Goal: Task Accomplishment & Management: Complete application form

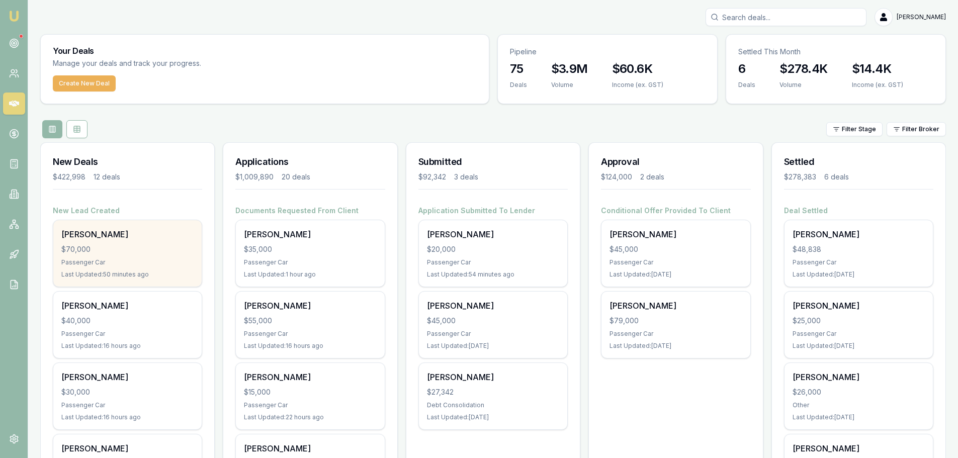
click at [83, 255] on div "James Blumer $70,000 Passenger Car Last Updated: 50 minutes ago" at bounding box center [127, 253] width 148 height 66
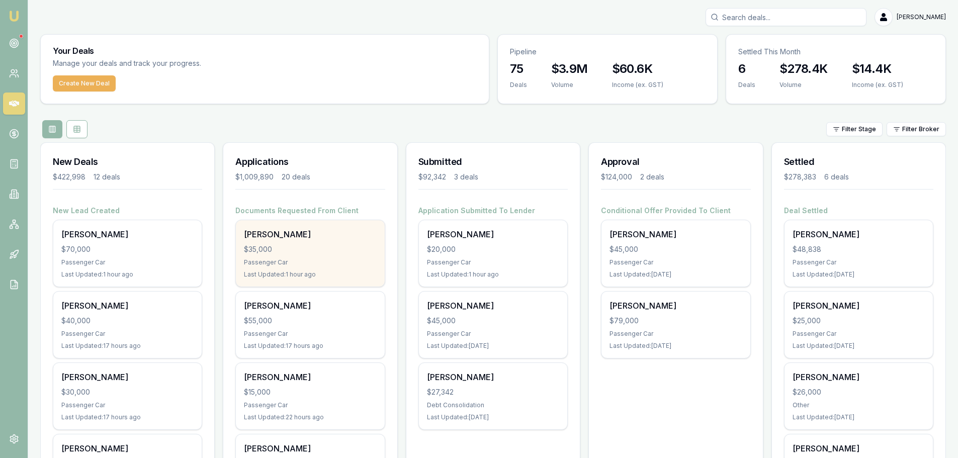
click at [302, 249] on div "$35,000" at bounding box center [310, 249] width 132 height 10
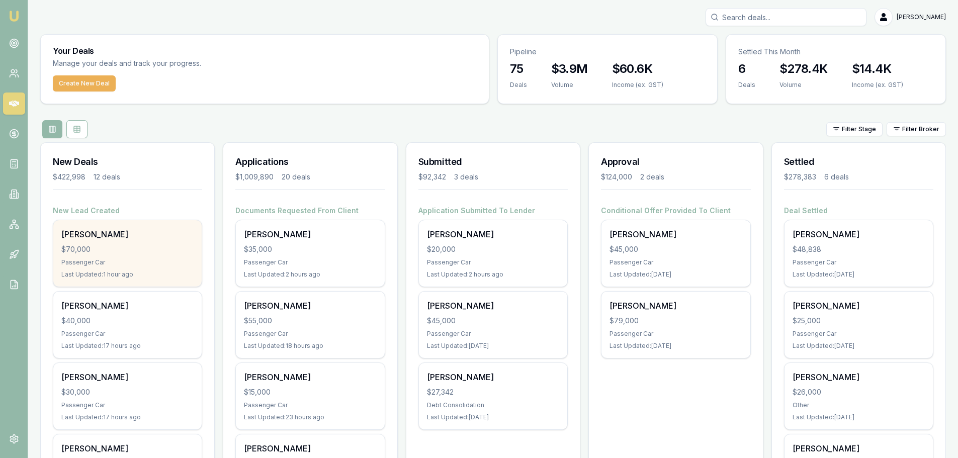
click at [167, 244] on div "$70,000" at bounding box center [127, 249] width 132 height 10
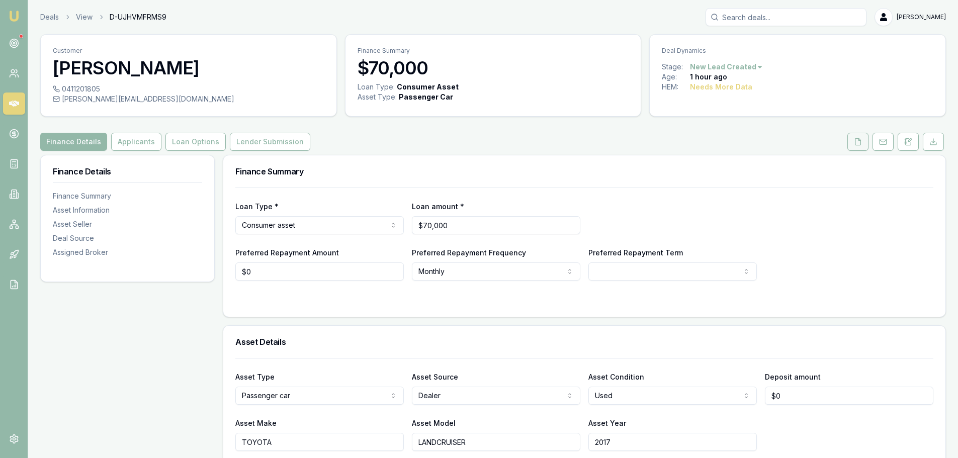
click at [848, 142] on button at bounding box center [857, 142] width 21 height 18
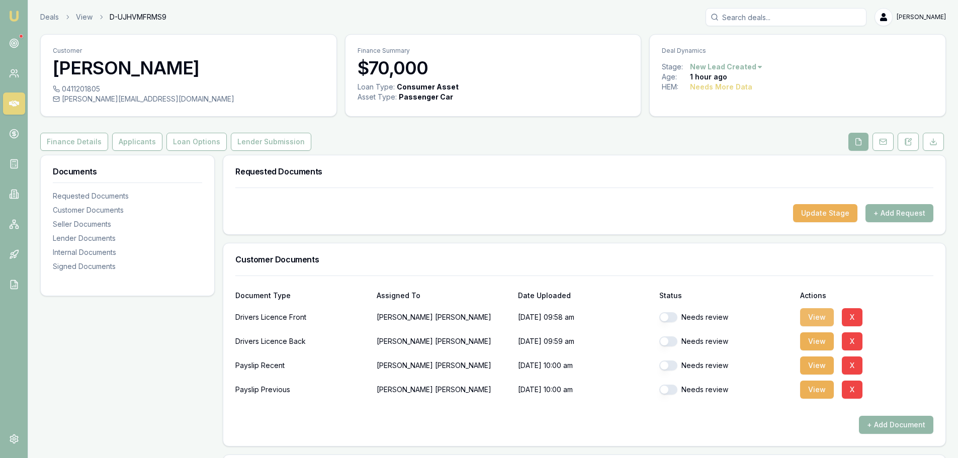
click at [825, 313] on button "View" at bounding box center [817, 317] width 34 height 18
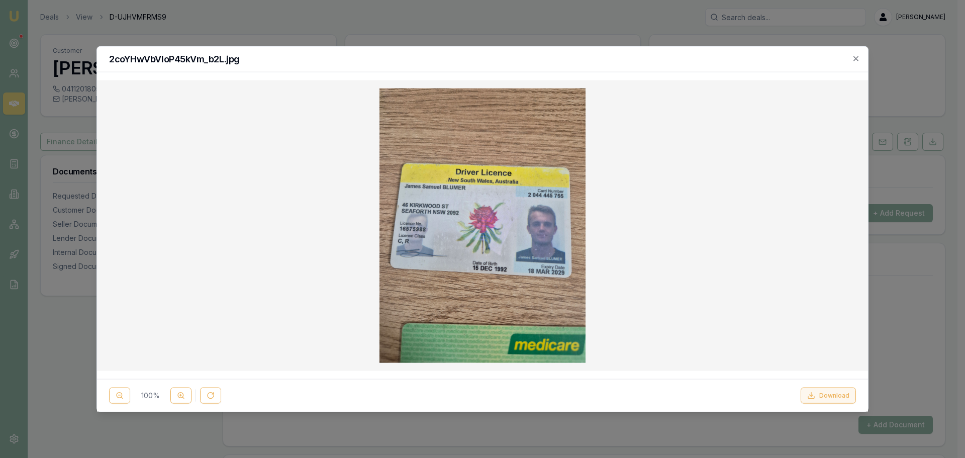
click at [835, 393] on button "Download" at bounding box center [828, 396] width 55 height 16
click at [626, 57] on h2 "2coYHwVbVIoP45kVm_b2L.jpg" at bounding box center [482, 58] width 747 height 9
click at [851, 57] on h2 "2coYHwVbVIoP45kVm_b2L.jpg" at bounding box center [482, 58] width 747 height 9
click at [852, 57] on icon "button" at bounding box center [856, 58] width 8 height 8
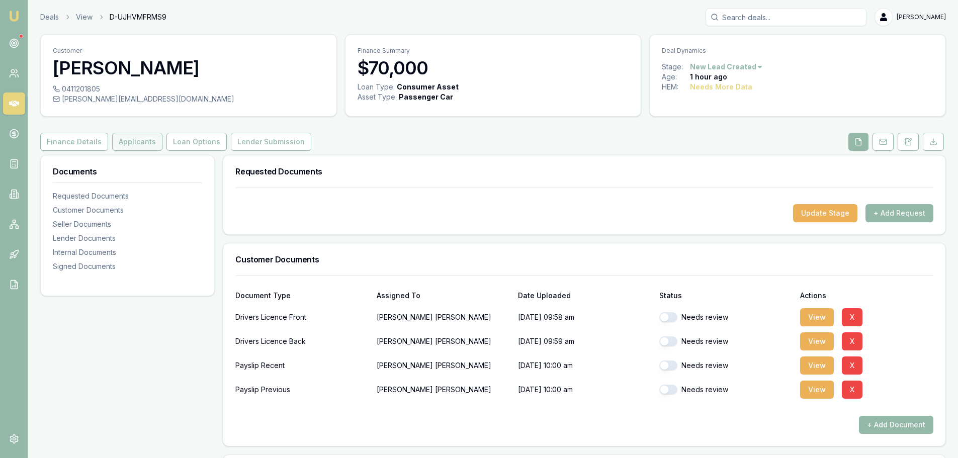
click at [135, 134] on button "Applicants" at bounding box center [137, 142] width 50 height 18
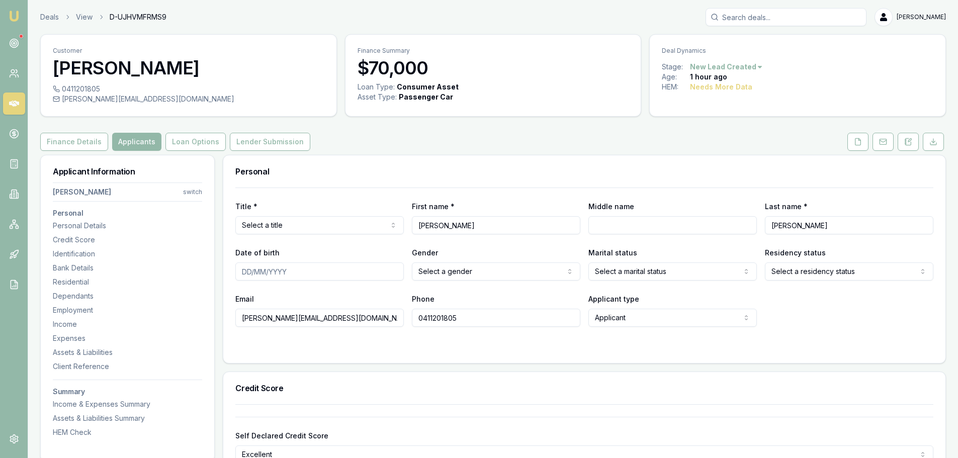
click at [316, 223] on html "Emu Broker Deals View D-UJHVMFRMS9 Erin Shield Toggle Menu Customer James Blume…" at bounding box center [479, 229] width 958 height 458
click at [610, 224] on input "Middle name" at bounding box center [672, 225] width 168 height 18
type input "SAMUEL"
type input "15/12/1992"
click at [420, 267] on html "Emu Broker Deals View D-UJHVMFRMS9 Erin Shield Toggle Menu Customer James Blume…" at bounding box center [479, 229] width 958 height 458
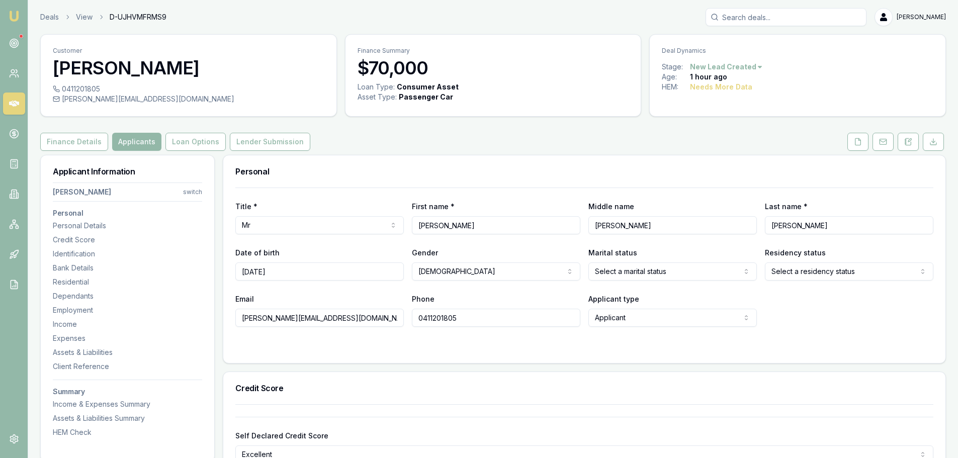
click at [668, 270] on html "Emu Broker Deals View D-UJHVMFRMS9 Erin Shield Toggle Menu Customer James Blume…" at bounding box center [479, 229] width 958 height 458
click at [864, 267] on html "Emu Broker Deals View D-UJHVMFRMS9 Erin Shield Toggle Menu Customer James Blume…" at bounding box center [479, 229] width 958 height 458
click at [836, 308] on div "Email blumer.js@gmail.com Phone 0411201805 Applicant type Applicant Applicant N…" at bounding box center [584, 310] width 698 height 34
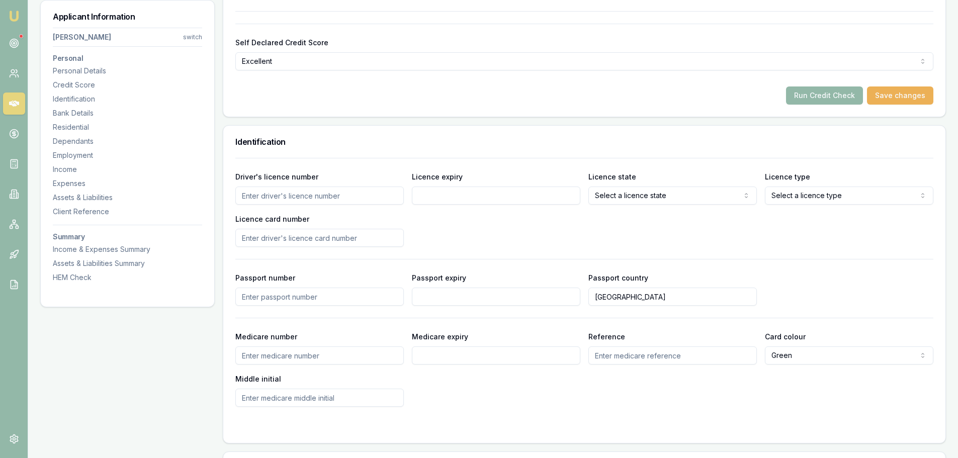
scroll to position [402, 0]
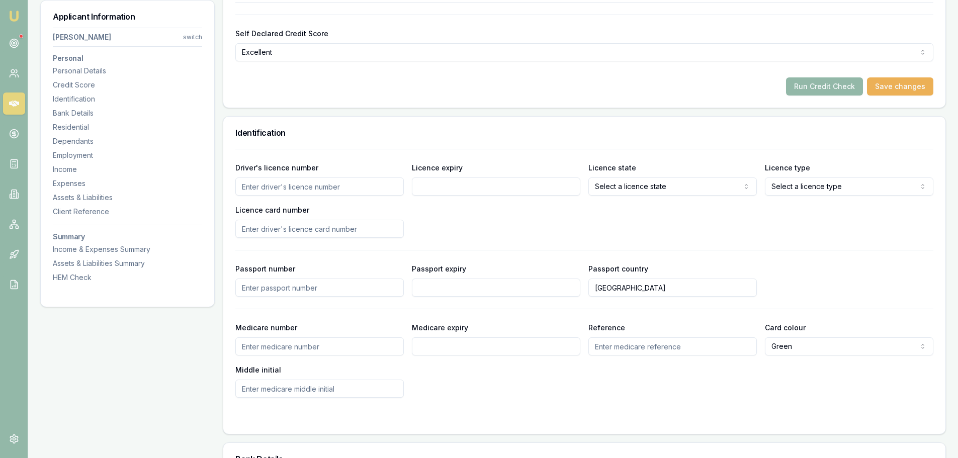
click at [372, 186] on input "Driver's licence number" at bounding box center [319, 186] width 168 height 18
type input "16575988"
type input "18/03/2029"
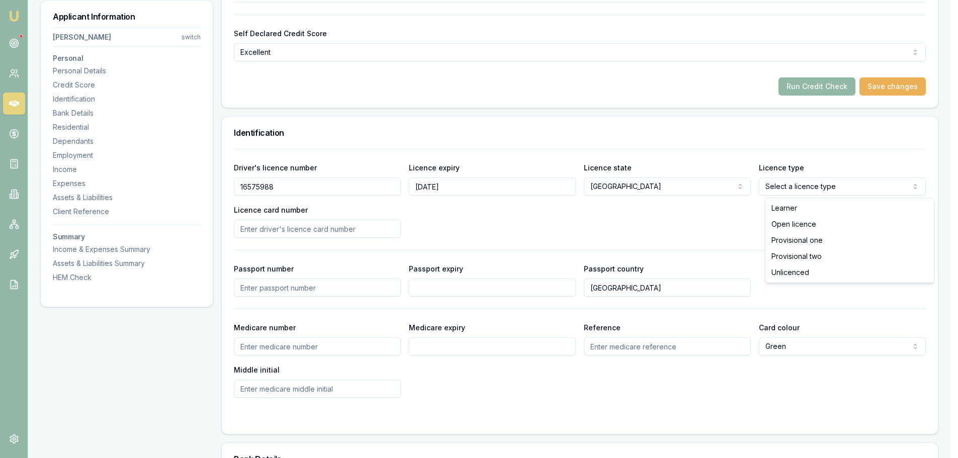
select select "OPEN_LICENCE"
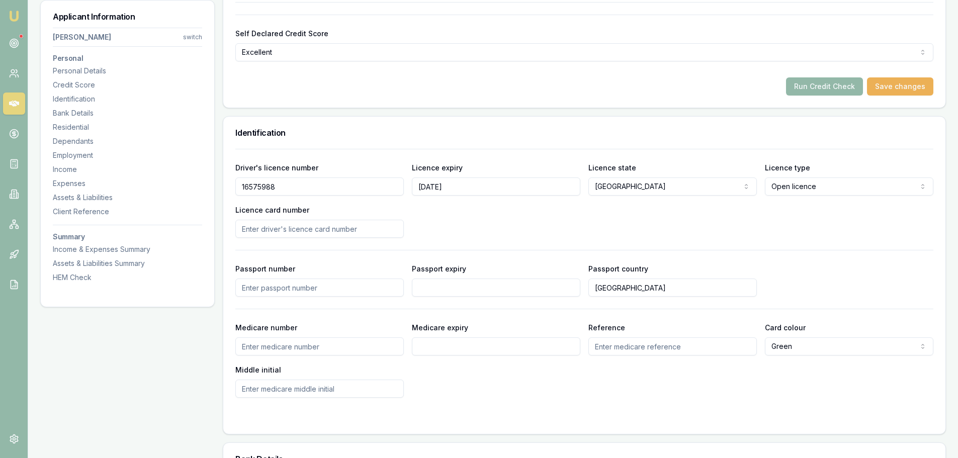
click at [356, 225] on input "Licence card number" at bounding box center [319, 229] width 168 height 18
type input "2044445755"
click at [489, 216] on div "Driver's licence number 16575988 Licence expiry 18/03/2029 Licence state NSW NS…" at bounding box center [584, 199] width 698 height 76
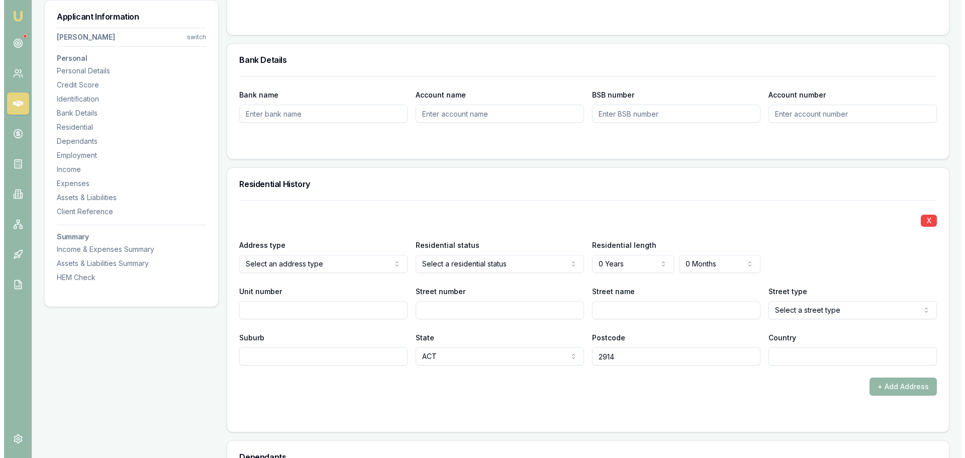
scroll to position [804, 0]
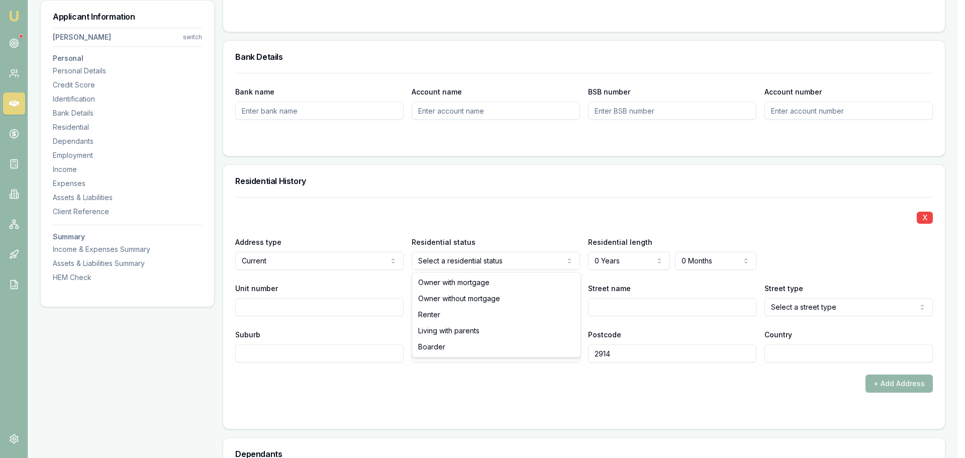
select select "RENTER"
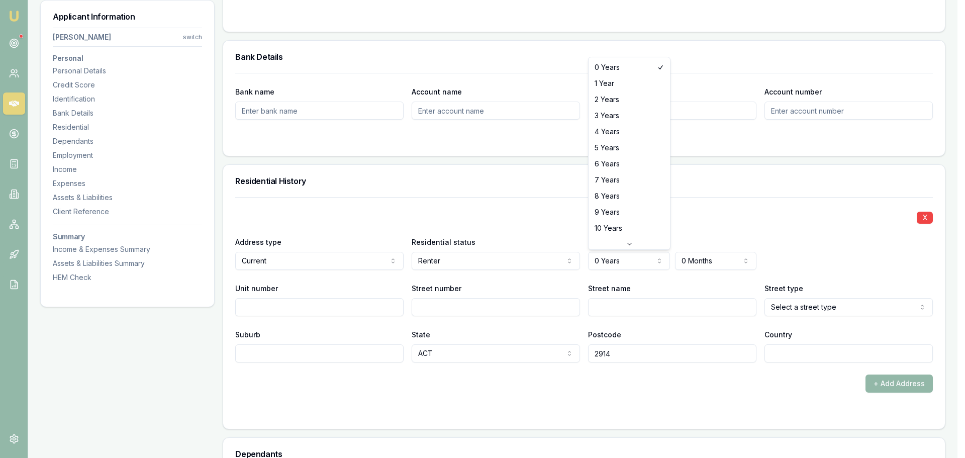
select select "3"
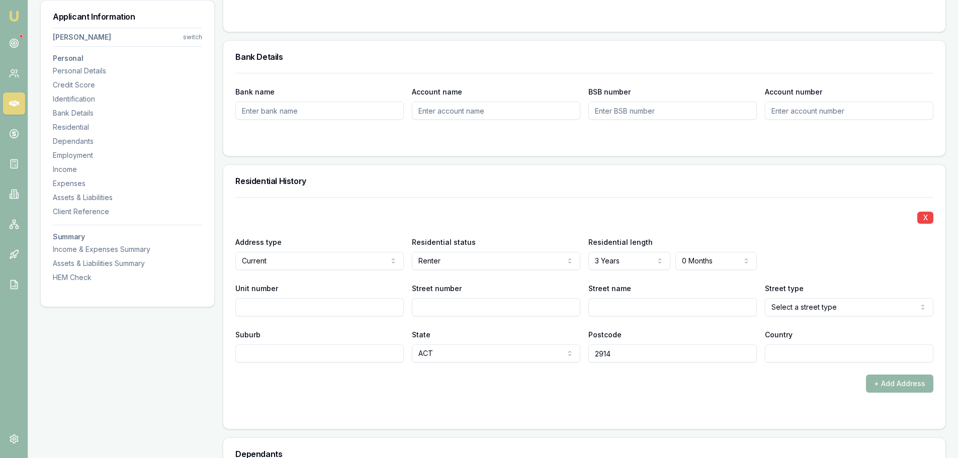
click at [446, 310] on input "Street number" at bounding box center [496, 307] width 168 height 18
type input "46"
type input "KIRKWOOD"
select select "Stairs"
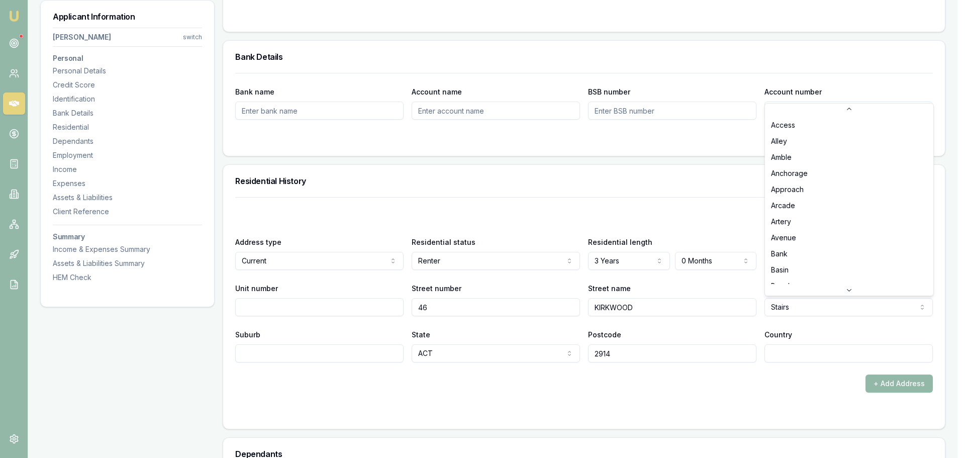
scroll to position [2568, 0]
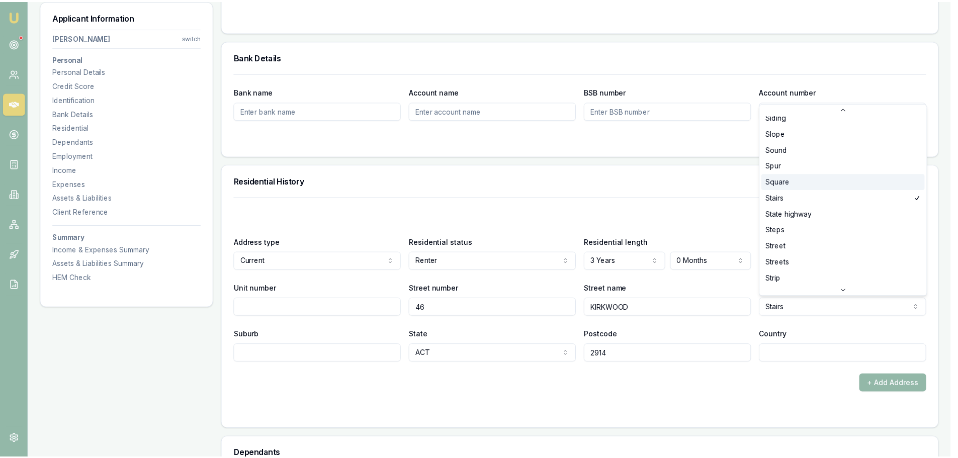
scroll to position [2653, 0]
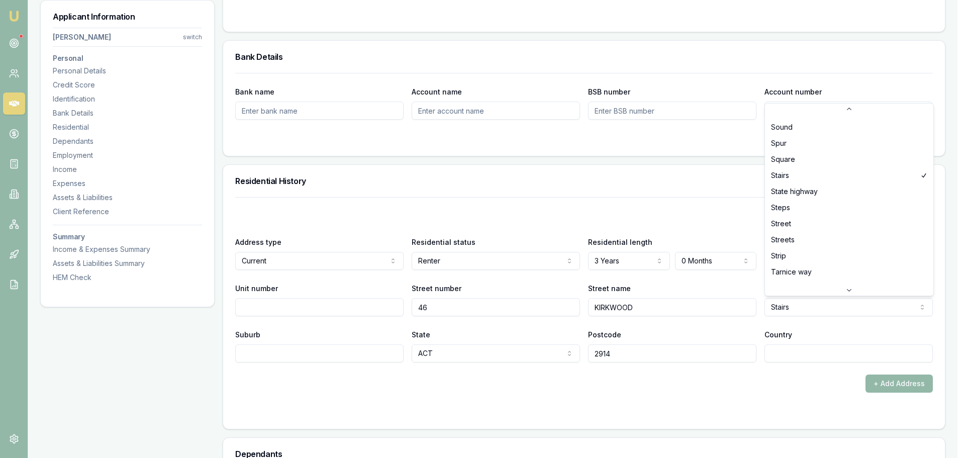
select select "Street"
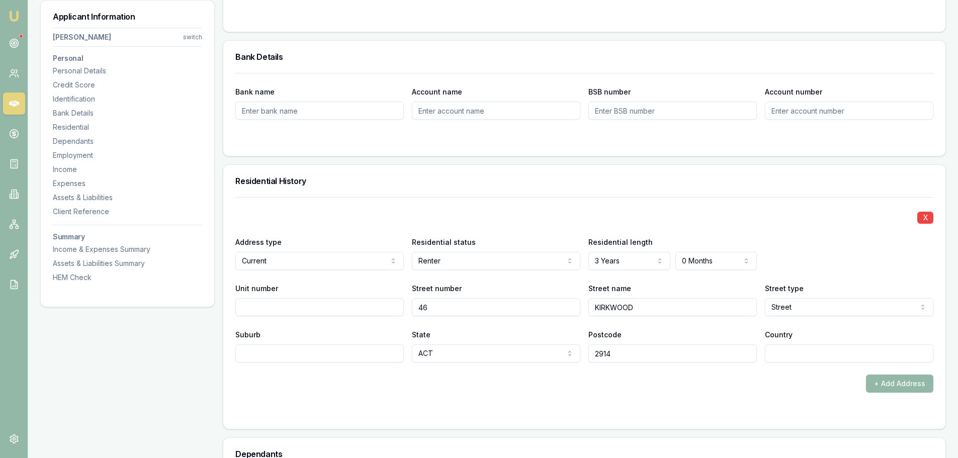
click at [345, 352] on input "Suburb" at bounding box center [319, 353] width 168 height 18
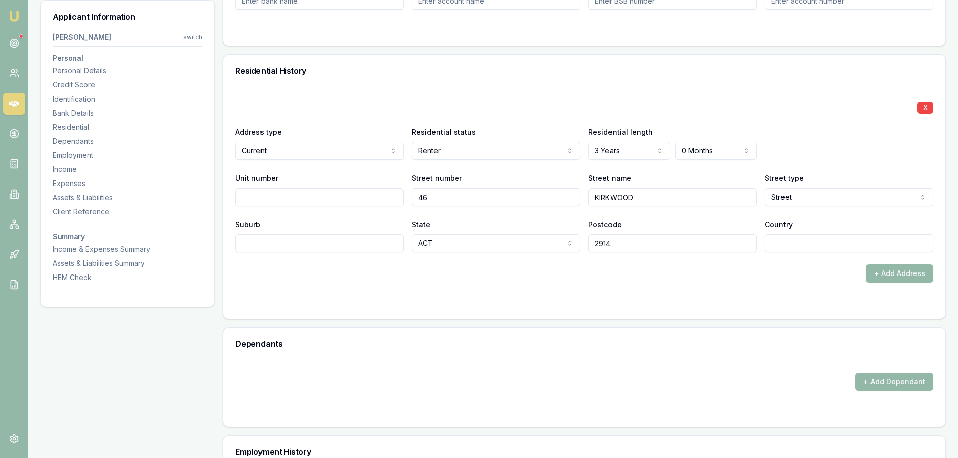
scroll to position [855, 0]
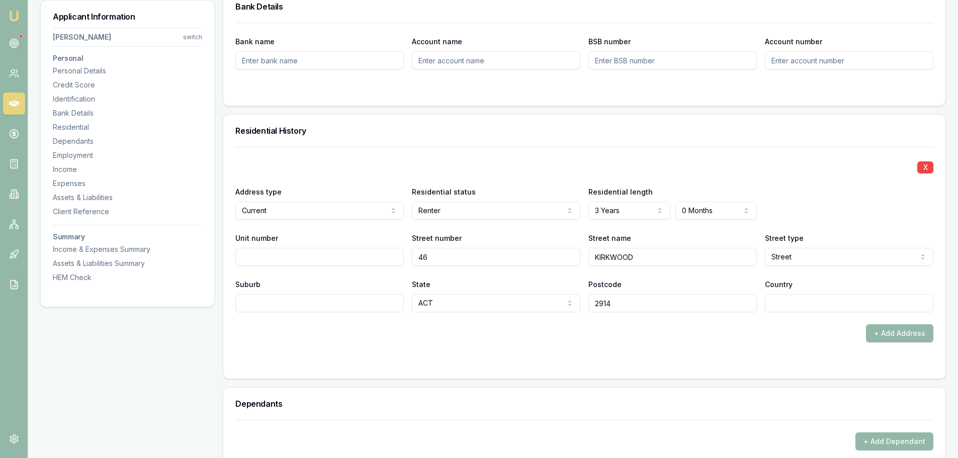
click at [691, 136] on div "Residential History" at bounding box center [584, 131] width 722 height 32
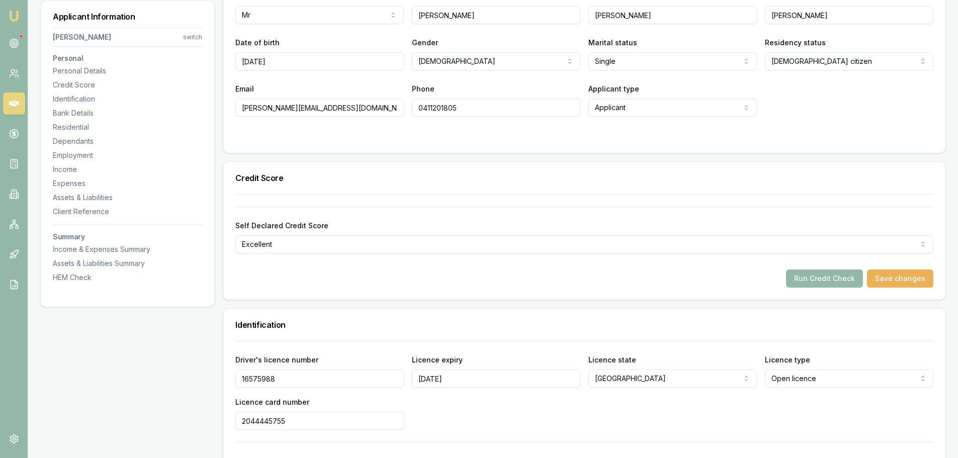
scroll to position [50, 0]
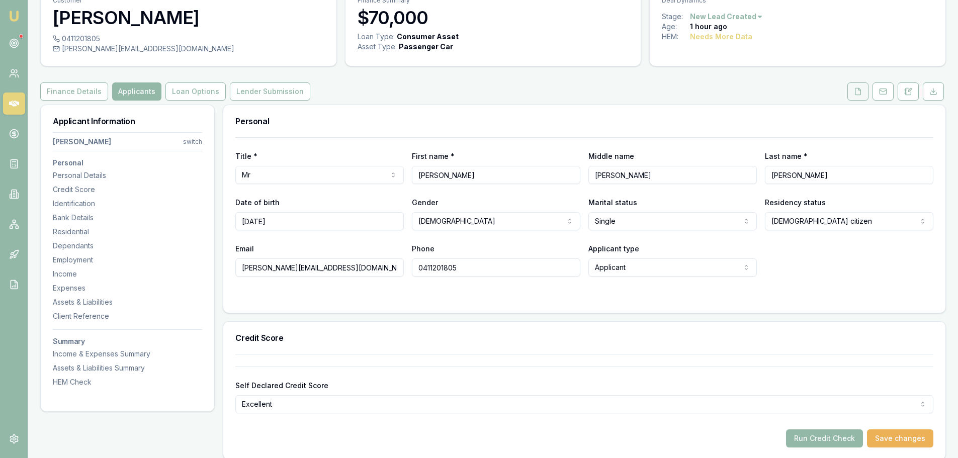
click at [861, 88] on icon at bounding box center [858, 91] width 8 height 8
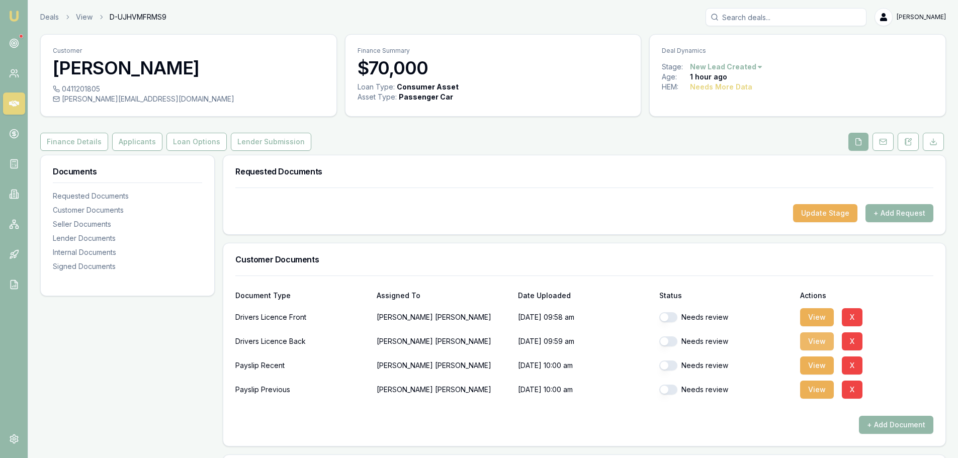
click at [805, 340] on button "View" at bounding box center [817, 341] width 34 height 18
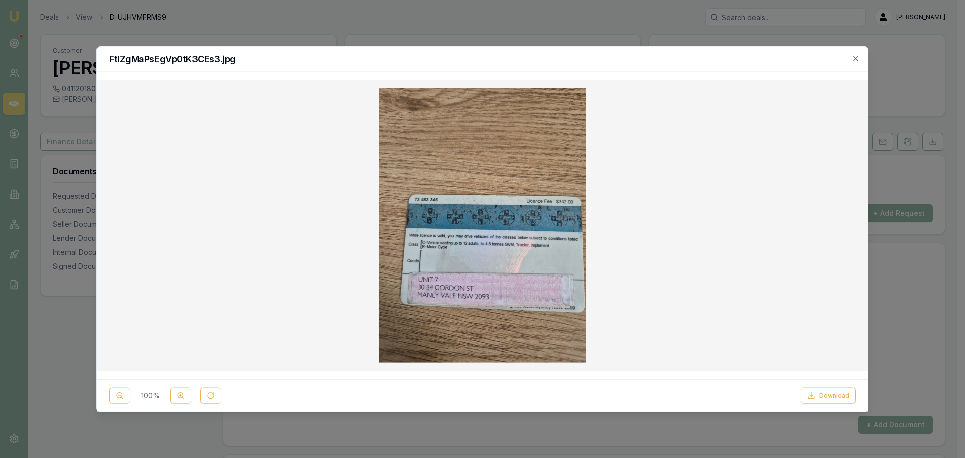
click at [857, 60] on icon "button" at bounding box center [856, 58] width 8 height 8
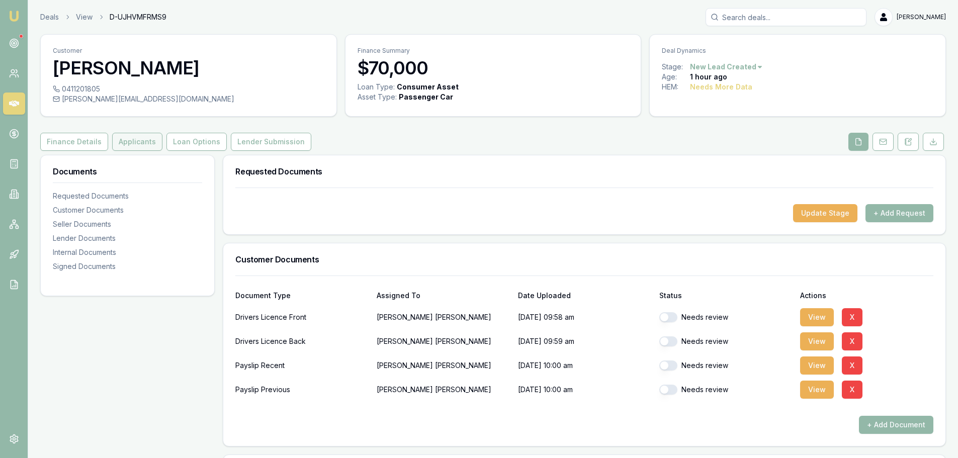
click at [146, 142] on button "Applicants" at bounding box center [137, 142] width 50 height 18
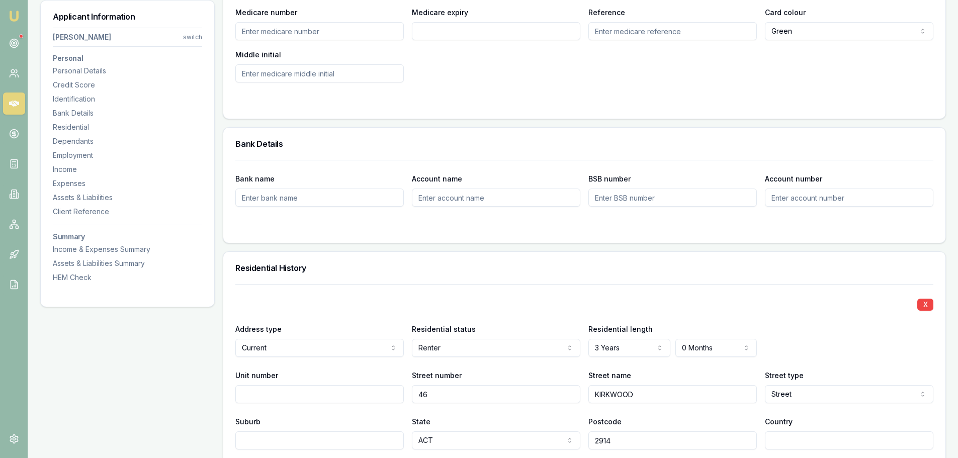
scroll to position [855, 0]
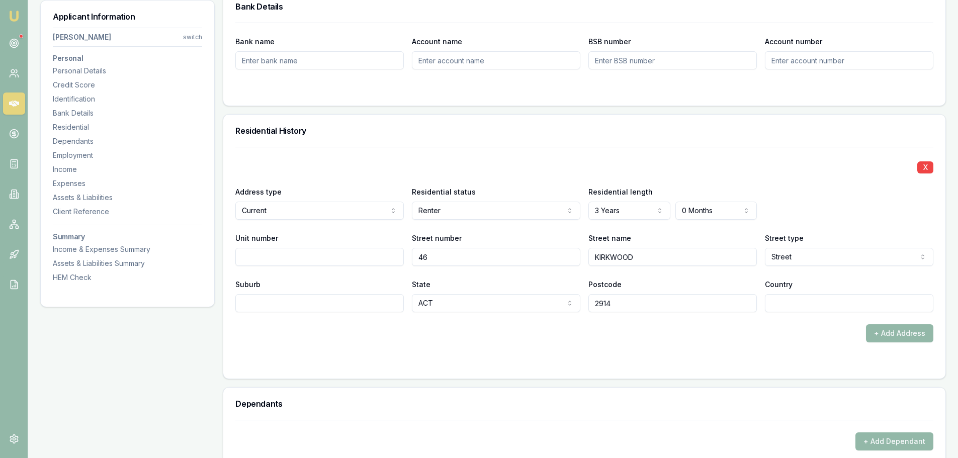
click at [271, 257] on input "Unit number" at bounding box center [319, 257] width 168 height 18
type input "7"
type input "30-34"
type input "MANLY"
drag, startPoint x: 682, startPoint y: 258, endPoint x: 455, endPoint y: 262, distance: 227.3
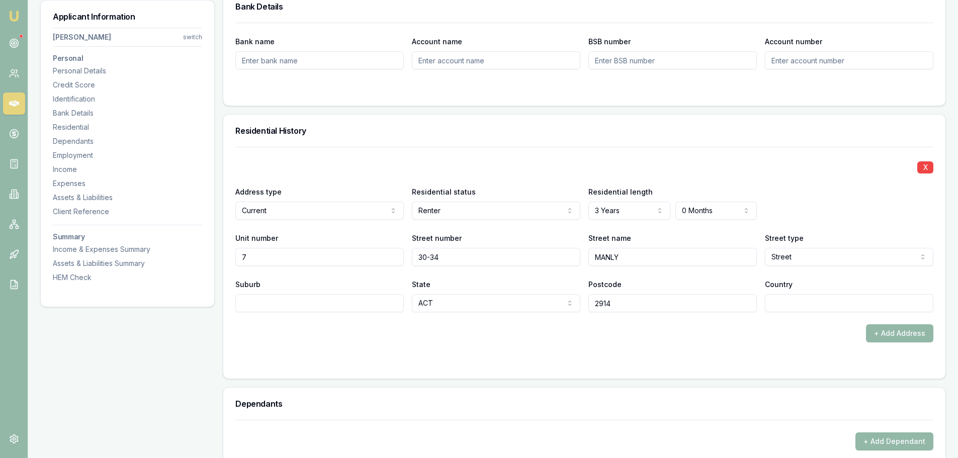
click at [488, 262] on div "Unit number 7 Street number 30-34 Street name MANLY Street type Street Access A…" at bounding box center [584, 249] width 698 height 34
type input "[PERSON_NAME]"
type input "MANLY VALE"
select select "[GEOGRAPHIC_DATA]"
type input "2093"
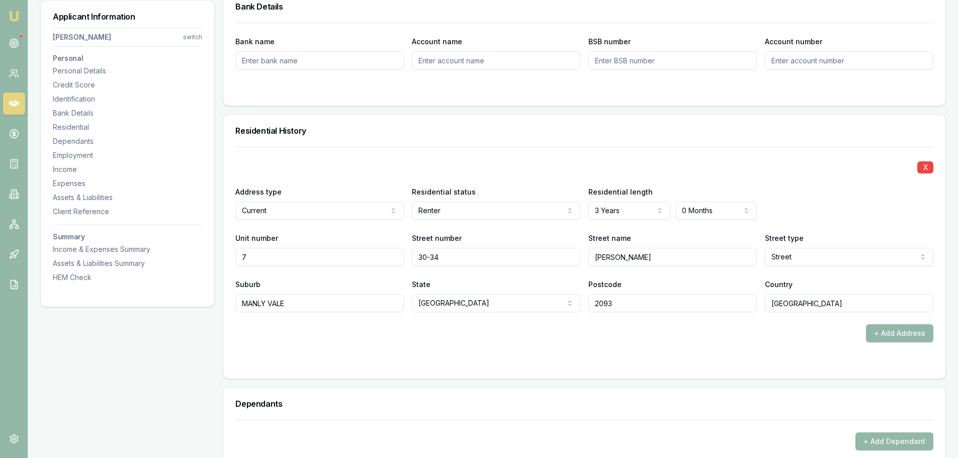
type input "[GEOGRAPHIC_DATA]"
click at [441, 342] on form "X Address type Current Current Previous Residential status Renter Owner with mo…" at bounding box center [584, 257] width 698 height 220
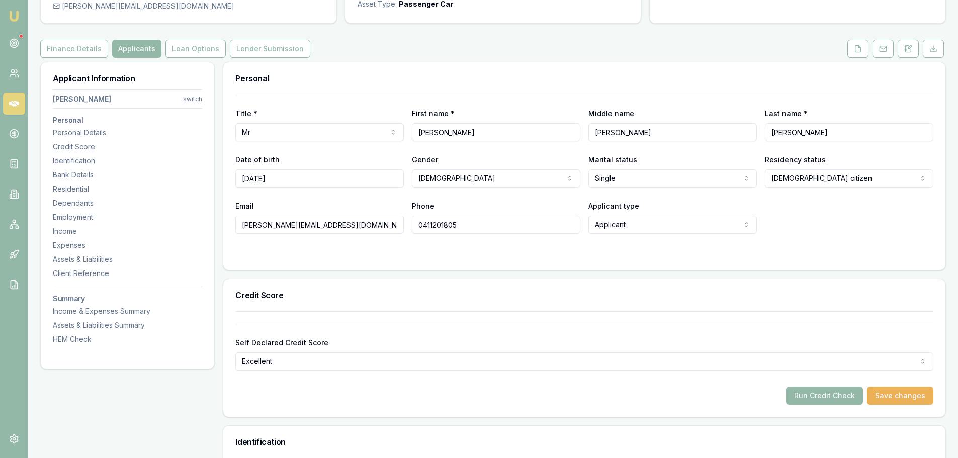
scroll to position [0, 0]
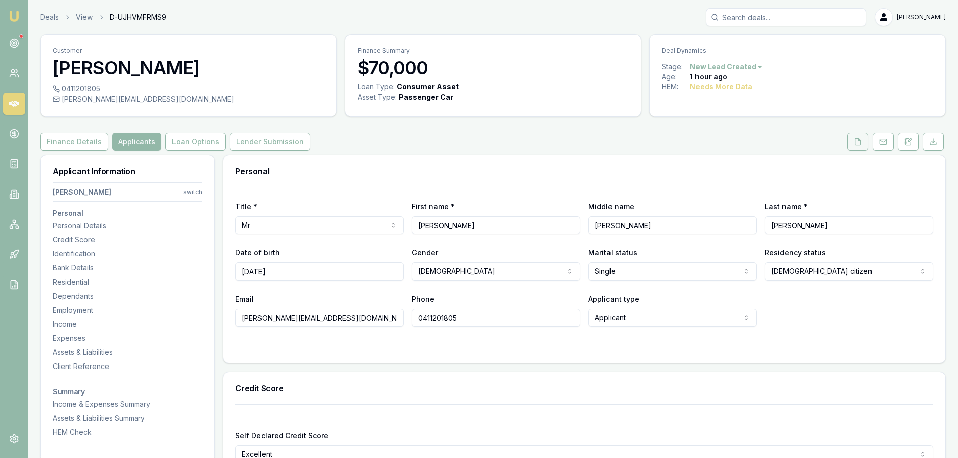
drag, startPoint x: 856, startPoint y: 140, endPoint x: 849, endPoint y: 140, distance: 7.1
click at [856, 140] on icon at bounding box center [858, 142] width 8 height 8
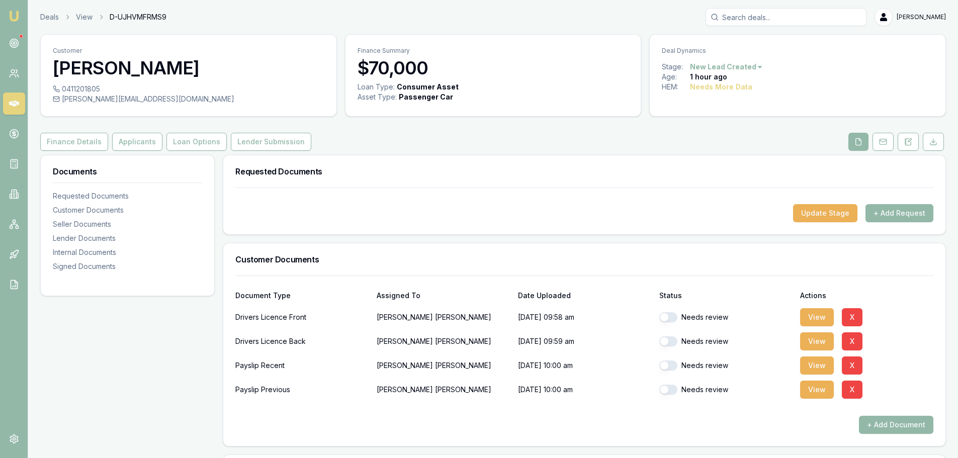
click at [670, 322] on div "Needs review" at bounding box center [725, 317] width 133 height 20
click at [668, 316] on button "button" at bounding box center [668, 317] width 18 height 10
checkbox input "true"
click at [669, 342] on button "button" at bounding box center [668, 341] width 18 height 10
checkbox input "true"
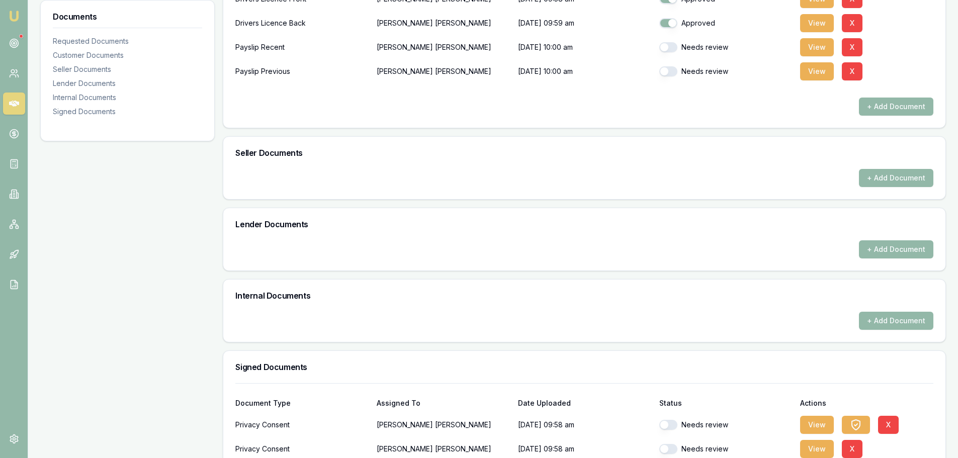
scroll to position [398, 0]
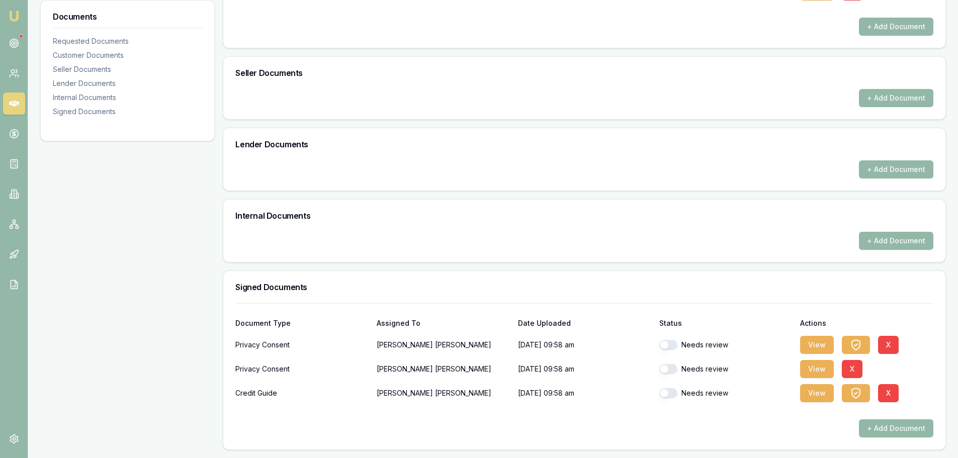
checkbox input "false"
checkbox input "true"
click at [670, 343] on button "button" at bounding box center [668, 345] width 18 height 10
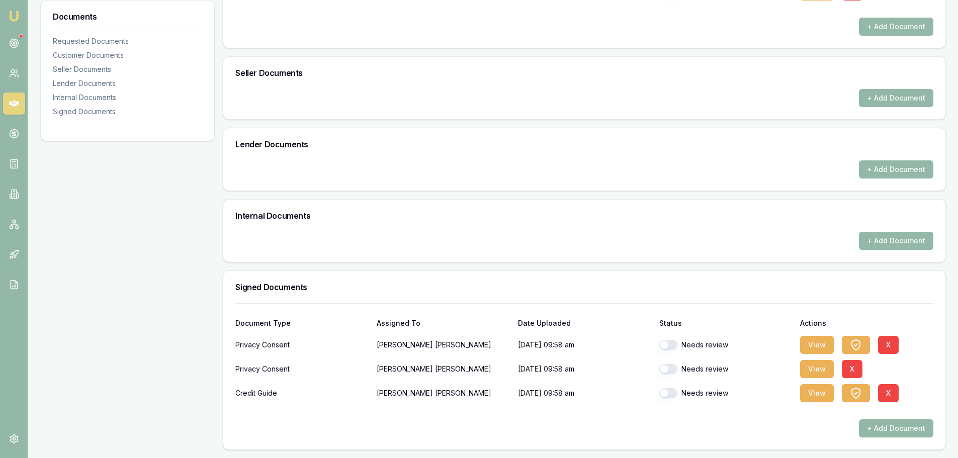
checkbox input "true"
click at [669, 370] on button "button" at bounding box center [668, 369] width 18 height 10
checkbox input "true"
click at [669, 393] on button "button" at bounding box center [668, 393] width 18 height 10
checkbox input "true"
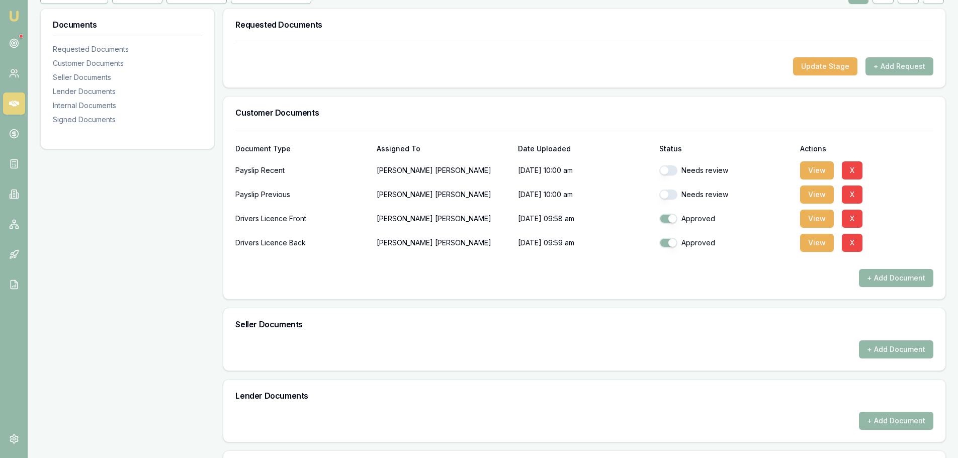
scroll to position [0, 0]
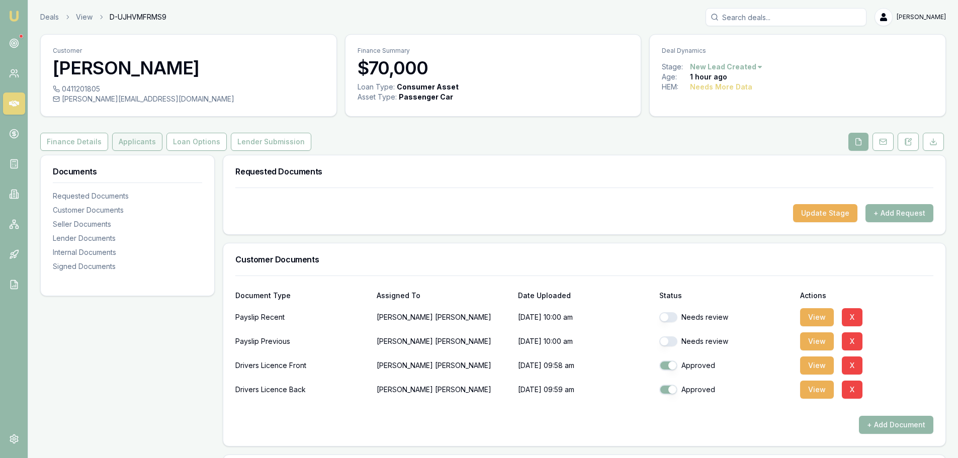
click at [117, 138] on button "Applicants" at bounding box center [137, 142] width 50 height 18
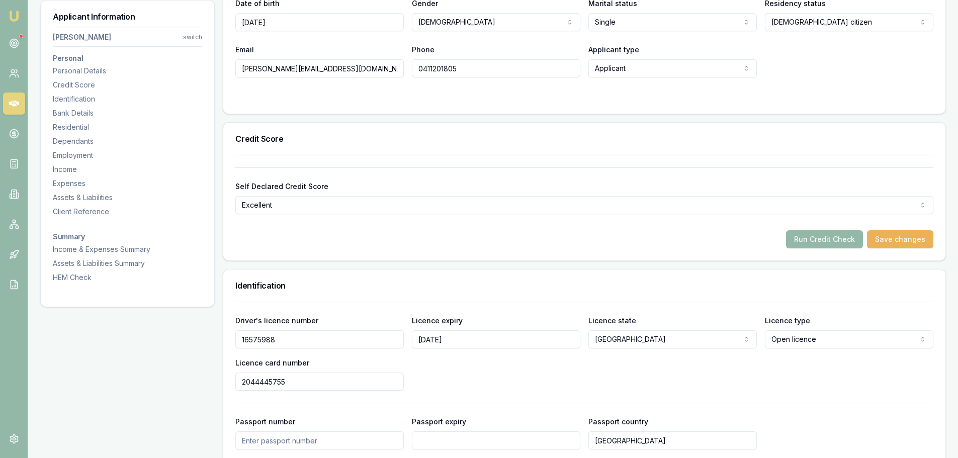
scroll to position [302, 0]
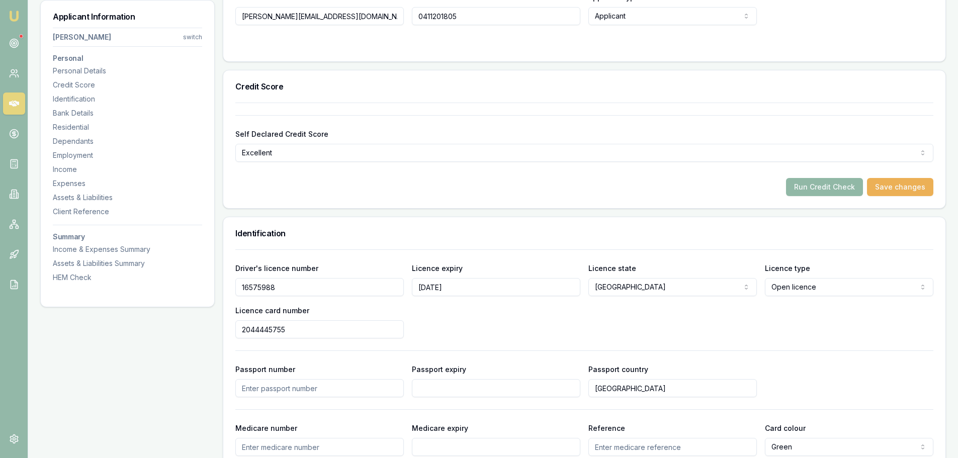
click at [838, 180] on button "Run Credit Check" at bounding box center [824, 187] width 77 height 18
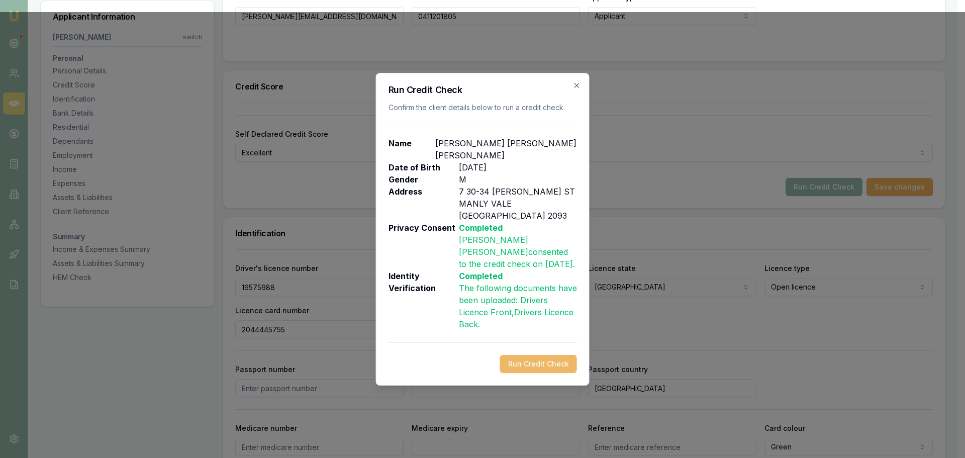
click at [555, 355] on button "Run Credit Check" at bounding box center [538, 364] width 77 height 18
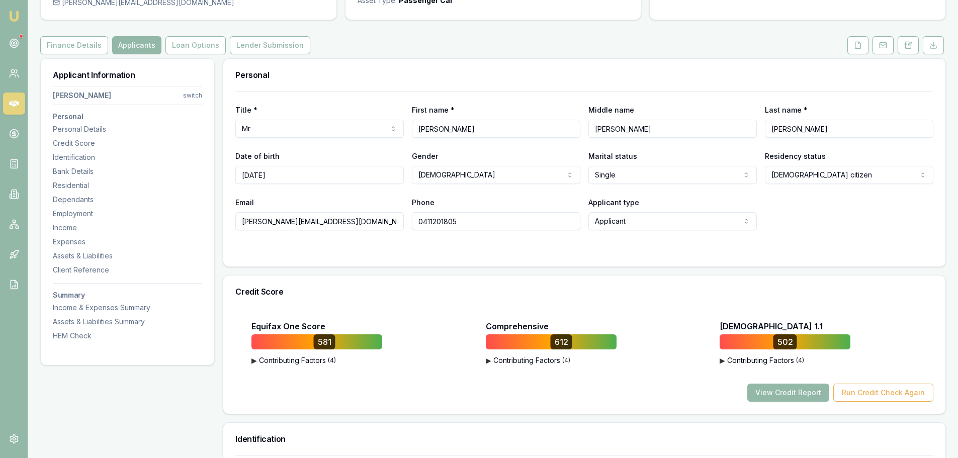
scroll to position [0, 0]
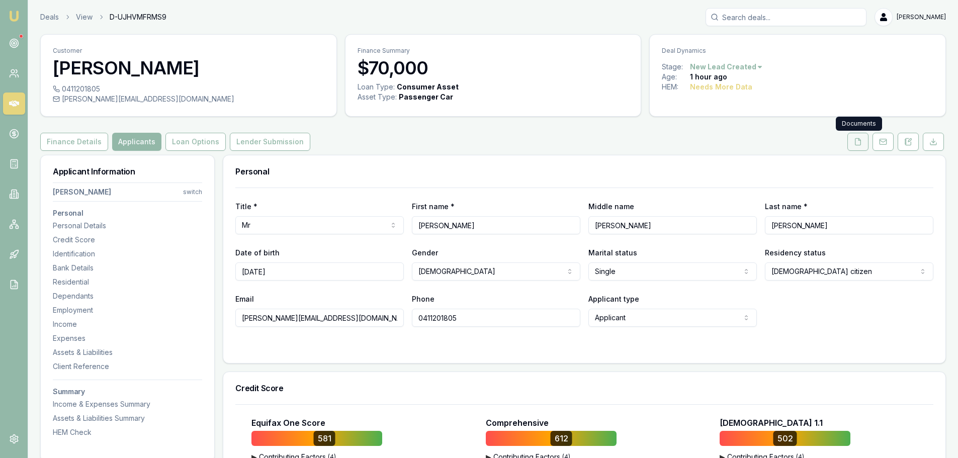
click at [858, 142] on icon at bounding box center [858, 142] width 8 height 8
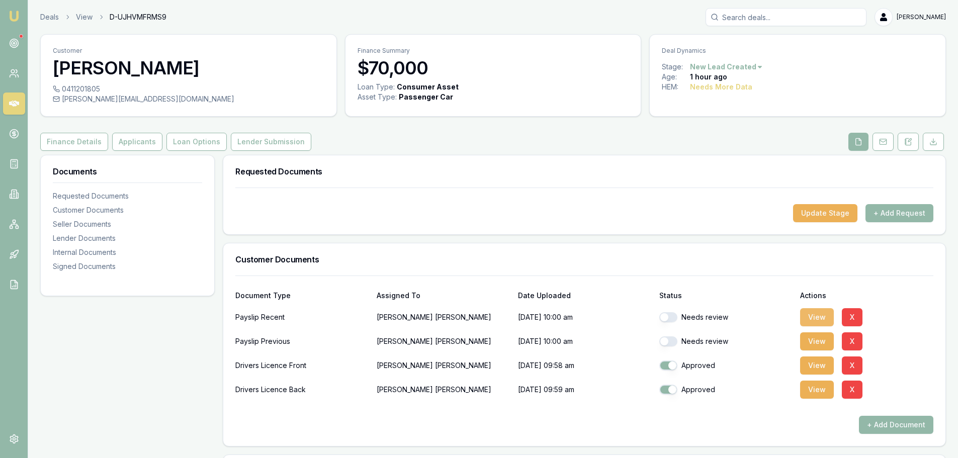
click at [812, 313] on button "View" at bounding box center [817, 317] width 34 height 18
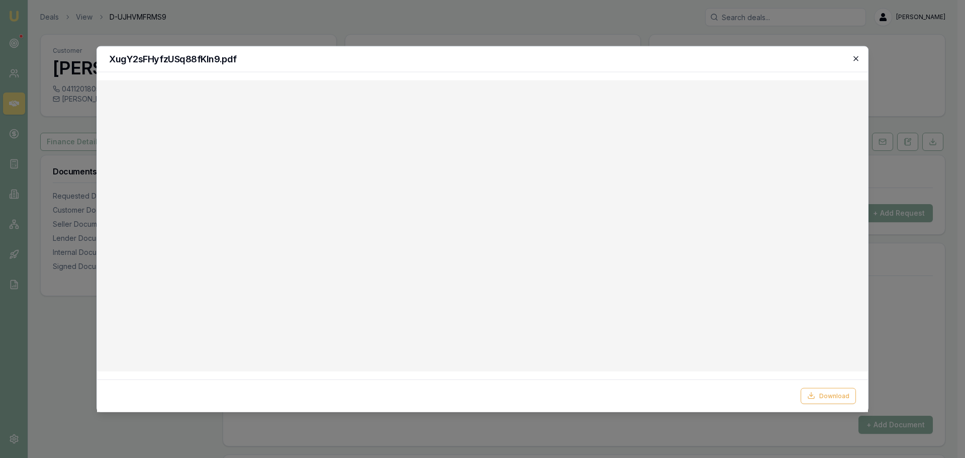
click at [855, 58] on icon "button" at bounding box center [856, 58] width 8 height 8
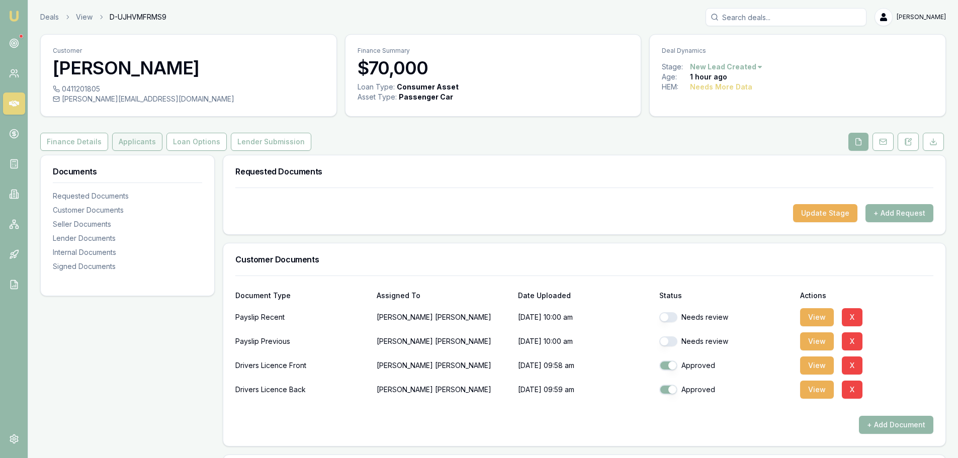
click at [132, 140] on button "Applicants" at bounding box center [137, 142] width 50 height 18
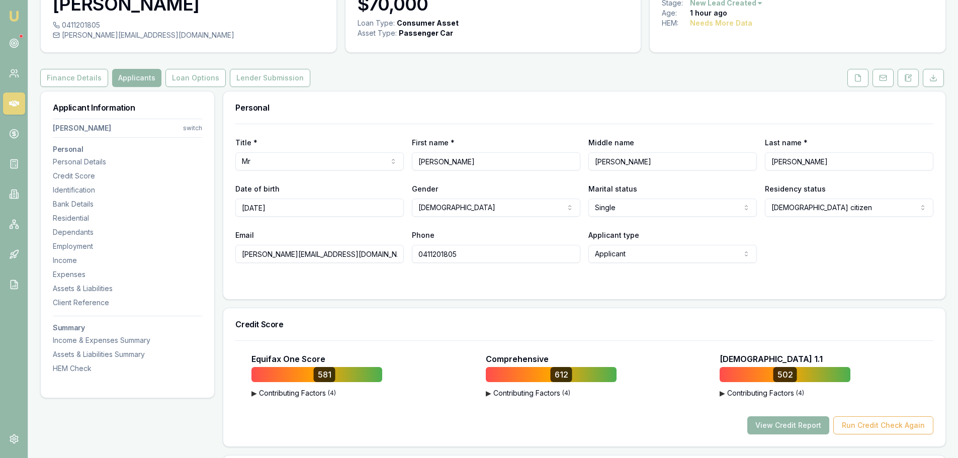
scroll to position [201, 0]
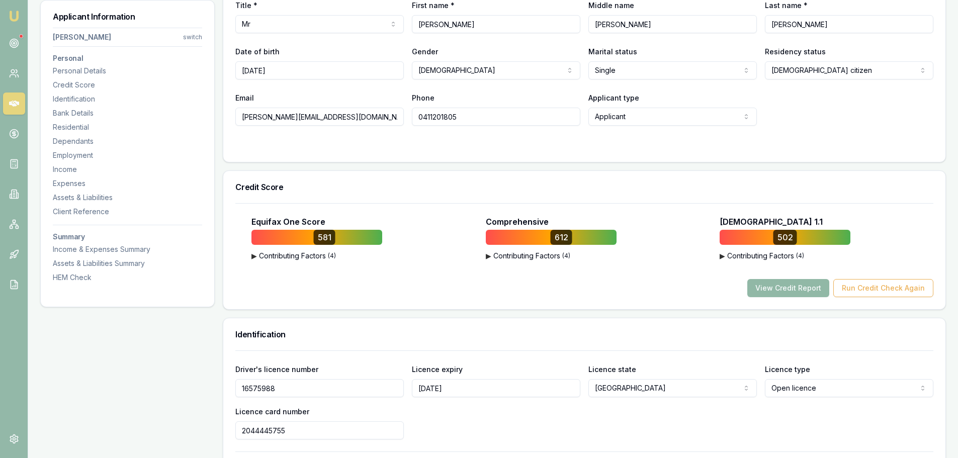
click at [788, 290] on button "View Credit Report" at bounding box center [788, 288] width 82 height 18
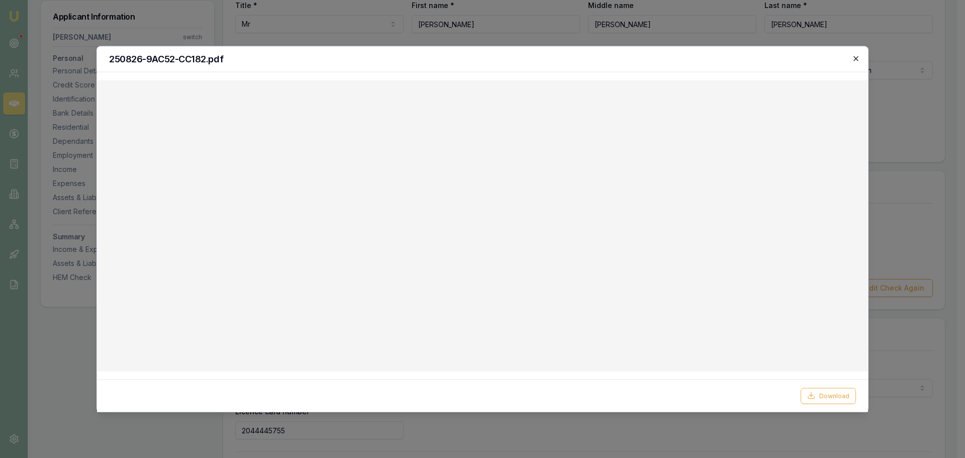
click at [857, 56] on icon "button" at bounding box center [856, 58] width 8 height 8
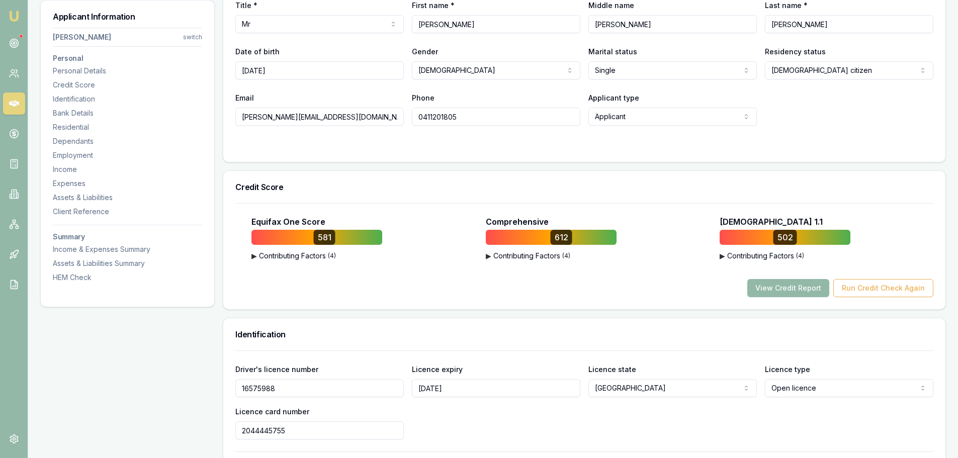
click at [812, 117] on div "Email blumer.js@gmail.com Phone 0411201805 Applicant type Applicant Applicant N…" at bounding box center [584, 109] width 698 height 34
drag, startPoint x: 325, startPoint y: 119, endPoint x: 186, endPoint y: 117, distance: 139.3
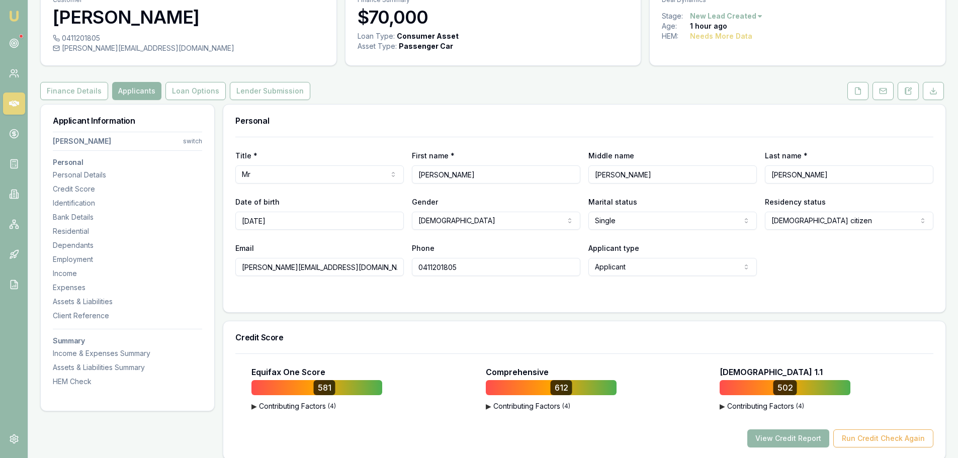
scroll to position [50, 0]
click at [855, 88] on icon at bounding box center [858, 91] width 8 height 8
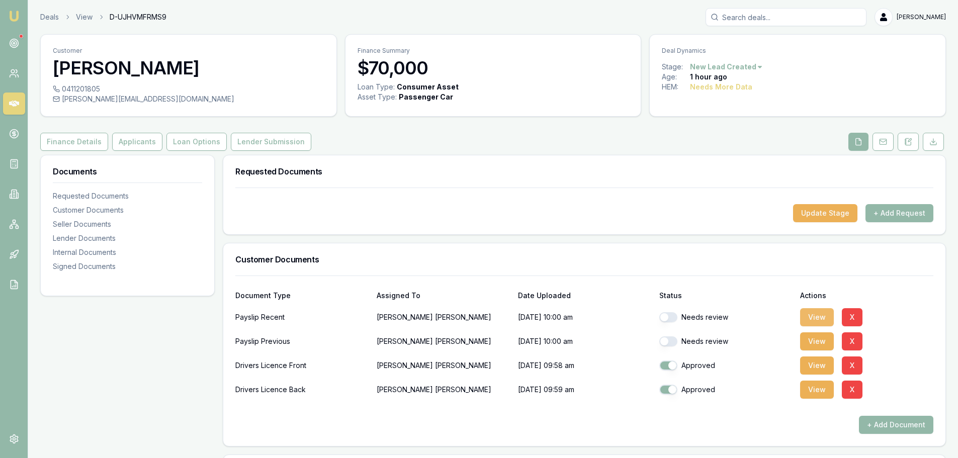
click at [806, 311] on button "View" at bounding box center [817, 317] width 34 height 18
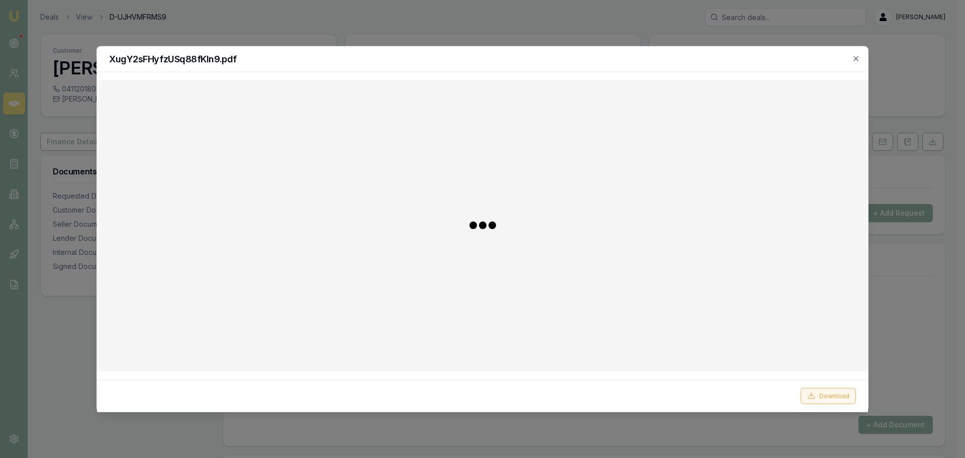
click at [841, 392] on button "Download" at bounding box center [828, 396] width 55 height 16
click at [861, 59] on div "XugY2sFHyfzUSq88fKIn9.pdf" at bounding box center [482, 59] width 771 height 26
click at [856, 56] on icon "button" at bounding box center [856, 58] width 8 height 8
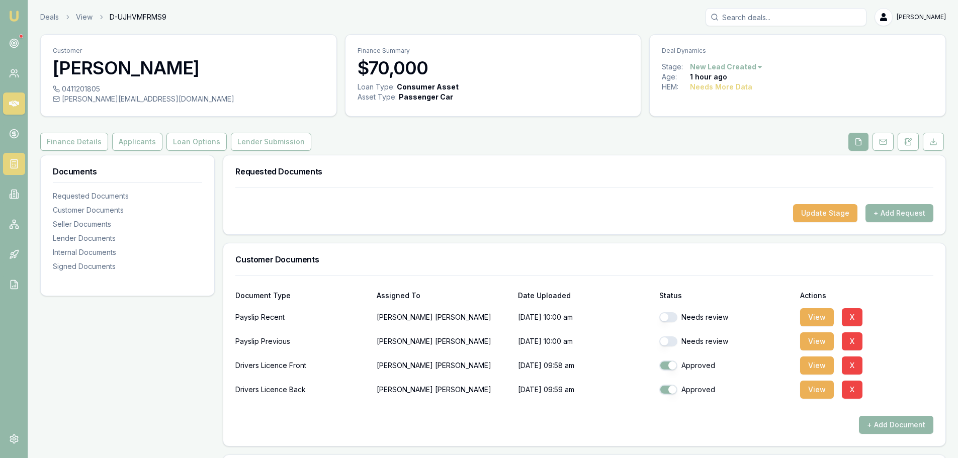
click at [15, 160] on icon at bounding box center [14, 164] width 10 height 10
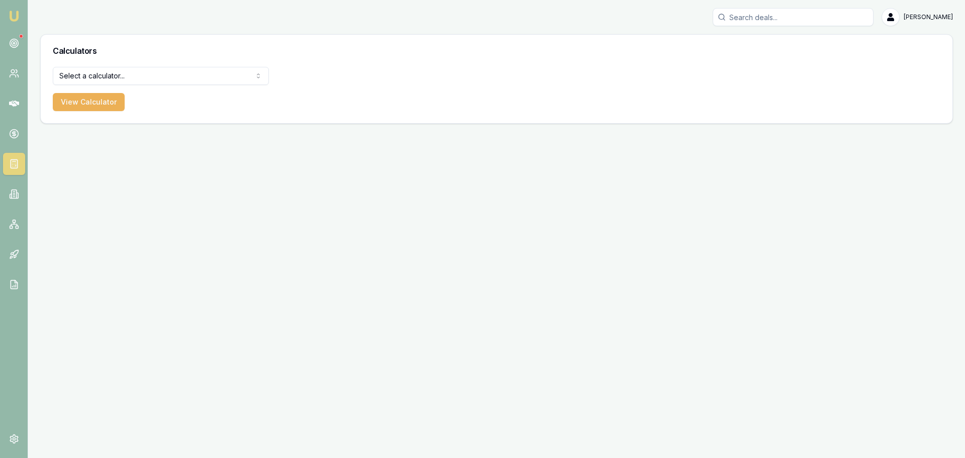
click at [107, 78] on html "Emu Broker Erin Shield Toggle Menu Calculators Select a calculator... Finance Q…" at bounding box center [482, 229] width 965 height 458
select select "payslip-calculator"
click at [104, 105] on button "View Calculator" at bounding box center [89, 102] width 72 height 18
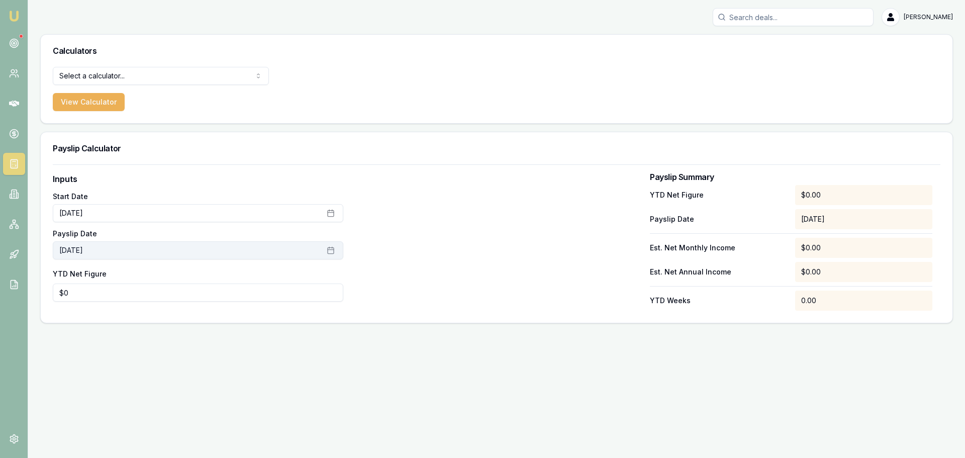
click at [174, 252] on button "August 26th, 2025" at bounding box center [198, 250] width 291 height 18
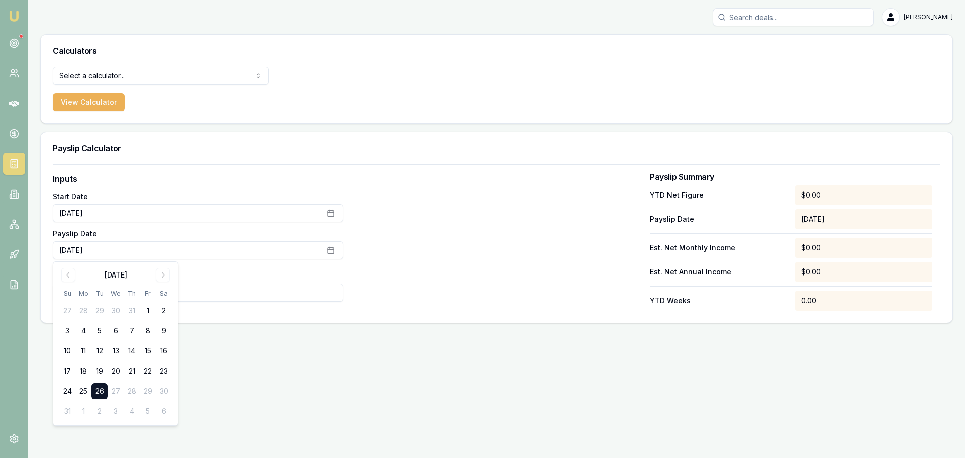
click at [113, 391] on td "27" at bounding box center [116, 391] width 16 height 16
click at [101, 393] on button "26" at bounding box center [100, 391] width 16 height 16
click at [419, 249] on div at bounding box center [496, 242] width 291 height 138
drag, startPoint x: 81, startPoint y: 294, endPoint x: -47, endPoint y: 281, distance: 128.9
click at [0, 281] on html "Emu Broker Erin Shield Toggle Menu Calculators Select a calculator... Finance Q…" at bounding box center [482, 229] width 965 height 458
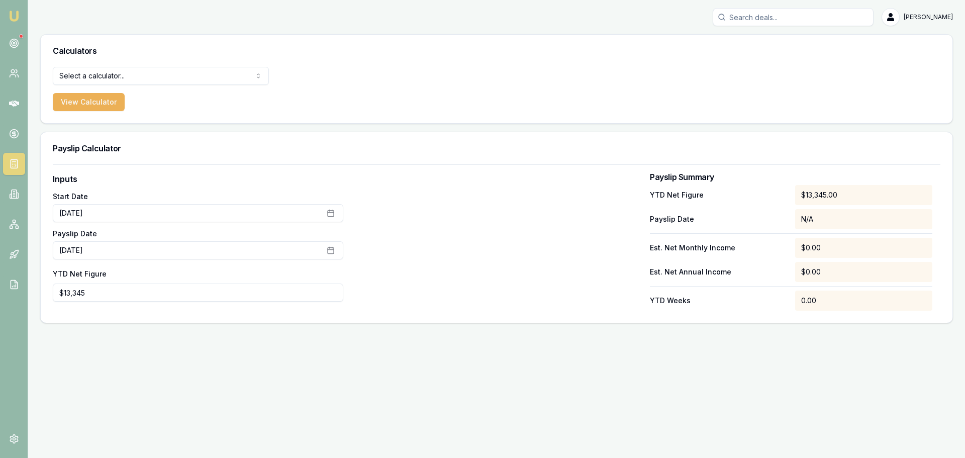
click at [435, 383] on div "Emu Broker Erin Shield Toggle Menu Calculators Select a calculator... Finance Q…" at bounding box center [482, 229] width 965 height 458
click at [419, 279] on div at bounding box center [496, 242] width 291 height 138
click at [331, 250] on icon "button" at bounding box center [331, 250] width 6 height 0
click at [99, 393] on button "26" at bounding box center [100, 391] width 16 height 16
click at [83, 390] on button "25" at bounding box center [83, 391] width 16 height 16
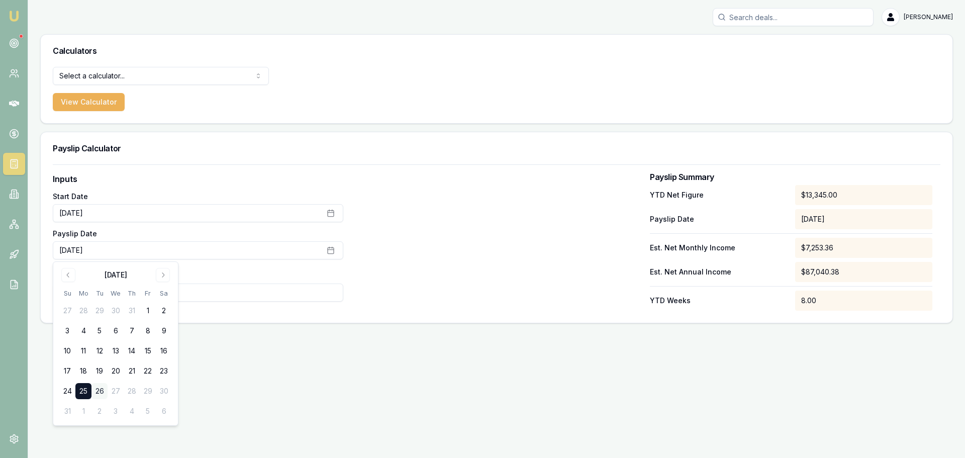
click at [99, 390] on button "26" at bounding box center [100, 391] width 16 height 16
click at [601, 383] on div "Emu Broker Erin Shield Toggle Menu Calculators Select a calculator... Finance Q…" at bounding box center [482, 229] width 965 height 458
drag, startPoint x: 109, startPoint y: 293, endPoint x: -144, endPoint y: 292, distance: 253.4
click at [0, 292] on html "Emu Broker Erin Shield Toggle Menu Calculators Select a calculator... Finance Q…" at bounding box center [482, 229] width 965 height 458
click at [93, 296] on input "13345" at bounding box center [198, 293] width 291 height 18
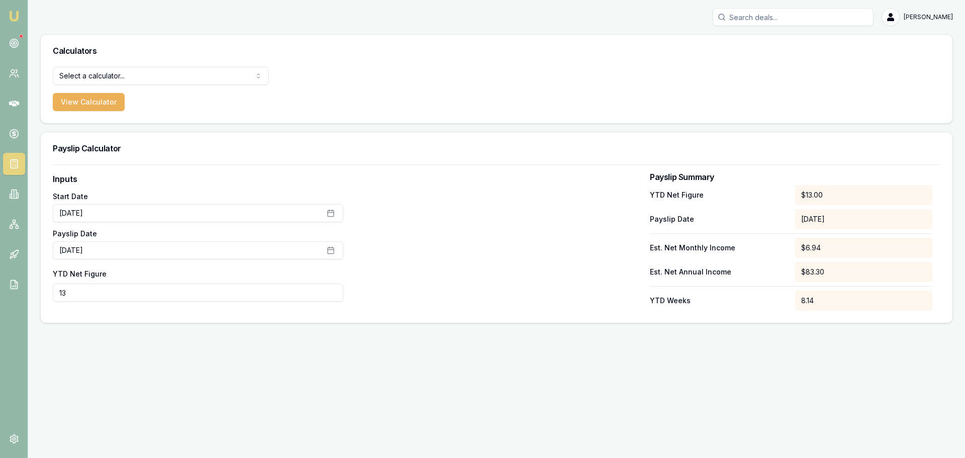
type input "1"
type input "$15,865"
click at [526, 228] on div at bounding box center [496, 242] width 291 height 138
click at [15, 104] on icon at bounding box center [14, 104] width 10 height 6
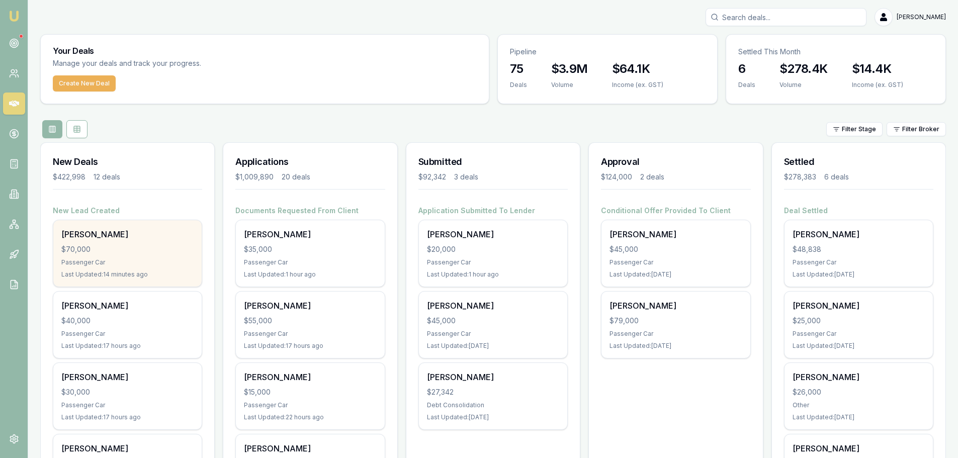
click at [101, 229] on div "[PERSON_NAME]" at bounding box center [127, 234] width 132 height 12
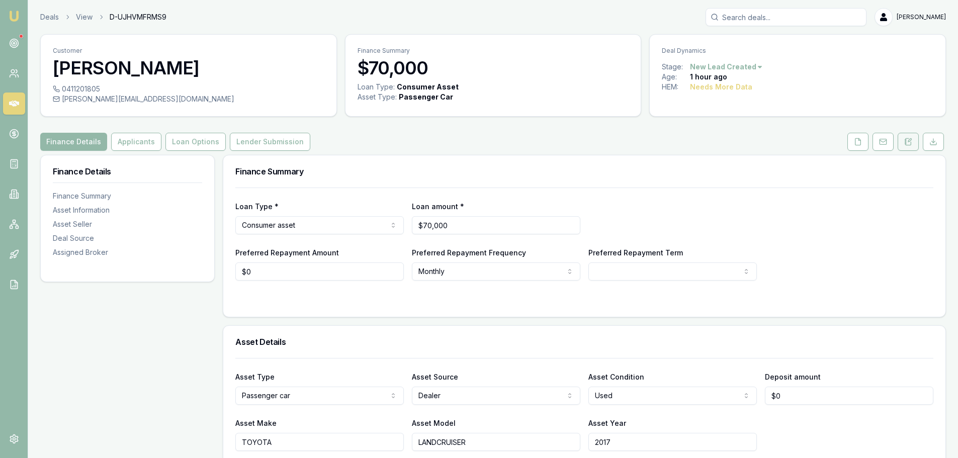
click at [908, 141] on icon at bounding box center [909, 140] width 3 height 3
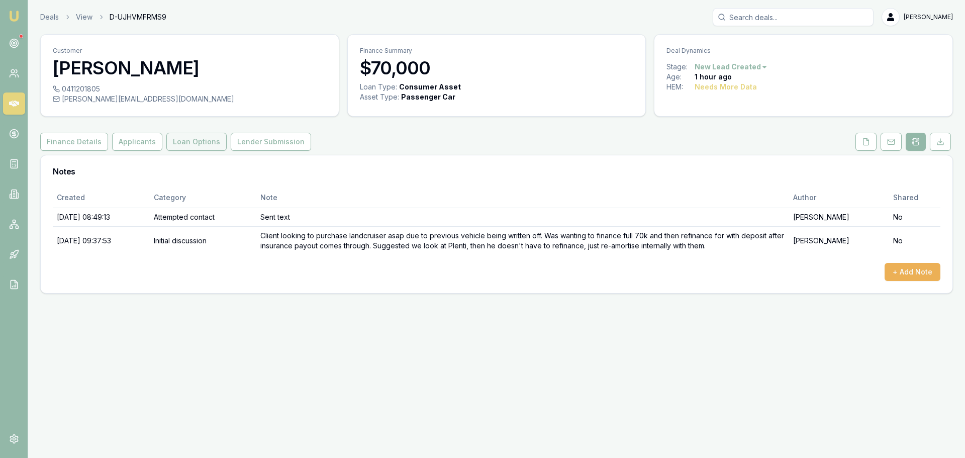
click at [192, 138] on button "Loan Options" at bounding box center [196, 142] width 60 height 18
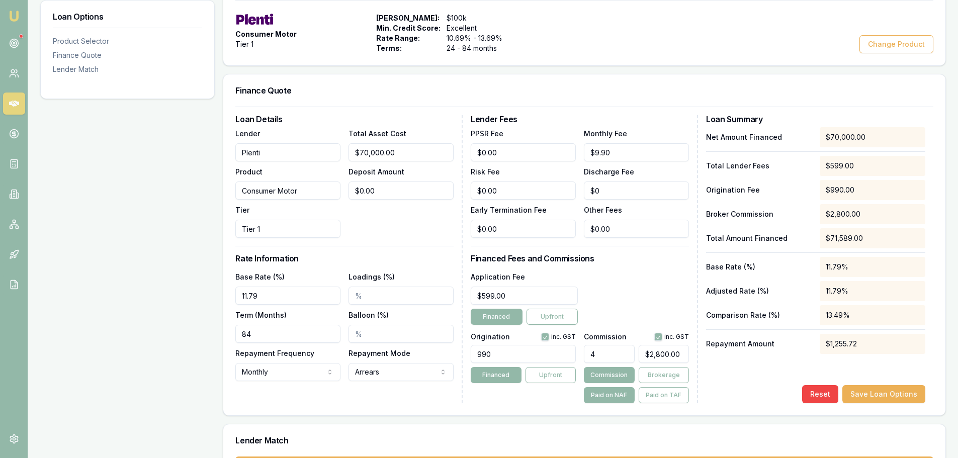
scroll to position [234, 0]
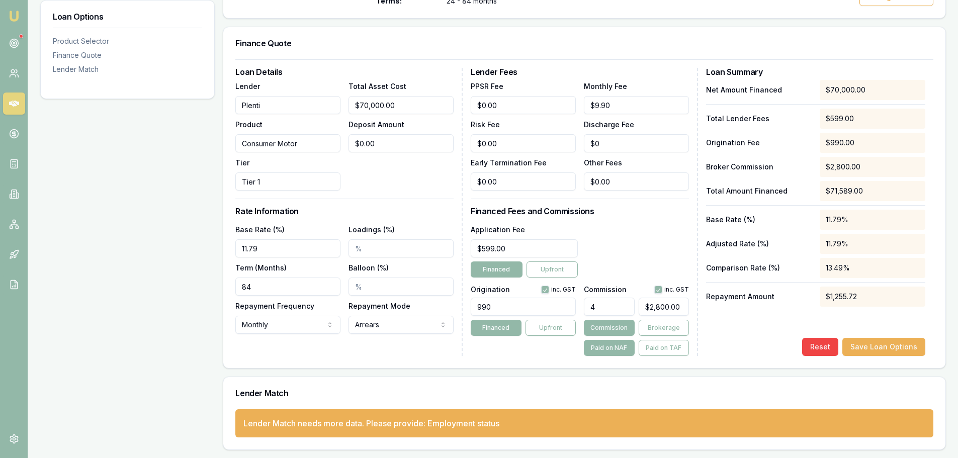
drag, startPoint x: 279, startPoint y: 252, endPoint x: -51, endPoint y: 304, distance: 333.4
type input "12.79%"
drag, startPoint x: 280, startPoint y: 281, endPoint x: 9, endPoint y: 299, distance: 271.6
click at [45, 308] on div "Loan Options Product Selector Finance Quote Lender Match Product Selector Consu…" at bounding box center [493, 185] width 906 height 529
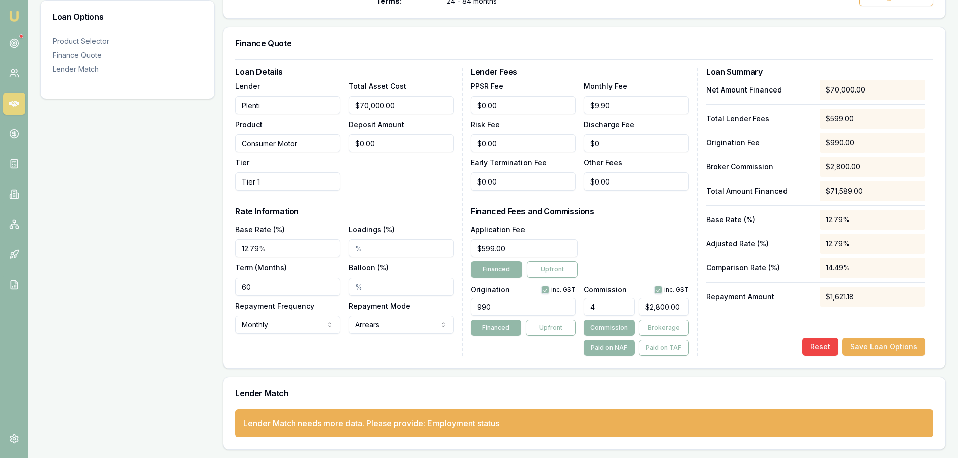
type input "60"
click at [185, 348] on div "Loan Options Product Selector Finance Quote Lender Match" at bounding box center [127, 185] width 174 height 529
click at [615, 222] on div "Lender Fees PPSR Fee $0.00 Monthly Fee $9.90 Risk Fee $0.00 Discharge Fee $0 Ea…" at bounding box center [584, 212] width 227 height 288
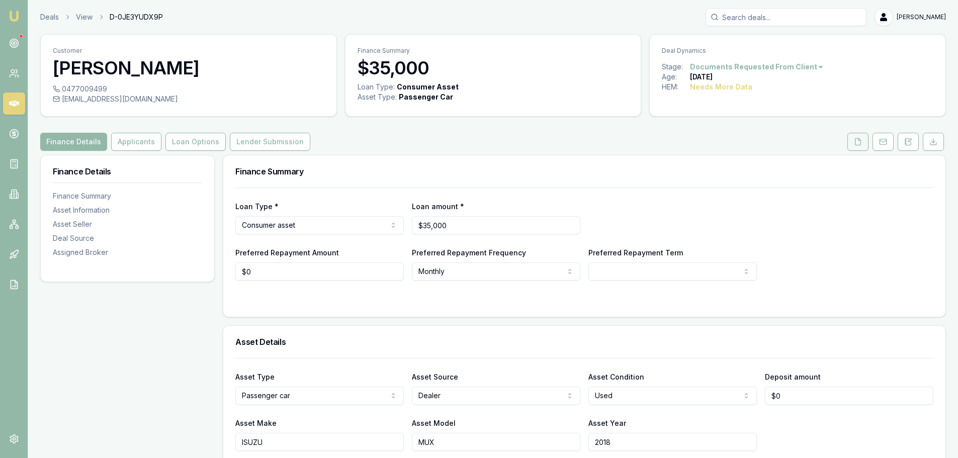
click at [852, 139] on button at bounding box center [857, 142] width 21 height 18
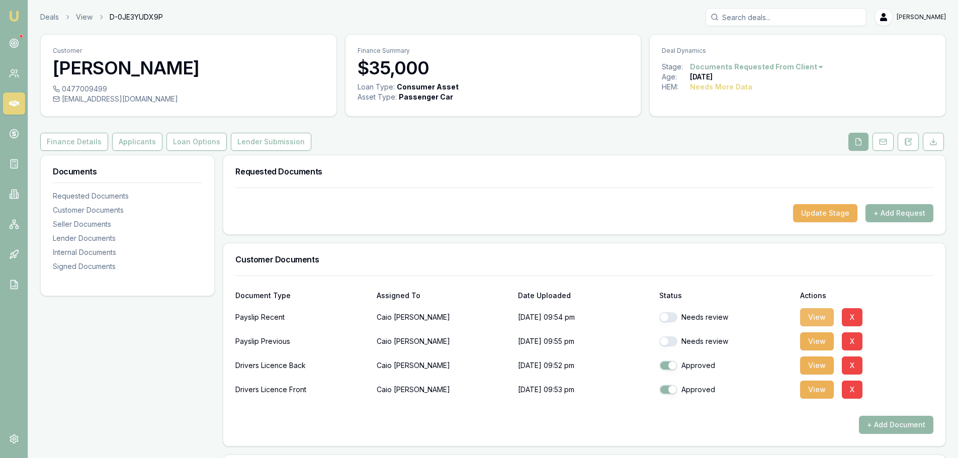
click at [809, 317] on button "View" at bounding box center [817, 317] width 34 height 18
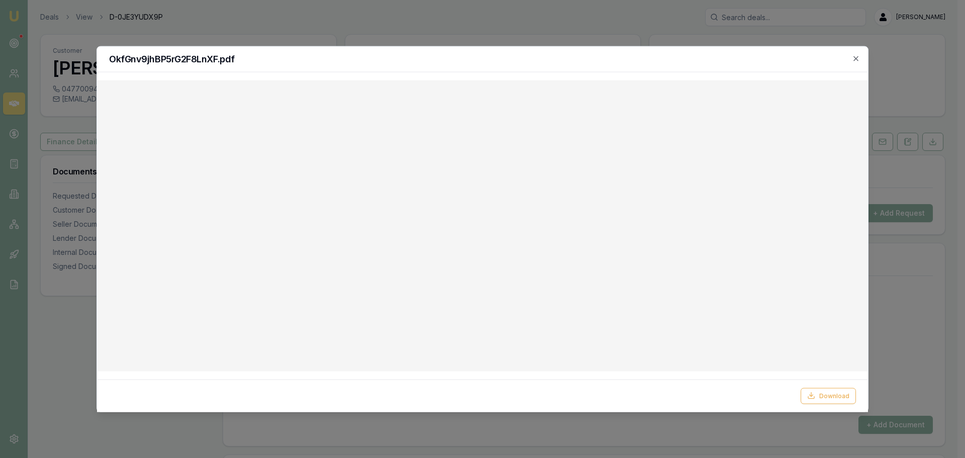
drag, startPoint x: 854, startPoint y: 60, endPoint x: 740, endPoint y: 72, distance: 114.8
click at [854, 60] on icon "button" at bounding box center [856, 58] width 8 height 8
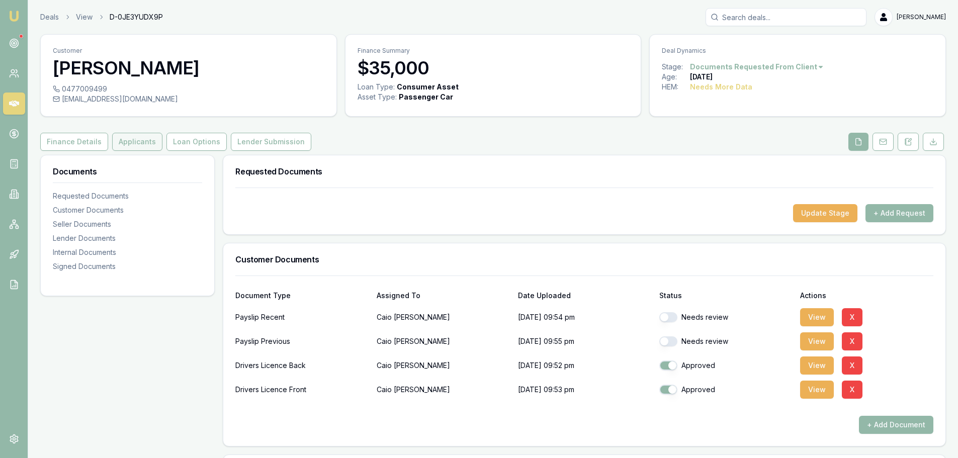
click at [150, 142] on button "Applicants" at bounding box center [137, 142] width 50 height 18
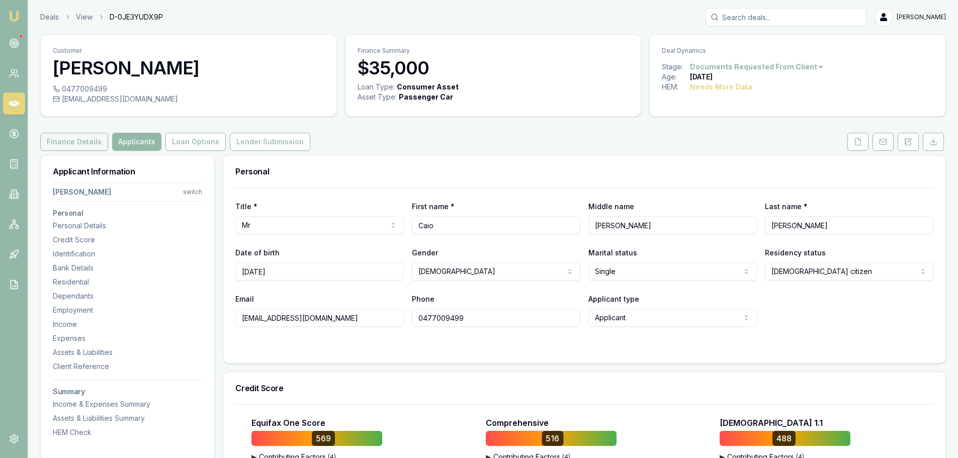
click at [71, 140] on button "Finance Details" at bounding box center [74, 142] width 68 height 18
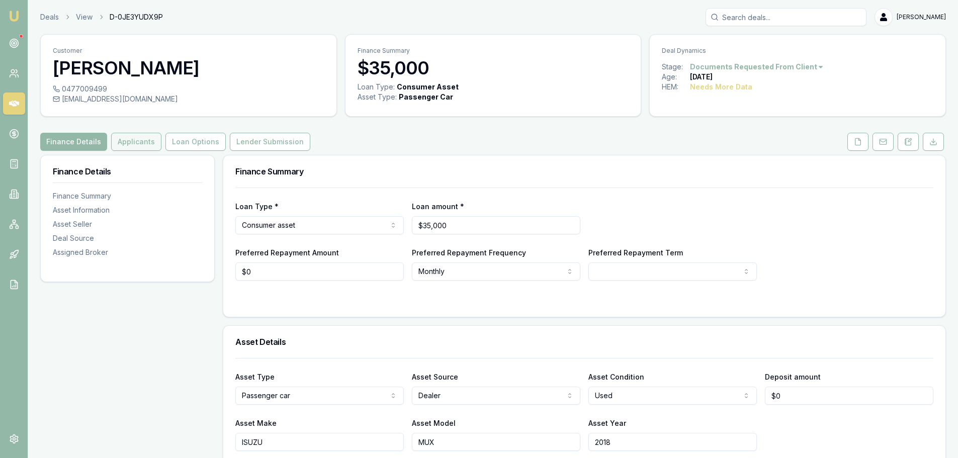
click at [134, 141] on button "Applicants" at bounding box center [136, 142] width 50 height 18
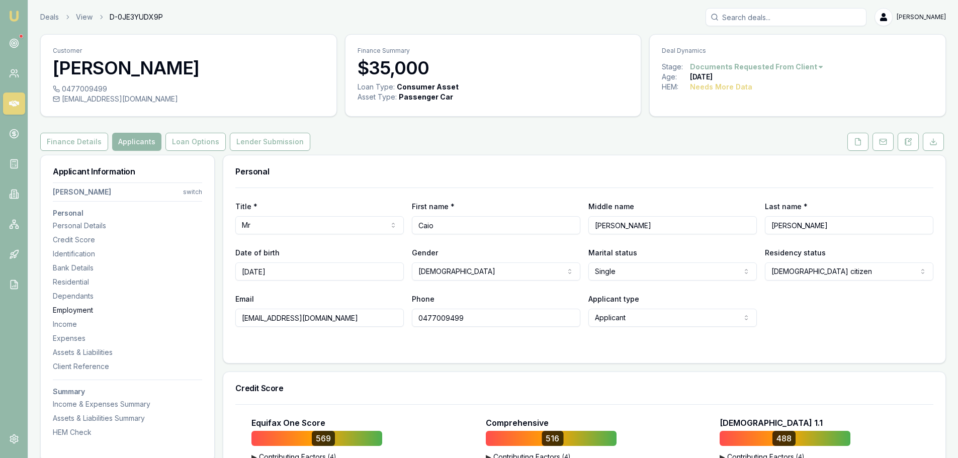
click at [76, 309] on div "Employment" at bounding box center [127, 310] width 149 height 10
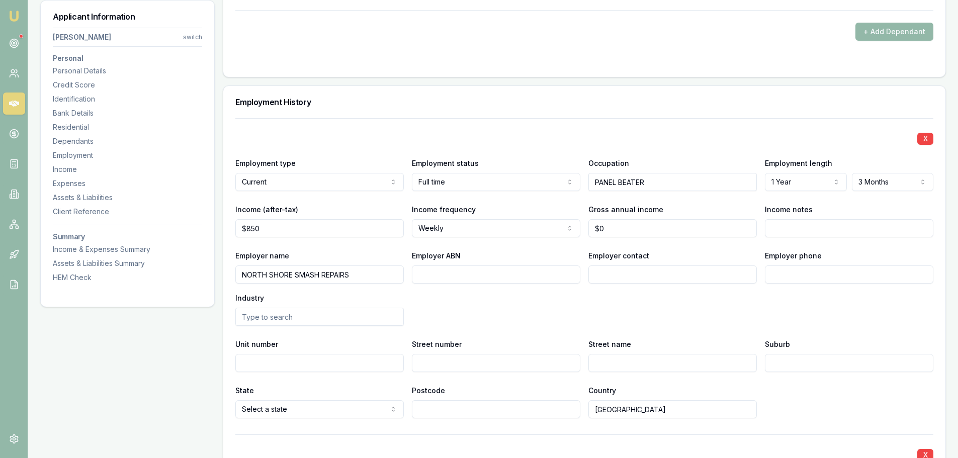
scroll to position [1528, 0]
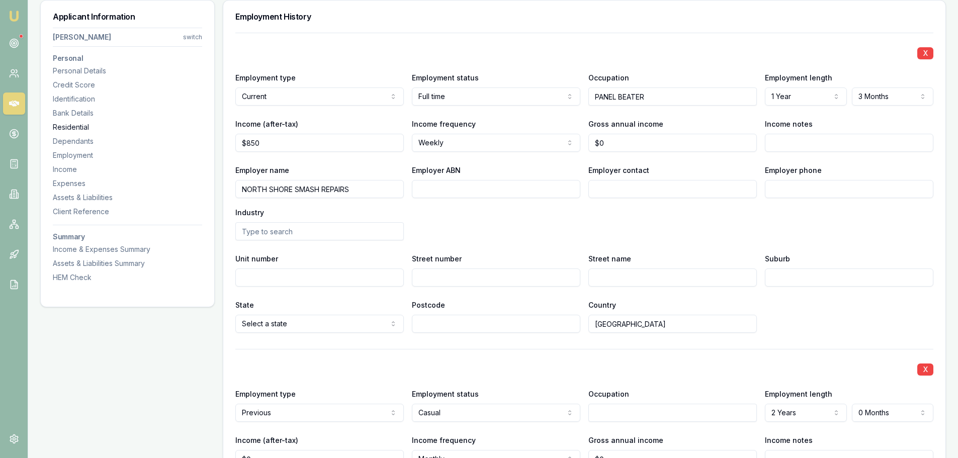
click at [57, 126] on div "Residential" at bounding box center [127, 127] width 149 height 10
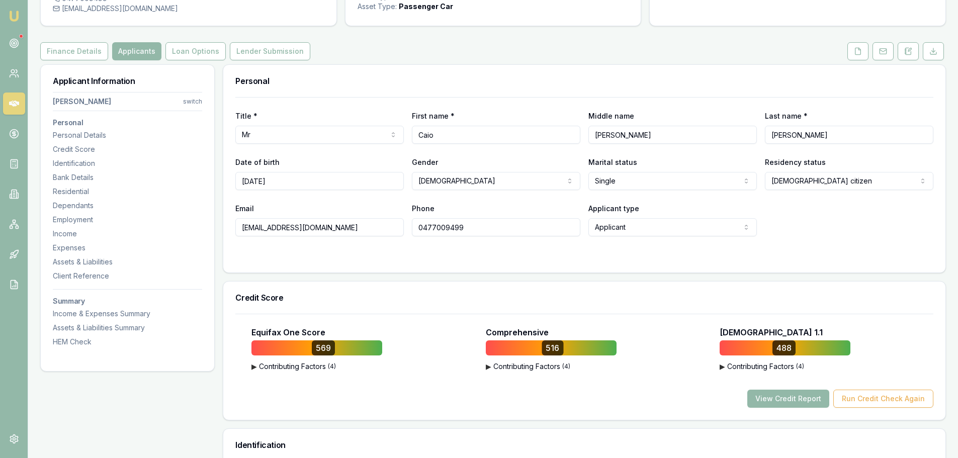
scroll to position [265, 0]
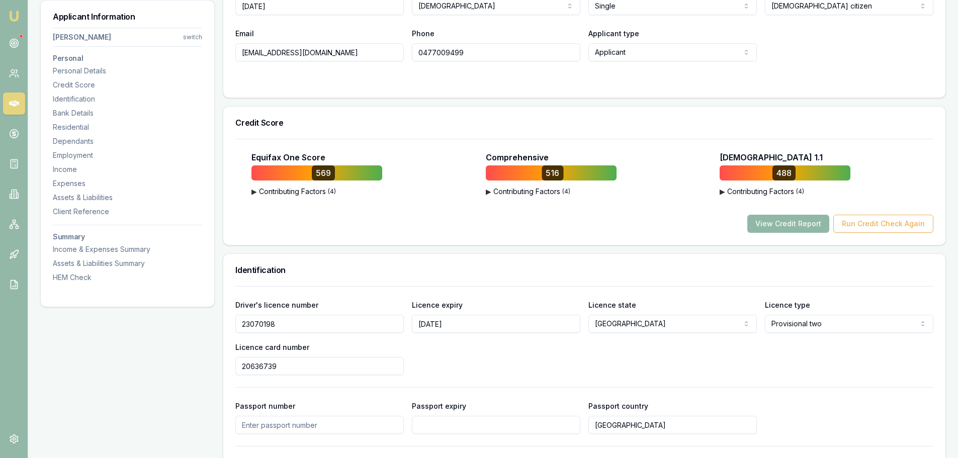
click at [782, 223] on button "View Credit Report" at bounding box center [788, 224] width 82 height 18
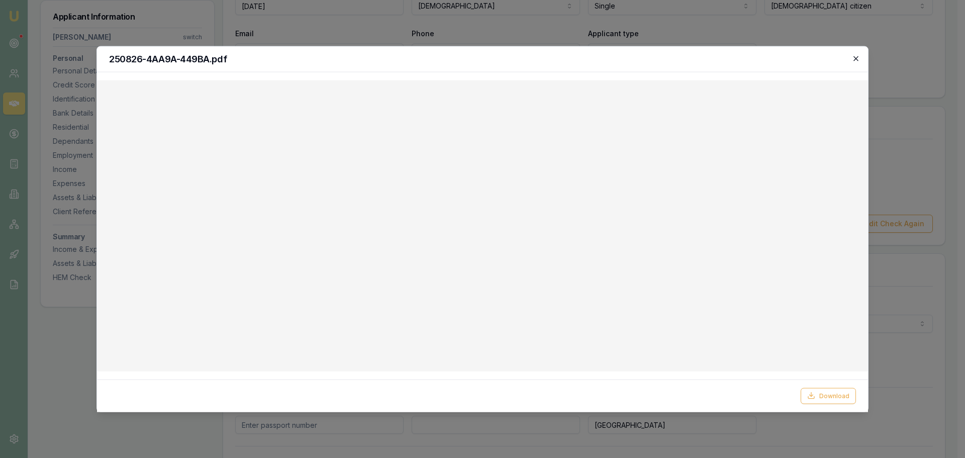
click at [854, 56] on icon "button" at bounding box center [856, 58] width 8 height 8
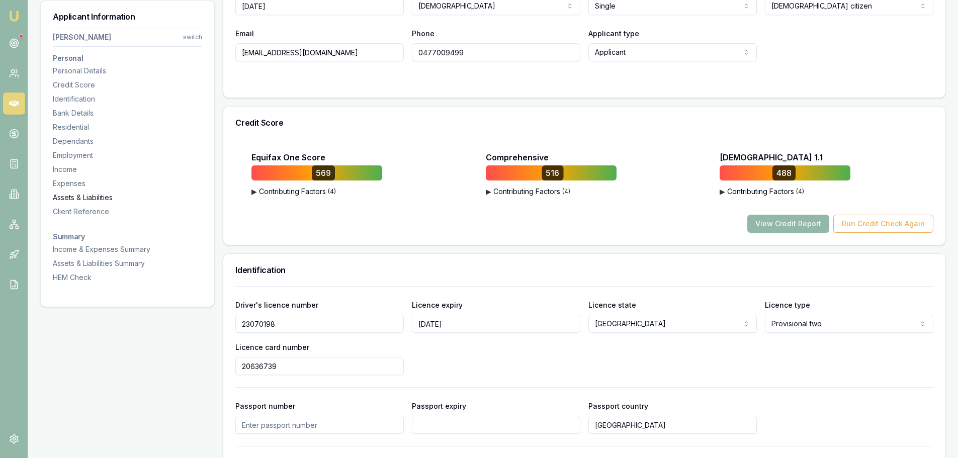
click at [80, 202] on div "Assets & Liabilities" at bounding box center [127, 198] width 149 height 10
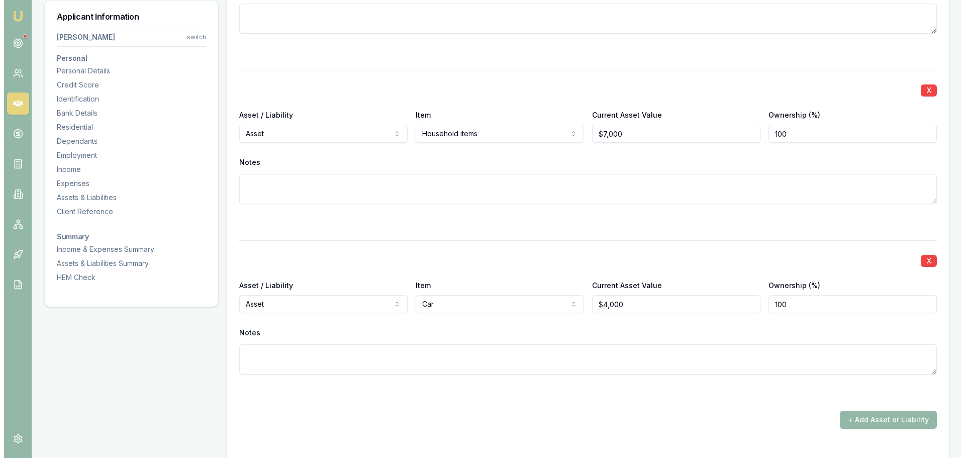
scroll to position [2943, 0]
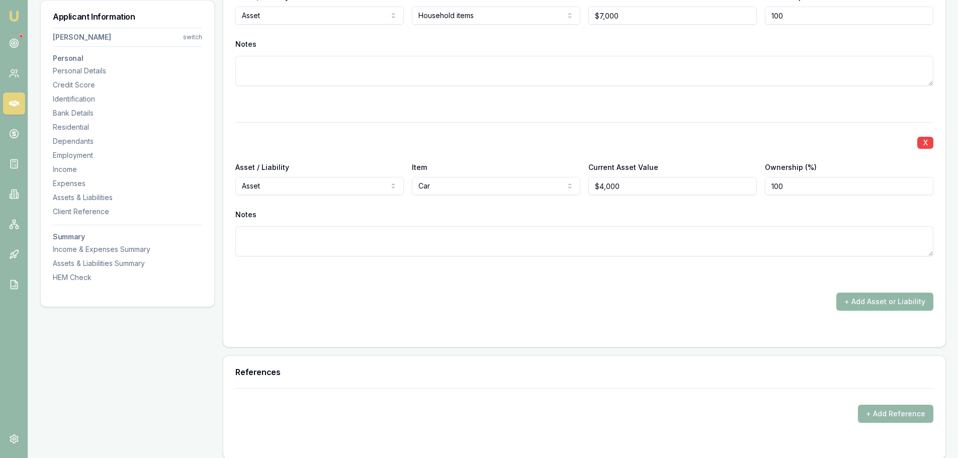
click at [884, 303] on button "+ Add Asset or Liability" at bounding box center [884, 302] width 97 height 18
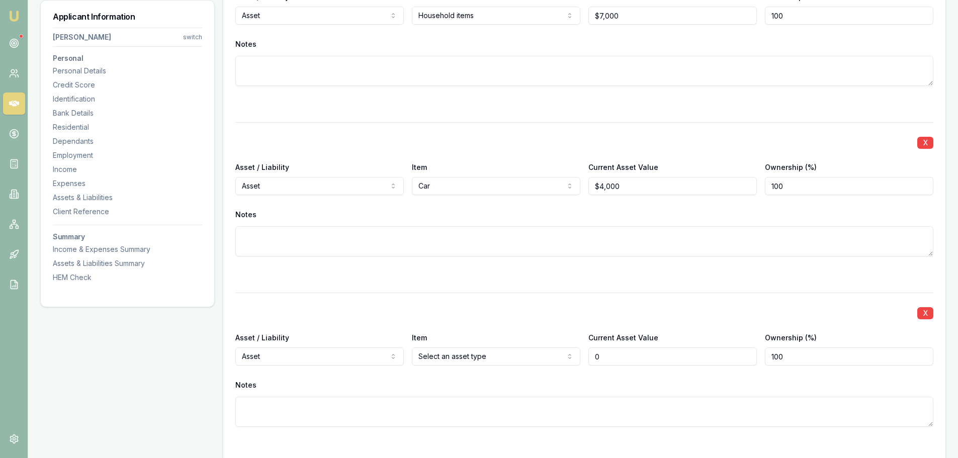
type input "$0"
select select "LIABILITY"
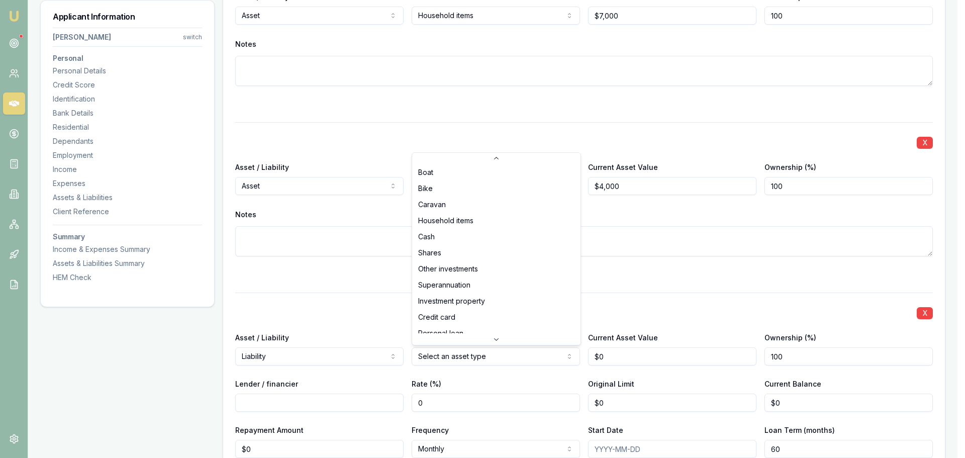
scroll to position [50, 0]
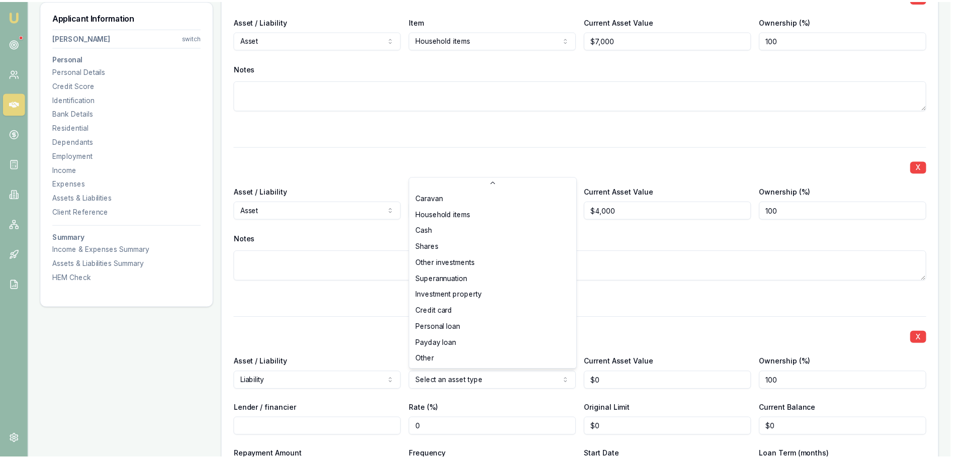
scroll to position [65, 0]
select select "OTHER"
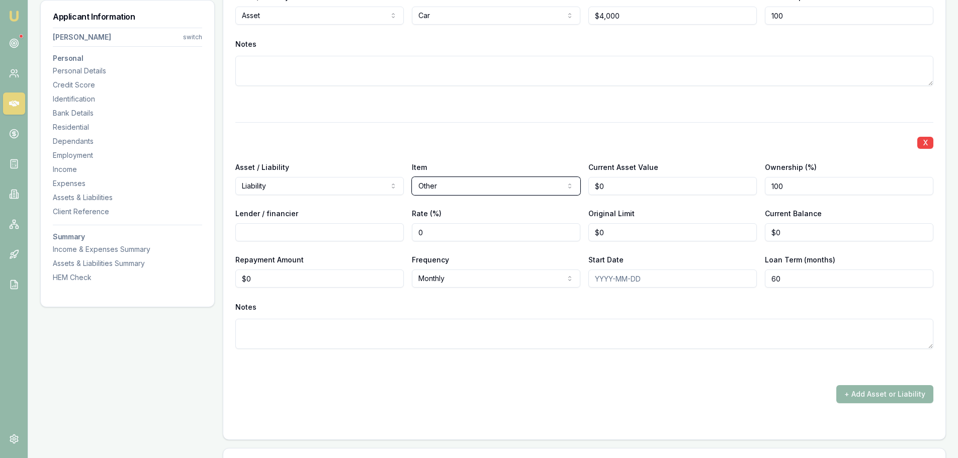
scroll to position [3144, 0]
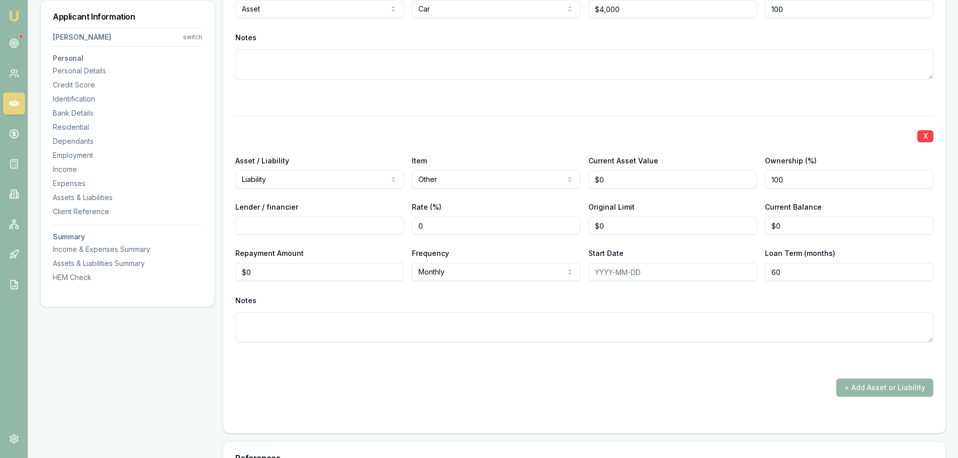
click at [277, 220] on input "Lender / financier" at bounding box center [319, 226] width 168 height 18
type input "CBA"
type input "$1,300"
type input "$0"
drag, startPoint x: 274, startPoint y: 272, endPoint x: 236, endPoint y: 272, distance: 37.2
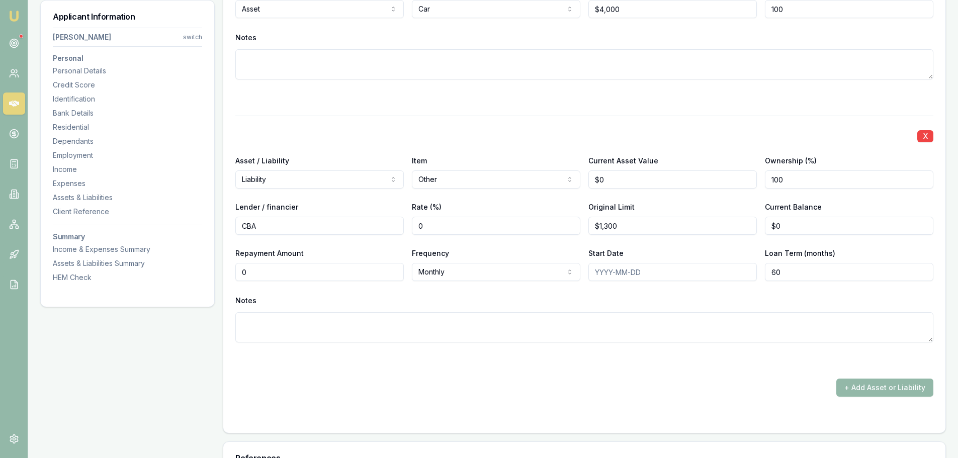
click at [245, 272] on input "0" at bounding box center [319, 272] width 168 height 18
type input "$50"
click at [555, 354] on div "X Asset / Liability Liability Asset Liability Item Other Home Car Boat Bike Car…" at bounding box center [584, 241] width 698 height 251
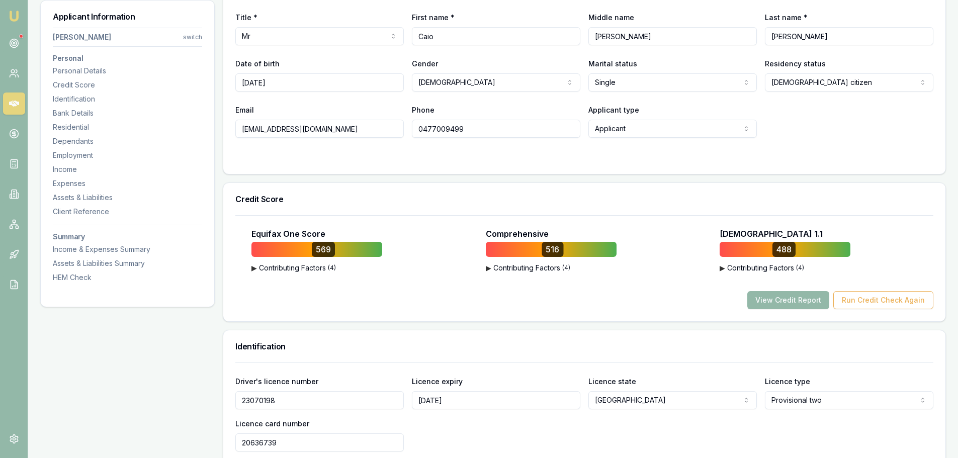
scroll to position [201, 0]
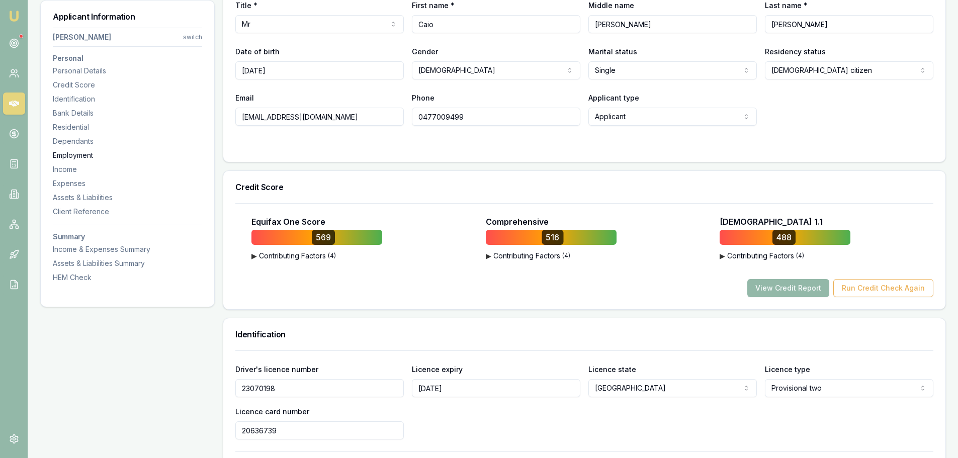
click at [53, 151] on div "Employment" at bounding box center [127, 155] width 149 height 10
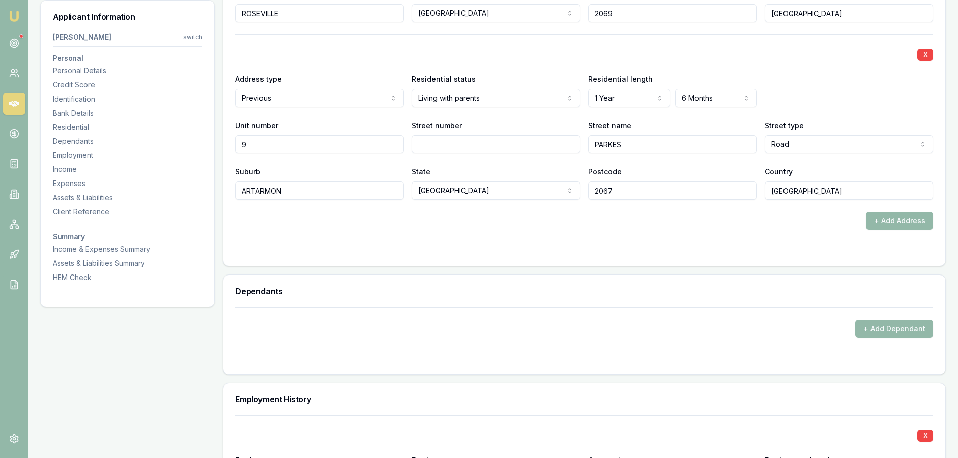
scroll to position [925, 0]
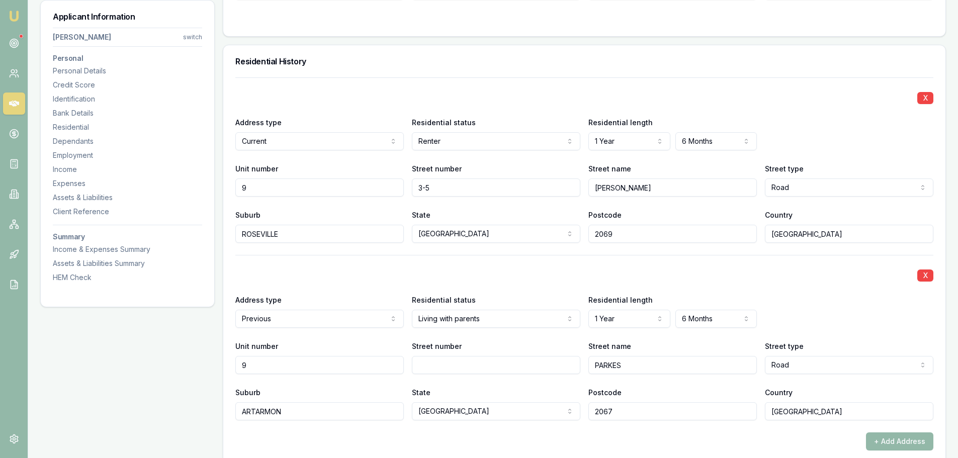
click at [472, 53] on div "Residential History" at bounding box center [584, 61] width 722 height 32
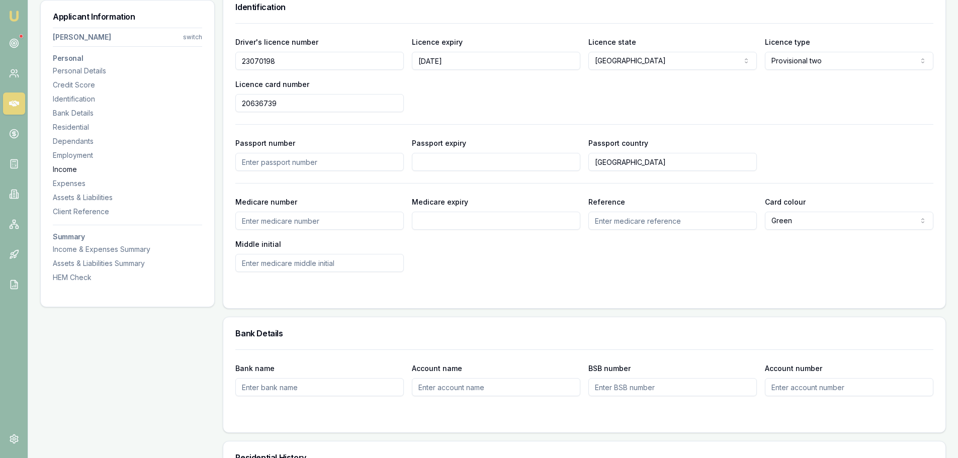
scroll to position [372, 0]
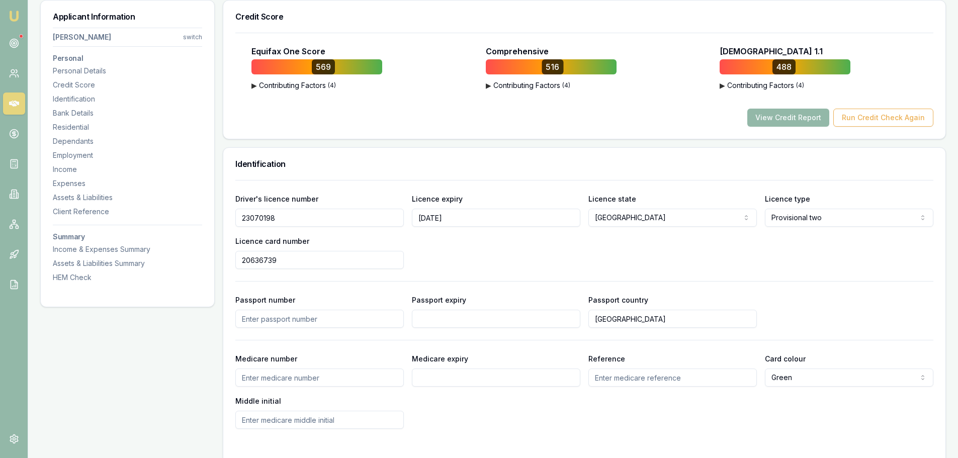
click at [432, 117] on div "View Credit Report Run Credit Check Again" at bounding box center [584, 118] width 698 height 18
click at [12, 43] on circle at bounding box center [14, 43] width 5 height 5
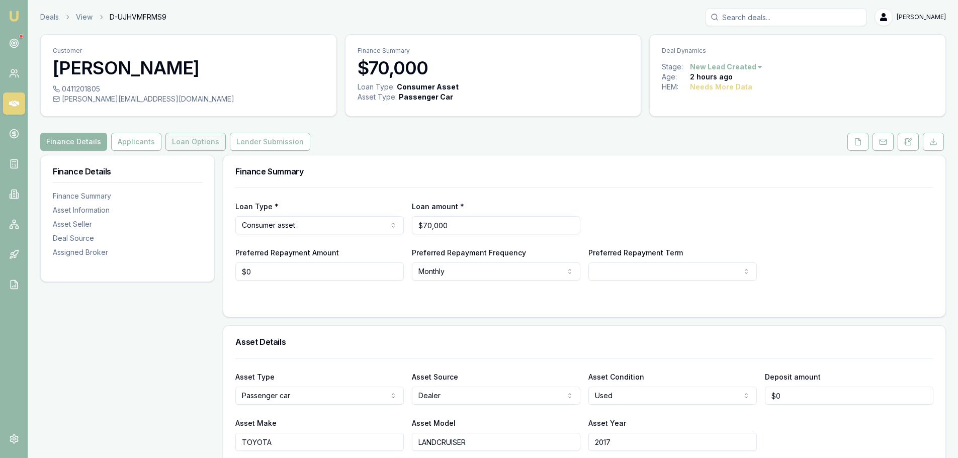
click at [206, 144] on button "Loan Options" at bounding box center [195, 142] width 60 height 18
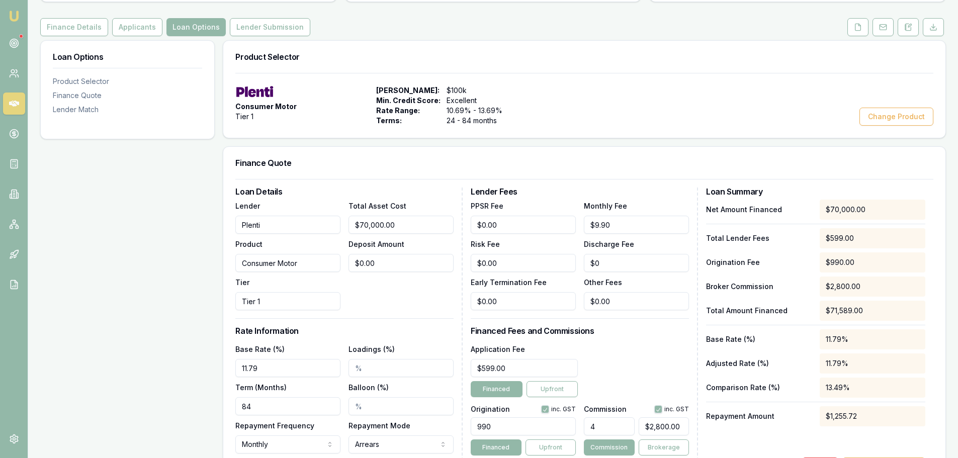
scroll to position [234, 0]
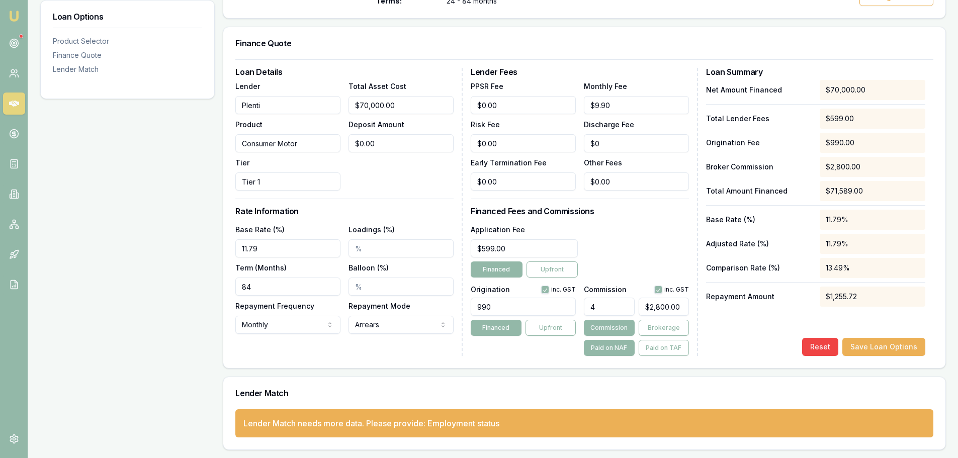
drag, startPoint x: 276, startPoint y: 244, endPoint x: 65, endPoint y: 213, distance: 213.0
click at [173, 232] on div "Loan Options Product Selector Finance Quote Lender Match Product Selector Consu…" at bounding box center [493, 185] width 906 height 529
type input "12.79%"
click at [116, 187] on div "Loan Options Product Selector Finance Quote Lender Match" at bounding box center [127, 185] width 174 height 529
drag, startPoint x: 261, startPoint y: 293, endPoint x: 52, endPoint y: 293, distance: 208.7
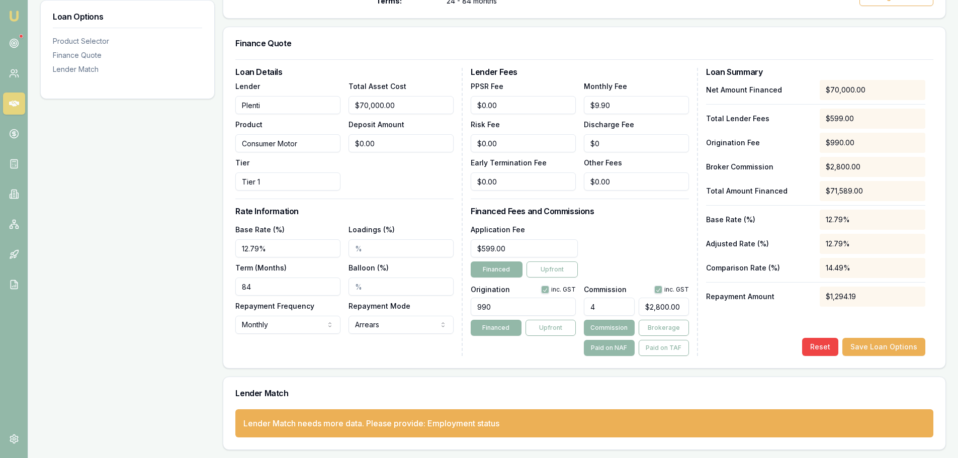
click at [52, 293] on div "Loan Options Product Selector Finance Quote Lender Match Product Selector Consu…" at bounding box center [493, 185] width 906 height 529
type input "60"
click at [105, 284] on div "Loan Options Product Selector Finance Quote Lender Match" at bounding box center [127, 185] width 174 height 529
click at [657, 234] on div "Application Fee $599.00 Financed Upfront" at bounding box center [580, 250] width 218 height 54
click at [896, 343] on button "Save Loan Options" at bounding box center [883, 347] width 83 height 18
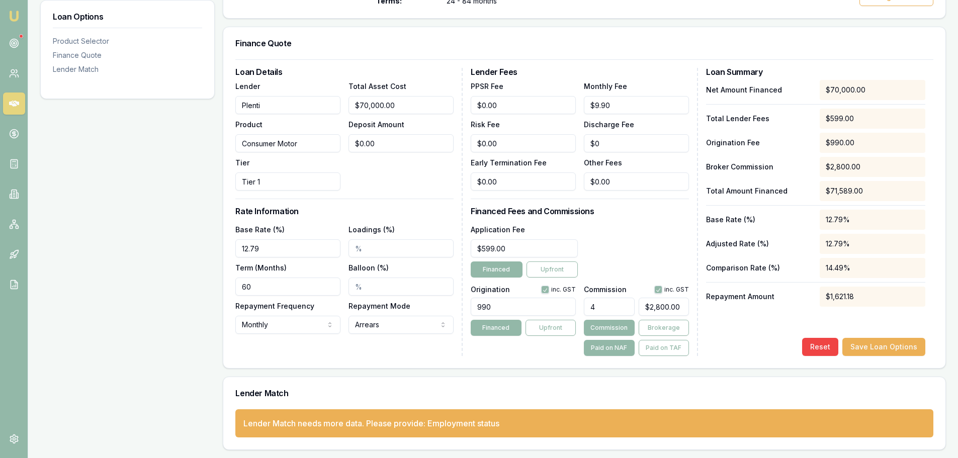
click at [887, 320] on div "Net Amount Financed $70,000.00 Total Lender Fees $599.00 Origination Fee $990.0…" at bounding box center [815, 218] width 219 height 276
click at [157, 214] on div "Loan Options Product Selector Finance Quote Lender Match" at bounding box center [127, 185] width 174 height 529
click at [145, 225] on div "Loan Options Product Selector Finance Quote Lender Match" at bounding box center [127, 185] width 174 height 529
drag, startPoint x: 275, startPoint y: 246, endPoint x: 93, endPoint y: 245, distance: 182.0
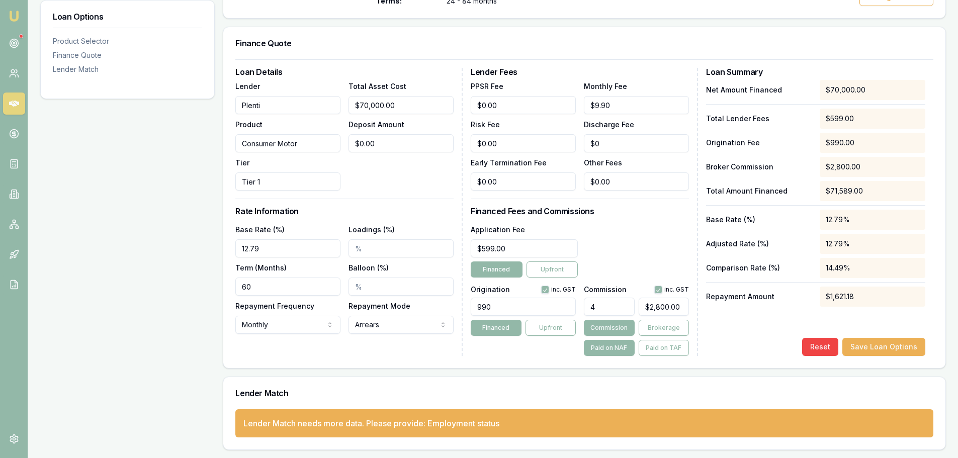
click at [93, 245] on div "Loan Options Product Selector Finance Quote Lender Match Product Selector Consu…" at bounding box center [493, 185] width 906 height 529
type input "11.79%"
click at [78, 236] on div "Loan Options Product Selector Finance Quote Lender Match" at bounding box center [127, 185] width 174 height 529
click at [612, 218] on div "Lender Fees PPSR Fee $0.00 Monthly Fee $9.90 Risk Fee $0.00 Discharge Fee $0 Ea…" at bounding box center [584, 212] width 227 height 288
drag, startPoint x: 409, startPoint y: 144, endPoint x: 227, endPoint y: 144, distance: 181.5
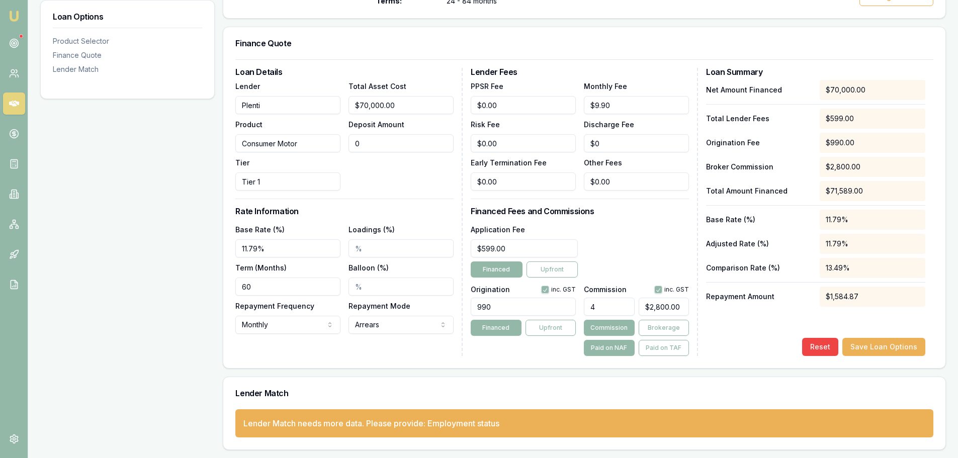
click at [265, 144] on div "Lender Plenti Product Consumer Motor Tier Tier 1 Total Asset Cost $70,000.00 De…" at bounding box center [344, 135] width 218 height 111
type input "3"
type input "$2,799.88"
type input "35"
type input "$2,798.60"
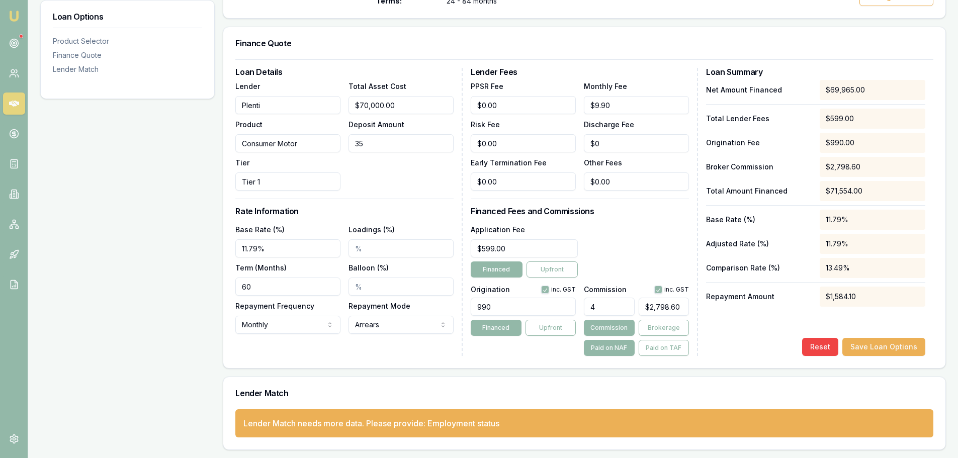
type input "350"
type input "$2,786.00"
type input "3500"
type input "$2,660.00"
type input "35000"
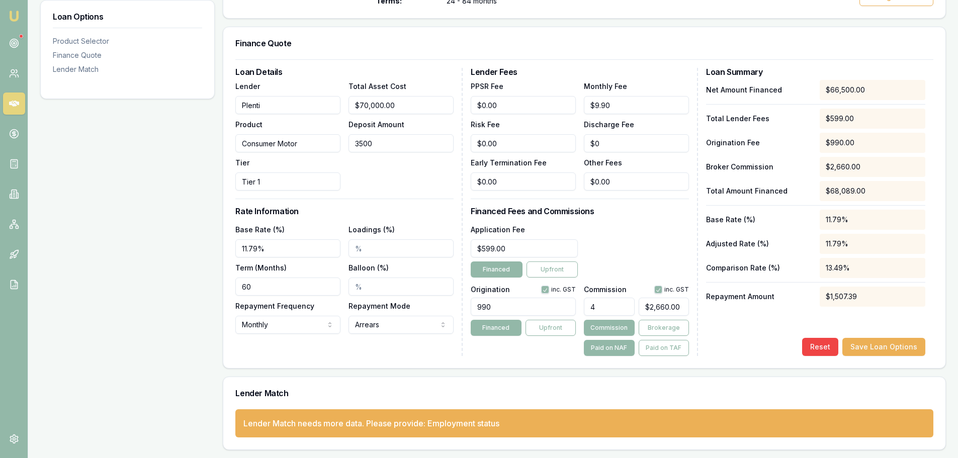
type input "$1,400.00"
type input "$35,000.00"
click at [389, 180] on div "Total Asset Cost $70,000.00 Deposit Amount $35,000.00" at bounding box center [400, 135] width 105 height 111
click at [390, 180] on div "Total Asset Cost $70,000.00 Deposit Amount $35,000.00" at bounding box center [400, 135] width 105 height 111
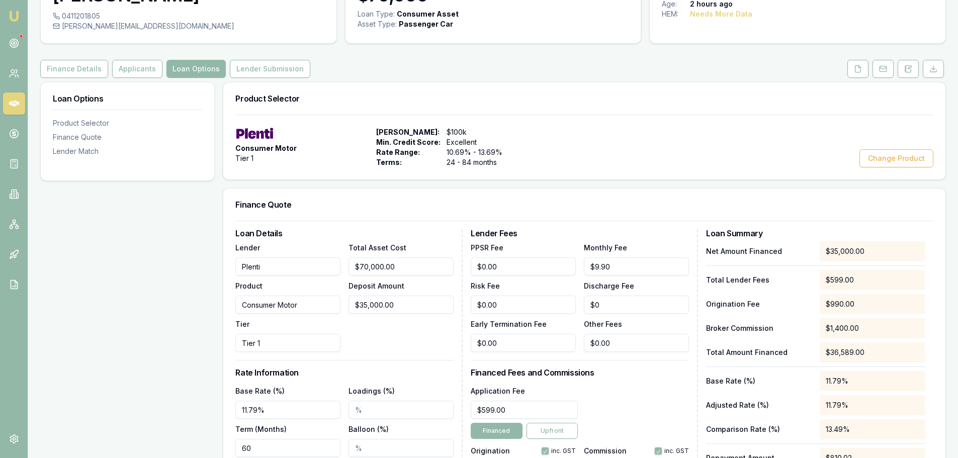
scroll to position [0, 0]
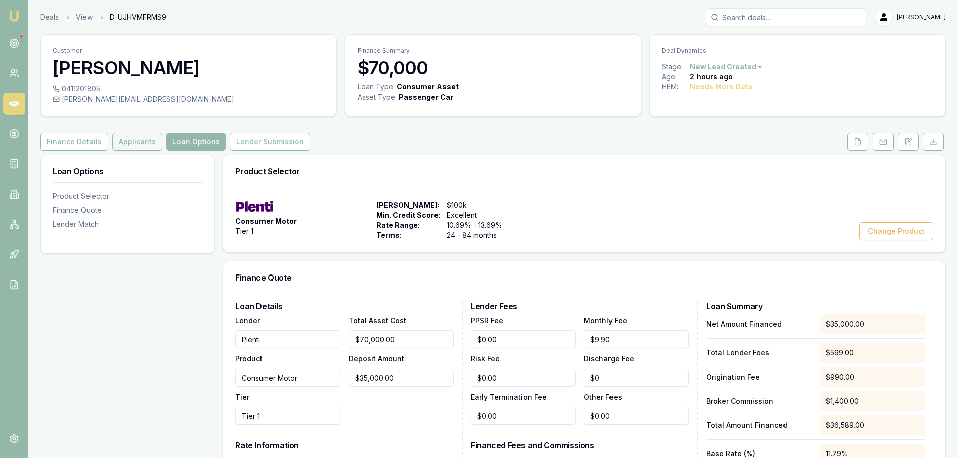
click at [125, 146] on button "Applicants" at bounding box center [137, 142] width 50 height 18
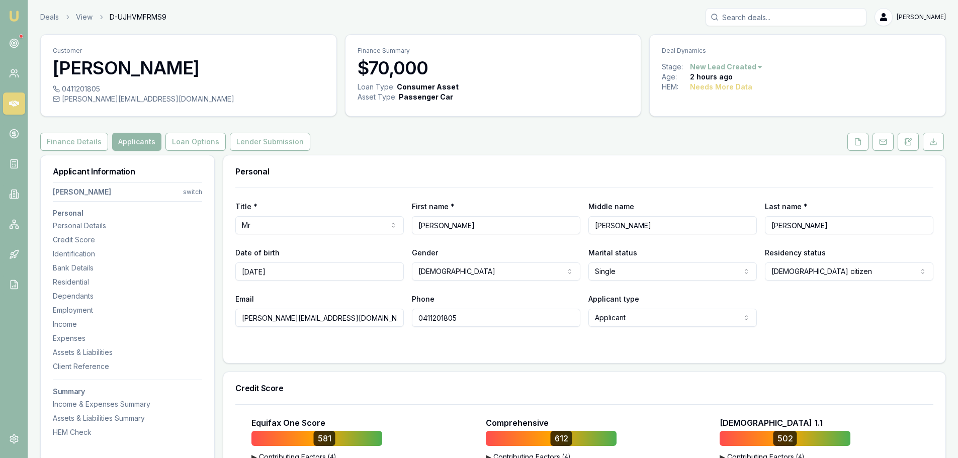
click at [451, 145] on div "Finance Details Applicants Loan Options Lender Submission" at bounding box center [493, 142] width 906 height 18
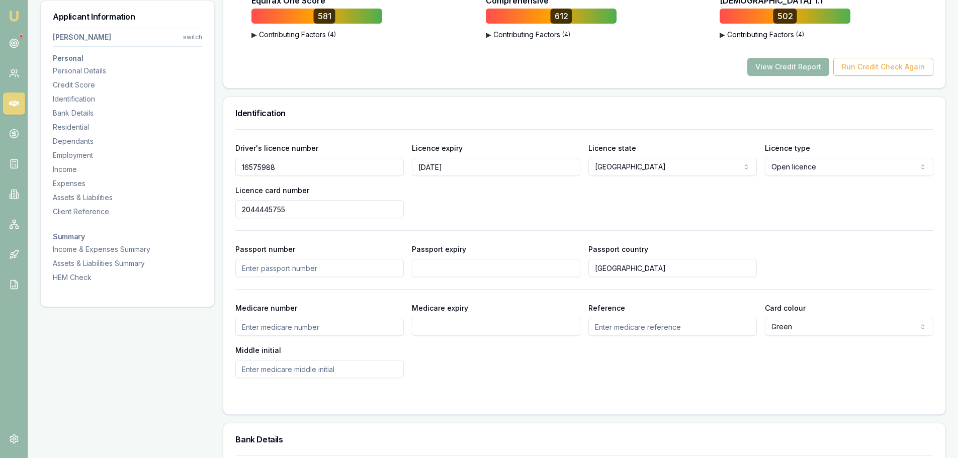
scroll to position [453, 0]
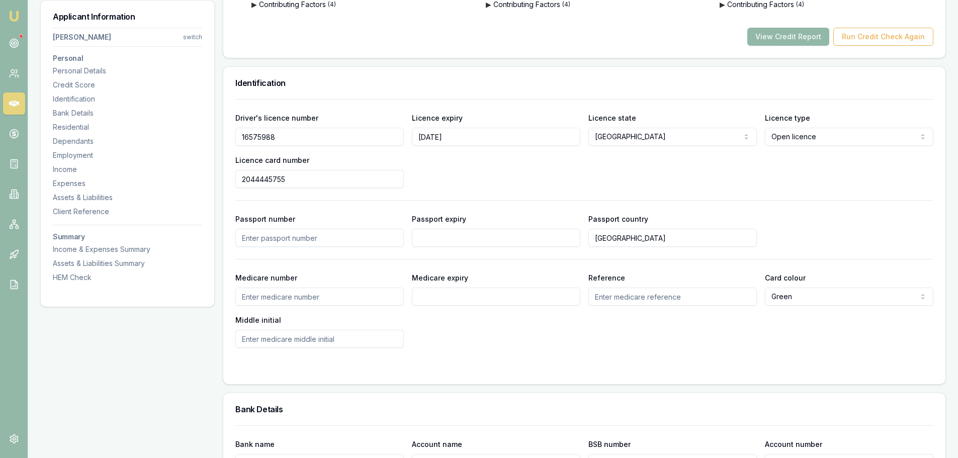
click at [456, 79] on h3 "Identification" at bounding box center [584, 83] width 698 height 8
click at [444, 75] on div "Identification" at bounding box center [584, 83] width 722 height 32
click at [439, 81] on h3 "Identification" at bounding box center [584, 83] width 698 height 8
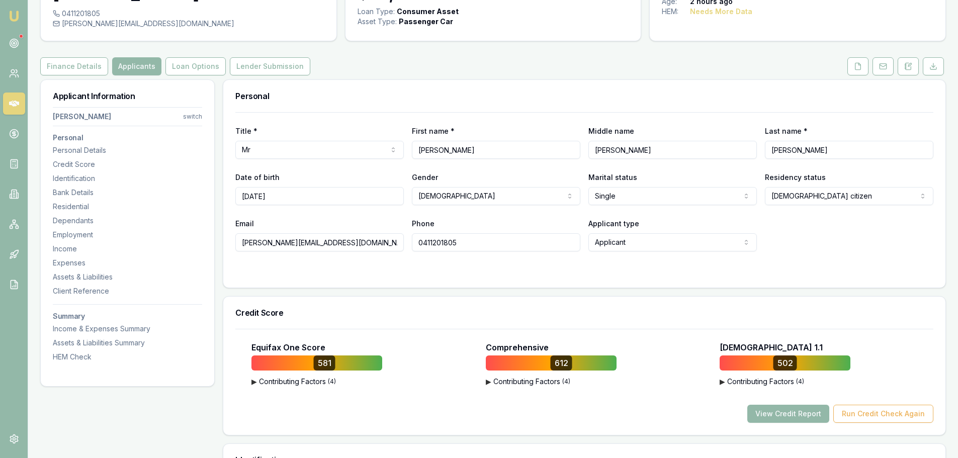
scroll to position [0, 0]
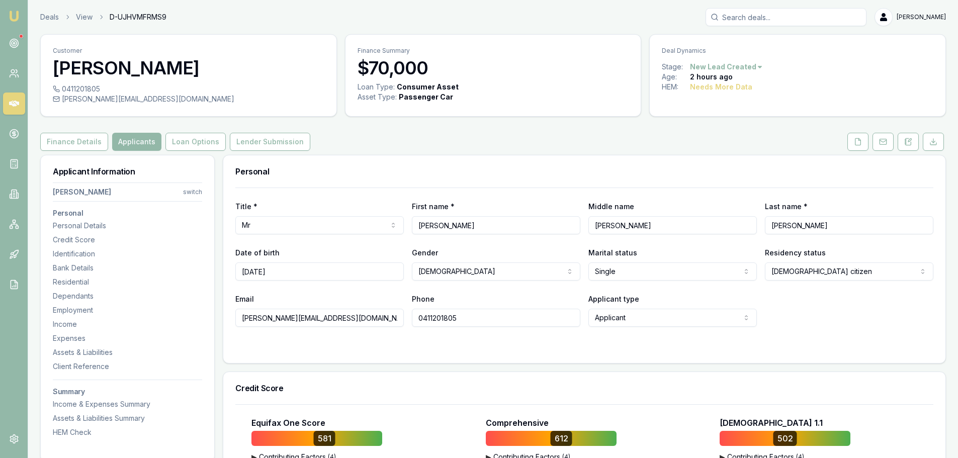
click at [464, 156] on div "Personal" at bounding box center [584, 171] width 722 height 32
click at [391, 156] on div "Personal" at bounding box center [584, 171] width 722 height 32
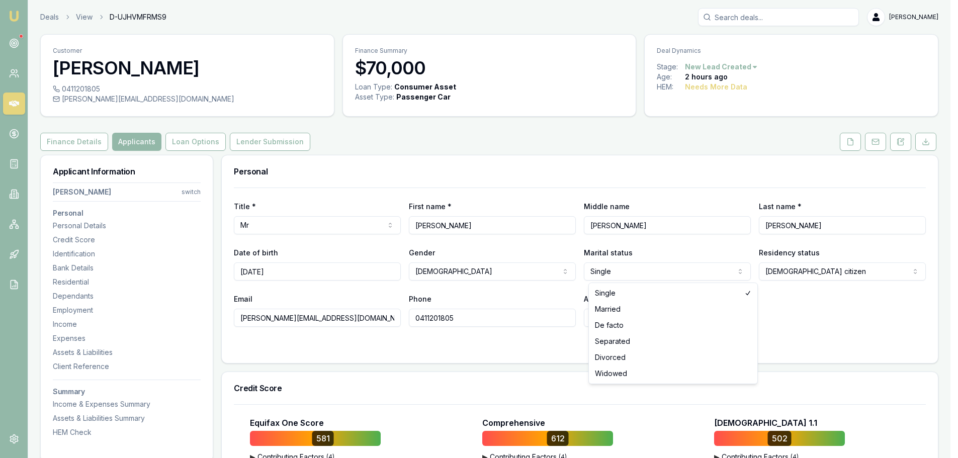
click at [696, 276] on html "Emu Broker Deals View D-UJHVMFRMS9 Erin Shield Toggle Menu Customer James Blume…" at bounding box center [479, 229] width 958 height 458
select select "MARRIED"
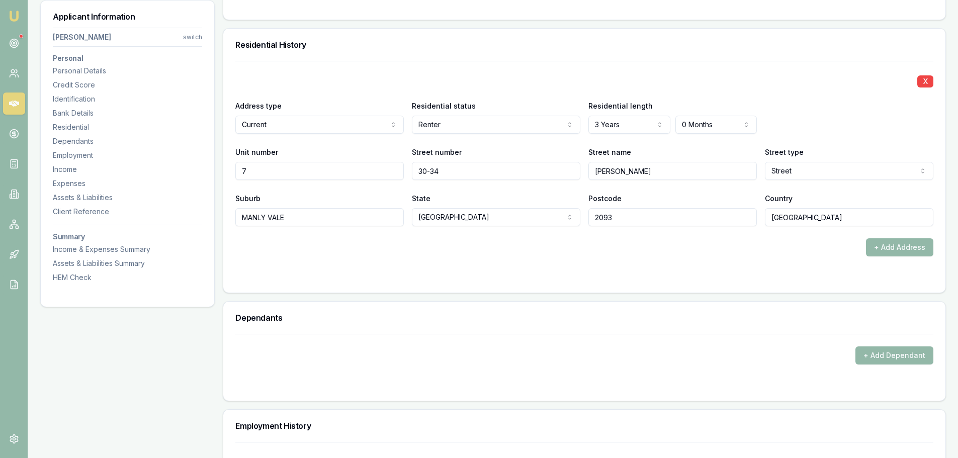
scroll to position [955, 0]
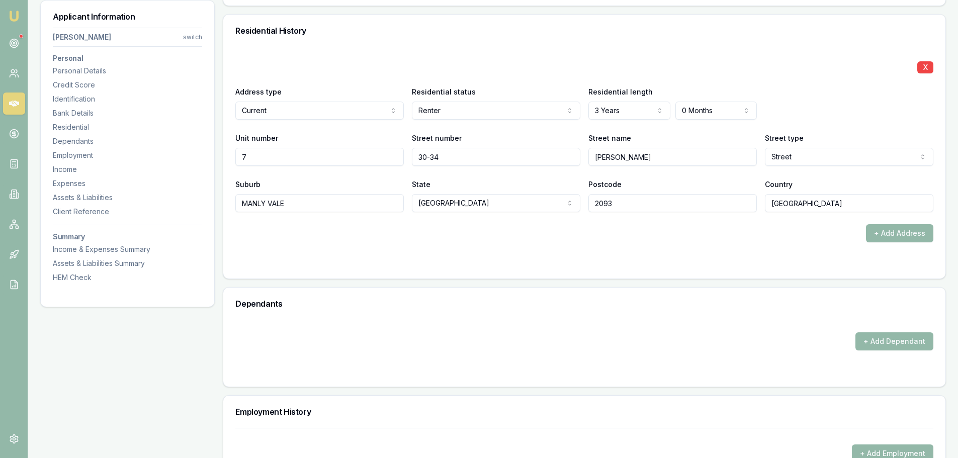
drag, startPoint x: 482, startPoint y: 129, endPoint x: 473, endPoint y: 40, distance: 90.0
click at [473, 40] on div "Residential History" at bounding box center [584, 31] width 722 height 32
click at [703, 69] on div "X" at bounding box center [584, 66] width 698 height 14
click at [693, 64] on div "X" at bounding box center [584, 66] width 698 height 14
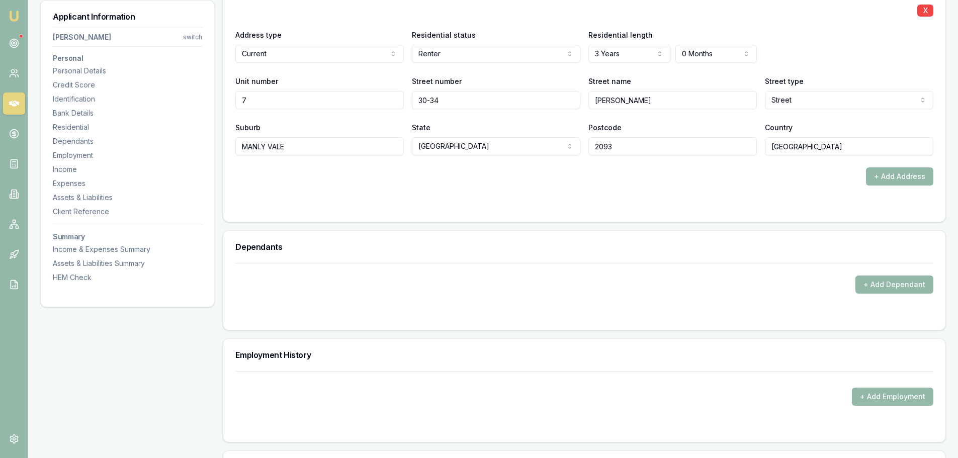
scroll to position [1156, 0]
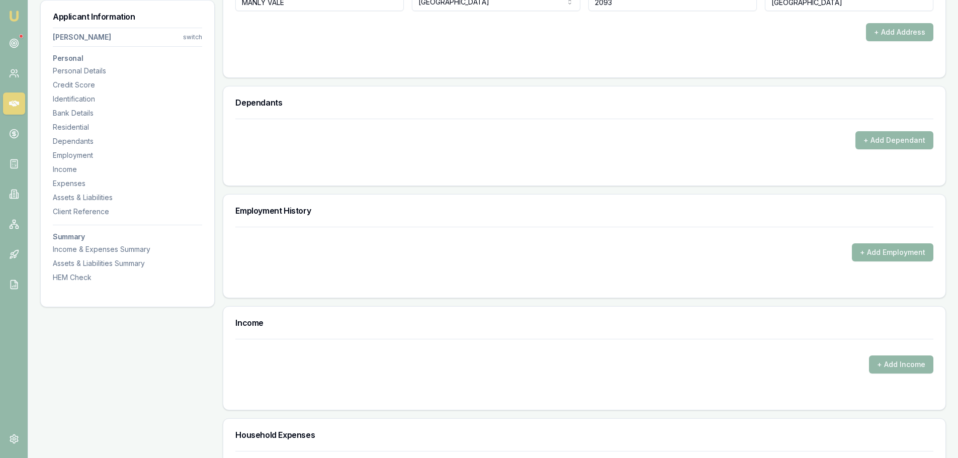
click at [872, 254] on button "+ Add Employment" at bounding box center [892, 252] width 81 height 18
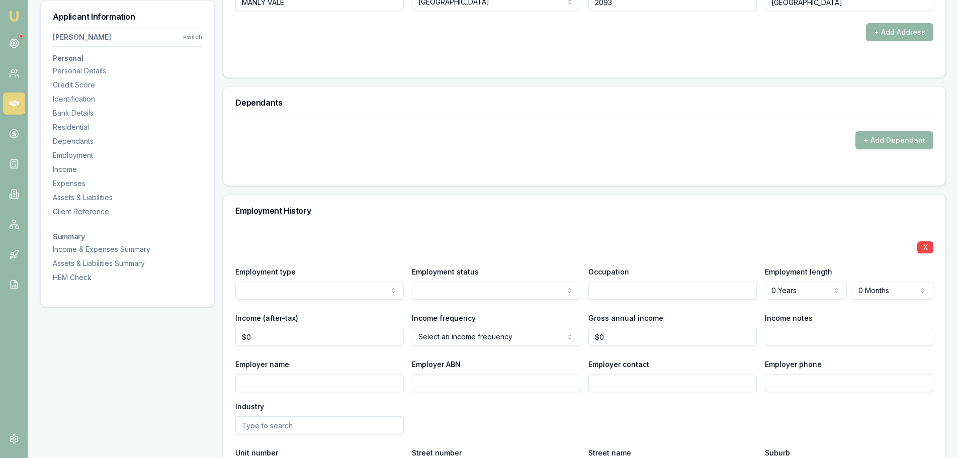
click at [282, 379] on input "Employer name" at bounding box center [319, 383] width 168 height 18
type input "d"
type input "DEFENCE FORCE"
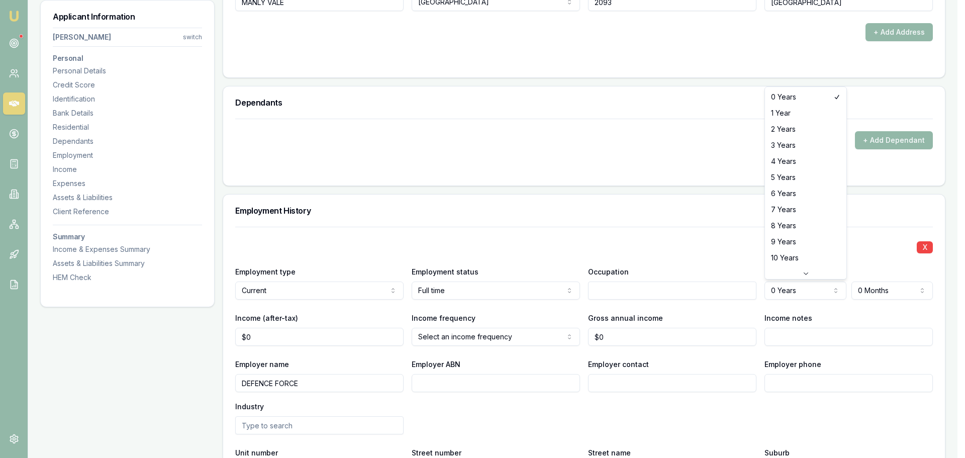
select select "9"
drag, startPoint x: 791, startPoint y: 242, endPoint x: 739, endPoint y: 232, distance: 53.8
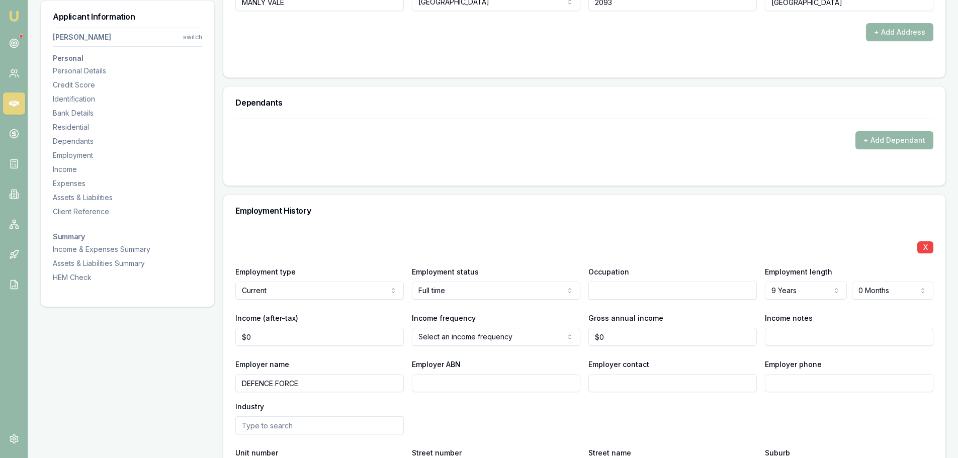
click at [737, 231] on div "X Employment type Current Current Previous Employment status Full time Full tim…" at bounding box center [584, 377] width 698 height 300
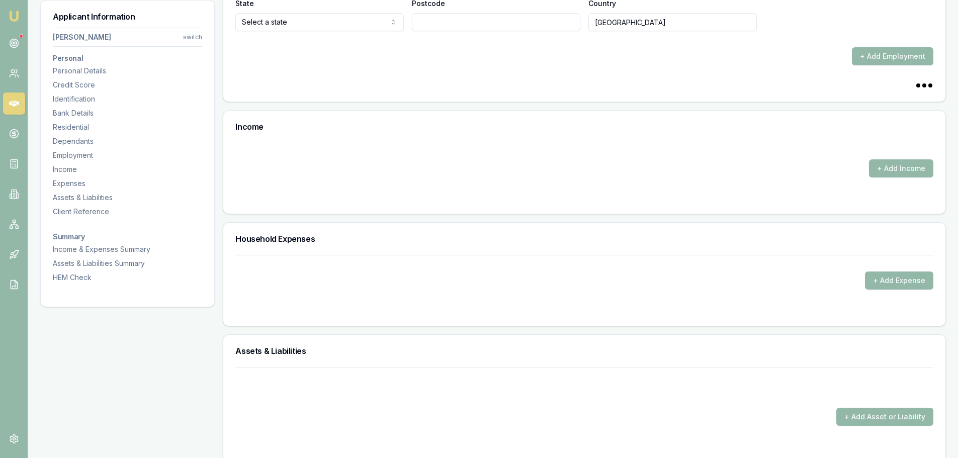
scroll to position [1710, 0]
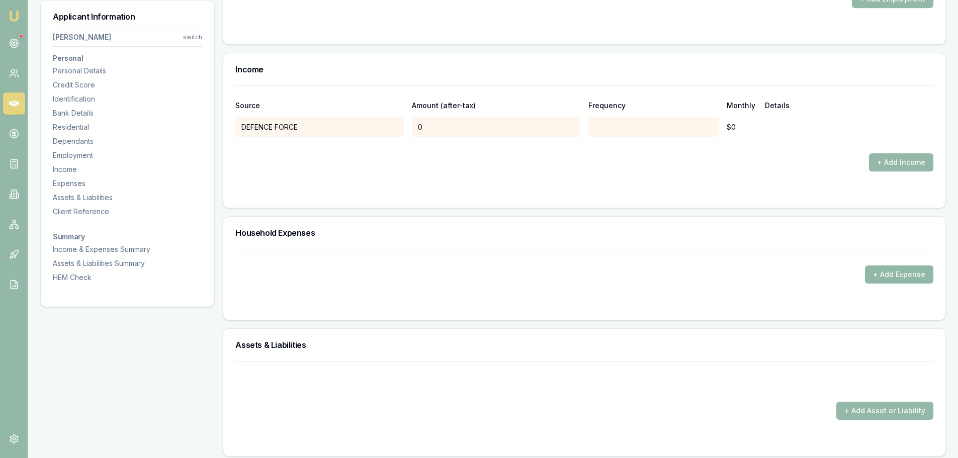
click at [900, 270] on button "+ Add Expense" at bounding box center [899, 274] width 68 height 18
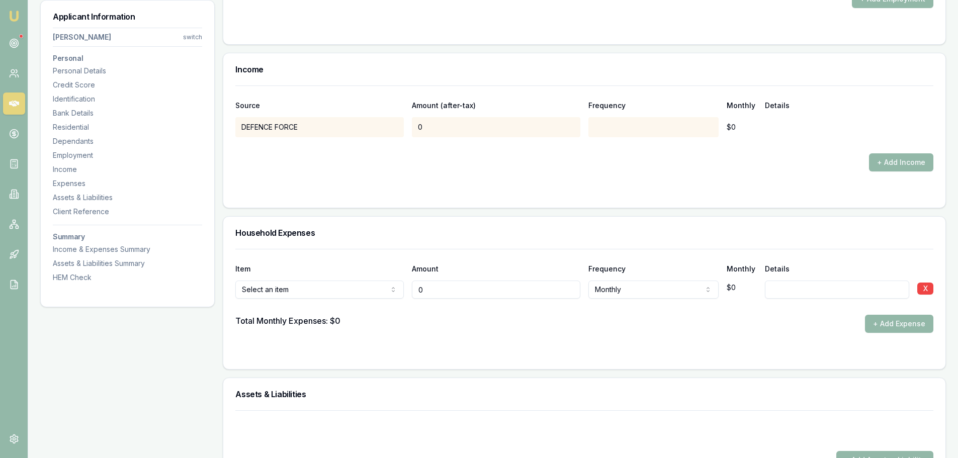
type input "$0"
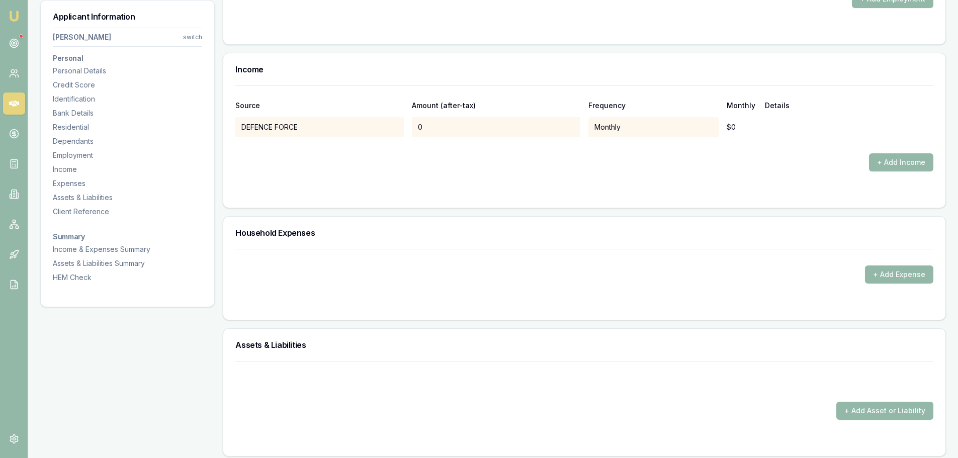
click at [309, 316] on div "+ Add Expense" at bounding box center [584, 284] width 722 height 71
click at [896, 280] on button "+ Add Expense" at bounding box center [899, 274] width 68 height 18
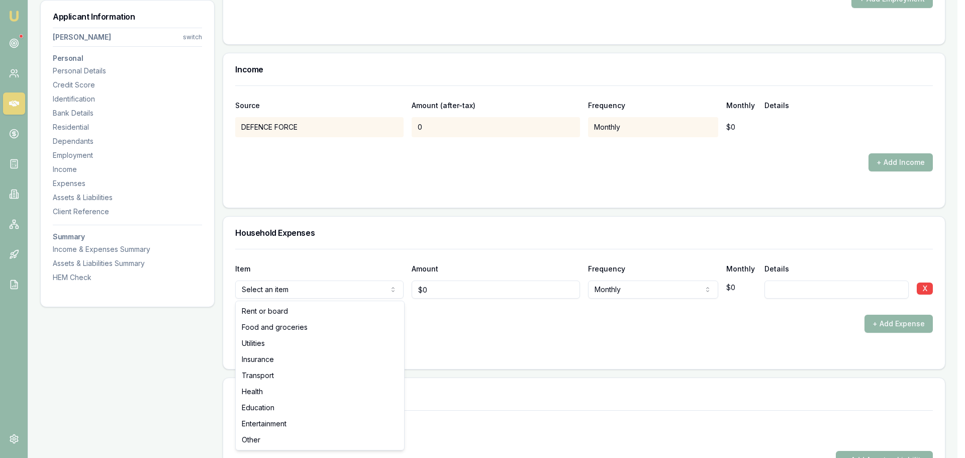
drag, startPoint x: 303, startPoint y: 316, endPoint x: 412, endPoint y: 294, distance: 111.7
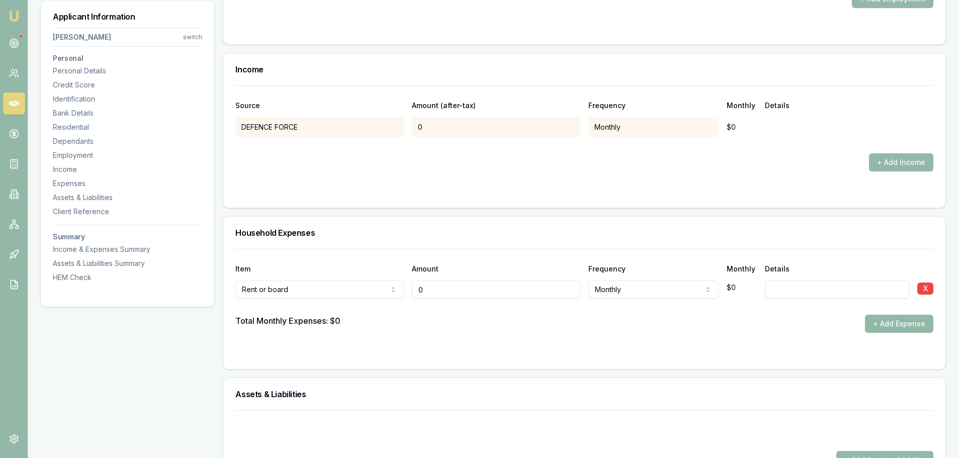
drag, startPoint x: 427, startPoint y: 292, endPoint x: 266, endPoint y: 296, distance: 161.4
click at [309, 295] on div "Rent or board Rent or board Food and groceries Utilities Insurance Transport He…" at bounding box center [584, 288] width 698 height 22
type input "$800"
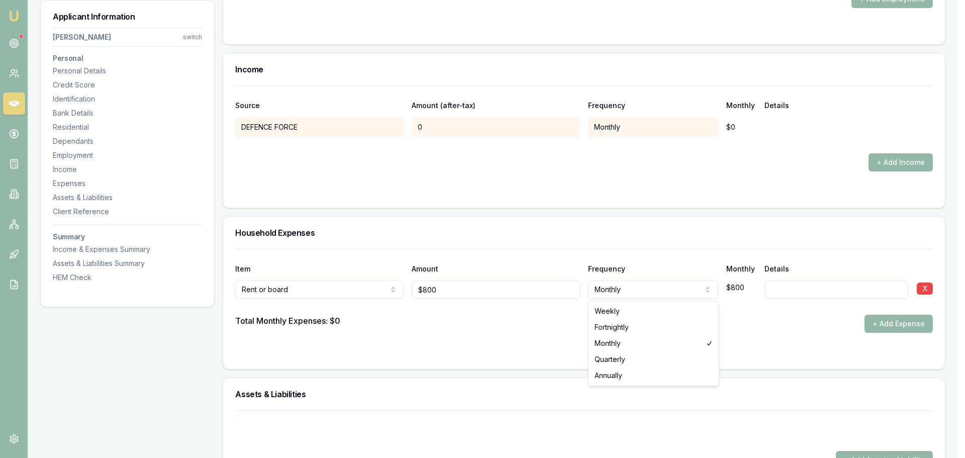
select select "FORTNIGHTLY"
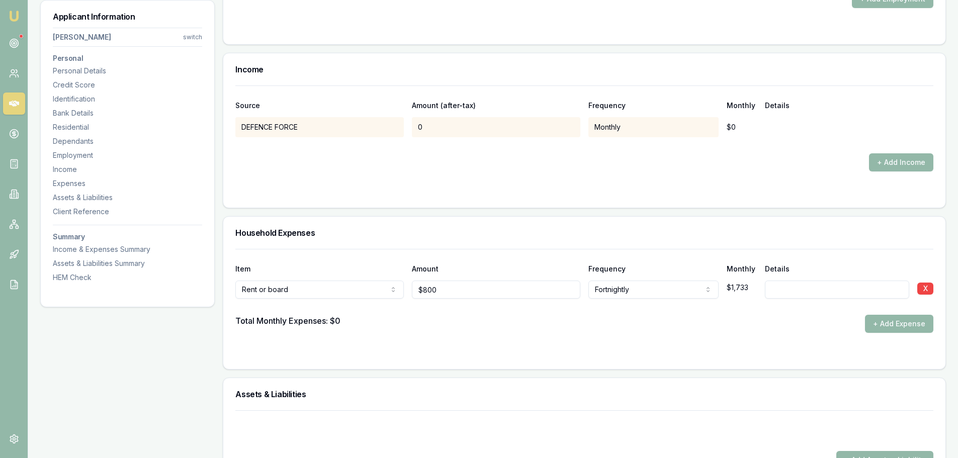
click at [621, 232] on h3 "Household Expenses" at bounding box center [584, 233] width 698 height 8
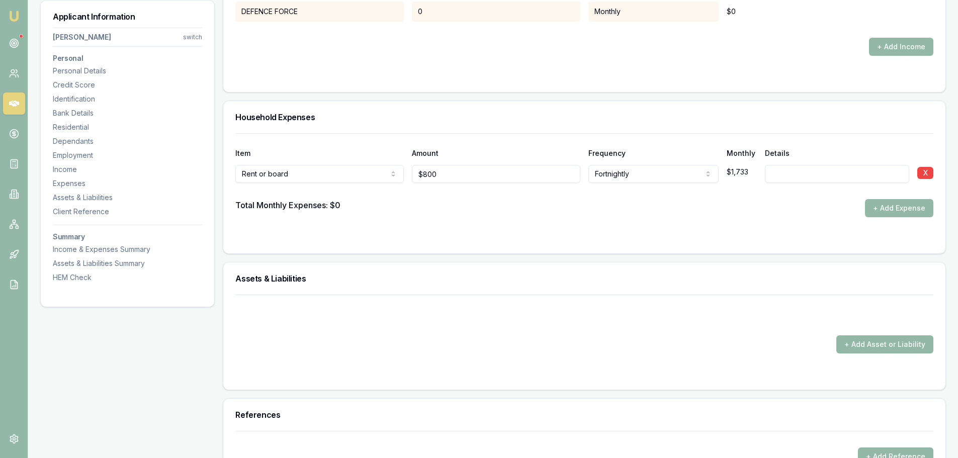
scroll to position [1911, 0]
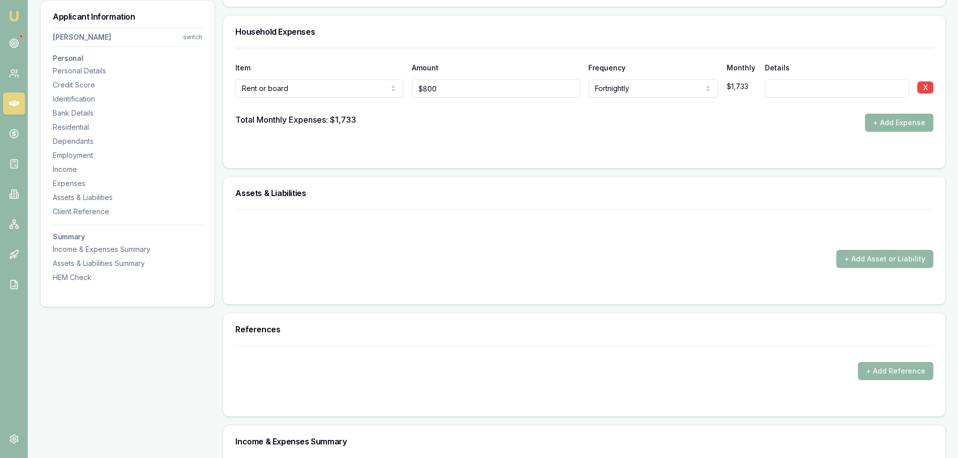
click at [904, 120] on button "+ Add Expense" at bounding box center [899, 123] width 68 height 18
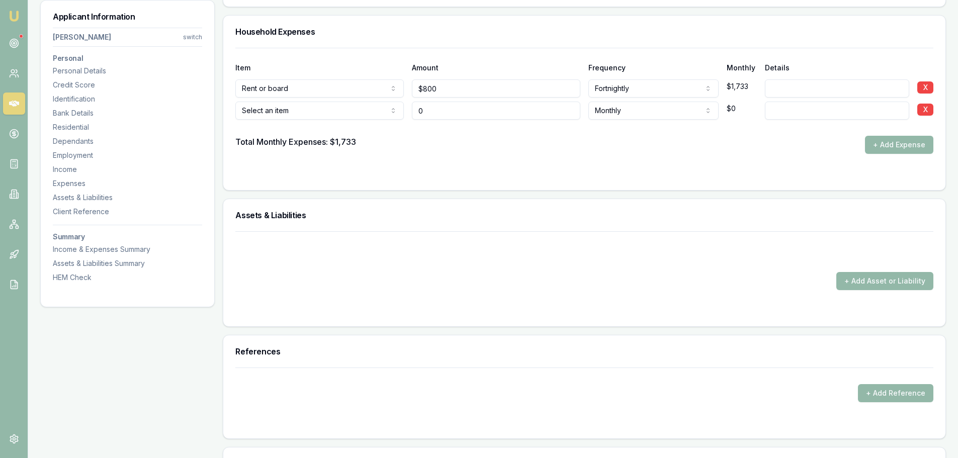
type input "$0"
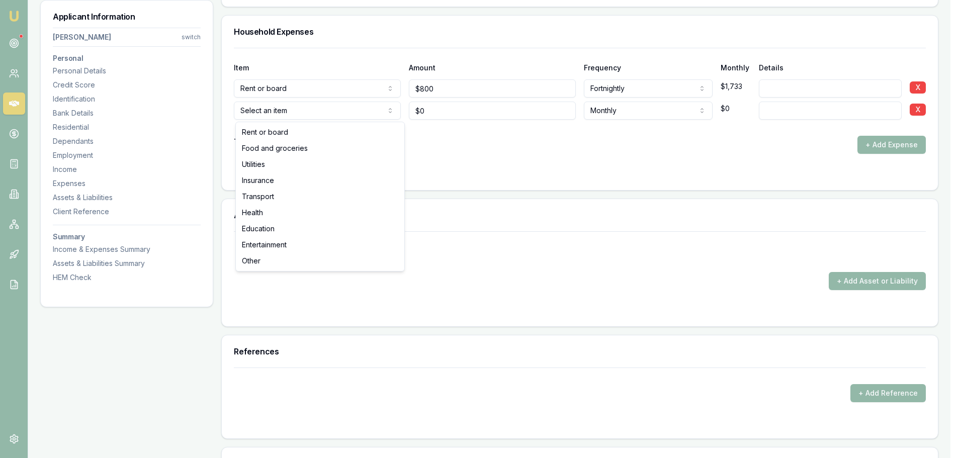
select select "FOOD_AND_GROCERIES"
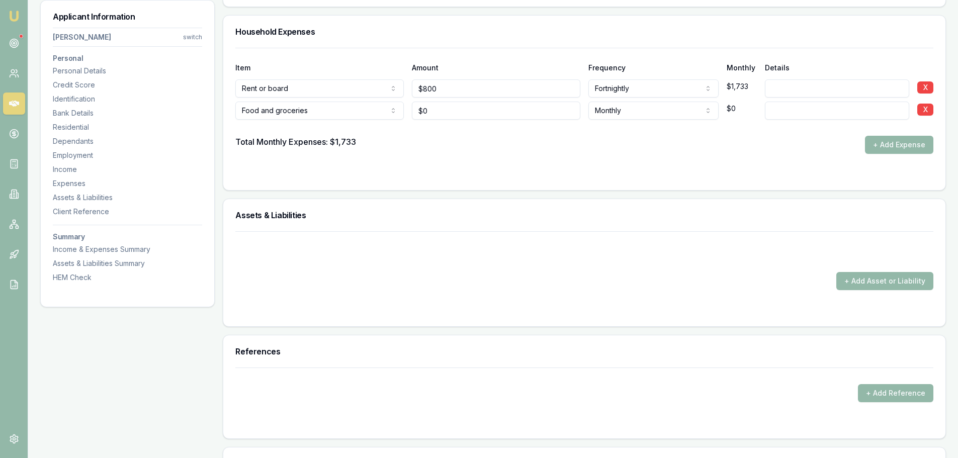
click at [432, 149] on div "Total Monthly Expenses: $1,733 + Add Expense" at bounding box center [584, 145] width 698 height 18
drag, startPoint x: 430, startPoint y: 110, endPoint x: 325, endPoint y: 106, distance: 105.2
click at [381, 106] on div "Food and groceries Rent or board Food and groceries Utilities Insurance Transpo…" at bounding box center [584, 109] width 698 height 22
click at [440, 108] on input "0" at bounding box center [496, 111] width 168 height 18
type input "$800"
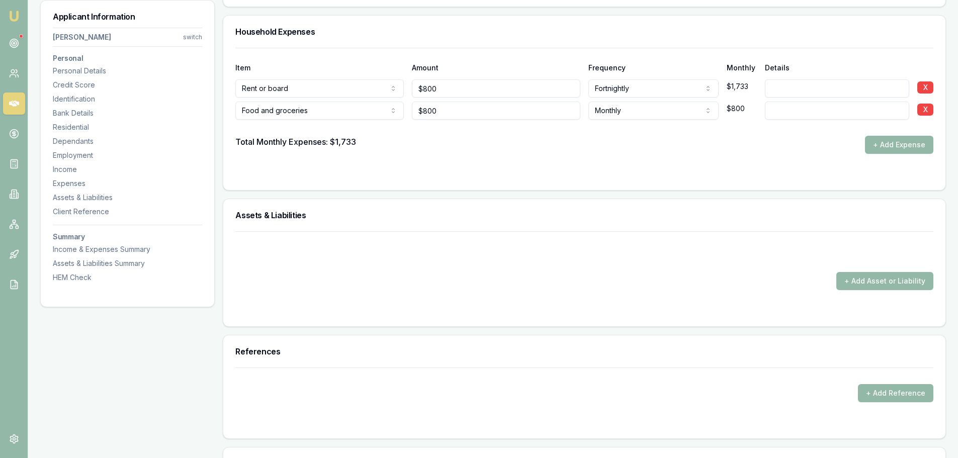
click at [607, 158] on form "Item Amount Frequency Monthly Details Rent or board Rent or board Food and groc…" at bounding box center [584, 113] width 698 height 130
click at [917, 142] on button "+ Add Expense" at bounding box center [899, 145] width 68 height 18
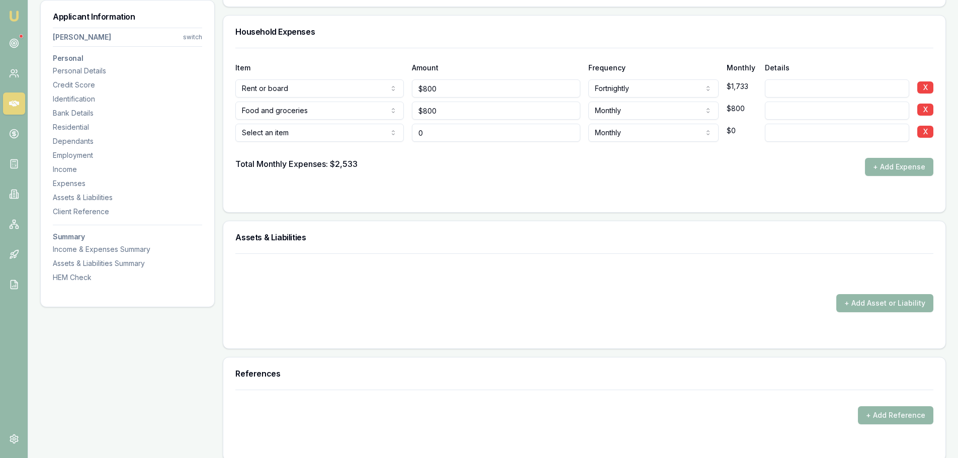
type input "$0"
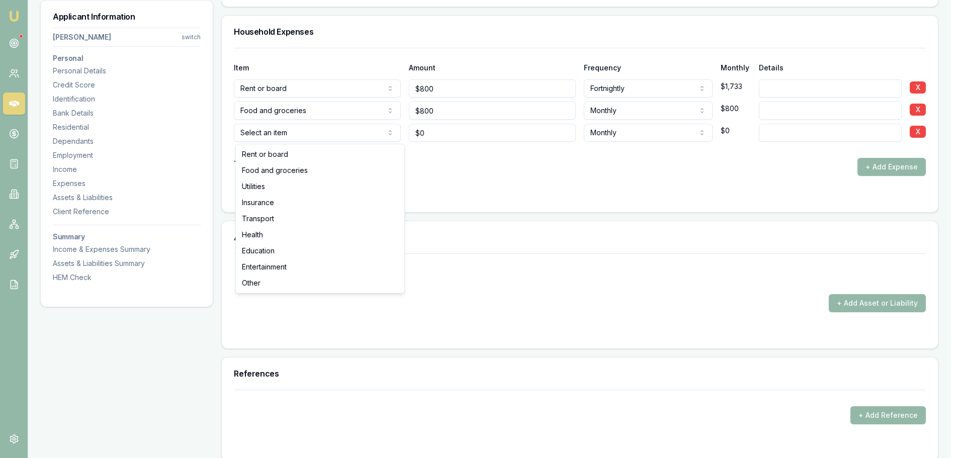
select select "UTILITIES"
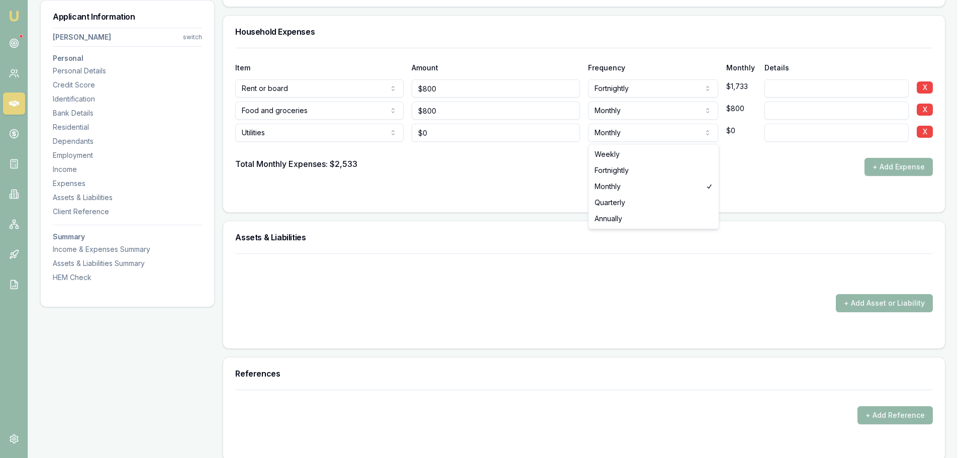
select select "QUARTERLY"
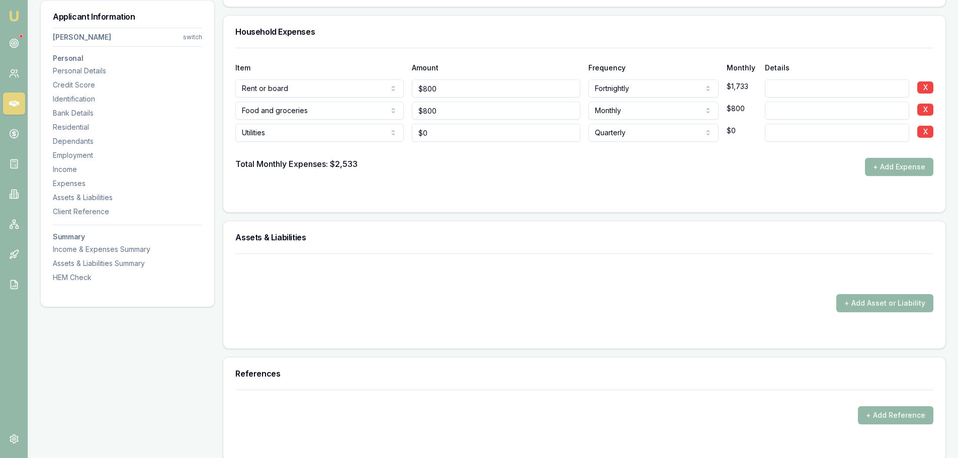
type input "0"
drag, startPoint x: 449, startPoint y: 135, endPoint x: 323, endPoint y: 131, distance: 125.3
click at [376, 131] on div "Utilities Rent or board Food and groceries Utilities Insurance Transport Health…" at bounding box center [584, 131] width 698 height 22
drag, startPoint x: 455, startPoint y: 132, endPoint x: 385, endPoint y: 133, distance: 70.4
click at [388, 133] on div "Utilities Rent or board Food and groceries Utilities Insurance Transport Health…" at bounding box center [584, 131] width 698 height 22
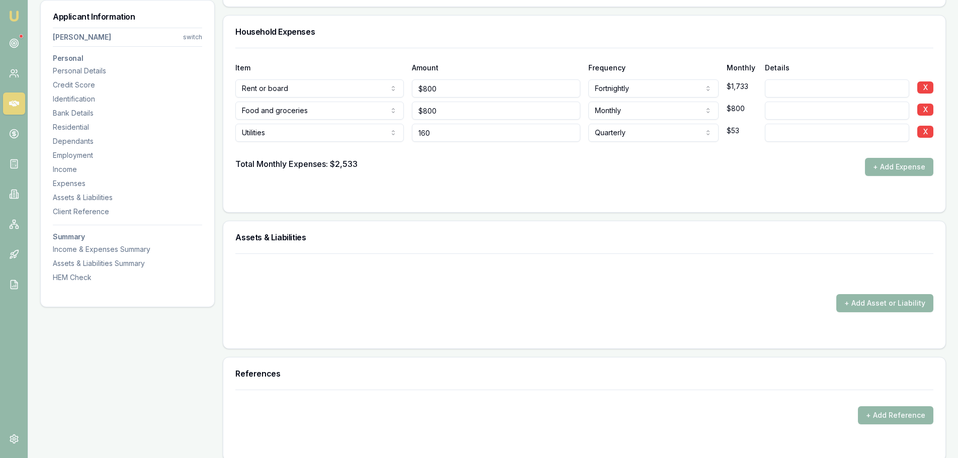
type input "$160"
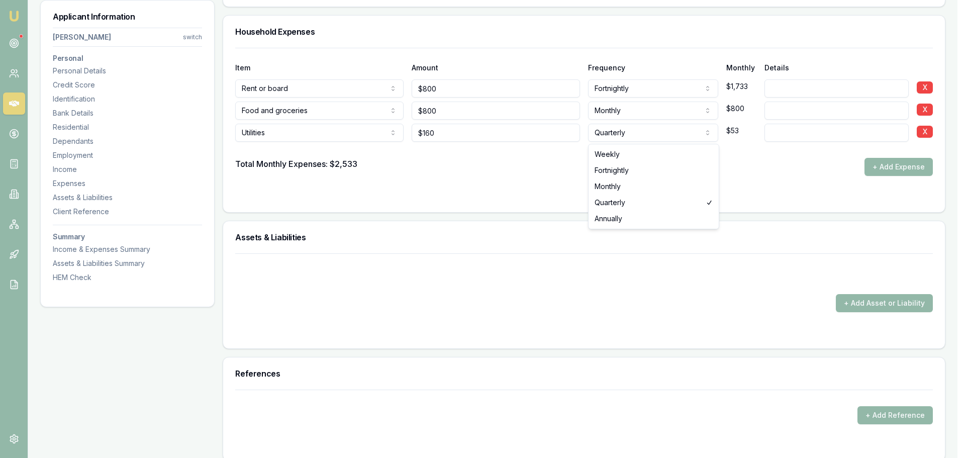
select select "MONTHLY"
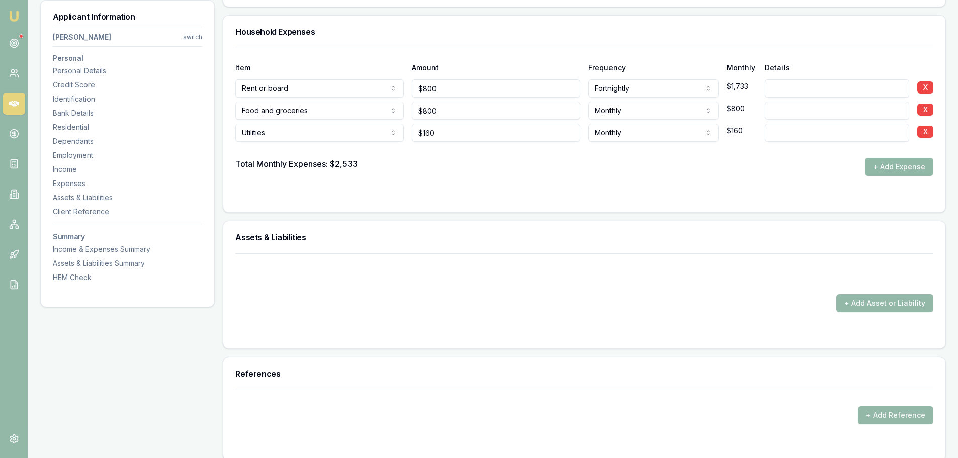
click at [899, 169] on button "+ Add Expense" at bounding box center [899, 167] width 68 height 18
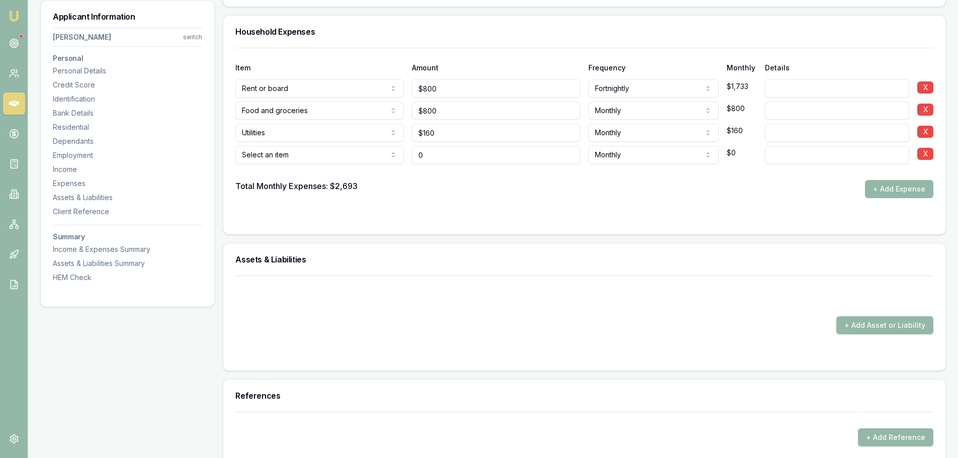
type input "$0"
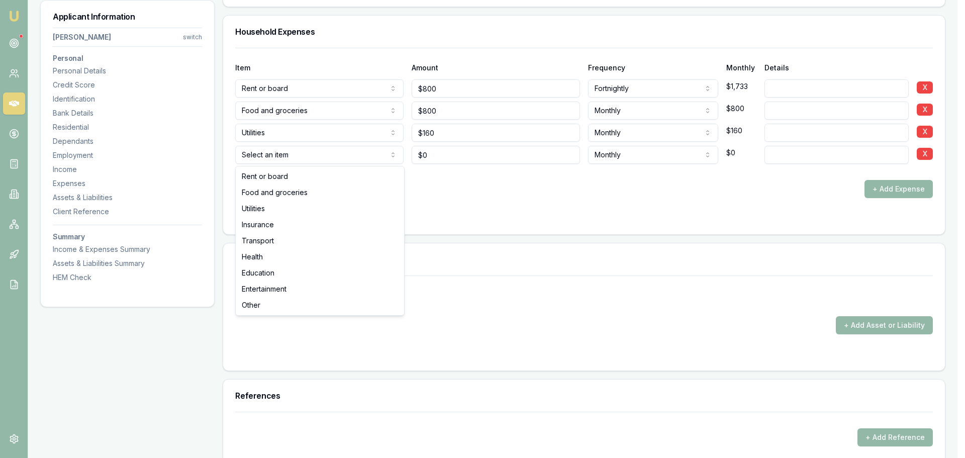
select select "UTILITIES"
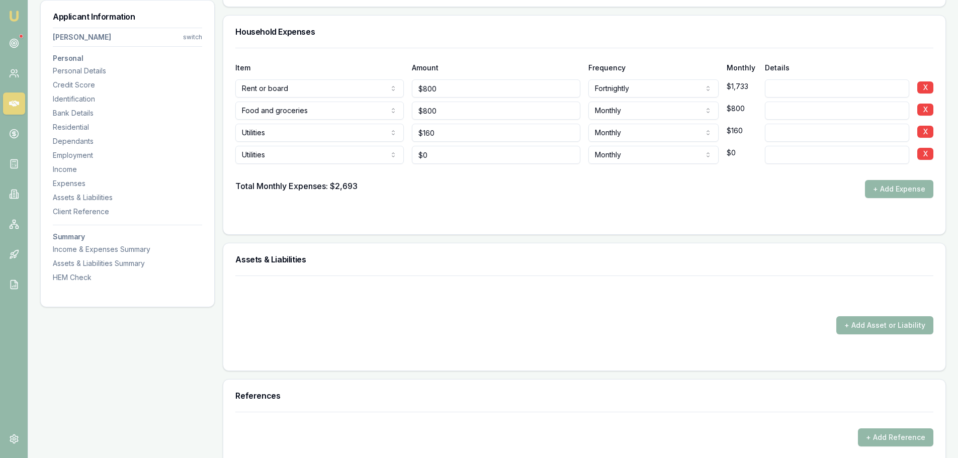
click at [811, 157] on input at bounding box center [837, 155] width 144 height 18
type input "GAS"
click at [813, 135] on input at bounding box center [837, 133] width 144 height 18
type input "ELECTRICITY"
drag, startPoint x: 437, startPoint y: 161, endPoint x: 136, endPoint y: 160, distance: 301.7
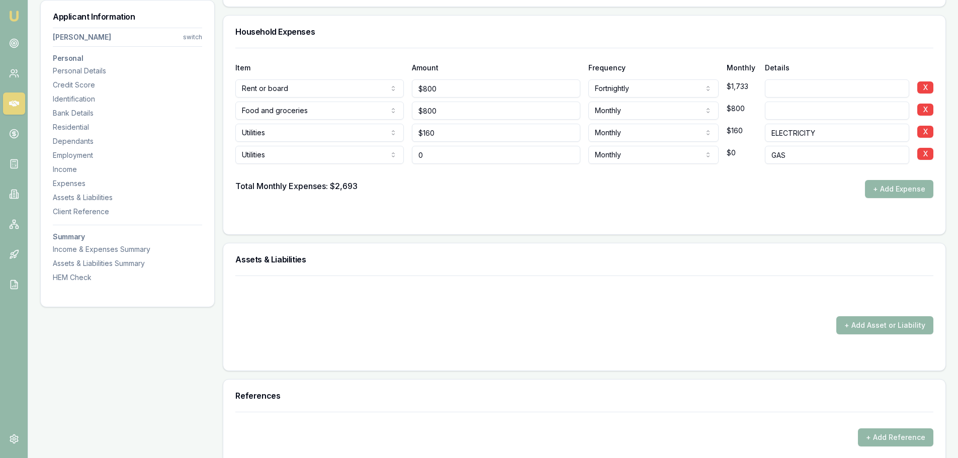
click at [266, 160] on div "Utilities Rent or board Food and groceries Utilities Insurance Transport Health…" at bounding box center [584, 153] width 698 height 22
type input "$400"
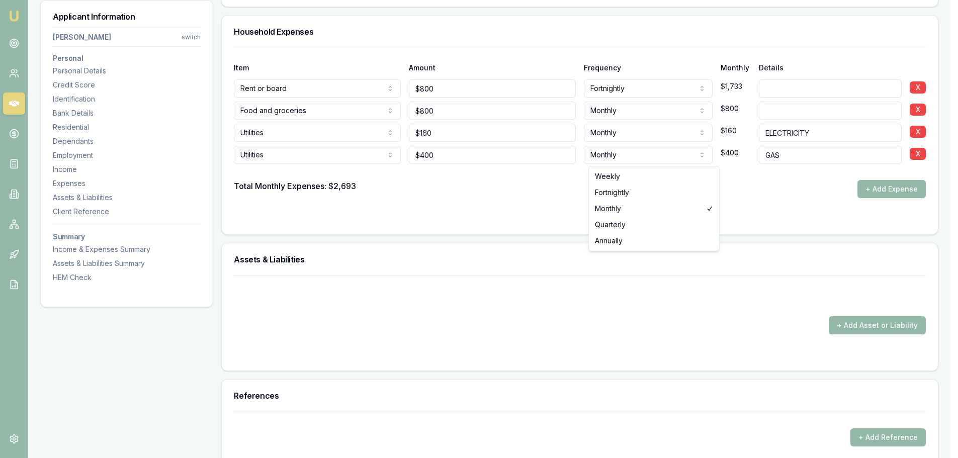
select select "QUARTERLY"
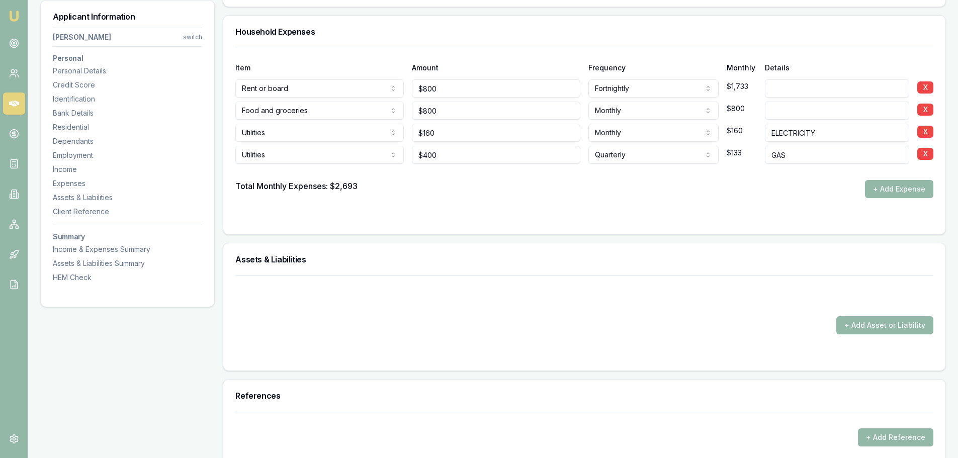
click at [617, 193] on div "Total Monthly Expenses: $2,693 + Add Expense" at bounding box center [584, 189] width 698 height 18
click at [893, 189] on button "+ Add Expense" at bounding box center [899, 189] width 68 height 18
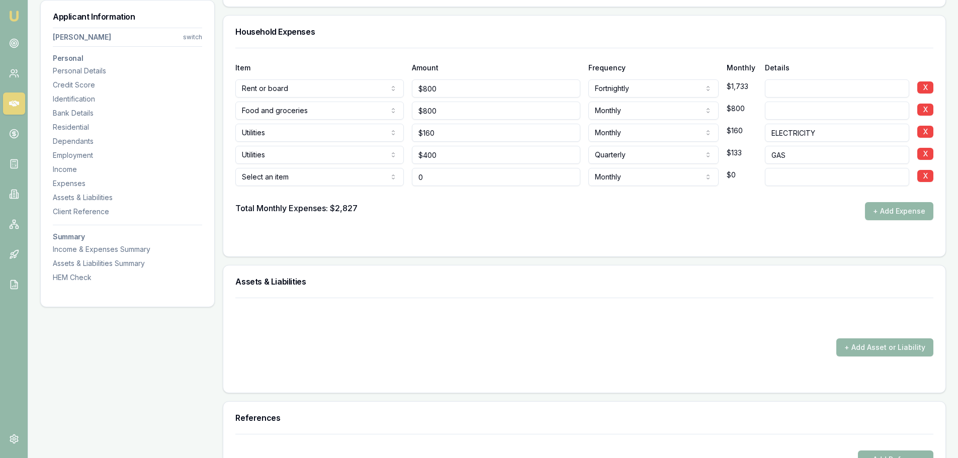
type input "$0"
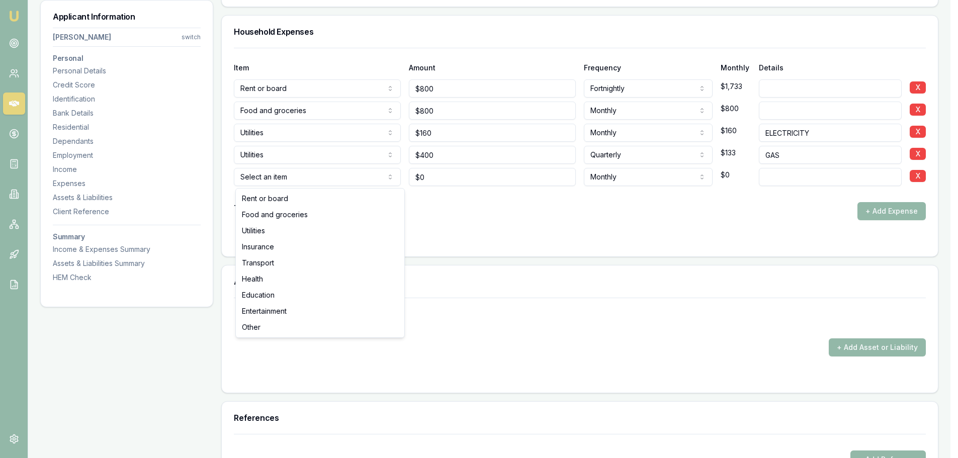
select select "INSURANCE"
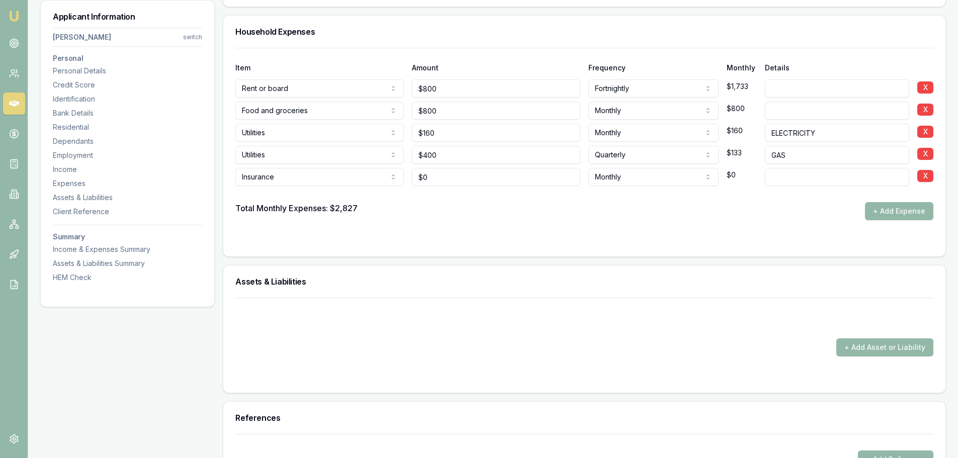
click at [777, 174] on input at bounding box center [837, 177] width 144 height 18
type input "CAR INSURANCE"
drag, startPoint x: 462, startPoint y: 178, endPoint x: 345, endPoint y: 175, distance: 116.2
click at [388, 175] on div "Insurance Rent or board Food and groceries Utilities Insurance Transport Health…" at bounding box center [584, 175] width 698 height 22
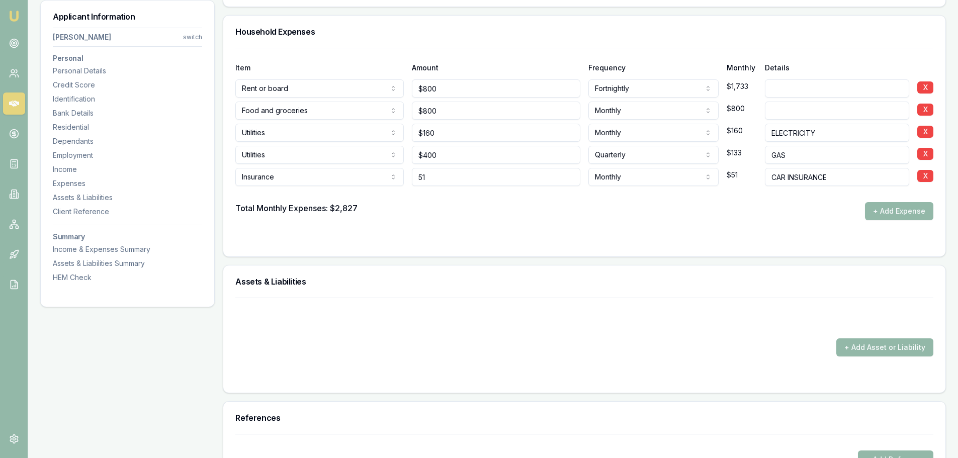
type input "$51"
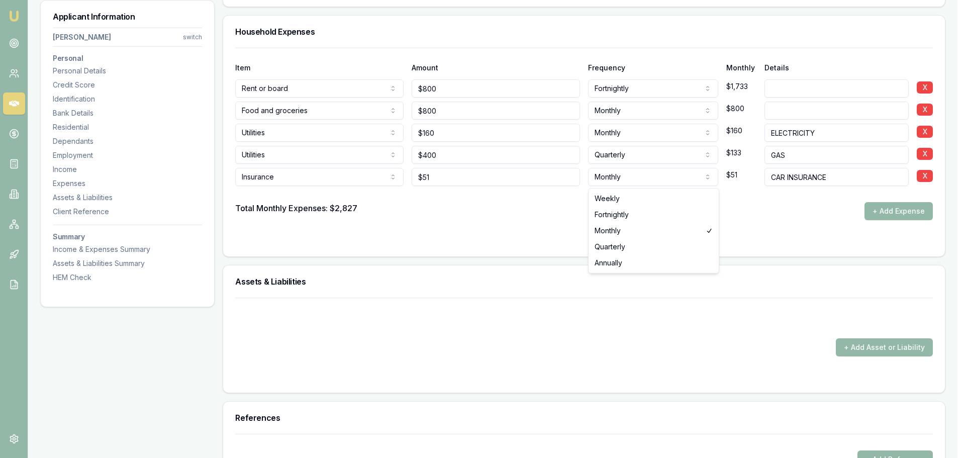
select select "FORTNIGHTLY"
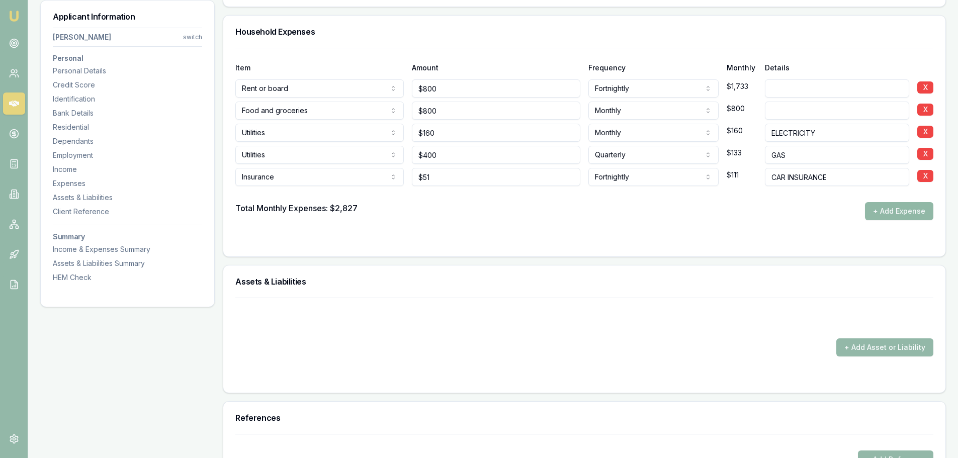
click at [879, 207] on button "+ Add Expense" at bounding box center [899, 211] width 68 height 18
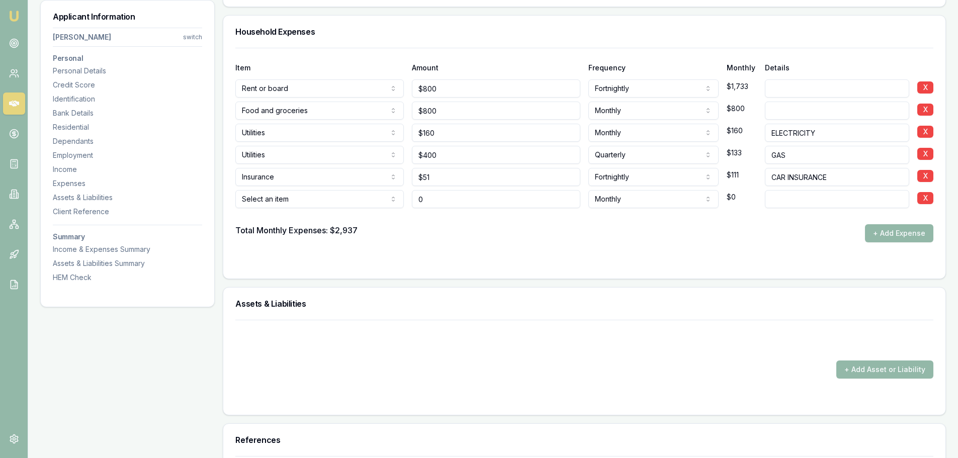
type input "$0"
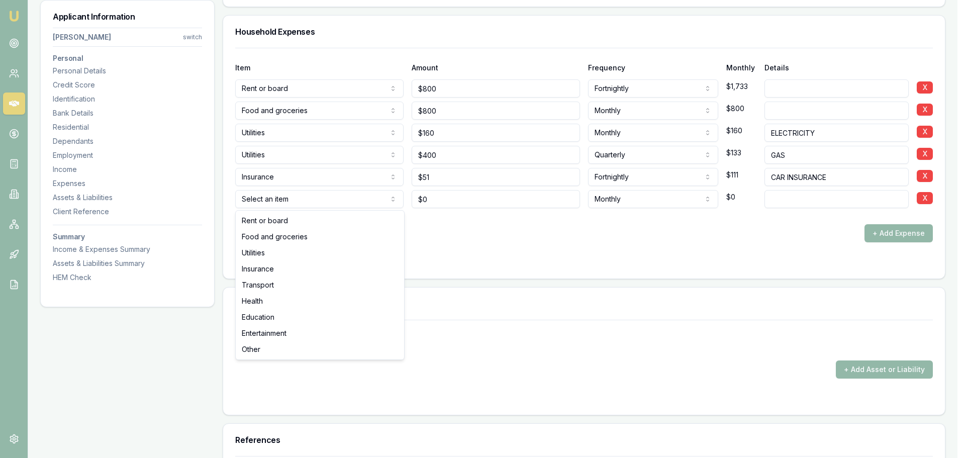
select select "INSURANCE"
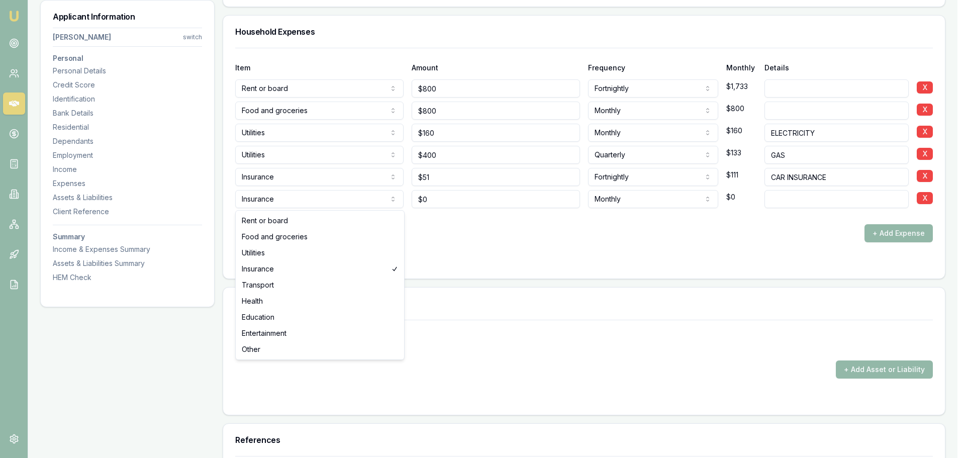
select select "TRANSPORT"
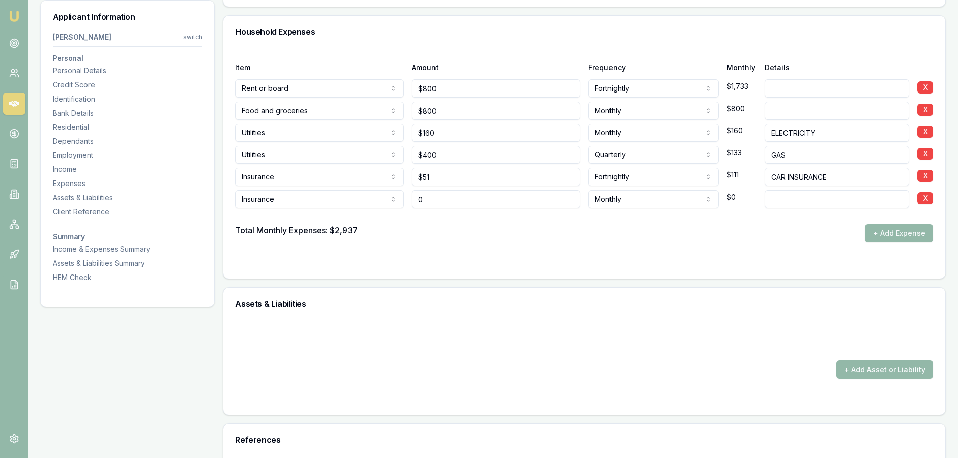
drag, startPoint x: 441, startPoint y: 201, endPoint x: 395, endPoint y: 202, distance: 45.8
click at [404, 202] on div "Insurance Rent or board Food and groceries Utilities Insurance Transport Health…" at bounding box center [584, 197] width 698 height 22
type input "$200"
click at [923, 231] on button "+ Add Expense" at bounding box center [899, 233] width 68 height 18
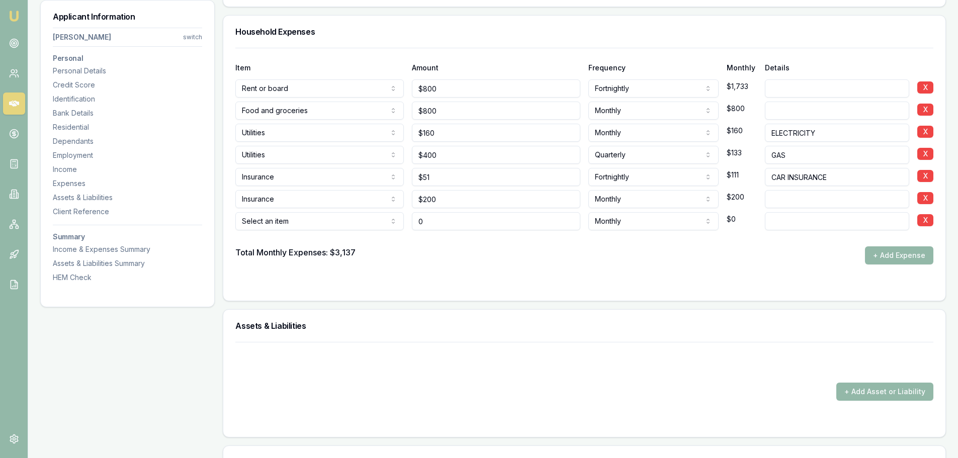
type input "$0"
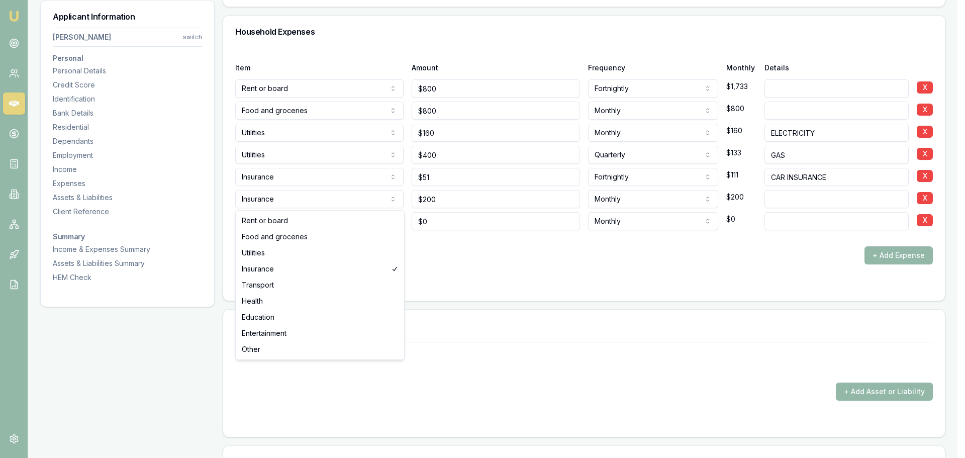
select select "TRANSPORT"
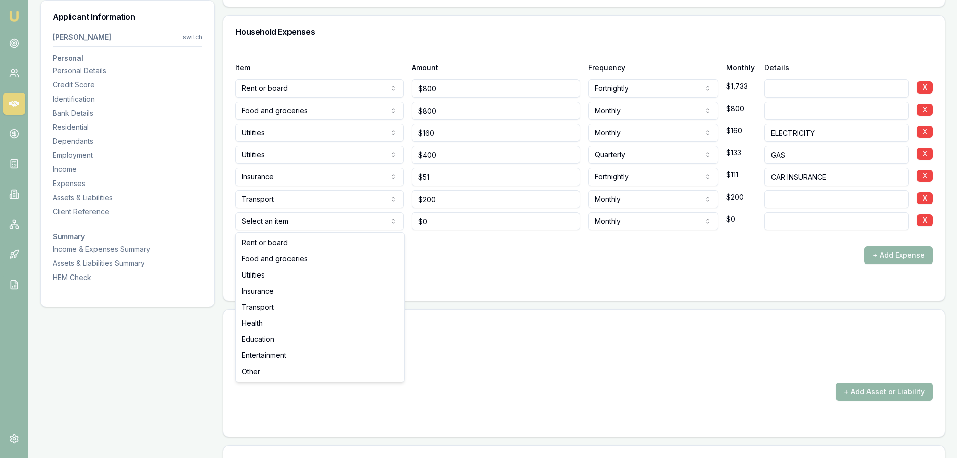
select select "EDUCATION"
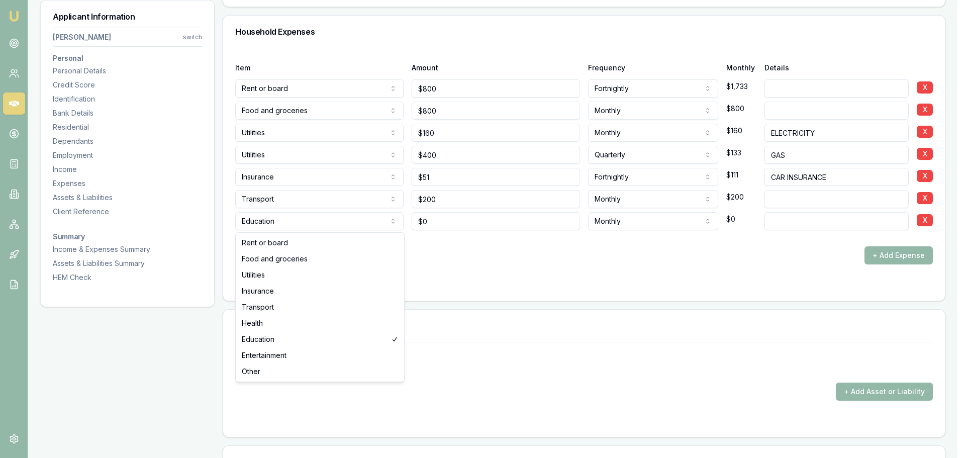
select select "ENTERTAINMENT"
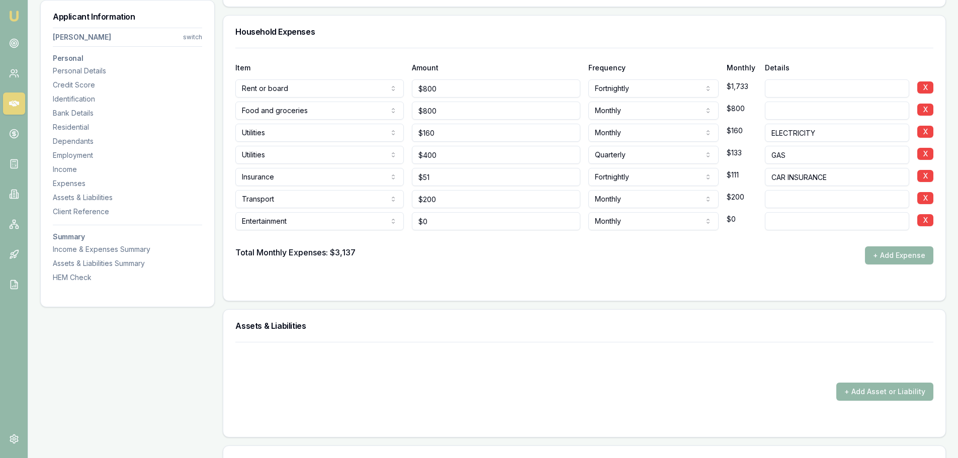
type input "0"
drag, startPoint x: 458, startPoint y: 220, endPoint x: 440, endPoint y: 220, distance: 18.1
click at [443, 220] on input "0" at bounding box center [496, 221] width 168 height 18
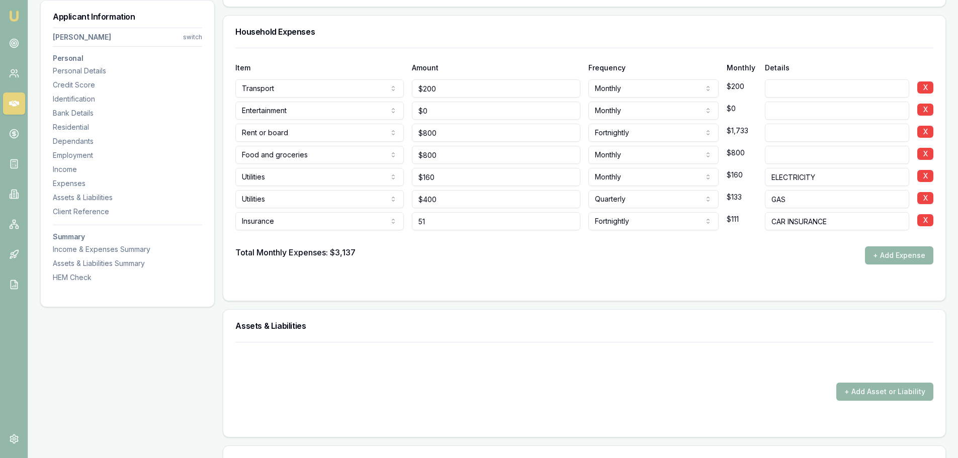
drag, startPoint x: 439, startPoint y: 221, endPoint x: 433, endPoint y: 221, distance: 6.0
click at [433, 221] on input "51" at bounding box center [496, 221] width 168 height 18
type input "$51"
click at [885, 258] on button "+ Add Expense" at bounding box center [899, 255] width 68 height 18
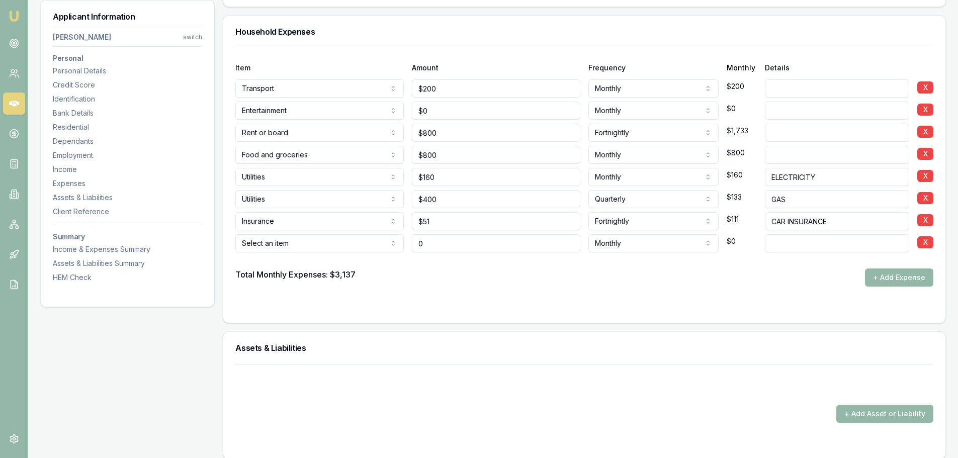
type input "$0"
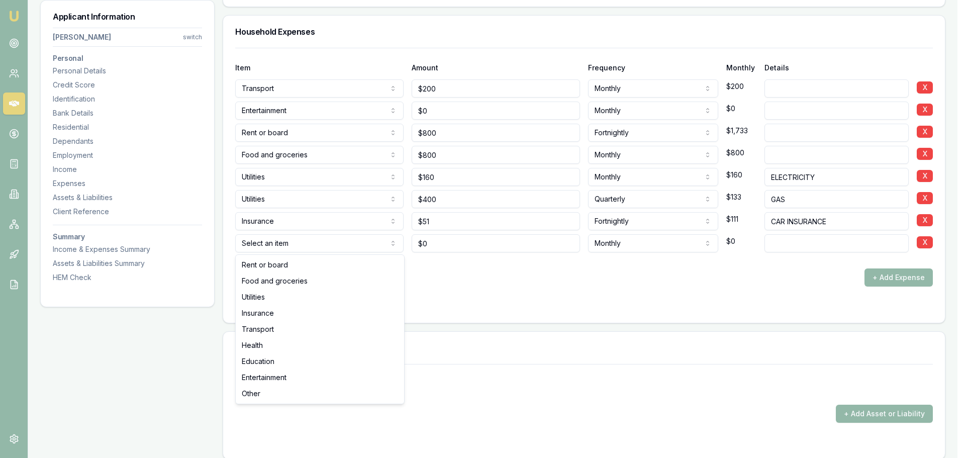
select select "ENTERTAINMENT"
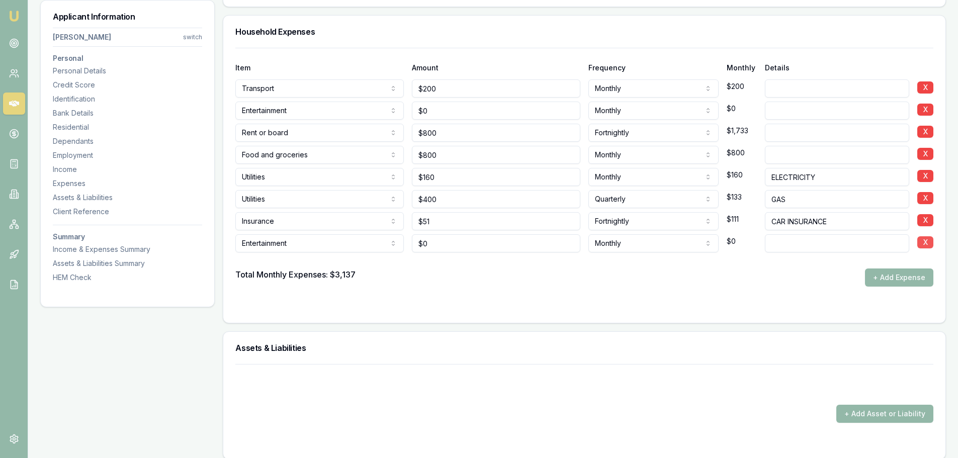
click at [923, 239] on button "X" at bounding box center [925, 242] width 16 height 12
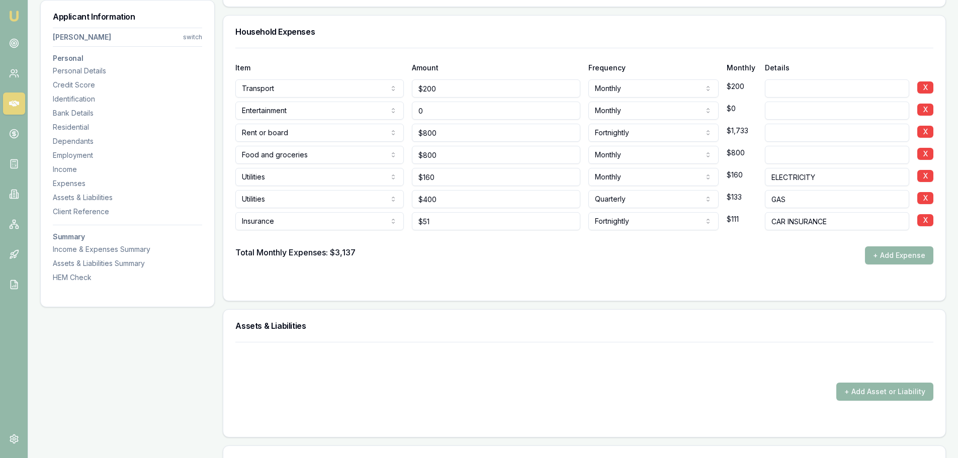
drag, startPoint x: 477, startPoint y: 112, endPoint x: 261, endPoint y: 129, distance: 215.8
click at [289, 128] on div "Item Amount Frequency Monthly Details Transport Rent or board Food and grocerie…" at bounding box center [584, 156] width 698 height 217
type input "$100"
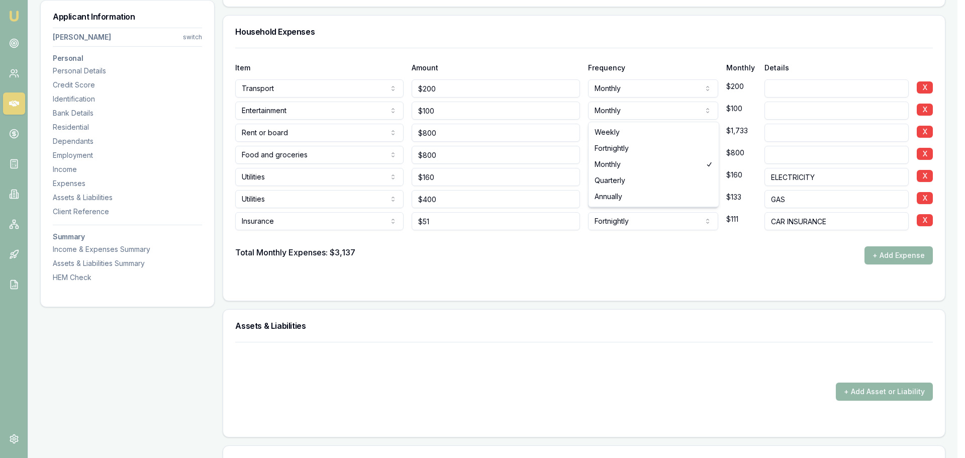
select select "WEEKLY"
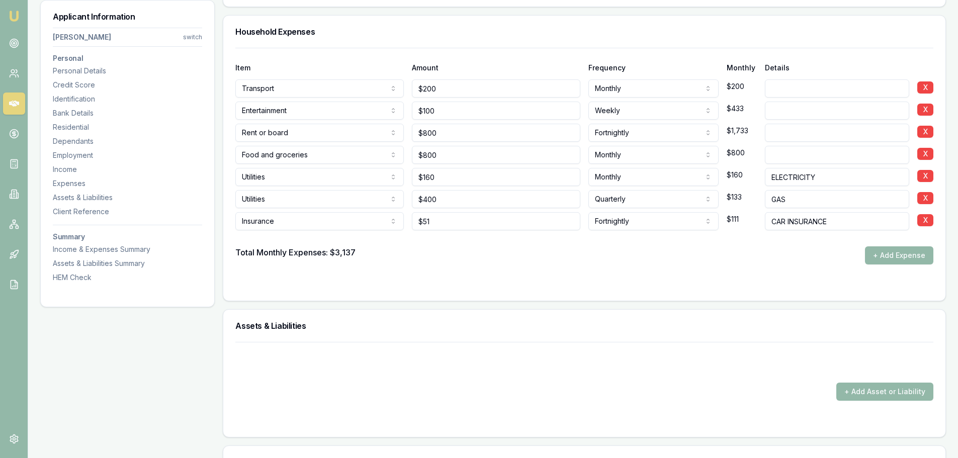
click at [582, 263] on div "Total Monthly Expenses: $3,137 + Add Expense" at bounding box center [584, 255] width 698 height 18
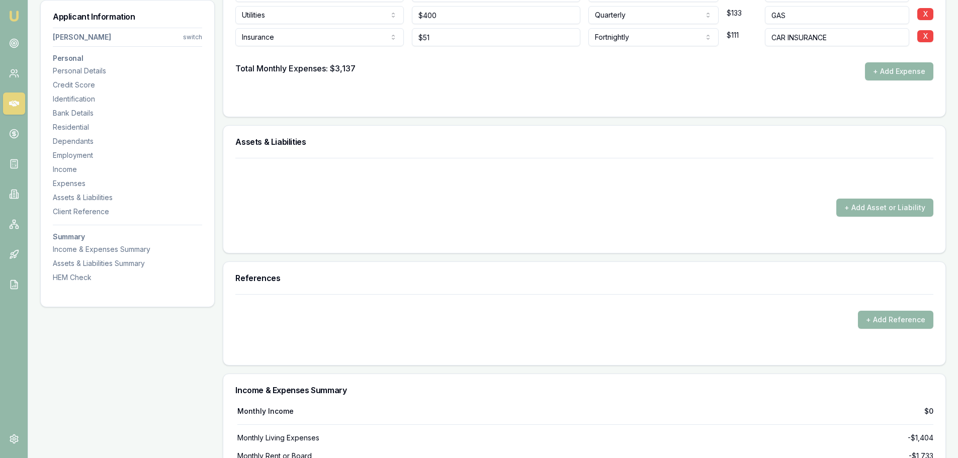
scroll to position [2112, 0]
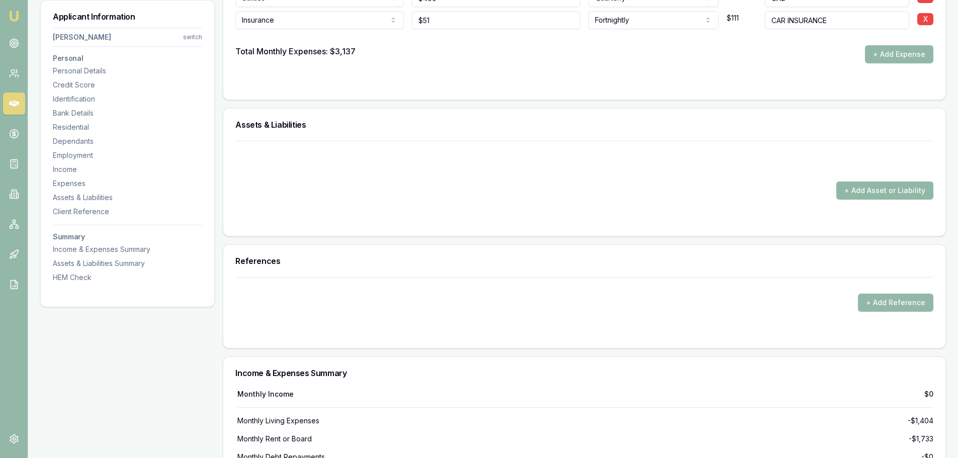
click at [916, 189] on button "+ Add Asset or Liability" at bounding box center [884, 191] width 97 height 18
click at [883, 192] on button "+ Add Asset or Liability" at bounding box center [884, 191] width 97 height 18
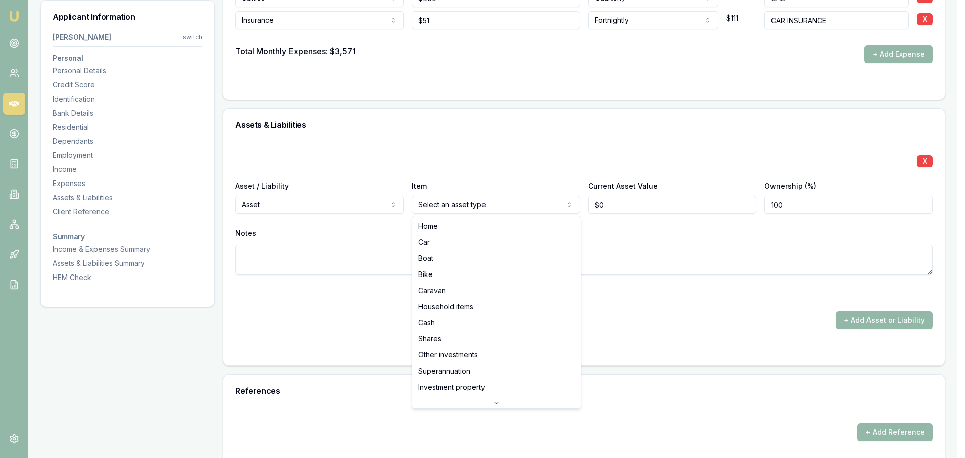
select select "BIKE"
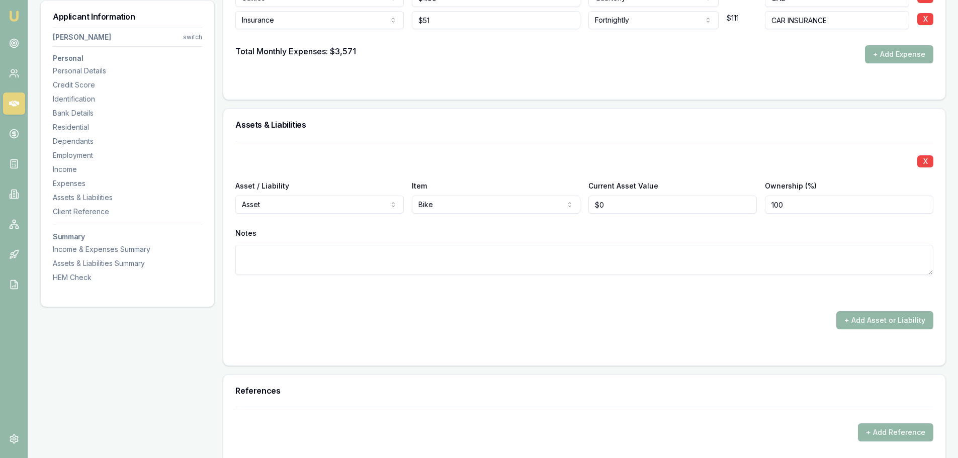
select select "LIABILITY"
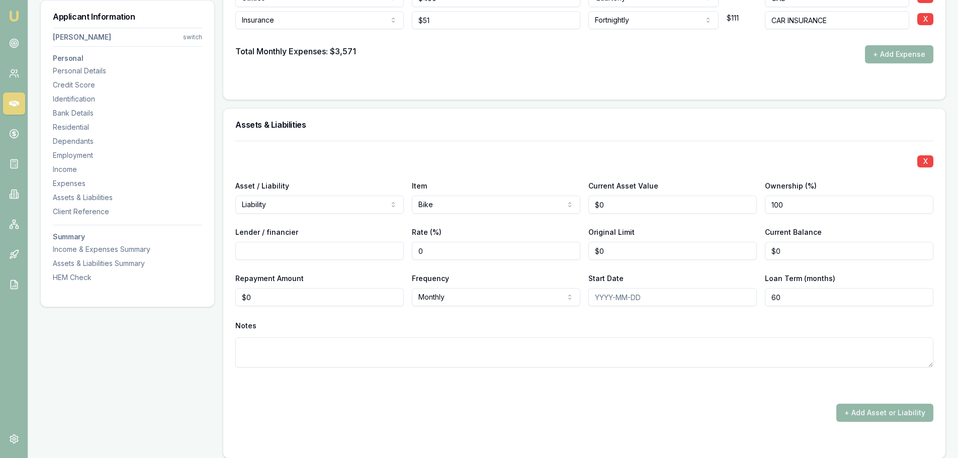
click at [264, 244] on input "Lender / financier" at bounding box center [319, 251] width 168 height 18
type input "T"
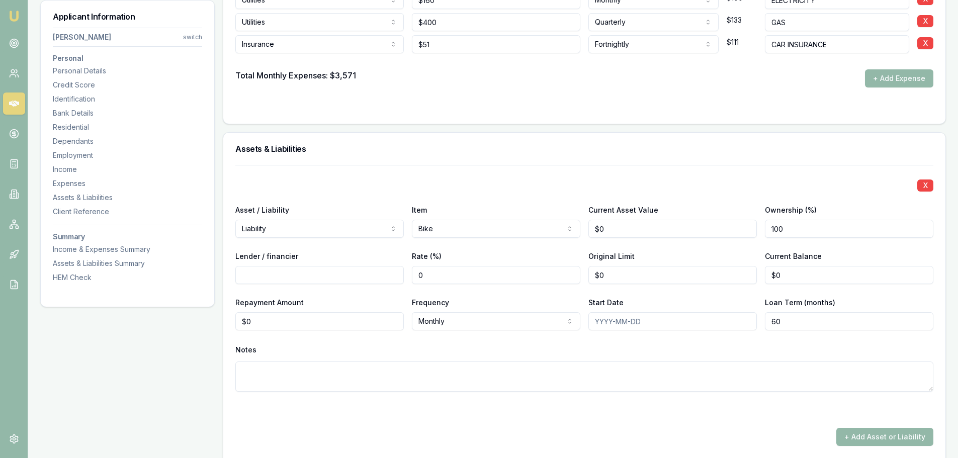
click at [325, 273] on input "Lender / financier" at bounding box center [319, 275] width 168 height 18
type input "TAURUS"
type input "0"
drag, startPoint x: 275, startPoint y: 320, endPoint x: 218, endPoint y: 316, distance: 56.5
click at [242, 317] on input "0" at bounding box center [319, 321] width 168 height 18
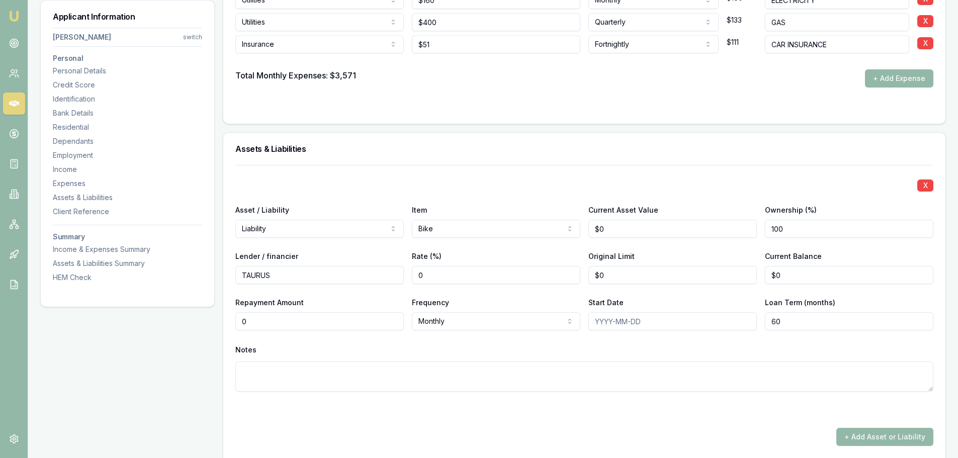
drag, startPoint x: 251, startPoint y: 320, endPoint x: 191, endPoint y: 320, distance: 60.3
type input "$0"
click at [422, 151] on h3 "Assets & Liabilities" at bounding box center [584, 149] width 698 height 8
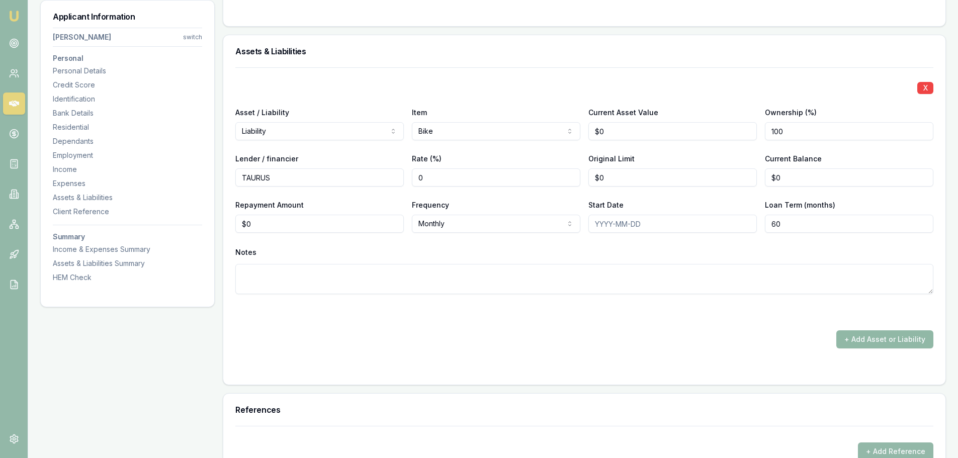
scroll to position [2212, 0]
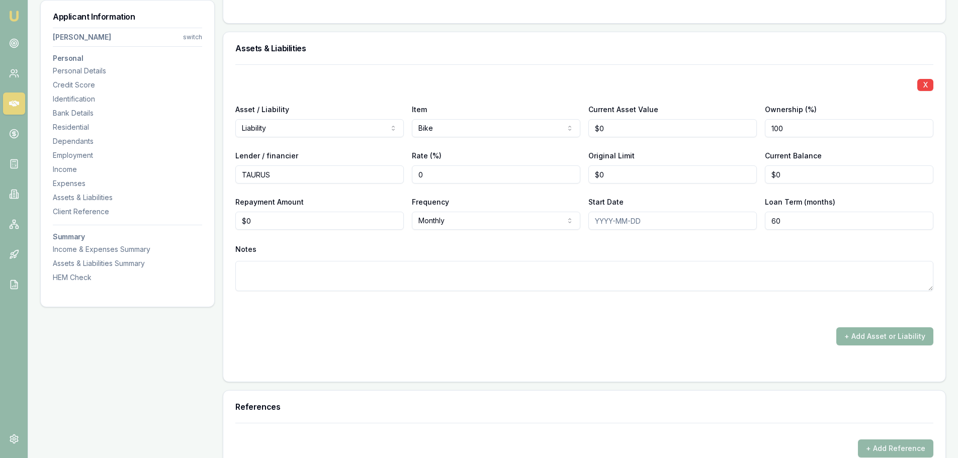
click at [906, 337] on button "+ Add Asset or Liability" at bounding box center [884, 336] width 97 height 18
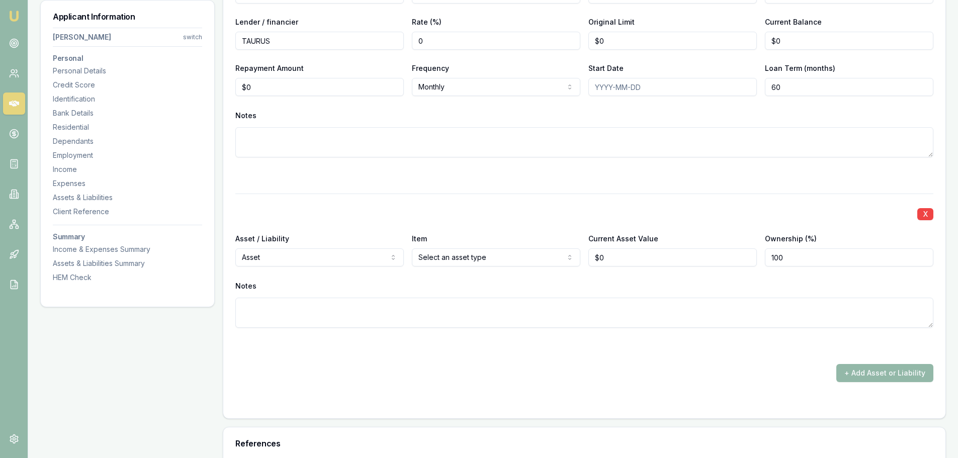
scroll to position [2363, 0]
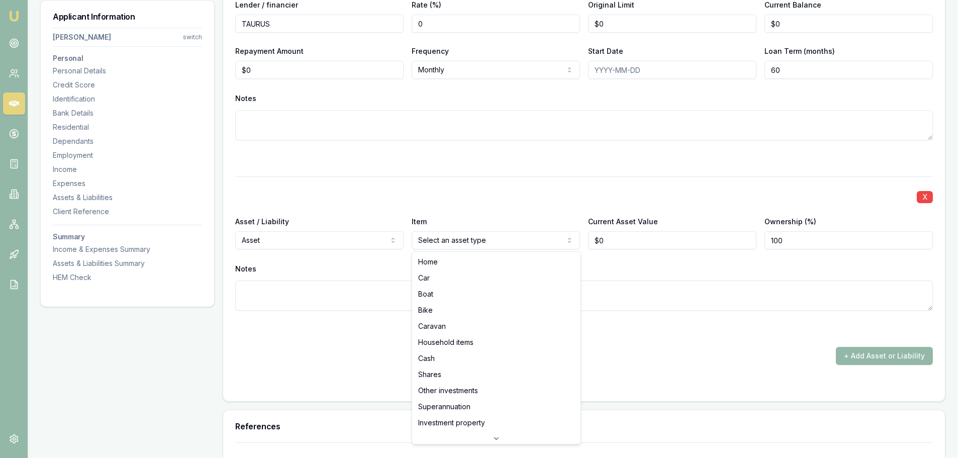
select select "CASH"
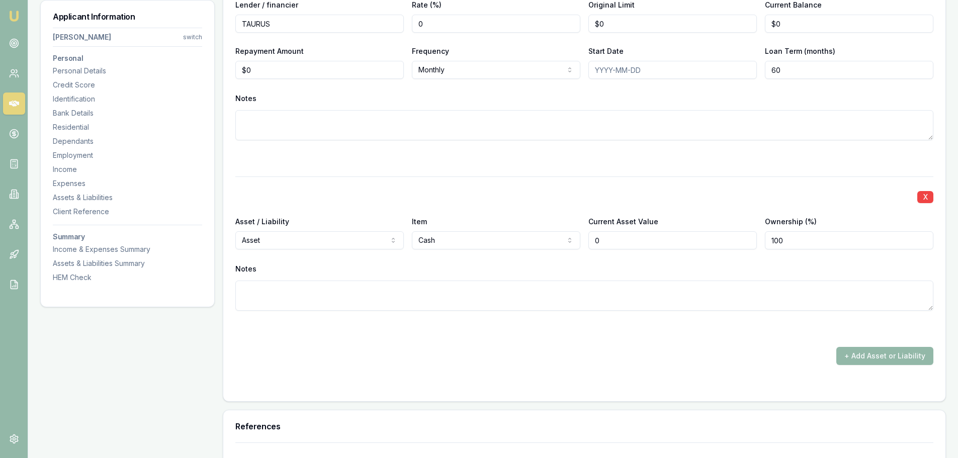
drag, startPoint x: 630, startPoint y: 240, endPoint x: 501, endPoint y: 245, distance: 128.3
click at [501, 245] on div "Asset / Liability Asset Asset Liability Item Cash Home Car Boat Bike Caravan Ho…" at bounding box center [584, 232] width 698 height 34
type input "$130,000"
click at [864, 365] on form "X Asset / Liability Liability Asset Liability Item Bike Home Car Boat Bike Cara…" at bounding box center [584, 152] width 698 height 476
click at [865, 349] on button "+ Add Asset or Liability" at bounding box center [884, 356] width 97 height 18
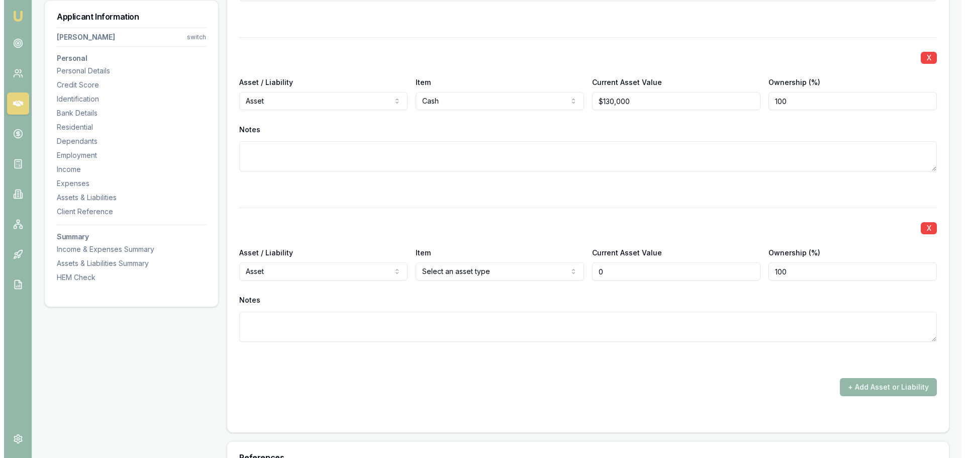
scroll to position [2514, 0]
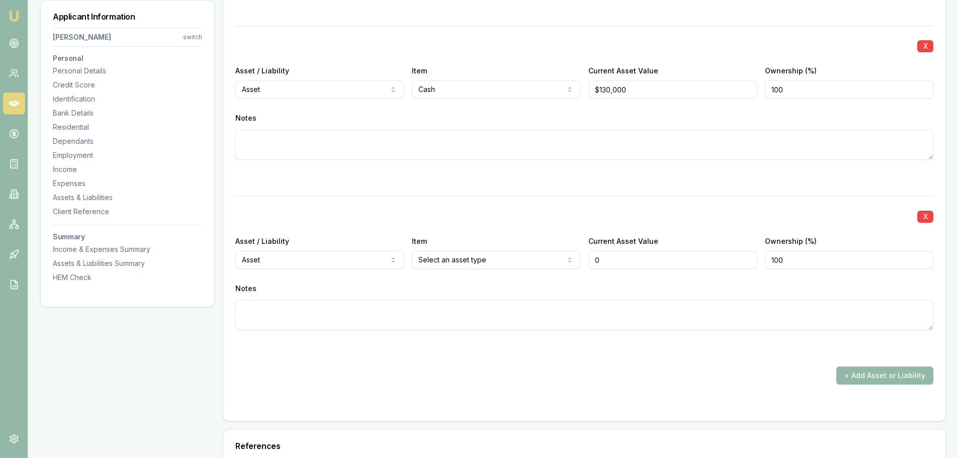
type input "$0"
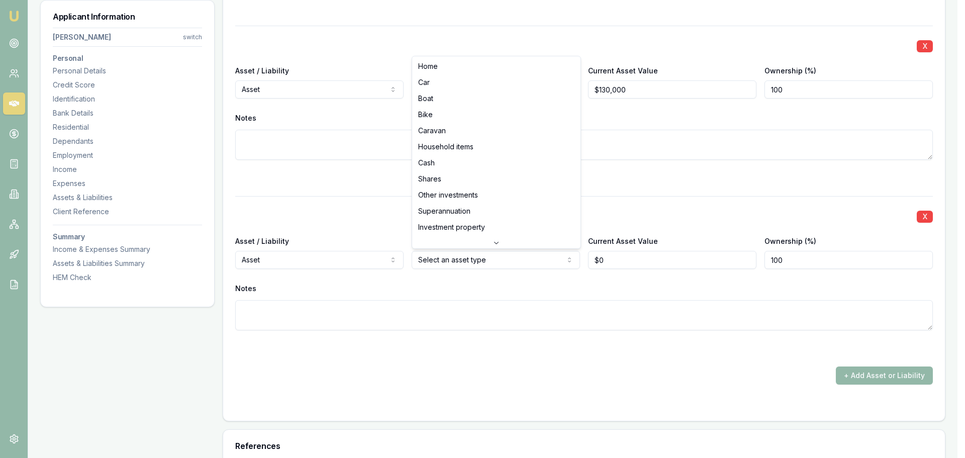
select select "CAR"
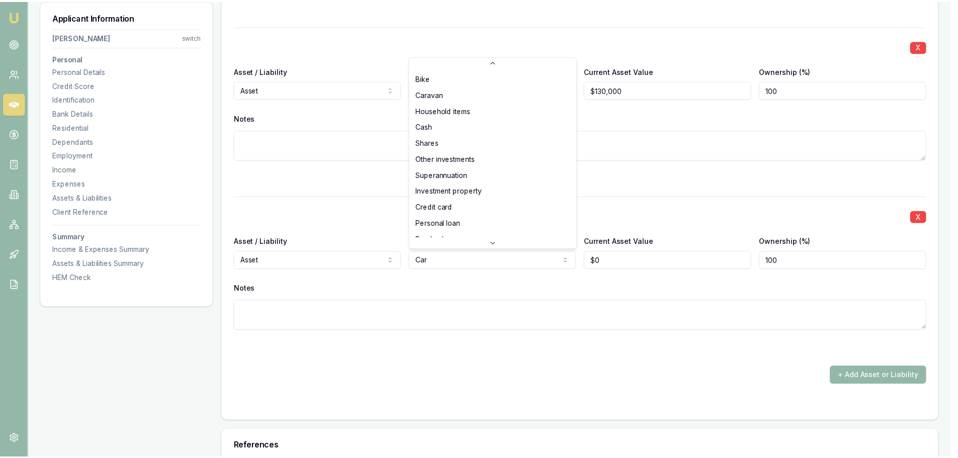
scroll to position [65, 0]
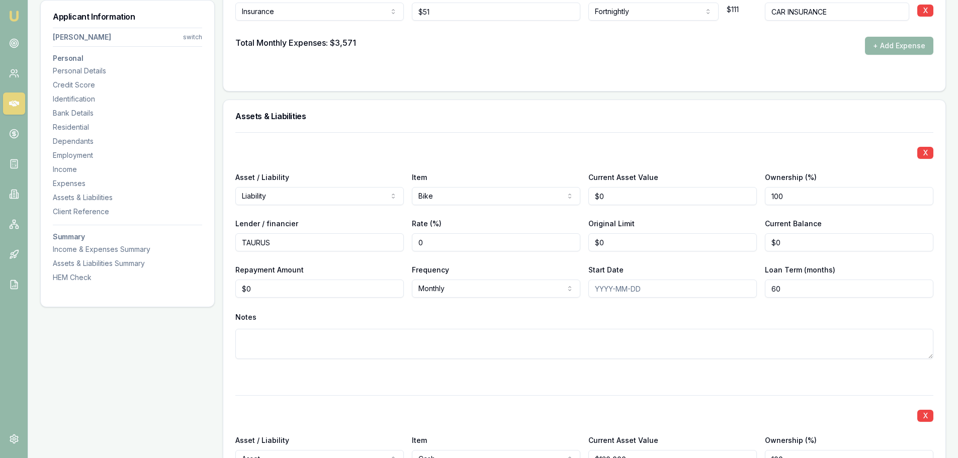
scroll to position [2162, 0]
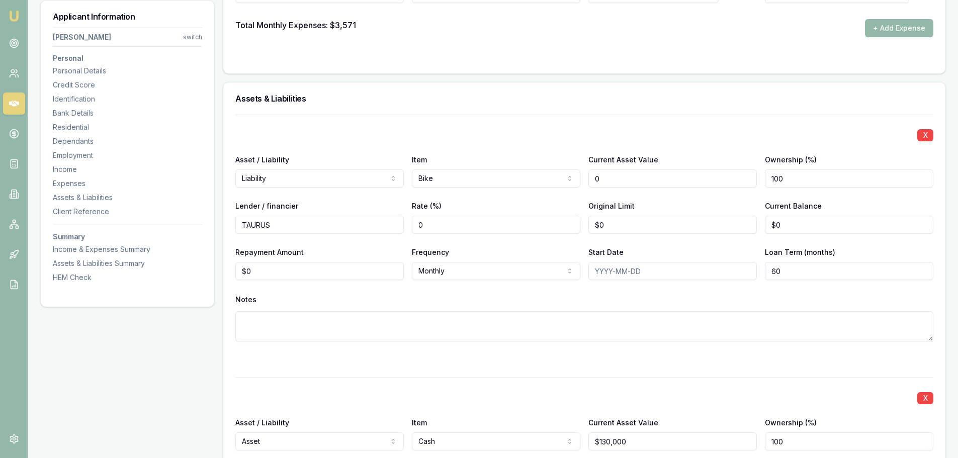
drag, startPoint x: 636, startPoint y: 178, endPoint x: 515, endPoint y: 181, distance: 121.2
click at [576, 179] on div "Asset / Liability Liability Asset Liability Item Bike Home Car Boat Bike Carava…" at bounding box center [584, 170] width 698 height 34
type input "$15,000"
click at [519, 146] on div "X Asset / Liability Liability Asset Liability Item Bike Home Car Boat Bike Cara…" at bounding box center [584, 240] width 698 height 251
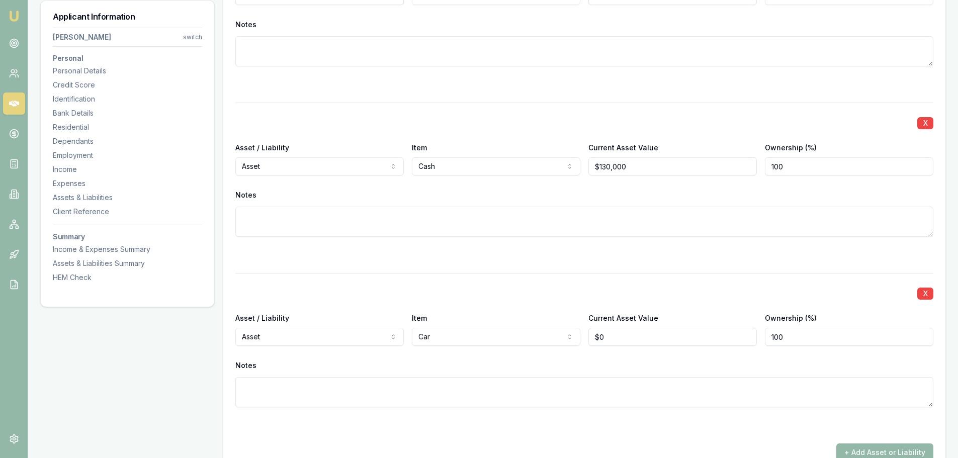
scroll to position [2363, 0]
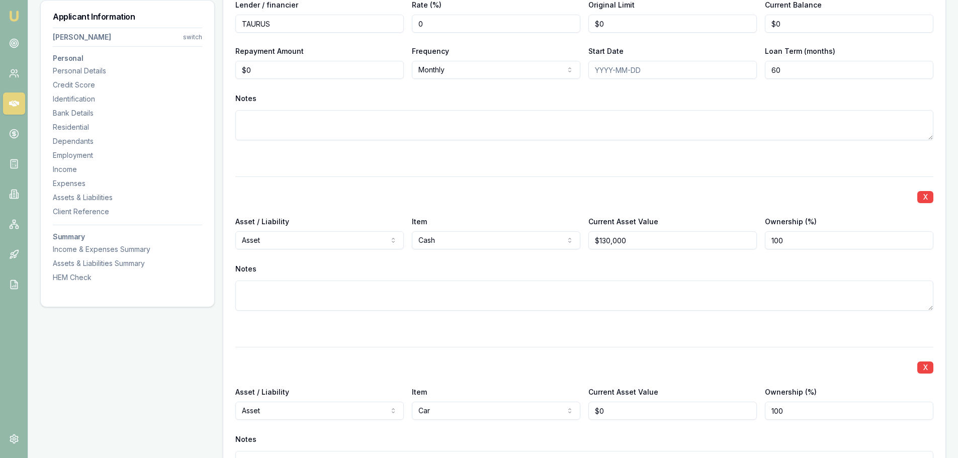
type input "0"
drag, startPoint x: 257, startPoint y: 69, endPoint x: 184, endPoint y: 64, distance: 73.1
drag, startPoint x: 286, startPoint y: 73, endPoint x: 27, endPoint y: 70, distance: 258.5
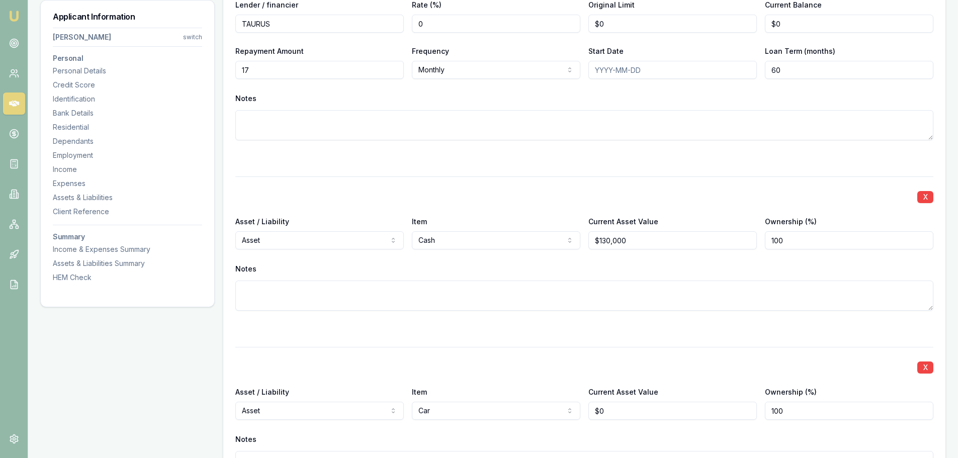
type input "177"
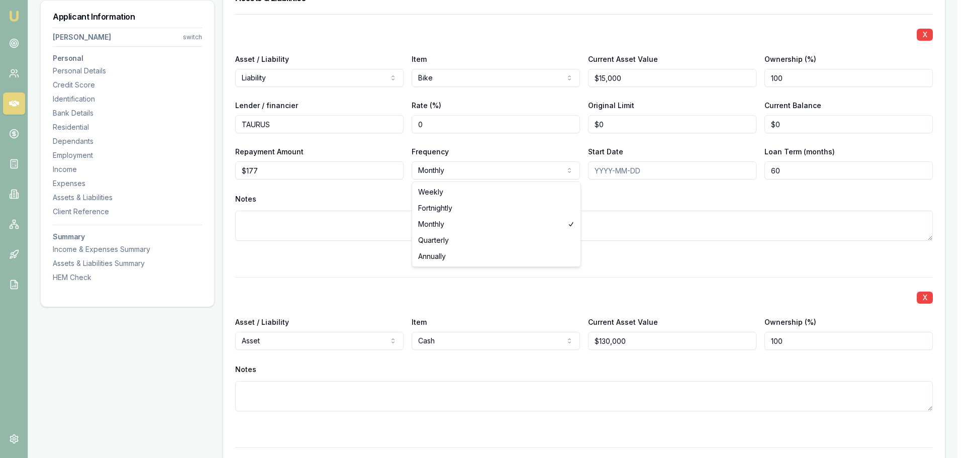
select select "FORTNIGHTLY"
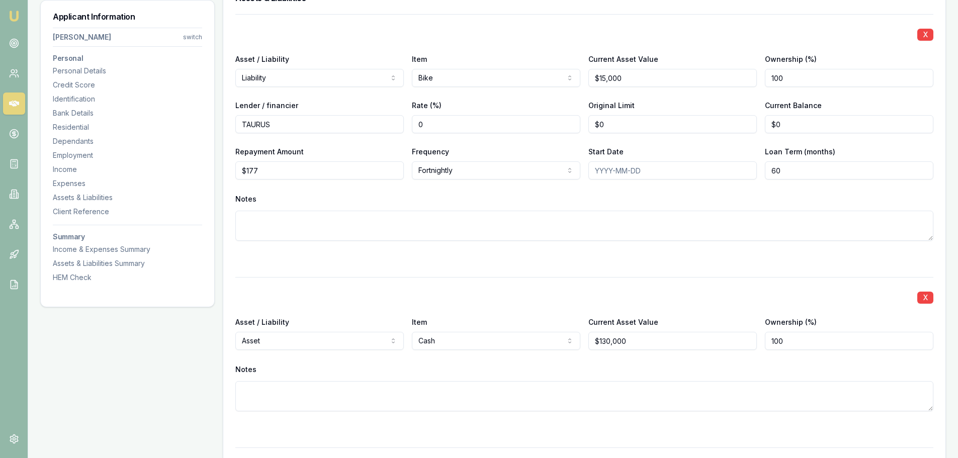
click at [626, 195] on div "Notes" at bounding box center [584, 199] width 698 height 15
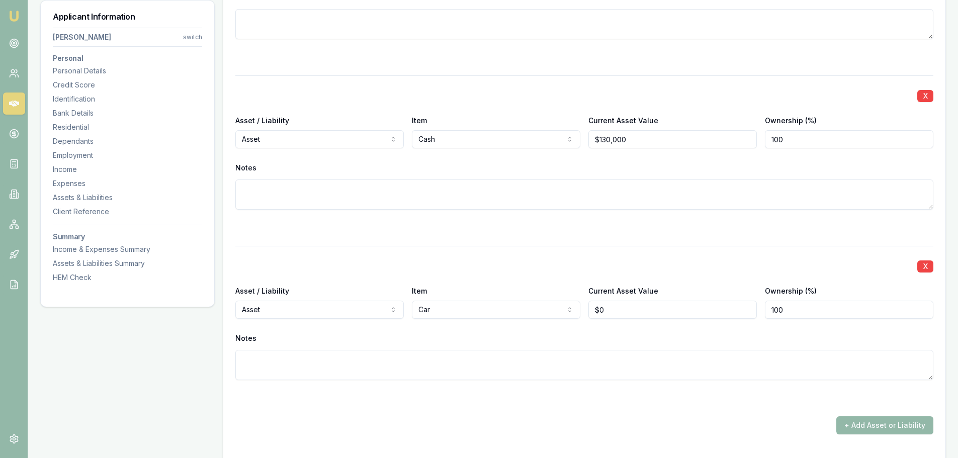
scroll to position [2564, 0]
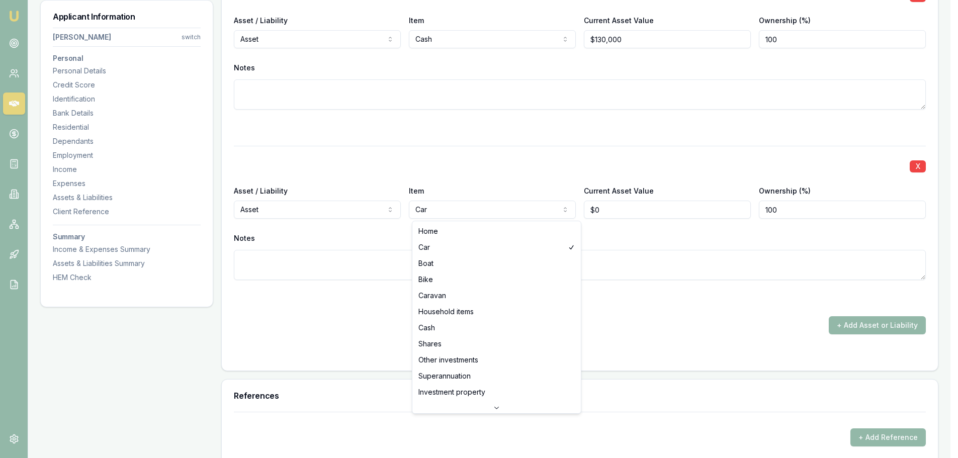
select select "HOUSEHOLD_ITEMS"
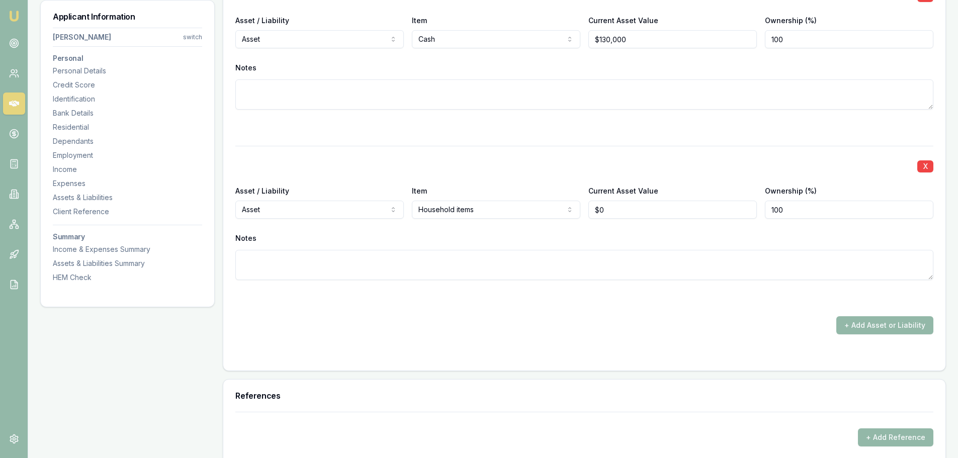
click at [508, 134] on div "X Asset / Liability Liability Asset Liability Item Bike Home Car Boat Bike Cara…" at bounding box center [584, 23] width 698 height 622
drag, startPoint x: 616, startPoint y: 208, endPoint x: 566, endPoint y: 212, distance: 50.4
click at [572, 212] on div "Asset / Liability Asset Asset Liability Item Household items Home Car Boat Bike…" at bounding box center [584, 202] width 698 height 34
type input "$35,000"
click at [476, 133] on div at bounding box center [584, 128] width 698 height 12
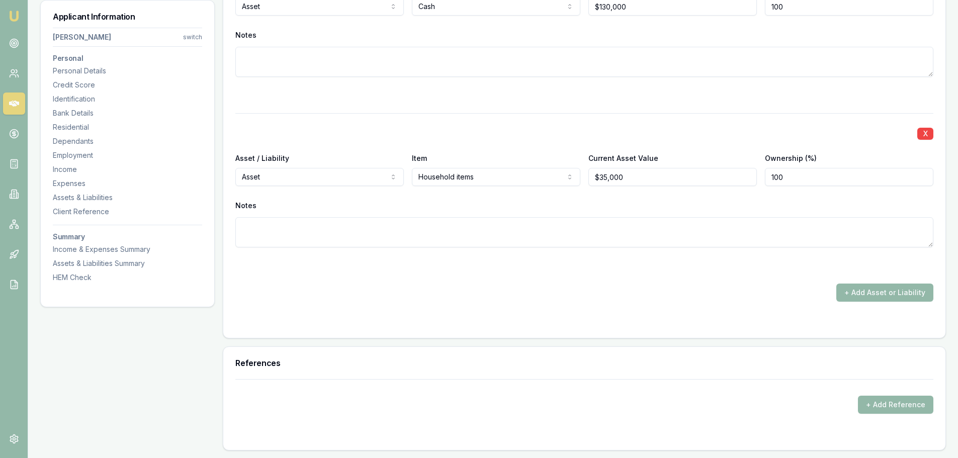
scroll to position [2615, 0]
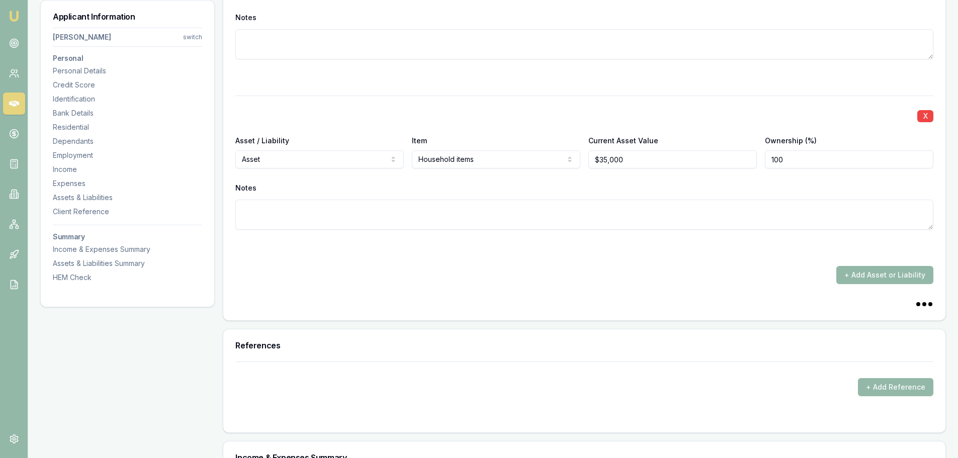
click at [525, 251] on div at bounding box center [584, 248] width 698 height 12
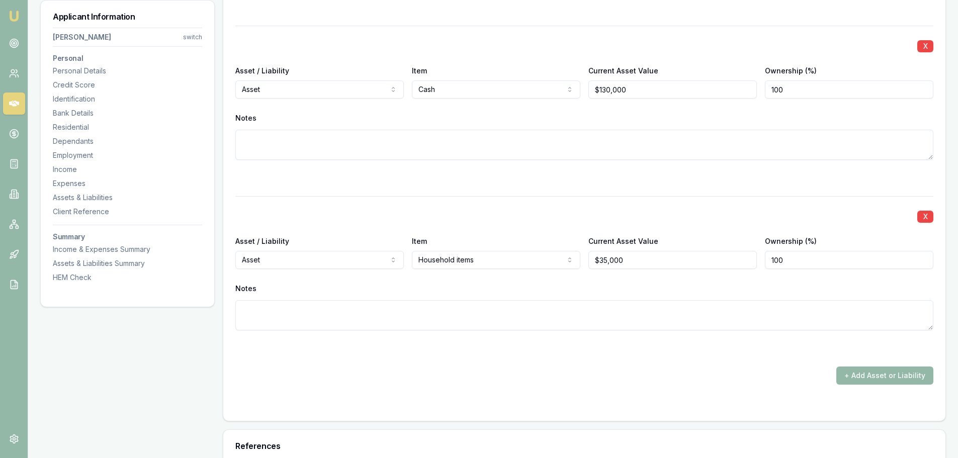
click at [553, 160] on div "X Asset / Liability Asset Asset Liability Item Cash Home Car Boat Bike Caravan …" at bounding box center [584, 105] width 698 height 158
click at [386, 173] on div at bounding box center [584, 178] width 698 height 12
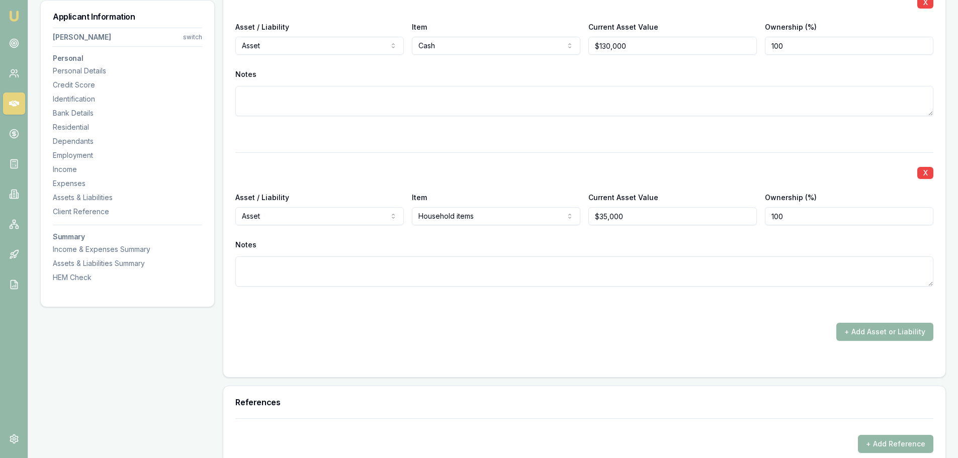
scroll to position [2615, 0]
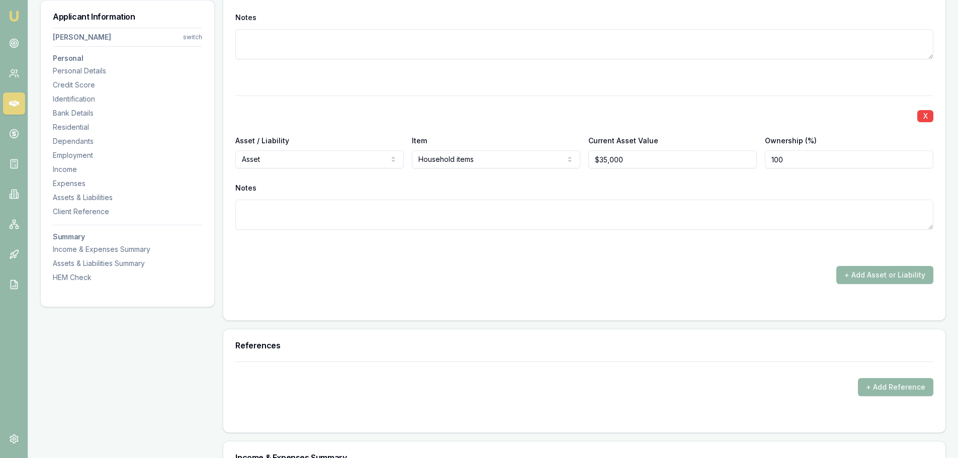
click at [414, 243] on div at bounding box center [584, 248] width 698 height 12
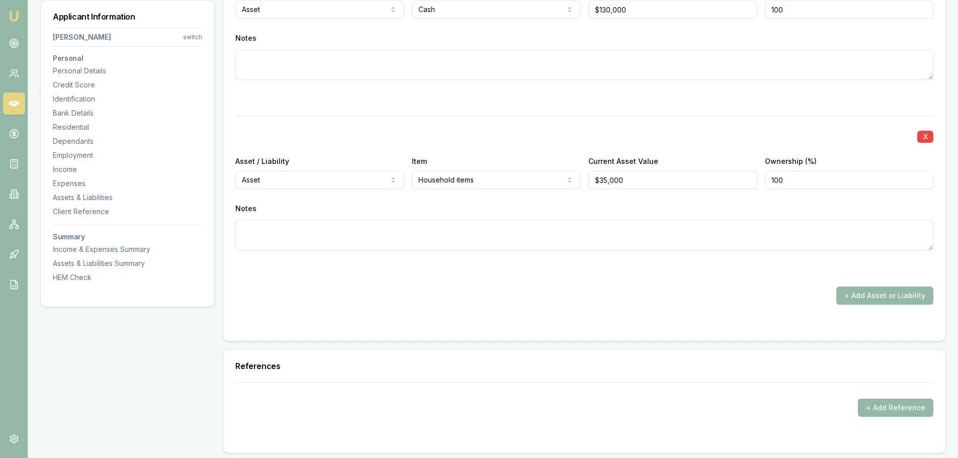
scroll to position [2715, 0]
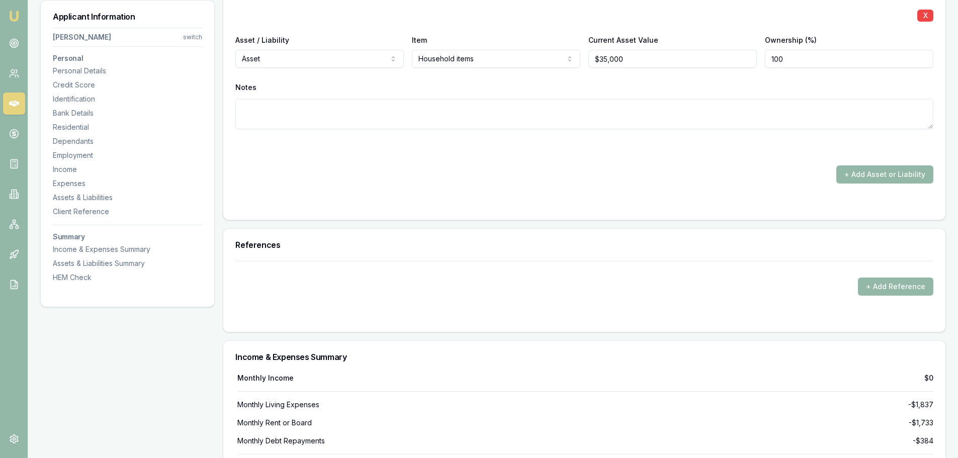
click at [517, 181] on div "+ Add Asset or Liability" at bounding box center [584, 174] width 698 height 18
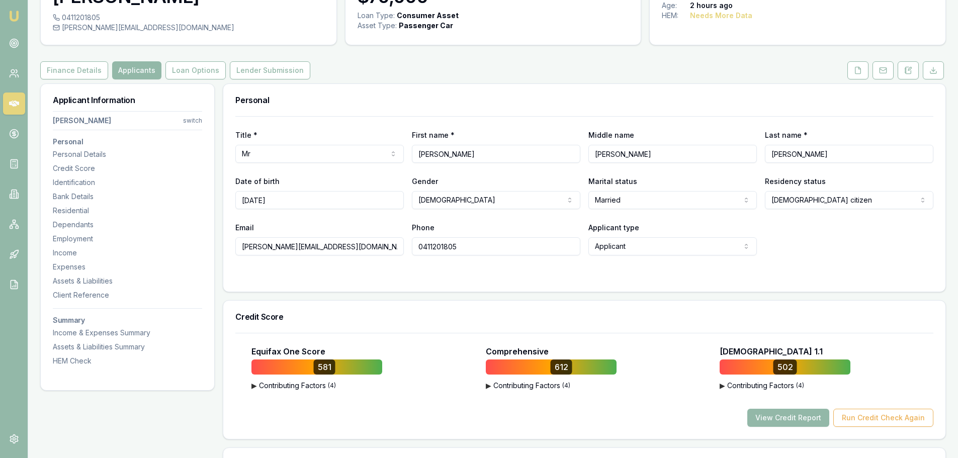
scroll to position [0, 0]
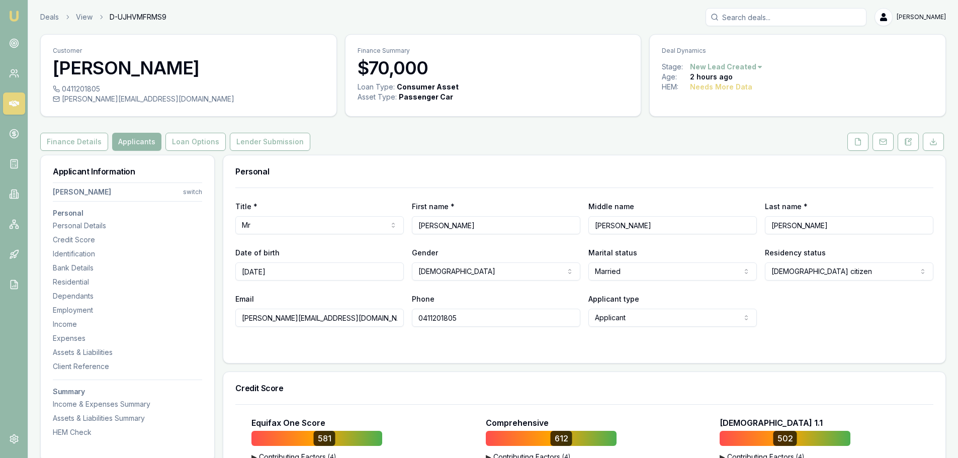
click at [512, 144] on div "Finance Details Applicants Loan Options Lender Submission" at bounding box center [493, 142] width 906 height 18
click at [198, 143] on button "Loan Options" at bounding box center [195, 142] width 60 height 18
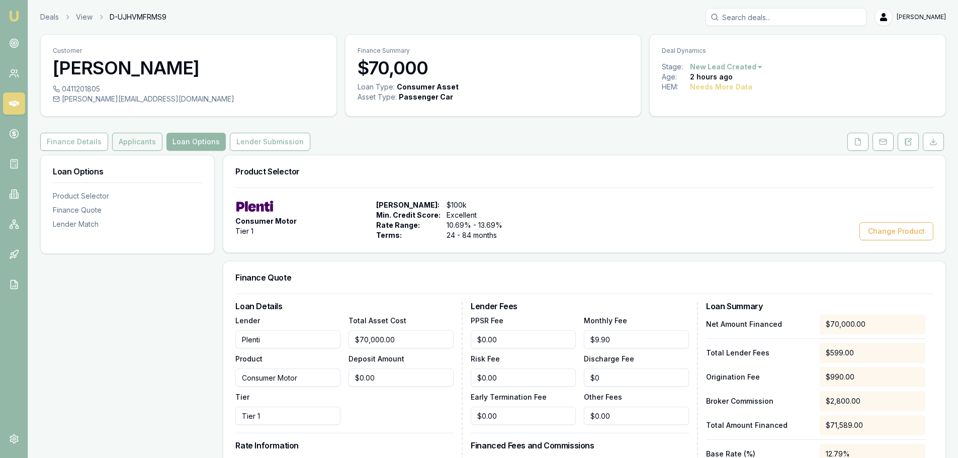
click at [113, 134] on button "Applicants" at bounding box center [137, 142] width 50 height 18
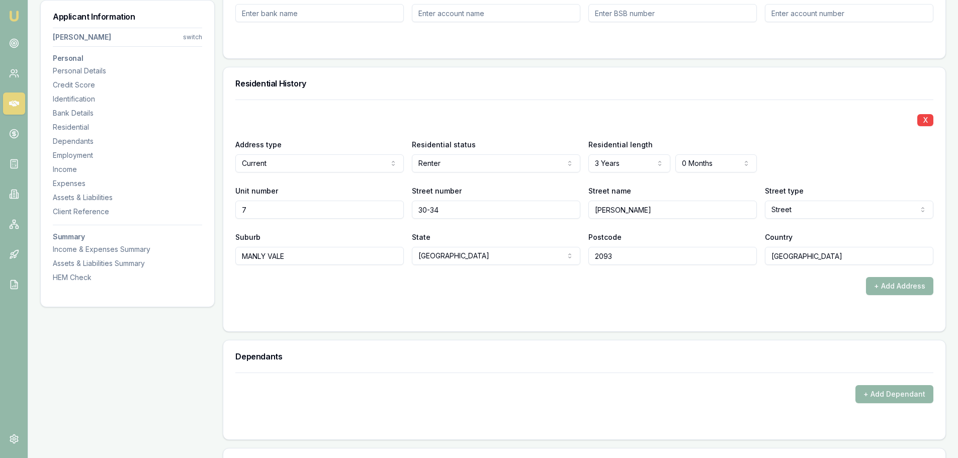
scroll to position [905, 0]
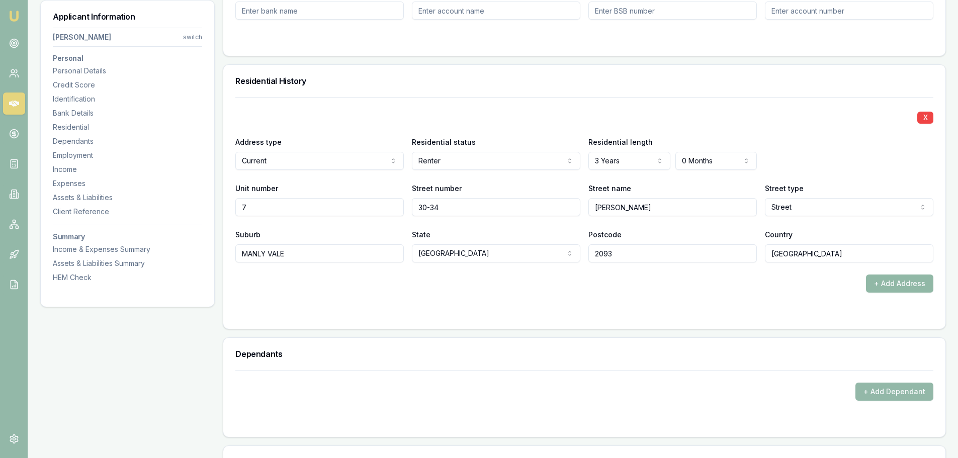
click at [924, 286] on button "+ Add Address" at bounding box center [899, 284] width 67 height 18
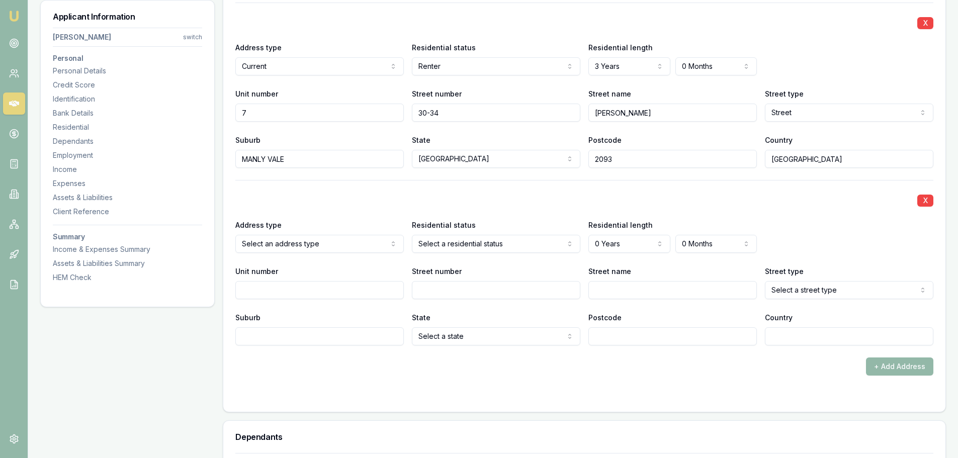
scroll to position [1006, 0]
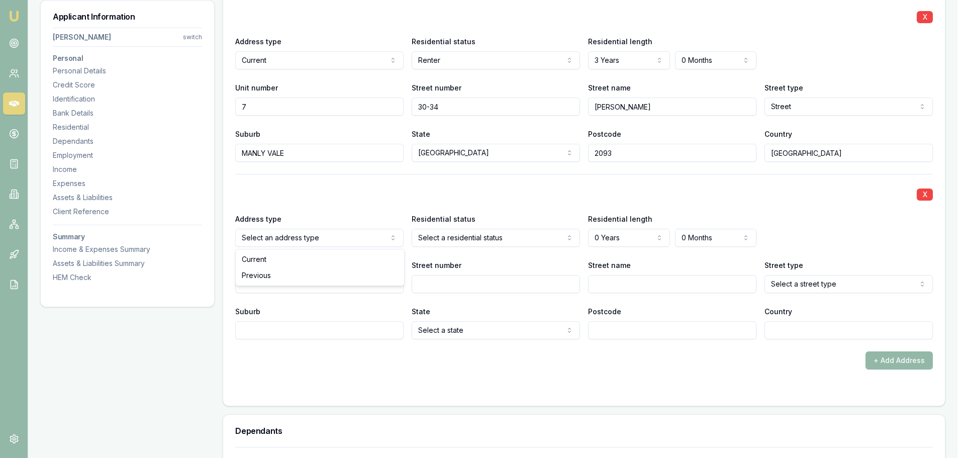
select select "PREVIOUS"
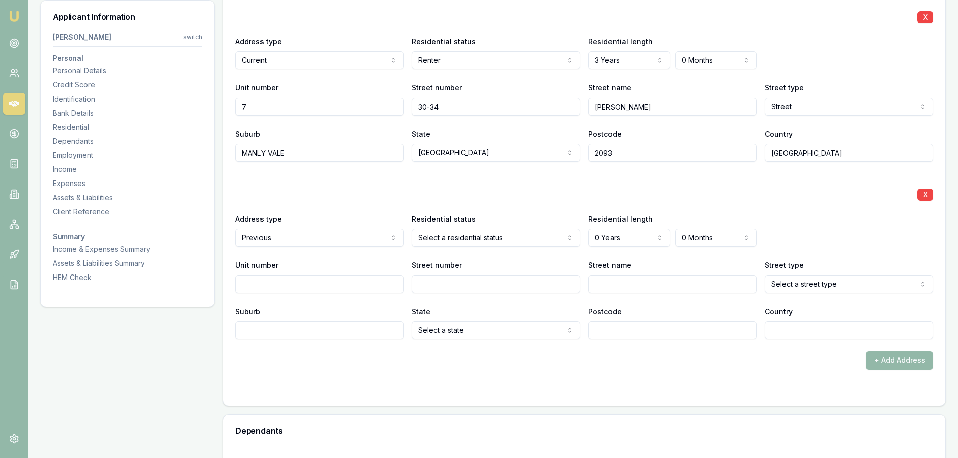
click at [381, 283] on input "Unit number" at bounding box center [319, 284] width 168 height 18
type input "7"
type input "30-34"
type input "GORDON"
select select "Street"
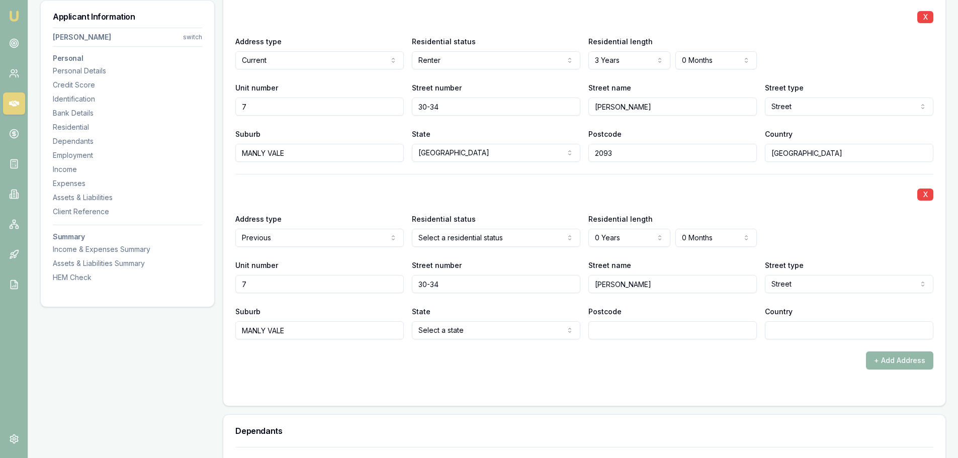
type input "MANLY VALE"
type input "2093"
type input "AUSTRALIA"
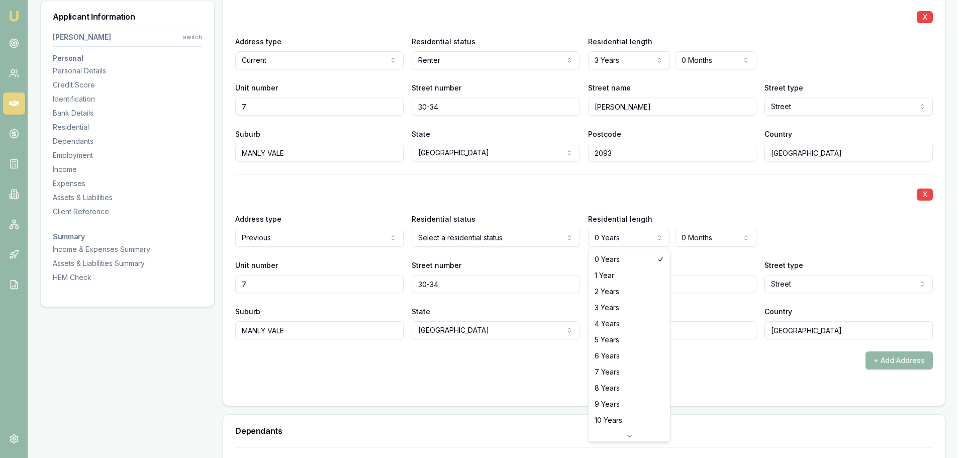
select select "3"
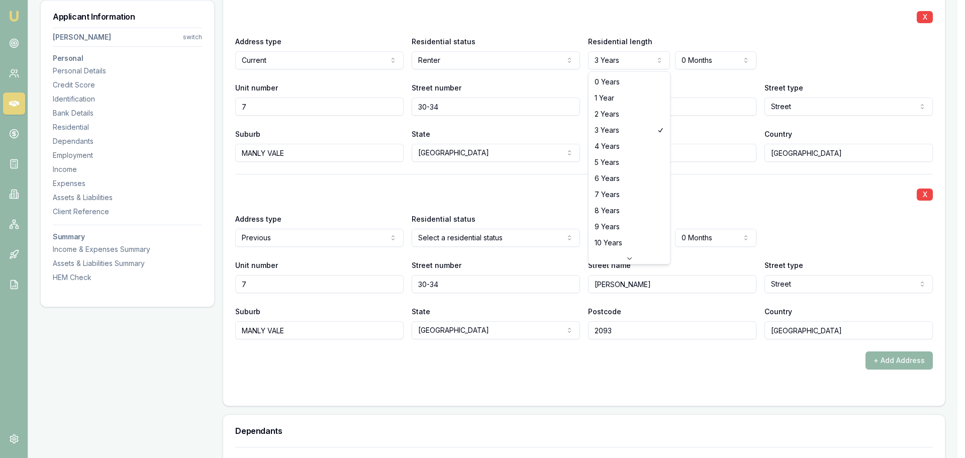
select select "0"
drag, startPoint x: 630, startPoint y: 88, endPoint x: 696, endPoint y: 73, distance: 67.7
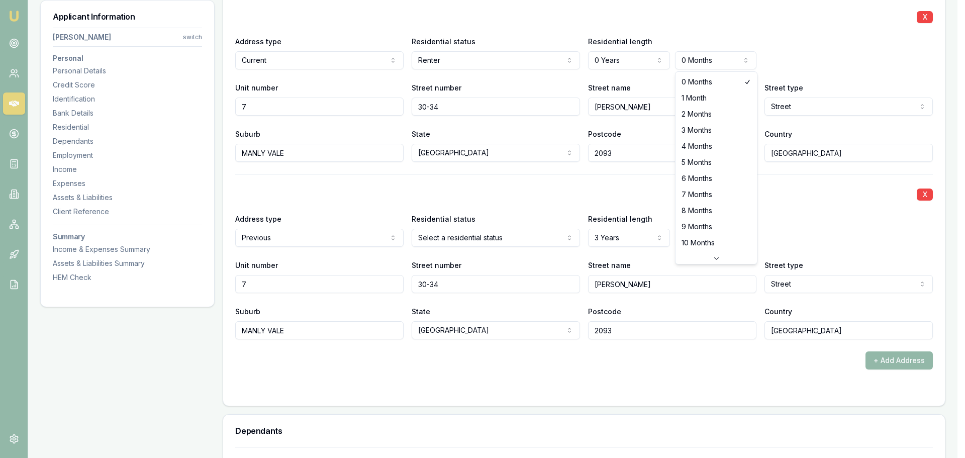
select select "1"
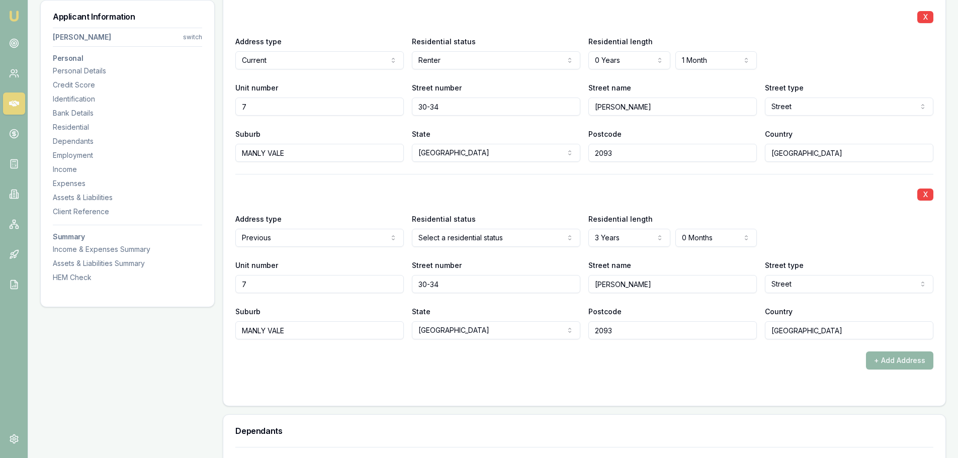
click at [771, 24] on div "X Address type Current Current Previous Residential status Renter Owner with mo…" at bounding box center [584, 78] width 698 height 165
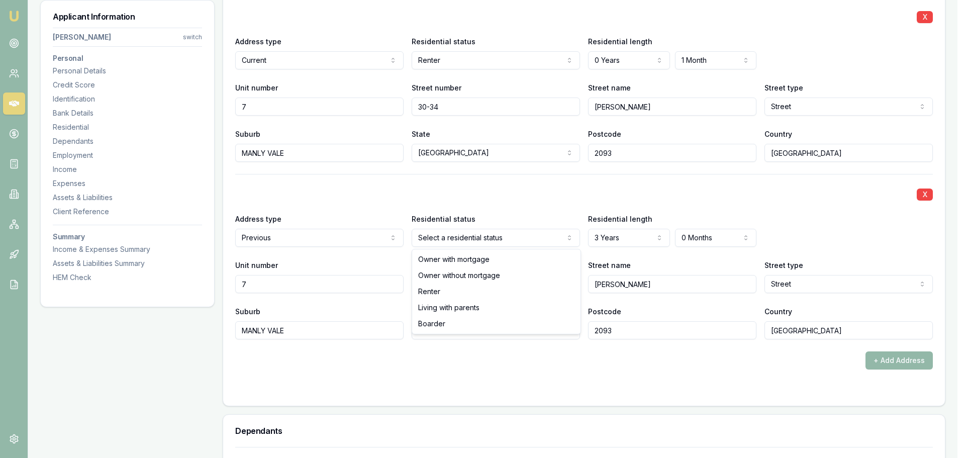
select select "RENTER"
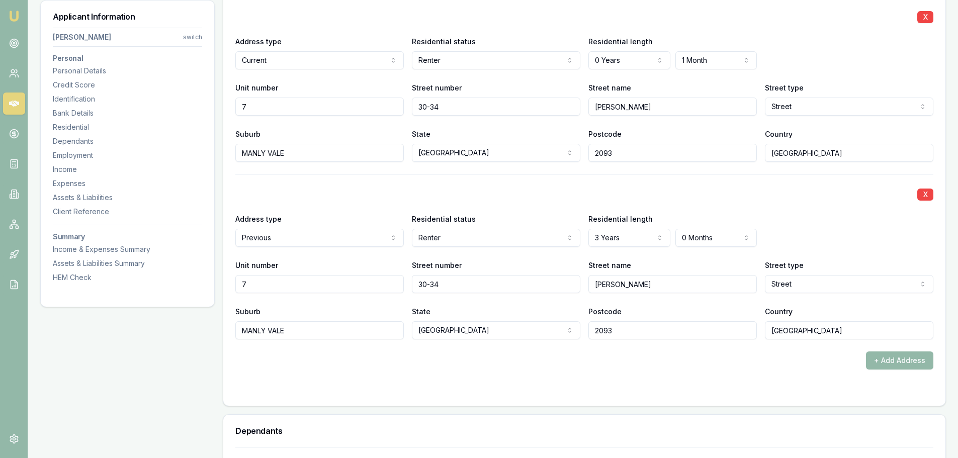
click at [454, 193] on div "X" at bounding box center [584, 194] width 698 height 14
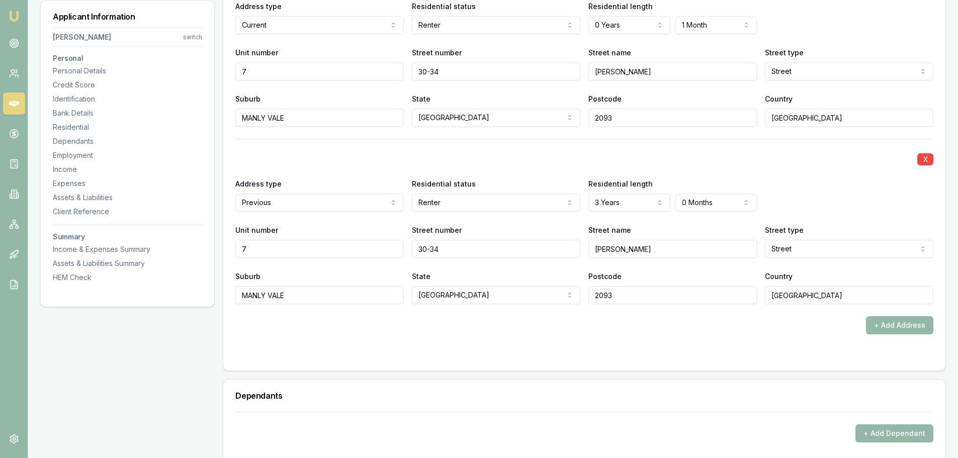
scroll to position [1056, 0]
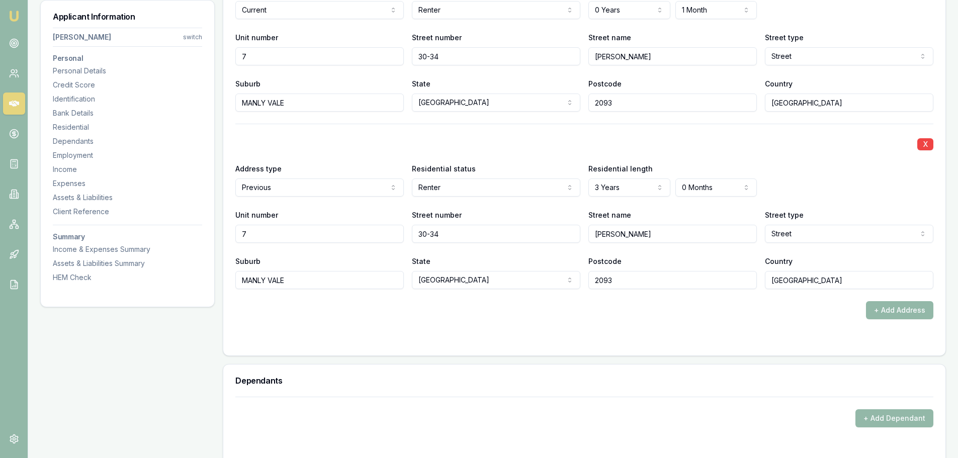
drag, startPoint x: 181, startPoint y: 236, endPoint x: 57, endPoint y: 223, distance: 124.4
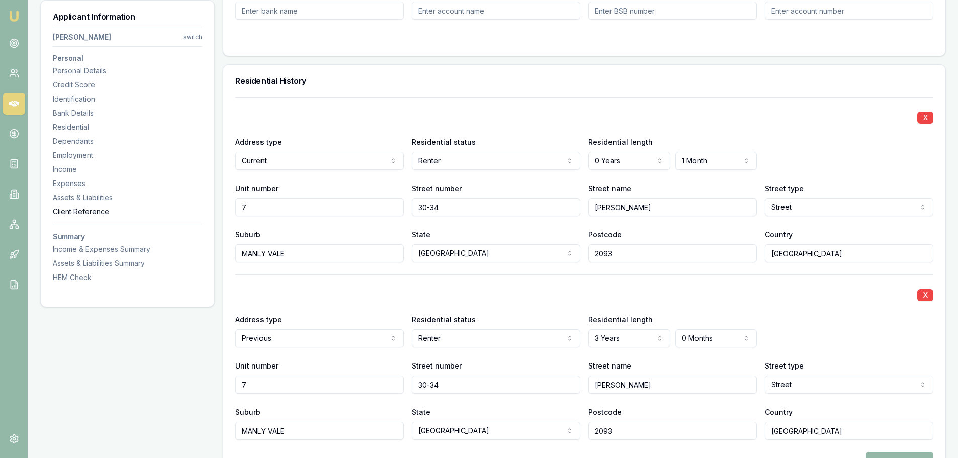
drag, startPoint x: 253, startPoint y: 210, endPoint x: 120, endPoint y: 210, distance: 133.2
type input "213"
type input "BETTONG"
select select "Avenue"
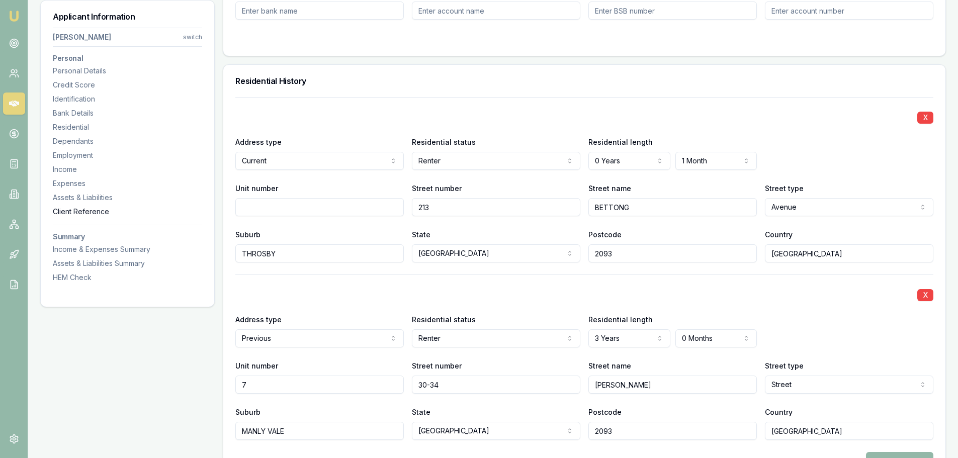
type input "THROSBY"
select select "ACT"
drag, startPoint x: 646, startPoint y: 256, endPoint x: 359, endPoint y: 263, distance: 287.7
click at [371, 263] on div "X Address type Current Current Previous Residential status Renter Owner with mo…" at bounding box center [584, 283] width 698 height 373
type input "2914"
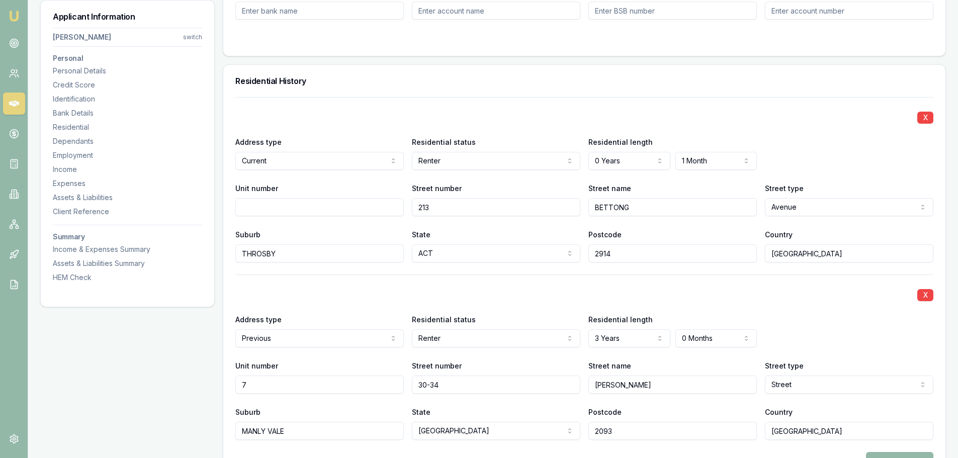
click at [367, 290] on div "X" at bounding box center [584, 294] width 698 height 14
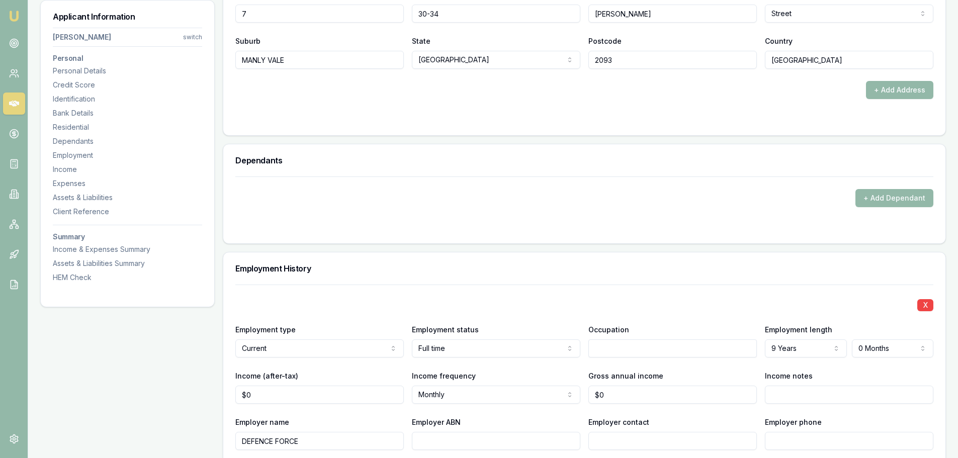
scroll to position [1408, 0]
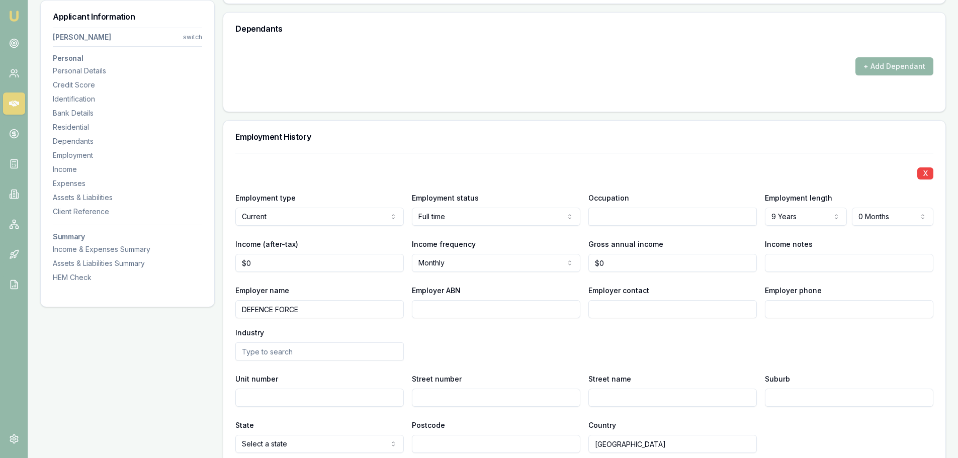
drag, startPoint x: 319, startPoint y: 307, endPoint x: 51, endPoint y: 298, distance: 267.6
type input "AUS DEPARTMENT OF DEFENCE"
click at [514, 307] on input "Employer ABN" at bounding box center [496, 309] width 168 height 18
type input "68706814312"
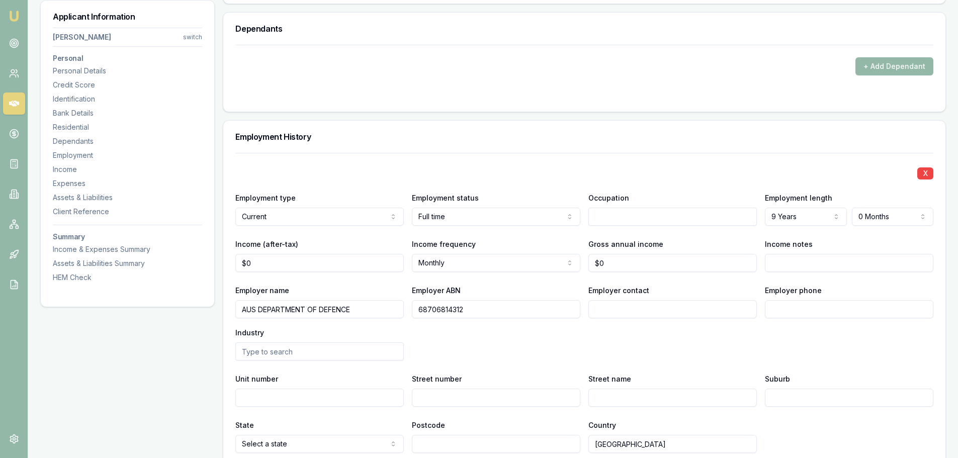
click at [728, 218] on input "text" at bounding box center [672, 217] width 168 height 18
type input "MARITIME WARFARE OFFICER"
click at [608, 133] on h3 "Employment History" at bounding box center [584, 137] width 698 height 8
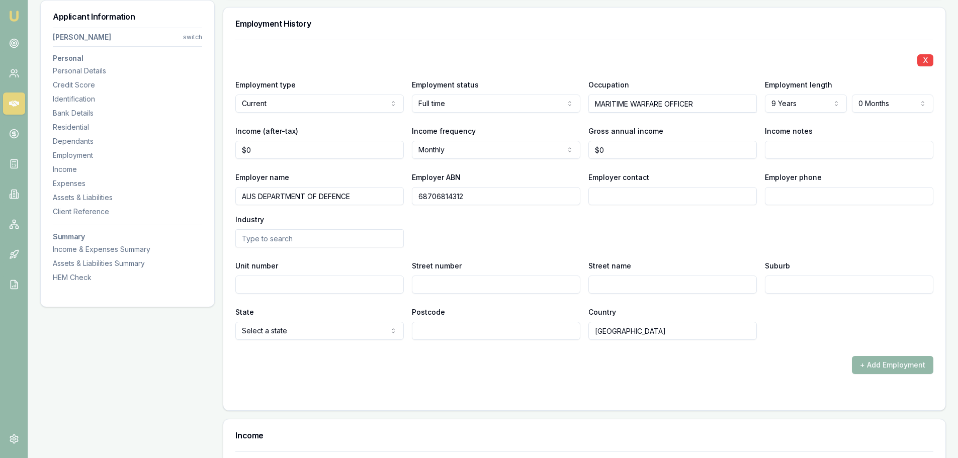
scroll to position [1559, 0]
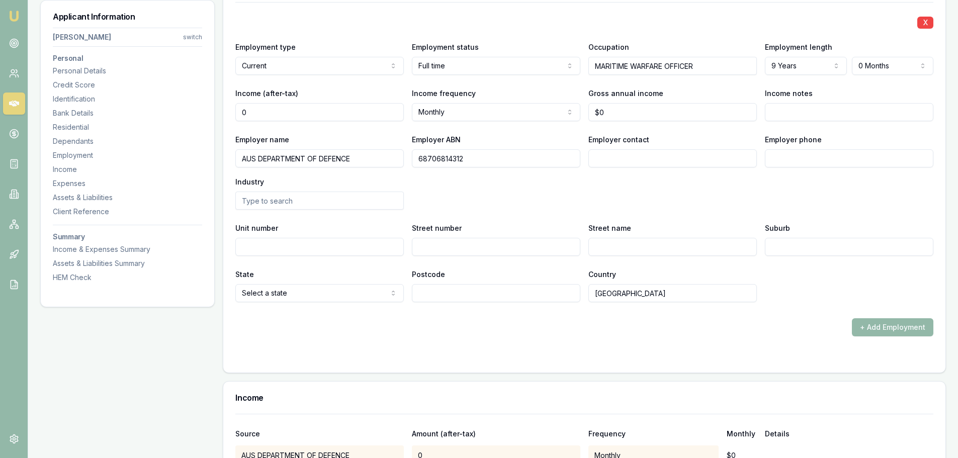
drag, startPoint x: 265, startPoint y: 116, endPoint x: 91, endPoint y: 106, distance: 175.3
click at [194, 107] on div "Applicant Information James Blumer switch Personal Personal Details Credit Scor…" at bounding box center [493, 337] width 906 height 3482
type input "$8,471"
drag, startPoint x: 611, startPoint y: 110, endPoint x: 512, endPoint y: 116, distance: 99.2
click at [534, 116] on div "Income (after-tax) $8,471 Income frequency Monthly Weekly Fortnightly Monthly Q…" at bounding box center [584, 104] width 698 height 34
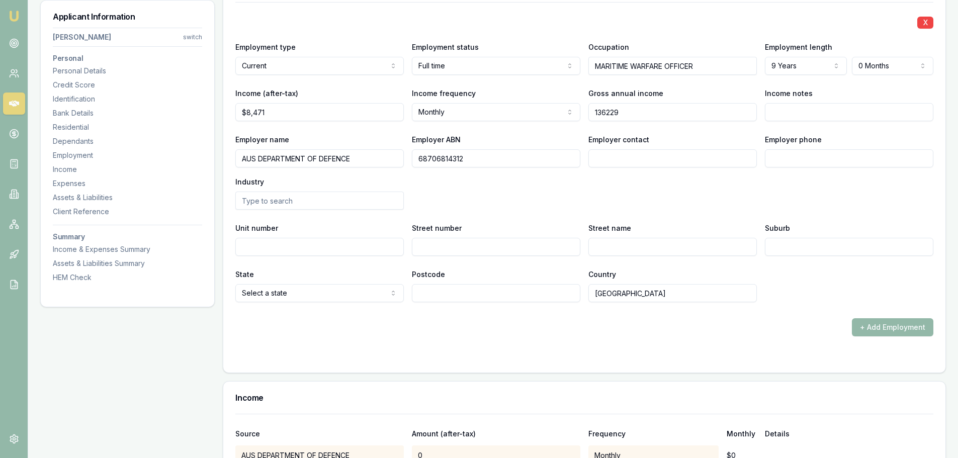
type input "$136,229"
click at [791, 110] on input "Income notes" at bounding box center [849, 112] width 168 height 18
click at [794, 156] on input "Employer phone" at bounding box center [849, 158] width 168 height 18
type input "0261 449 190"
click at [726, 161] on input "Employer contact" at bounding box center [672, 158] width 168 height 18
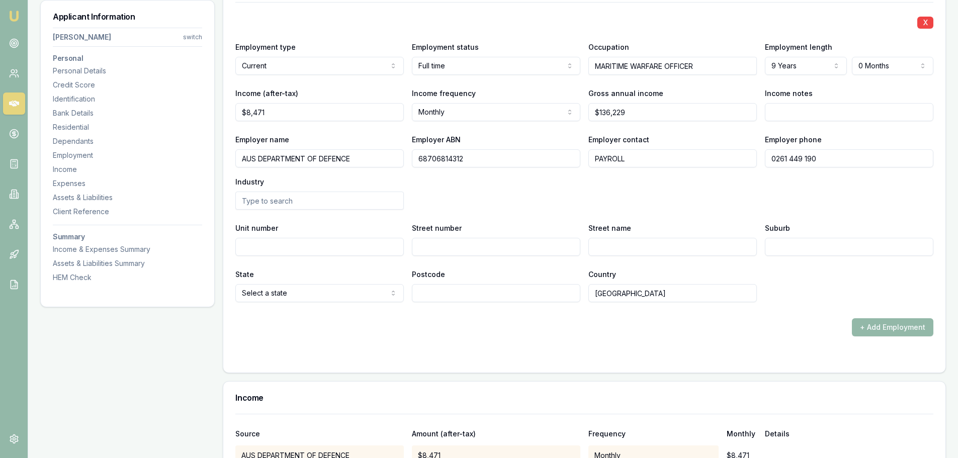
type input "PAYROLL"
click at [684, 204] on div "Employer name AUS DEPARTMENT OF DEFENCE Employer ABN 68706814312 Employer conta…" at bounding box center [584, 171] width 698 height 76
click at [348, 196] on input "text" at bounding box center [319, 201] width 168 height 18
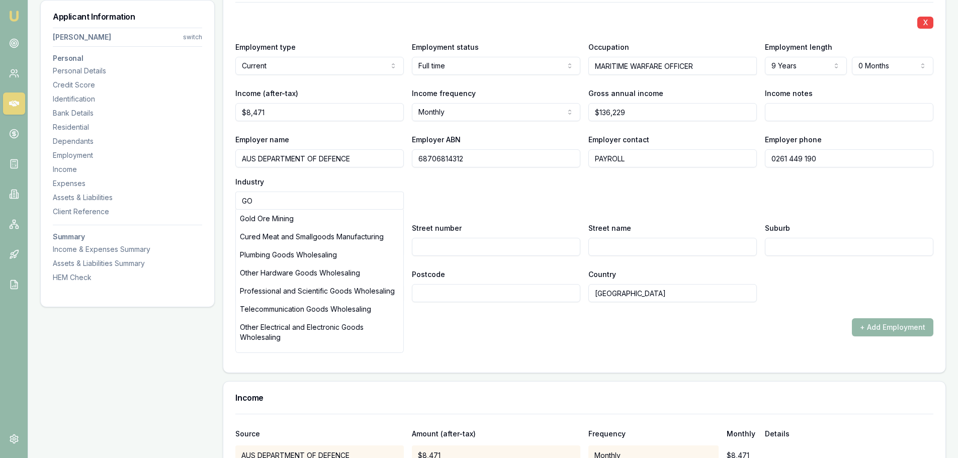
type input "GOV"
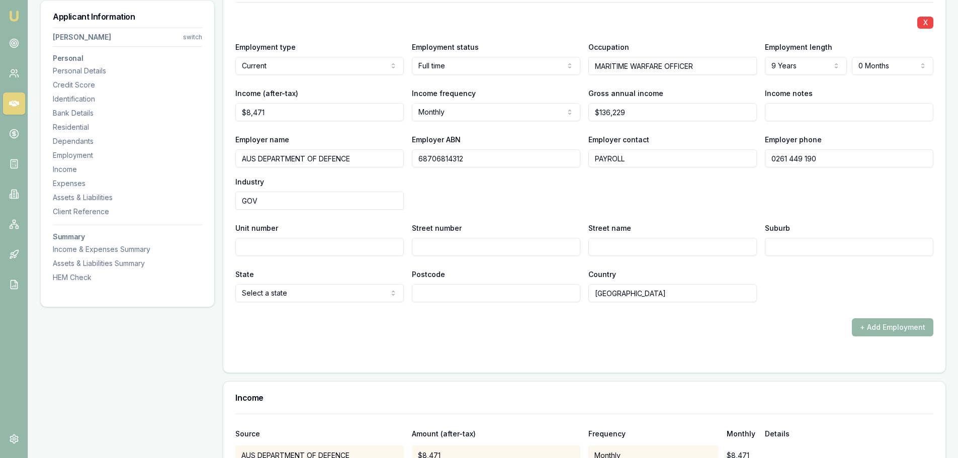
click at [284, 199] on input "GOV" at bounding box center [319, 201] width 168 height 18
type input "G"
click at [305, 217] on div "Defence" at bounding box center [319, 219] width 167 height 18
type input "Defence"
click at [509, 183] on div "Employer name AUS DEPARTMENT OF DEFENCE Employer ABN 68706814312 Employer conta…" at bounding box center [584, 171] width 698 height 76
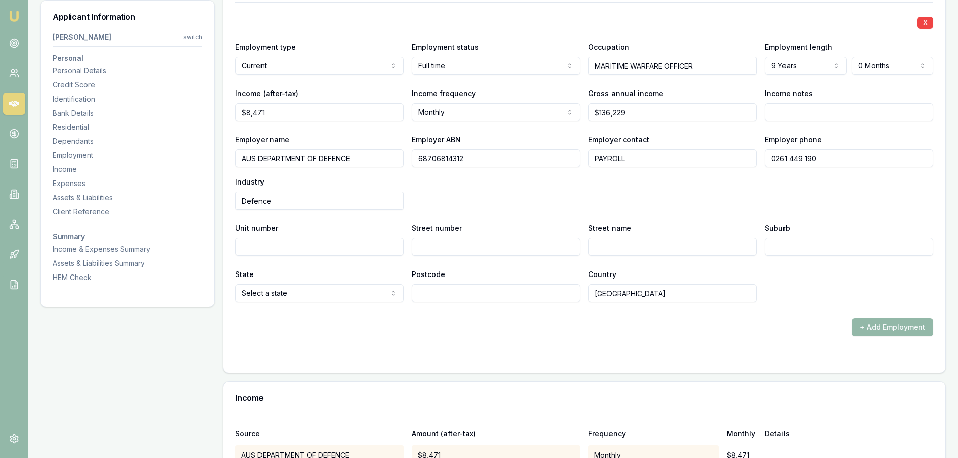
click at [440, 247] on input "Street number" at bounding box center [496, 247] width 168 height 18
type input "25"
type input "BRINDABELLA CIR"
type input "CANBERRA AIRPORT"
select select "ACT"
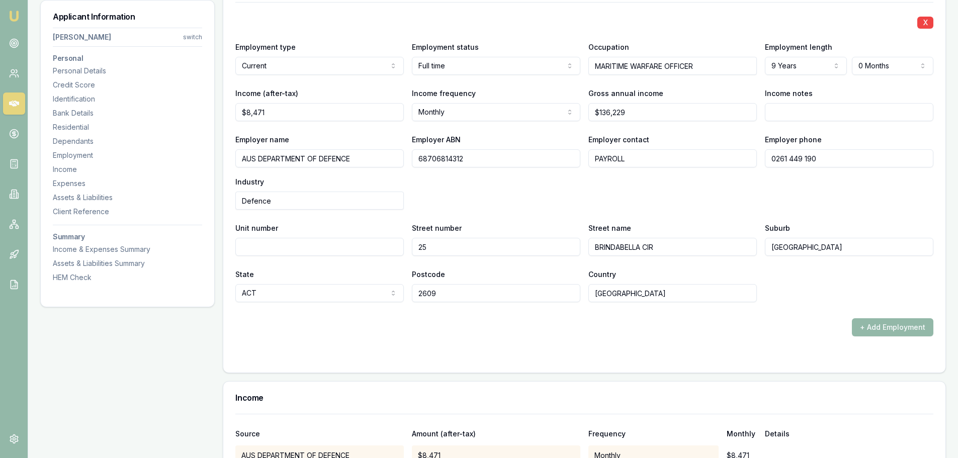
type input "2609"
click at [597, 323] on div "+ Add Employment" at bounding box center [584, 327] width 698 height 18
click at [556, 327] on div "+ Add Employment" at bounding box center [584, 327] width 698 height 18
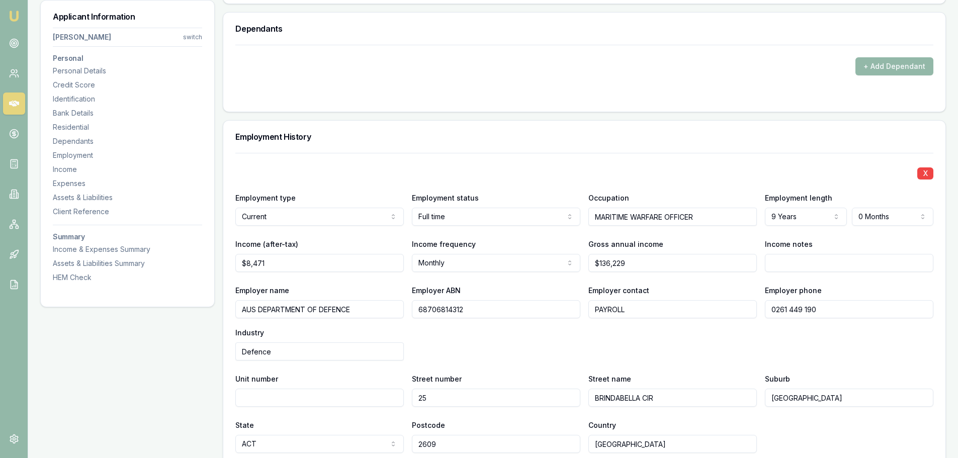
click at [567, 336] on div "Employer name AUS DEPARTMENT OF DEFENCE Employer ABN 68706814312 Employer conta…" at bounding box center [584, 322] width 698 height 76
click at [709, 141] on div "Employment History" at bounding box center [584, 137] width 722 height 32
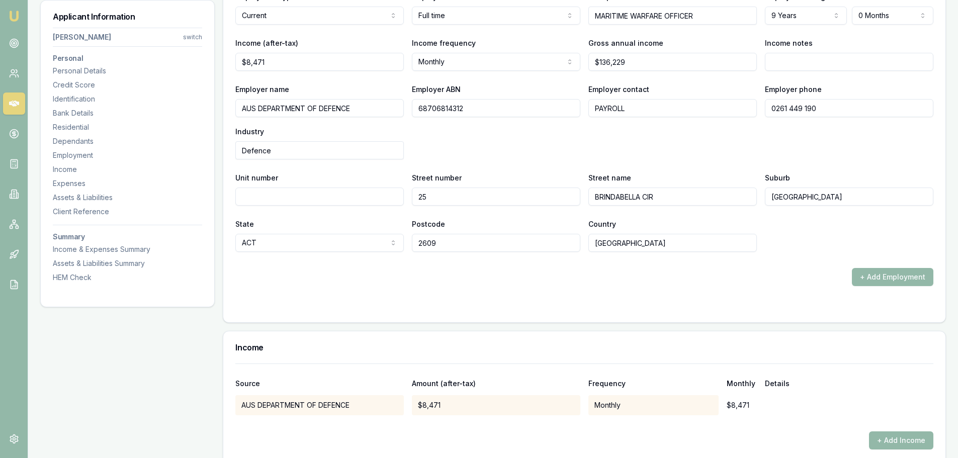
scroll to position [1860, 0]
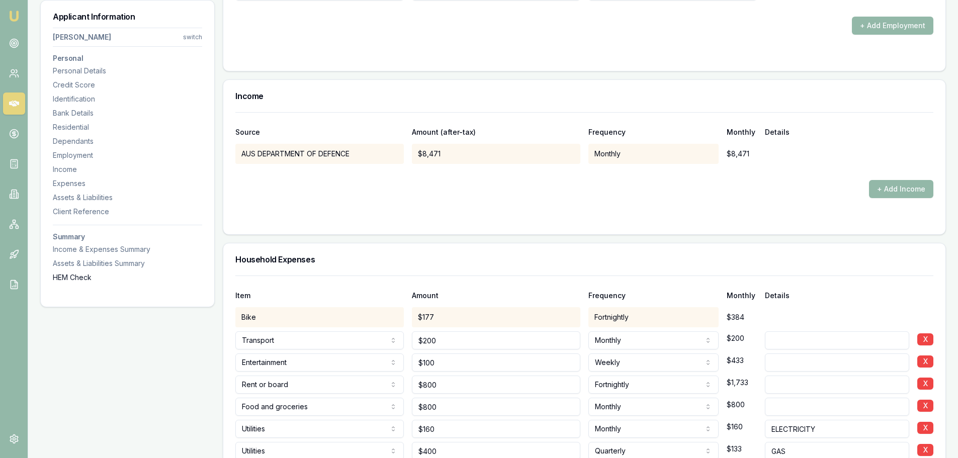
click at [85, 280] on div "HEM Check" at bounding box center [127, 278] width 149 height 10
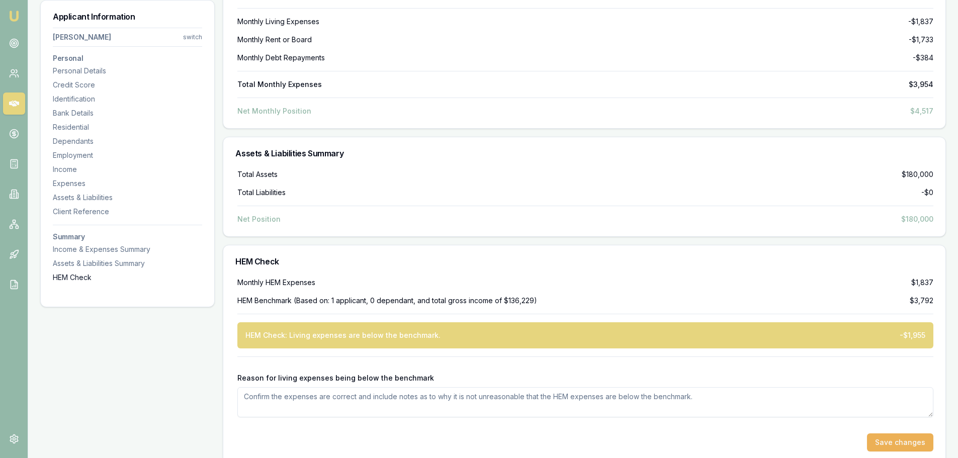
scroll to position [3290, 0]
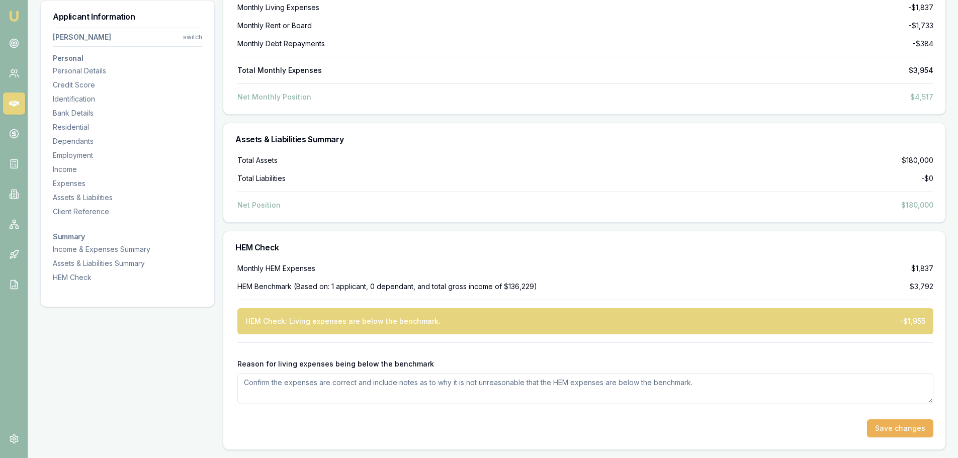
click at [401, 388] on textarea "Reason for living expenses being below the benchmark" at bounding box center [585, 388] width 696 height 30
click at [405, 386] on textarea "Reason for living expenses being below the benchmark" at bounding box center [585, 388] width 696 height 30
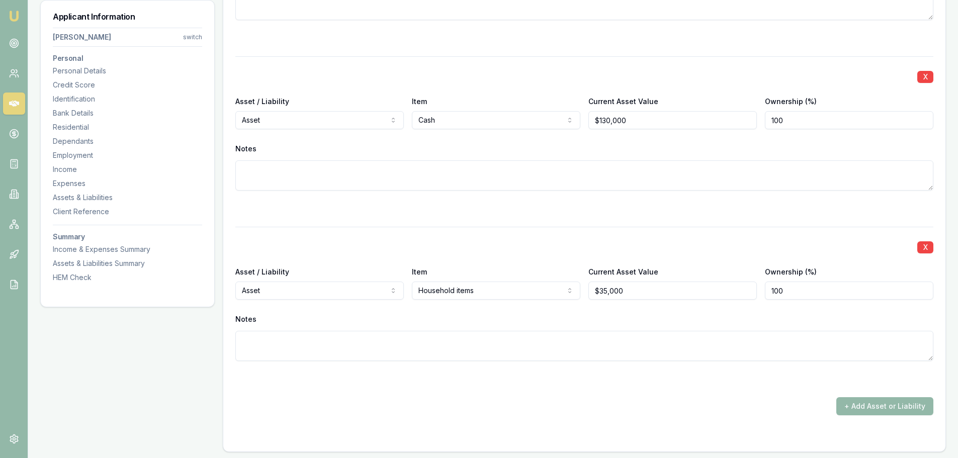
scroll to position [2536, 0]
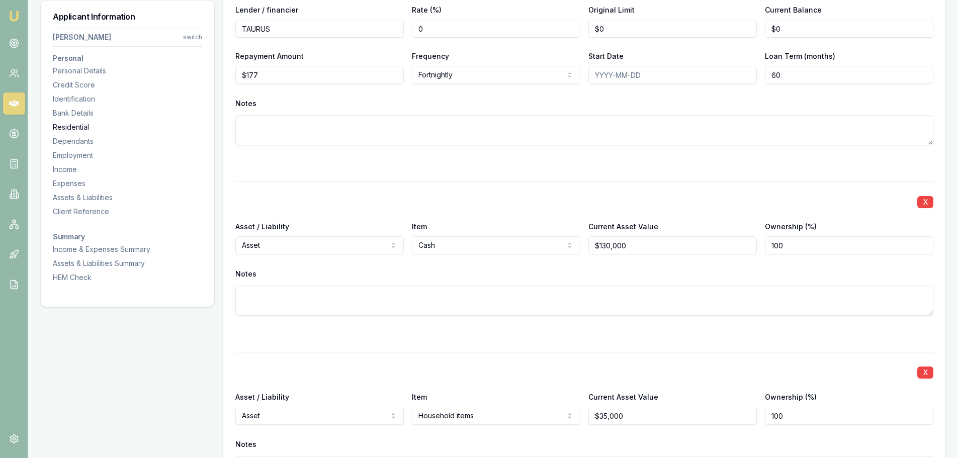
click at [81, 128] on div "Residential" at bounding box center [127, 127] width 149 height 10
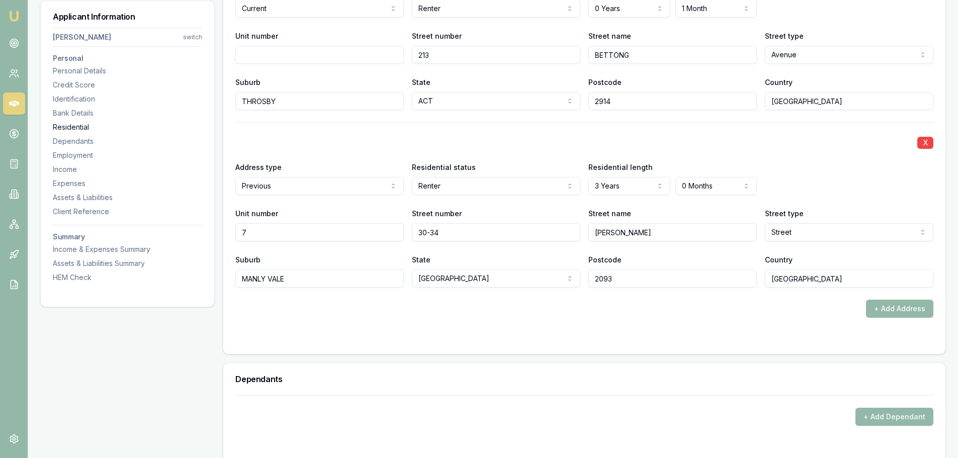
scroll to position [969, 0]
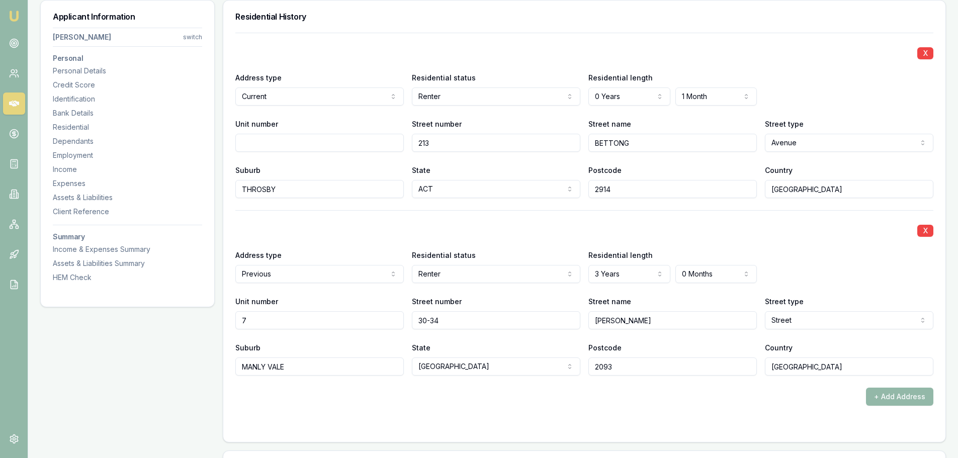
click at [534, 209] on div "X Address type Current Current Previous Residential status Renter Owner with mo…" at bounding box center [584, 219] width 698 height 373
click at [533, 222] on div "X Address type Previous Current Previous Residential status Renter Owner with m…" at bounding box center [584, 292] width 698 height 165
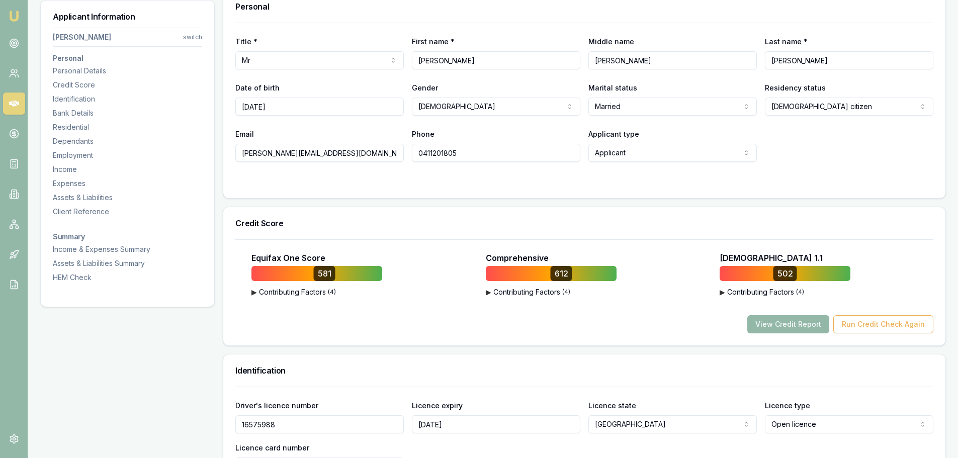
scroll to position [0, 0]
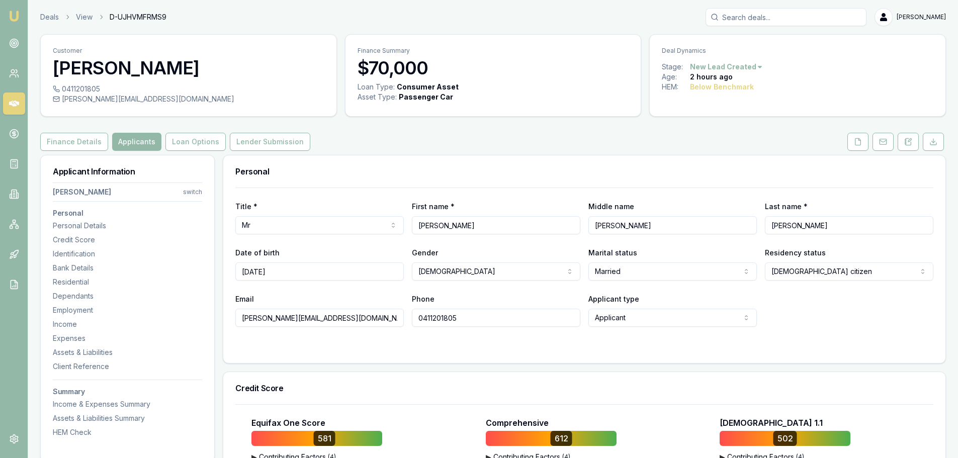
click at [423, 140] on div "Finance Details Applicants Loan Options Lender Submission" at bounding box center [493, 142] width 906 height 18
click at [454, 134] on div "Finance Details Applicants Loan Options Lender Submission" at bounding box center [493, 142] width 906 height 18
click at [789, 139] on div "Finance Details Applicants Loan Options Lender Submission" at bounding box center [493, 142] width 906 height 18
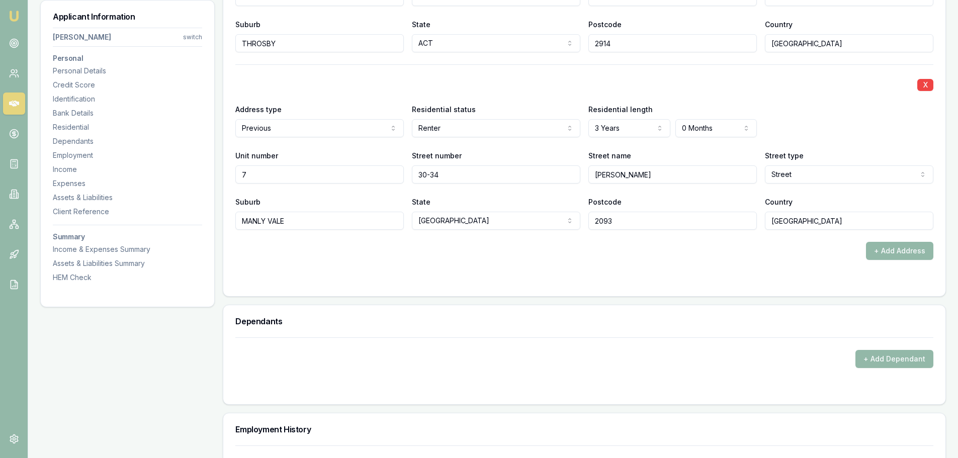
scroll to position [1307, 0]
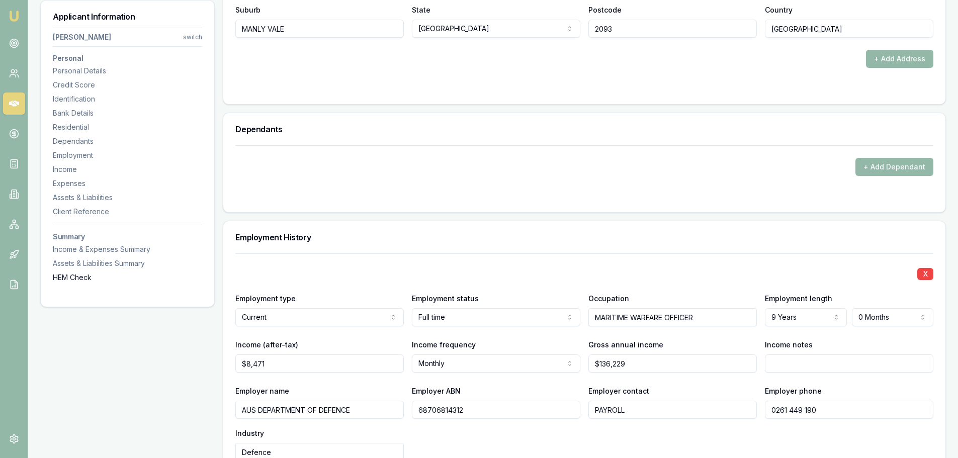
click at [79, 276] on div "HEM Check" at bounding box center [127, 278] width 149 height 10
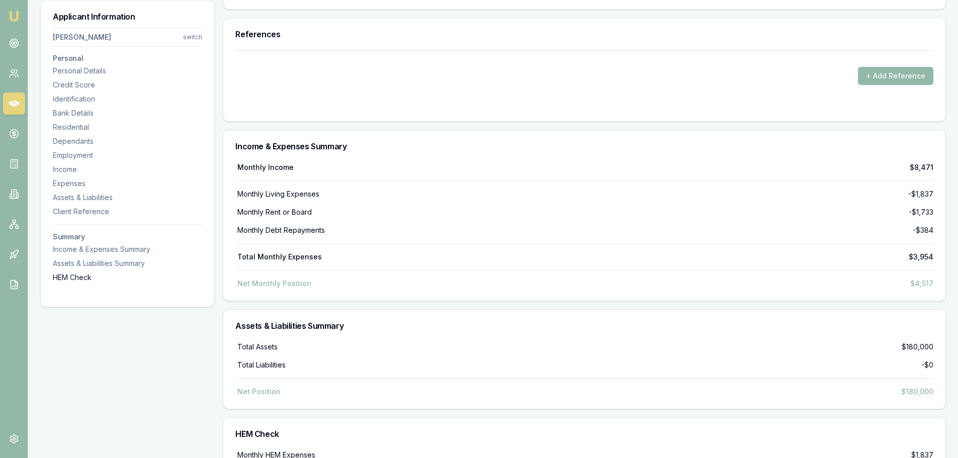
scroll to position [3290, 0]
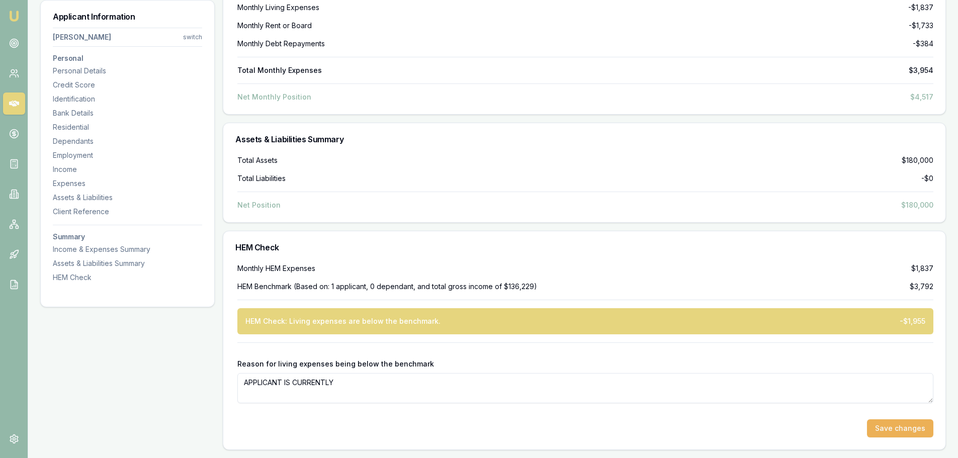
click at [382, 386] on textarea "APPLICANT IS CURRENTLY" at bounding box center [585, 388] width 696 height 30
type textarea "APPLICANT IS CURRENTLY SERVING IN DEFENCE FORCE AND HAS UTILITIES AND RENT SUBS…"
click at [918, 428] on button "Save changes" at bounding box center [900, 428] width 66 height 18
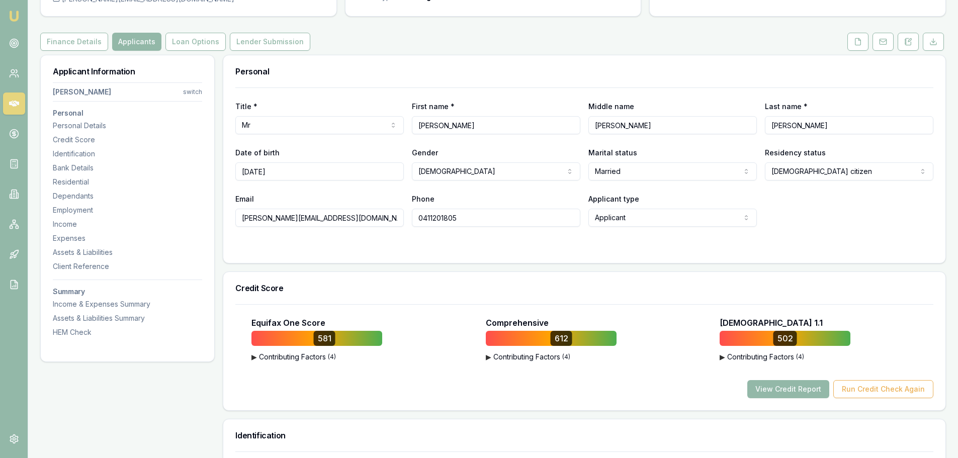
scroll to position [0, 0]
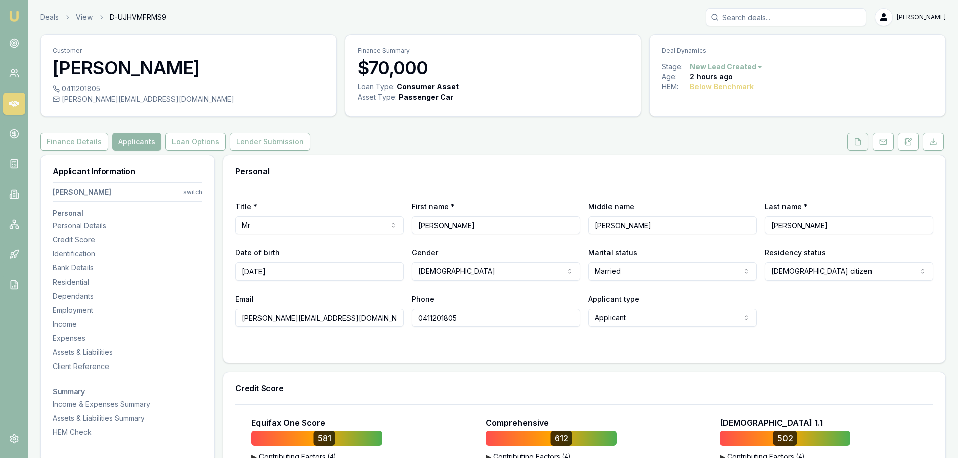
click at [855, 136] on button at bounding box center [857, 142] width 21 height 18
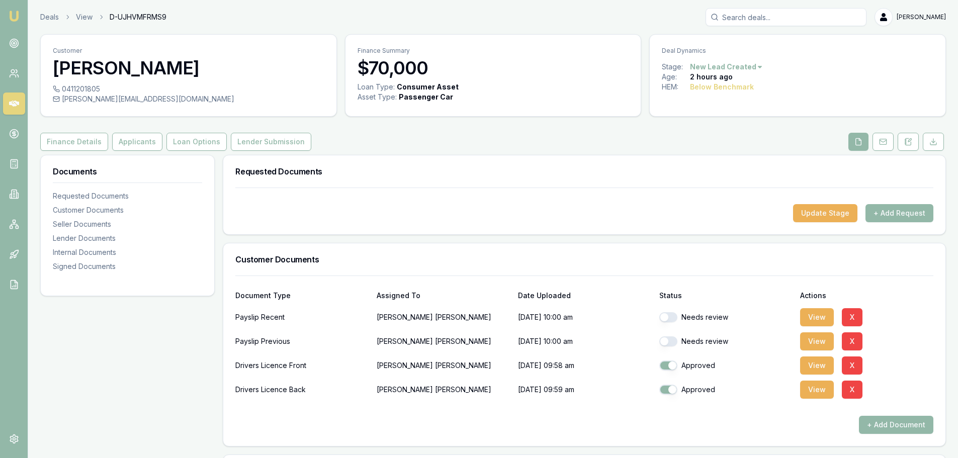
click at [674, 315] on button "button" at bounding box center [668, 317] width 18 height 10
checkbox input "true"
click at [672, 342] on button "button" at bounding box center [668, 341] width 18 height 10
checkbox input "true"
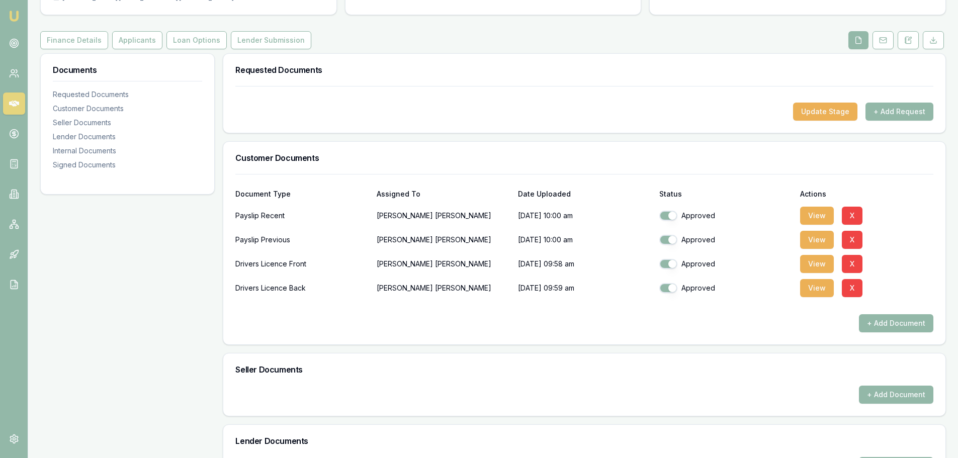
scroll to position [302, 0]
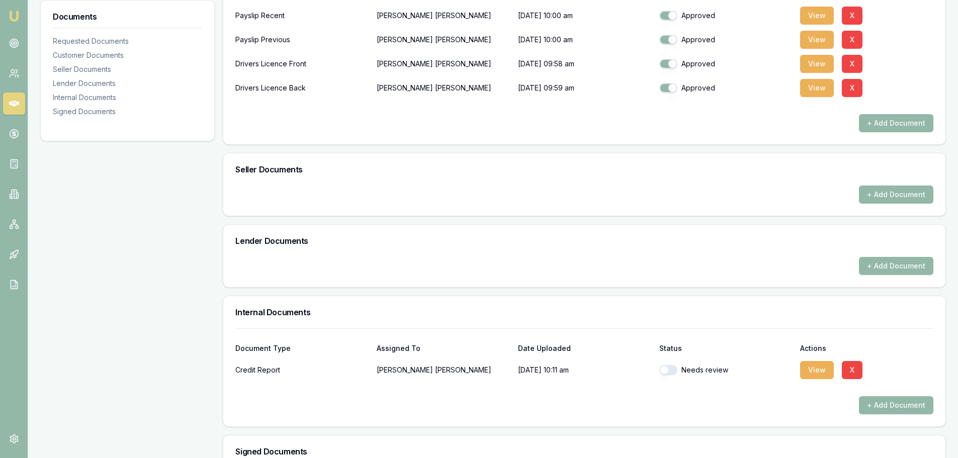
click at [670, 372] on button "button" at bounding box center [668, 370] width 18 height 10
checkbox input "true"
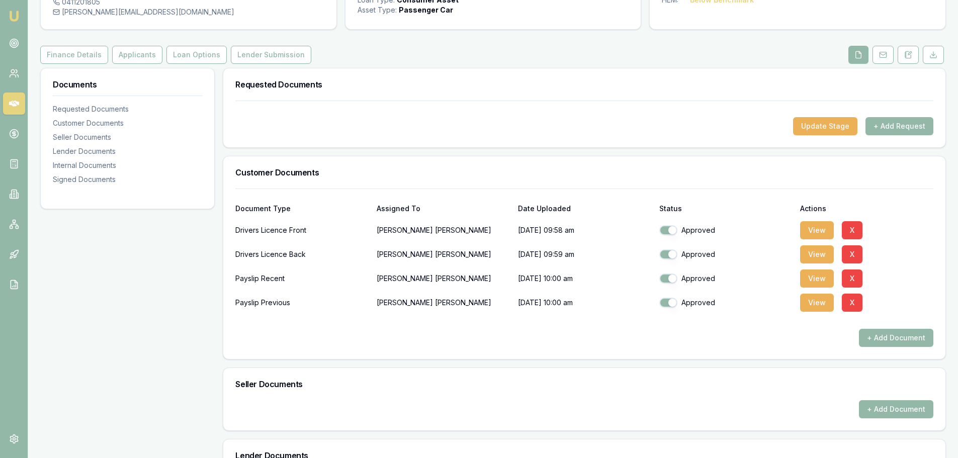
scroll to position [0, 0]
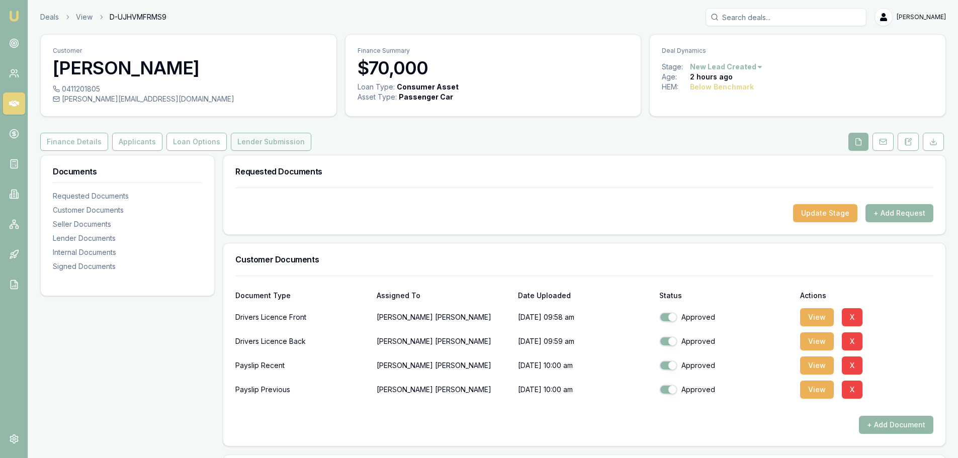
click at [250, 141] on button "Lender Submission" at bounding box center [271, 142] width 80 height 18
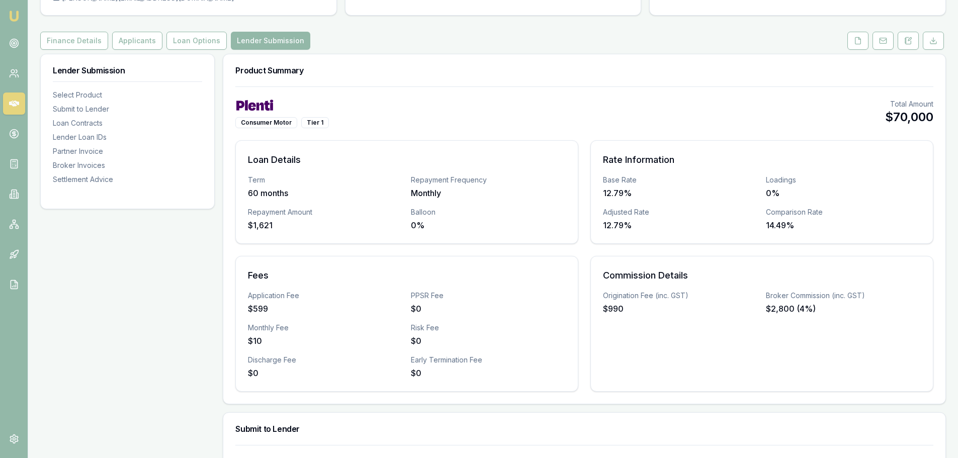
scroll to position [101, 0]
click at [192, 37] on button "Loan Options" at bounding box center [196, 41] width 60 height 18
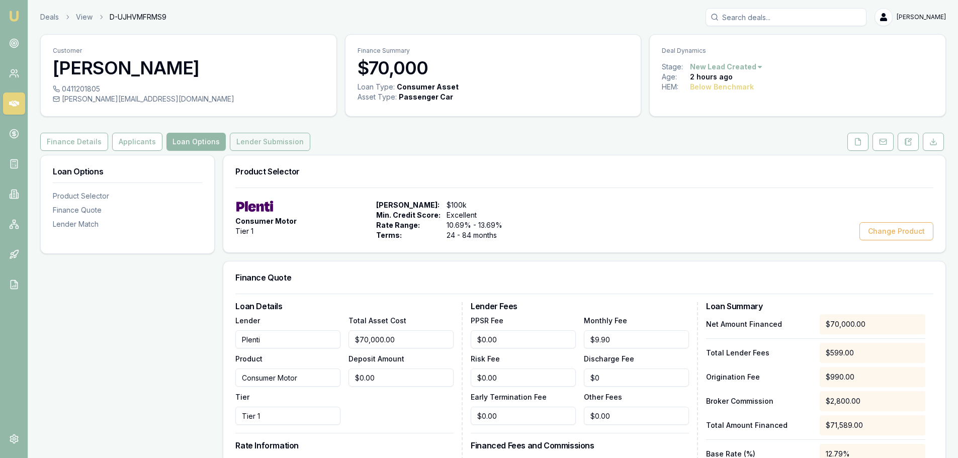
click at [250, 142] on button "Lender Submission" at bounding box center [270, 142] width 80 height 18
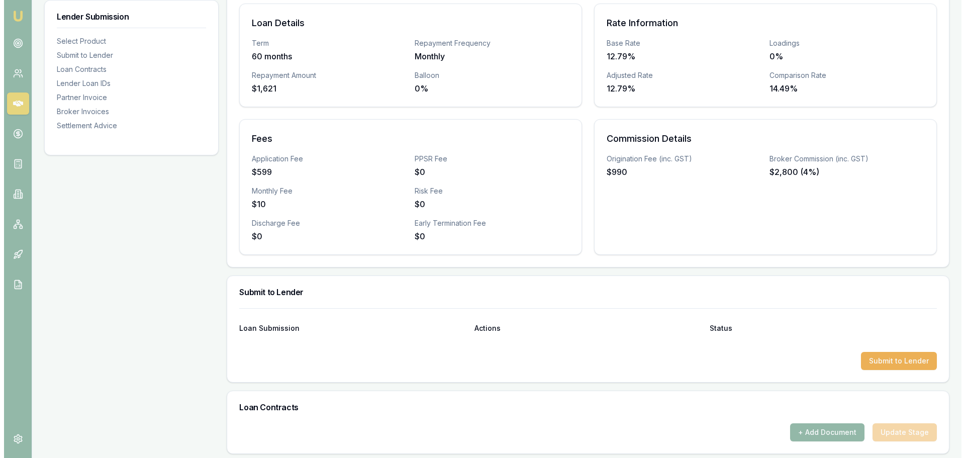
scroll to position [302, 0]
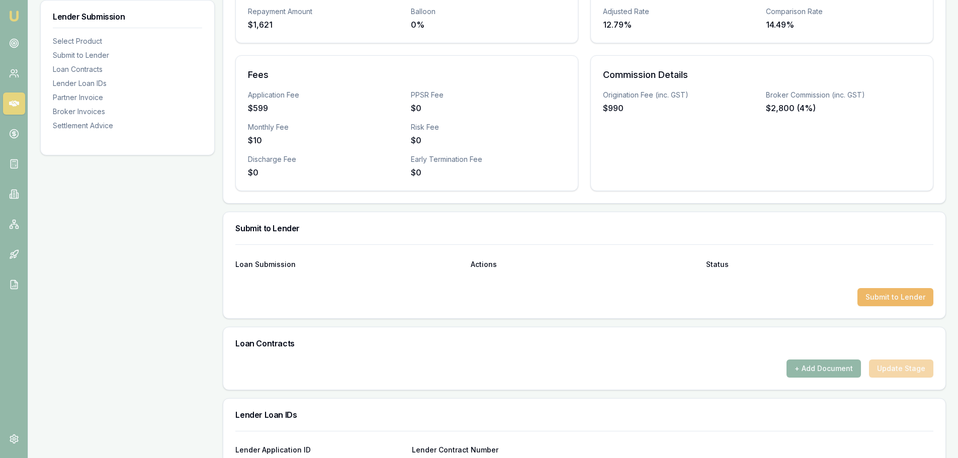
click at [893, 298] on button "Submit to Lender" at bounding box center [895, 297] width 76 height 18
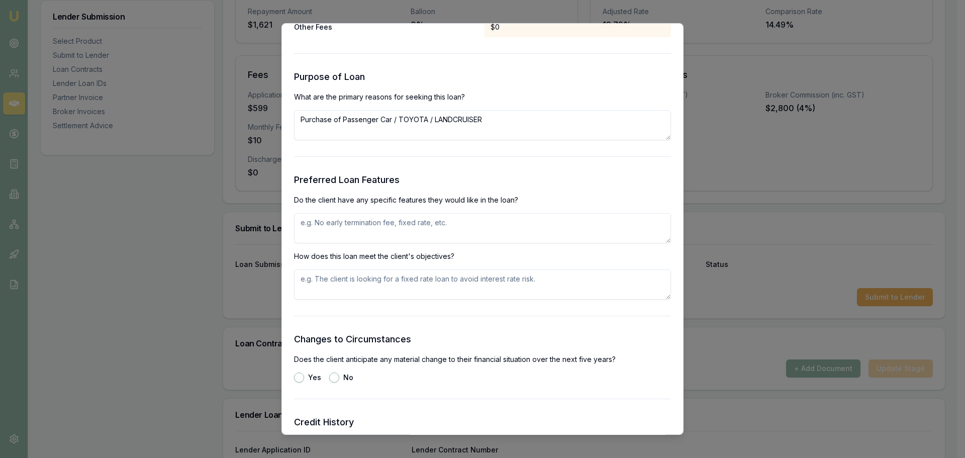
scroll to position [1119, 0]
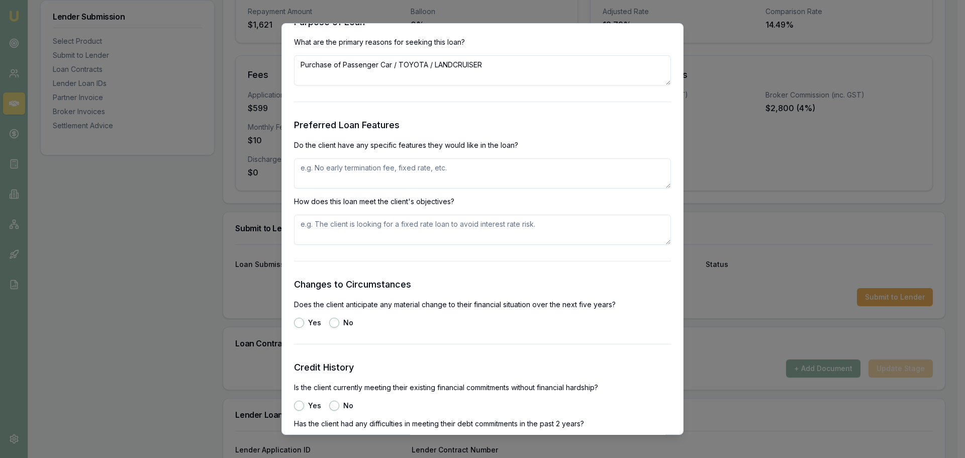
click at [397, 171] on textarea at bounding box center [482, 173] width 377 height 30
type textarea "NO EARLY EXIT FEE, FIXED RATE, ABILITY TO REAMORTISE ONCE INSURANCE PAYOUT IS F…"
click at [350, 232] on textarea at bounding box center [482, 230] width 377 height 30
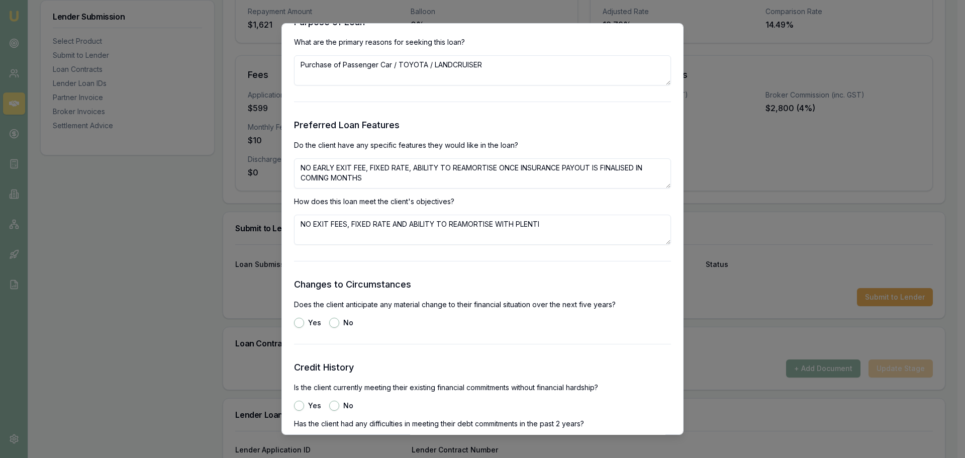
type textarea "NO EXIT FEES, FIXED RATE AND ABILITY TO REAMORTISE WITH PLENTI"
click at [329, 320] on button "No" at bounding box center [334, 323] width 10 height 10
radio input "true"
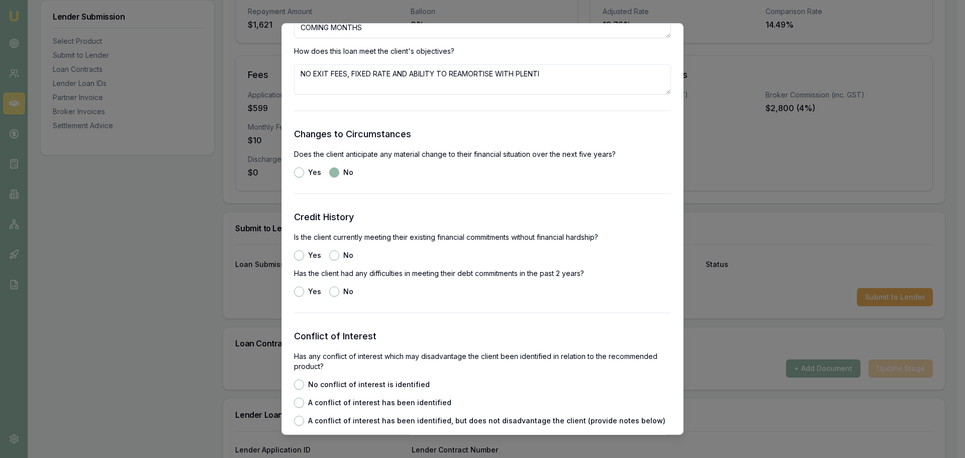
scroll to position [1270, 0]
click at [298, 254] on button "Yes" at bounding box center [299, 255] width 10 height 10
radio input "true"
click at [332, 290] on button "No" at bounding box center [334, 291] width 10 height 10
radio input "true"
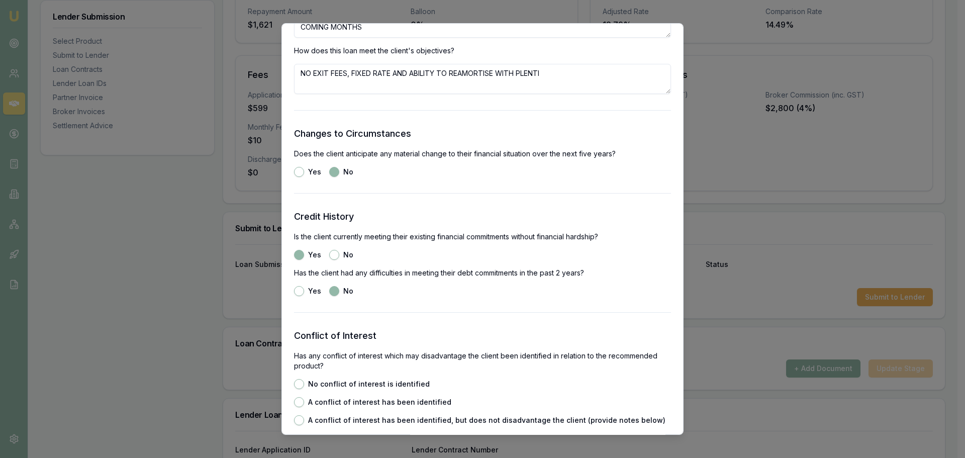
click at [299, 381] on button "No conflict of interest is identified" at bounding box center [299, 384] width 10 height 10
radio input "true"
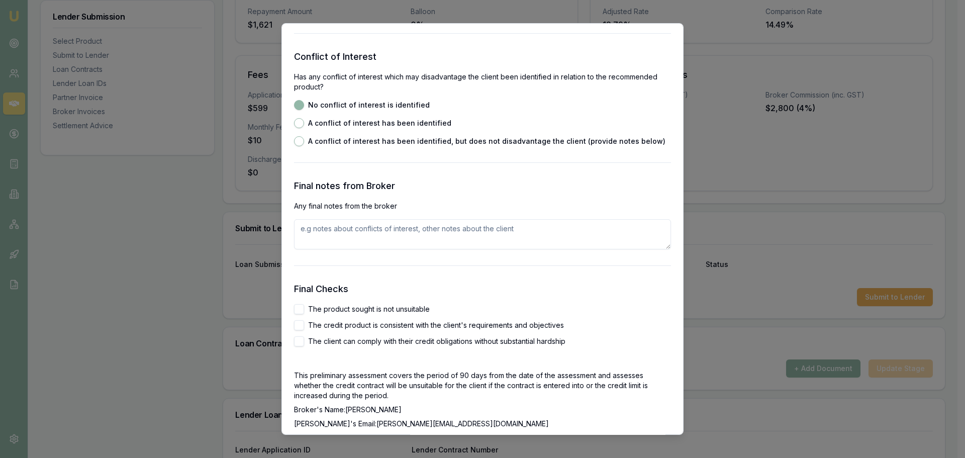
scroll to position [1572, 0]
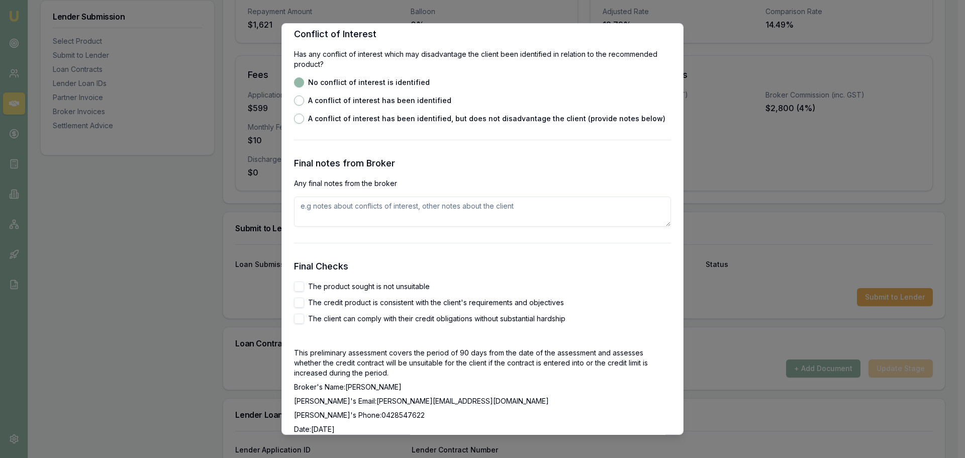
click at [298, 288] on button "The product sought is not unsuitable" at bounding box center [299, 287] width 10 height 10
checkbox input "true"
click at [300, 299] on button "The credit product is consistent with the client's requirements and objectives" at bounding box center [299, 303] width 10 height 10
checkbox input "true"
click at [300, 318] on button "The client can comply with their credit obligations without substantial hardship" at bounding box center [299, 319] width 10 height 10
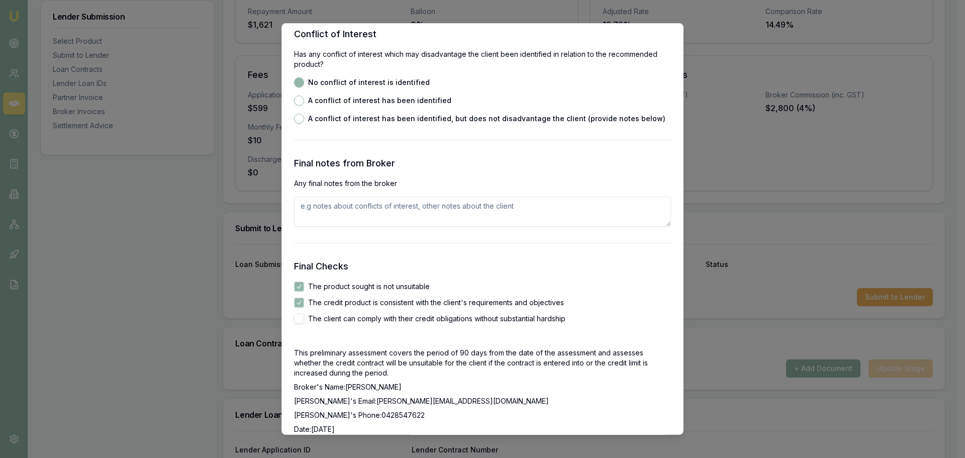
checkbox input "true"
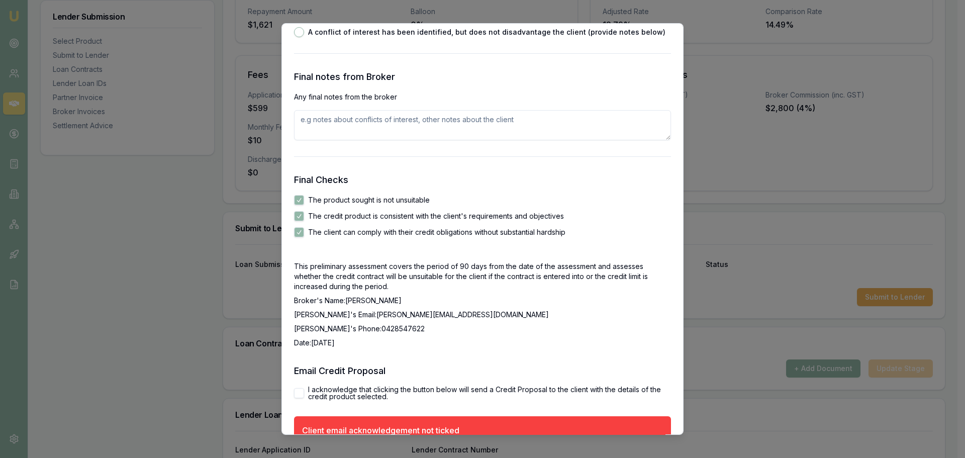
scroll to position [1714, 0]
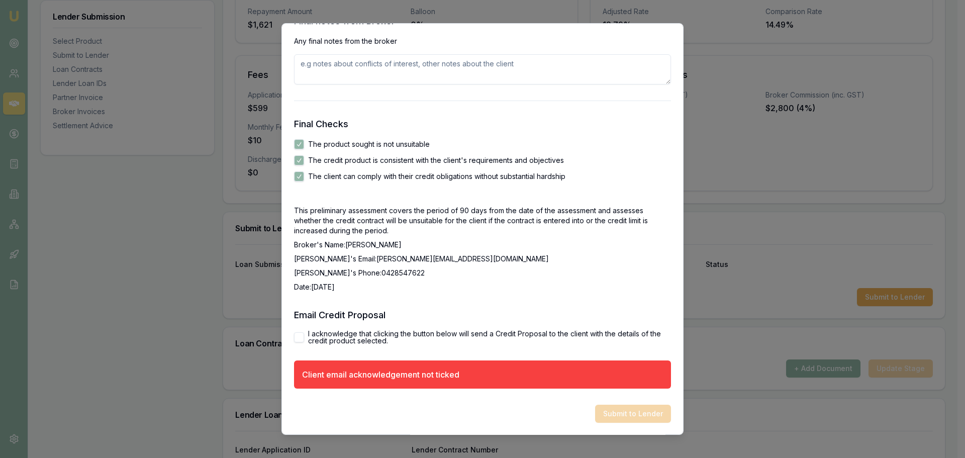
click at [339, 336] on label "I acknowledge that clicking the button below will send a Credit Proposal to the…" at bounding box center [489, 337] width 363 height 14
click at [304, 336] on button "I acknowledge that clicking the button below will send a Credit Proposal to the…" at bounding box center [299, 337] width 10 height 10
checkbox input "true"
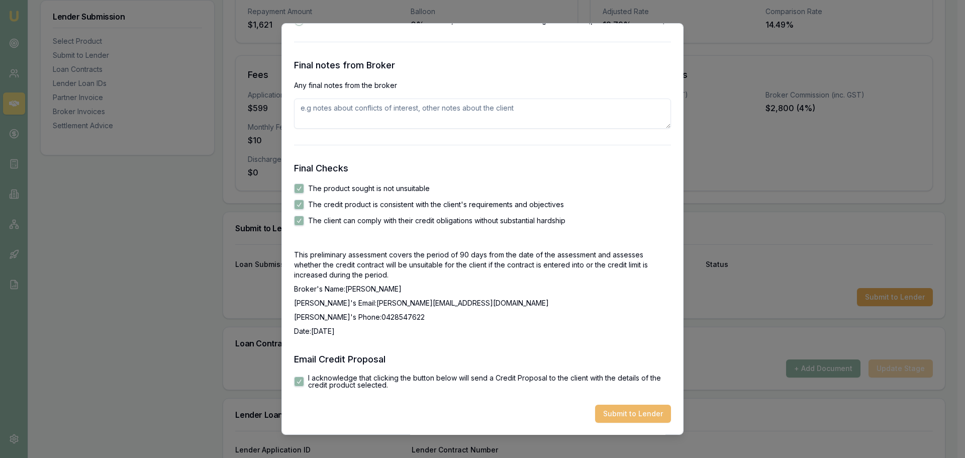
click at [650, 411] on button "Submit to Lender" at bounding box center [633, 414] width 76 height 18
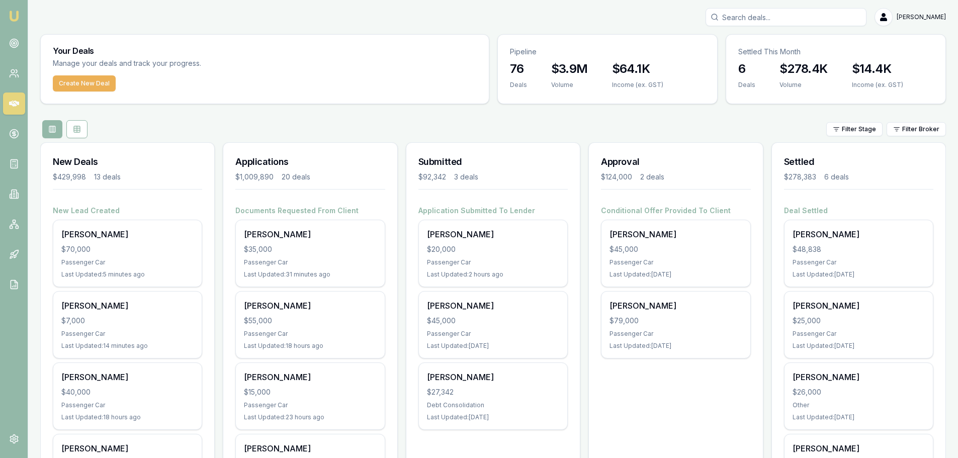
click at [120, 257] on div "[PERSON_NAME] $70,000 Passenger Car Last Updated: 5 minutes ago" at bounding box center [127, 253] width 148 height 66
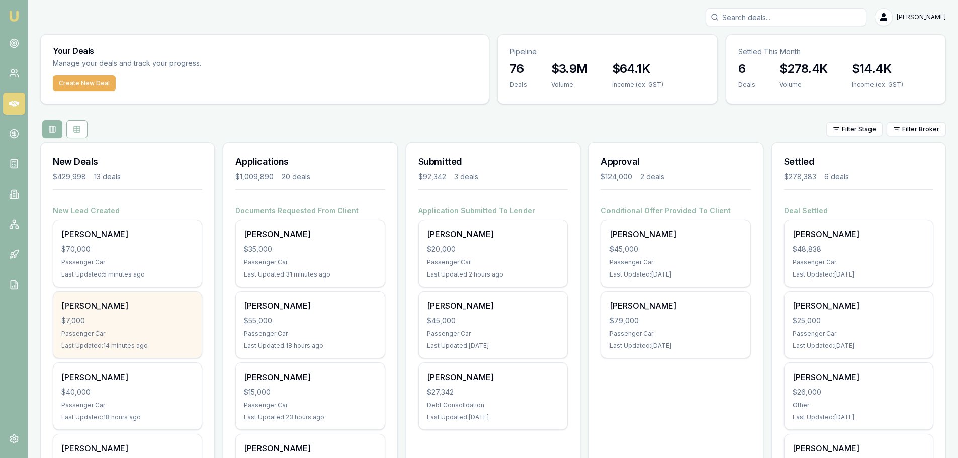
click at [97, 315] on div "[PERSON_NAME] $7,000 Passenger Car Last Updated: 14 minutes ago" at bounding box center [127, 325] width 148 height 66
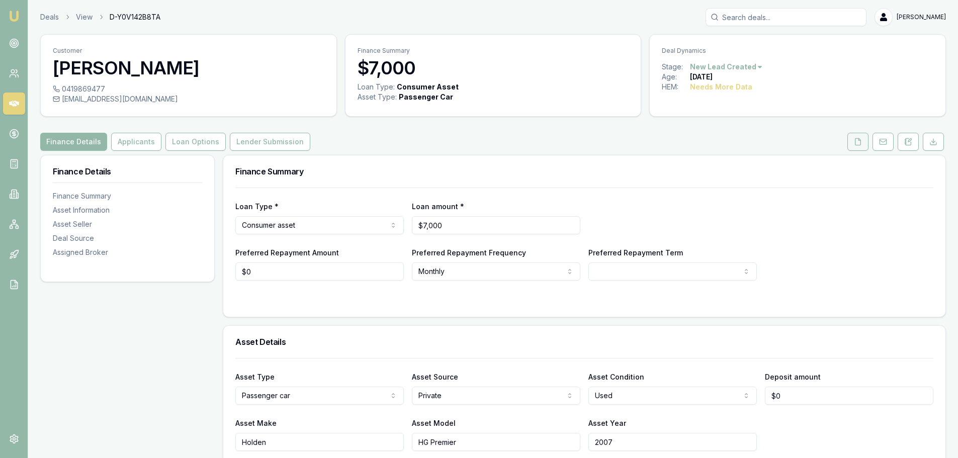
click at [860, 142] on icon at bounding box center [858, 141] width 6 height 7
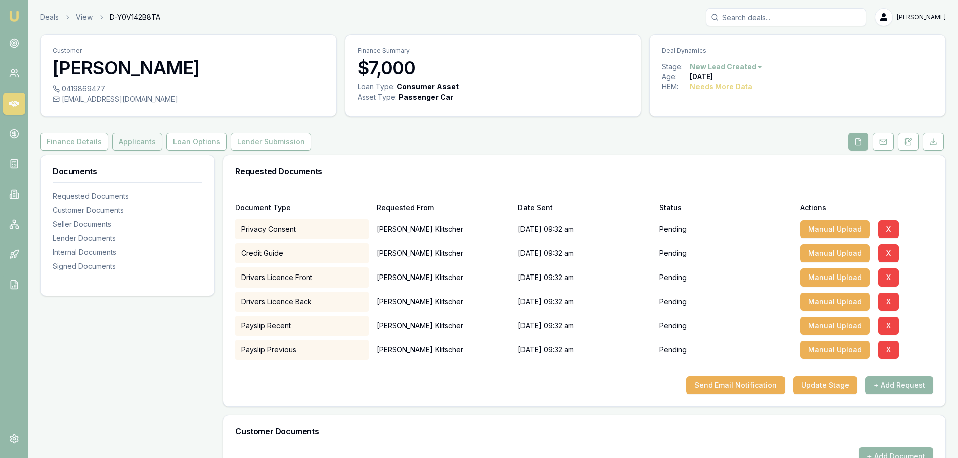
click at [125, 138] on button "Applicants" at bounding box center [137, 142] width 50 height 18
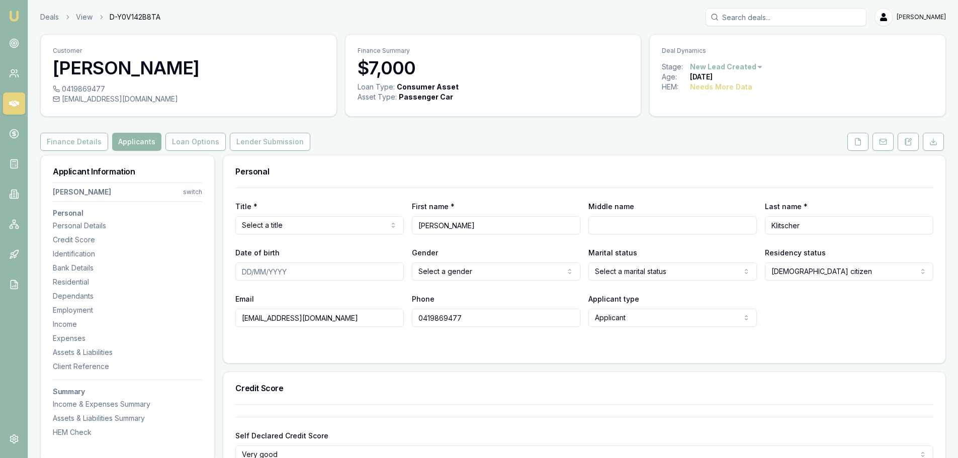
click at [857, 145] on icon at bounding box center [858, 141] width 6 height 7
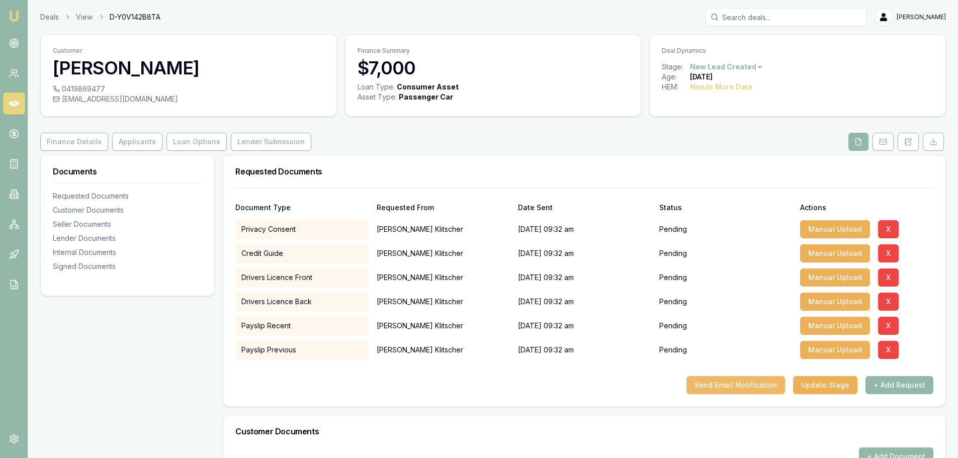
click at [741, 381] on button "Send Email Notification" at bounding box center [735, 385] width 99 height 18
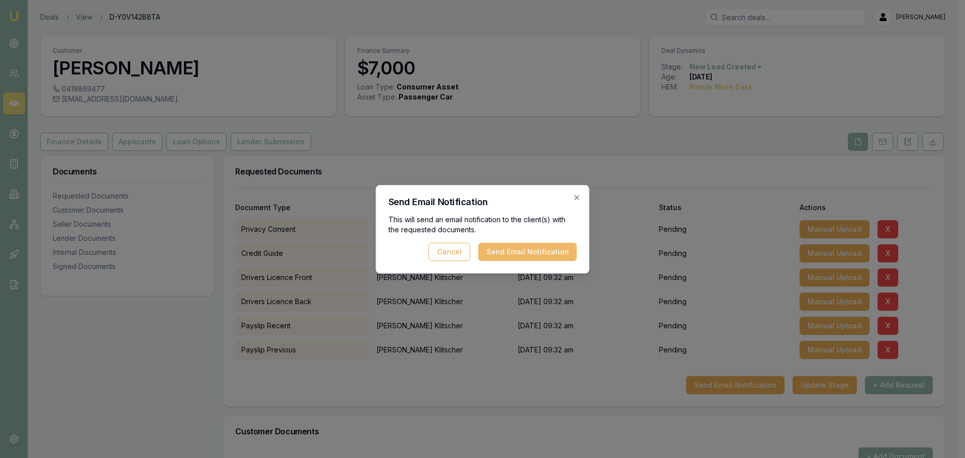
click at [537, 251] on button "Send Email Notification" at bounding box center [528, 252] width 99 height 18
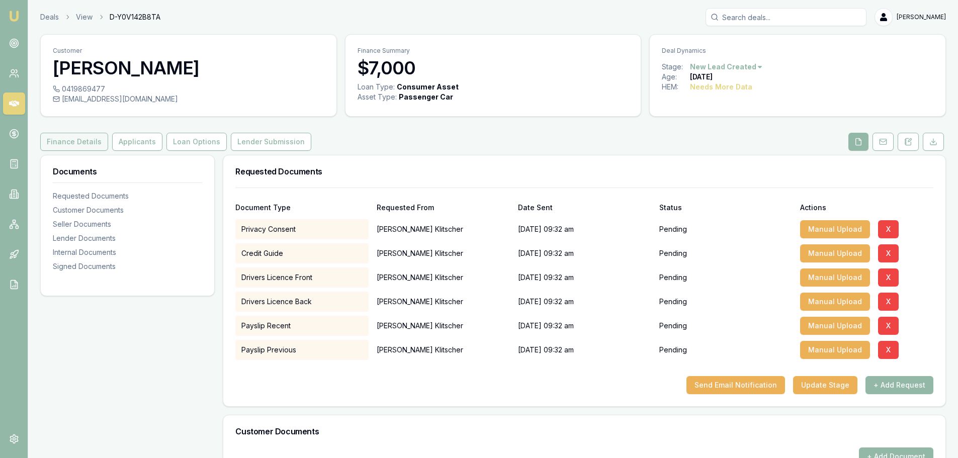
click at [87, 136] on button "Finance Details" at bounding box center [74, 142] width 68 height 18
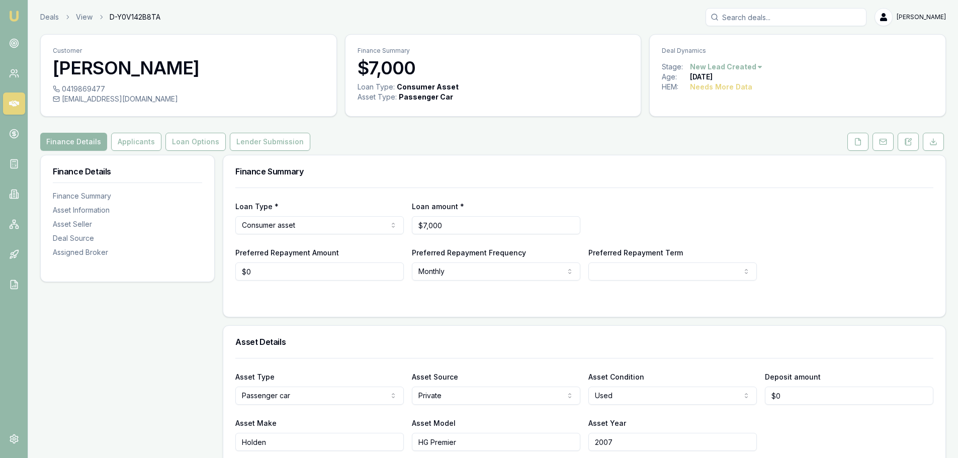
click at [444, 166] on div "Finance Summary" at bounding box center [584, 171] width 722 height 32
drag, startPoint x: 125, startPoint y: 140, endPoint x: 133, endPoint y: 141, distance: 8.1
click at [125, 140] on button "Applicants" at bounding box center [136, 142] width 50 height 18
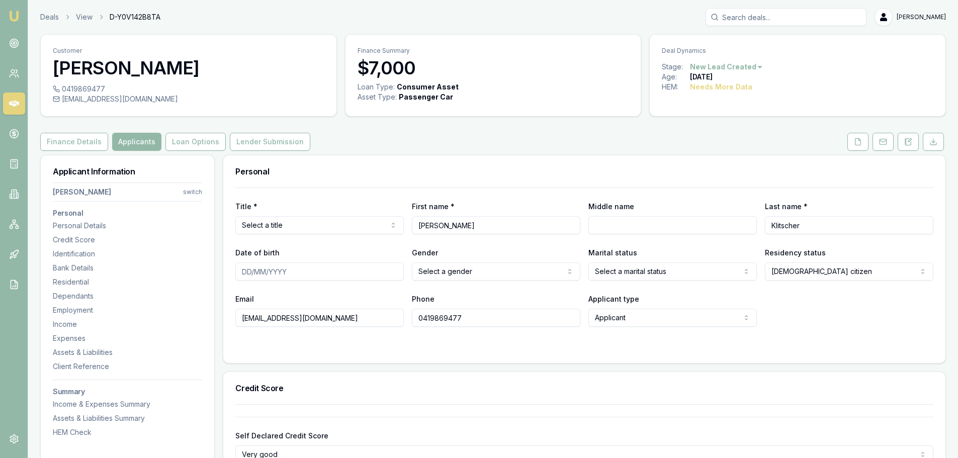
click at [468, 167] on h3 "Personal" at bounding box center [584, 171] width 698 height 8
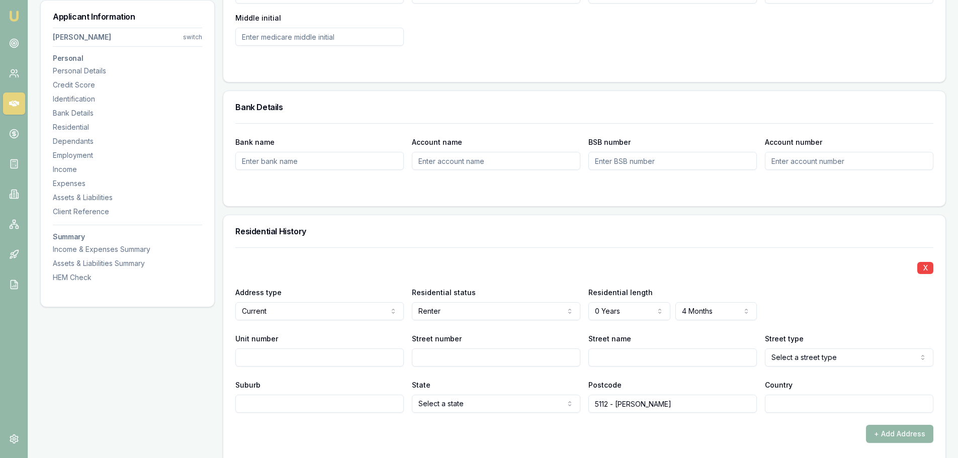
scroll to position [1106, 0]
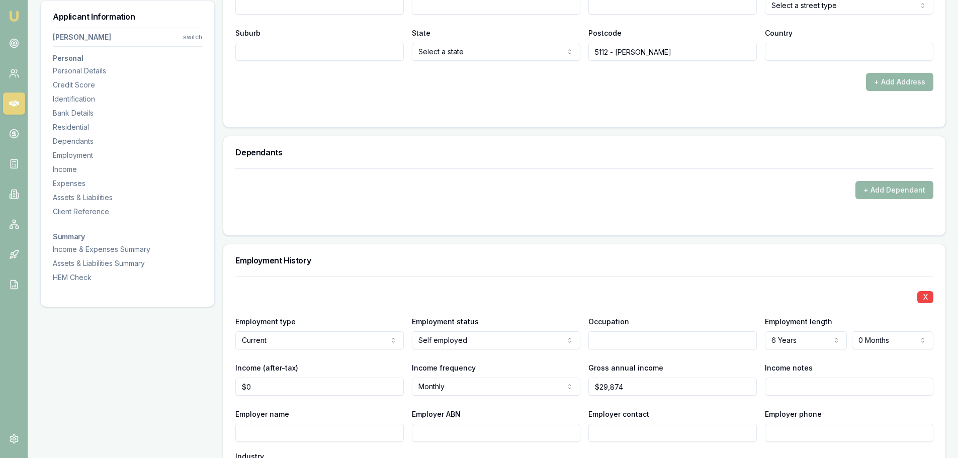
click at [497, 255] on div "Employment History" at bounding box center [584, 260] width 722 height 32
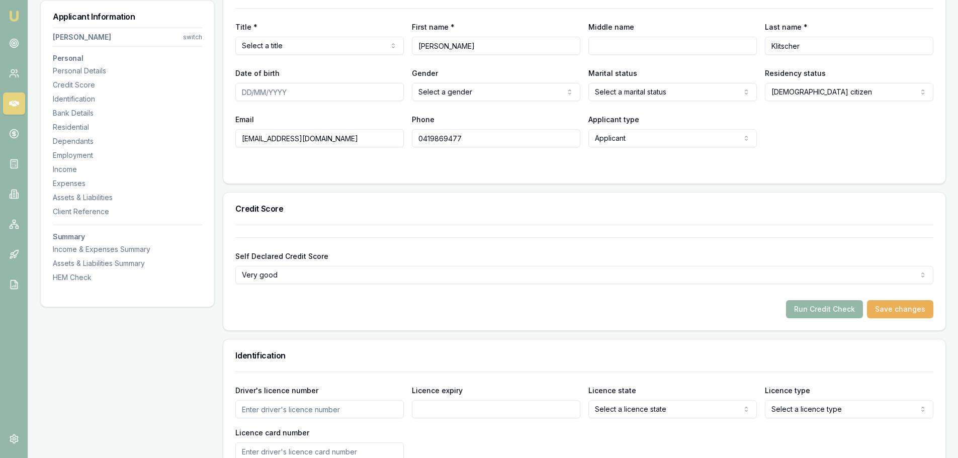
scroll to position [0, 0]
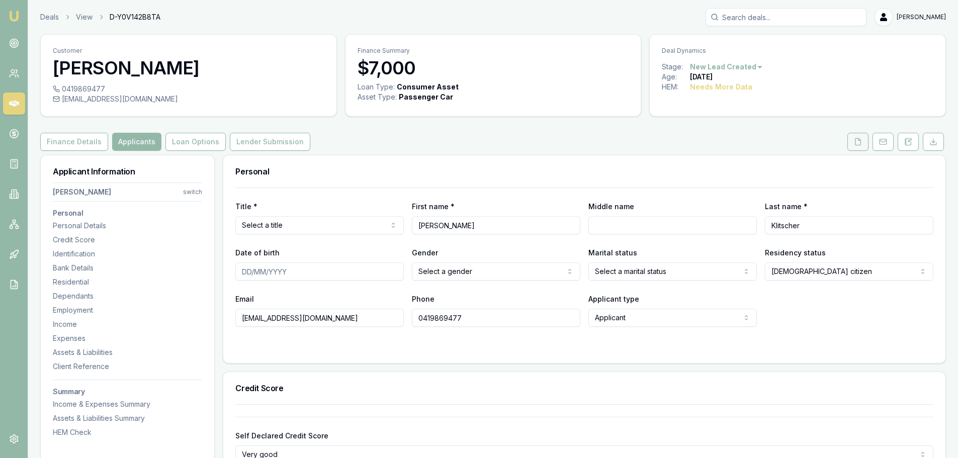
click at [856, 139] on icon at bounding box center [858, 141] width 6 height 7
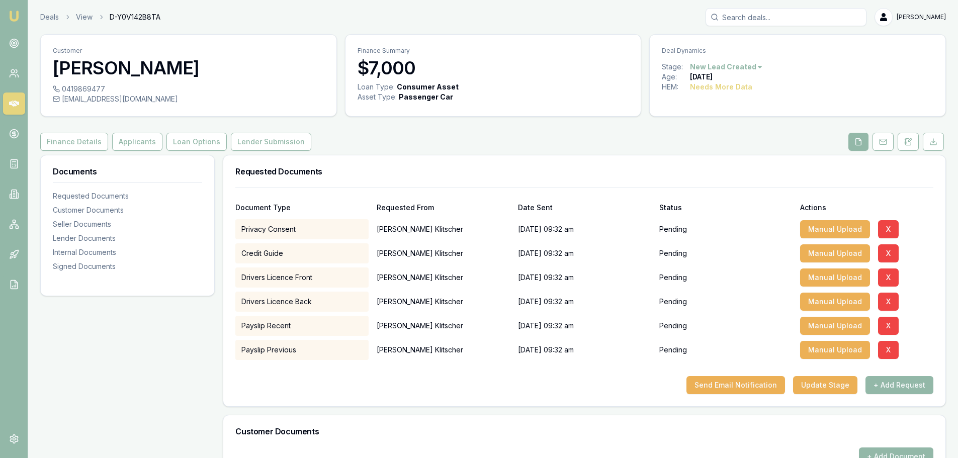
click at [471, 171] on h3 "Requested Documents" at bounding box center [584, 171] width 698 height 8
click at [885, 325] on button "X" at bounding box center [888, 326] width 21 height 18
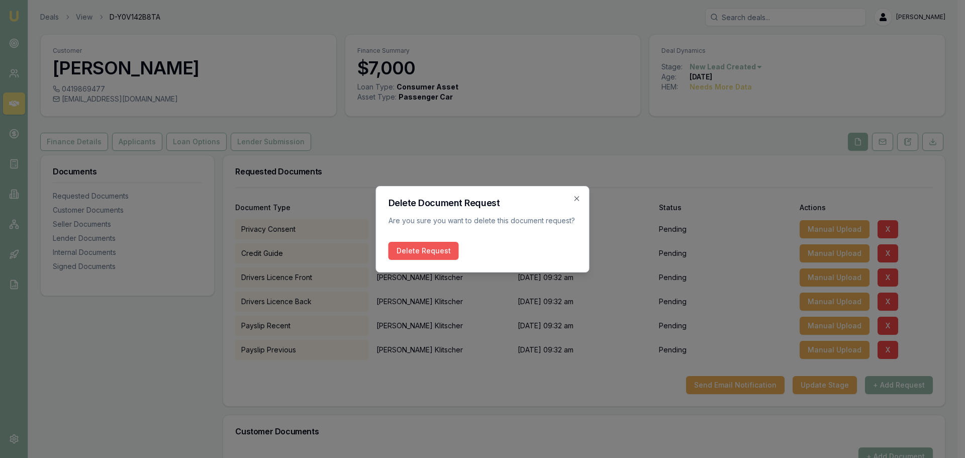
click at [422, 249] on button "Delete Request" at bounding box center [424, 251] width 70 height 18
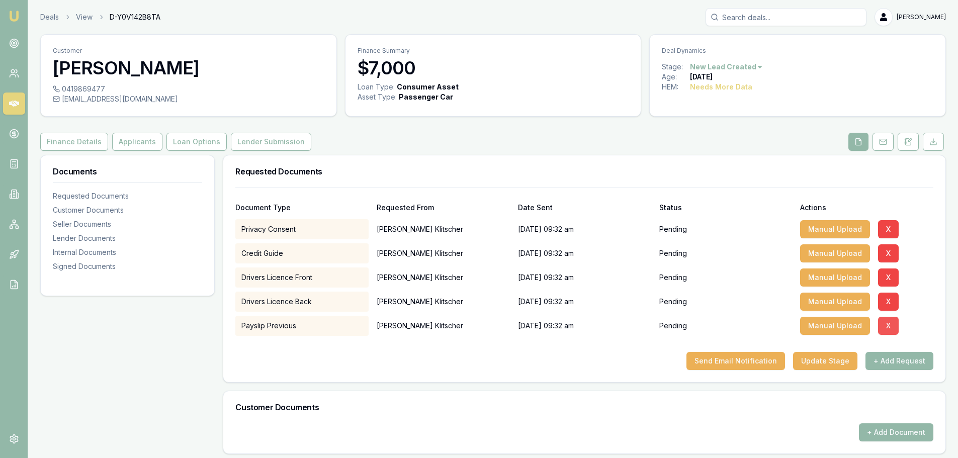
click at [888, 326] on button "X" at bounding box center [888, 326] width 21 height 18
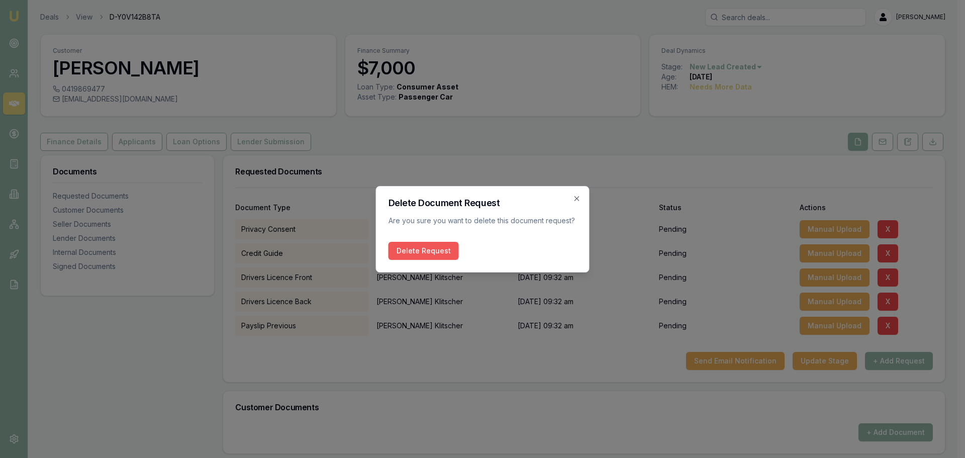
click at [413, 245] on button "Delete Request" at bounding box center [424, 251] width 70 height 18
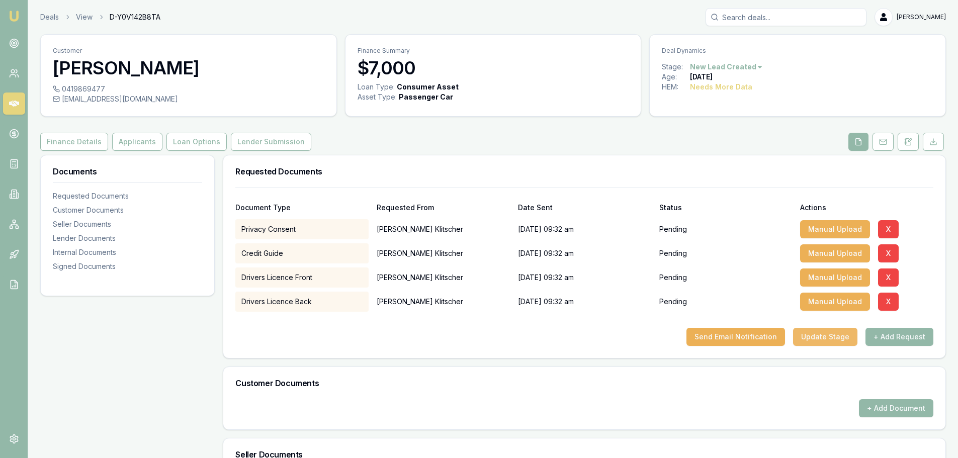
click at [838, 337] on button "Update Stage" at bounding box center [825, 337] width 64 height 18
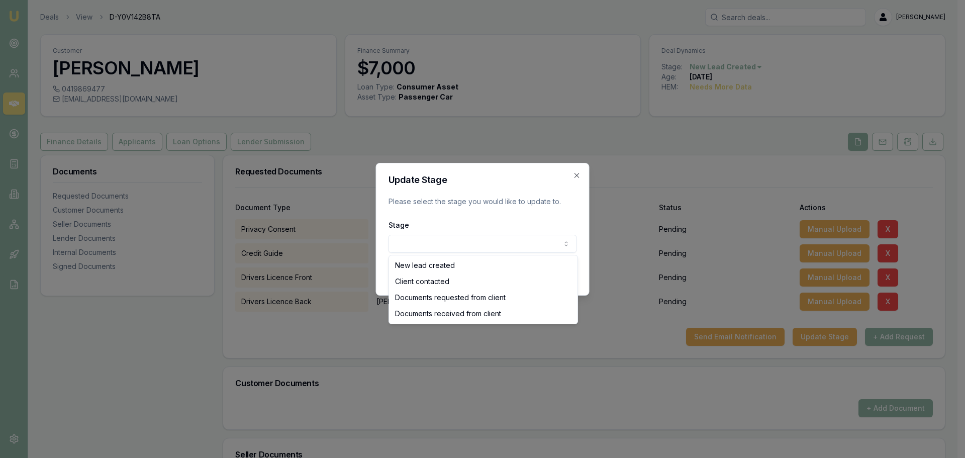
click at [525, 247] on body "Emu Broker Deals View D-Y0V142B8TA [PERSON_NAME] Shield Toggle Menu Customer [P…" at bounding box center [479, 229] width 958 height 458
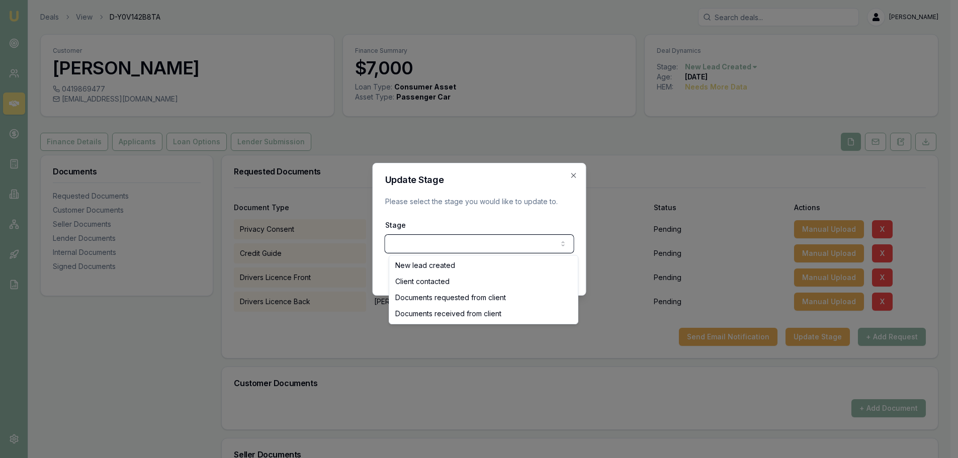
drag, startPoint x: 576, startPoint y: 174, endPoint x: 581, endPoint y: 177, distance: 6.3
click at [576, 174] on body "Emu Broker Deals View D-Y0V142B8TA [PERSON_NAME] Shield Toggle Menu Customer [P…" at bounding box center [475, 229] width 950 height 458
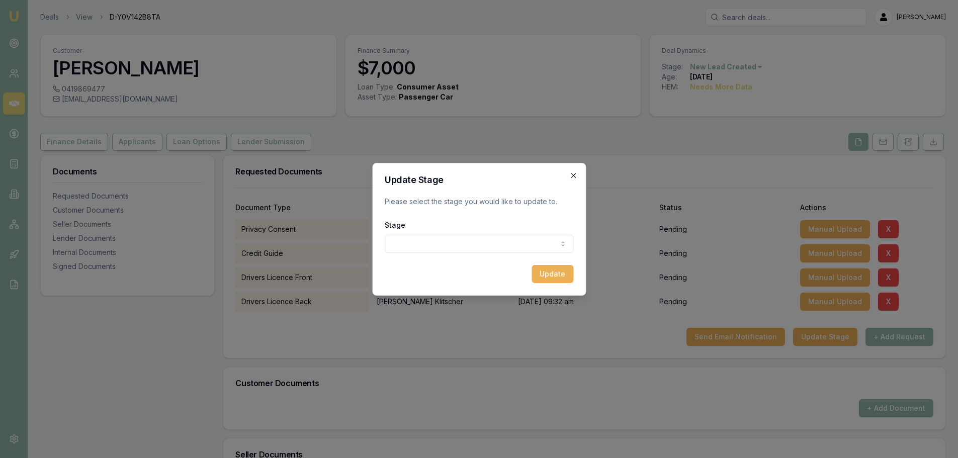
click at [575, 174] on icon "button" at bounding box center [573, 175] width 8 height 8
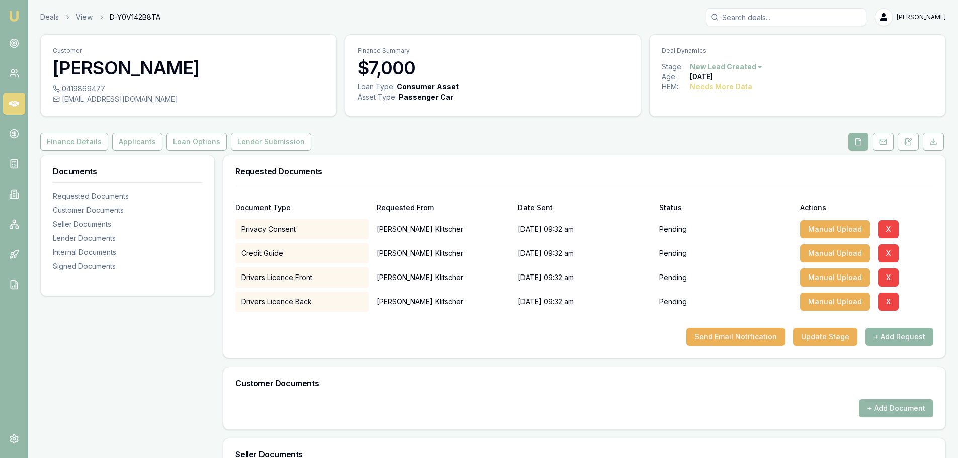
click at [891, 333] on button "+ Add Request" at bounding box center [899, 337] width 68 height 18
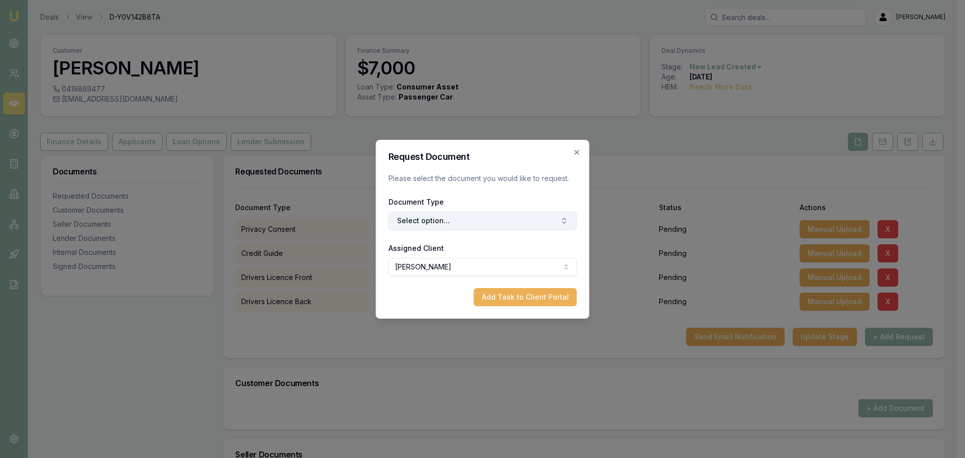
click at [441, 218] on button "Select option..." at bounding box center [483, 221] width 189 height 18
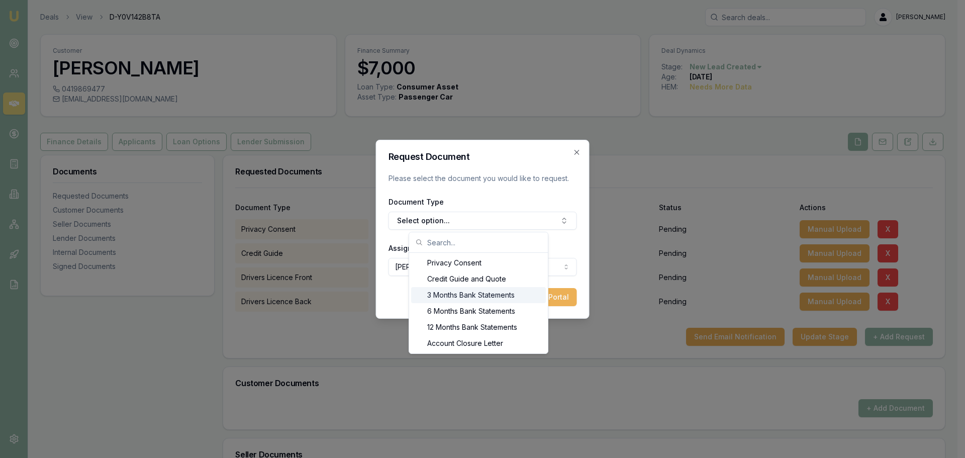
click at [448, 293] on div "3 Months Bank Statements" at bounding box center [478, 295] width 135 height 16
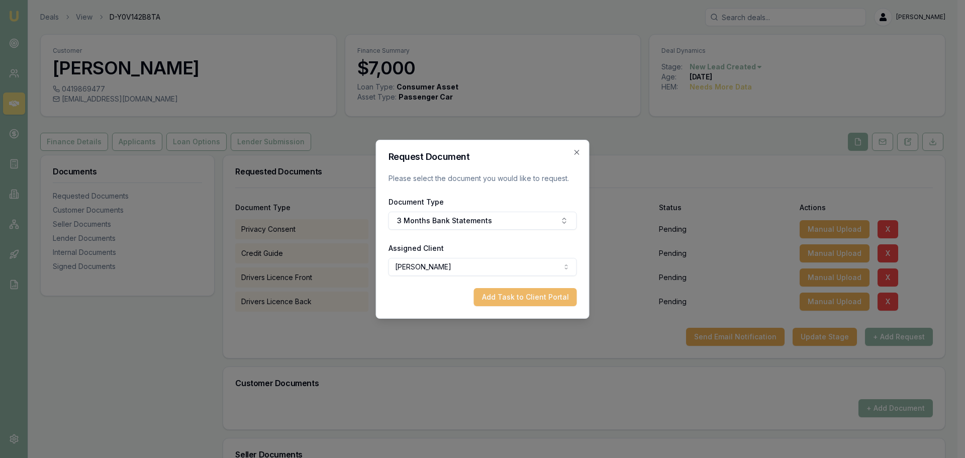
click at [524, 299] on button "Add Task to Client Portal" at bounding box center [525, 297] width 103 height 18
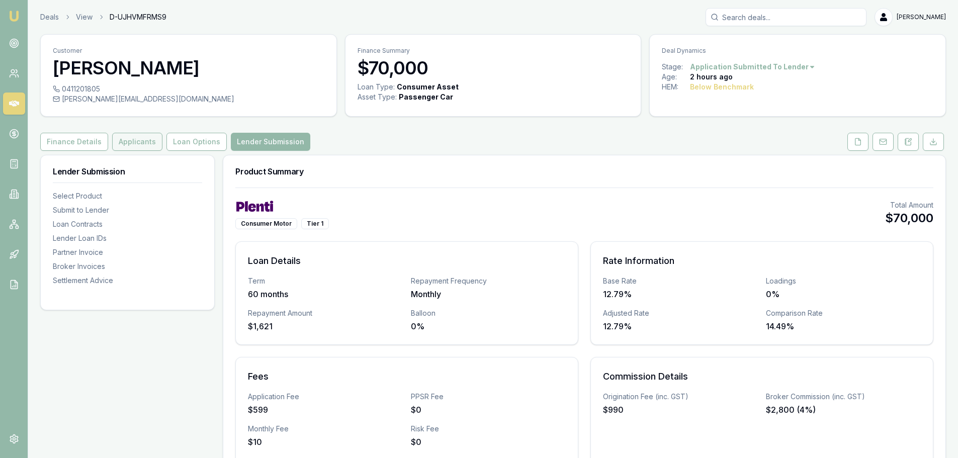
click at [125, 148] on button "Applicants" at bounding box center [137, 142] width 50 height 18
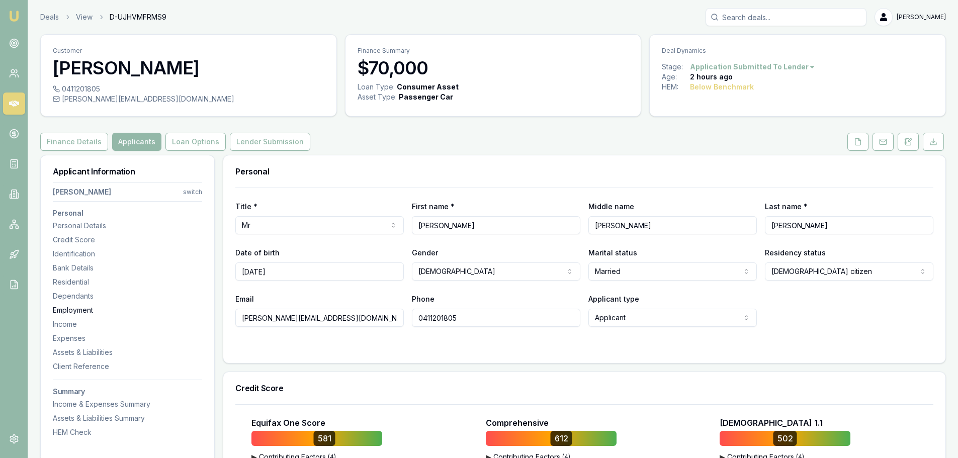
click at [91, 309] on div "Employment" at bounding box center [127, 310] width 149 height 10
click at [854, 135] on button at bounding box center [857, 142] width 21 height 18
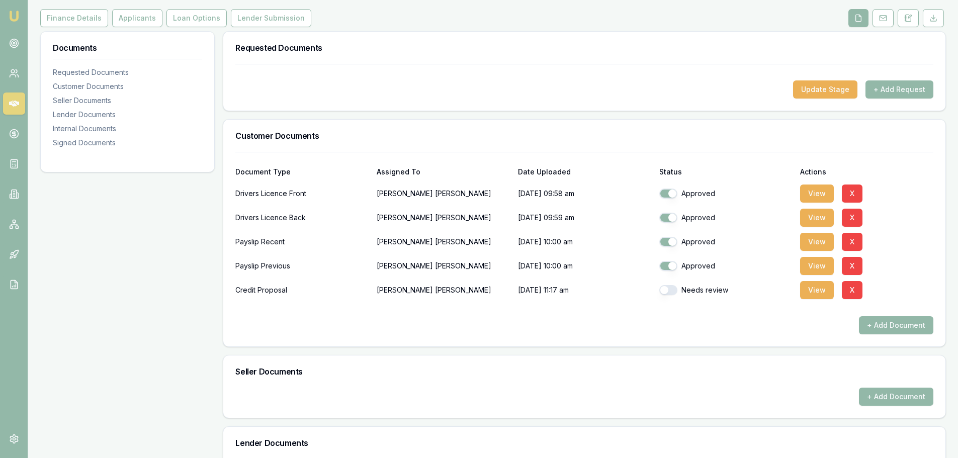
scroll to position [151, 0]
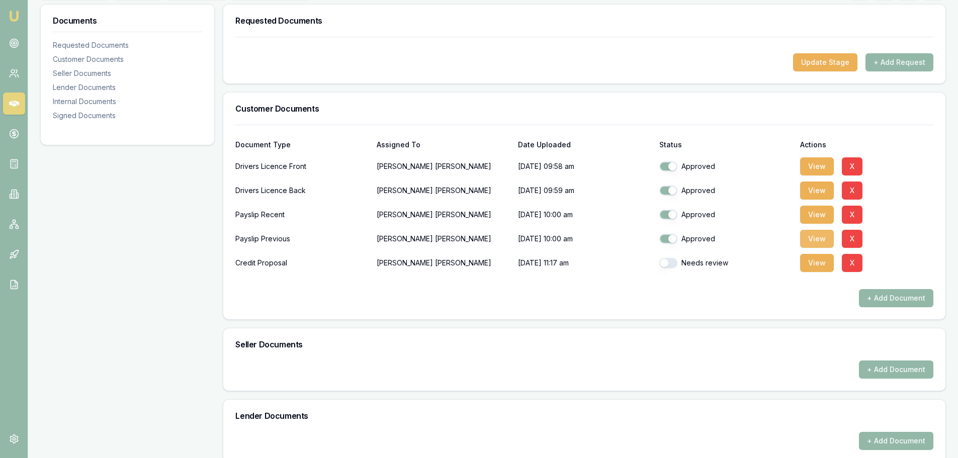
click at [818, 236] on button "View" at bounding box center [817, 239] width 34 height 18
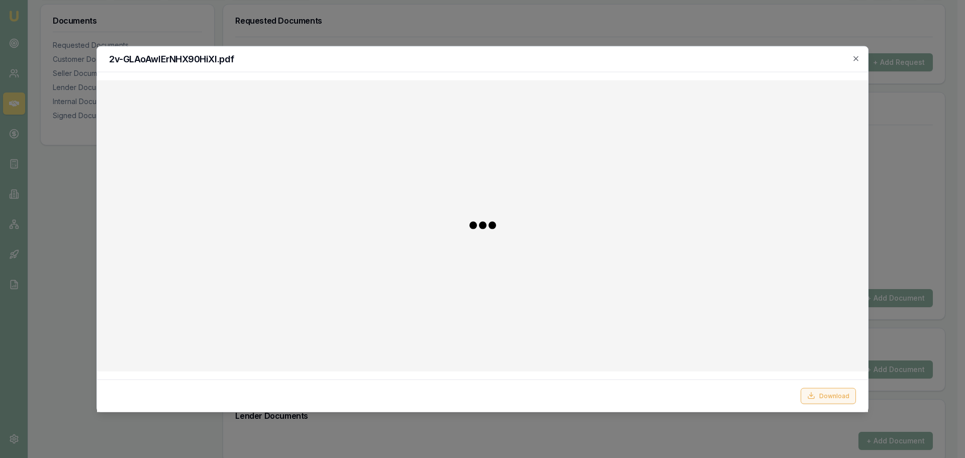
click at [844, 393] on button "Download" at bounding box center [828, 396] width 55 height 16
click at [857, 55] on icon "button" at bounding box center [856, 58] width 8 height 8
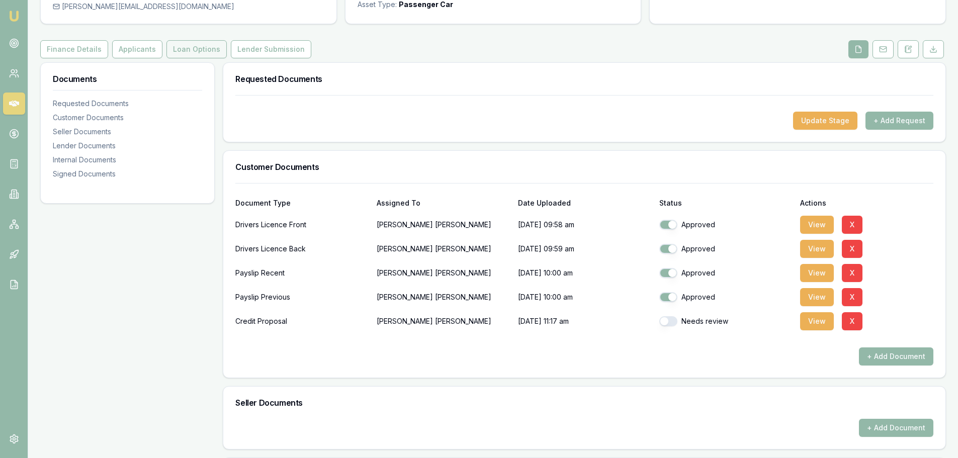
scroll to position [0, 0]
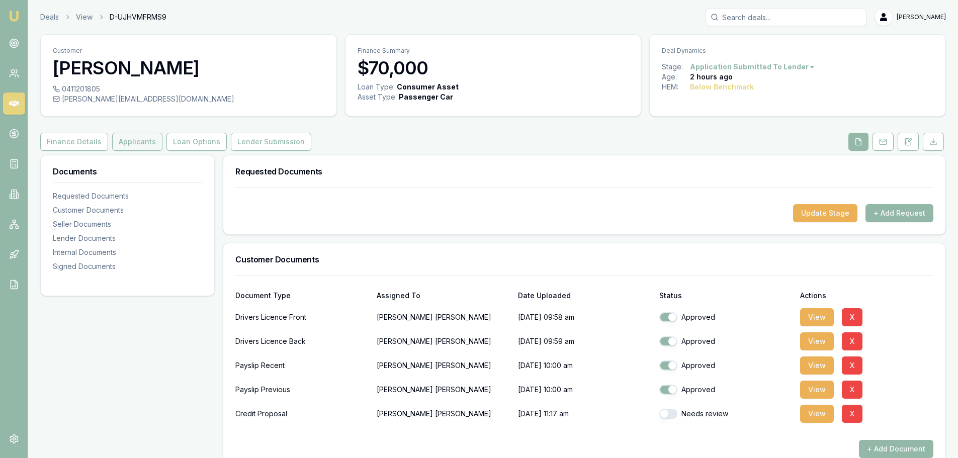
click at [123, 140] on button "Applicants" at bounding box center [137, 142] width 50 height 18
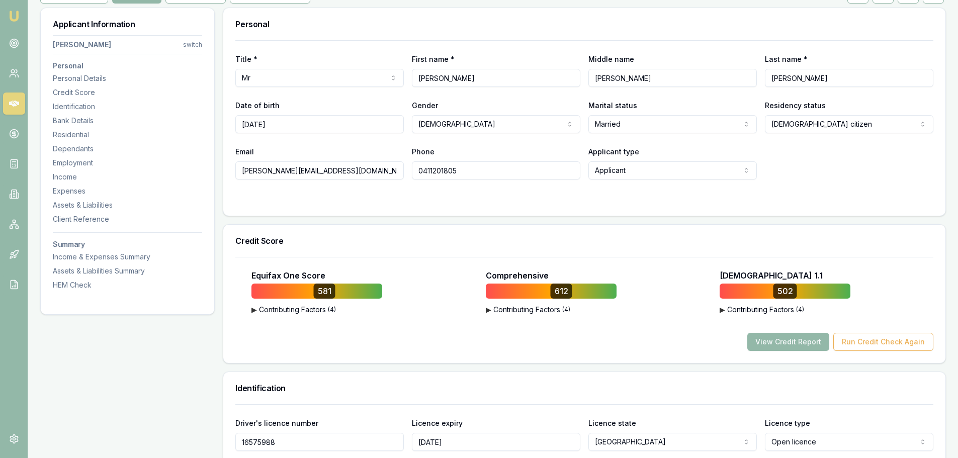
scroll to position [151, 0]
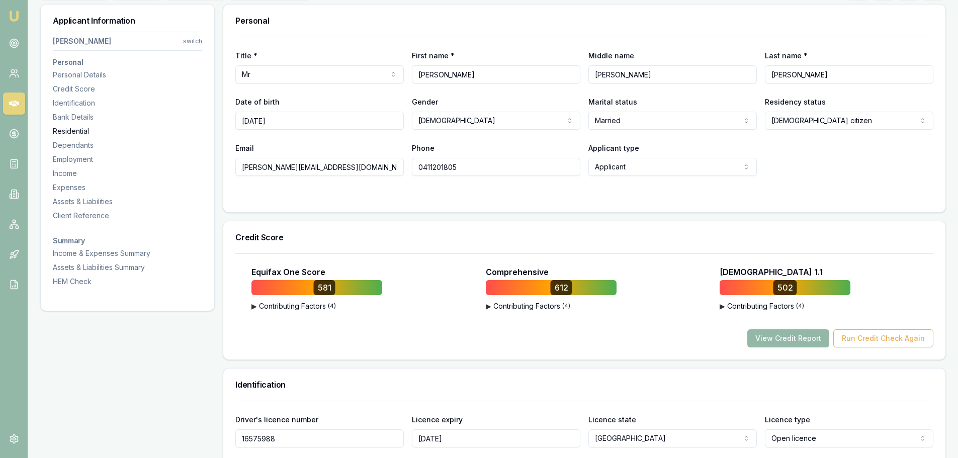
click at [68, 130] on div "Residential" at bounding box center [127, 131] width 149 height 10
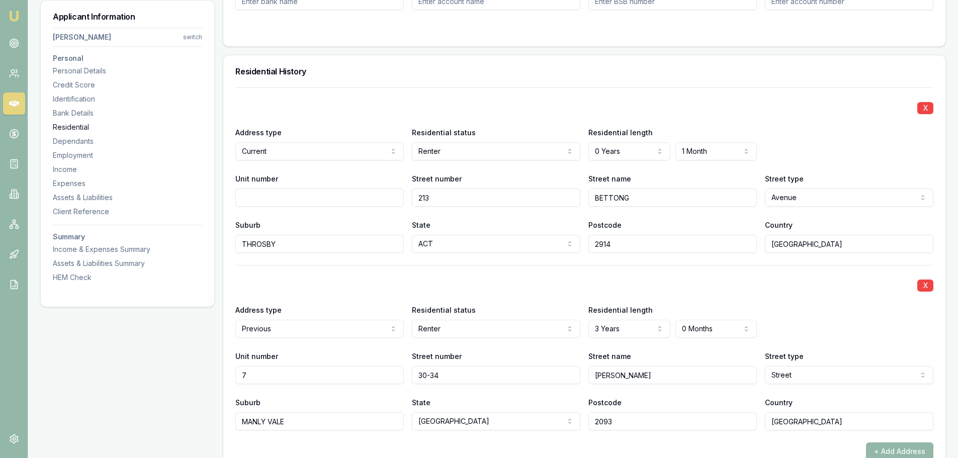
scroll to position [969, 0]
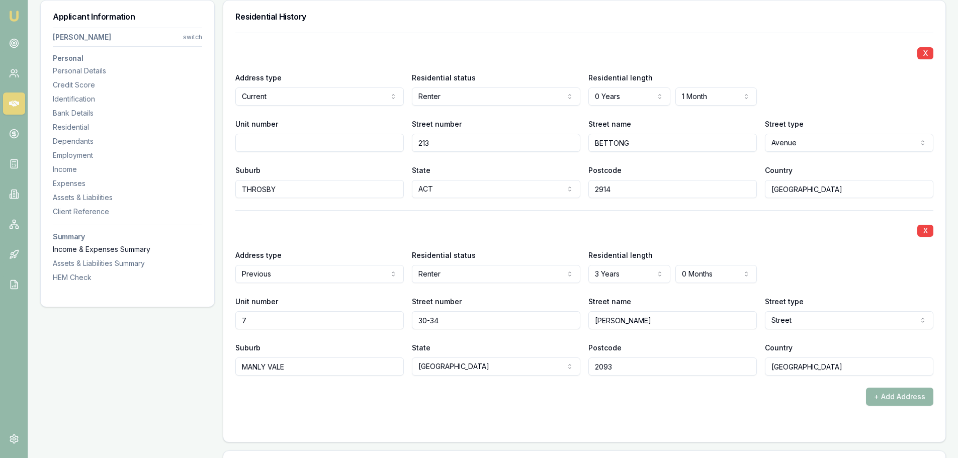
click at [92, 247] on div "Income & Expenses Summary" at bounding box center [127, 249] width 149 height 10
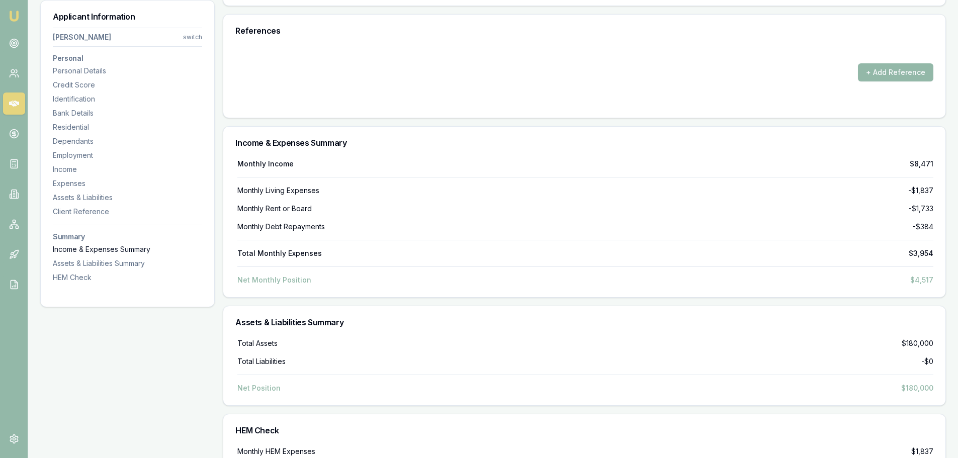
scroll to position [3233, 0]
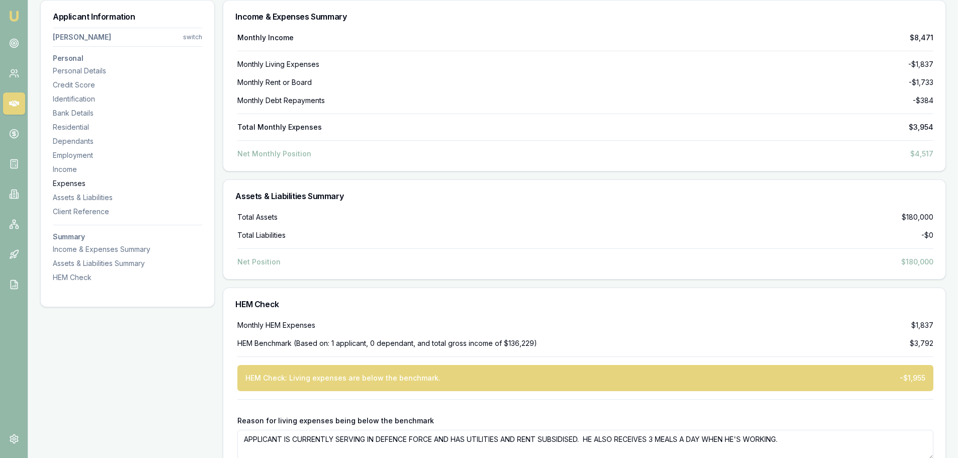
click at [63, 182] on div "Expenses" at bounding box center [127, 183] width 149 height 10
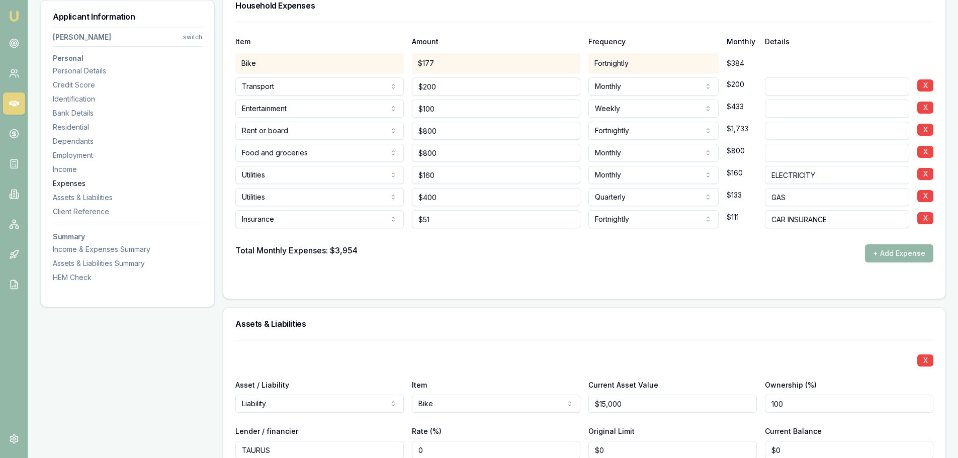
scroll to position [2103, 0]
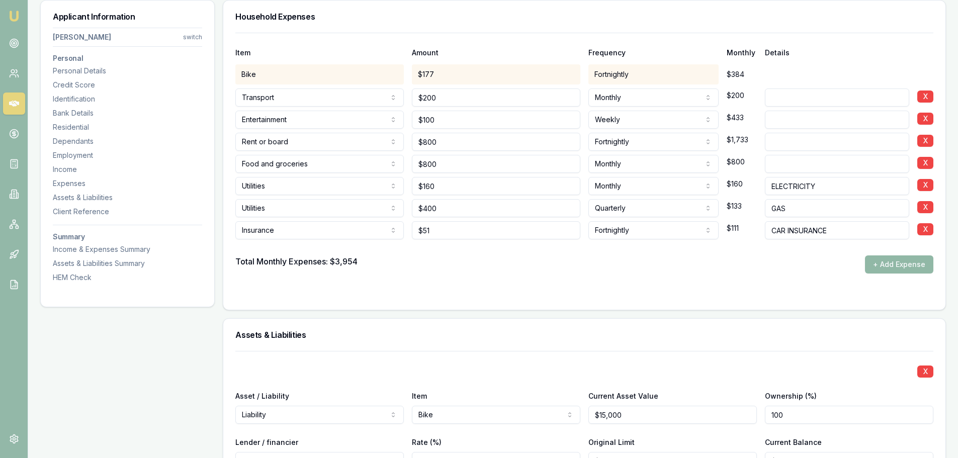
click at [906, 267] on button "+ Add Expense" at bounding box center [899, 264] width 68 height 18
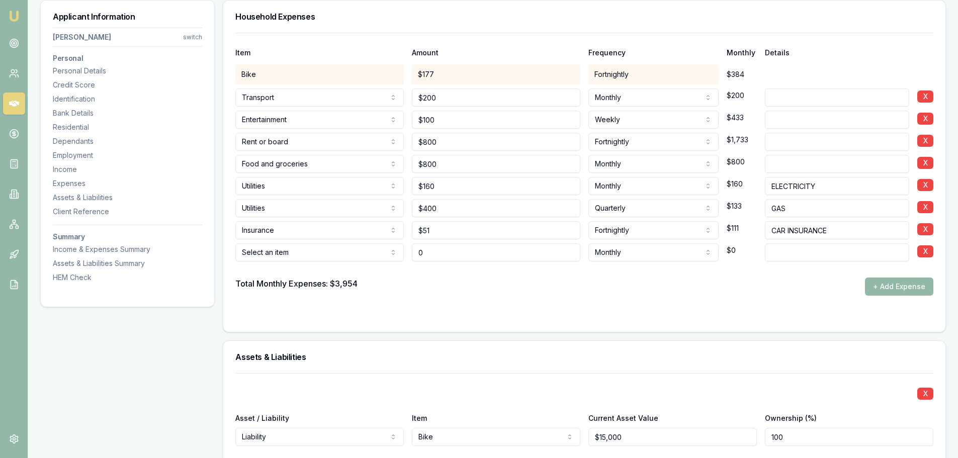
type input "$0"
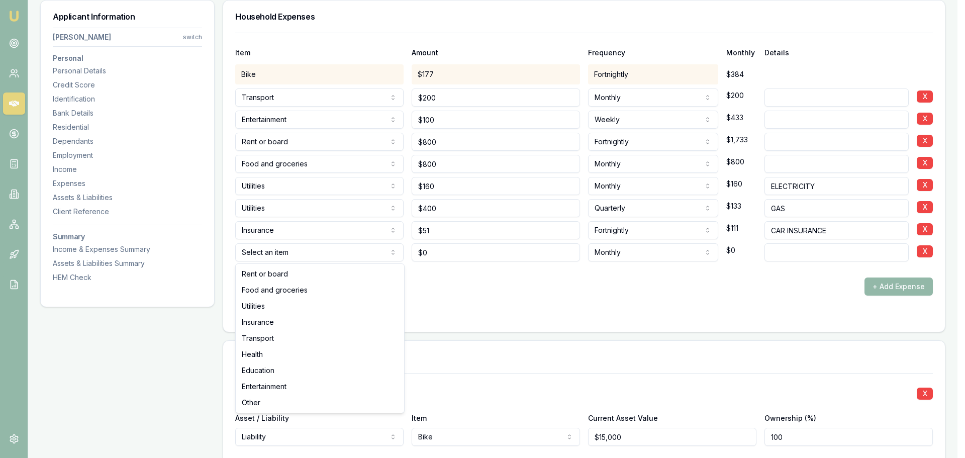
select select "UTILITIES"
drag, startPoint x: 281, startPoint y: 311, endPoint x: 529, endPoint y: 272, distance: 251.5
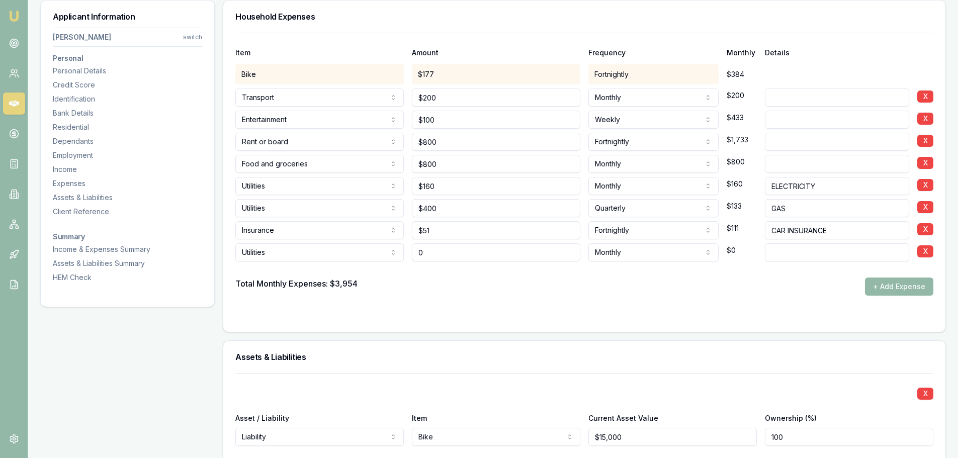
drag, startPoint x: 506, startPoint y: 253, endPoint x: 260, endPoint y: 282, distance: 247.5
click at [305, 279] on div "Item Amount Frequency Monthly Details Bike $177 Fortnightly $384 Transport Rent…" at bounding box center [584, 164] width 698 height 263
type input "$250"
click at [785, 258] on input at bounding box center [837, 252] width 144 height 18
type input "PHONE & INTERNET"
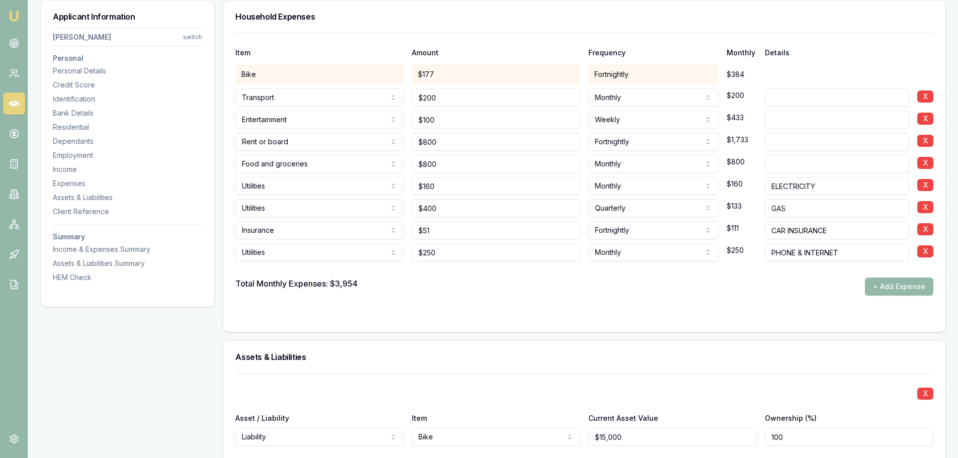
click at [797, 298] on form "Item Amount Frequency Monthly Details Bike $177 Fortnightly $384 Transport Rent…" at bounding box center [584, 176] width 698 height 287
click at [80, 279] on div "HEM Check" at bounding box center [127, 278] width 149 height 10
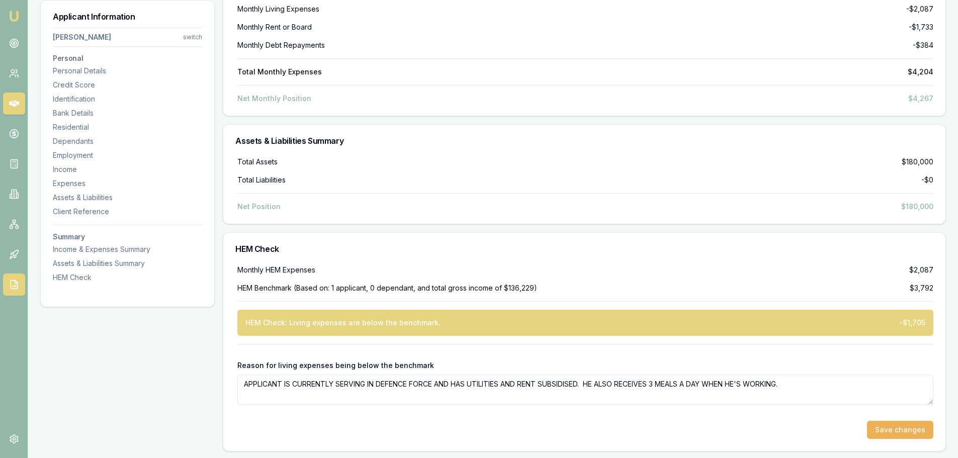
scroll to position [3312, 0]
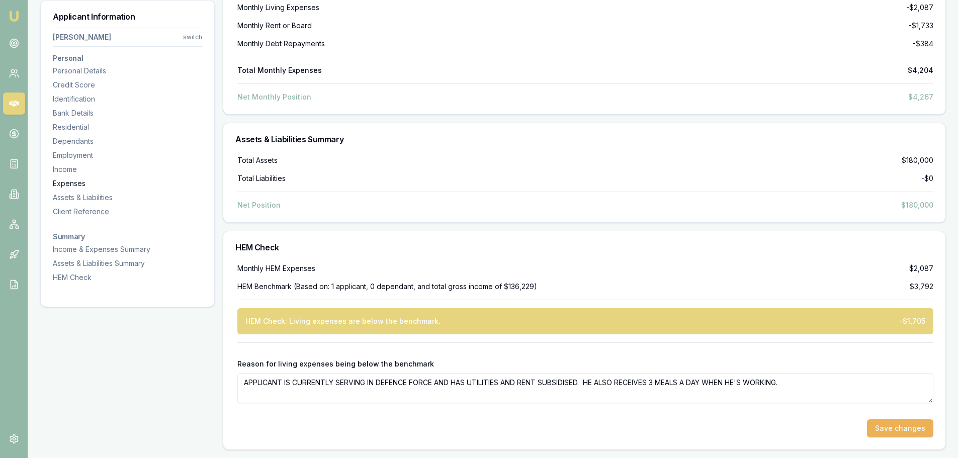
click at [76, 182] on div "Expenses" at bounding box center [127, 183] width 149 height 10
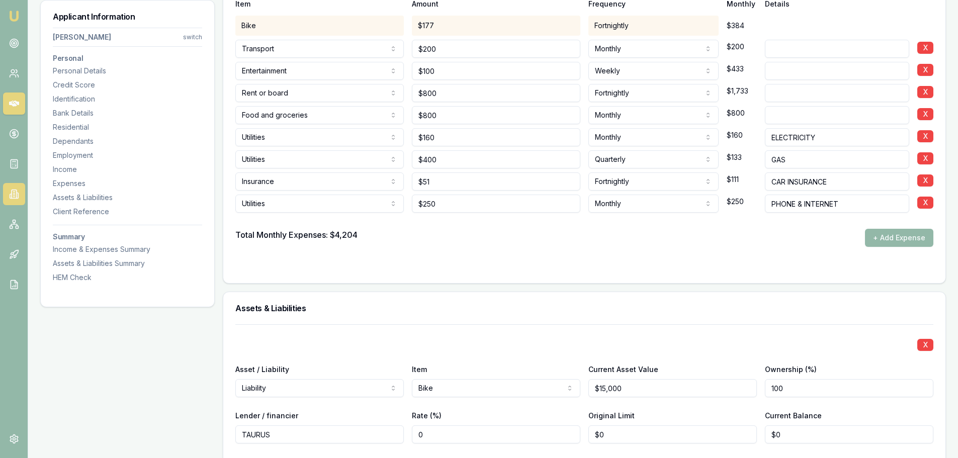
scroll to position [2103, 0]
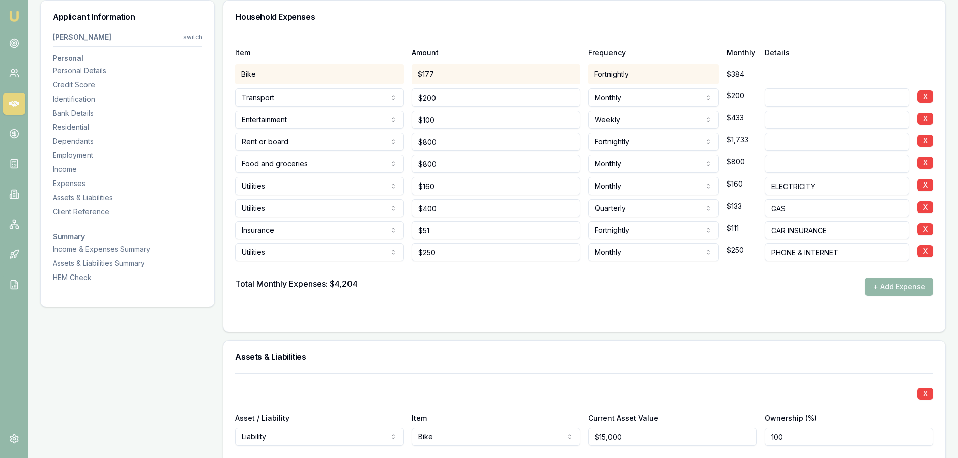
click at [780, 306] on form "Item Amount Frequency Monthly Details Bike $177 Fortnightly $384 Transport Rent…" at bounding box center [584, 176] width 698 height 287
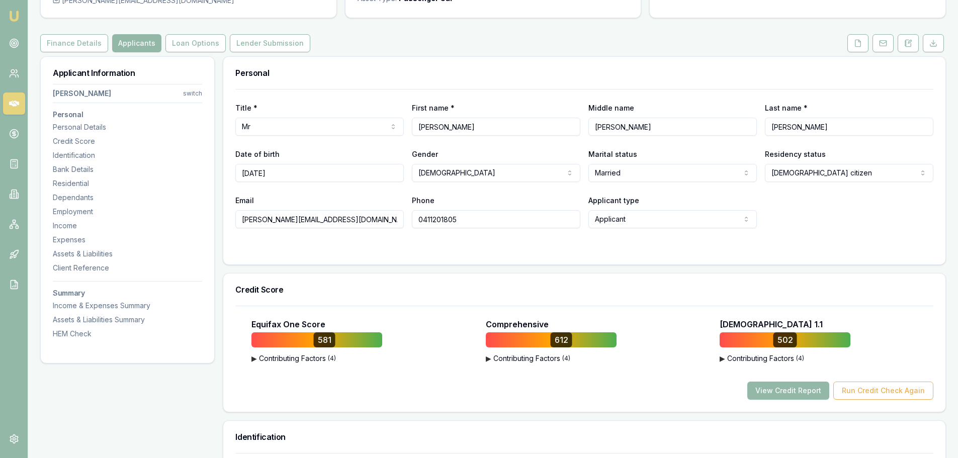
scroll to position [0, 0]
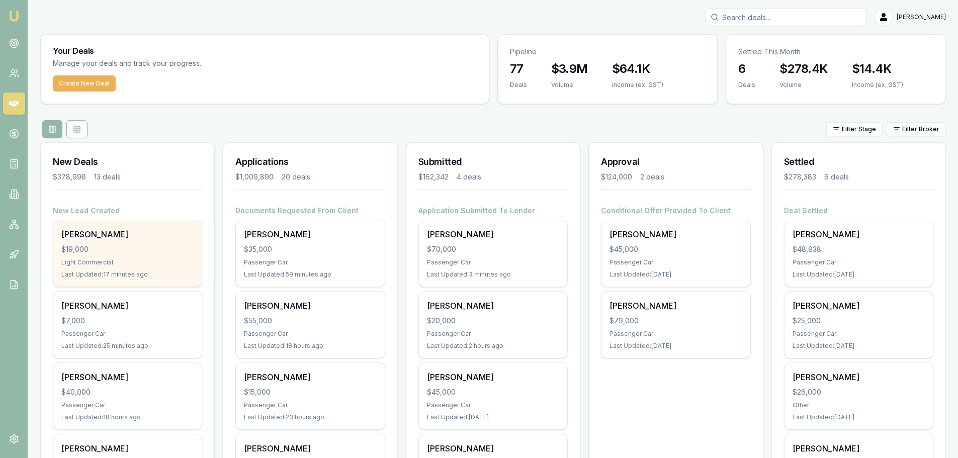
click at [110, 243] on div "Angeriza [PERSON_NAME] $19,000 Light Commercial Last Updated: 17 minutes ago" at bounding box center [127, 253] width 148 height 66
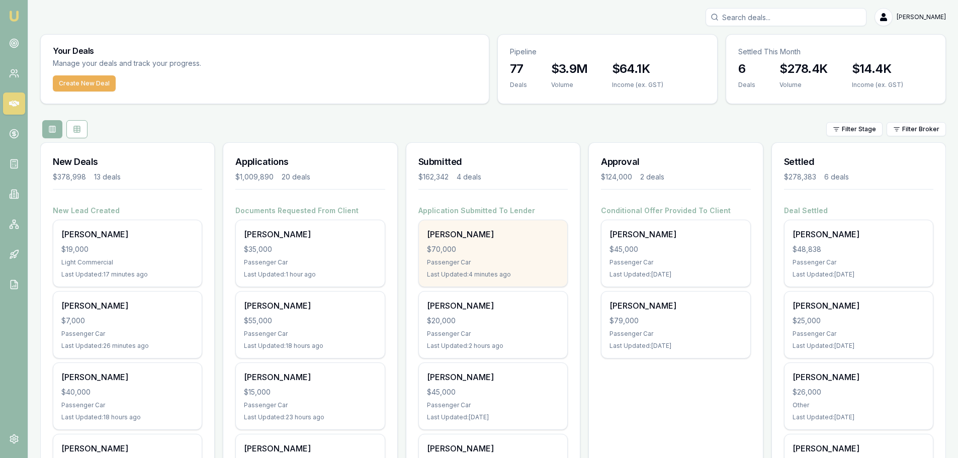
click at [509, 249] on div "$70,000" at bounding box center [493, 249] width 132 height 10
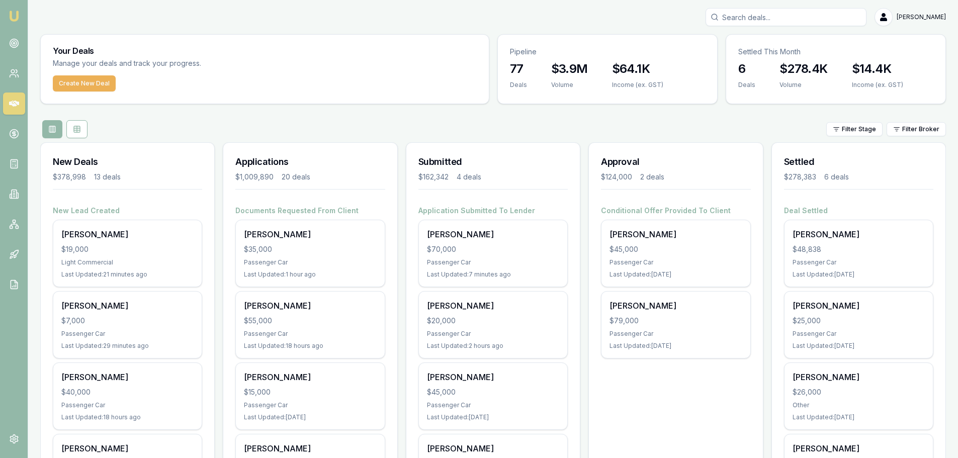
click at [398, 133] on div "Filter Stage Filter Broker" at bounding box center [493, 129] width 906 height 18
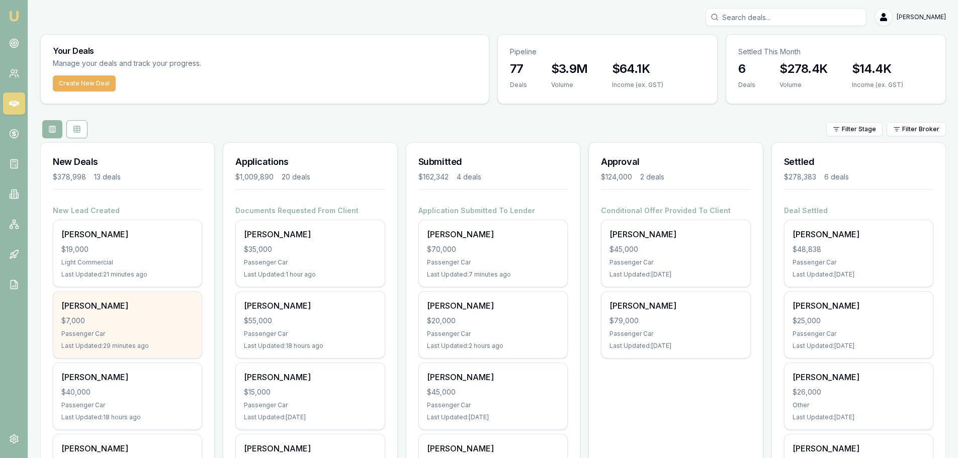
click at [165, 322] on div "$7,000" at bounding box center [127, 321] width 132 height 10
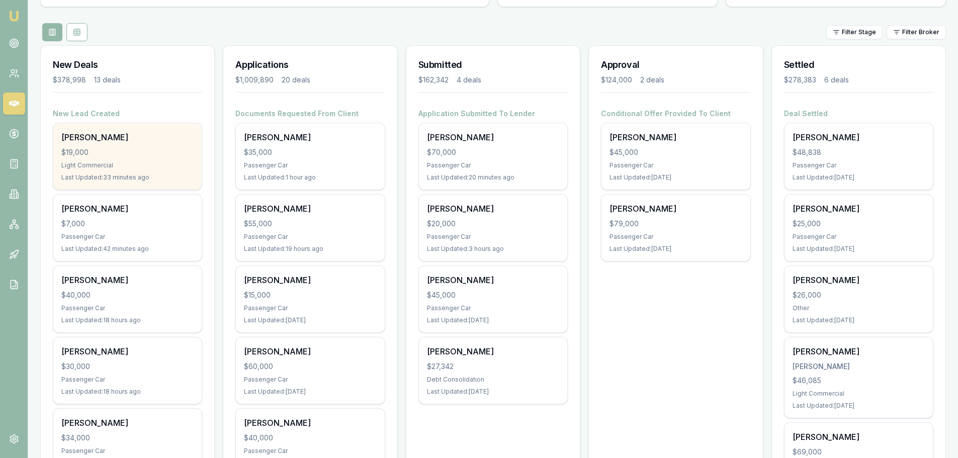
scroll to position [101, 0]
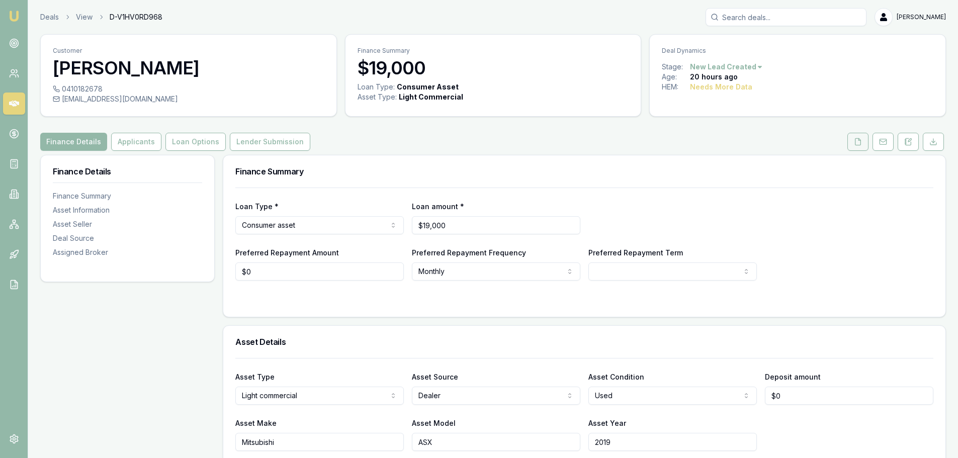
click at [856, 145] on icon at bounding box center [858, 141] width 6 height 7
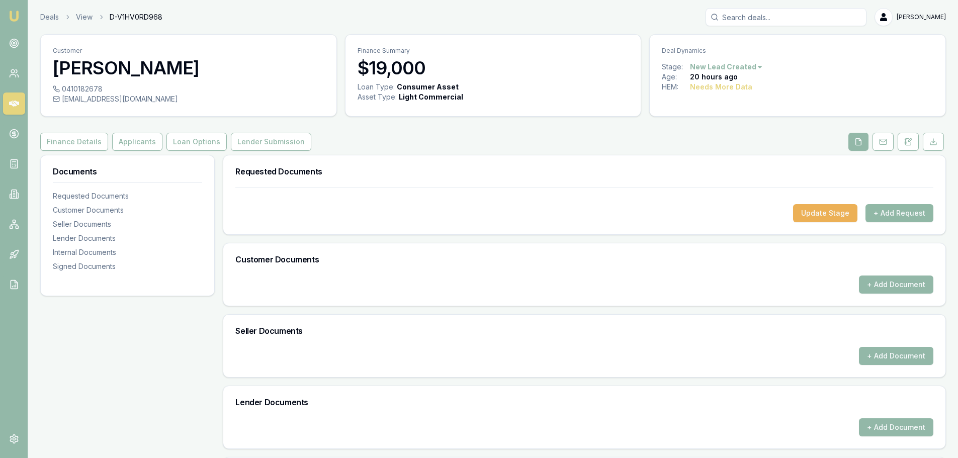
click at [904, 215] on button "+ Add Request" at bounding box center [899, 213] width 68 height 18
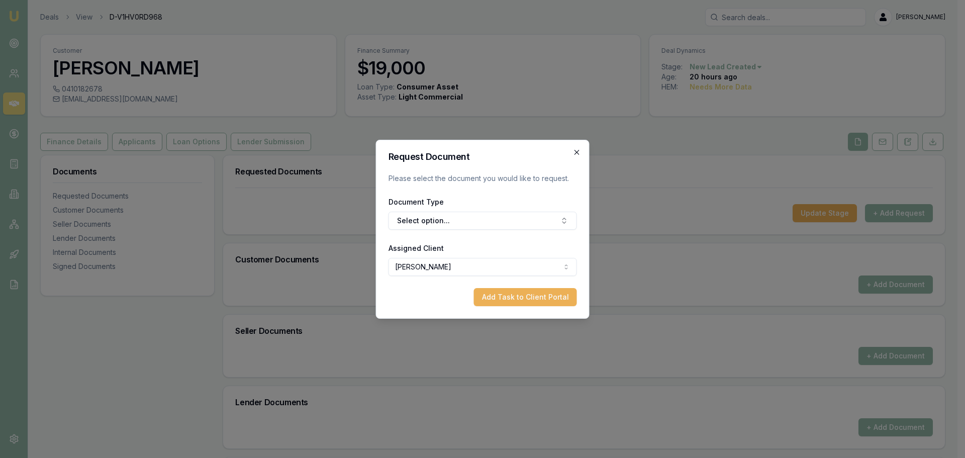
click at [578, 151] on icon "button" at bounding box center [577, 152] width 8 height 8
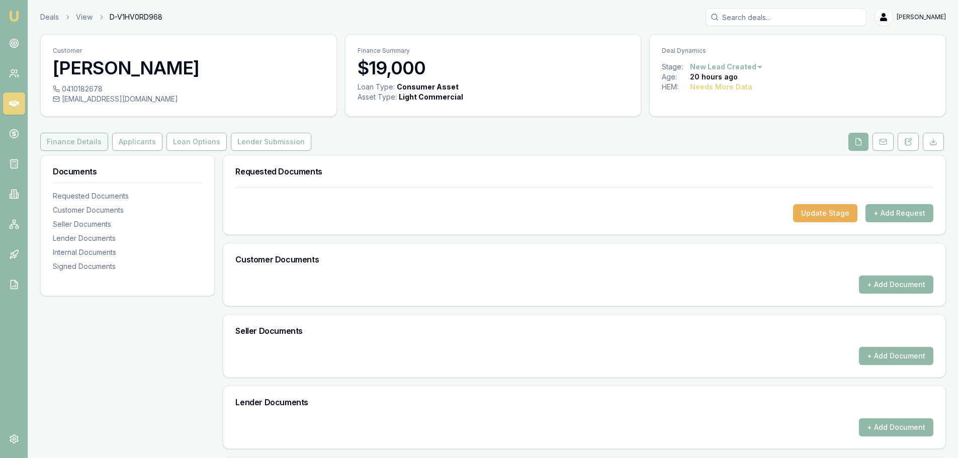
click at [81, 141] on button "Finance Details" at bounding box center [74, 142] width 68 height 18
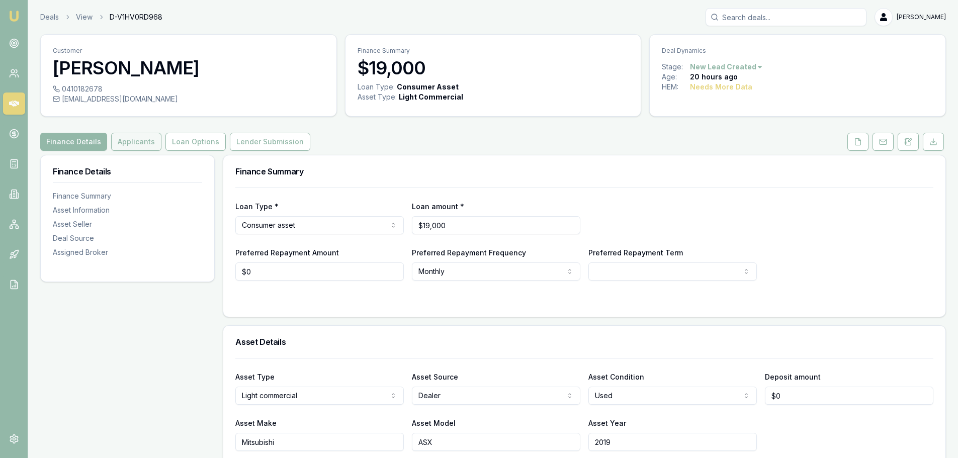
click at [134, 140] on button "Applicants" at bounding box center [136, 142] width 50 height 18
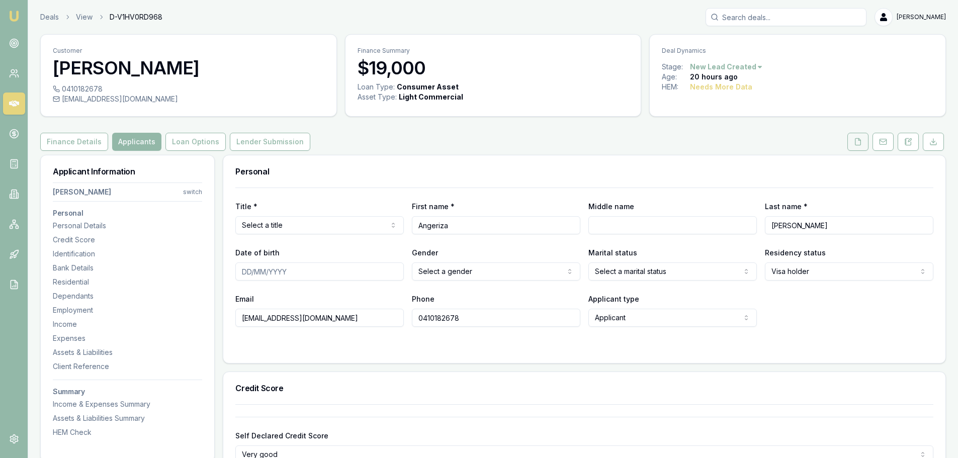
click at [868, 141] on button at bounding box center [857, 142] width 21 height 18
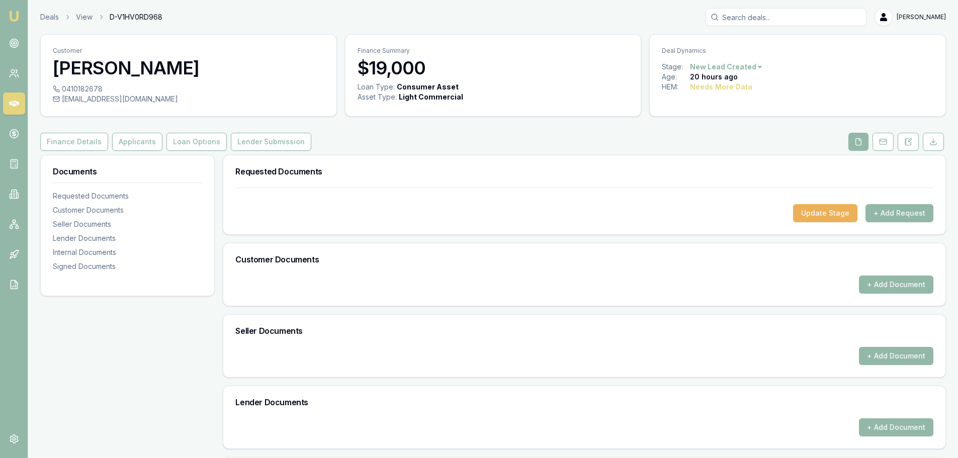
click at [902, 209] on button "+ Add Request" at bounding box center [899, 213] width 68 height 18
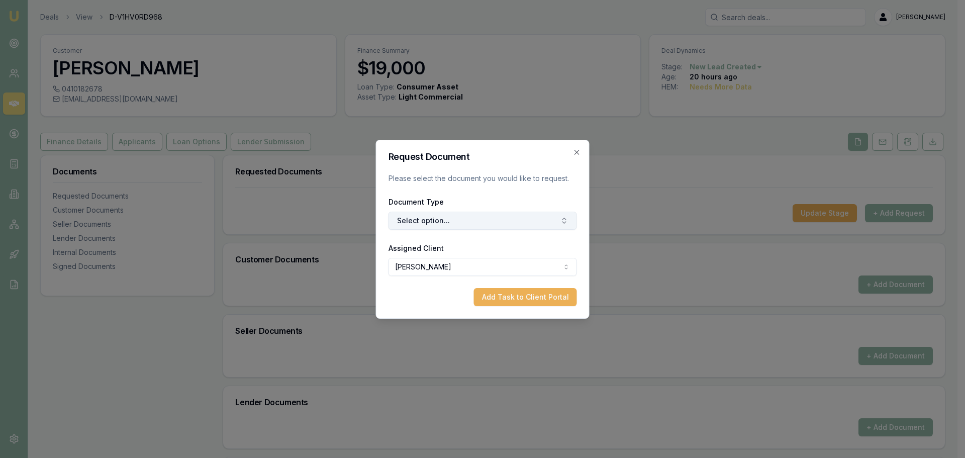
click at [464, 213] on button "Select option..." at bounding box center [483, 221] width 189 height 18
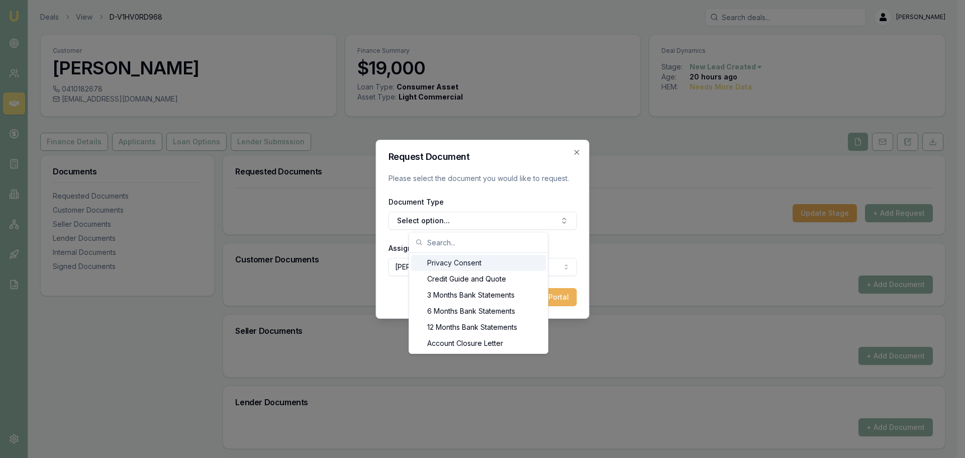
click at [438, 263] on div "Privacy Consent" at bounding box center [478, 263] width 135 height 16
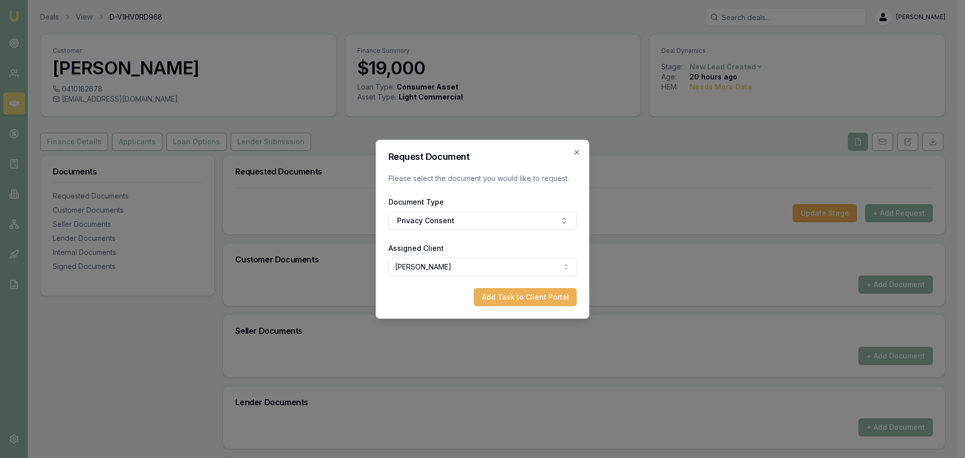
click at [491, 293] on button "Add Task to Client Portal" at bounding box center [525, 297] width 103 height 18
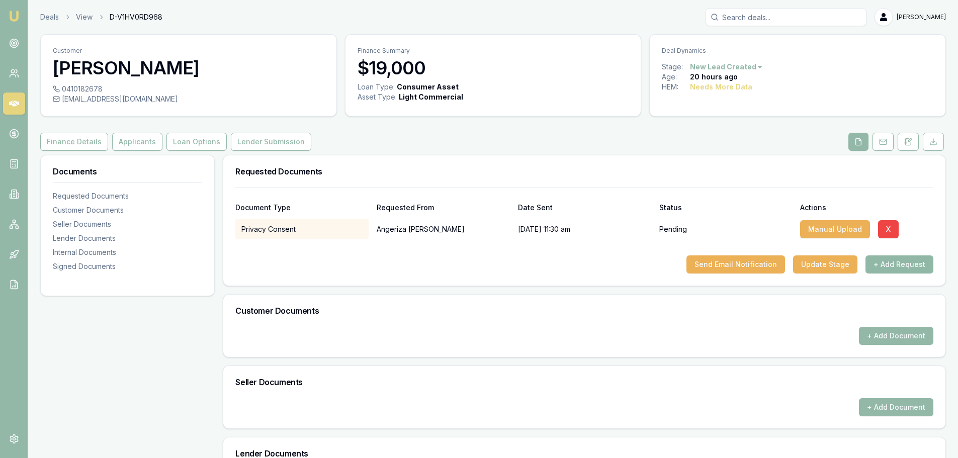
click at [892, 261] on button "+ Add Request" at bounding box center [899, 264] width 68 height 18
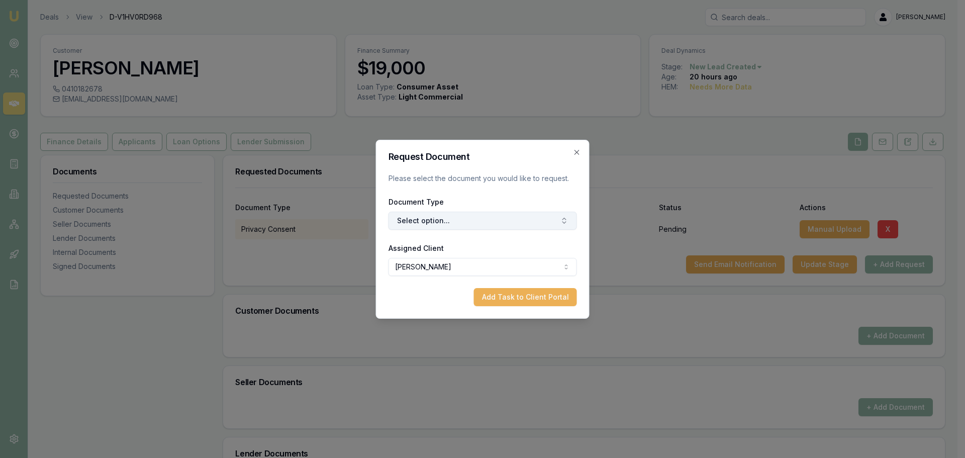
click at [439, 215] on button "Select option..." at bounding box center [483, 221] width 189 height 18
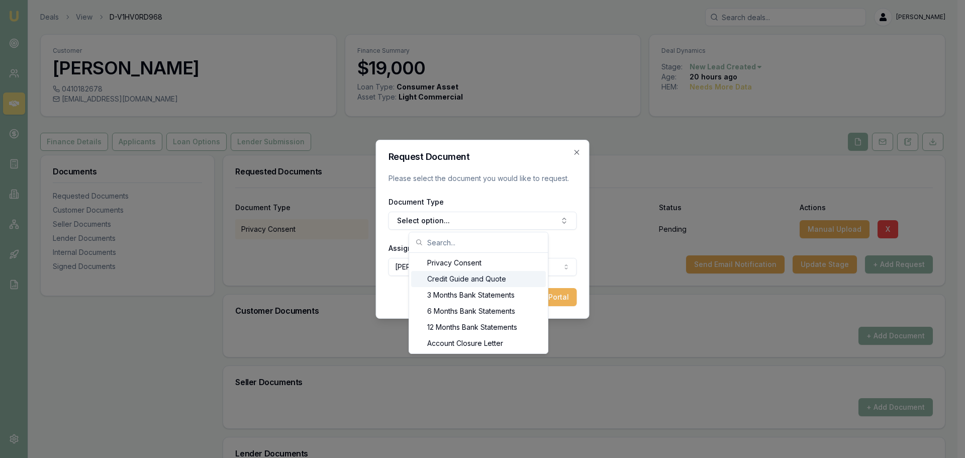
click at [460, 277] on div "Credit Guide and Quote" at bounding box center [478, 279] width 135 height 16
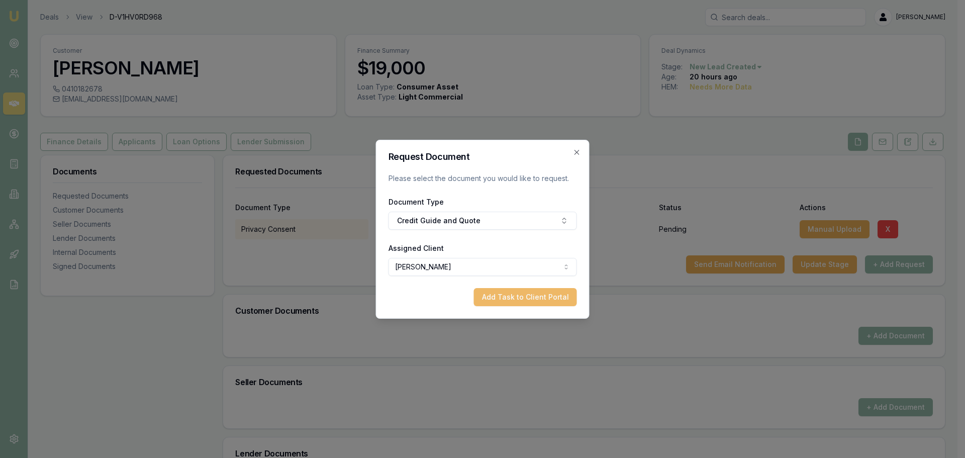
click at [548, 299] on button "Add Task to Client Portal" at bounding box center [525, 297] width 103 height 18
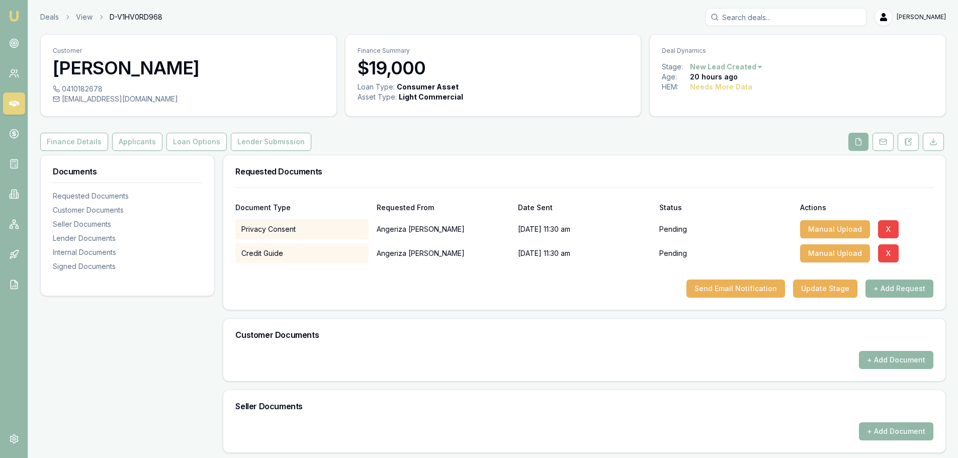
click at [925, 287] on button "+ Add Request" at bounding box center [899, 289] width 68 height 18
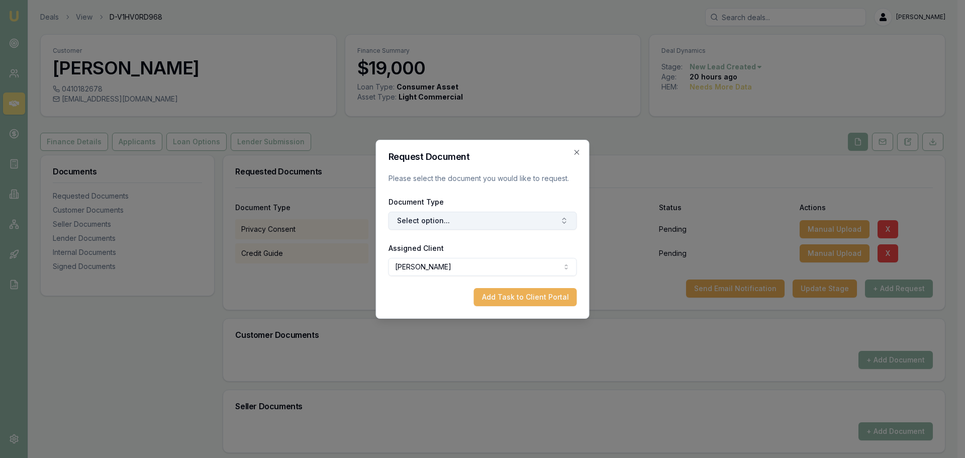
click at [440, 218] on button "Select option..." at bounding box center [483, 221] width 189 height 18
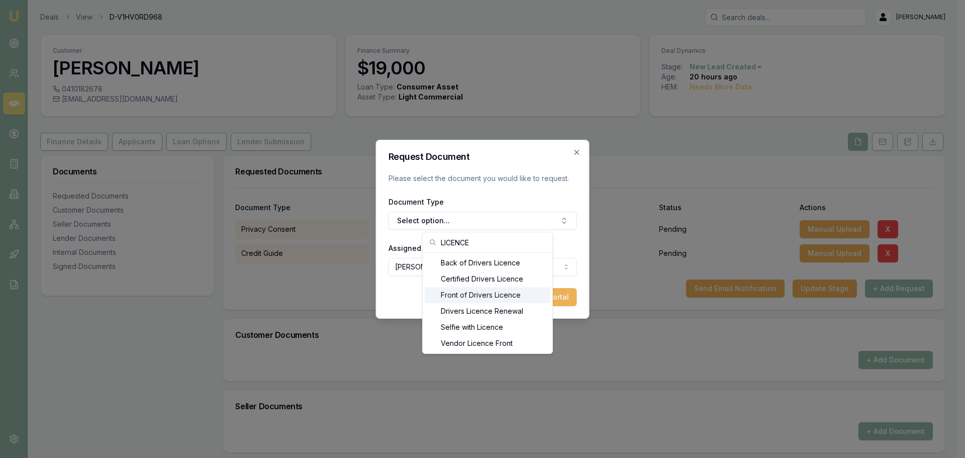
type input "LICENCE"
click at [473, 292] on div "Front of Drivers Licence" at bounding box center [488, 295] width 126 height 16
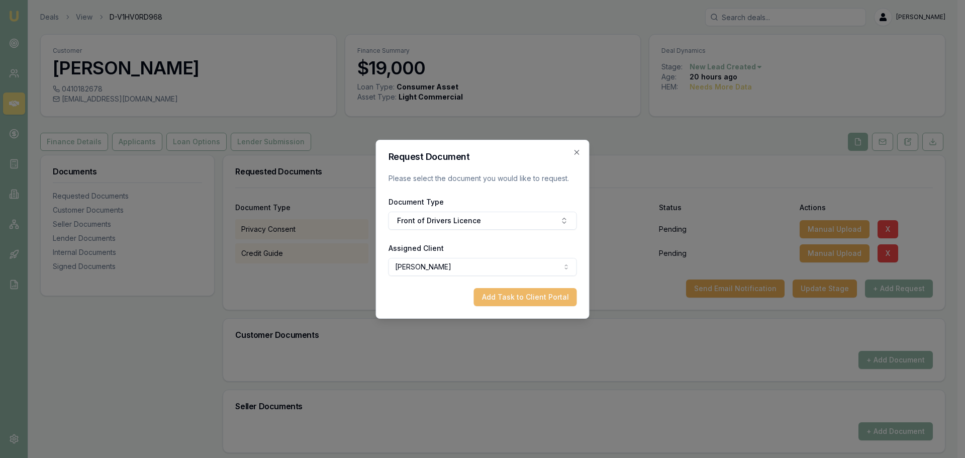
click at [530, 295] on button "Add Task to Client Portal" at bounding box center [525, 297] width 103 height 18
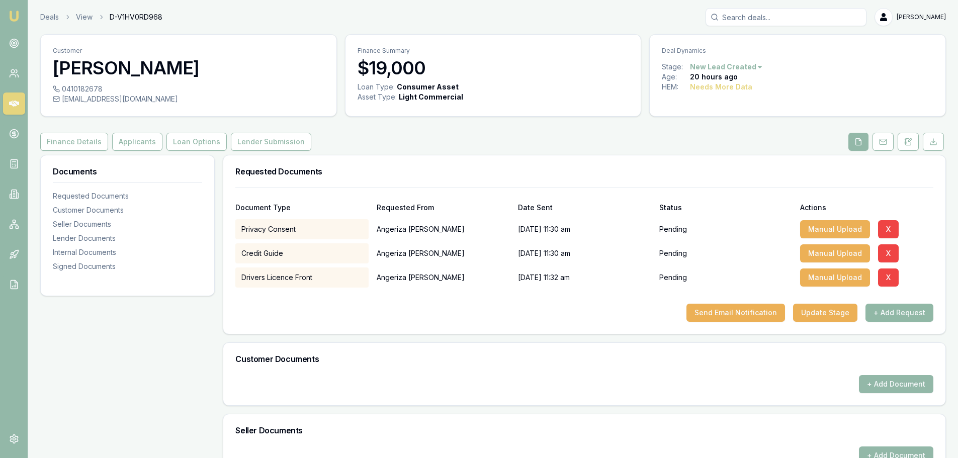
click at [912, 314] on button "+ Add Request" at bounding box center [899, 313] width 68 height 18
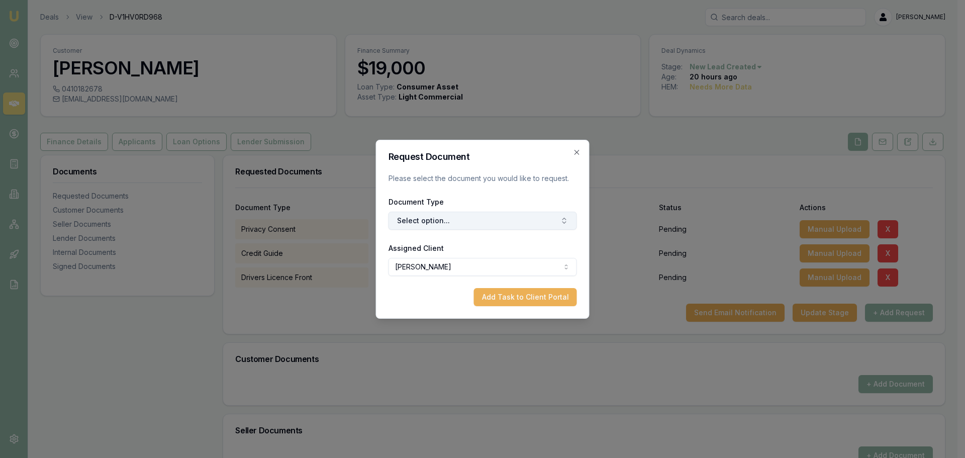
click at [404, 217] on button "Select option..." at bounding box center [483, 221] width 189 height 18
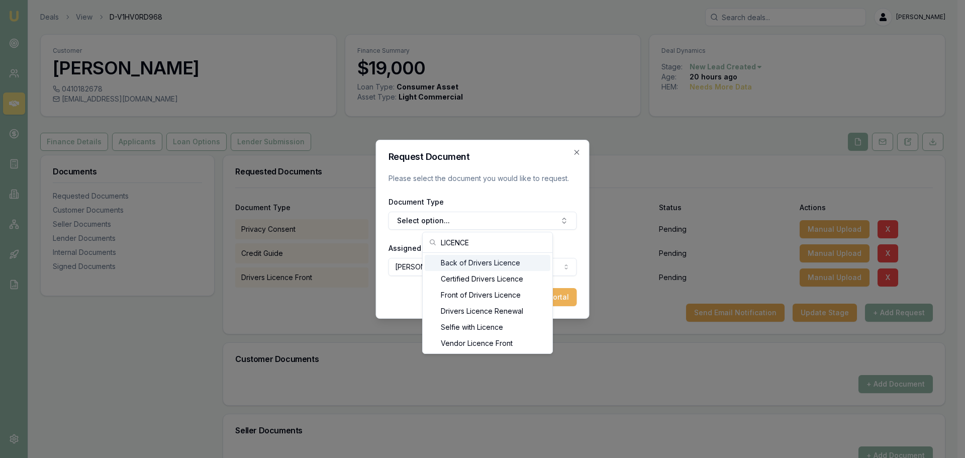
type input "LICENCE"
click at [478, 261] on div "Back of Drivers Licence" at bounding box center [488, 263] width 126 height 16
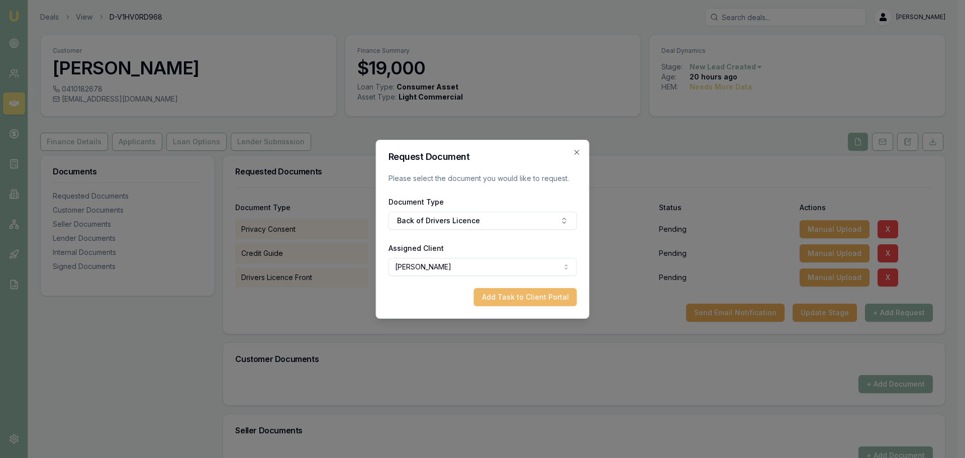
click at [536, 300] on button "Add Task to Client Portal" at bounding box center [525, 297] width 103 height 18
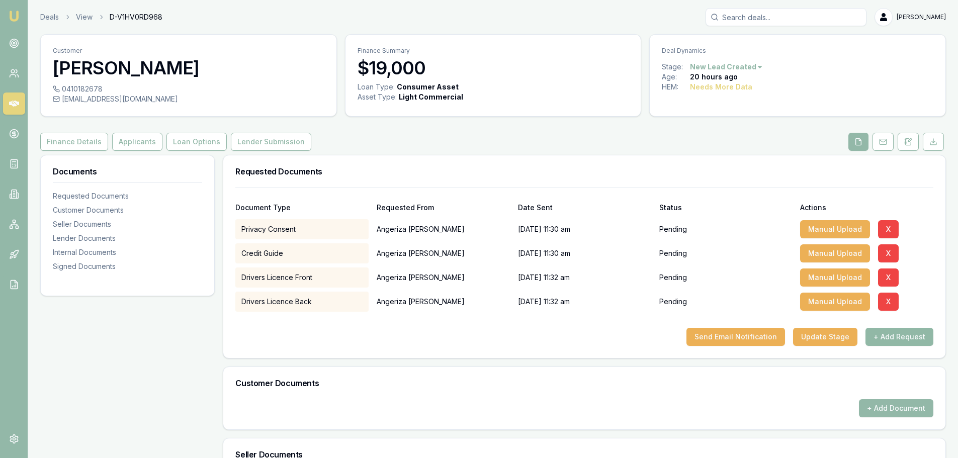
click at [901, 331] on button "+ Add Request" at bounding box center [899, 337] width 68 height 18
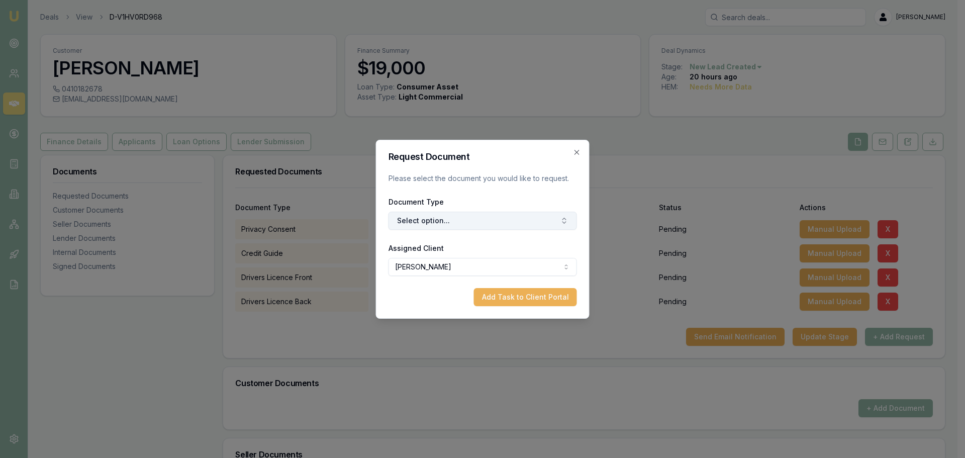
click at [509, 218] on button "Select option..." at bounding box center [483, 221] width 189 height 18
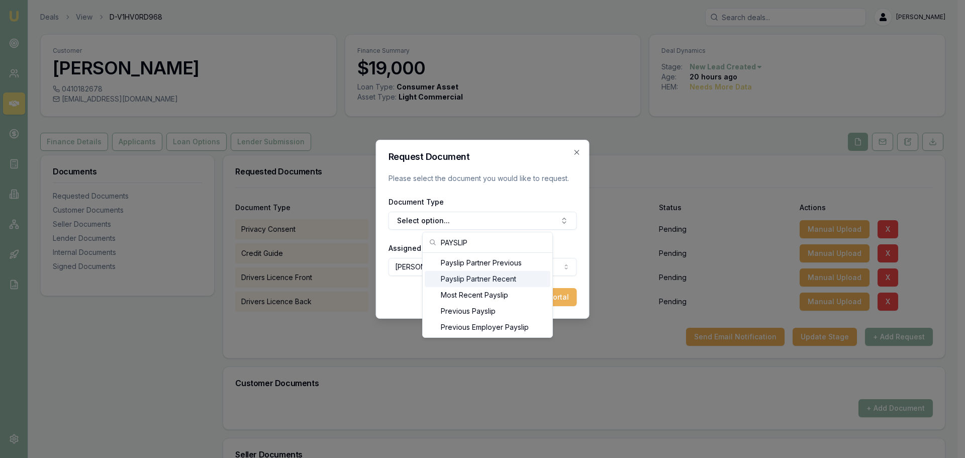
type input "PAYSLIP"
click at [497, 299] on div "Most Recent Payslip" at bounding box center [488, 295] width 126 height 16
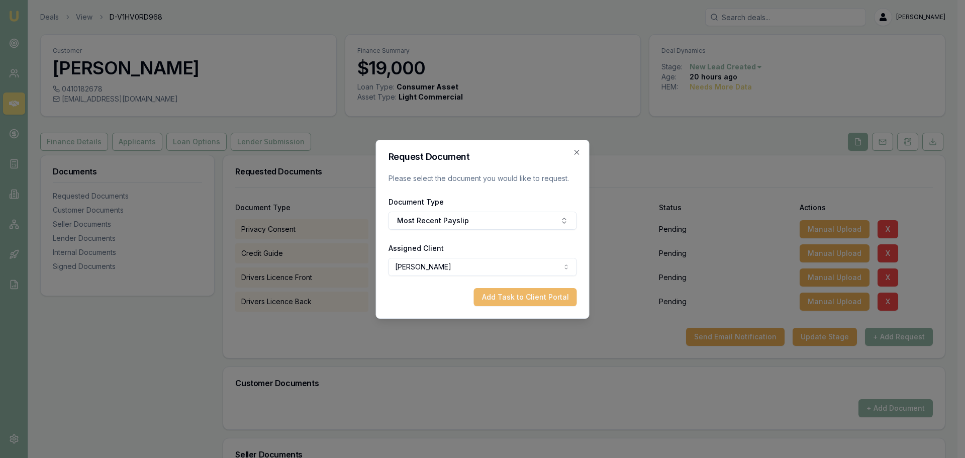
click at [521, 295] on button "Add Task to Client Portal" at bounding box center [525, 297] width 103 height 18
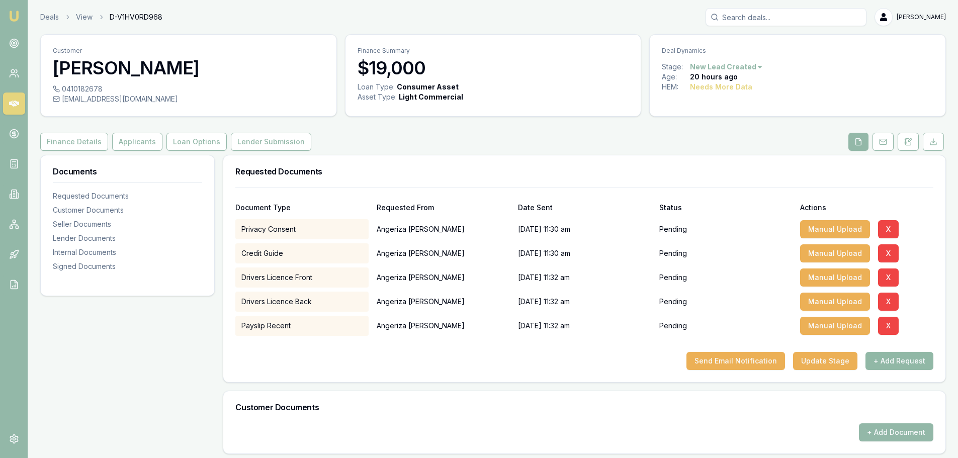
click at [905, 355] on button "+ Add Request" at bounding box center [899, 361] width 68 height 18
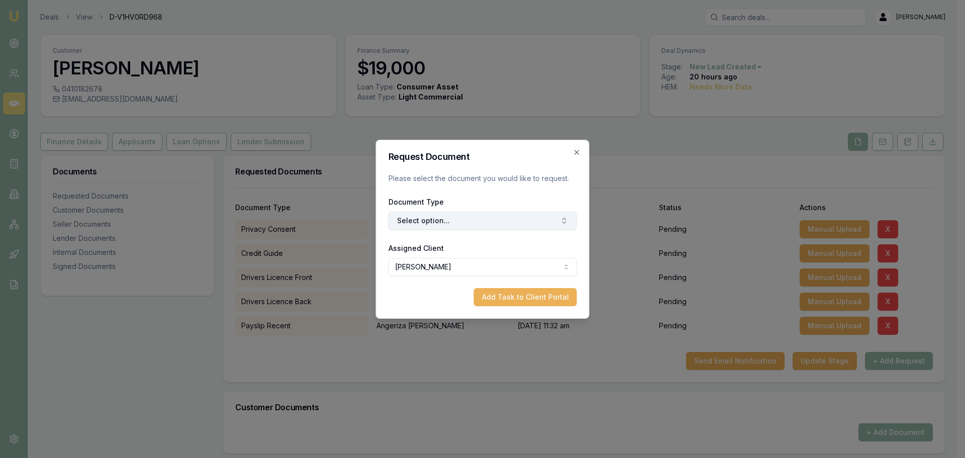
click at [548, 219] on button "Select option..." at bounding box center [483, 221] width 189 height 18
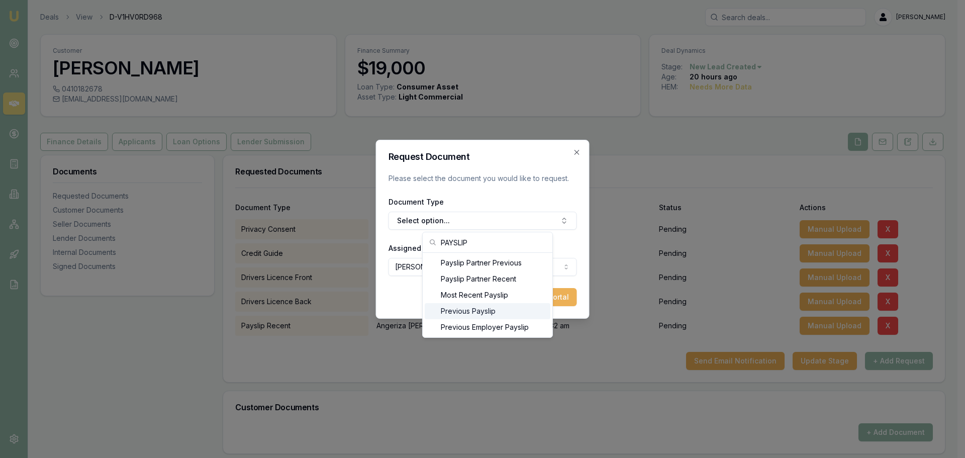
type input "PAYSLIP"
click at [481, 312] on div "Previous Payslip" at bounding box center [488, 311] width 126 height 16
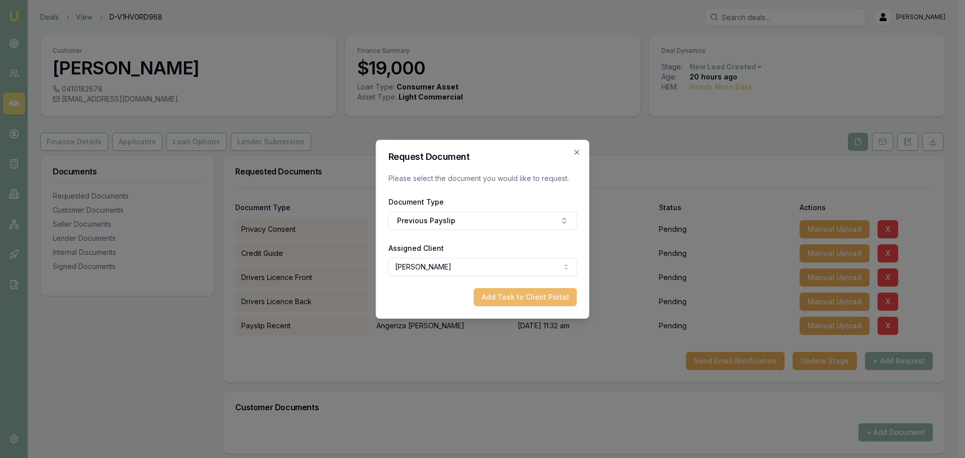
click at [534, 297] on button "Add Task to Client Portal" at bounding box center [525, 297] width 103 height 18
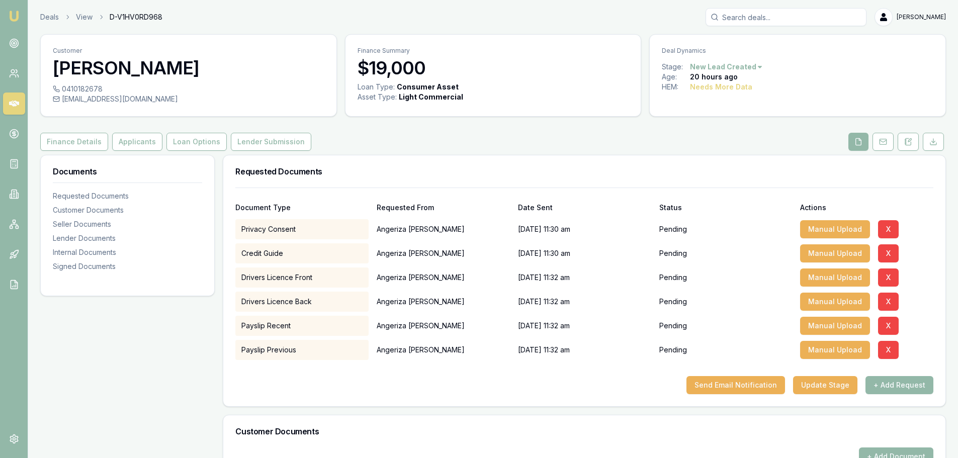
click at [458, 136] on div "Finance Details Applicants Loan Options Lender Submission" at bounding box center [493, 142] width 906 height 18
click at [754, 387] on button "Send Email Notification" at bounding box center [735, 385] width 99 height 18
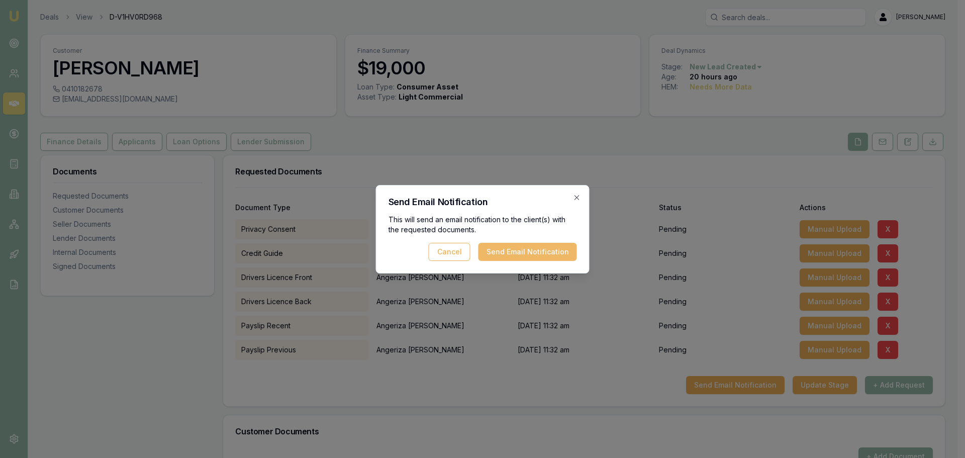
click at [541, 252] on button "Send Email Notification" at bounding box center [528, 252] width 99 height 18
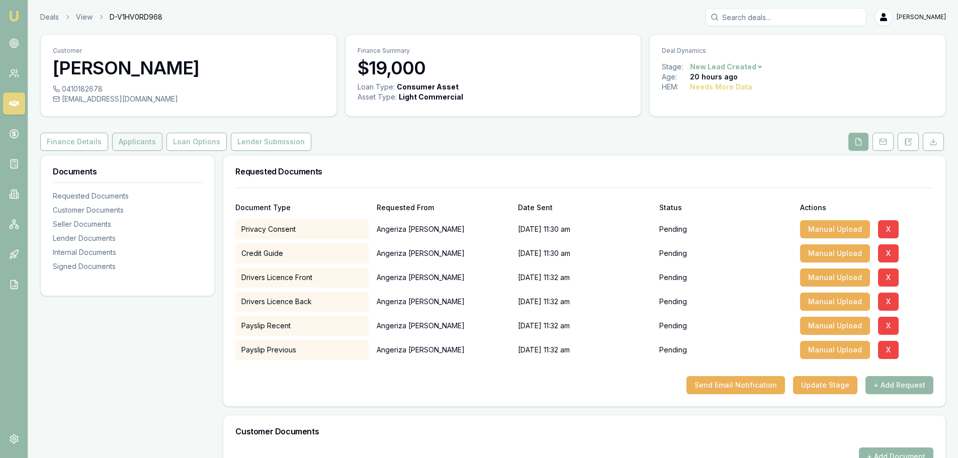
click at [112, 148] on button "Applicants" at bounding box center [137, 142] width 50 height 18
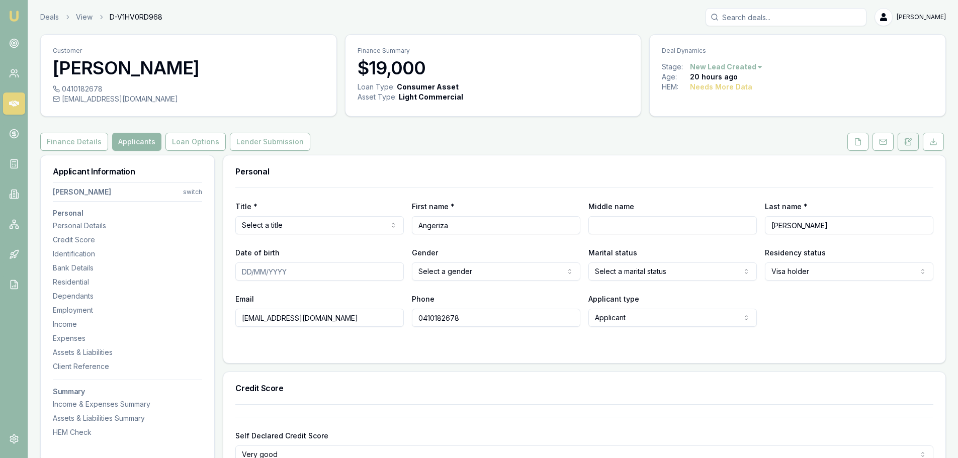
click at [917, 147] on button at bounding box center [908, 142] width 21 height 18
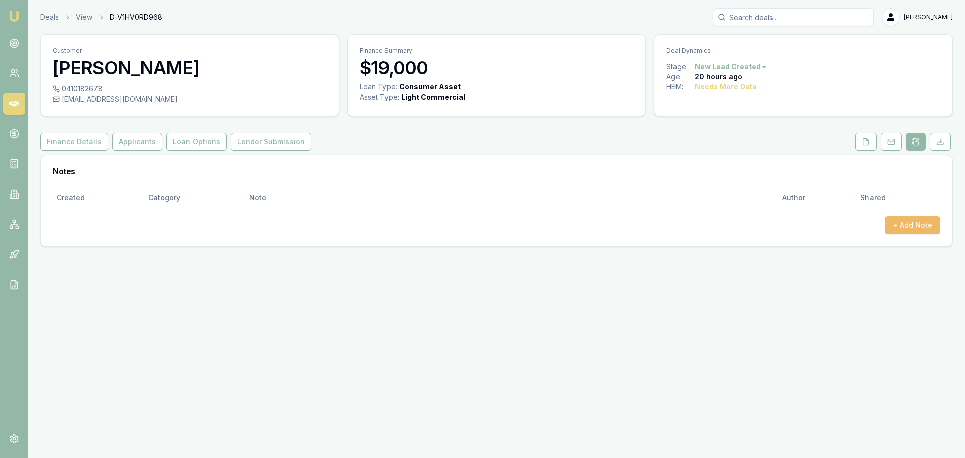
click at [917, 222] on button "+ Add Note" at bounding box center [913, 225] width 56 height 18
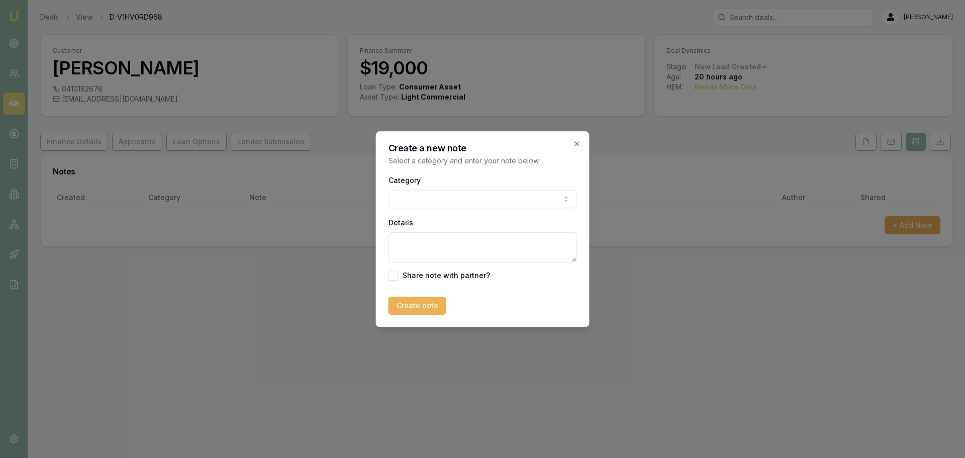
click at [541, 202] on body "Emu Broker Deals View D-V1HV0RD968 Erin Shield Toggle Menu Customer Angeriza Ma…" at bounding box center [482, 229] width 965 height 458
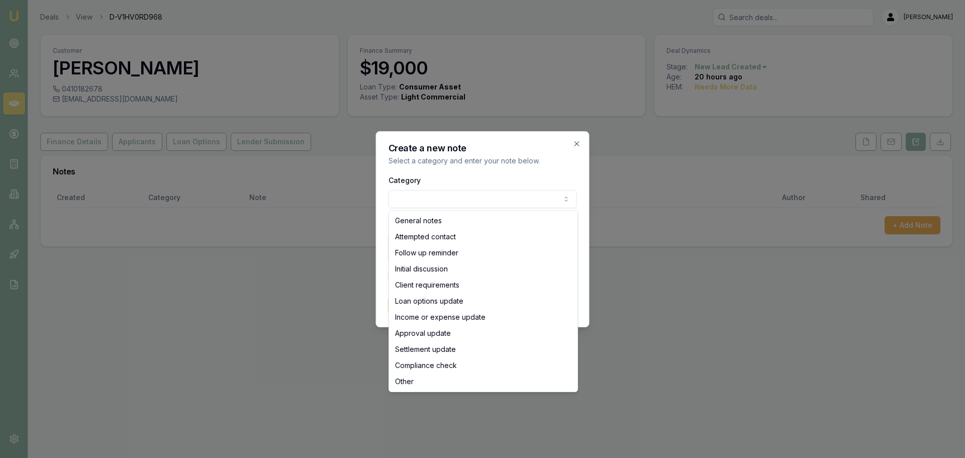
select select "ATTEMPTED_CONTACT"
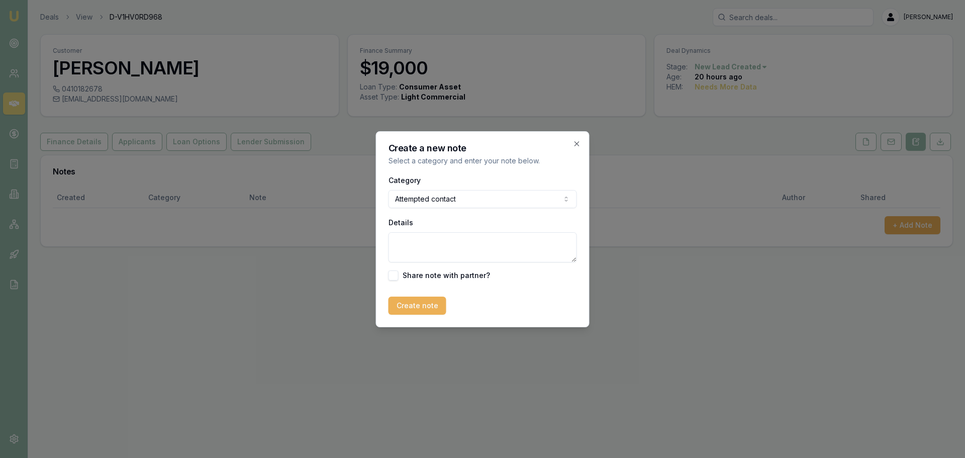
click at [477, 242] on textarea "Details" at bounding box center [483, 247] width 189 height 30
type textarea "sent intro text"
click at [423, 306] on button "Create note" at bounding box center [418, 306] width 58 height 18
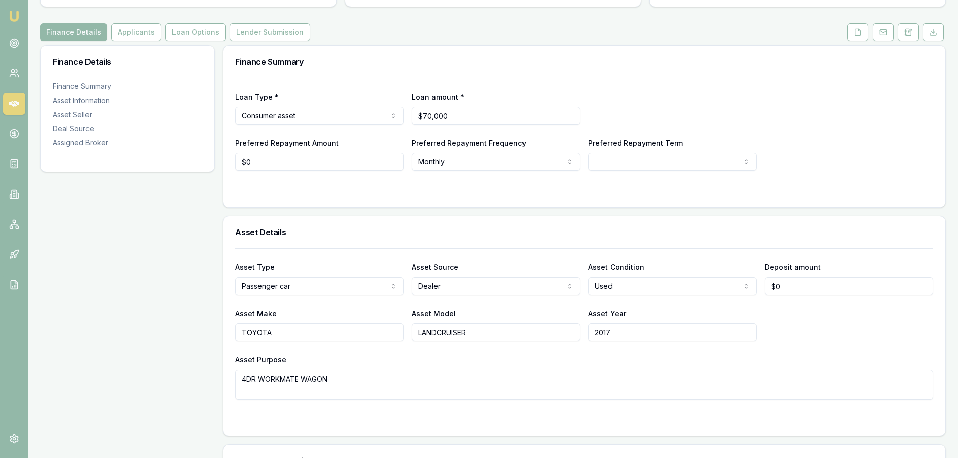
scroll to position [33, 0]
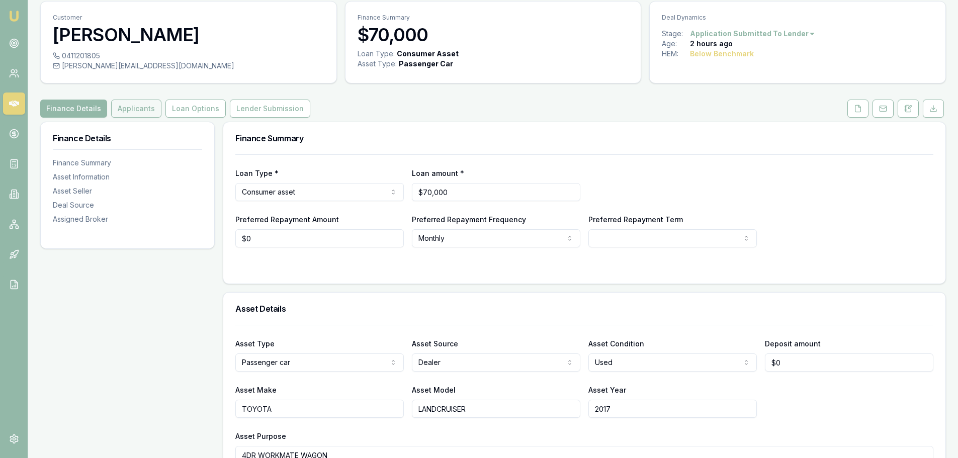
click at [126, 106] on button "Applicants" at bounding box center [136, 109] width 50 height 18
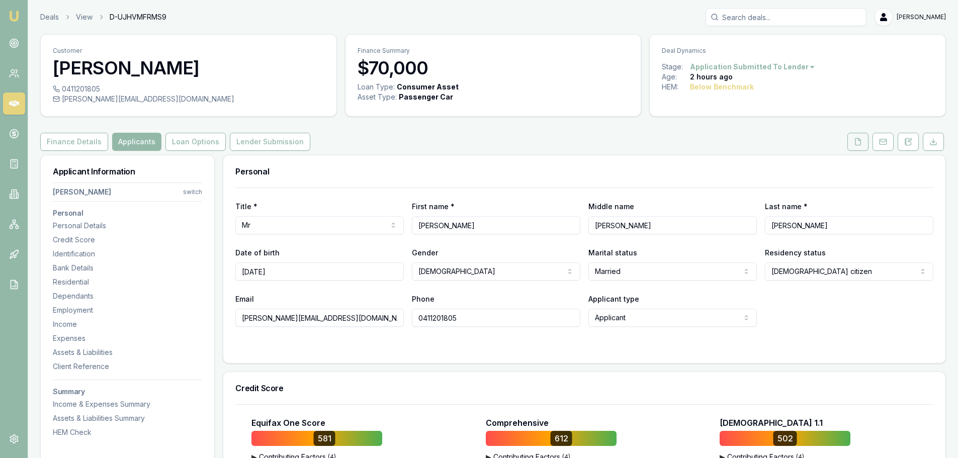
click at [854, 142] on icon at bounding box center [858, 142] width 8 height 8
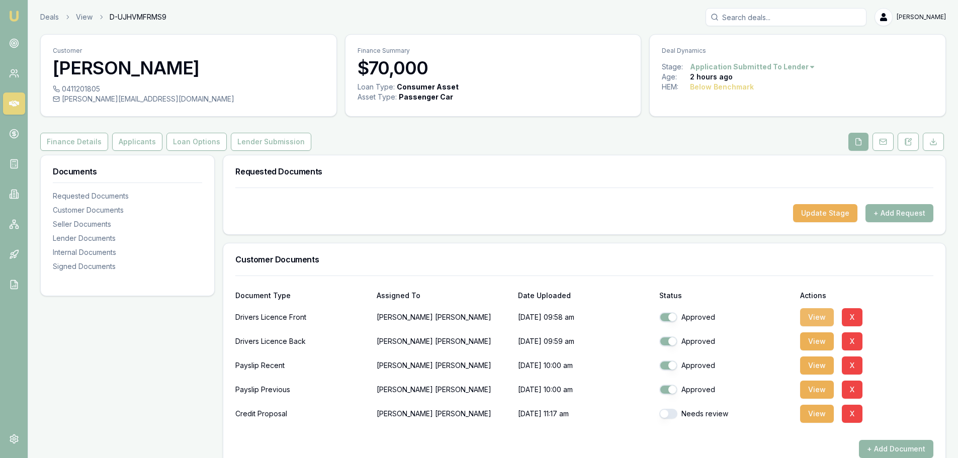
click at [816, 315] on button "View" at bounding box center [817, 317] width 34 height 18
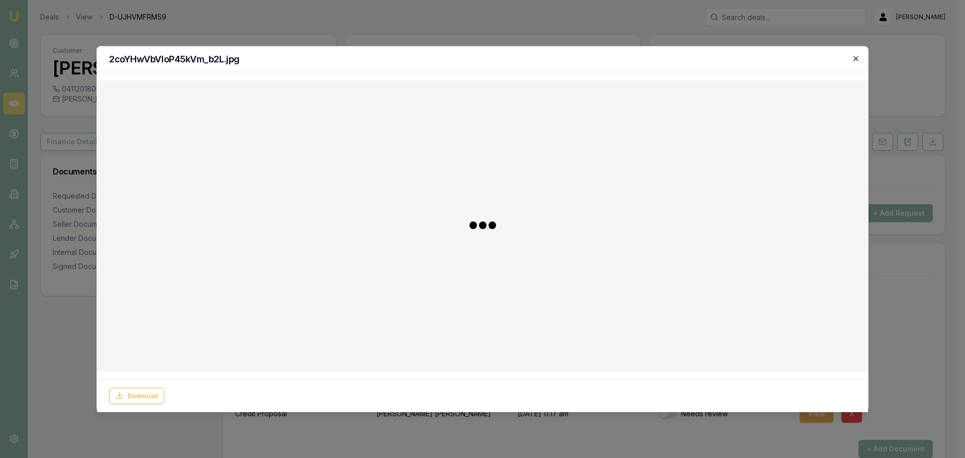
click at [855, 54] on icon "button" at bounding box center [856, 58] width 8 height 8
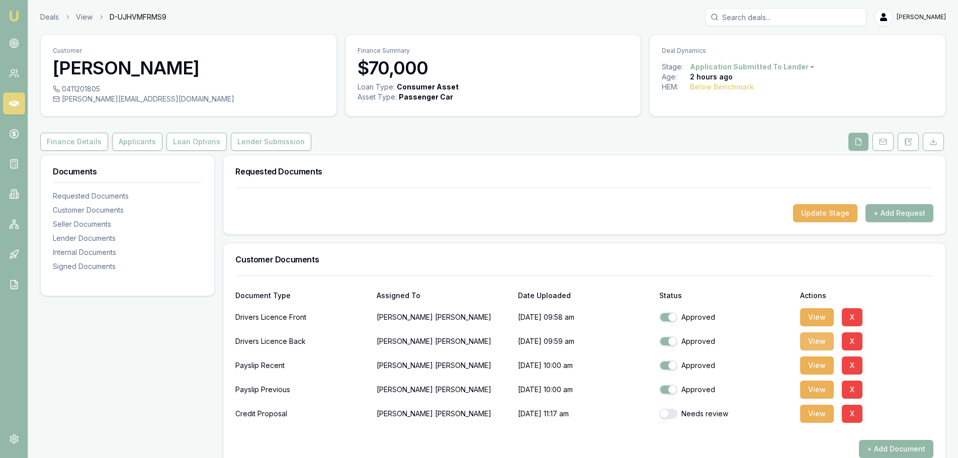
click at [820, 345] on button "View" at bounding box center [817, 341] width 34 height 18
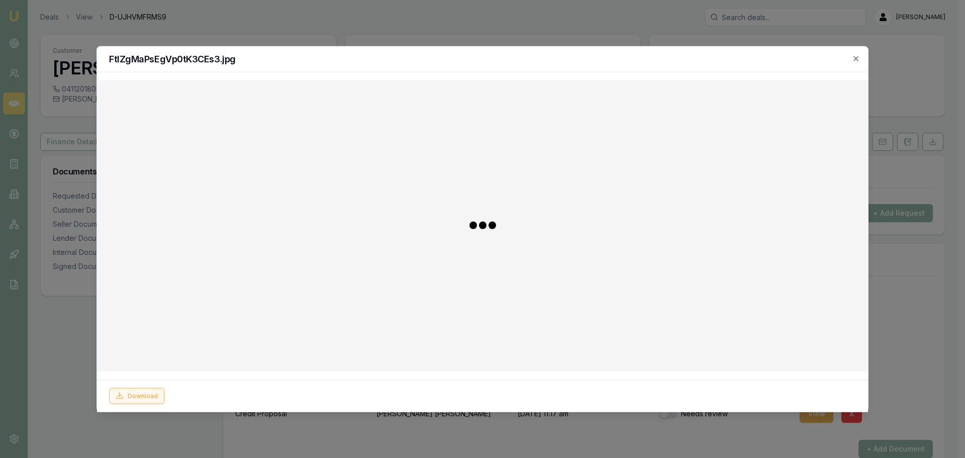
click at [128, 396] on button "Download" at bounding box center [136, 396] width 55 height 16
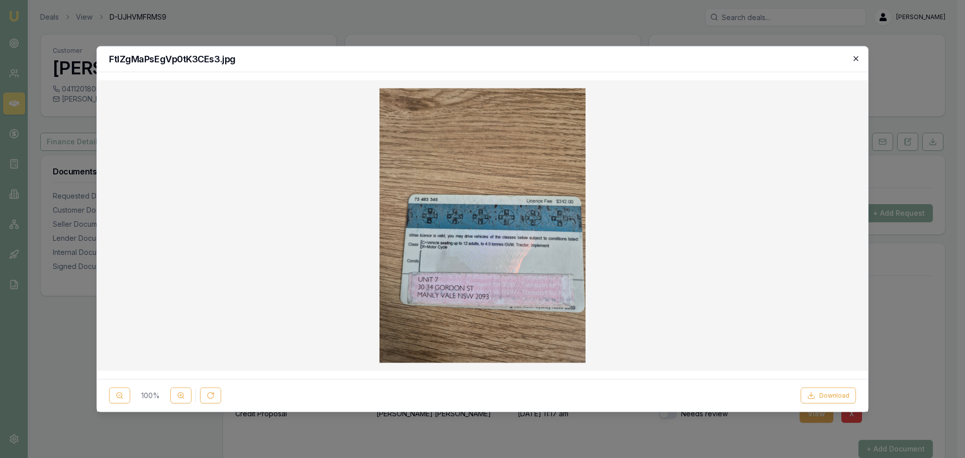
click at [856, 55] on icon "button" at bounding box center [856, 58] width 8 height 8
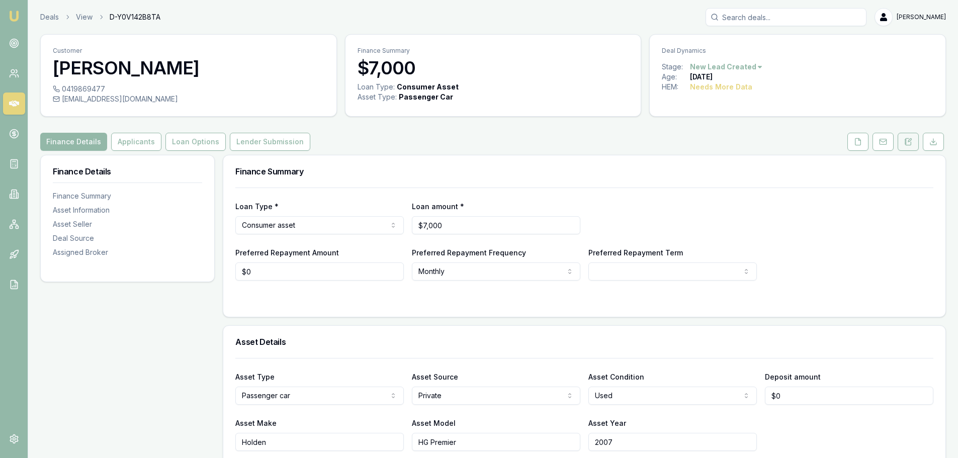
click at [912, 144] on icon at bounding box center [908, 142] width 8 height 8
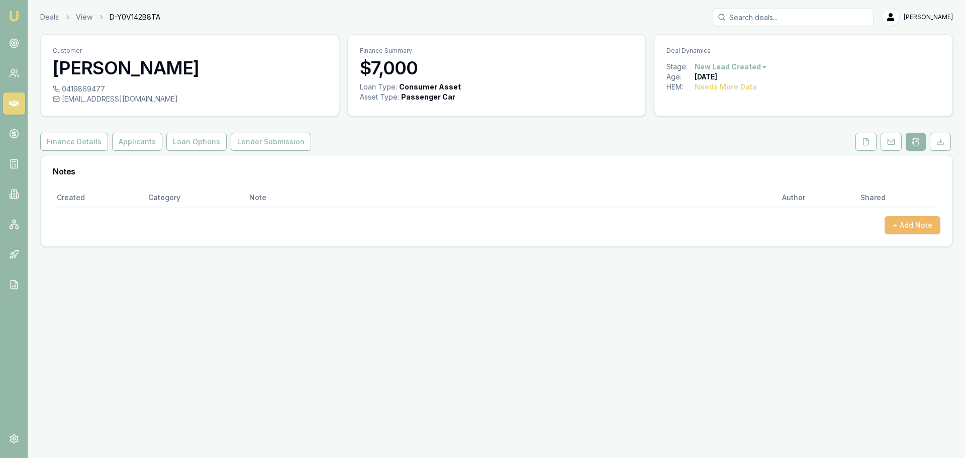
click at [903, 231] on button "+ Add Note" at bounding box center [913, 225] width 56 height 18
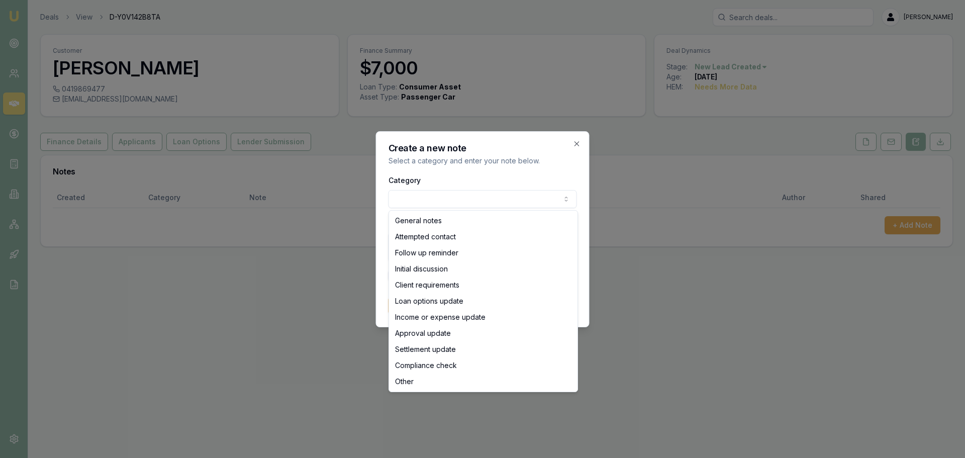
click at [426, 197] on body "Emu Broker Deals View D-Y0V142B8TA Erin Shield Toggle Menu Customer Peter Klits…" at bounding box center [482, 229] width 965 height 458
select select "ATTEMPTED_CONTACT"
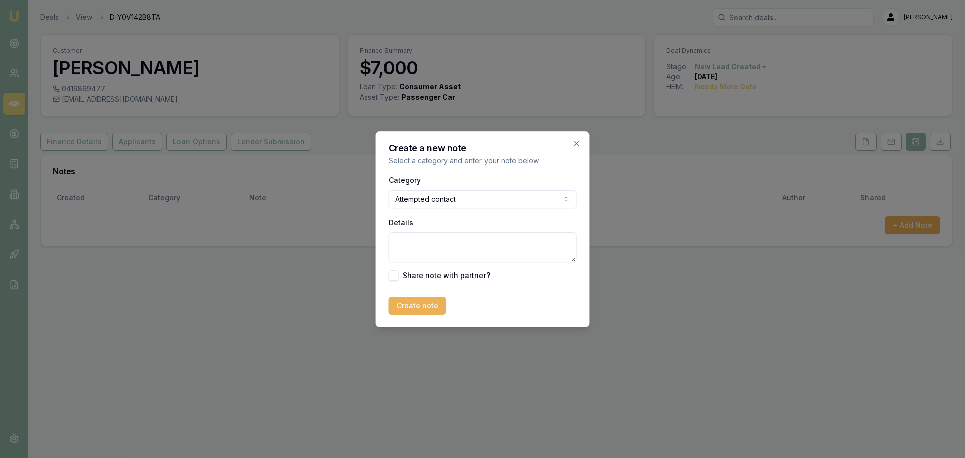
click at [434, 247] on textarea "Details" at bounding box center [483, 247] width 189 height 30
type textarea "Left Vm and sent text"
click at [406, 309] on button "Create note" at bounding box center [418, 306] width 58 height 18
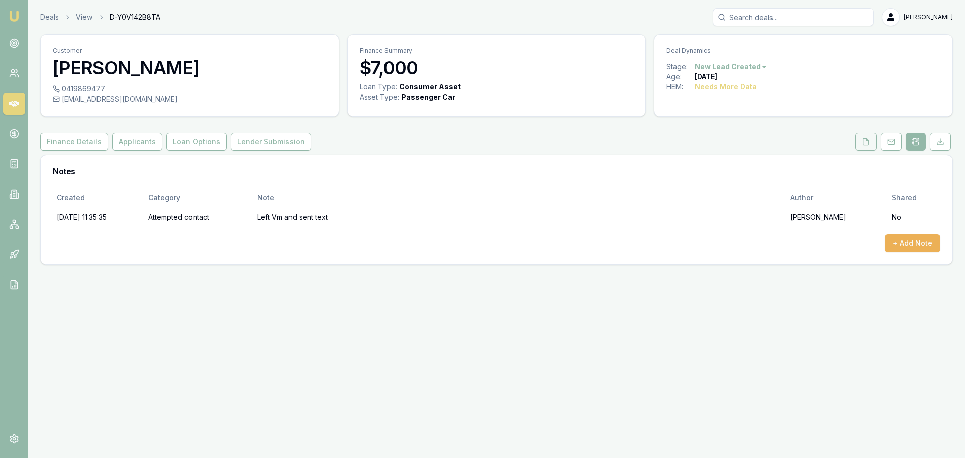
click at [860, 143] on button at bounding box center [866, 142] width 21 height 18
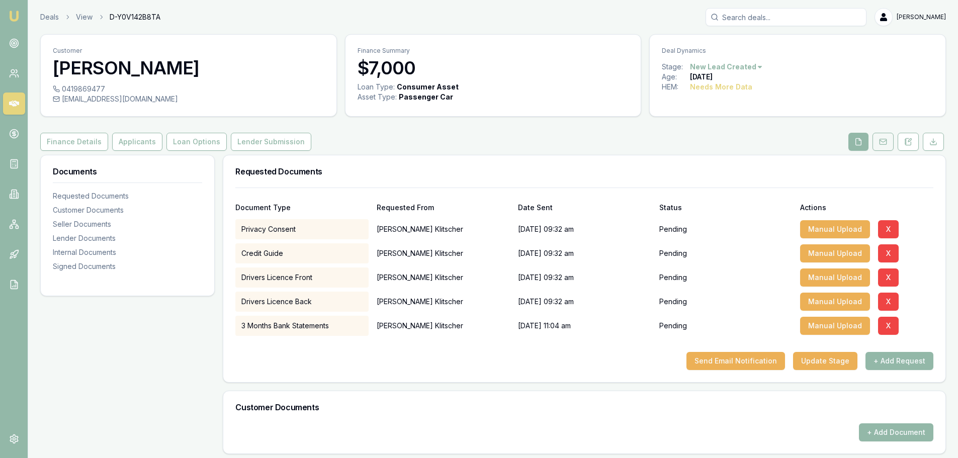
click at [888, 143] on button at bounding box center [882, 142] width 21 height 18
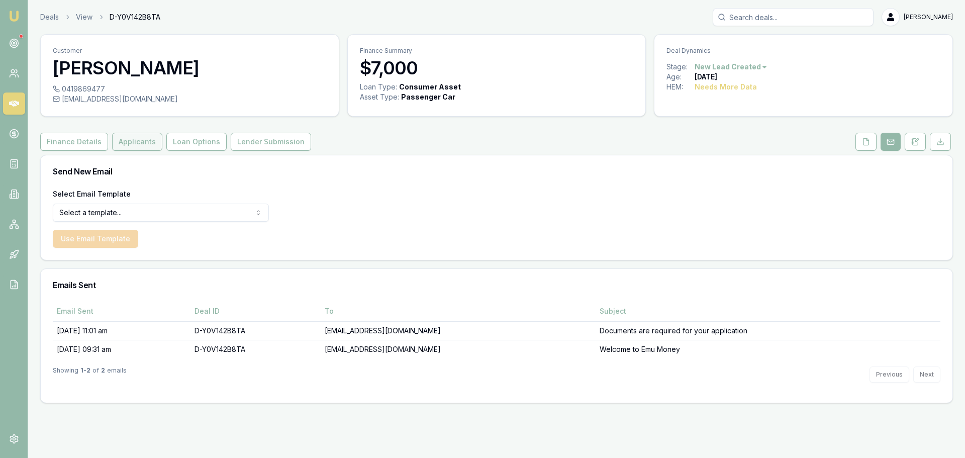
click at [124, 145] on button "Applicants" at bounding box center [137, 142] width 50 height 18
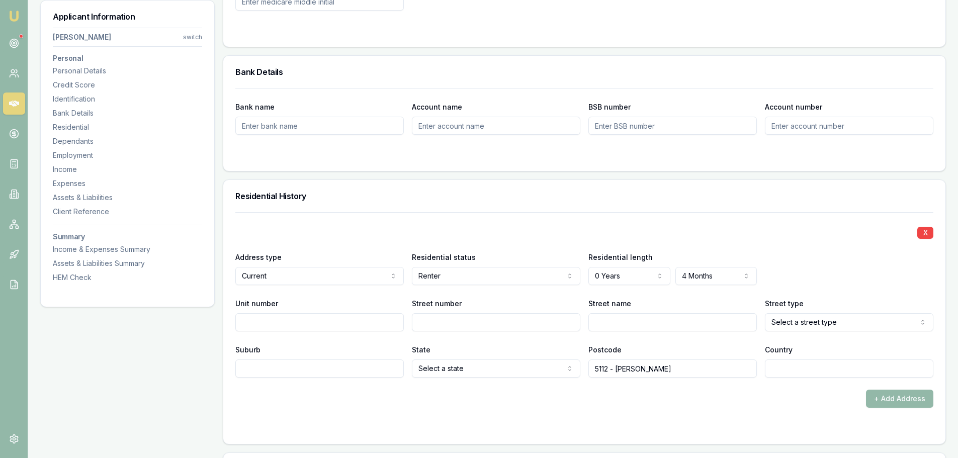
scroll to position [704, 0]
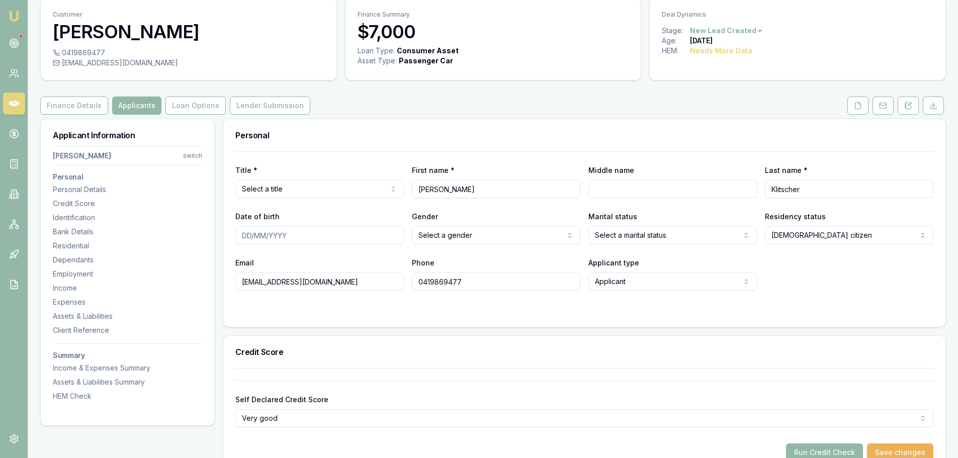
scroll to position [0, 0]
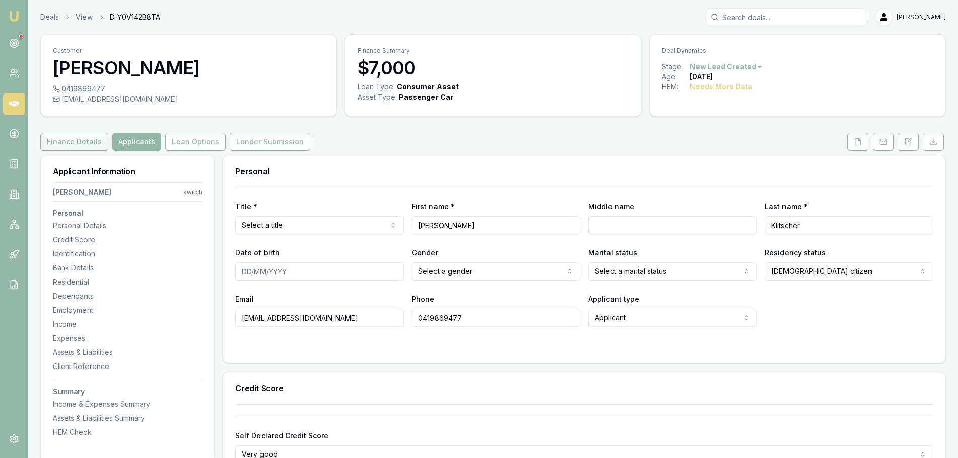
click at [84, 143] on button "Finance Details" at bounding box center [74, 142] width 68 height 18
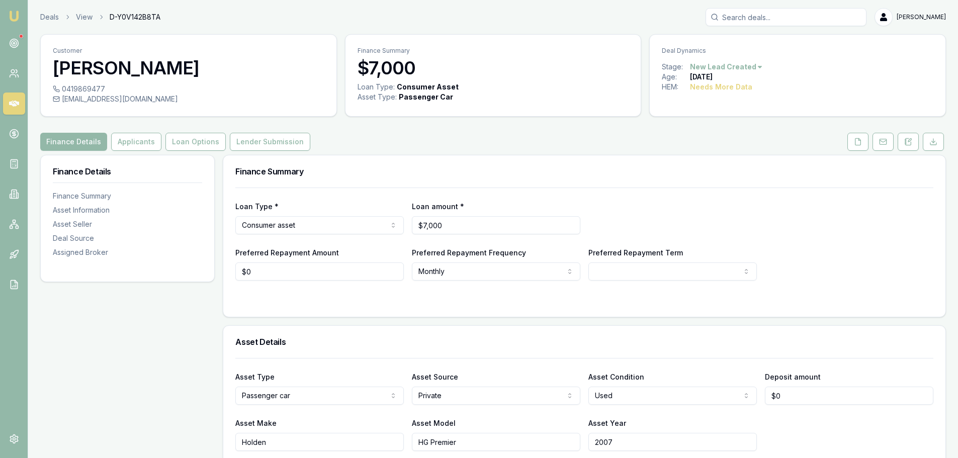
click at [441, 155] on div "Finance Summary Loan Type * Consumer asset Consumer loan Consumer asset Commerc…" at bounding box center [584, 236] width 723 height 162
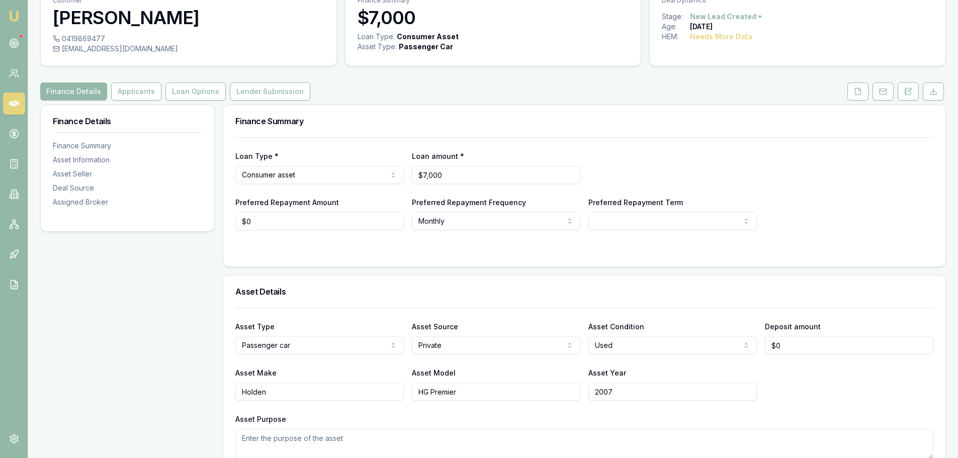
click at [457, 108] on div "Finance Summary" at bounding box center [584, 121] width 722 height 32
drag, startPoint x: 629, startPoint y: 390, endPoint x: 279, endPoint y: 415, distance: 350.4
click at [319, 418] on div "Asset Type Passenger car Passenger car Electric vehicle Light commercial Carava…" at bounding box center [584, 383] width 698 height 151
click at [669, 366] on div "Asset Type Passenger car Passenger car Electric vehicle Light commercial Carava…" at bounding box center [584, 383] width 698 height 151
click at [620, 395] on input "2007" at bounding box center [672, 392] width 168 height 18
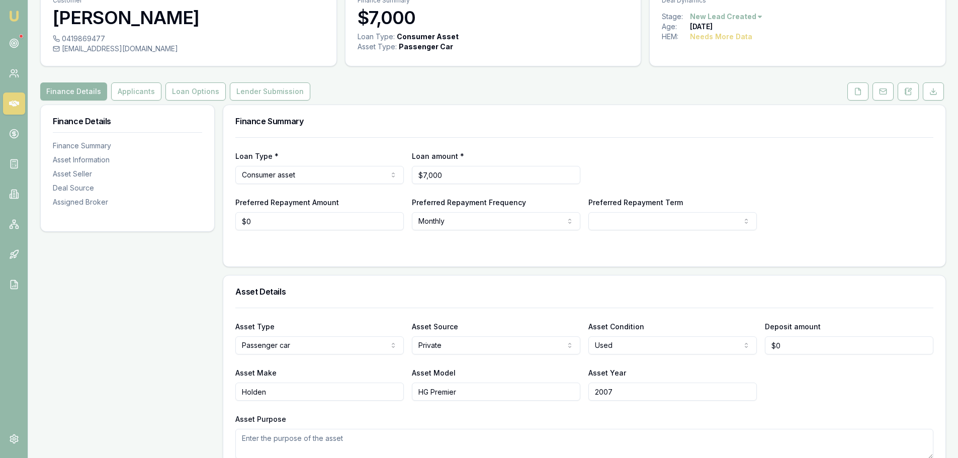
click at [620, 395] on input "2007" at bounding box center [672, 392] width 168 height 18
click at [620, 393] on input "2007" at bounding box center [672, 392] width 168 height 18
click at [628, 388] on input "2007" at bounding box center [672, 392] width 168 height 18
click at [567, 181] on input "$7,000" at bounding box center [496, 175] width 168 height 18
type input "$7,000"
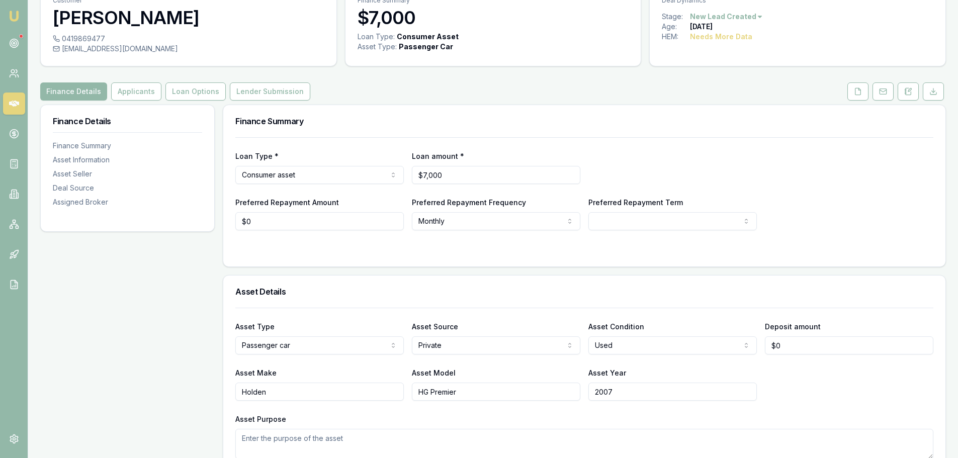
click at [636, 387] on input "2007" at bounding box center [672, 392] width 168 height 18
type input "2"
type input "1970"
click at [812, 390] on div "Asset Make Holden Asset Model HG Premier Asset Year 1970" at bounding box center [584, 384] width 698 height 34
click at [634, 91] on div "Finance Details Applicants Loan Options Lender Submission" at bounding box center [493, 91] width 906 height 18
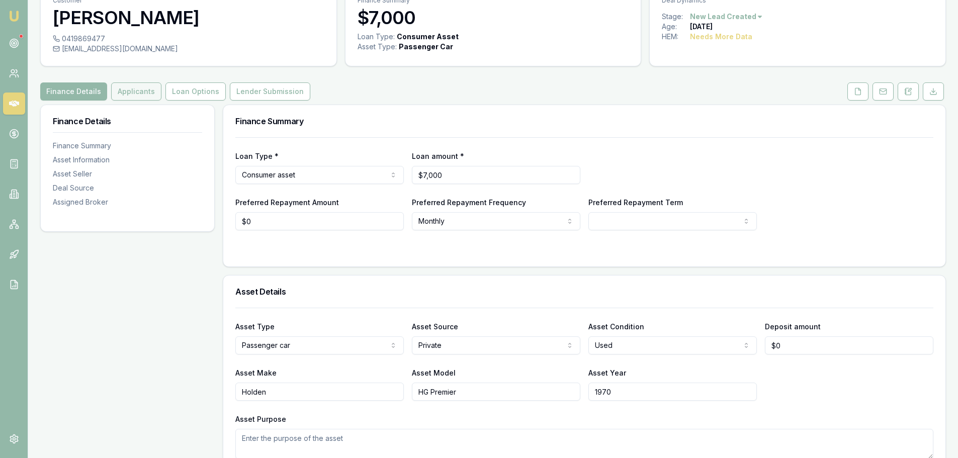
click at [126, 90] on button "Applicants" at bounding box center [136, 91] width 50 height 18
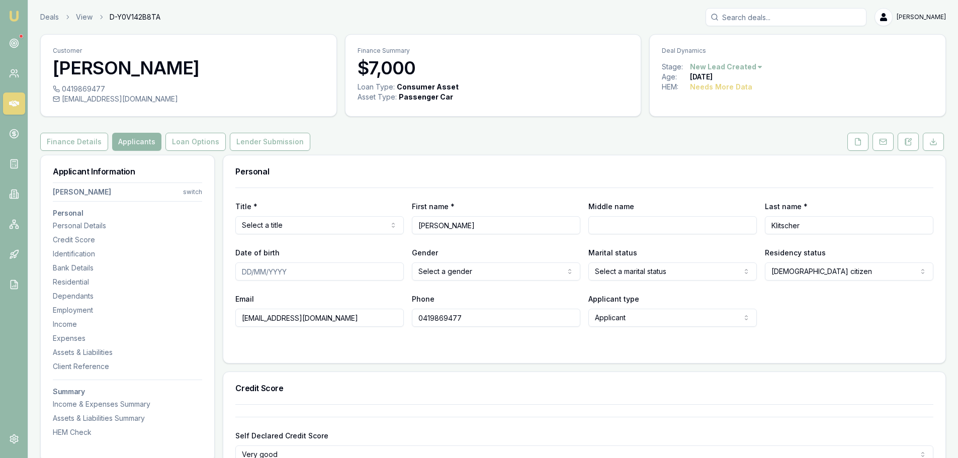
click at [302, 224] on html "Emu Broker Deals View D-Y0V142B8TA Erin Shield Toggle Menu Customer Peter Klits…" at bounding box center [479, 229] width 958 height 458
click at [349, 147] on div "Finance Details Applicants Loan Options Lender Submission" at bounding box center [493, 142] width 906 height 18
click at [625, 227] on input "Middle name" at bounding box center [672, 225] width 168 height 18
type input "Louis"
click at [567, 145] on div "Finance Details Applicants Loan Options Lender Submission" at bounding box center [493, 142] width 906 height 18
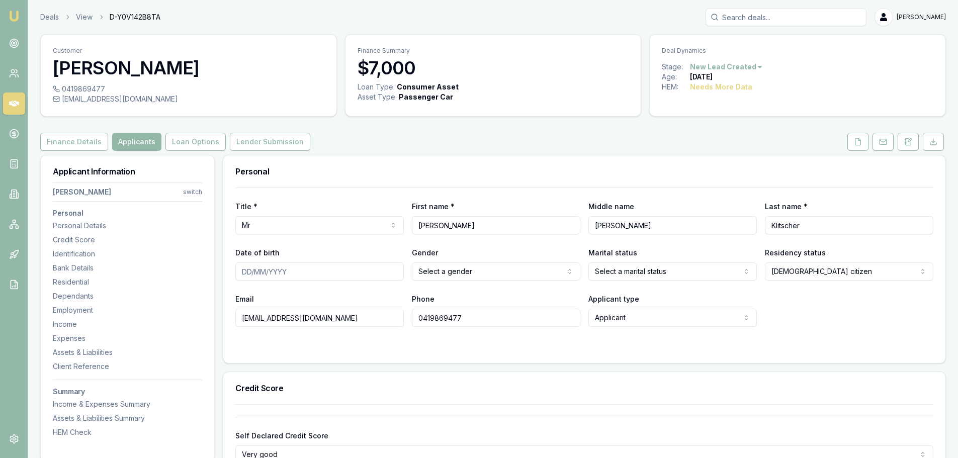
click at [324, 274] on input "Date of birth" at bounding box center [319, 271] width 168 height 18
type input "26/07/1959"
click at [494, 265] on html "Emu Broker Deals View D-Y0V142B8TA Erin Shield Toggle Menu Customer Peter Klits…" at bounding box center [479, 229] width 958 height 458
click at [670, 180] on div "Personal" at bounding box center [584, 171] width 722 height 32
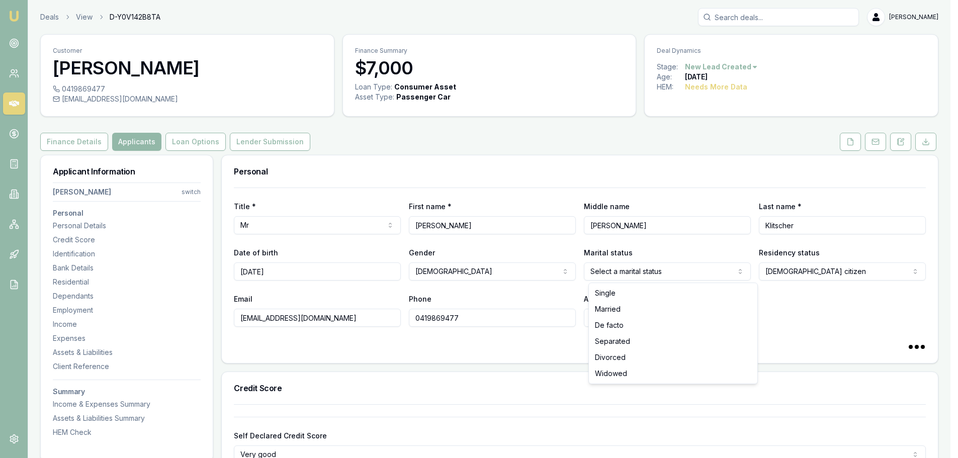
click at [677, 272] on html "Emu Broker Deals View D-Y0V142B8TA Erin Shield Toggle Menu Customer Peter Klits…" at bounding box center [479, 229] width 958 height 458
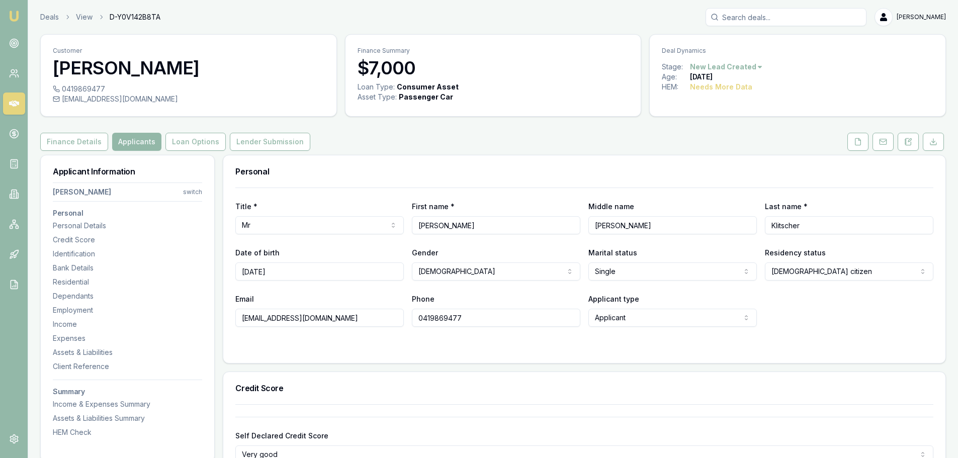
click at [872, 308] on div "Email sundowner1959@gmail.com Phone 0419869477 Applicant type Applicant Applica…" at bounding box center [584, 310] width 698 height 34
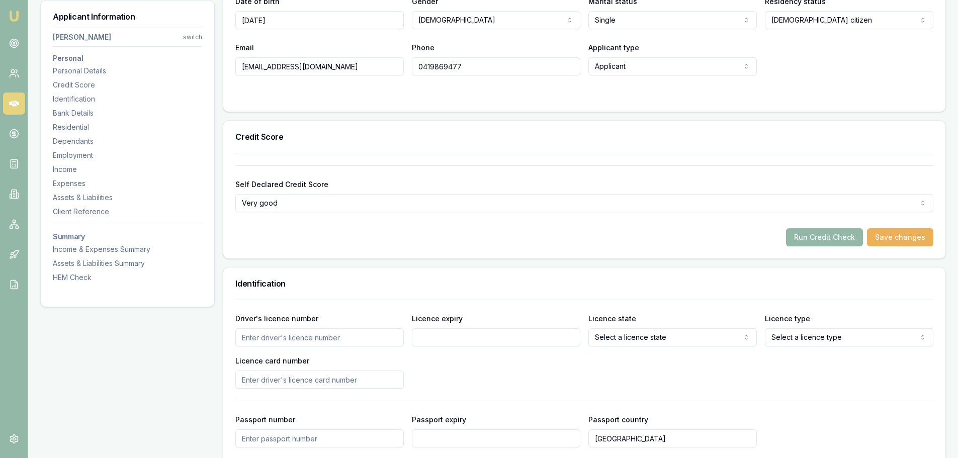
click at [296, 240] on div "Run Credit Check Save changes" at bounding box center [584, 237] width 698 height 18
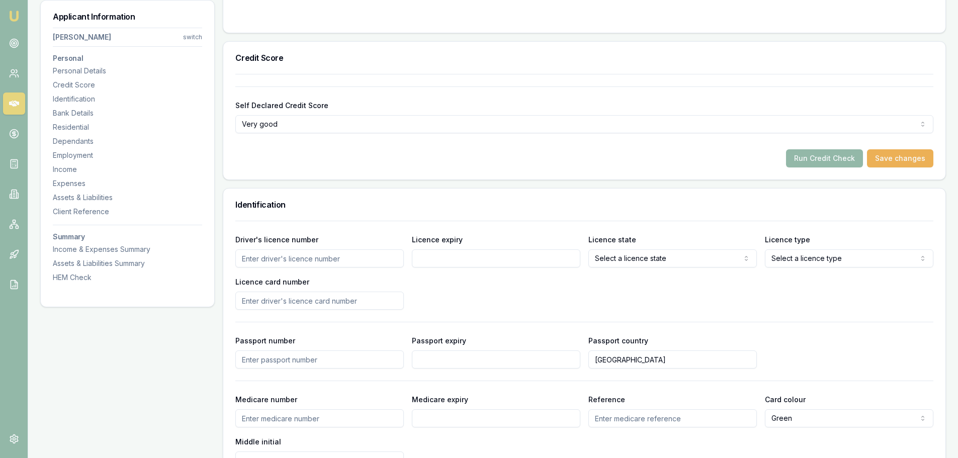
scroll to position [453, 0]
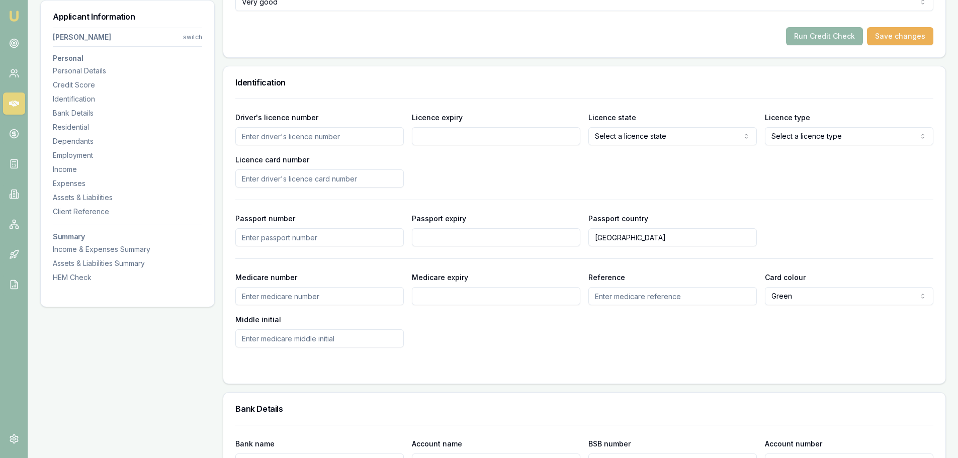
click at [331, 140] on input "Driver's licence number" at bounding box center [319, 136] width 168 height 18
type input "a"
type input "A23167"
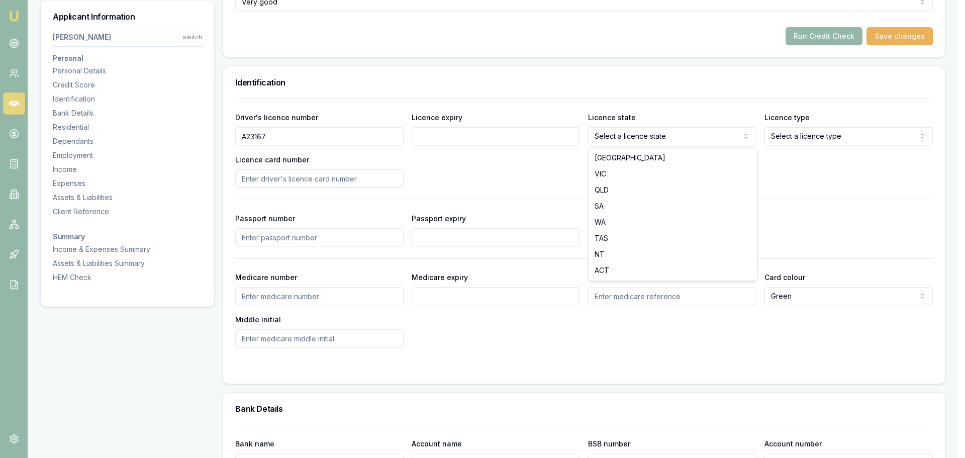
select select "SA"
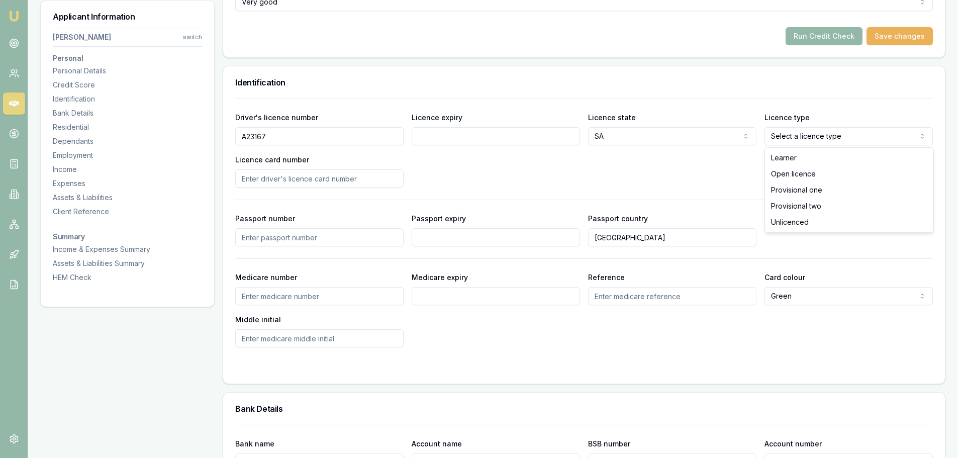
select select "OPEN_LICENCE"
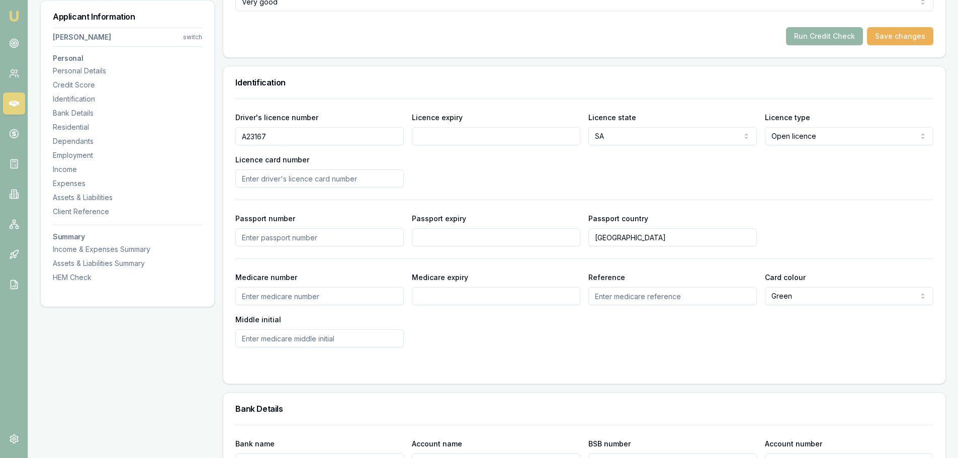
click at [459, 134] on input "Licence expiry" at bounding box center [496, 136] width 168 height 18
click at [452, 84] on h3 "Identification" at bounding box center [584, 82] width 698 height 8
click at [453, 85] on h3 "Identification" at bounding box center [584, 82] width 698 height 8
click at [455, 134] on input "Licence expiry" at bounding box center [496, 136] width 168 height 18
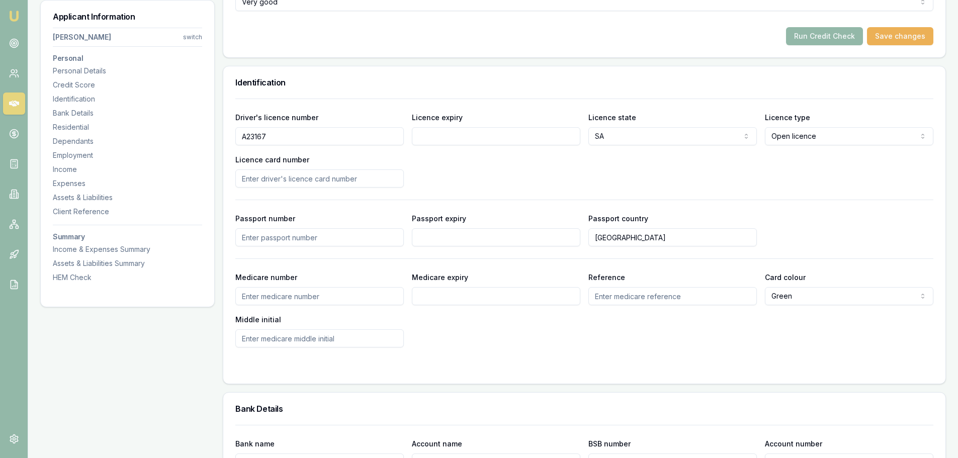
click at [479, 84] on h3 "Identification" at bounding box center [584, 82] width 698 height 8
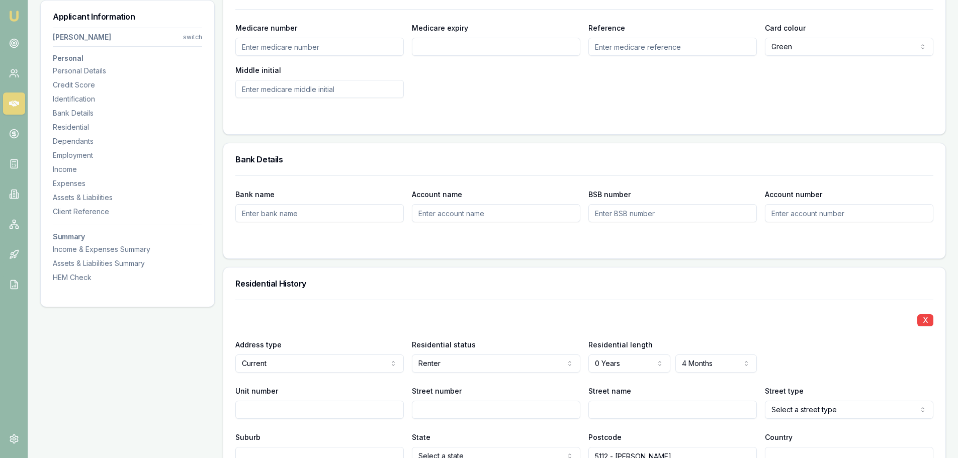
scroll to position [704, 0]
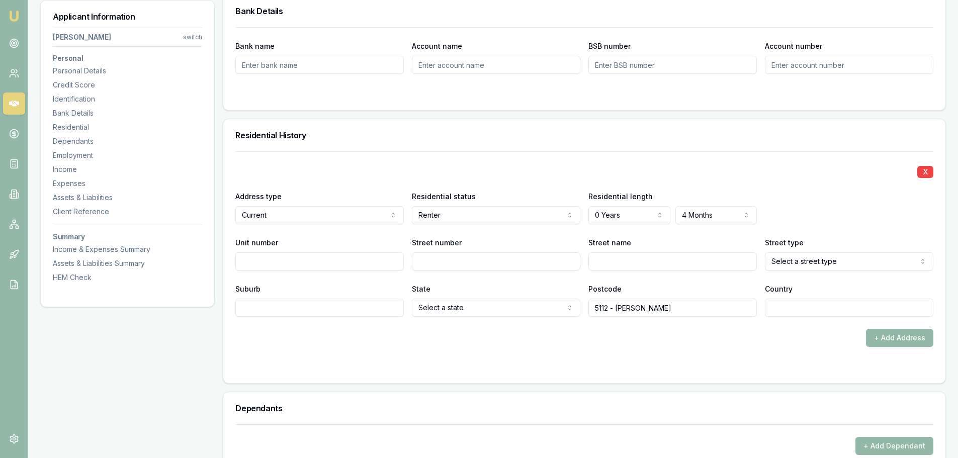
scroll to position [855, 0]
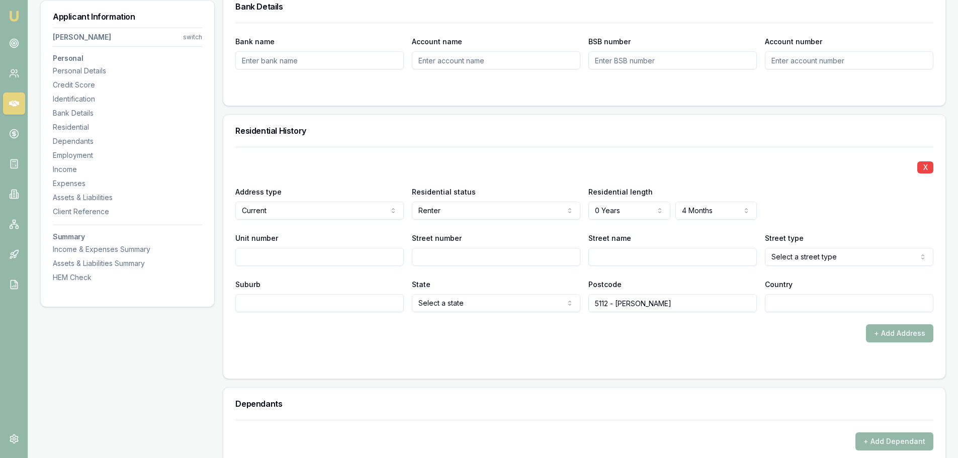
click at [359, 306] on input "Suburb" at bounding box center [319, 303] width 168 height 18
type input "ELIZQABETH VALE"
click at [261, 302] on input "ELIZQABETH VALE" at bounding box center [319, 303] width 168 height 18
type input "ELIZABETH VALE"
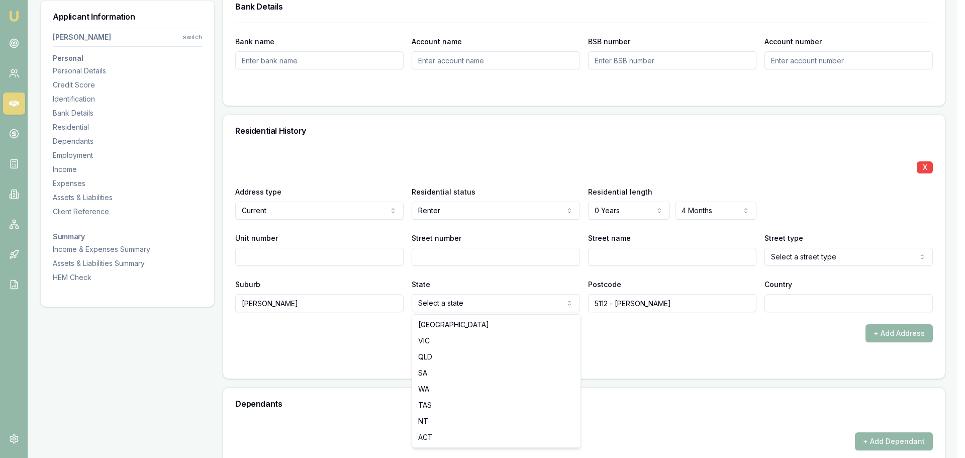
select select "SA"
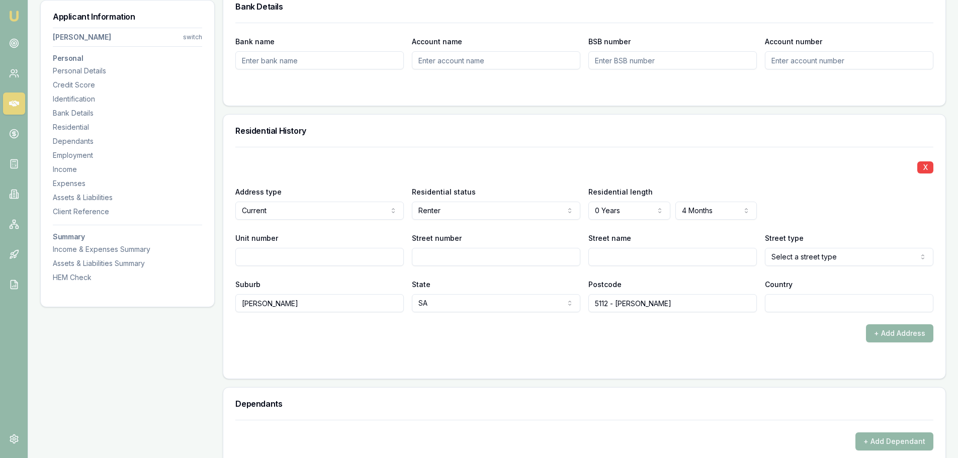
click at [696, 304] on input "5112 - Elizabeth Vale" at bounding box center [672, 303] width 168 height 18
type input "5112"
type input "AUSTRALIA"
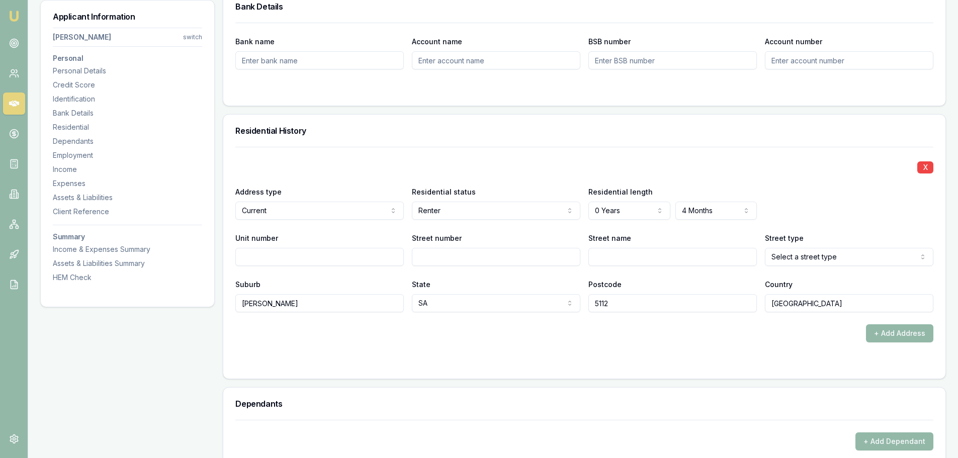
click at [440, 256] on input "Street number" at bounding box center [496, 257] width 168 height 18
click at [379, 257] on input "Unit number" at bounding box center [319, 257] width 168 height 18
type input "2"
type input "16"
type input "PLAITFORD"
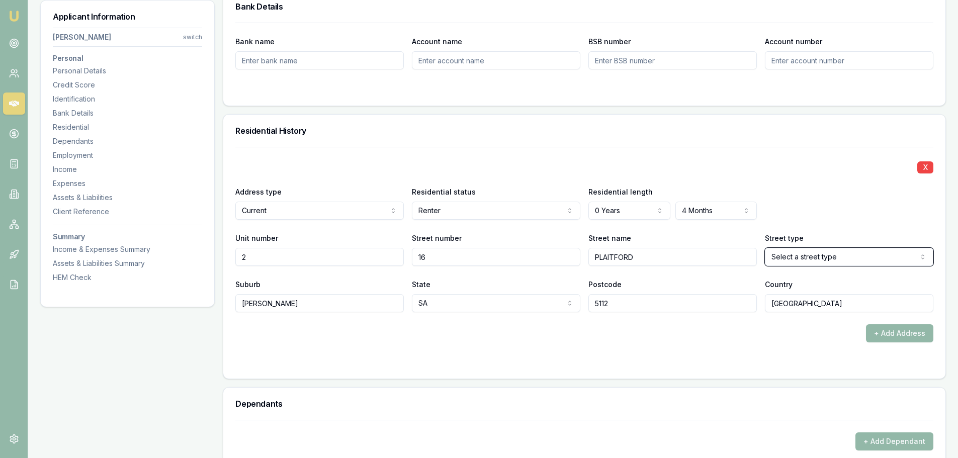
select select "Street"
click at [434, 123] on div "Residential History" at bounding box center [584, 131] width 722 height 32
click at [441, 152] on div "X Address type Current Current Previous Residential status Renter Owner with mo…" at bounding box center [584, 229] width 698 height 165
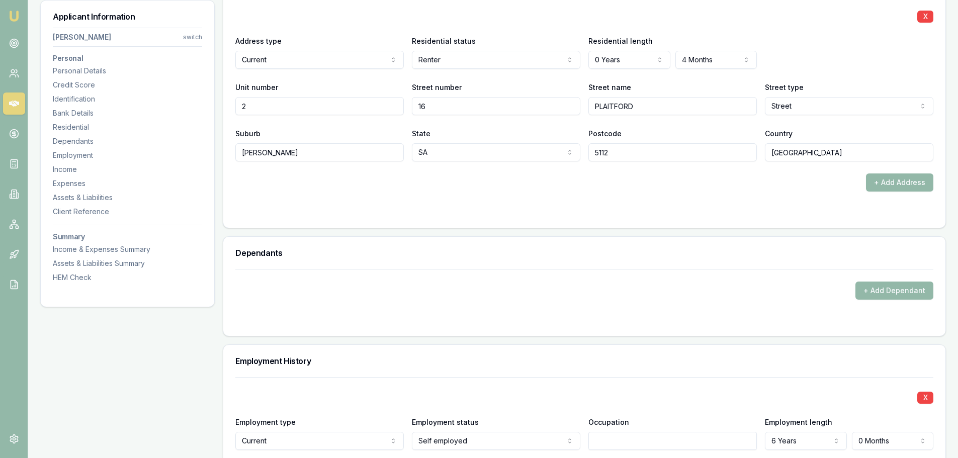
click at [425, 194] on form "X Address type Current Current Previous Residential status Renter Owner with mo…" at bounding box center [584, 106] width 698 height 220
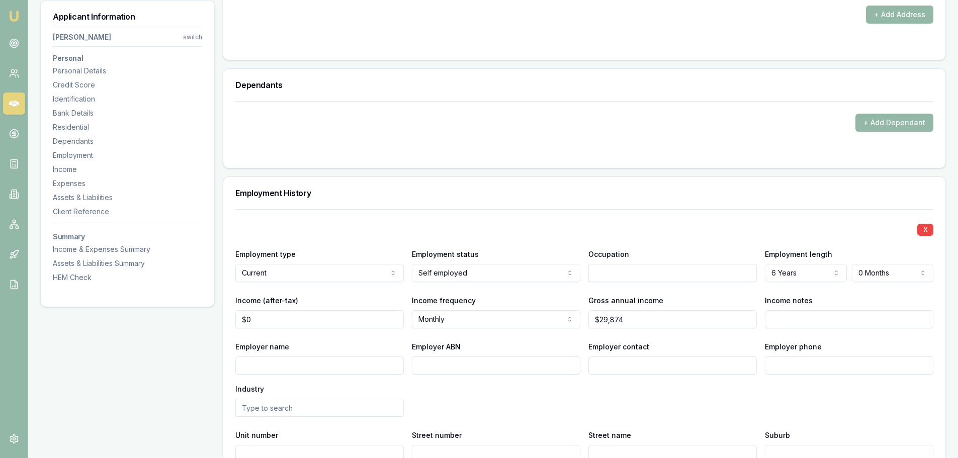
scroll to position [1207, 0]
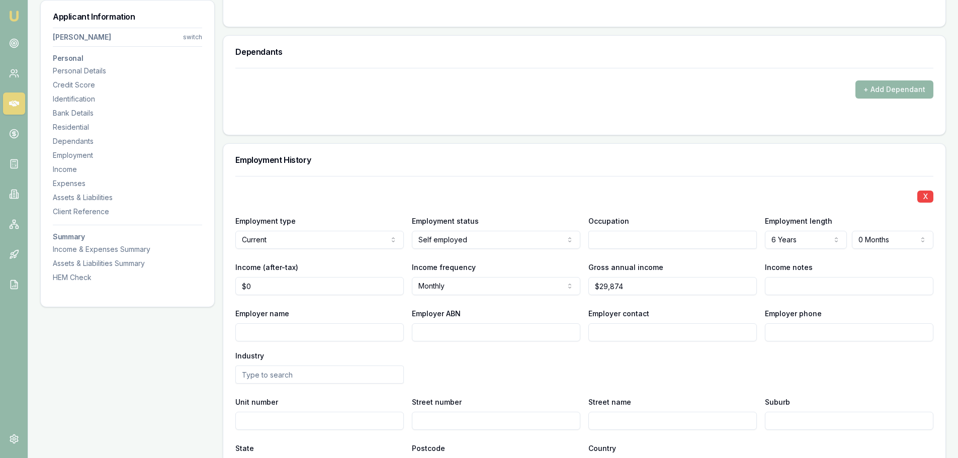
click at [425, 194] on div "X" at bounding box center [584, 196] width 698 height 14
click at [589, 183] on div "X Employment type Current Current Previous Employment status Self employed Full…" at bounding box center [584, 326] width 698 height 300
click at [472, 172] on div "Employment History" at bounding box center [584, 160] width 722 height 32
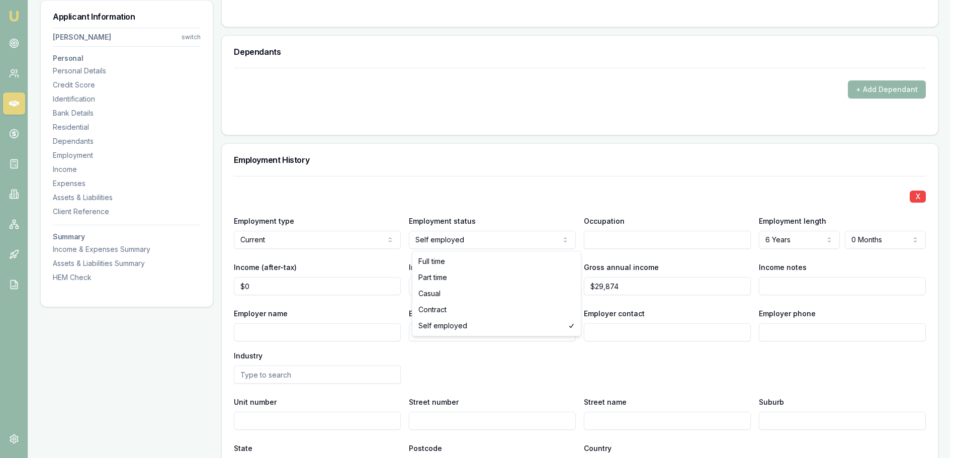
select select "CASUAL"
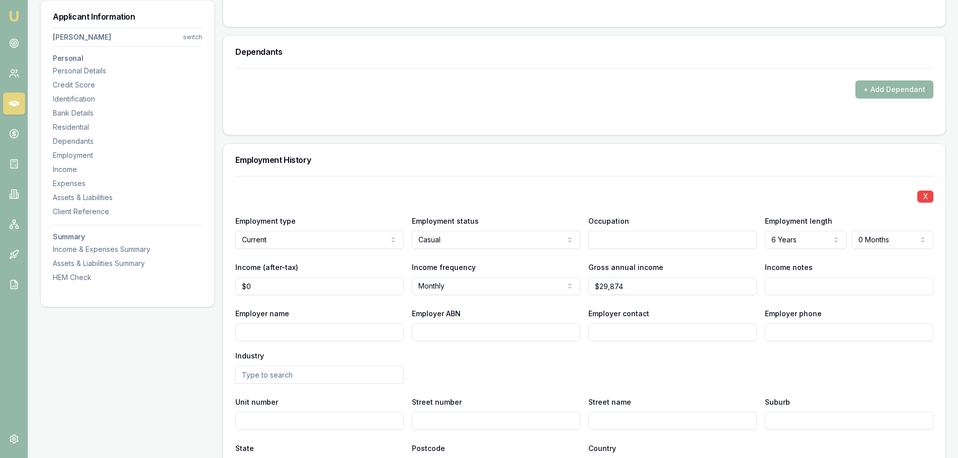
click at [351, 336] on input "Employer name" at bounding box center [319, 332] width 168 height 18
type input "d"
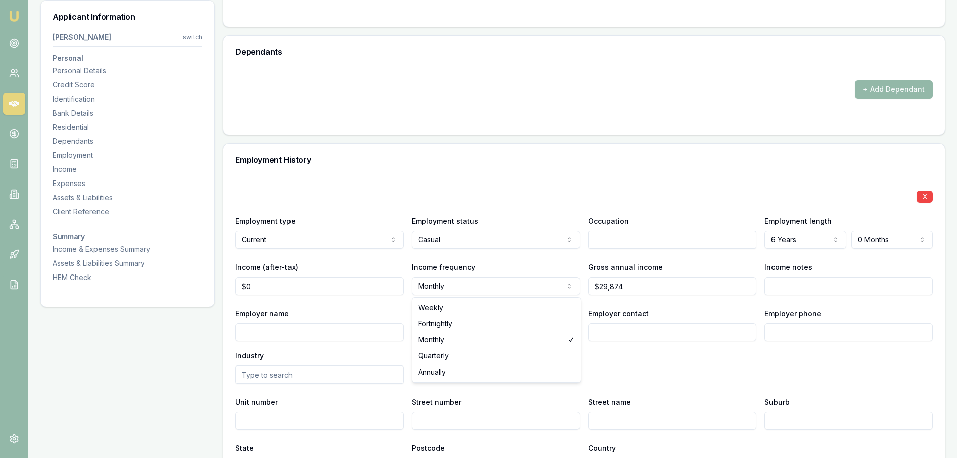
select select "FORTNIGHTLY"
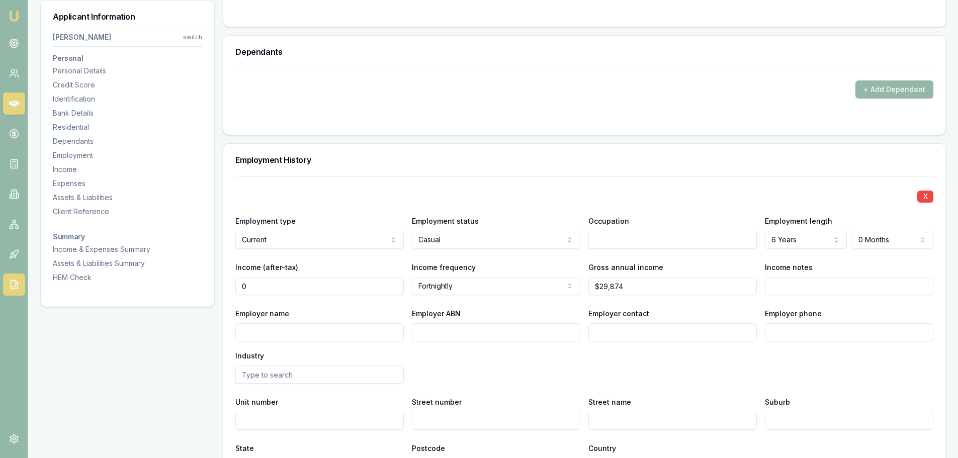
drag, startPoint x: 275, startPoint y: 287, endPoint x: 20, endPoint y: 292, distance: 255.0
click at [143, 286] on div "Applicant Information Peter Klitscher switch Personal Personal Details Credit S…" at bounding box center [493, 267] width 906 height 2638
type input "$1,149"
click at [388, 333] on input "Employer name" at bounding box center [319, 332] width 168 height 18
type input "CENTRELINK"
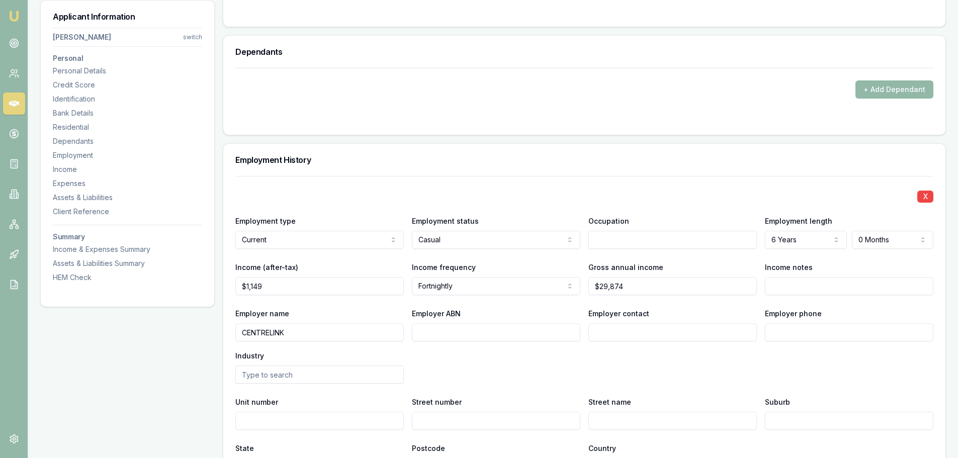
click at [643, 236] on input "text" at bounding box center [672, 240] width 168 height 18
click at [642, 236] on input "text" at bounding box center [672, 240] width 168 height 18
type input "DISABILITY SUPPORT PENSION"
click at [395, 209] on div "X Employment type Current Current Previous Employment status Casual Full time P…" at bounding box center [584, 326] width 698 height 300
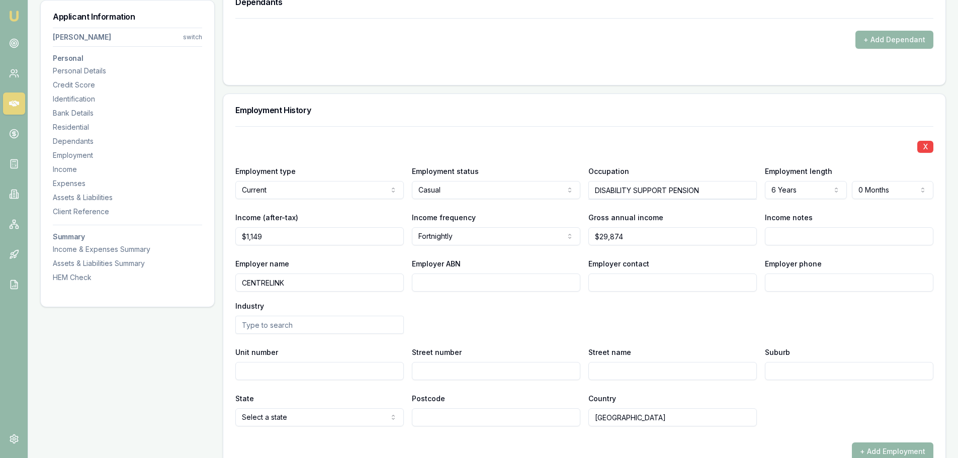
scroll to position [1257, 0]
click at [674, 326] on div "Employer name CENTRELINK Employer ABN Employer contact Employer phone Industry" at bounding box center [584, 295] width 698 height 76
click at [466, 116] on div "Employment History" at bounding box center [584, 110] width 722 height 32
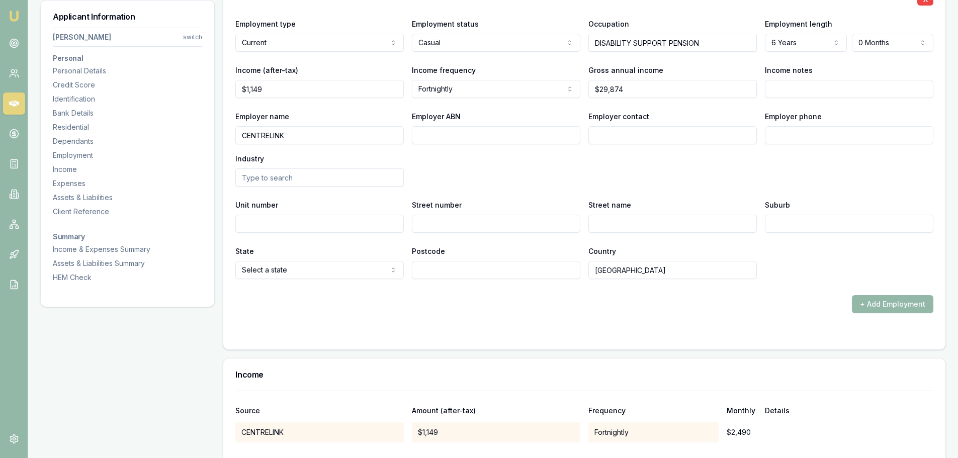
scroll to position [1408, 0]
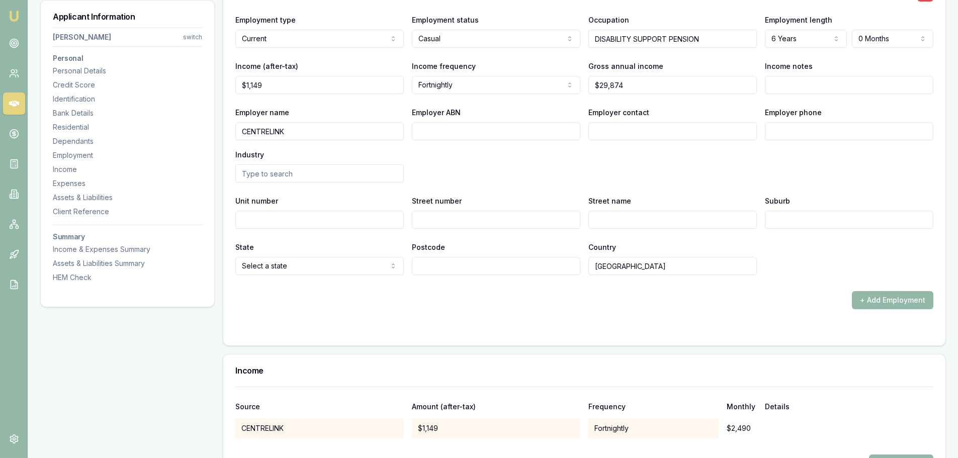
click at [566, 197] on div "Street number" at bounding box center [496, 212] width 168 height 34
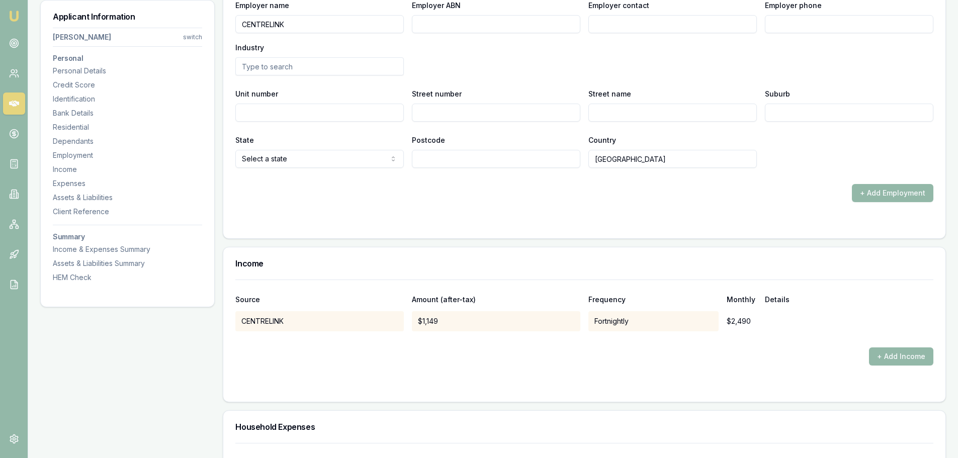
scroll to position [1609, 0]
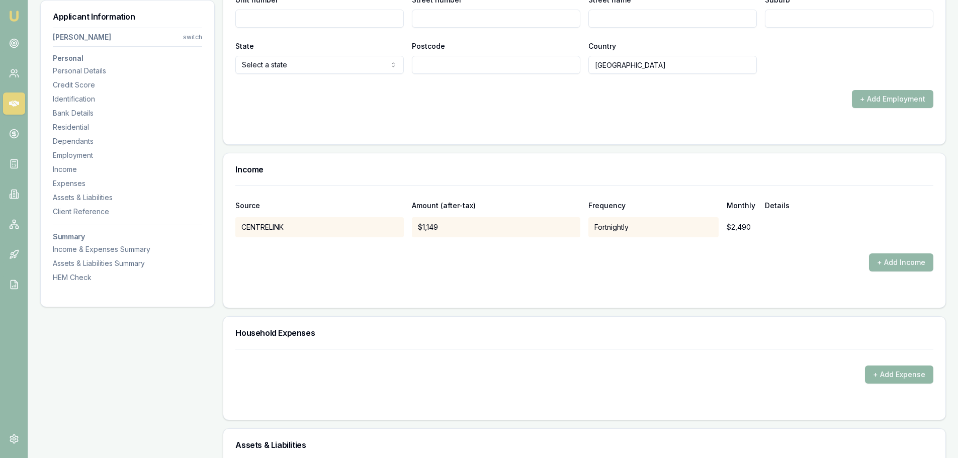
click at [891, 374] on button "+ Add Expense" at bounding box center [899, 375] width 68 height 18
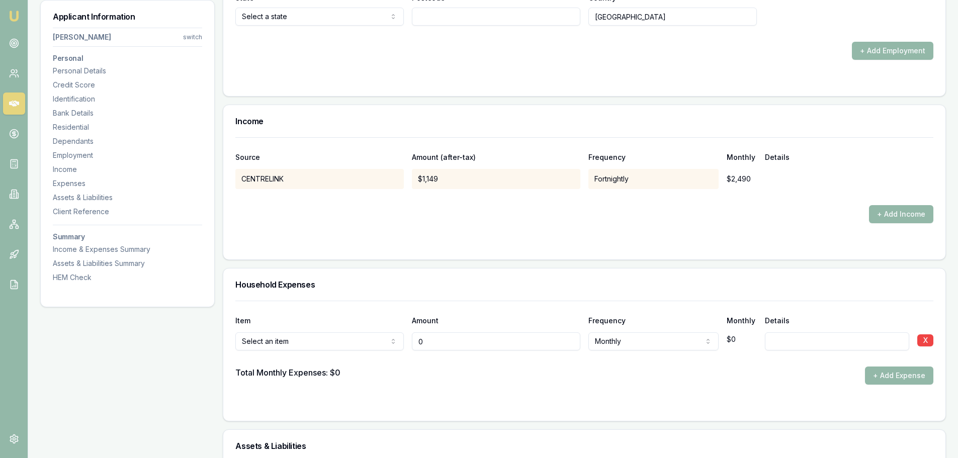
scroll to position [1760, 0]
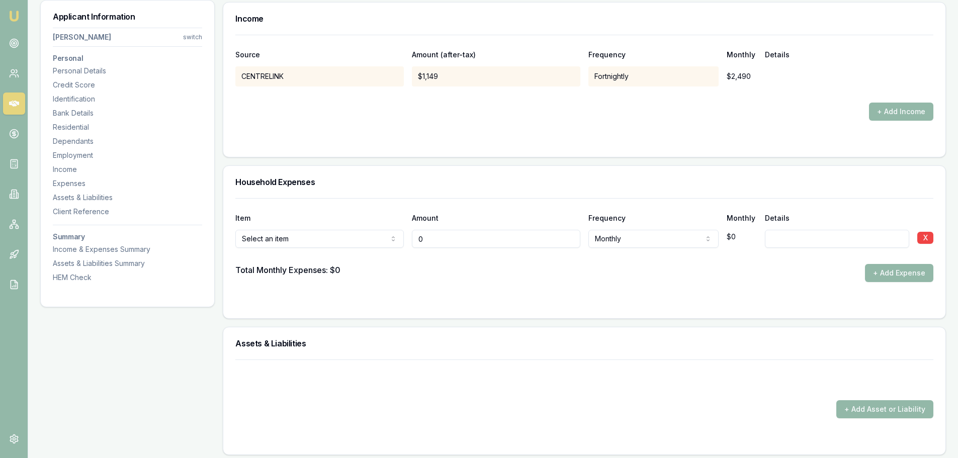
type input "$0"
click at [292, 227] on div "Select an item Rent or board Food and groceries Utilities Insurance Transport H…" at bounding box center [319, 237] width 168 height 22
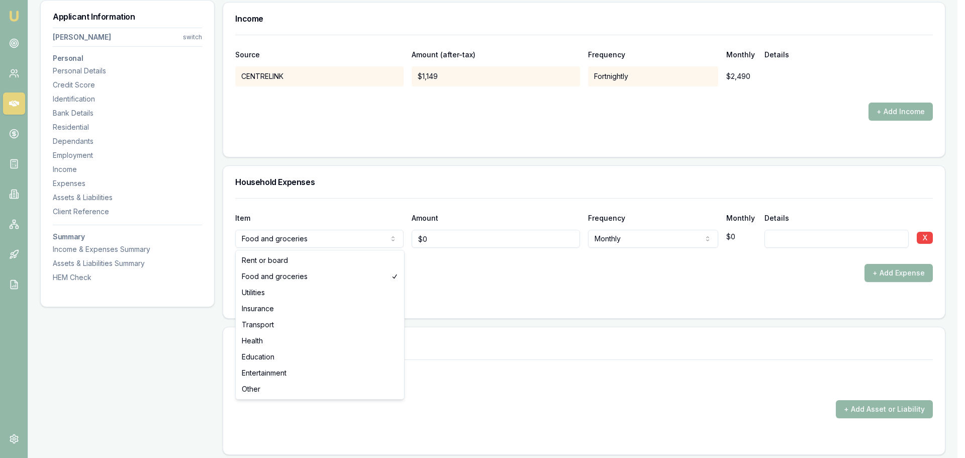
select select "RENT_OR_BOARD"
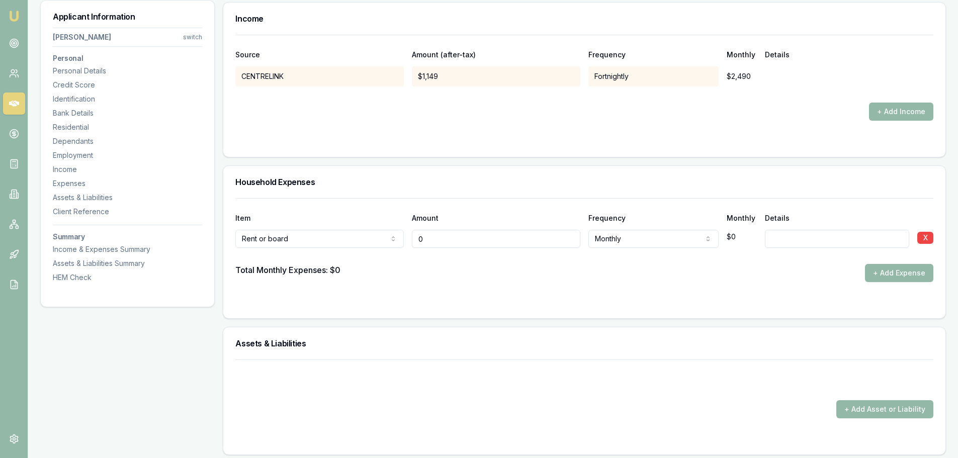
drag, startPoint x: 443, startPoint y: 235, endPoint x: 158, endPoint y: 232, distance: 285.1
click at [329, 239] on div "Rent or board Rent or board Food and groceries Utilities Insurance Transport He…" at bounding box center [584, 237] width 698 height 22
type input "$262"
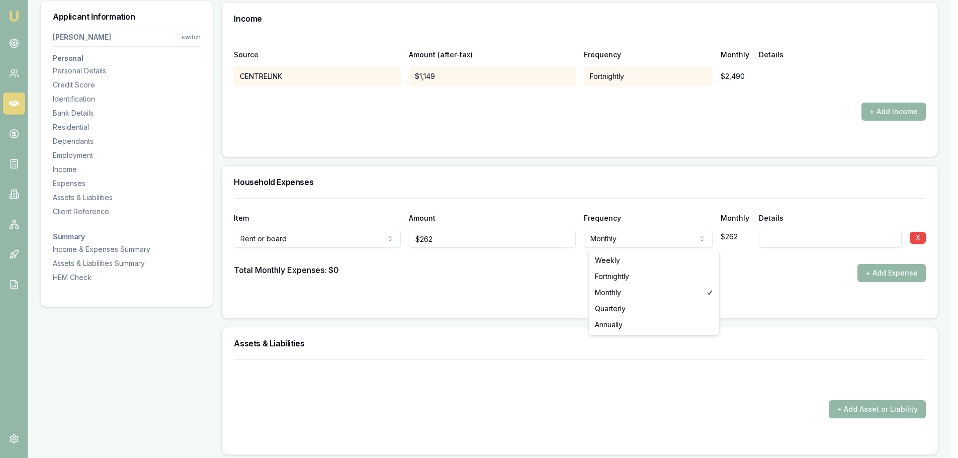
select select "FORTNIGHTLY"
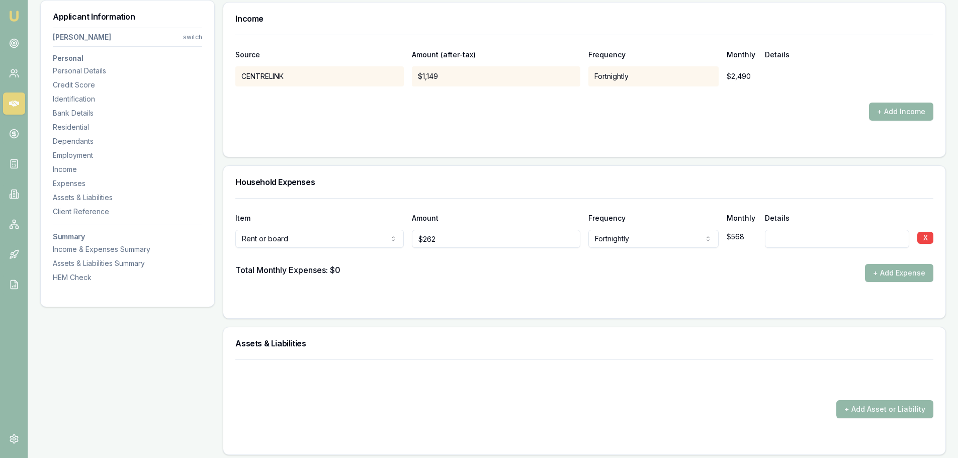
click at [568, 188] on div "Household Expenses" at bounding box center [584, 182] width 722 height 32
type input "CENTREPAY"
click at [783, 266] on div "Total Monthly Expenses: $568 + Add Expense" at bounding box center [584, 273] width 698 height 18
click at [467, 260] on div at bounding box center [584, 256] width 698 height 16
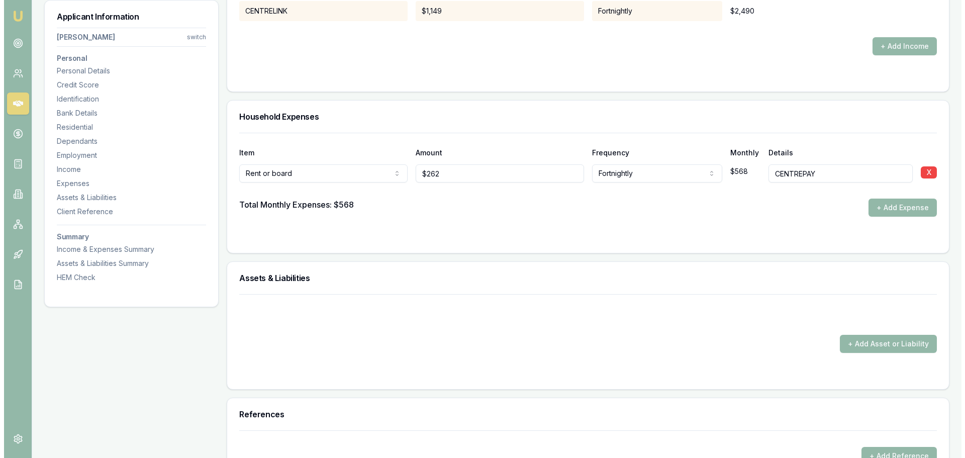
scroll to position [1860, 0]
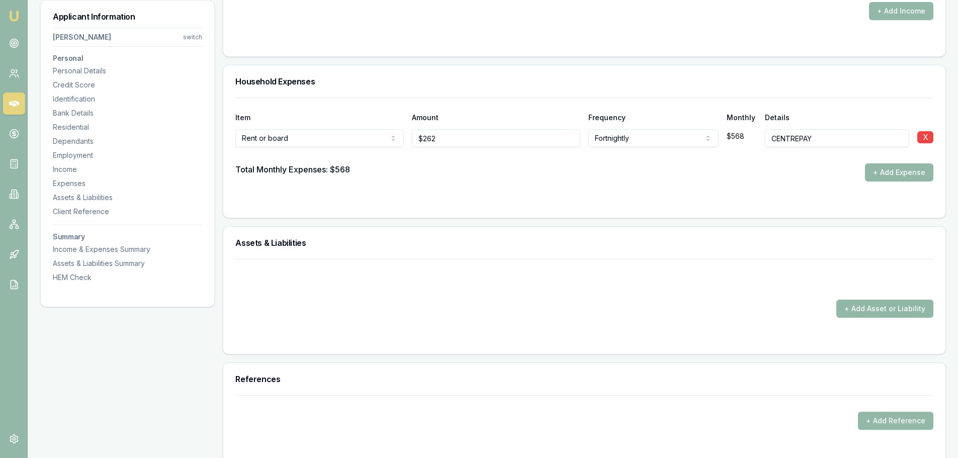
click at [855, 310] on button "+ Add Asset or Liability" at bounding box center [884, 309] width 97 height 18
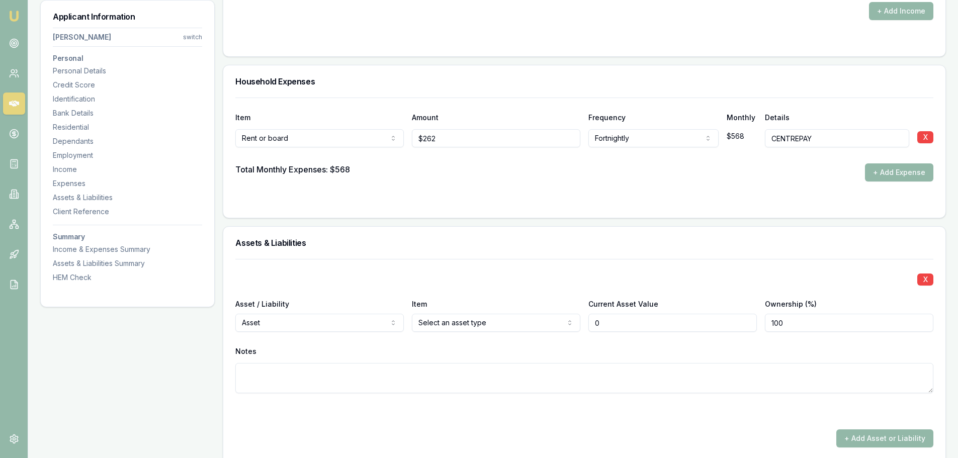
type input "$0"
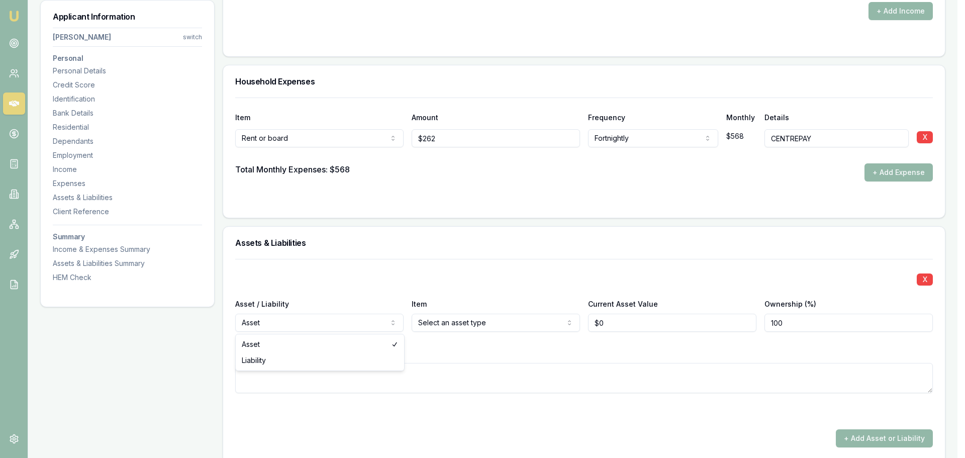
select select "LIABILITY"
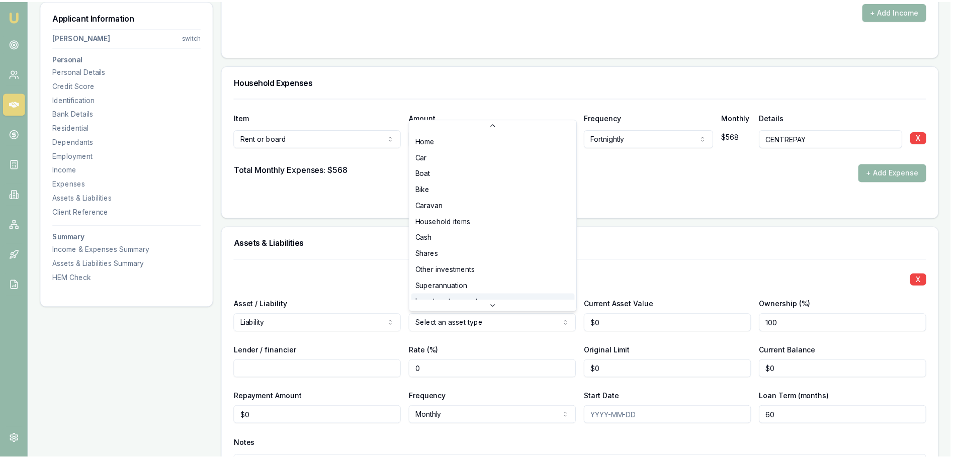
scroll to position [59, 0]
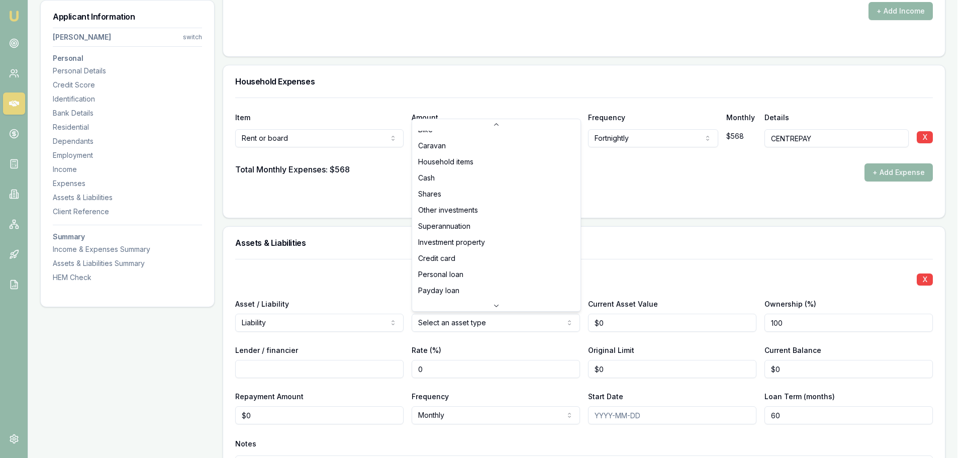
select select "PERSONAL_LOAN"
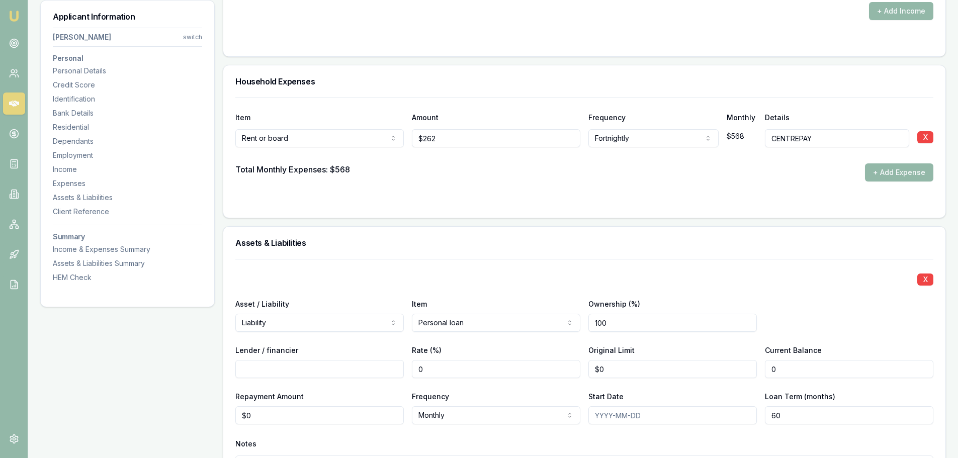
drag, startPoint x: 792, startPoint y: 370, endPoint x: 302, endPoint y: 400, distance: 491.2
click at [624, 382] on div "X Asset / Liability Liability Asset Liability Item Personal loan Home Car Boat …" at bounding box center [584, 384] width 698 height 251
type input "2"
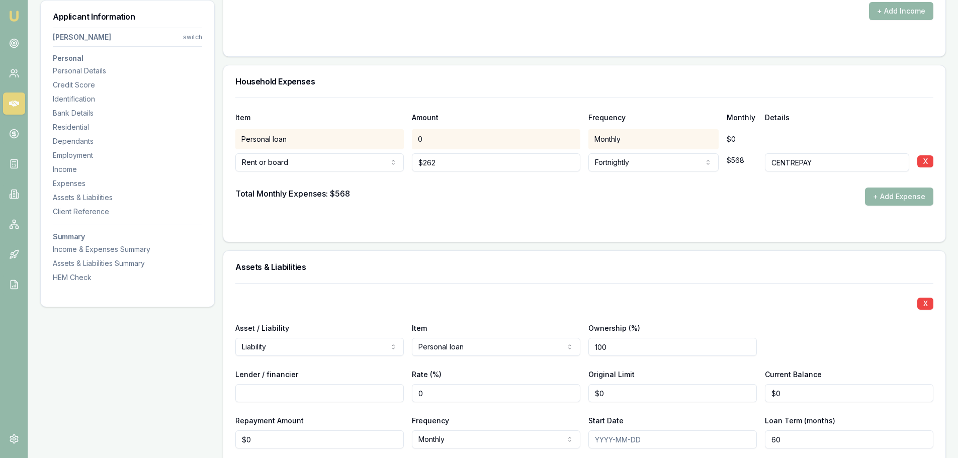
click at [573, 273] on div "Assets & Liabilities" at bounding box center [584, 267] width 722 height 32
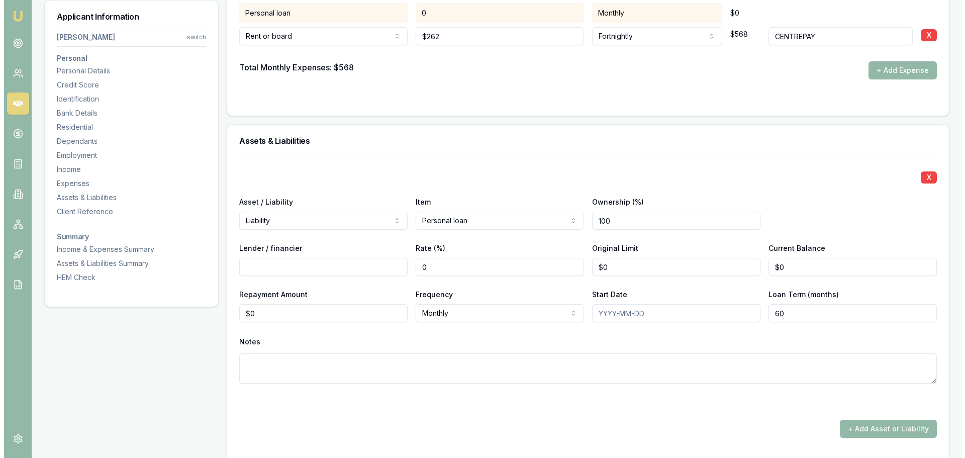
scroll to position [1911, 0]
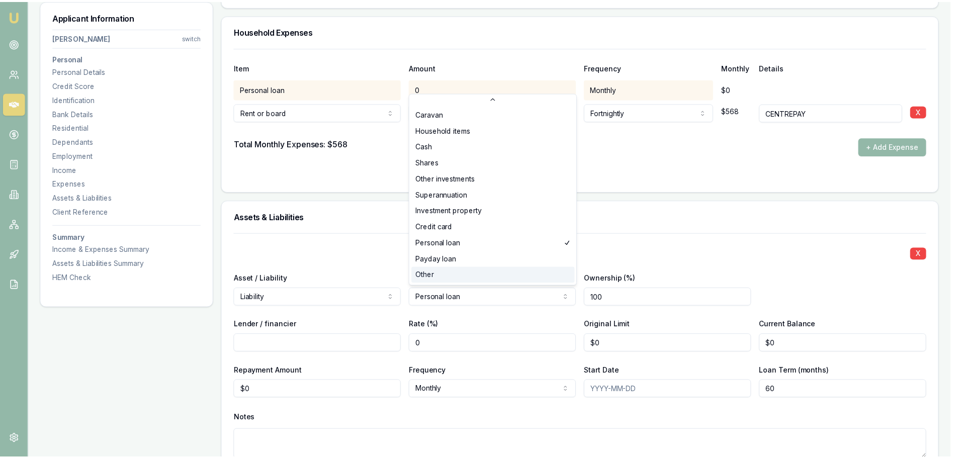
scroll to position [65, 0]
select select "PAYDAY_LOAN"
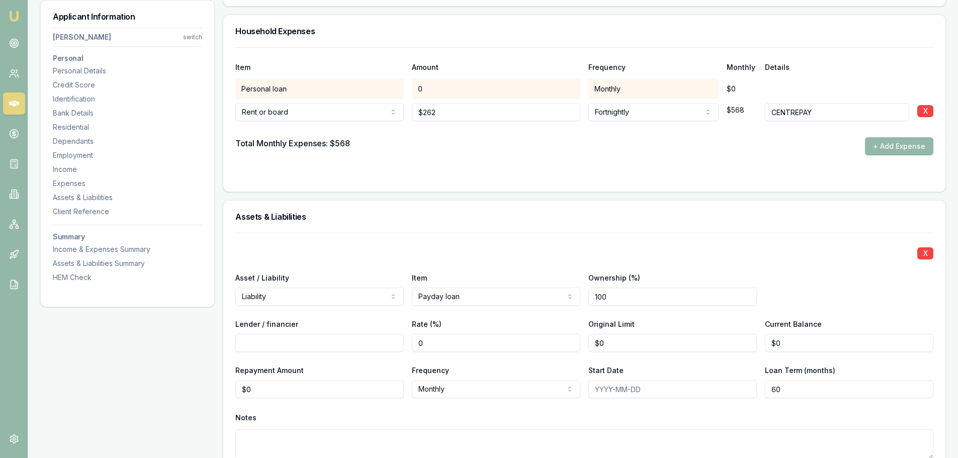
click at [383, 344] on input "Lender / financier" at bounding box center [319, 343] width 168 height 18
type input "MONEY3"
drag, startPoint x: 756, startPoint y: 343, endPoint x: 581, endPoint y: 355, distance: 175.9
click at [721, 346] on div "Lender / financier MONEY3 Rate (%) 0 Original Limit $0 Current Balance 0" at bounding box center [584, 335] width 698 height 34
type input "$2,300"
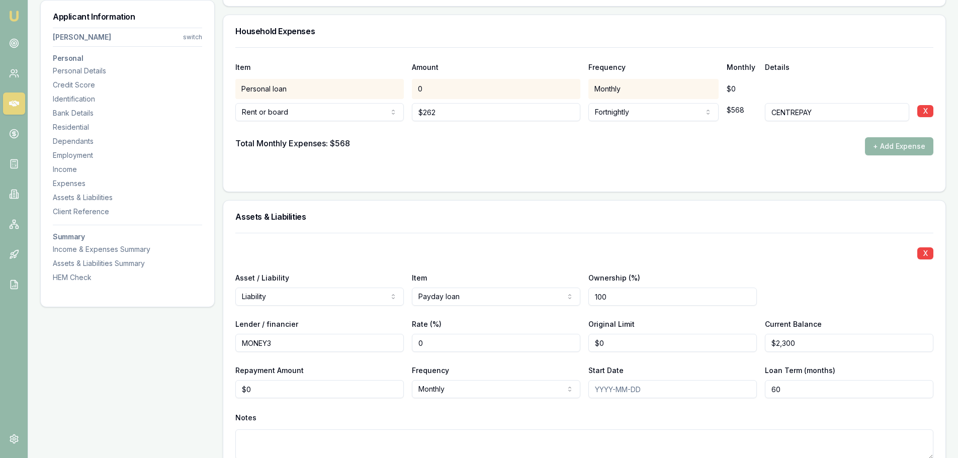
click at [522, 240] on div "X Asset / Liability Liability Asset Liability Item Payday loan Home Car Boat Bi…" at bounding box center [584, 358] width 698 height 251
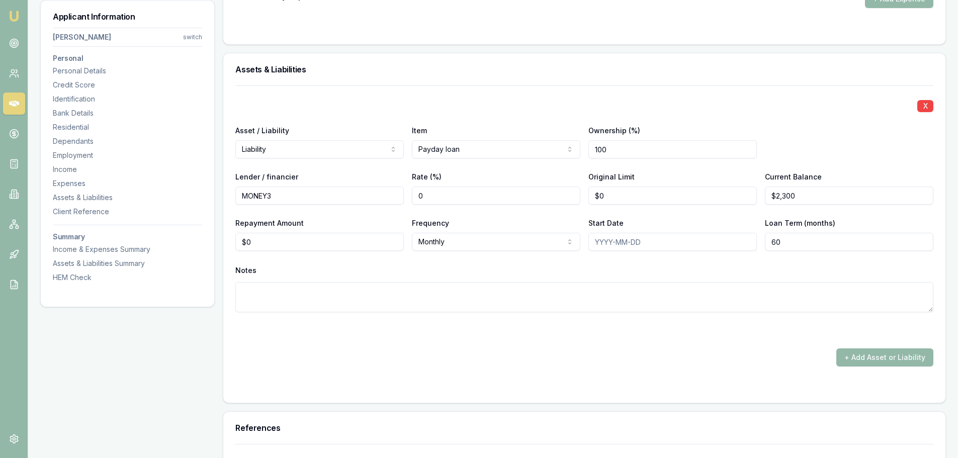
scroll to position [2062, 0]
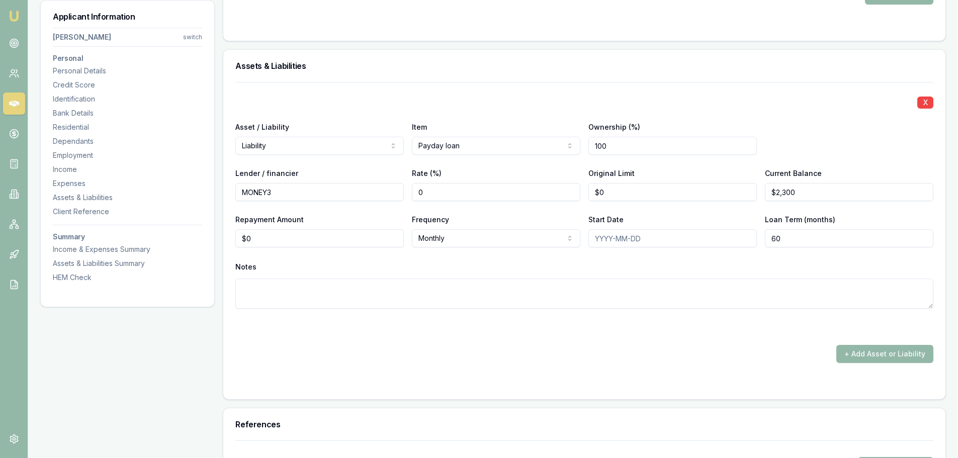
click at [399, 262] on div "Notes" at bounding box center [584, 266] width 698 height 15
click at [420, 354] on div "+ Add Asset or Liability" at bounding box center [584, 354] width 698 height 18
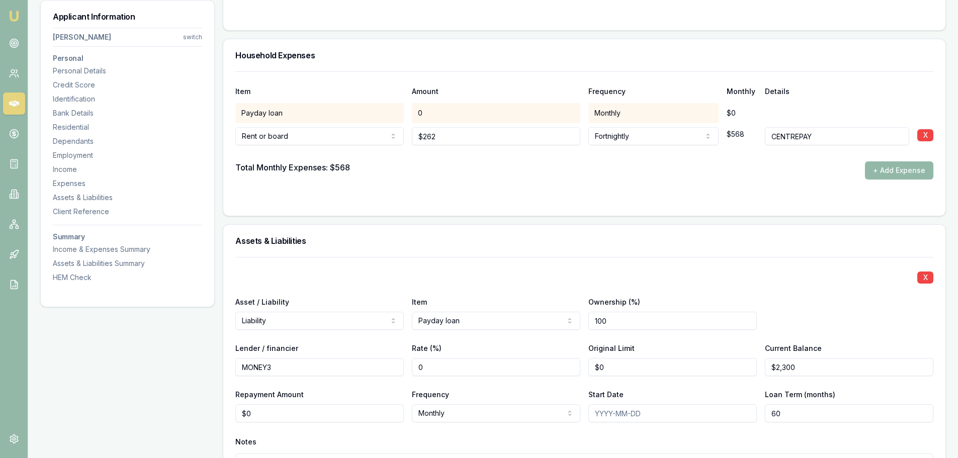
scroll to position [1810, 0]
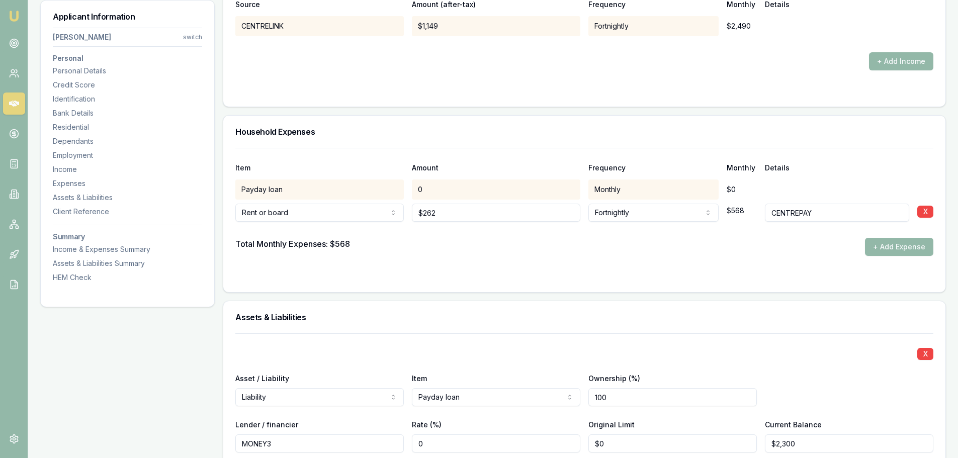
click at [414, 366] on div "X Asset / Liability Liability Asset Liability Item Payday loan Home Car Boat Bi…" at bounding box center [584, 458] width 698 height 251
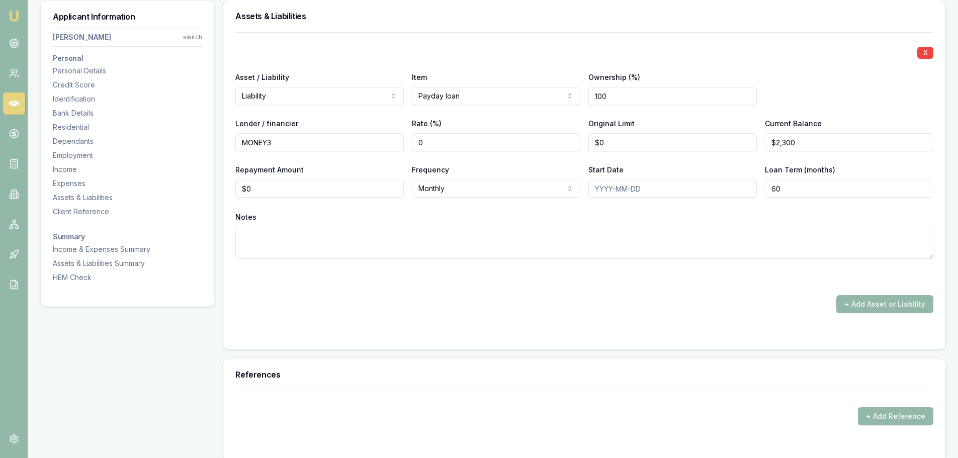
scroll to position [2112, 0]
click at [464, 307] on div "+ Add Asset or Liability" at bounding box center [584, 304] width 698 height 18
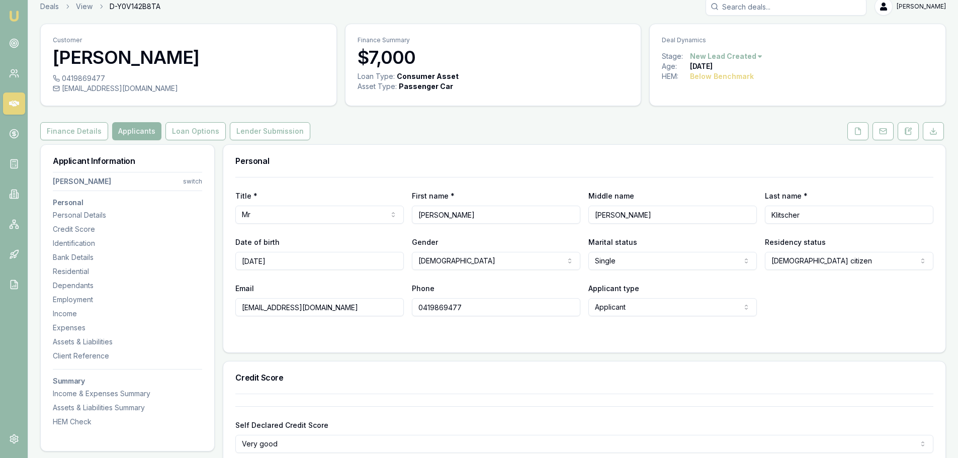
scroll to position [0, 0]
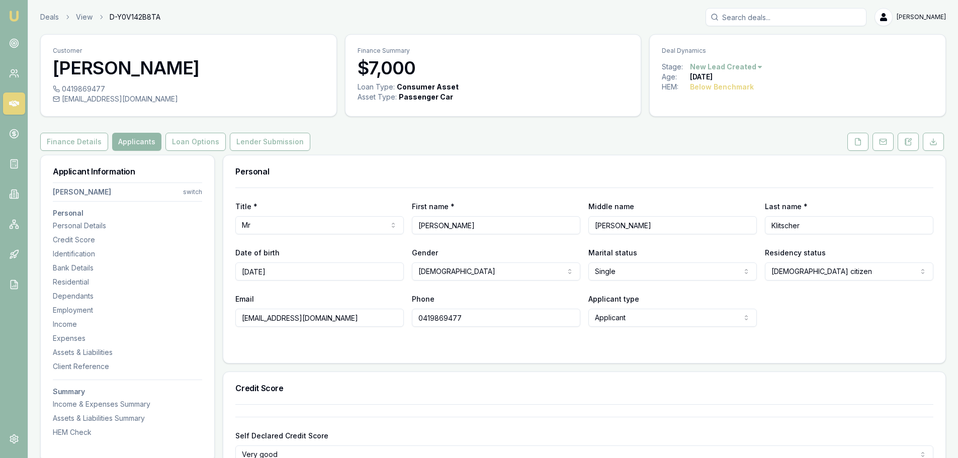
click at [485, 161] on div "Personal" at bounding box center [584, 171] width 722 height 32
click at [864, 141] on button at bounding box center [857, 142] width 21 height 18
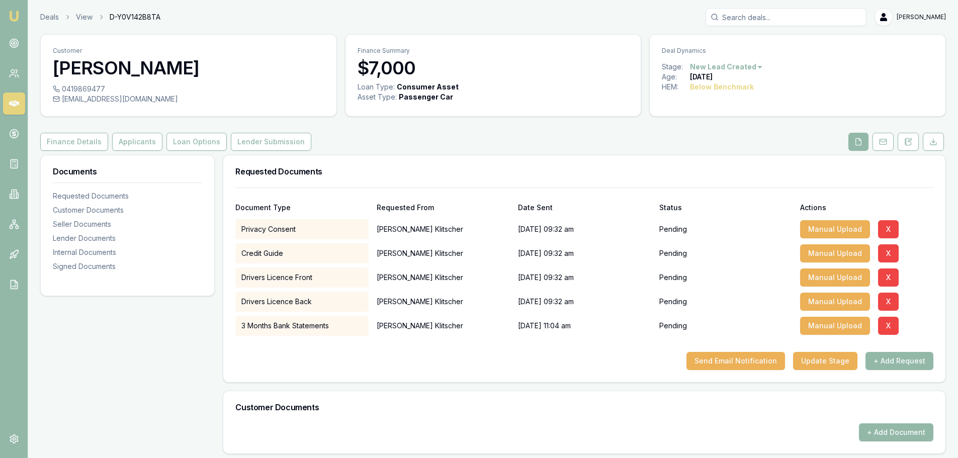
click at [667, 139] on div "Finance Details Applicants Loan Options Lender Submission" at bounding box center [493, 142] width 906 height 18
click at [701, 127] on div "Customer Peter Klitscher 0419869477 sundowner1959@gmail.com Finance Summary $7,…" at bounding box center [493, 386] width 906 height 705
click at [455, 153] on div "Customer Peter Klitscher 0419869477 sundowner1959@gmail.com Finance Summary $7,…" at bounding box center [493, 386] width 906 height 705
click at [475, 141] on div "Finance Details Applicants Loan Options Lender Submission" at bounding box center [493, 142] width 906 height 18
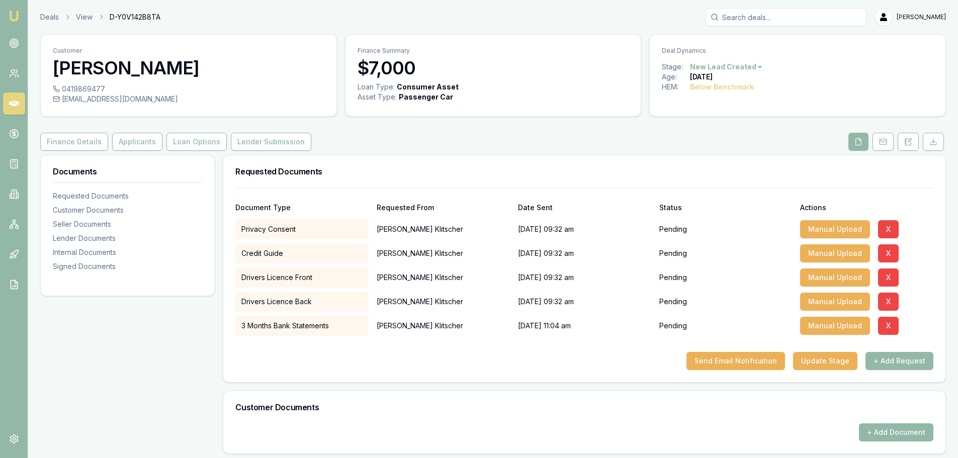
click at [475, 141] on div "Finance Details Applicants Loan Options Lender Submission" at bounding box center [493, 142] width 906 height 18
click at [469, 146] on div "Finance Details Applicants Loan Options Lender Submission" at bounding box center [493, 142] width 906 height 18
click at [818, 362] on button "Update Stage" at bounding box center [825, 361] width 64 height 18
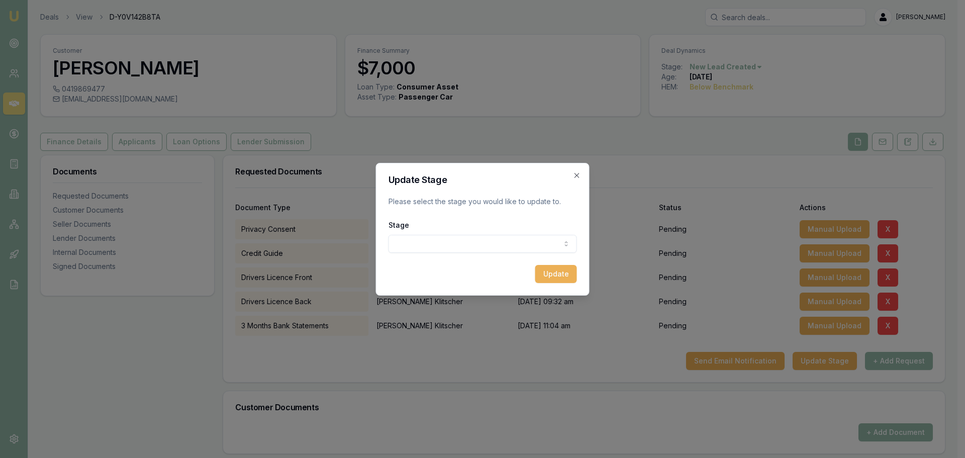
click at [492, 244] on body "Emu Broker Deals View D-Y0V142B8TA Erin Shield Toggle Menu Customer Peter Klits…" at bounding box center [479, 229] width 958 height 458
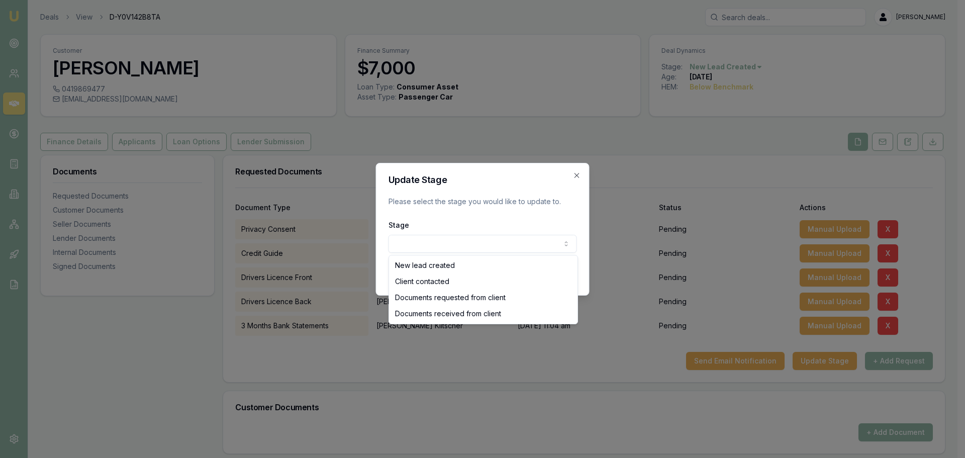
select select "DOCUMENTS_REQUESTED_FROM_CLIENT"
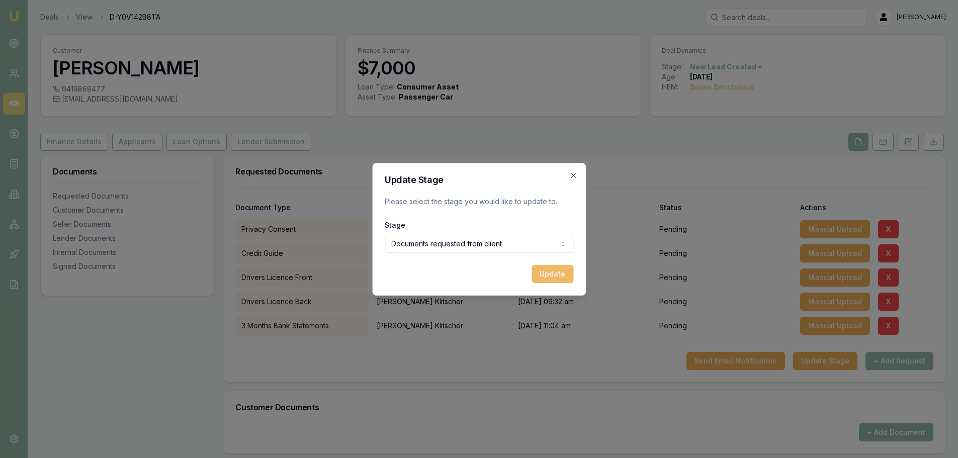
click at [551, 275] on button "Update" at bounding box center [552, 274] width 42 height 18
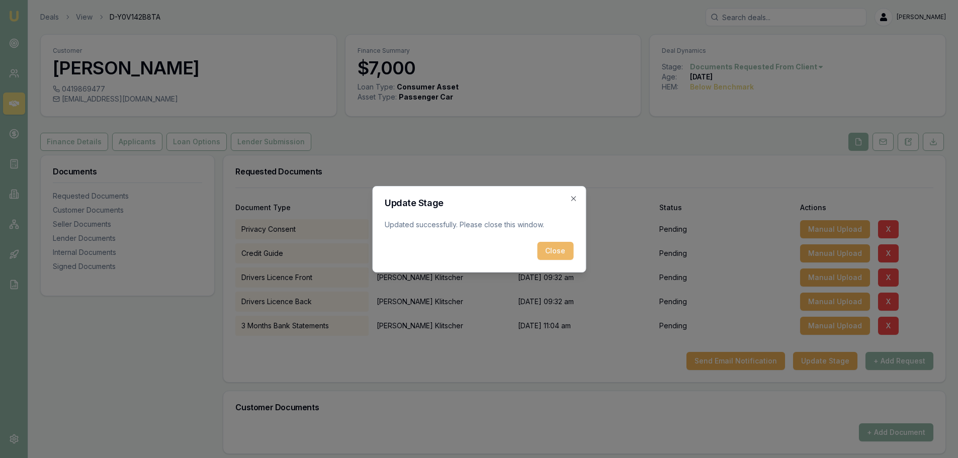
click at [556, 254] on button "Close" at bounding box center [555, 251] width 36 height 18
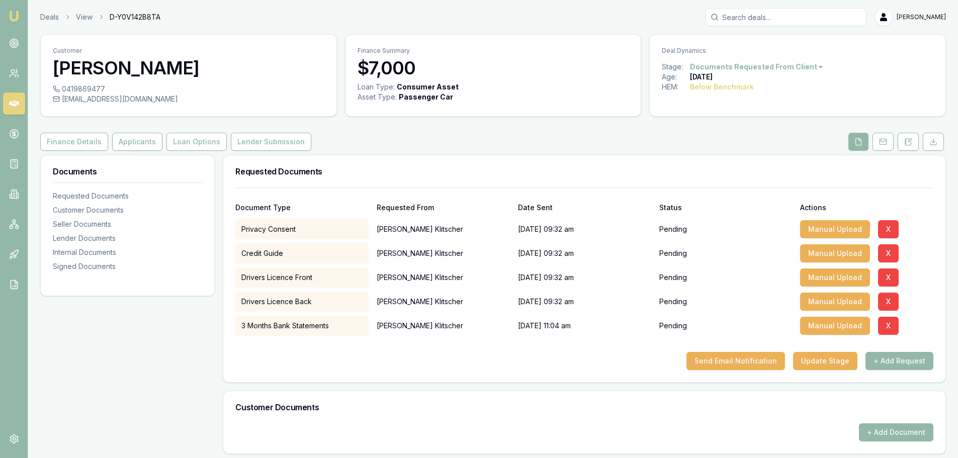
click at [482, 143] on div "Finance Details Applicants Loan Options Lender Submission" at bounding box center [493, 142] width 906 height 18
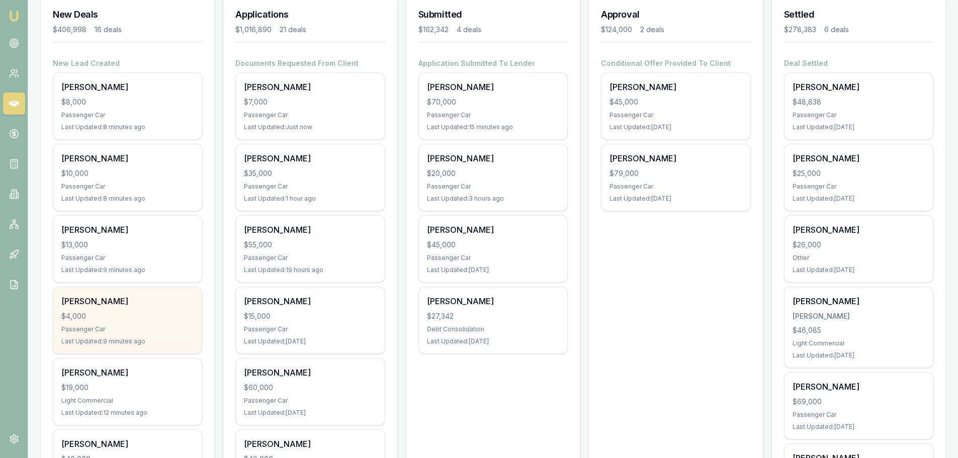
scroll to position [201, 0]
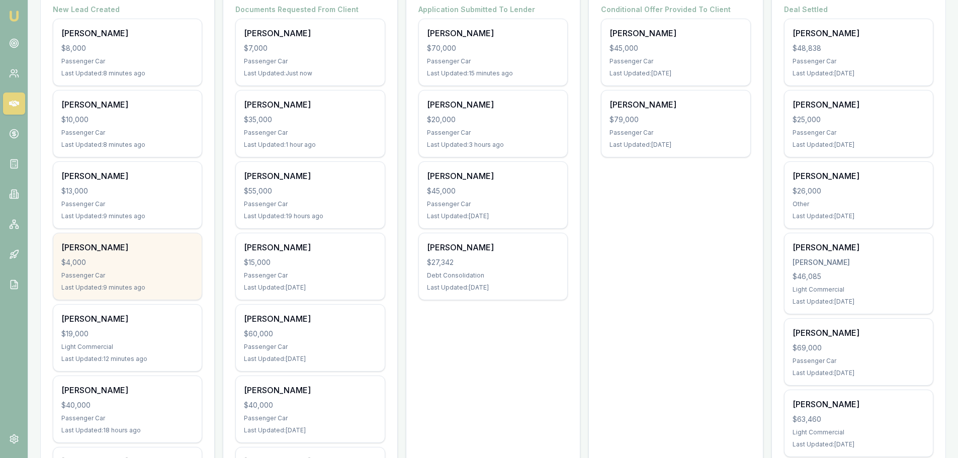
click at [147, 261] on div "$4,000" at bounding box center [127, 262] width 132 height 10
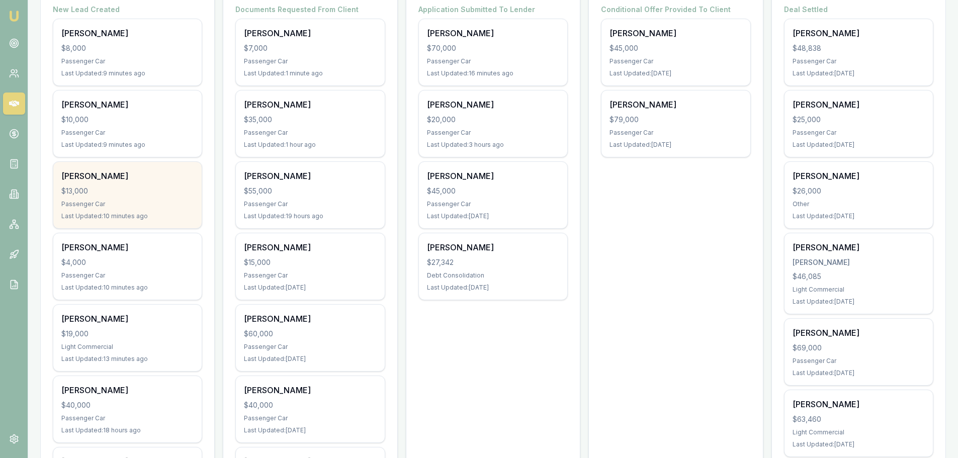
click at [145, 193] on div "$13,000" at bounding box center [127, 191] width 132 height 10
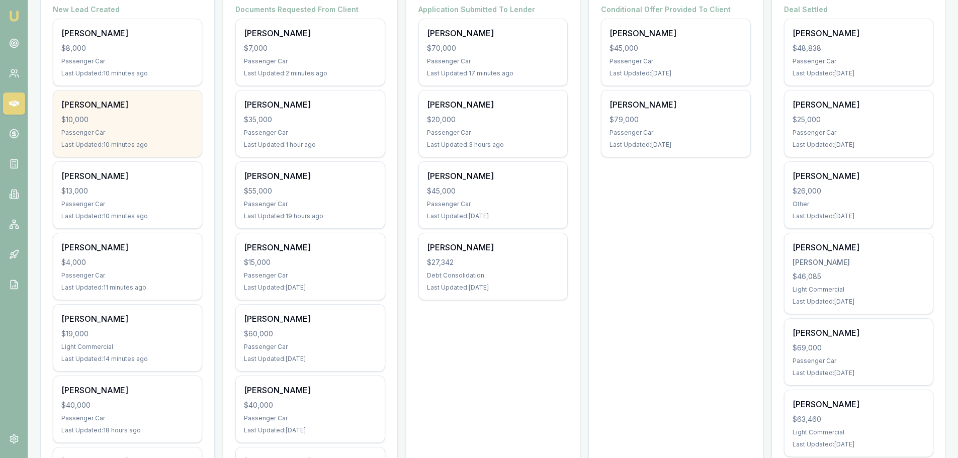
click at [90, 99] on div "[PERSON_NAME]" at bounding box center [127, 105] width 132 height 12
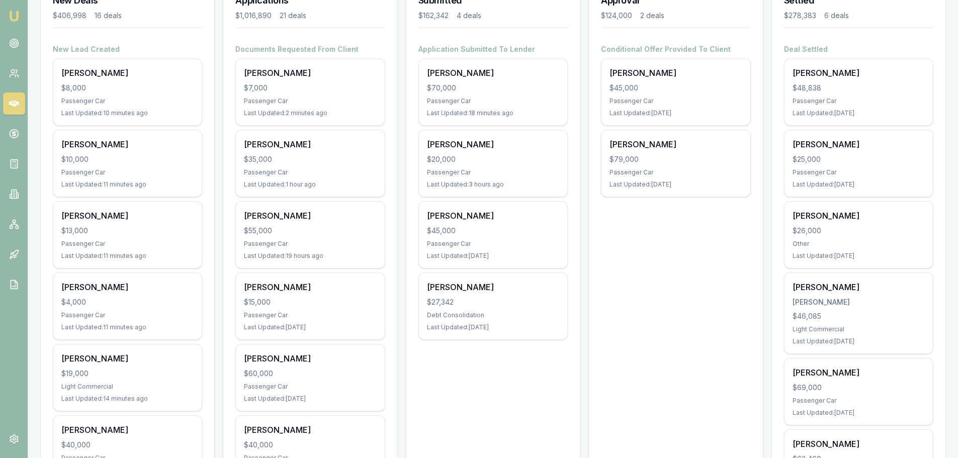
scroll to position [101, 0]
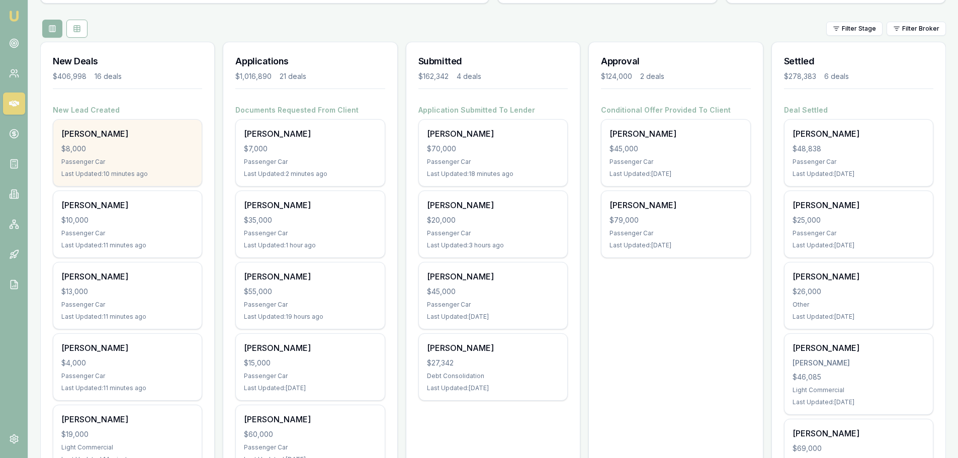
click at [142, 174] on div "Last Updated: 10 minutes ago" at bounding box center [127, 174] width 132 height 8
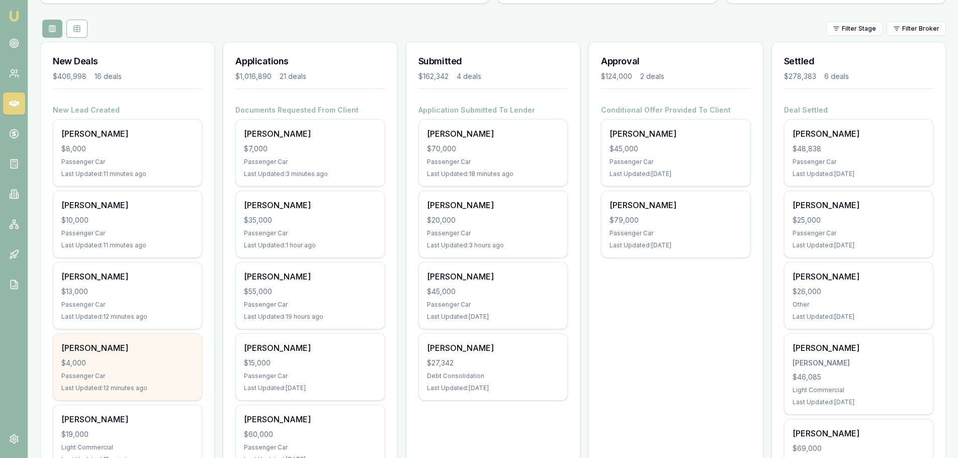
click at [133, 361] on div "$4,000" at bounding box center [127, 363] width 132 height 10
click at [85, 355] on div "[PERSON_NAME] $4,000 Passenger Car Last Updated: 13 minutes ago" at bounding box center [127, 367] width 148 height 66
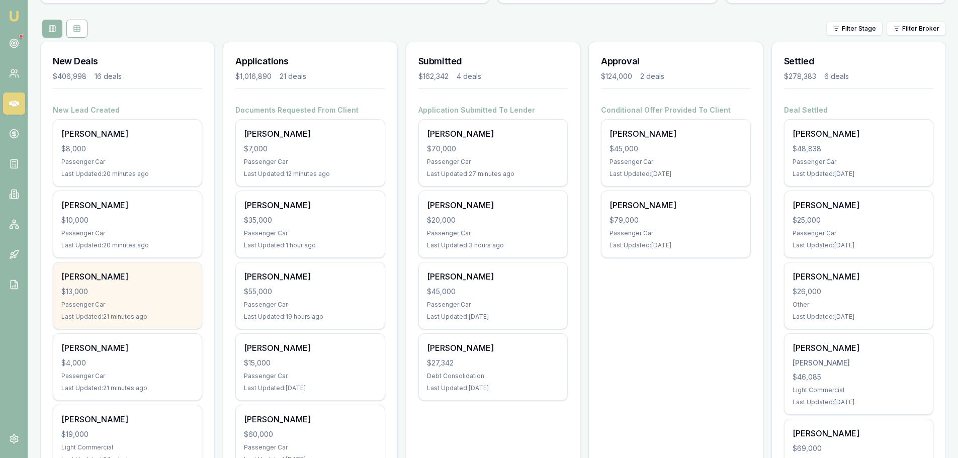
click at [200, 290] on div "[PERSON_NAME] $13,000 Passenger Car Last Updated: 21 minutes ago" at bounding box center [127, 295] width 148 height 66
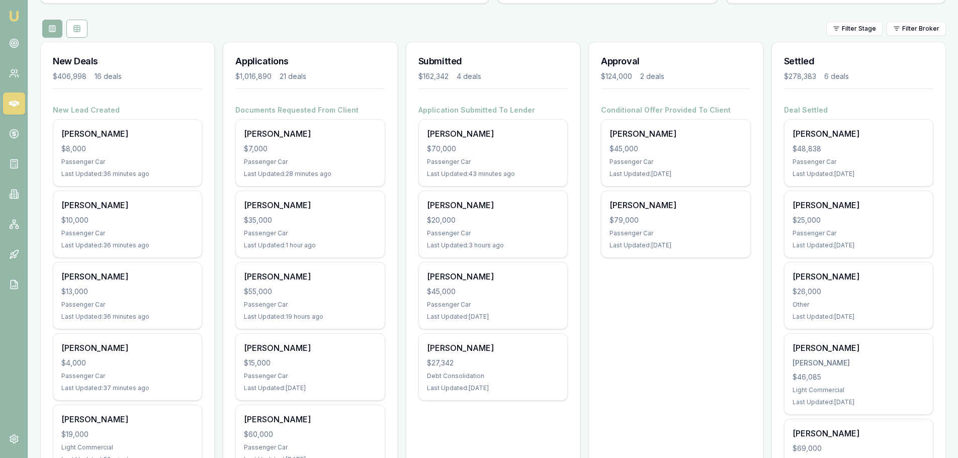
click at [256, 27] on div "Filter Stage Filter Broker" at bounding box center [493, 29] width 906 height 18
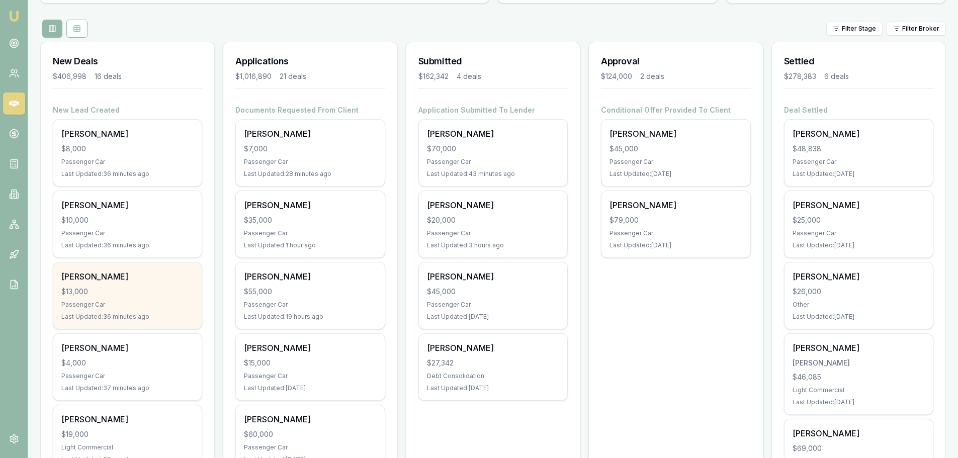
click at [146, 298] on div "[PERSON_NAME] $13,000 Passenger Car Last Updated: 36 minutes ago" at bounding box center [127, 295] width 148 height 66
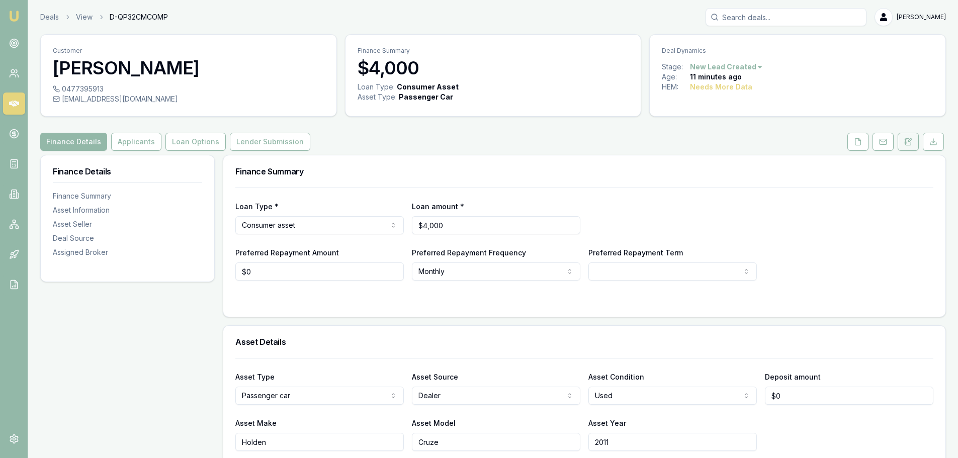
click at [901, 143] on button at bounding box center [908, 142] width 21 height 18
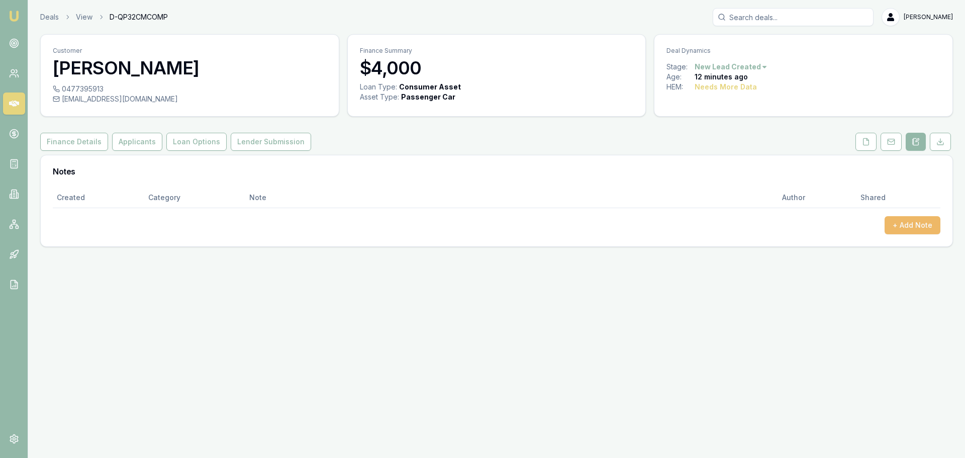
click at [918, 227] on button "+ Add Note" at bounding box center [913, 225] width 56 height 18
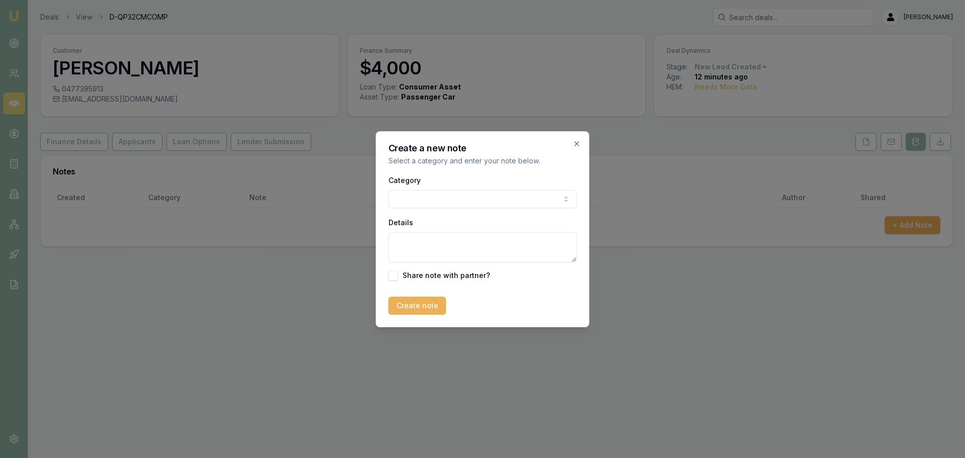
click at [419, 198] on body "Emu Broker Deals View D-QP32CMCOMP [PERSON_NAME] Toggle Menu Customer [PERSON_N…" at bounding box center [482, 229] width 965 height 458
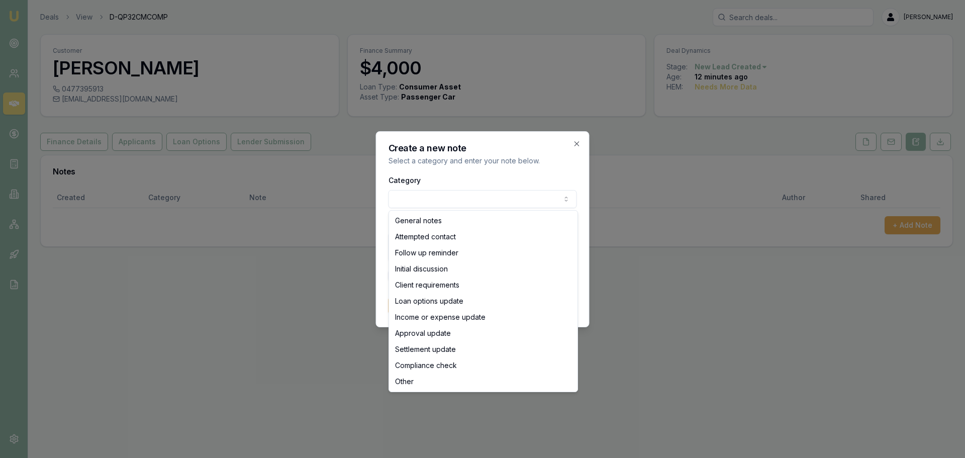
select select "ATTEMPTED_CONTACT"
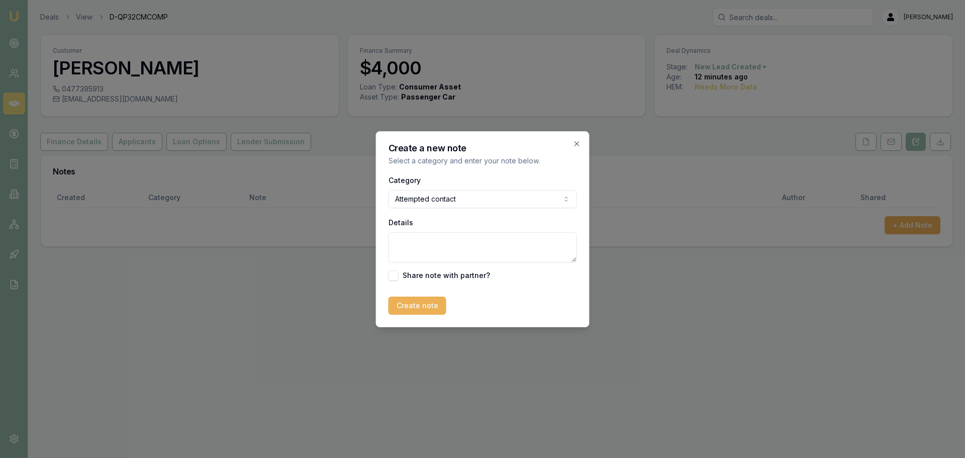
click at [418, 246] on textarea "Details" at bounding box center [483, 247] width 189 height 30
type textarea "sent intro text"
click at [416, 305] on button "Create note" at bounding box center [418, 306] width 58 height 18
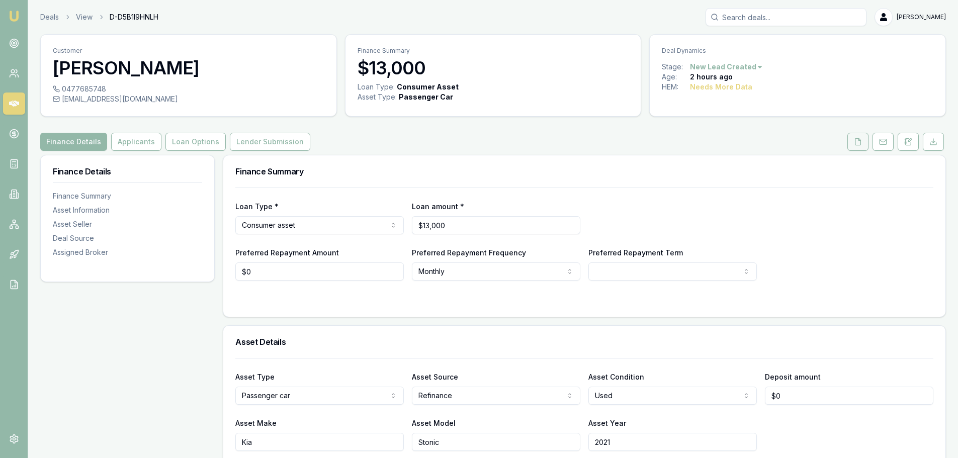
click at [861, 141] on icon at bounding box center [858, 142] width 8 height 8
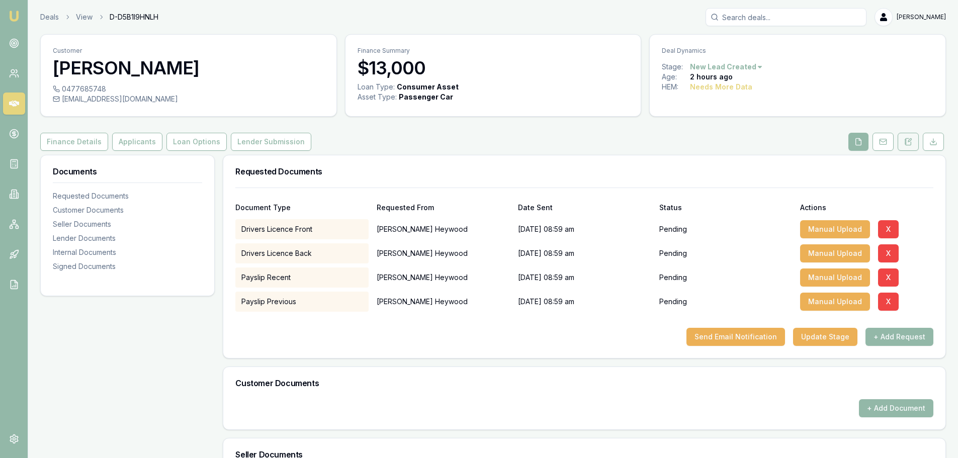
click at [909, 142] on icon at bounding box center [909, 140] width 3 height 3
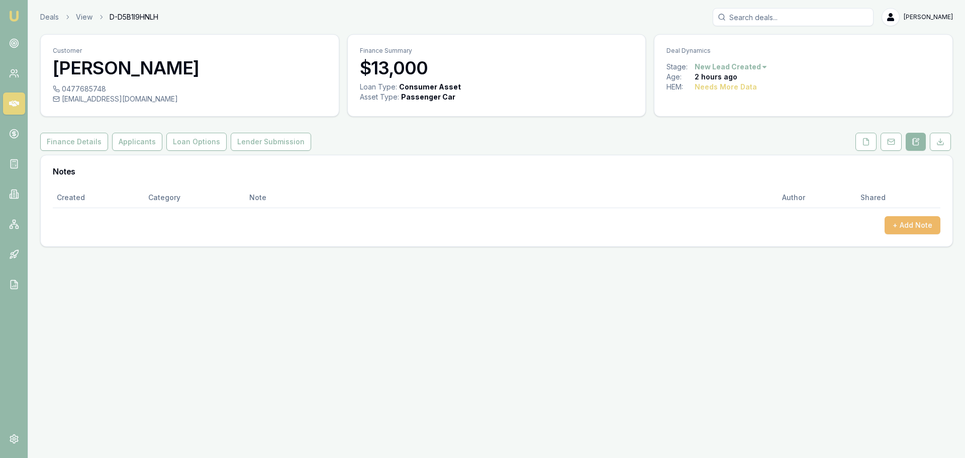
click at [915, 228] on button "+ Add Note" at bounding box center [913, 225] width 56 height 18
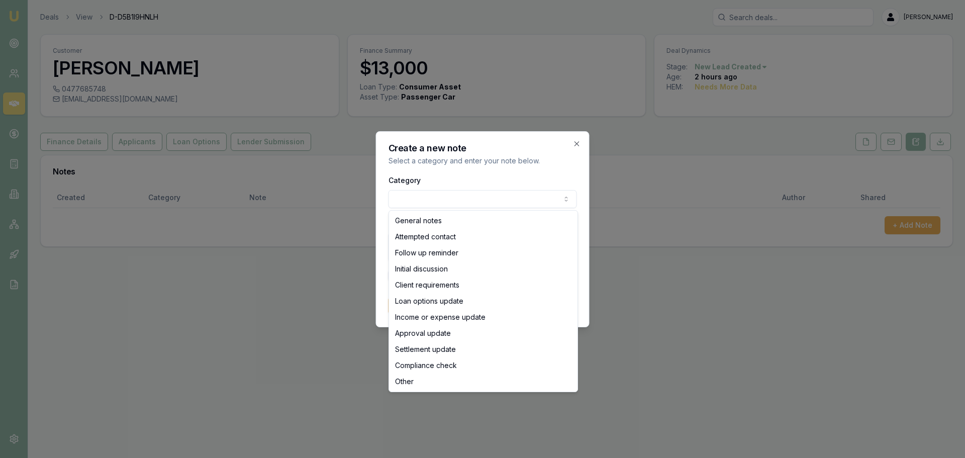
click at [467, 199] on body "Emu Broker Deals View D-D5B1I9HNLH Erin Shield Toggle Menu Customer Theresa Hey…" at bounding box center [482, 229] width 965 height 458
select select "ATTEMPTED_CONTACT"
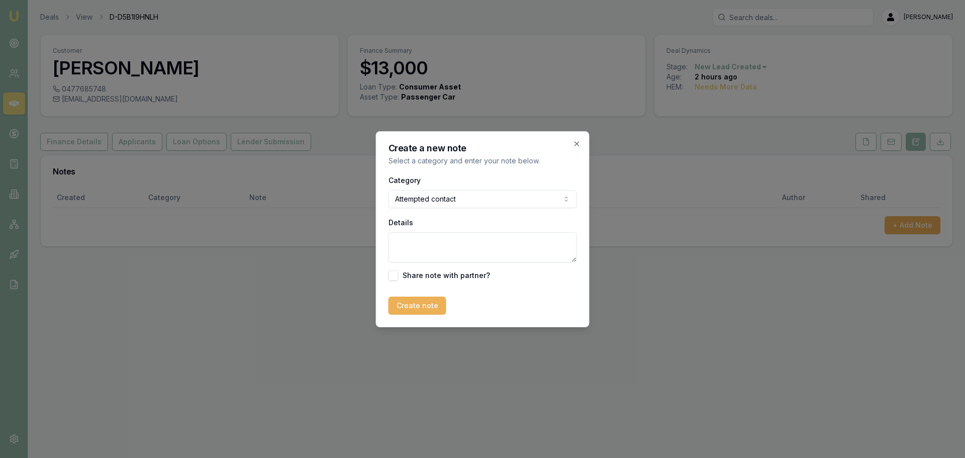
click at [448, 242] on textarea "Details" at bounding box center [483, 247] width 189 height 30
type textarea "sent intro text"
click at [404, 302] on button "Create note" at bounding box center [418, 306] width 58 height 18
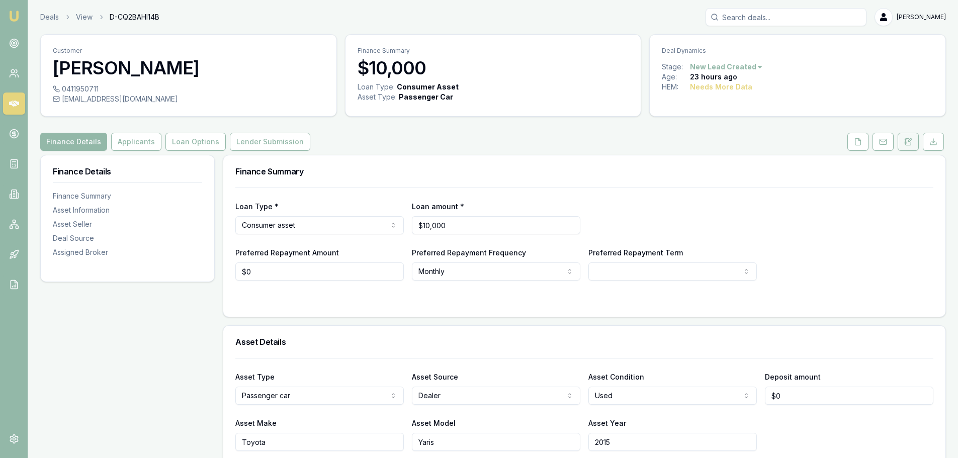
click at [907, 137] on button at bounding box center [908, 142] width 21 height 18
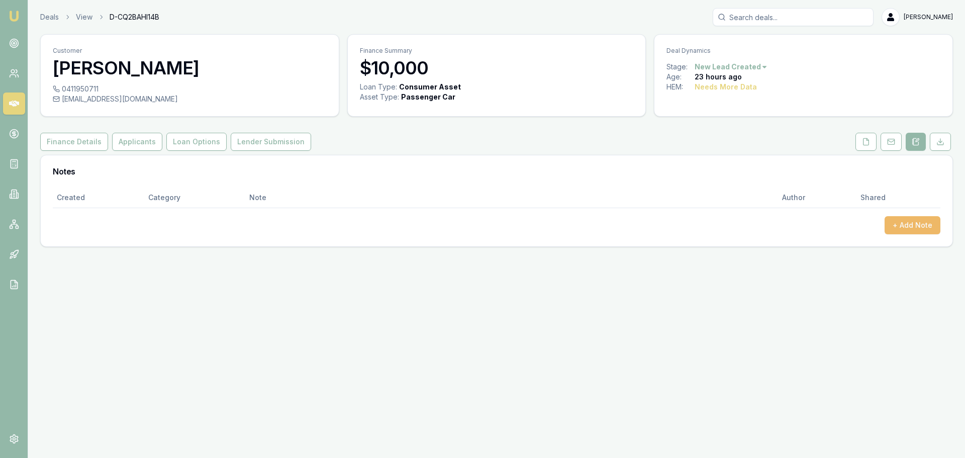
click at [897, 226] on button "+ Add Note" at bounding box center [913, 225] width 56 height 18
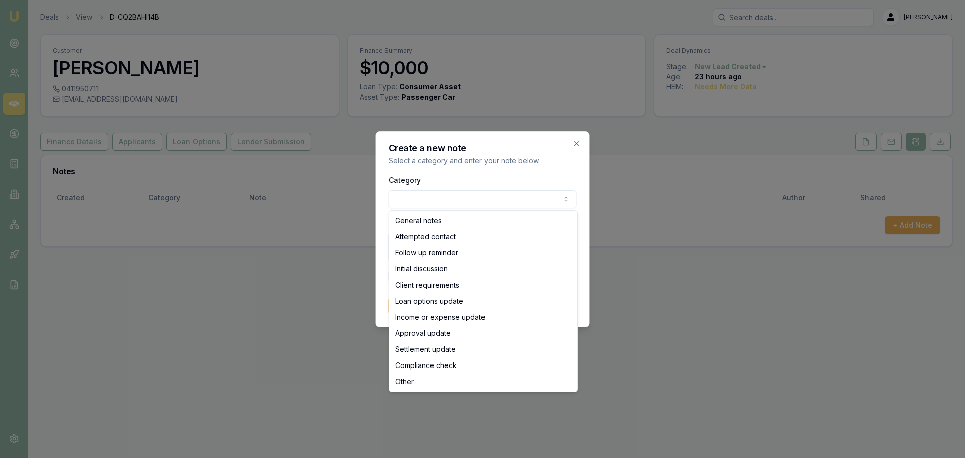
click at [439, 197] on body "Emu Broker Deals View D-CQ2BAHI14B [PERSON_NAME] Toggle Menu Customer [PERSON_N…" at bounding box center [482, 229] width 965 height 458
select select "ATTEMPTED_CONTACT"
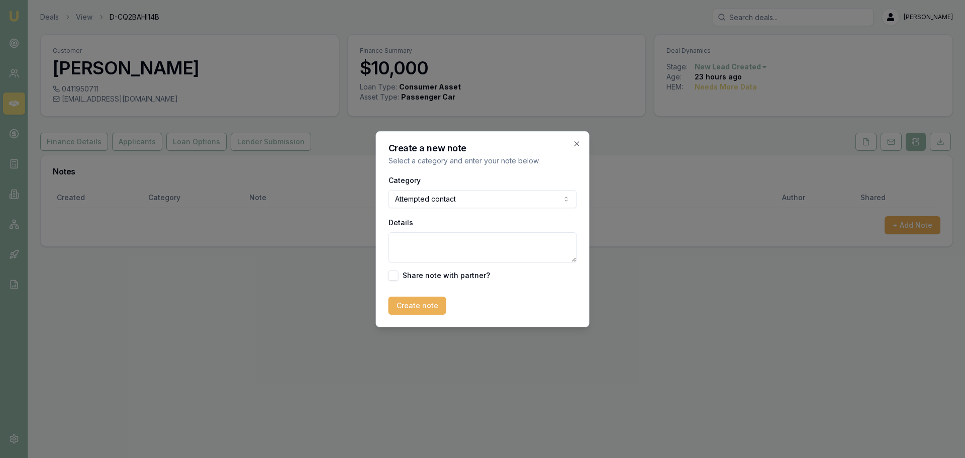
click at [422, 238] on textarea "Details" at bounding box center [483, 247] width 189 height 30
type textarea "sent intro text"
click at [422, 318] on div "Create a new note Select a category and enter your note below. Category Attempt…" at bounding box center [483, 229] width 214 height 196
click at [428, 309] on button "Create note" at bounding box center [418, 306] width 58 height 18
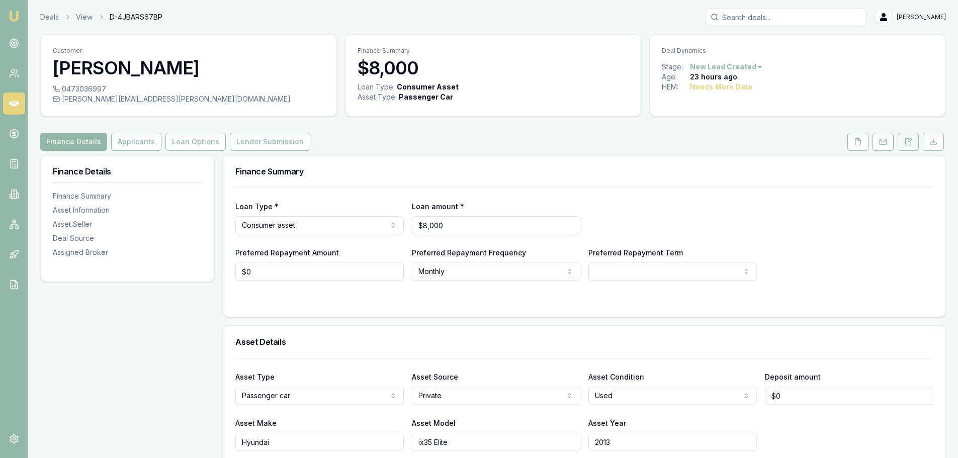
click at [908, 144] on icon at bounding box center [908, 142] width 8 height 8
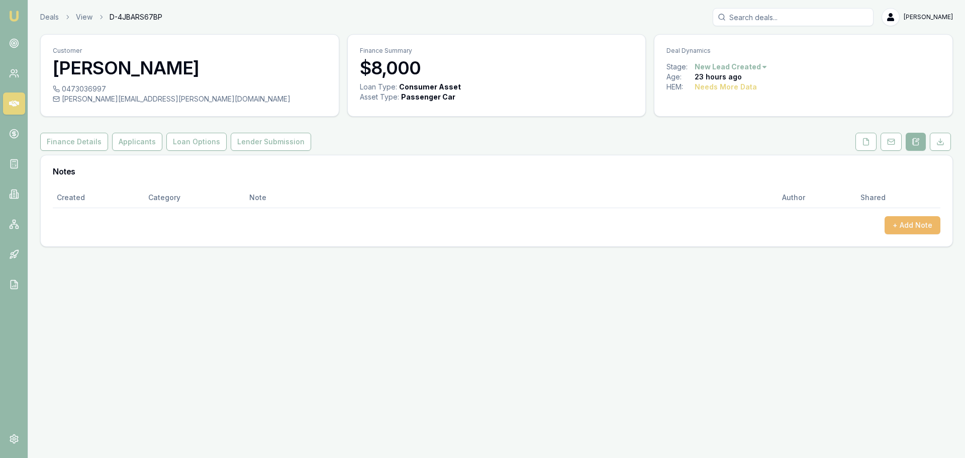
click at [924, 226] on button "+ Add Note" at bounding box center [913, 225] width 56 height 18
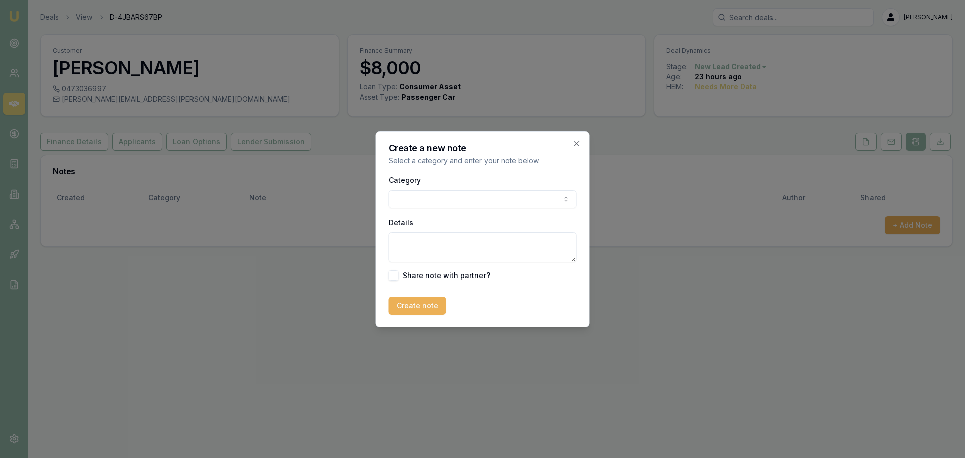
click at [536, 197] on body "Emu Broker Deals View D-4JBARS67BP Erin Shield Toggle Menu Customer Deanna Jose…" at bounding box center [482, 229] width 965 height 458
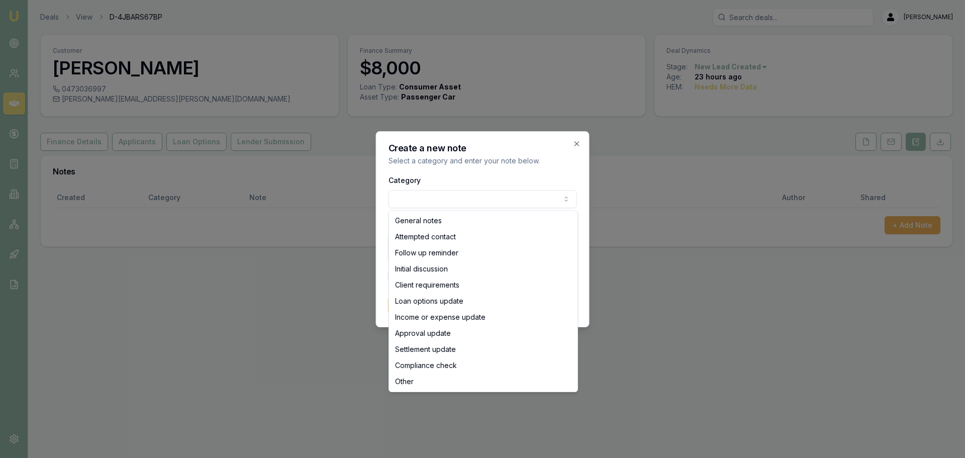
select select "ATTEMPTED_CONTACT"
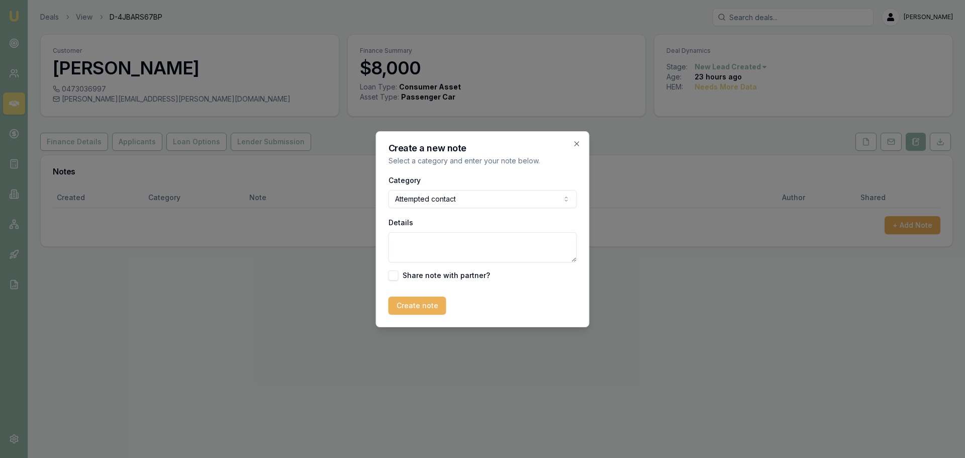
click at [427, 244] on textarea "Details" at bounding box center [483, 247] width 189 height 30
type textarea "sent intro text"
click at [419, 306] on button "Create note" at bounding box center [418, 306] width 58 height 18
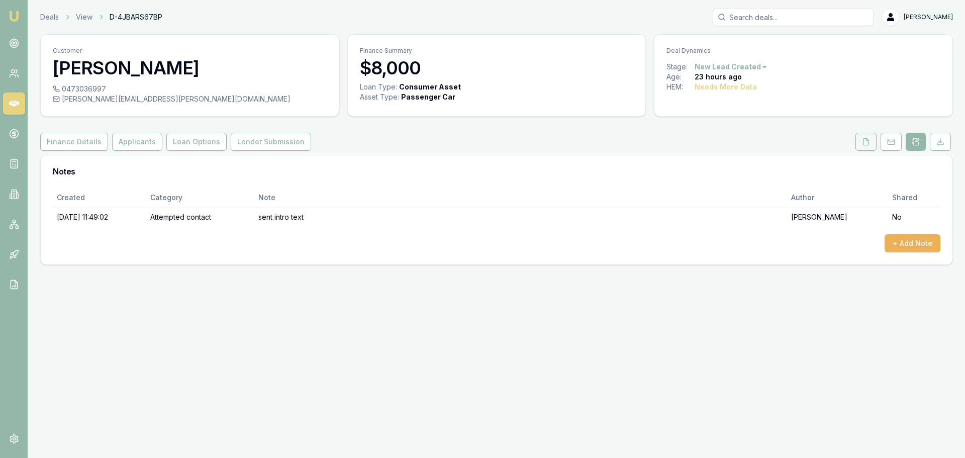
click at [869, 142] on icon at bounding box center [867, 141] width 6 height 7
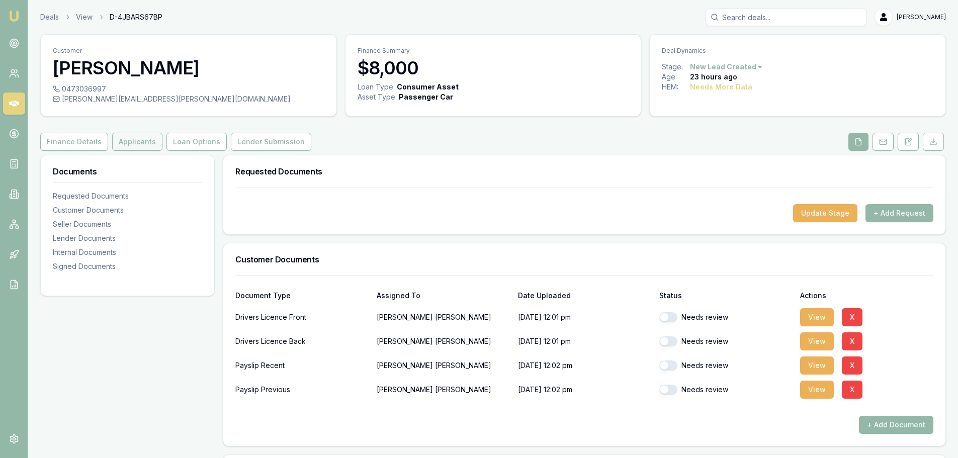
click at [118, 138] on button "Applicants" at bounding box center [137, 142] width 50 height 18
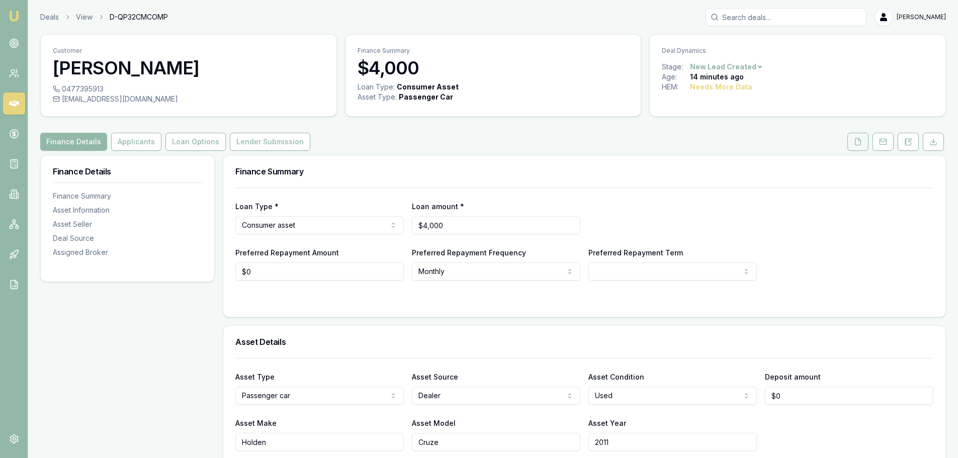
click at [852, 141] on button at bounding box center [857, 142] width 21 height 18
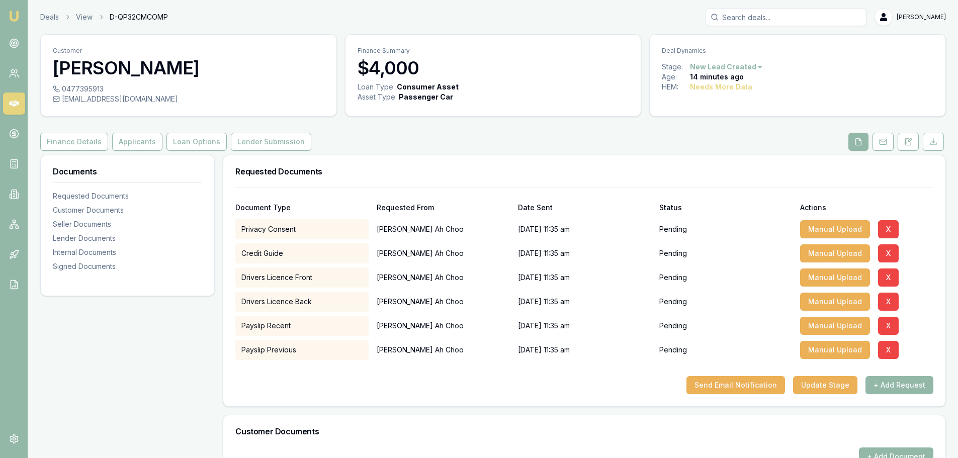
click at [671, 133] on div "Finance Details Applicants Loan Options Lender Submission" at bounding box center [493, 142] width 906 height 18
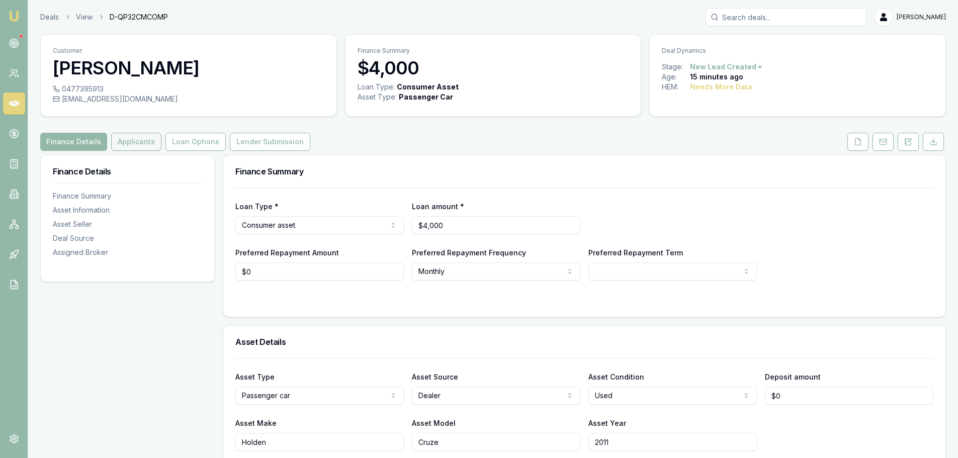
click at [130, 142] on button "Applicants" at bounding box center [136, 142] width 50 height 18
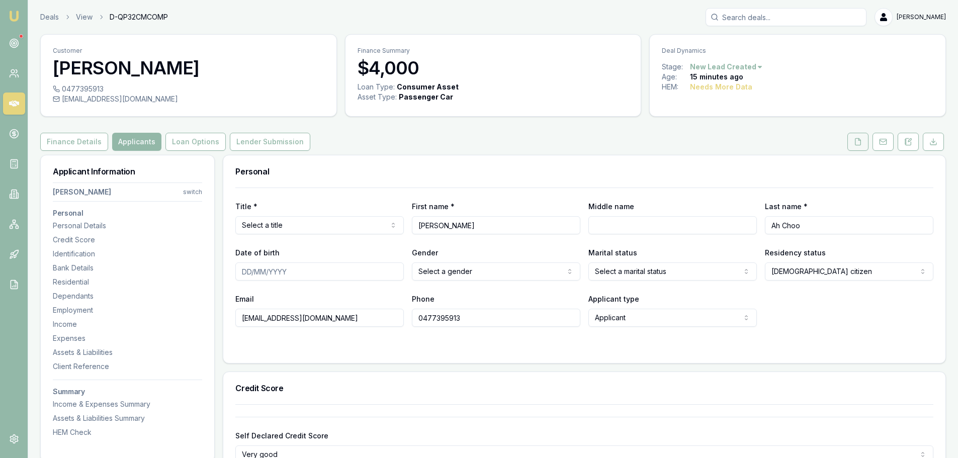
click at [859, 145] on icon at bounding box center [858, 141] width 6 height 7
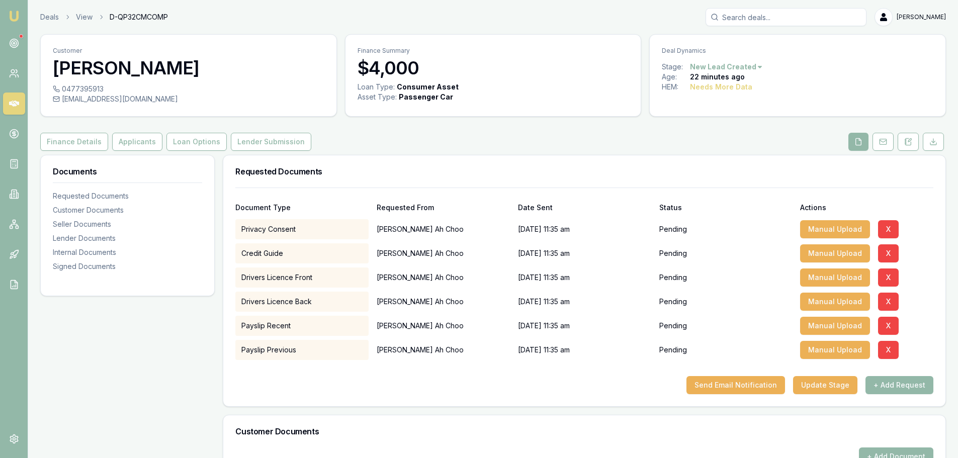
click at [603, 141] on div "Finance Details Applicants Loan Options Lender Submission" at bounding box center [493, 142] width 906 height 18
click at [887, 383] on button "+ Add Request" at bounding box center [899, 385] width 68 height 18
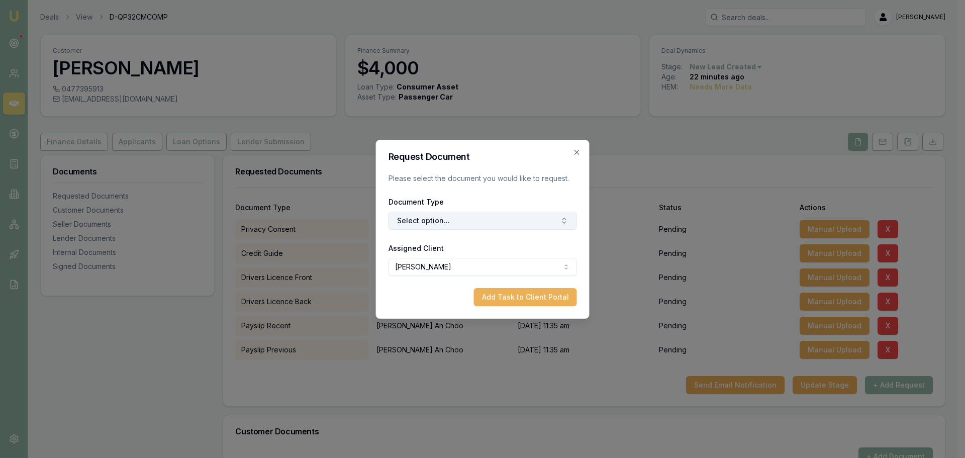
click at [481, 224] on button "Select option..." at bounding box center [483, 221] width 189 height 18
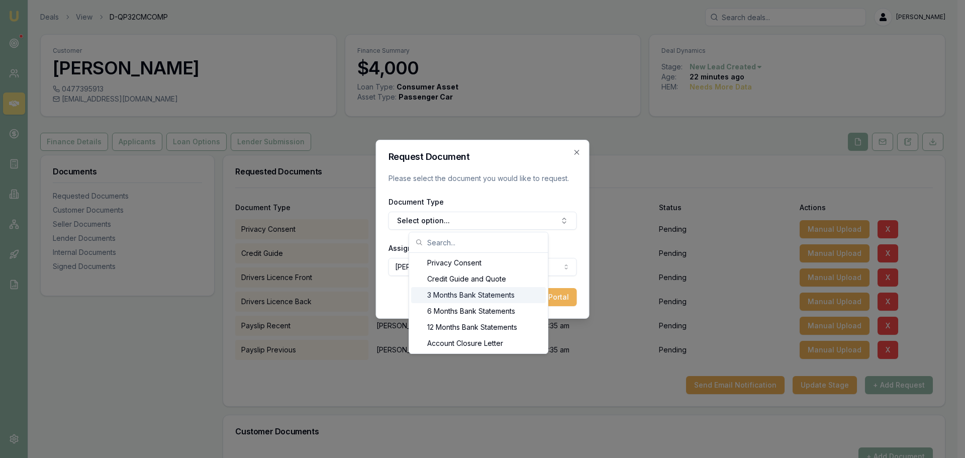
click at [484, 298] on div "3 Months Bank Statements" at bounding box center [478, 295] width 135 height 16
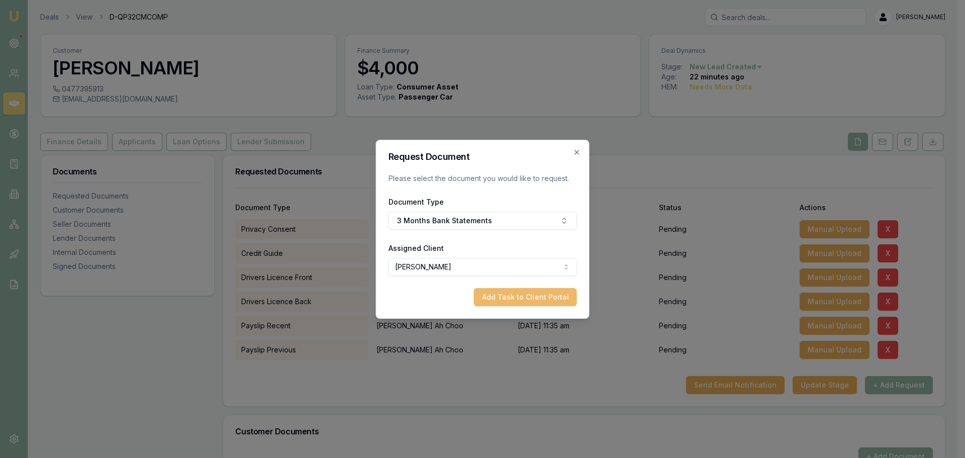
click at [529, 294] on button "Add Task to Client Portal" at bounding box center [525, 297] width 103 height 18
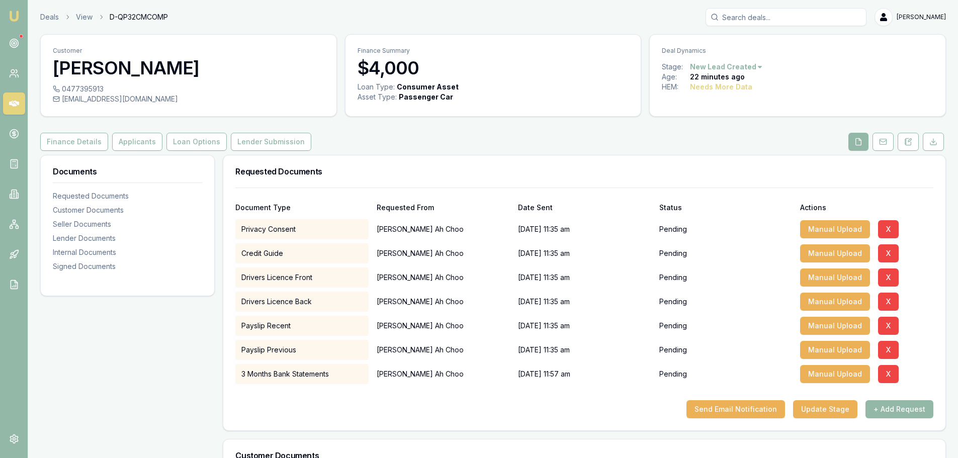
click at [592, 151] on div "Customer Erica Ah Choo 0477395913 palmernikko@gmail.com Finance Summary $4,000 …" at bounding box center [493, 411] width 906 height 754
click at [883, 145] on icon at bounding box center [883, 142] width 8 height 8
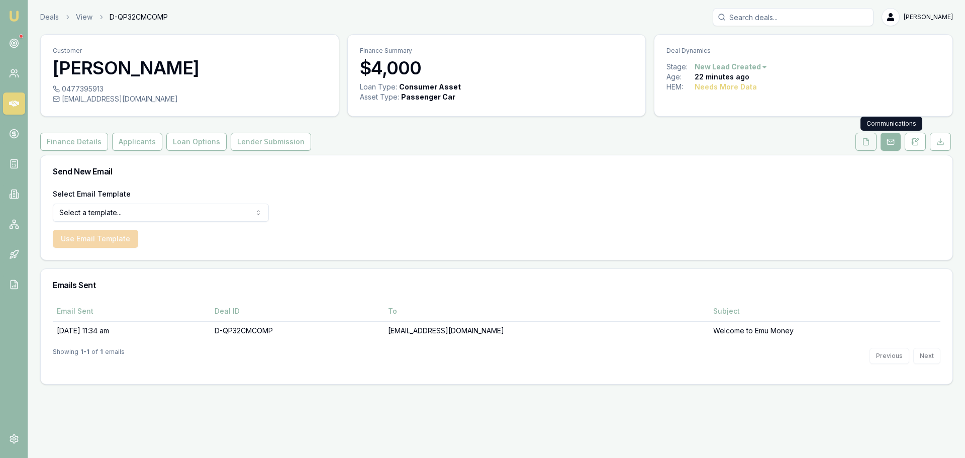
click at [861, 143] on button at bounding box center [866, 142] width 21 height 18
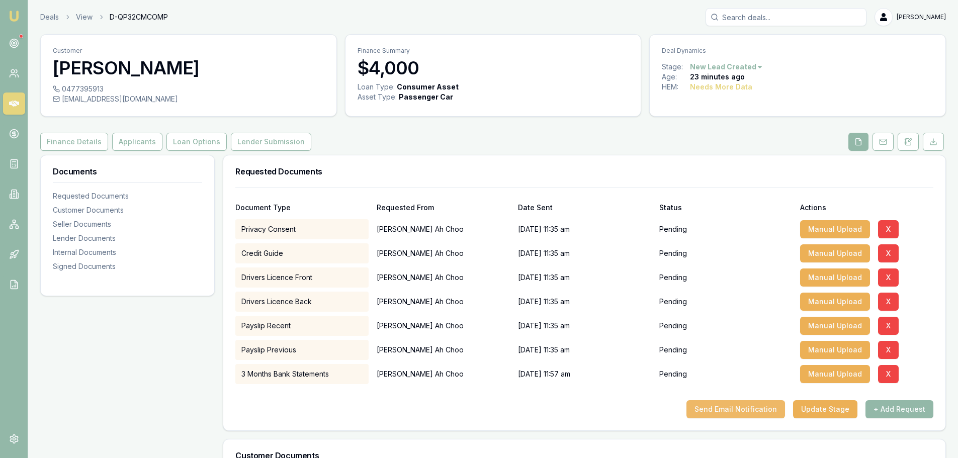
click at [753, 409] on button "Send Email Notification" at bounding box center [735, 409] width 99 height 18
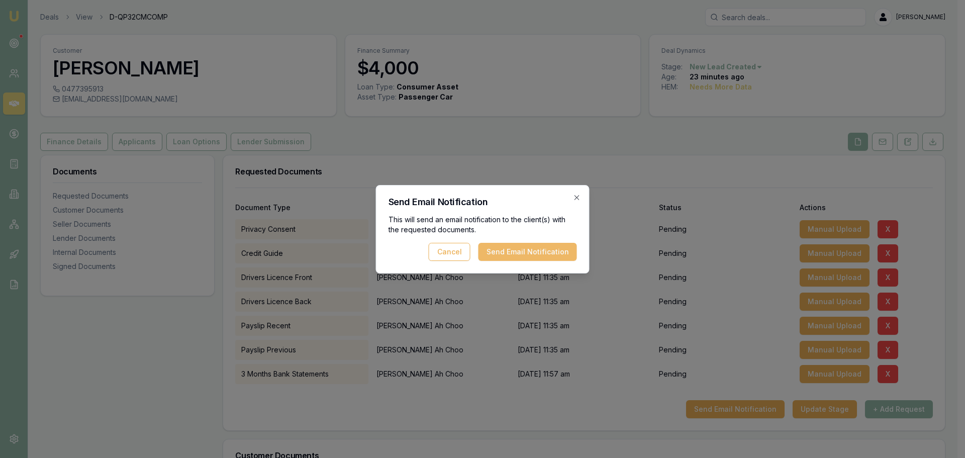
click at [497, 255] on button "Send Email Notification" at bounding box center [528, 252] width 99 height 18
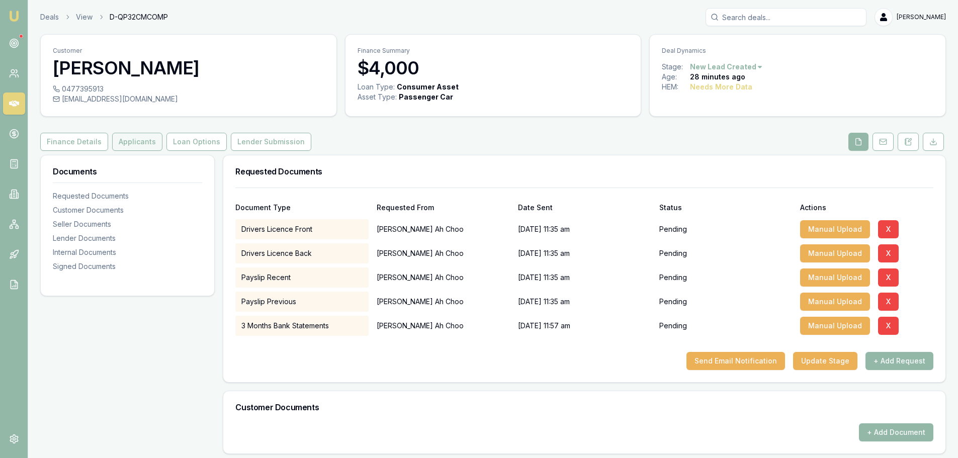
click at [144, 143] on button "Applicants" at bounding box center [137, 142] width 50 height 18
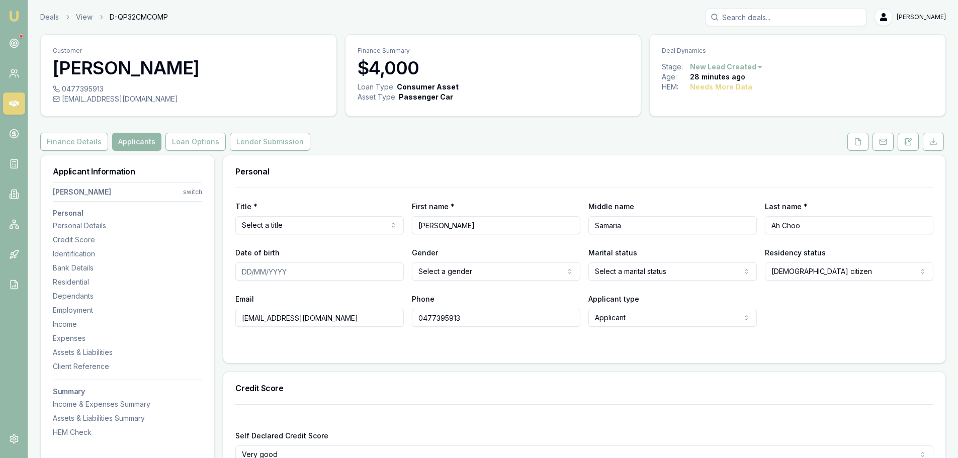
click at [300, 219] on html "Emu Broker Deals View D-QP32CMCOMP Erin Shield Toggle Menu Customer Erica Ah Ch…" at bounding box center [479, 229] width 958 height 458
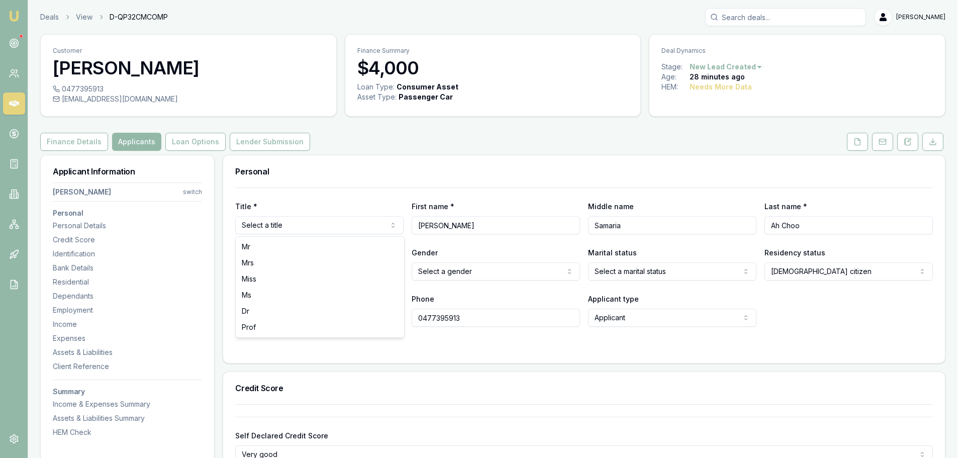
select select "Ms"
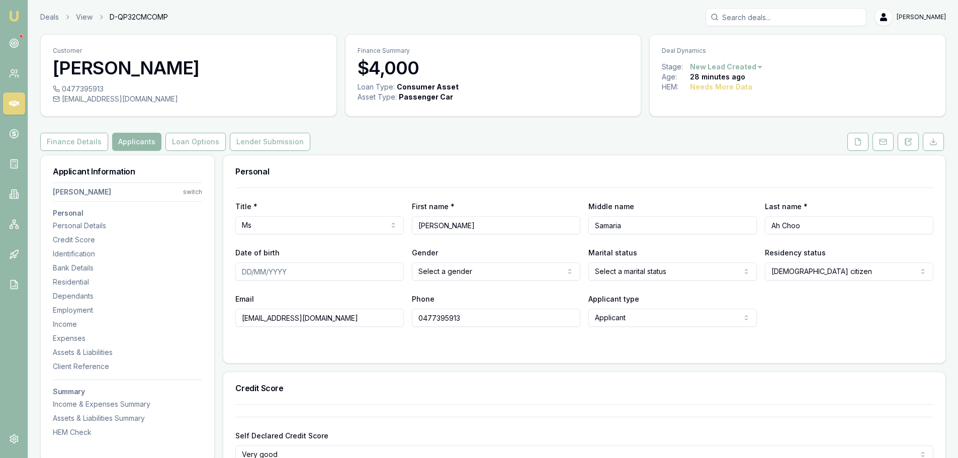
click at [362, 180] on div "Personal" at bounding box center [584, 171] width 722 height 32
click at [442, 270] on html "Emu Broker Deals View D-QP32CMCOMP Erin Shield Toggle Menu Customer Erica Ah Ch…" at bounding box center [482, 229] width 965 height 458
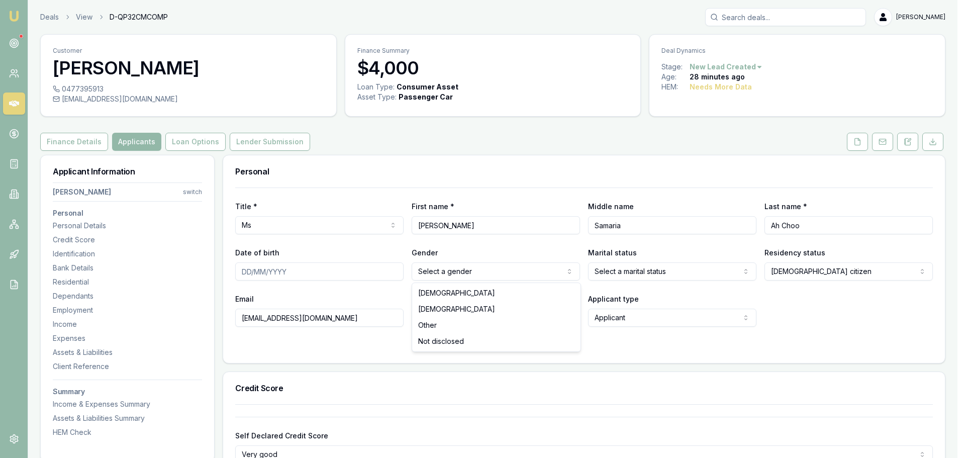
select select "FEMALE"
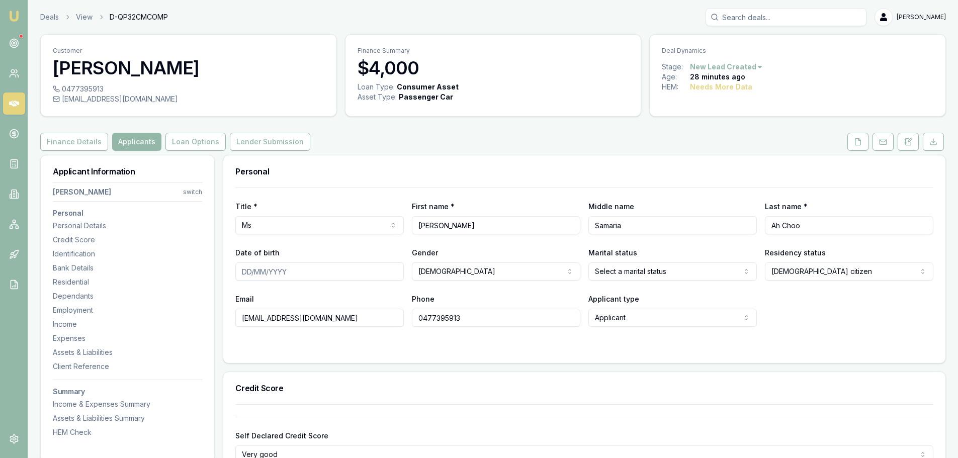
click at [449, 143] on div "Finance Details Applicants Loan Options Lender Submission" at bounding box center [493, 142] width 906 height 18
click at [493, 134] on div "Finance Details Applicants Loan Options Lender Submission" at bounding box center [493, 142] width 906 height 18
click at [402, 144] on div "Finance Details Applicants Loan Options Lender Submission" at bounding box center [493, 142] width 906 height 18
click at [853, 140] on button at bounding box center [857, 142] width 21 height 18
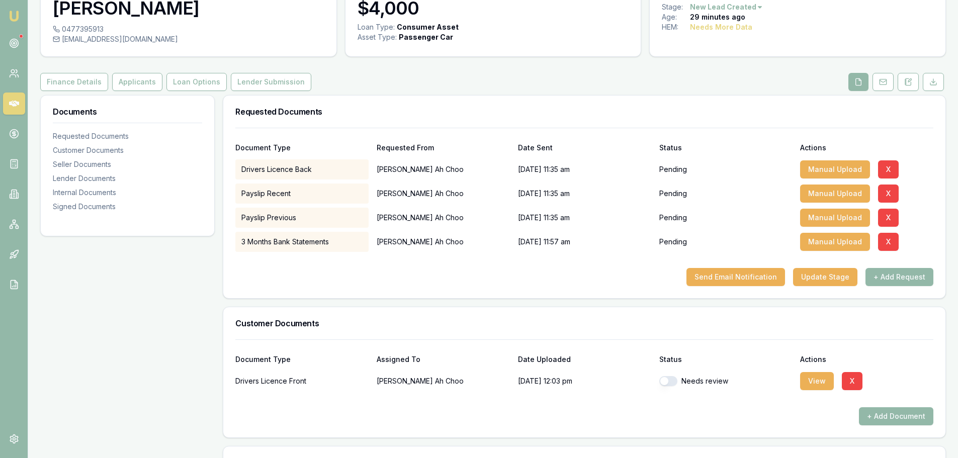
scroll to position [201, 0]
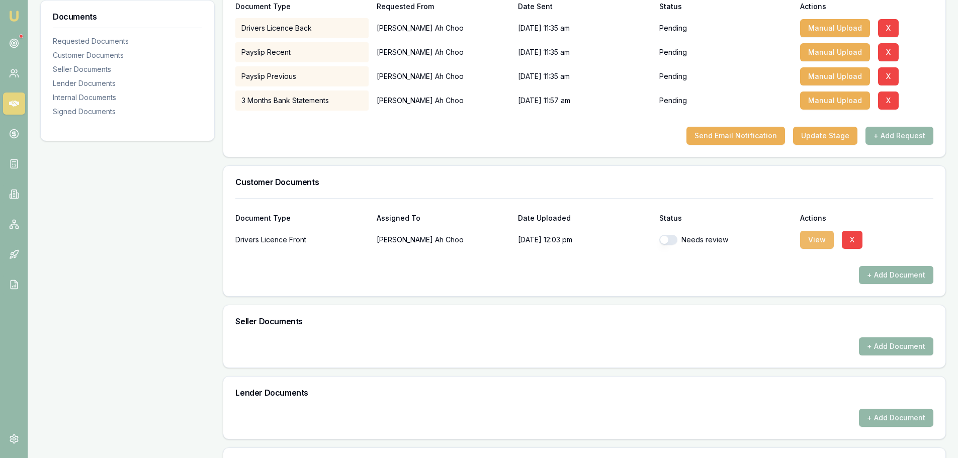
click at [814, 238] on button "View" at bounding box center [817, 240] width 34 height 18
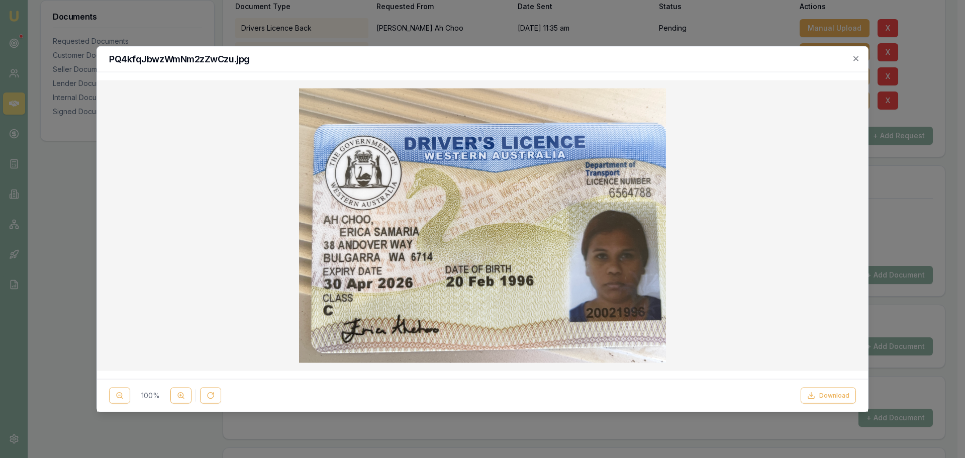
drag, startPoint x: 855, startPoint y: 57, endPoint x: 850, endPoint y: 62, distance: 7.5
click at [856, 57] on icon "button" at bounding box center [856, 58] width 8 height 8
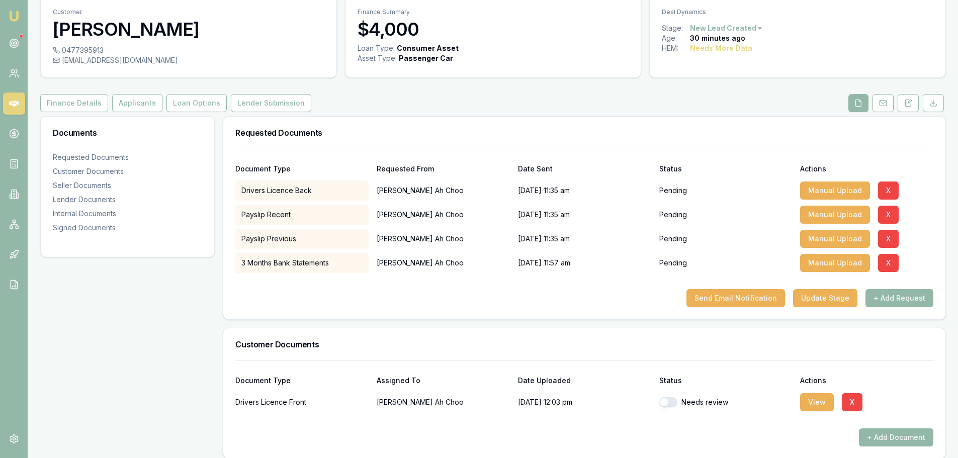
scroll to position [0, 0]
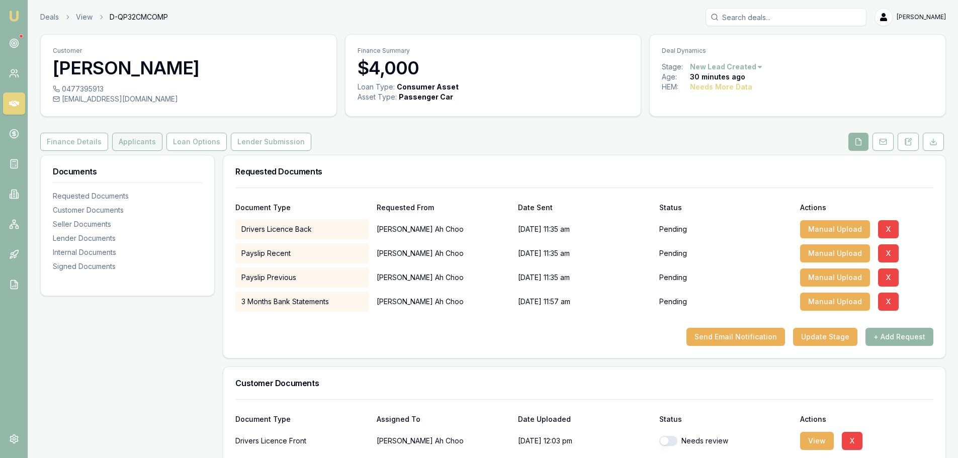
click at [119, 139] on button "Applicants" at bounding box center [137, 142] width 50 height 18
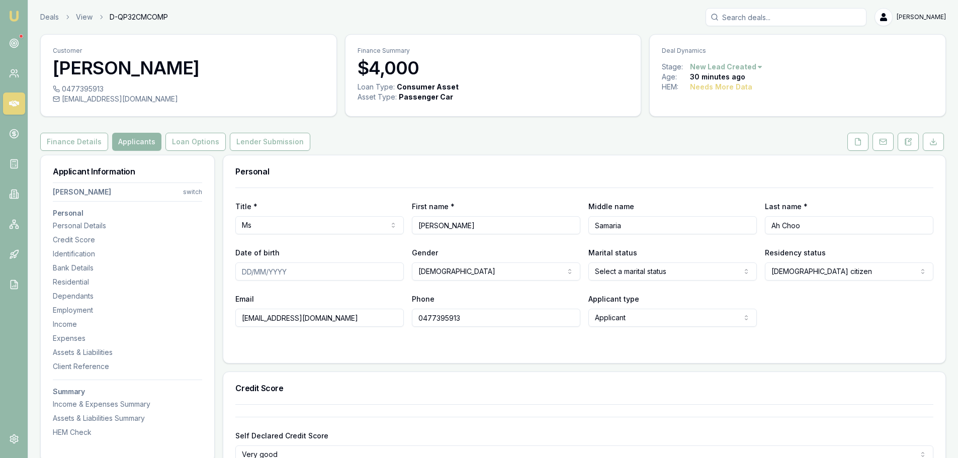
click at [327, 272] on input "Date of birth" at bounding box center [319, 271] width 168 height 18
type input "20/02/1996"
click at [696, 272] on html "Emu Broker Deals View D-QP32CMCOMP Erin Shield Toggle Menu Customer Erica Ah Ch…" at bounding box center [479, 229] width 958 height 458
click at [841, 308] on div "Email palmernikko@gmail.com Phone 0477395913 Applicant type Applicant Applicant…" at bounding box center [584, 310] width 698 height 34
click at [832, 300] on div "Email palmernikko@gmail.com Phone 0477395913 Applicant type Applicant Applicant…" at bounding box center [584, 310] width 698 height 34
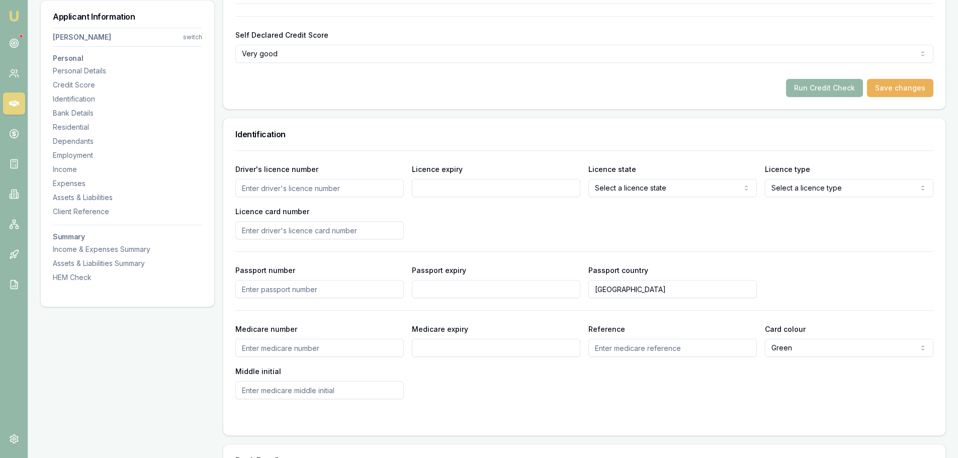
scroll to position [402, 0]
click at [369, 189] on input "Driver's licence number" at bounding box center [319, 186] width 168 height 18
type input "6564788"
click at [544, 188] on input "Licence expiry" at bounding box center [496, 186] width 168 height 18
type input "30/04/2026"
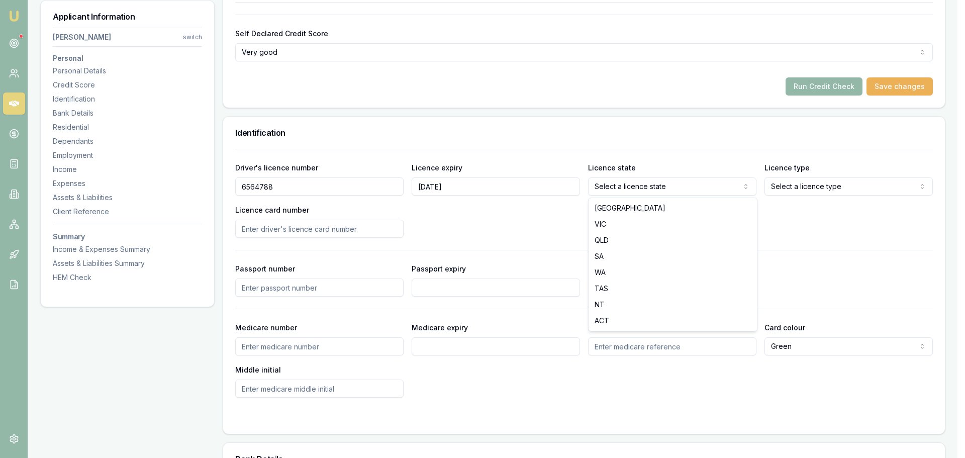
select select "WA"
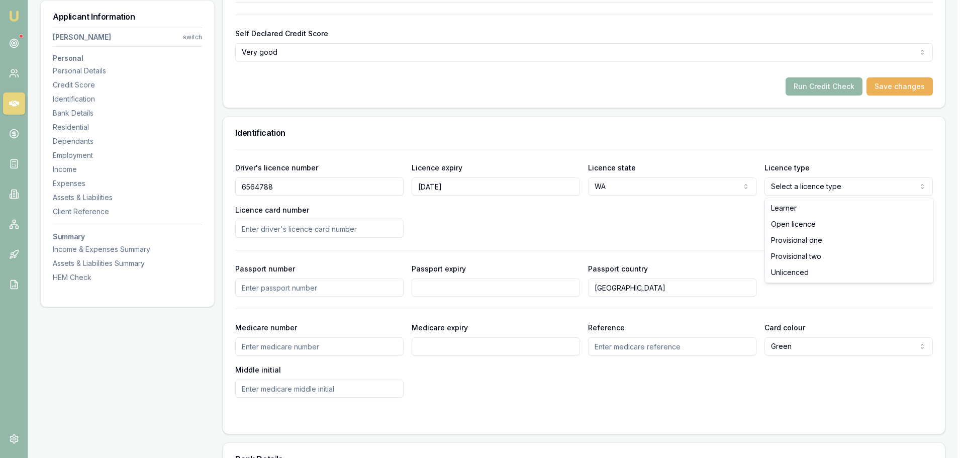
select select "OPEN_LICENCE"
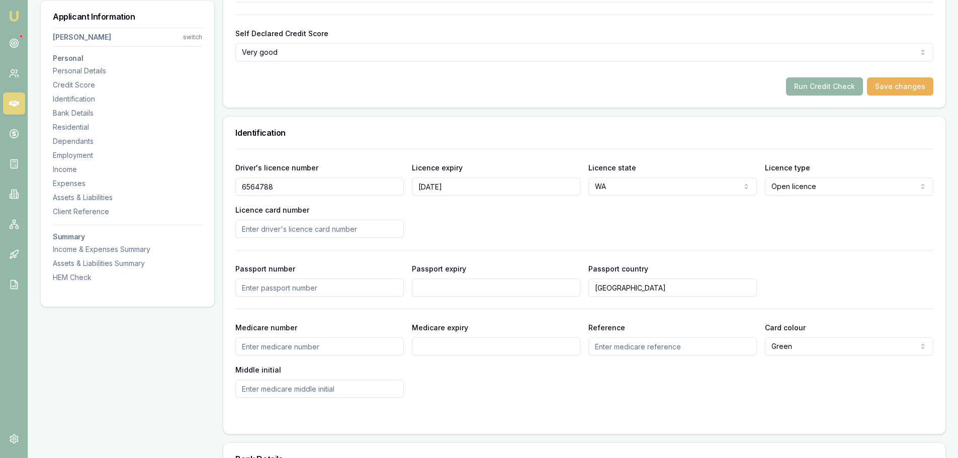
click at [382, 231] on input "Licence card number" at bounding box center [319, 229] width 168 height 18
click at [563, 224] on div "Driver's licence number 6564788 Licence expiry 30/04/2026 Licence state WA NSW …" at bounding box center [584, 199] width 698 height 76
click at [506, 223] on div "Driver's licence number 6564788 Licence expiry 30/04/2026 Licence state WA NSW …" at bounding box center [584, 199] width 698 height 76
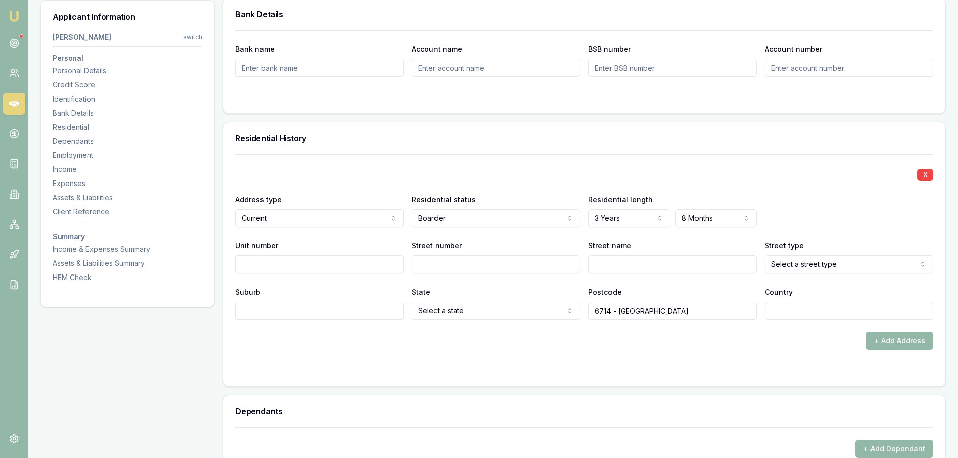
scroll to position [855, 0]
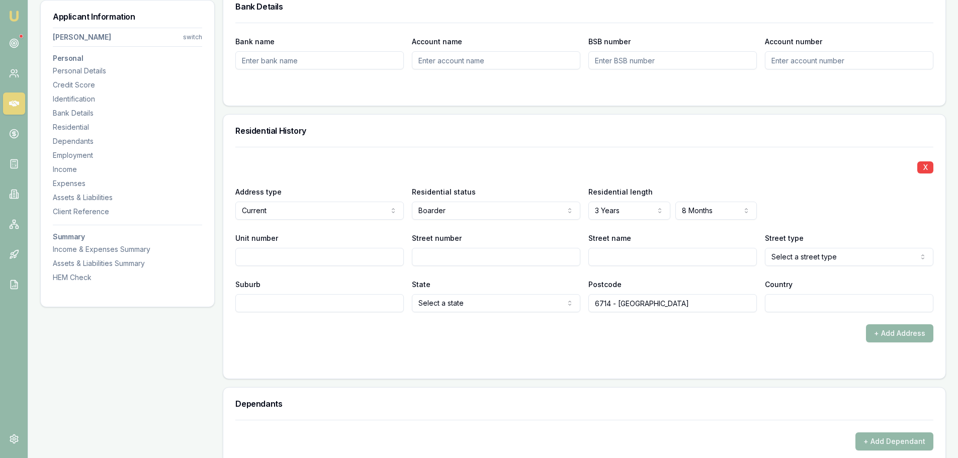
click at [467, 254] on input "Street number" at bounding box center [496, 257] width 168 height 18
type input "38"
type input "andover"
select select "Way"
type input "BULGARRA"
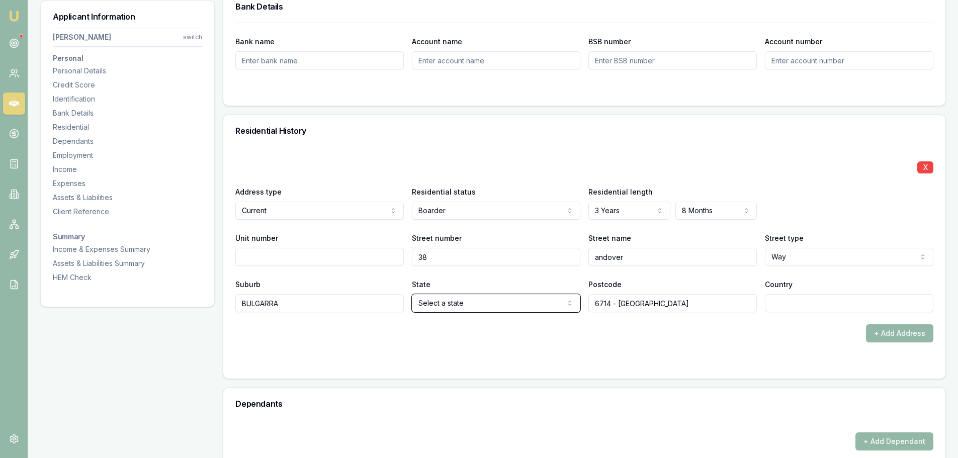
select select "WA"
type input "6714"
click at [828, 303] on input "Country" at bounding box center [849, 303] width 168 height 18
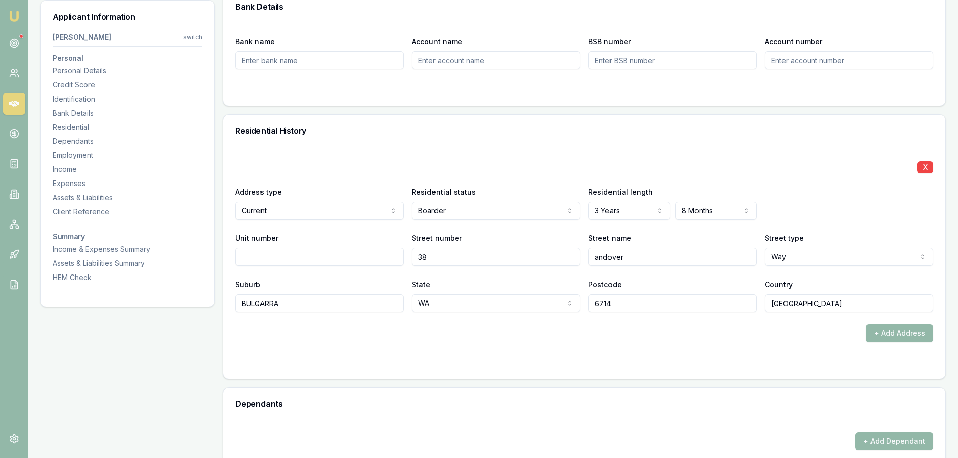
type input "AUSTRALIA"
click at [753, 335] on div "+ Add Address" at bounding box center [584, 333] width 698 height 18
click at [473, 144] on div "Residential History" at bounding box center [584, 131] width 722 height 32
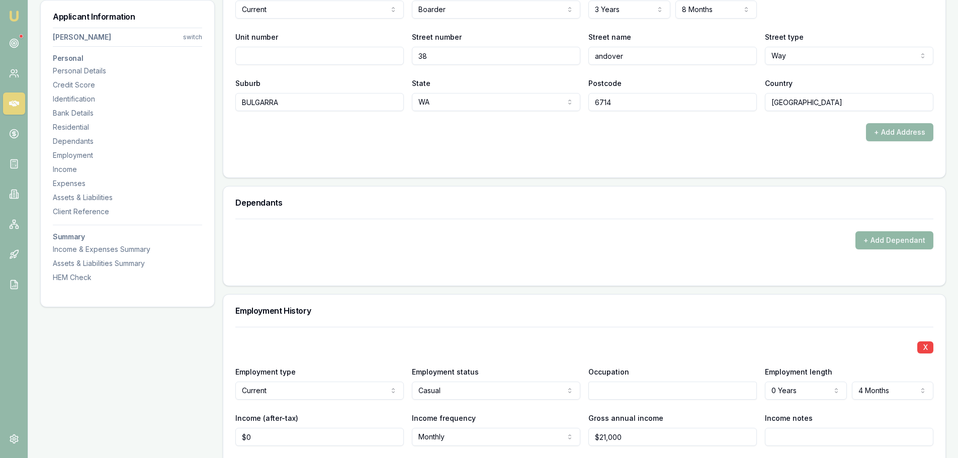
click at [900, 241] on button "+ Add Dependant" at bounding box center [894, 240] width 78 height 18
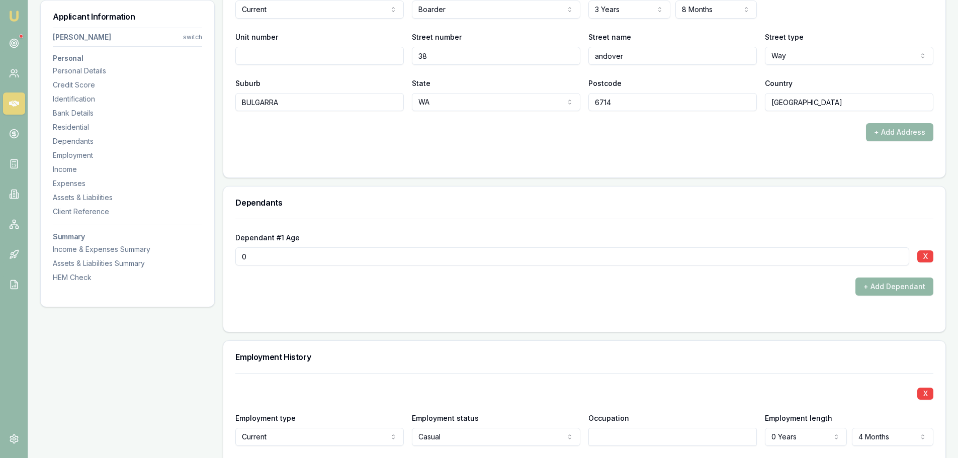
click at [884, 285] on button "+ Add Dependant" at bounding box center [894, 287] width 78 height 18
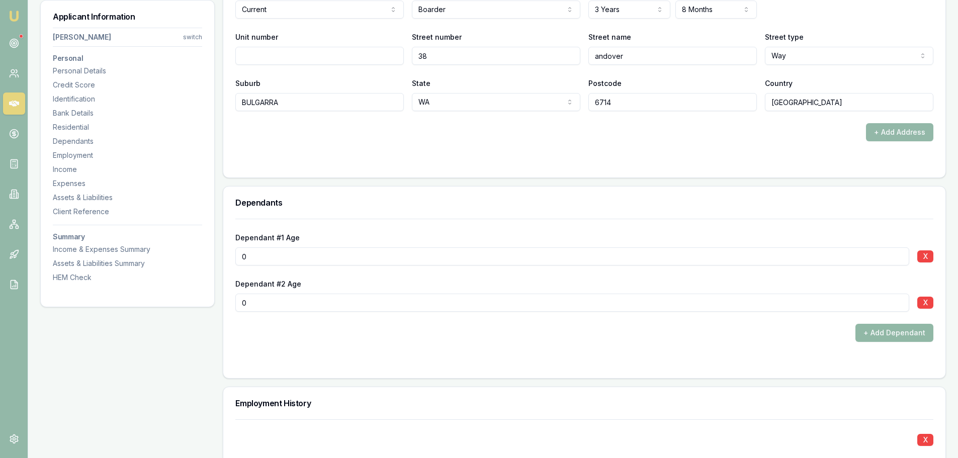
click at [890, 332] on button "+ Add Dependant" at bounding box center [894, 333] width 78 height 18
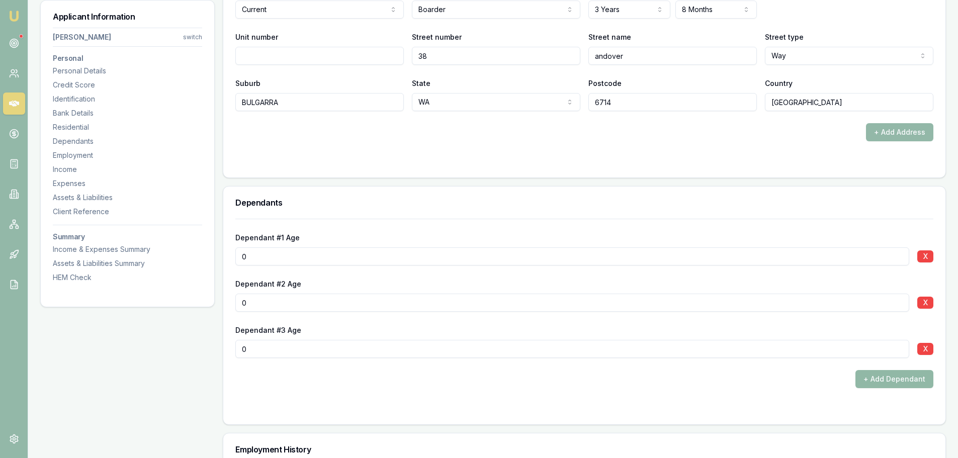
click at [884, 383] on button "+ Add Dependant" at bounding box center [894, 379] width 78 height 18
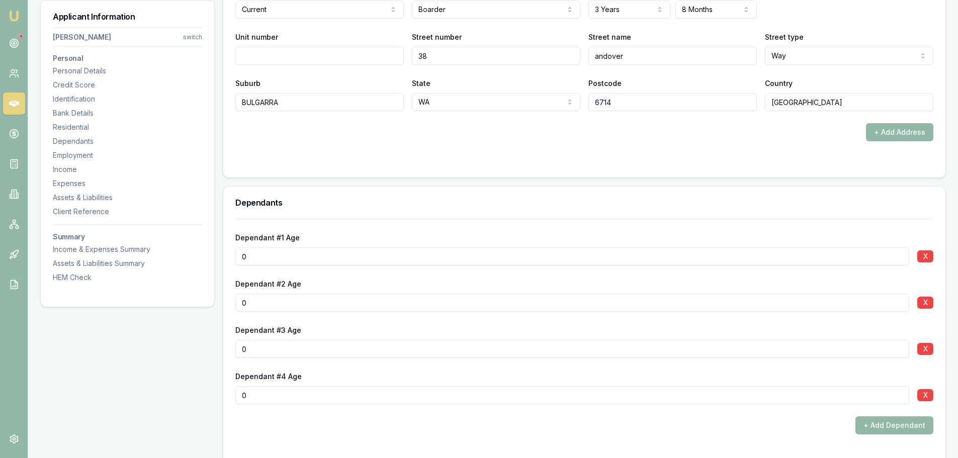
drag, startPoint x: 257, startPoint y: 260, endPoint x: 148, endPoint y: 255, distance: 109.2
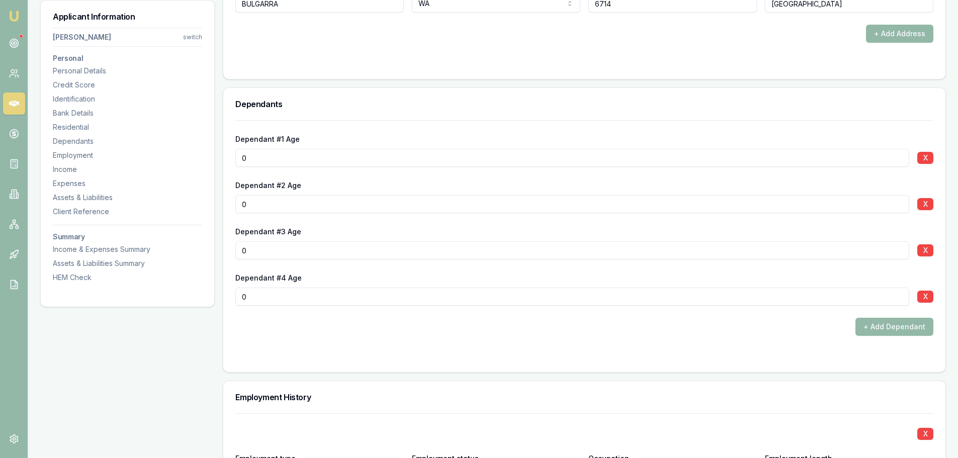
scroll to position [1156, 0]
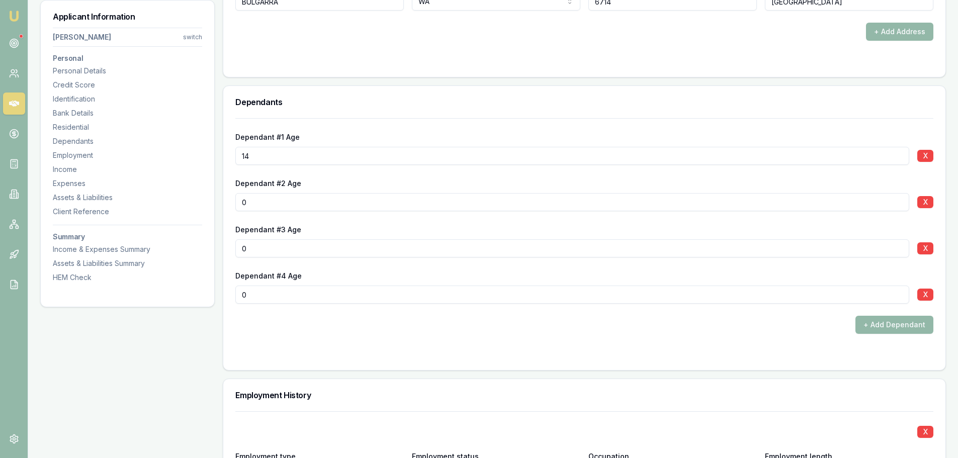
type input "14"
drag, startPoint x: 259, startPoint y: 202, endPoint x: 192, endPoint y: 202, distance: 67.4
click at [192, 202] on div "Applicant Information Erica Ah Choo switch Personal Personal Details Credit Sco…" at bounding box center [493, 409] width 906 height 2823
type input "9"
drag, startPoint x: 254, startPoint y: 249, endPoint x: 217, endPoint y: 244, distance: 38.0
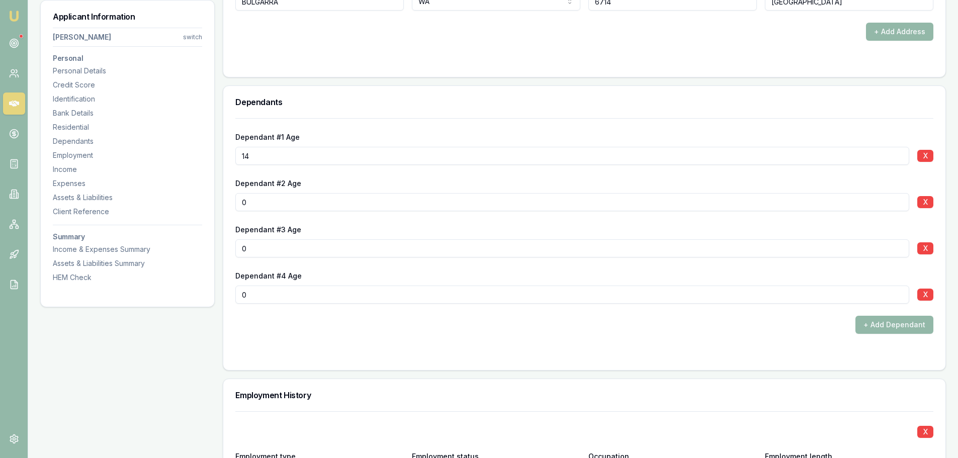
click at [227, 245] on div "Dependant #1 Age 14 X Dependant #2 Age 0 X Dependant #3 Age 0 X Dependant #4 Ag…" at bounding box center [584, 244] width 722 height 252
type input "5"
drag, startPoint x: 263, startPoint y: 297, endPoint x: 149, endPoint y: 285, distance: 114.7
click at [221, 294] on div "Applicant Information Erica Ah Choo switch Personal Personal Details Credit Sco…" at bounding box center [493, 409] width 906 height 2823
type input "1"
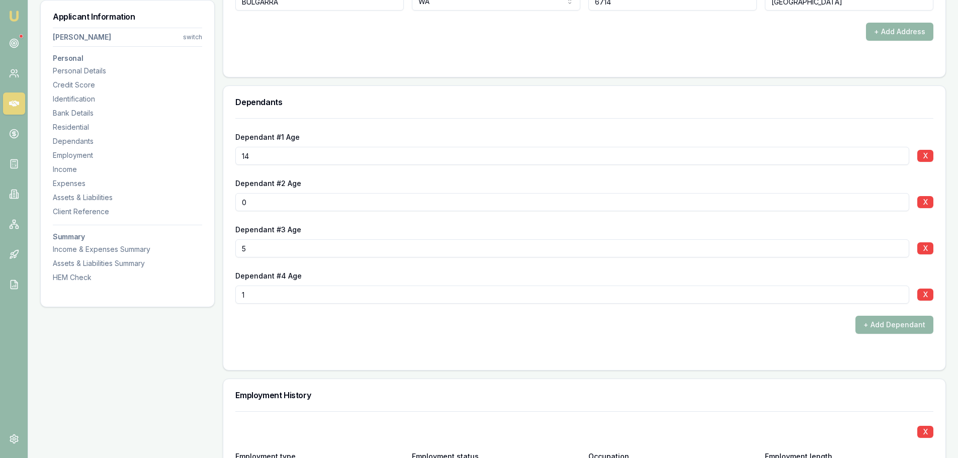
click at [375, 337] on form "Dependant #1 Age 14 X Dependant #2 Age 0 X Dependant #3 Age 5 X Dependant #4 Ag…" at bounding box center [584, 238] width 698 height 240
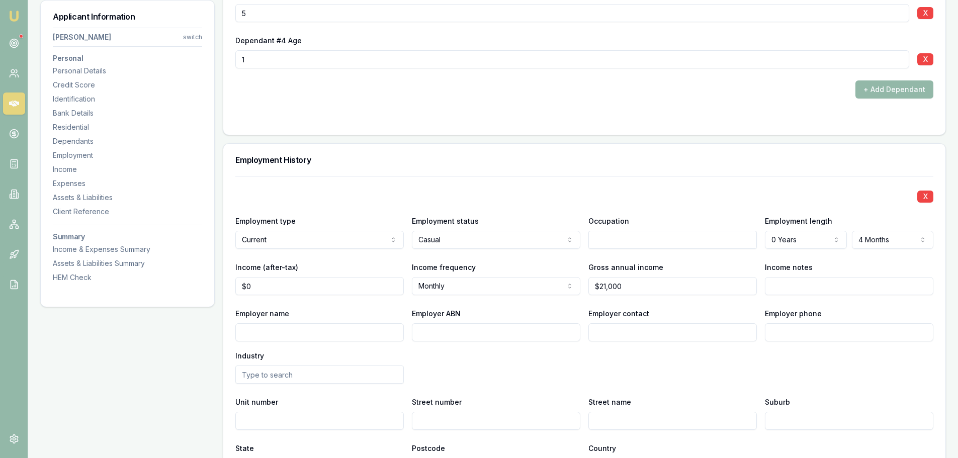
scroll to position [1408, 0]
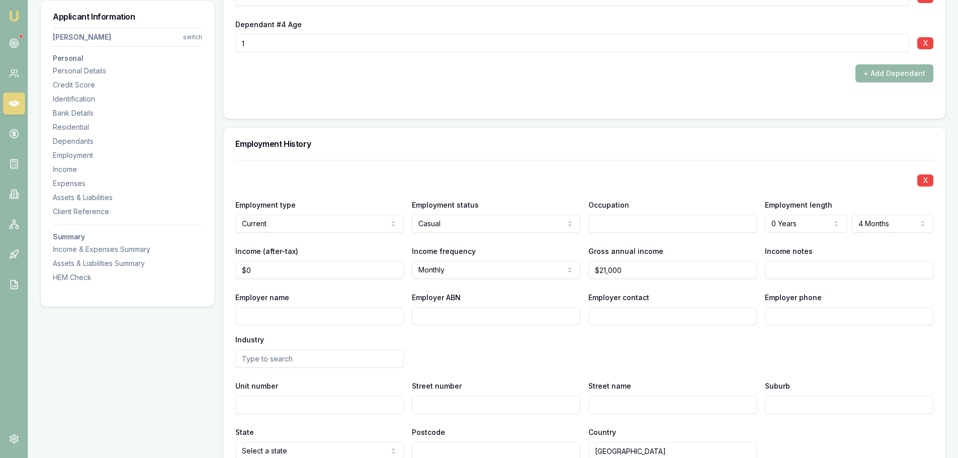
click at [436, 155] on div "Employment History" at bounding box center [584, 144] width 722 height 32
click at [265, 317] on input "Employer name" at bounding box center [319, 316] width 168 height 18
type input "NYFL"
click at [494, 341] on div "Employer name NYFL Employer ABN Employer contact Employer phone Industry" at bounding box center [584, 329] width 698 height 76
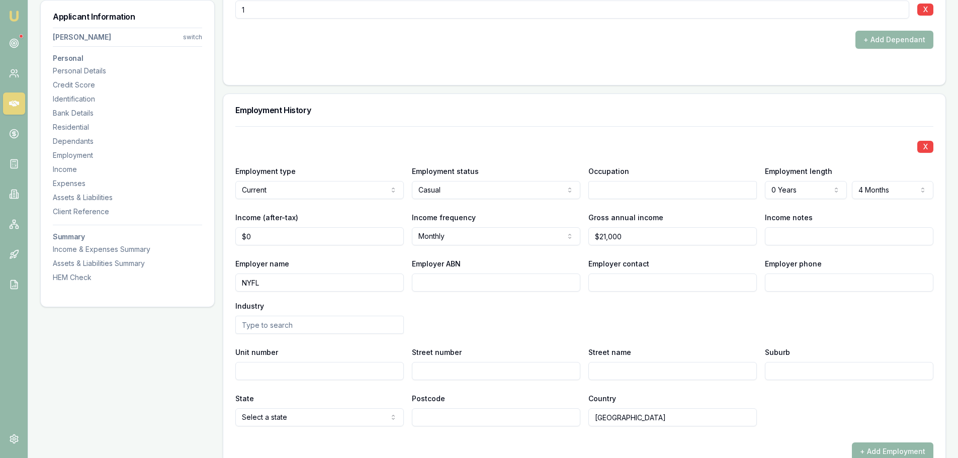
scroll to position [1458, 0]
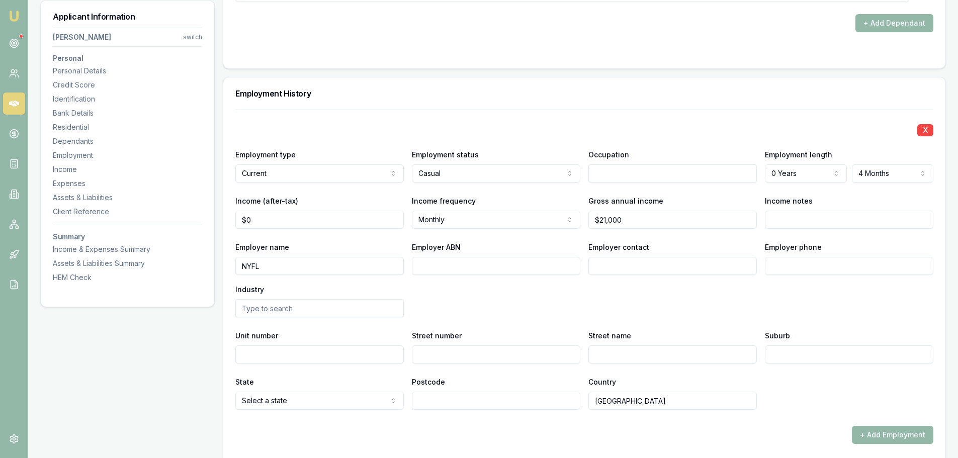
click at [871, 201] on div "Income notes" at bounding box center [849, 212] width 168 height 34
click at [623, 97] on h3 "Employment History" at bounding box center [584, 94] width 698 height 8
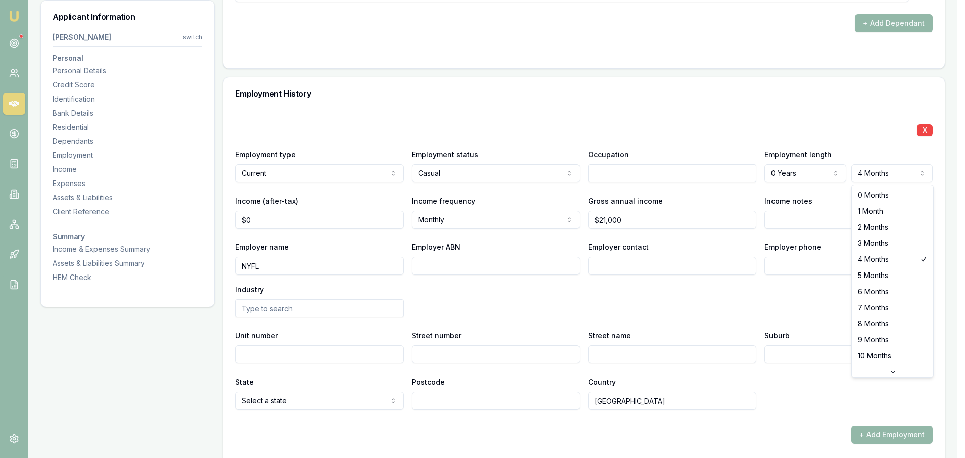
select select "2"
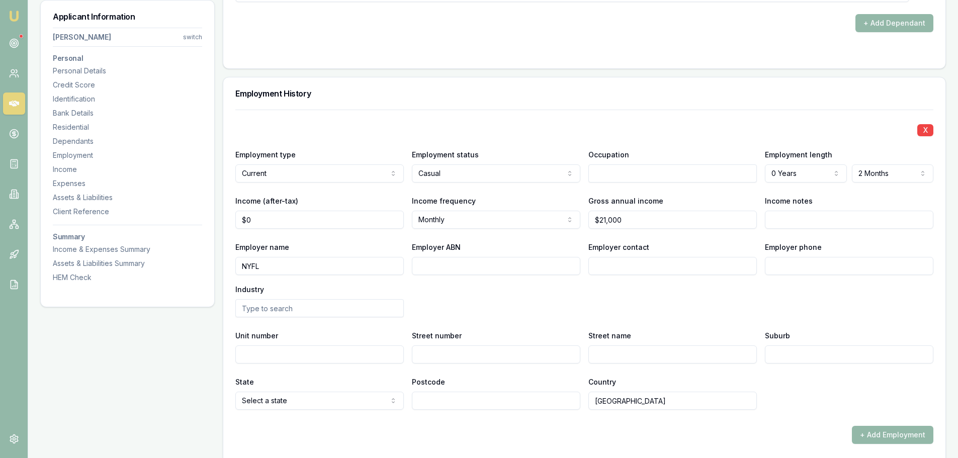
click at [723, 97] on h3 "Employment History" at bounding box center [584, 94] width 698 height 8
click at [681, 180] on input "text" at bounding box center [672, 173] width 168 height 18
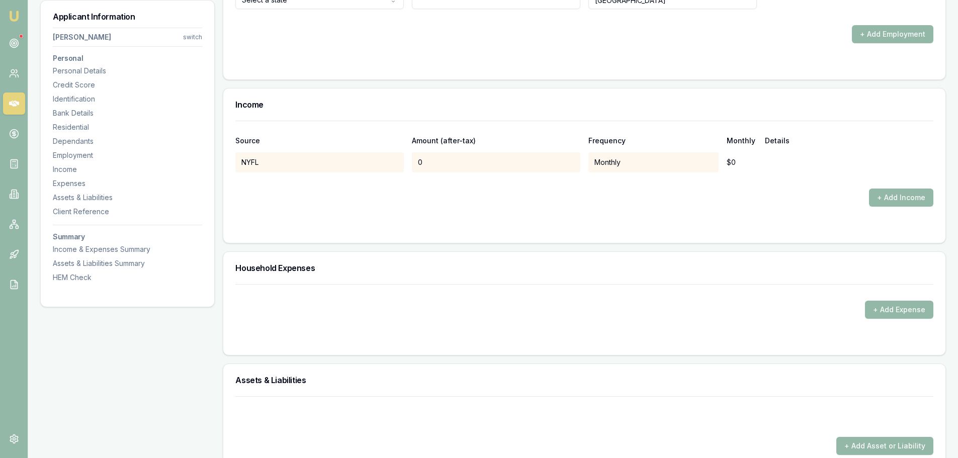
drag, startPoint x: 680, startPoint y: 181, endPoint x: 690, endPoint y: 184, distance: 10.2
drag, startPoint x: 690, startPoint y: 184, endPoint x: 425, endPoint y: 202, distance: 265.1
click at [425, 202] on div "+ Add Income" at bounding box center [584, 198] width 698 height 18
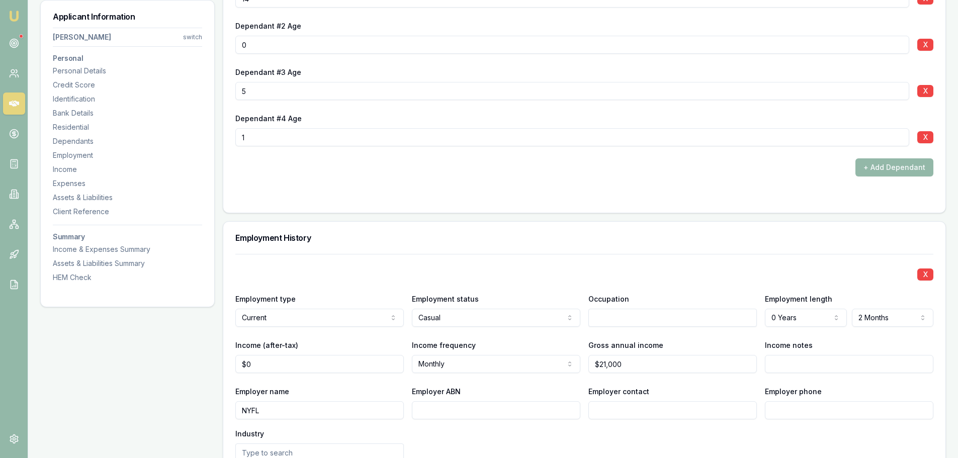
scroll to position [1406, 0]
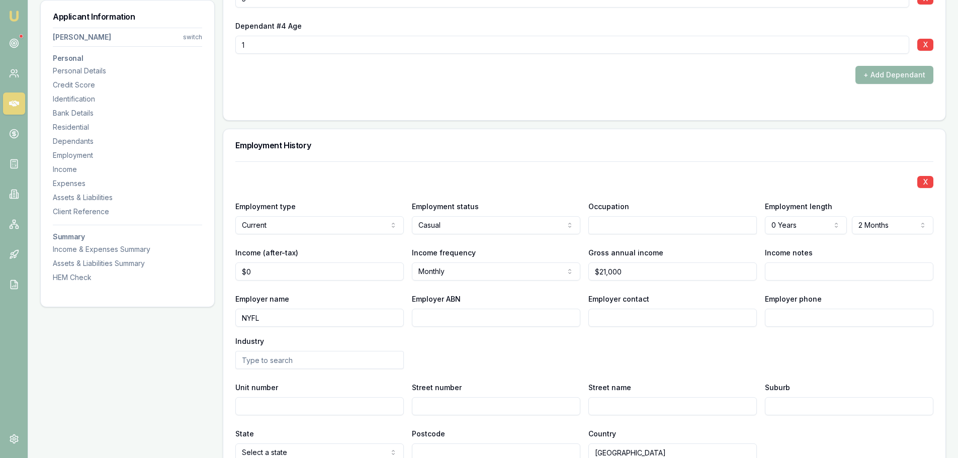
click at [626, 223] on input "text" at bounding box center [672, 225] width 168 height 18
click at [642, 241] on div "Storepersons" at bounding box center [672, 243] width 167 height 18
type input "Storepersons"
click at [504, 142] on h3 "Employment History" at bounding box center [584, 145] width 698 height 8
type input "0"
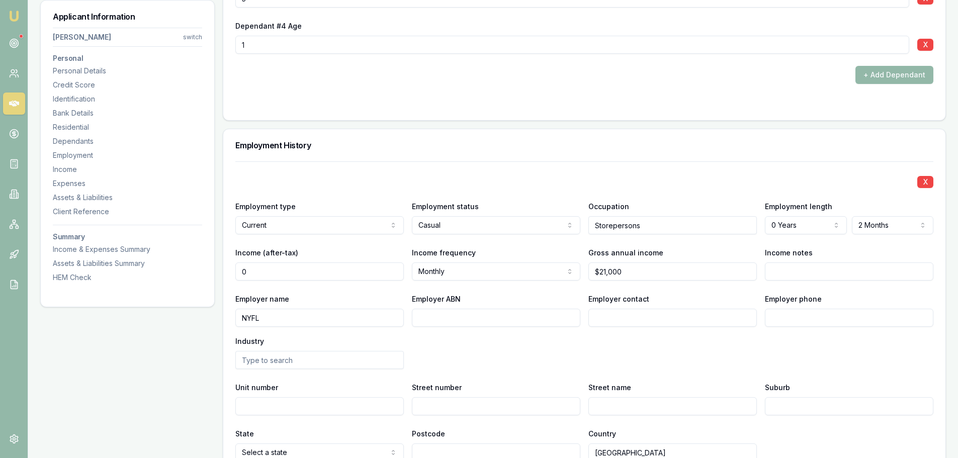
click at [336, 270] on input "0" at bounding box center [319, 271] width 168 height 18
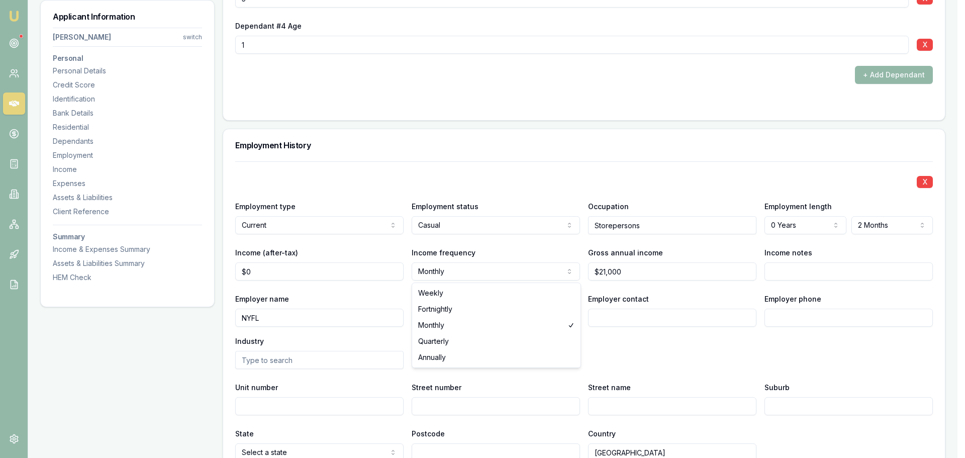
select select "FORTNIGHTLY"
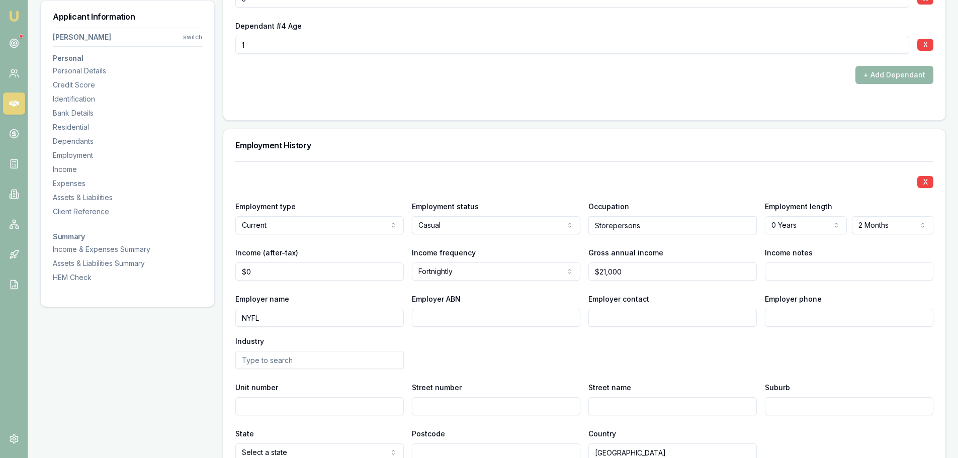
type input "0"
click at [383, 269] on input "0" at bounding box center [319, 271] width 168 height 18
click at [369, 272] on input "Income (after-tax)" at bounding box center [319, 271] width 168 height 18
type input "$980"
click at [304, 162] on div "X Employment type Current Current Previous Employment status Casual Full time P…" at bounding box center [584, 311] width 698 height 300
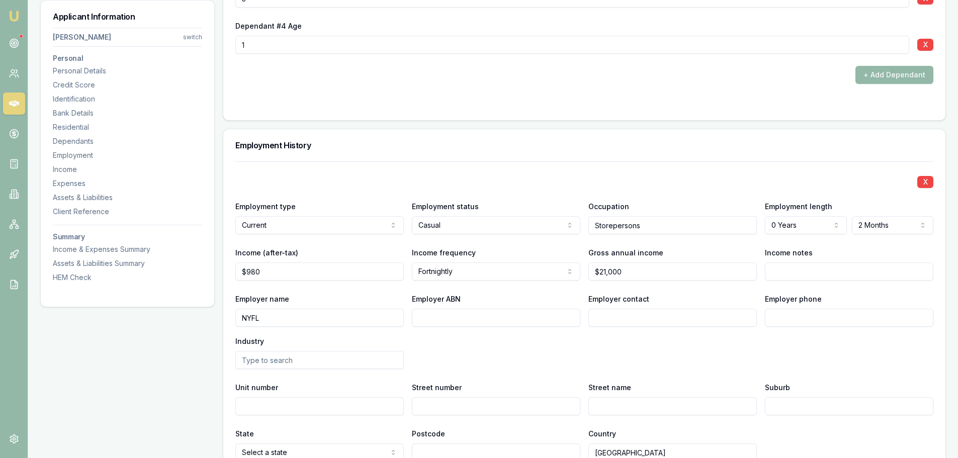
click at [313, 158] on div "Employment History" at bounding box center [584, 145] width 722 height 32
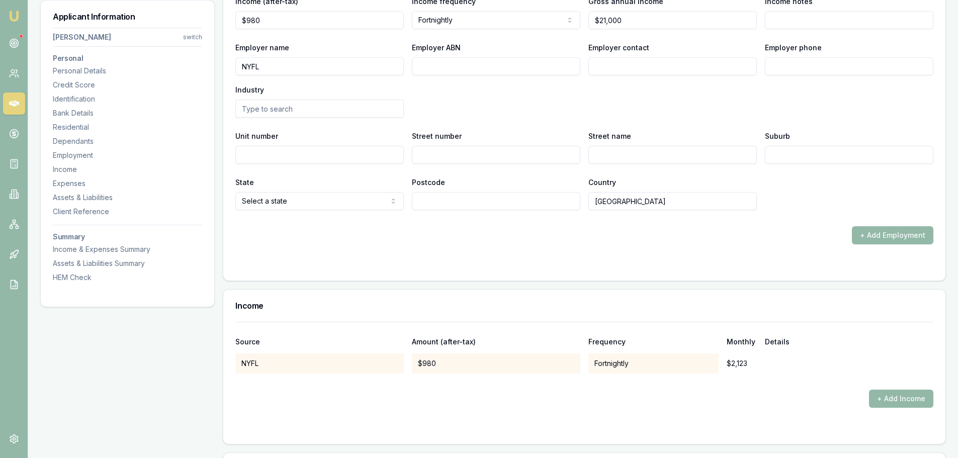
click at [484, 77] on div "Employer name NYFL Employer ABN Employer contact Employer phone Industry" at bounding box center [584, 79] width 698 height 76
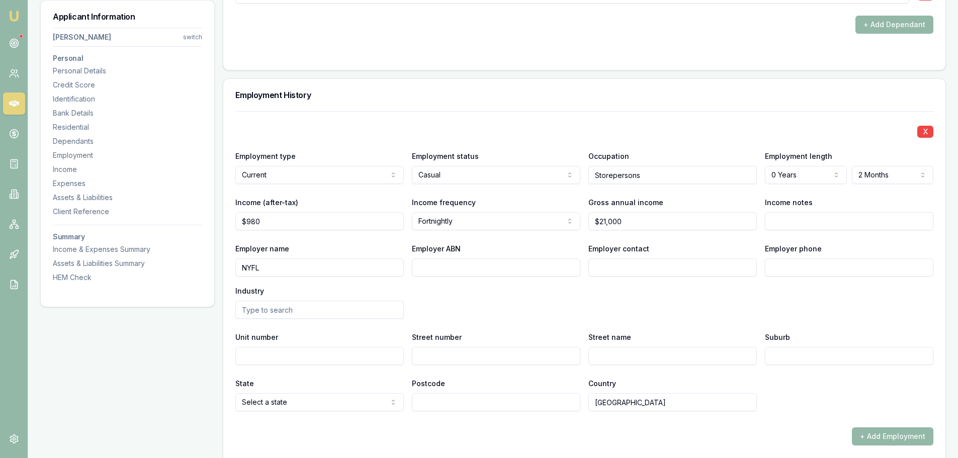
scroll to position [1708, 0]
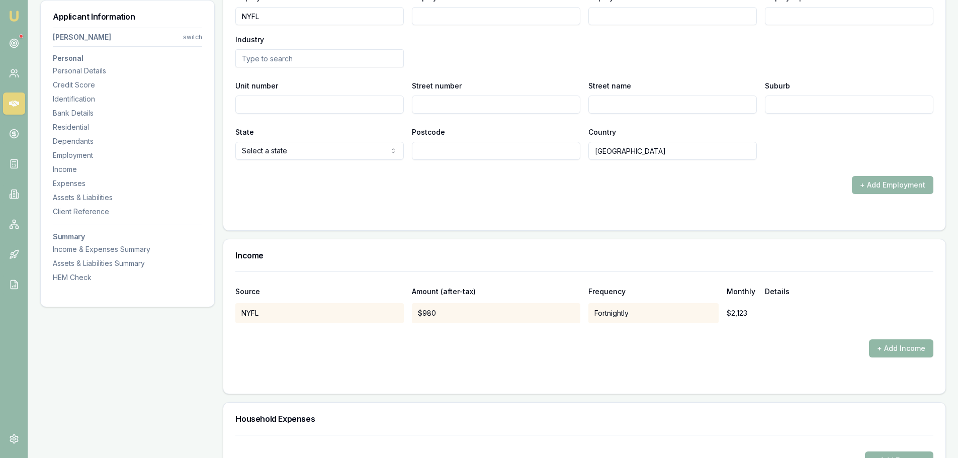
click at [922, 348] on button "+ Add Income" at bounding box center [901, 348] width 64 height 18
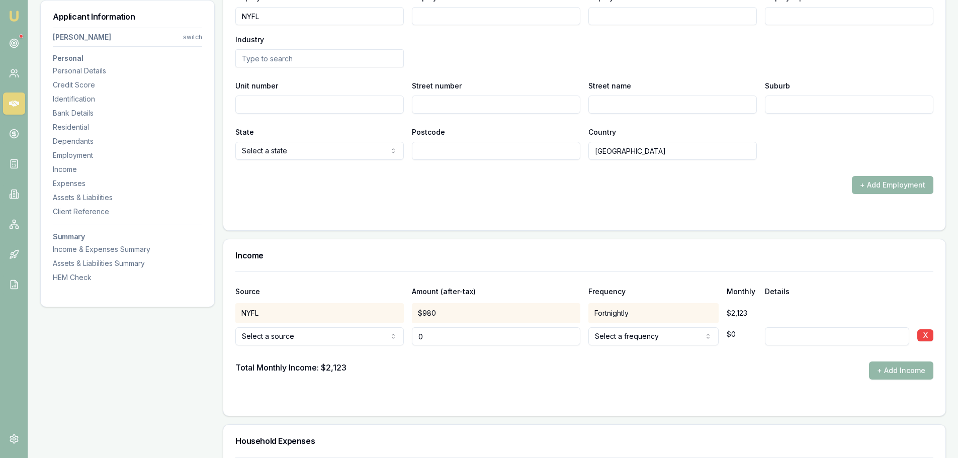
type input "$0"
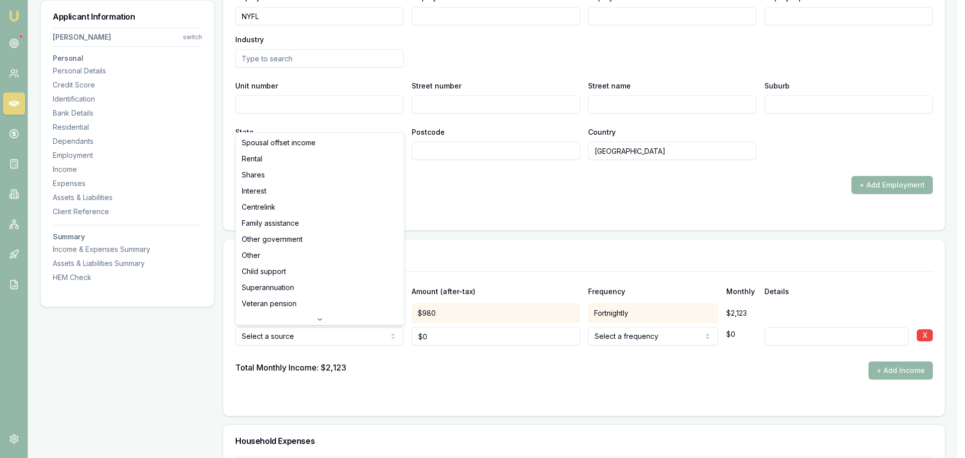
select select "CENTRELINK"
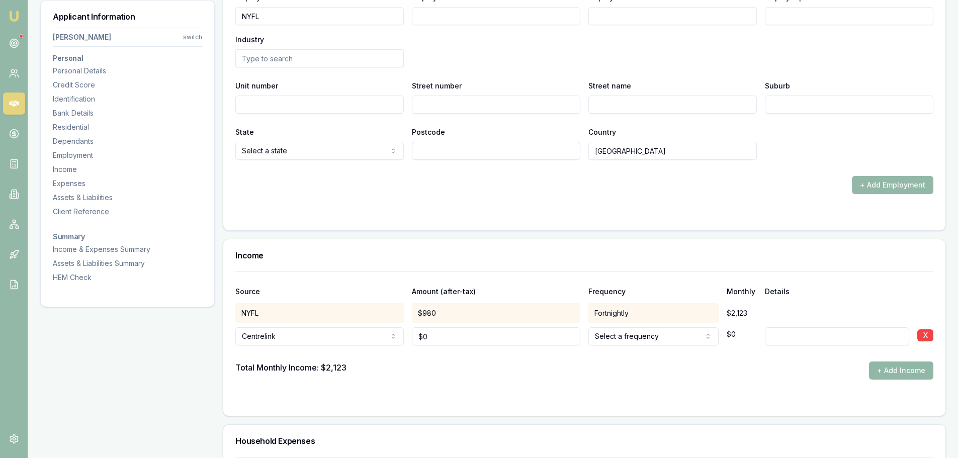
click at [902, 370] on button "+ Add Income" at bounding box center [901, 371] width 64 height 18
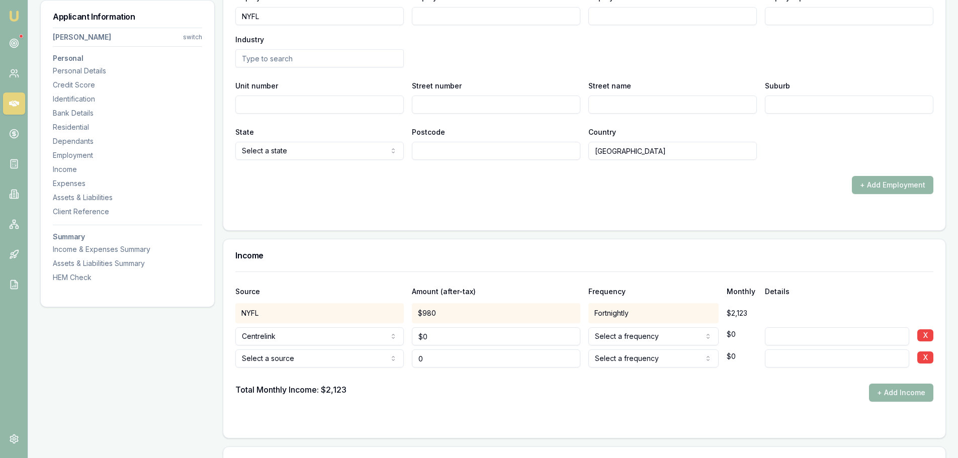
type input "$0"
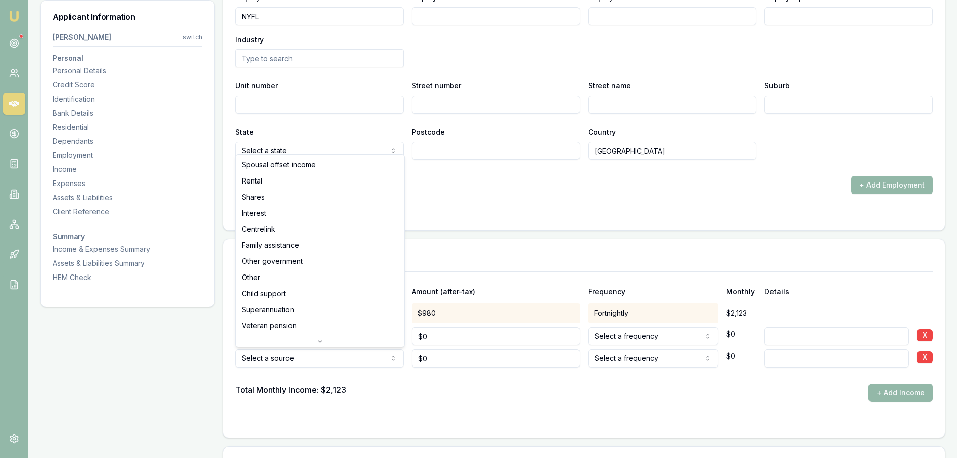
select select "CENTRELINK"
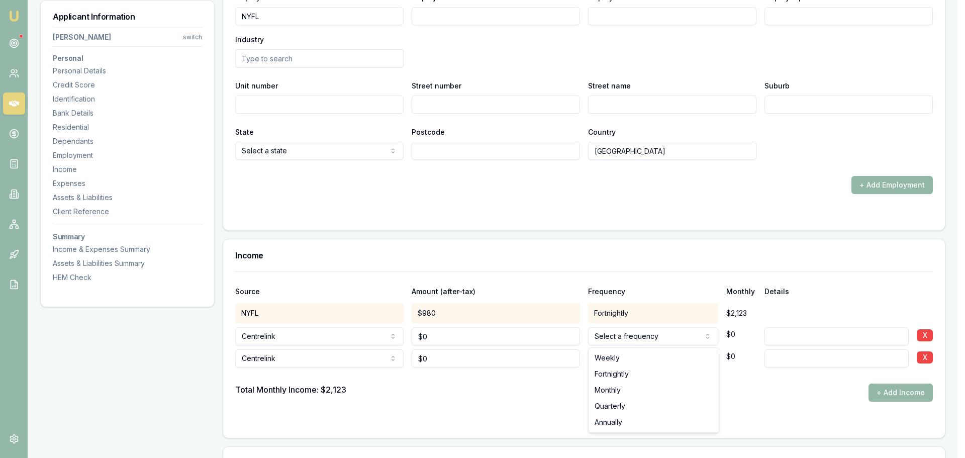
select select "FORTNIGHTLY"
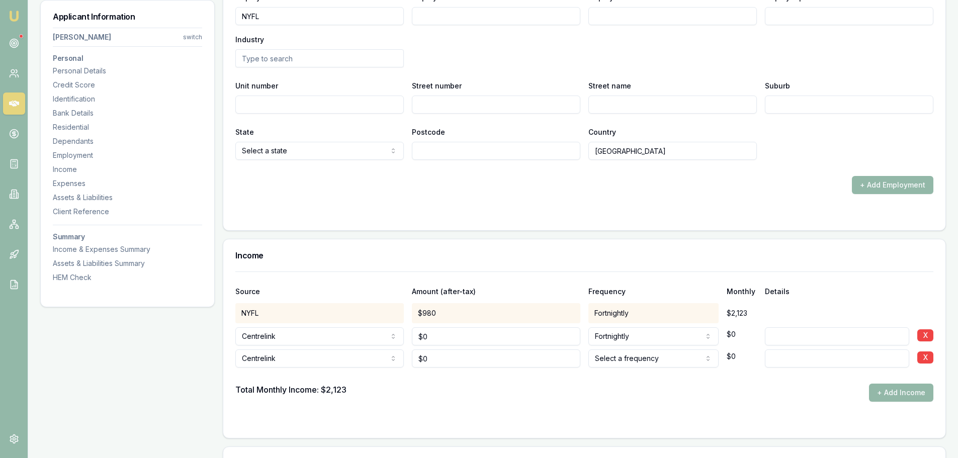
type input "0"
drag, startPoint x: 450, startPoint y: 339, endPoint x: 285, endPoint y: 337, distance: 164.4
click at [333, 335] on div "Centrelink Spousal offset income Rental Shares Interest Centrelink Family assis…" at bounding box center [584, 334] width 698 height 22
drag, startPoint x: 442, startPoint y: 335, endPoint x: 345, endPoint y: 335, distance: 96.5
click at [355, 335] on div "Centrelink Spousal offset income Rental Shares Interest Centrelink Family assis…" at bounding box center [584, 334] width 698 height 22
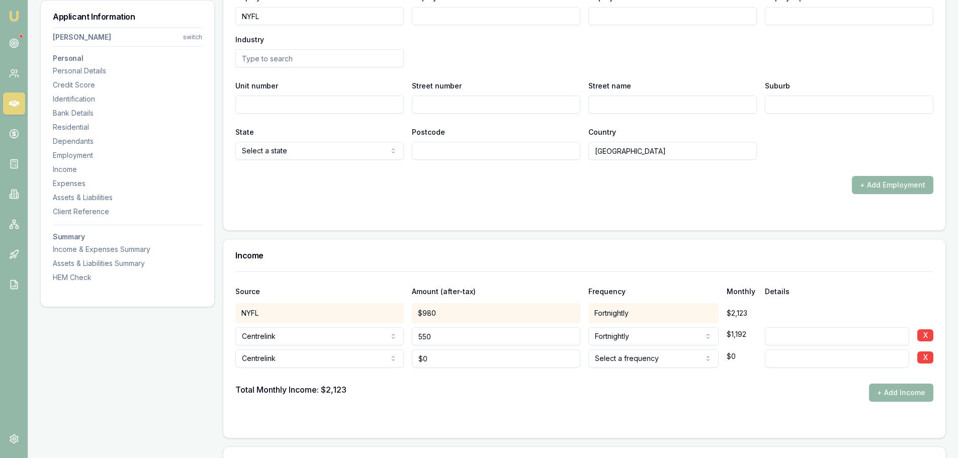
type input "$550"
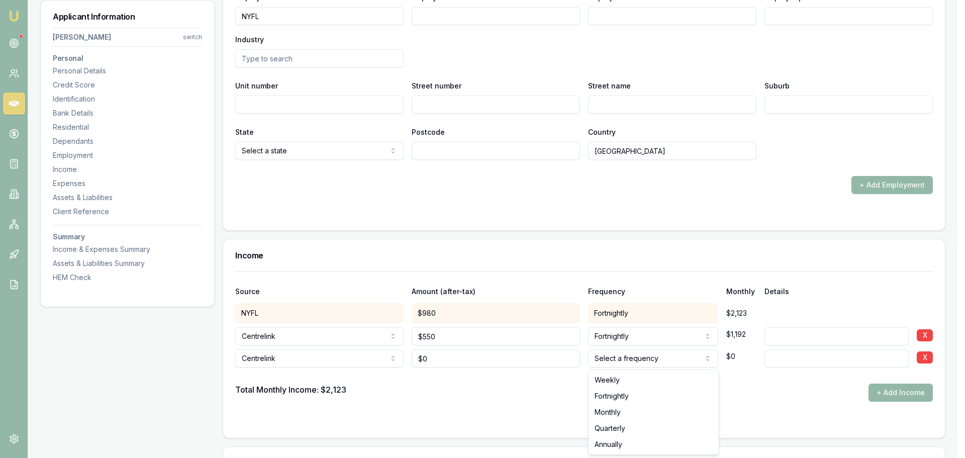
select select "FORTNIGHTLY"
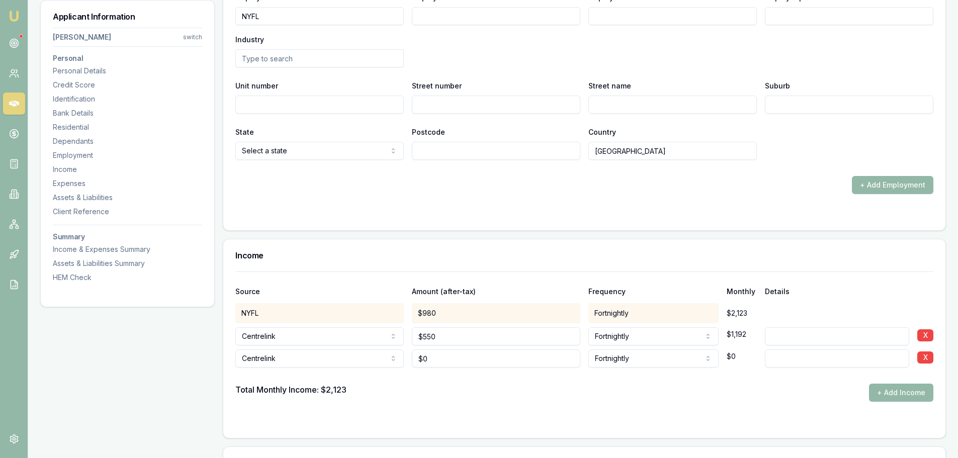
type input "0"
drag, startPoint x: 436, startPoint y: 354, endPoint x: 313, endPoint y: 355, distance: 123.7
click at [345, 354] on div "Centrelink Spousal offset income Rental Shares Interest Centrelink Family assis…" at bounding box center [584, 356] width 698 height 22
drag, startPoint x: 450, startPoint y: 362, endPoint x: 328, endPoint y: 364, distance: 121.7
click at [340, 363] on div "Centrelink Spousal offset income Rental Shares Interest Centrelink Family assis…" at bounding box center [584, 356] width 698 height 22
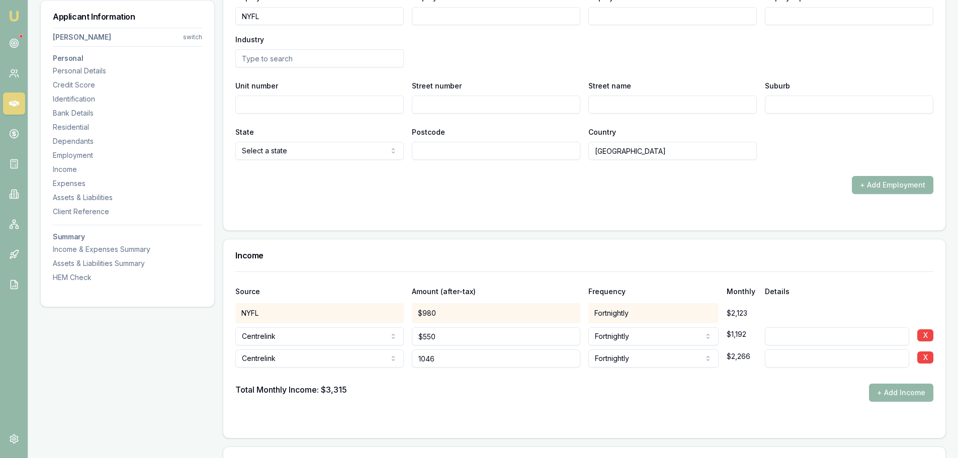
type input "$1,046"
click at [655, 401] on div "Total Monthly Income: $3,315 + Add Income" at bounding box center [584, 393] width 698 height 18
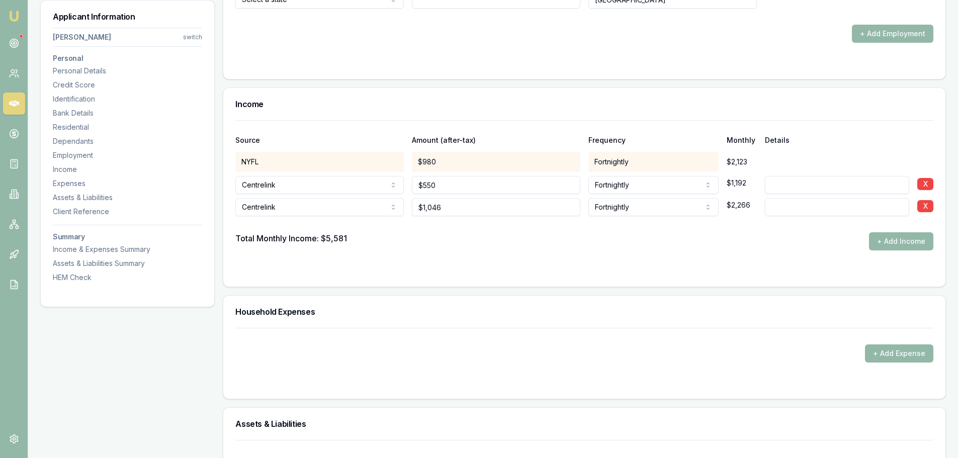
scroll to position [1959, 0]
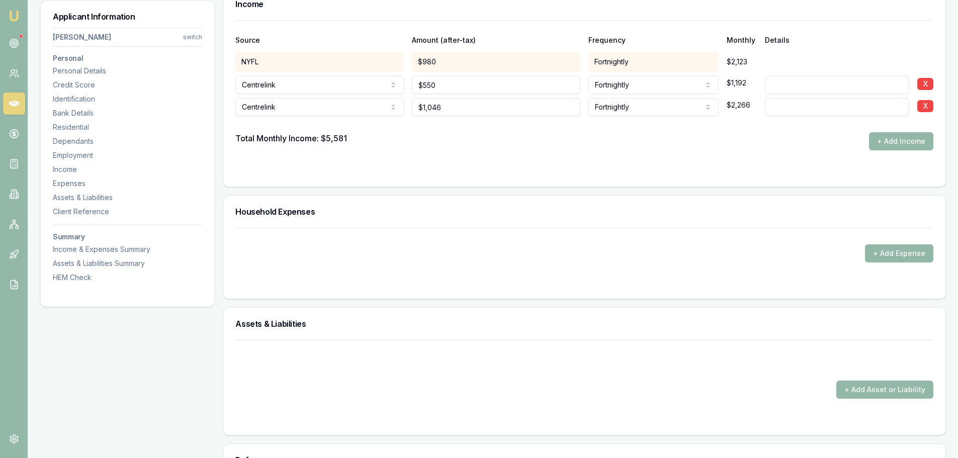
click at [806, 105] on input at bounding box center [837, 107] width 144 height 18
type input "FTB"
click at [785, 142] on div "Total Monthly Income: $5,581 + Add Income" at bounding box center [584, 141] width 698 height 18
click at [794, 86] on input at bounding box center [837, 85] width 144 height 18
type input "PENSION"
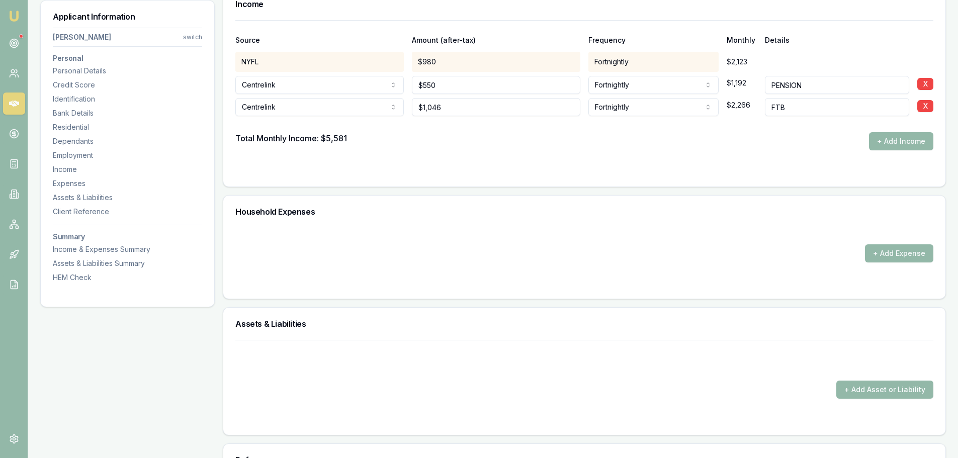
click at [535, 146] on div "Total Monthly Income: $5,581 + Add Income" at bounding box center [584, 141] width 698 height 18
click at [883, 254] on button "+ Add Expense" at bounding box center [899, 253] width 68 height 18
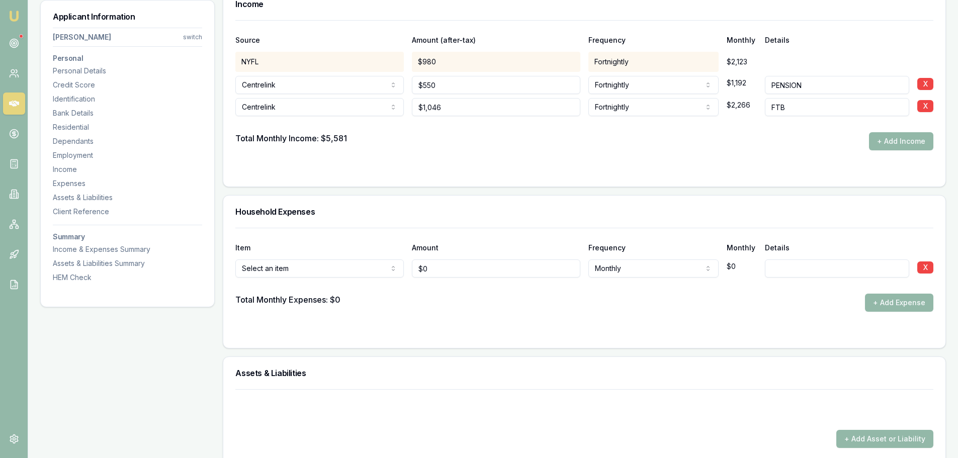
type input "$0"
click at [628, 136] on div "Total Monthly Income: $5,581 + Add Income" at bounding box center [584, 141] width 698 height 18
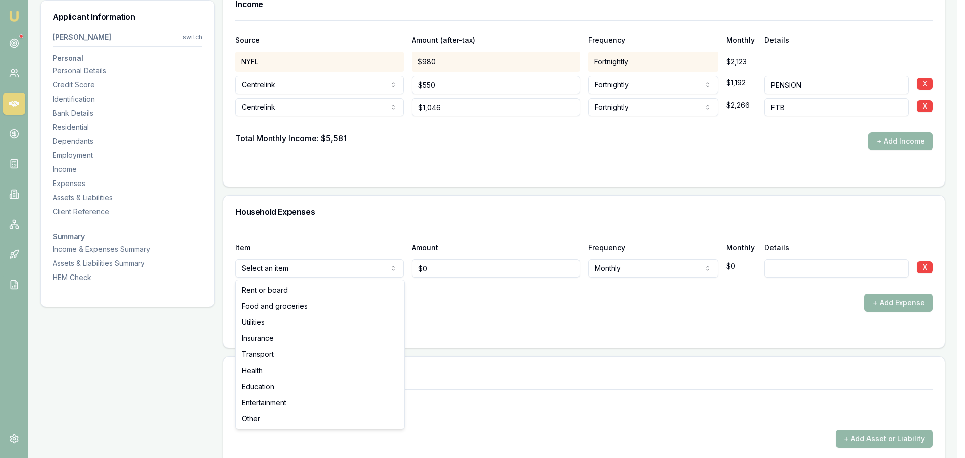
select select "FOOD_AND_GROCERIES"
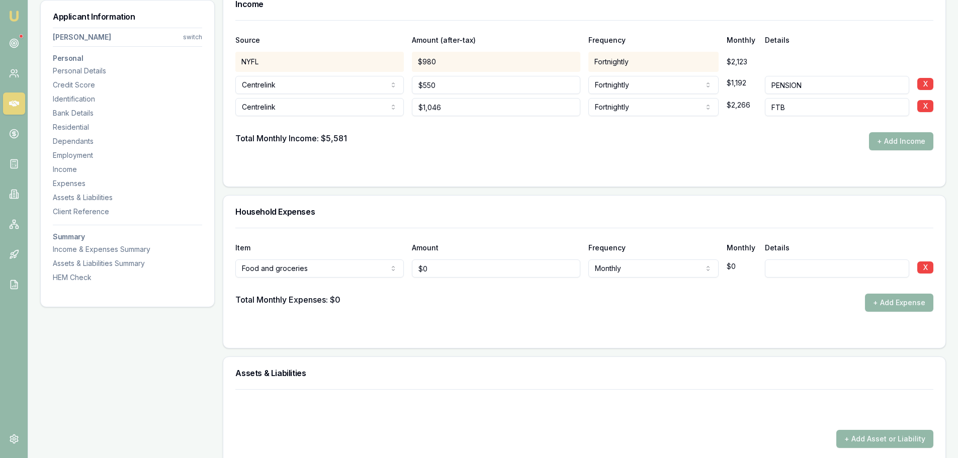
click at [334, 230] on div "Item Amount Frequency Monthly Details" at bounding box center [584, 241] width 698 height 27
drag, startPoint x: 458, startPoint y: 273, endPoint x: 257, endPoint y: 259, distance: 200.5
click at [288, 260] on div "Food and groceries Rent or board Food and groceries Utilities Insurance Transpo…" at bounding box center [584, 266] width 698 height 22
type input "$0"
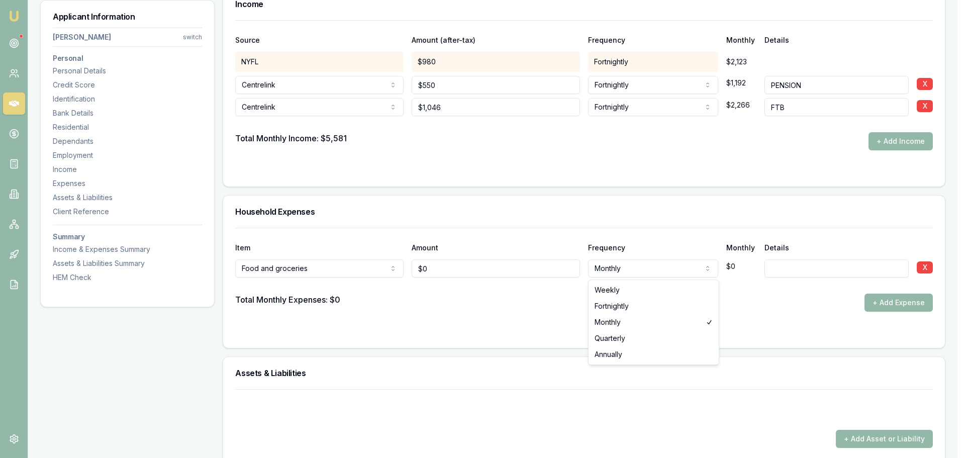
select select "FORTNIGHTLY"
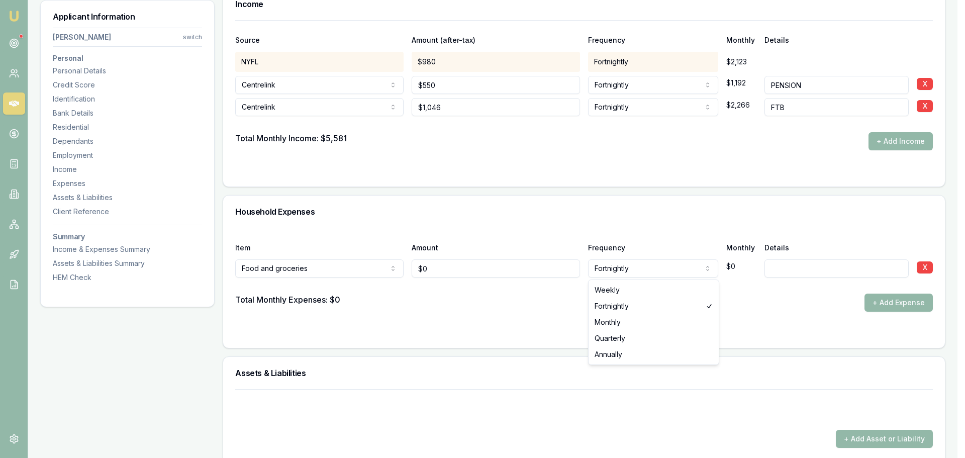
select select "WEEKLY"
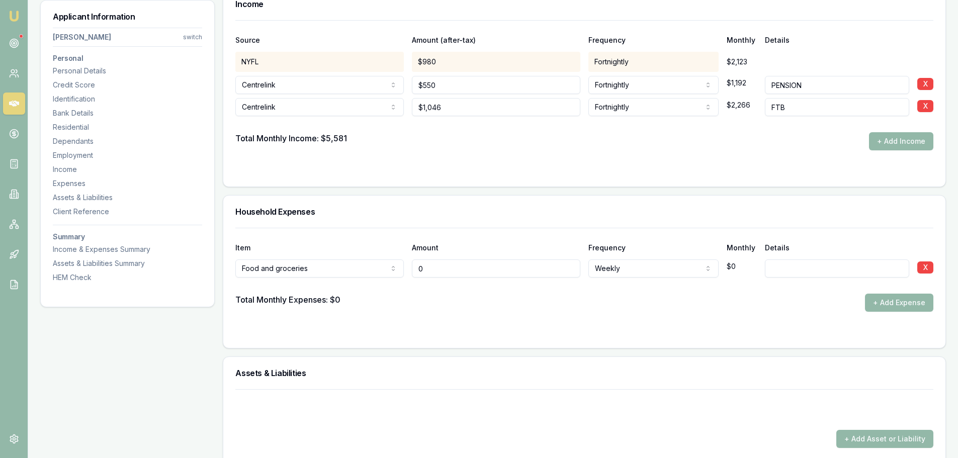
drag, startPoint x: 438, startPoint y: 269, endPoint x: 365, endPoint y: 265, distance: 73.5
click at [400, 265] on div "Food and groceries Rent or board Food and groceries Utilities Insurance Transpo…" at bounding box center [584, 266] width 698 height 22
type input "$350"
drag, startPoint x: 567, startPoint y: 308, endPoint x: 596, endPoint y: 308, distance: 29.2
click at [568, 308] on div "Total Monthly Expenses: $0 + Add Expense" at bounding box center [584, 303] width 698 height 18
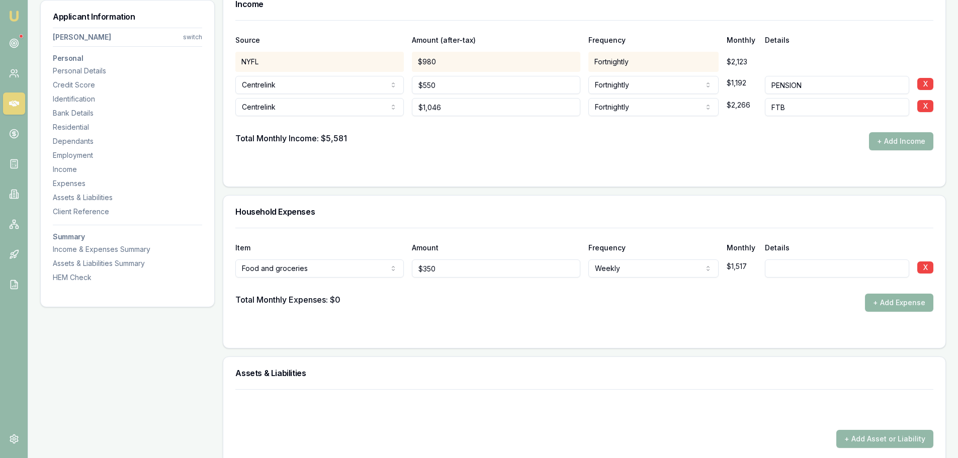
click at [908, 304] on button "+ Add Expense" at bounding box center [899, 303] width 68 height 18
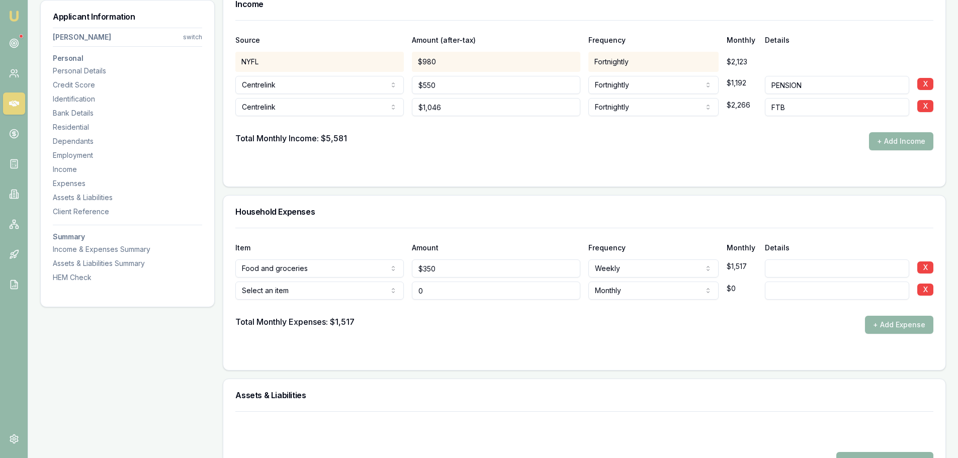
type input "$0"
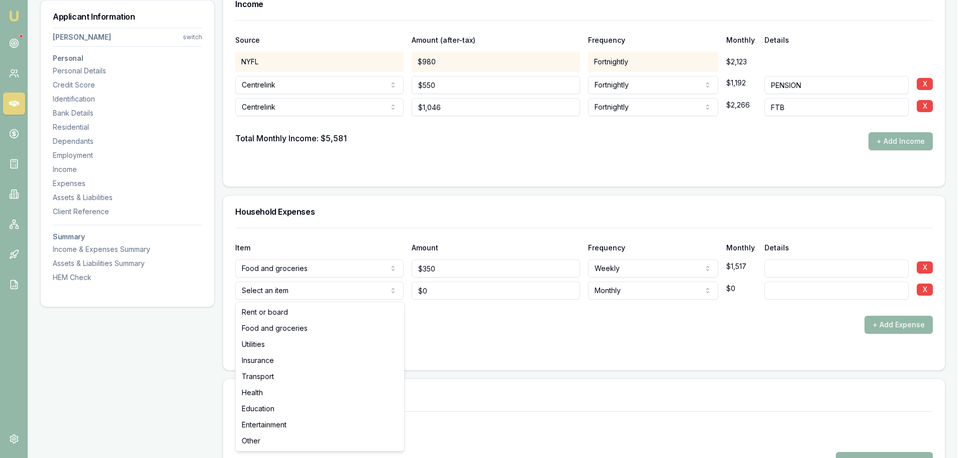
select select "UTILITIES"
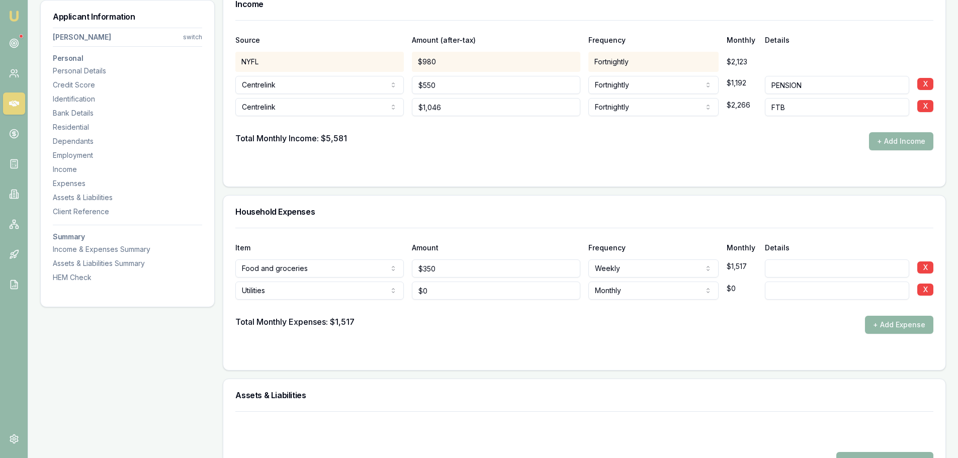
click at [877, 325] on button "+ Add Expense" at bounding box center [899, 325] width 68 height 18
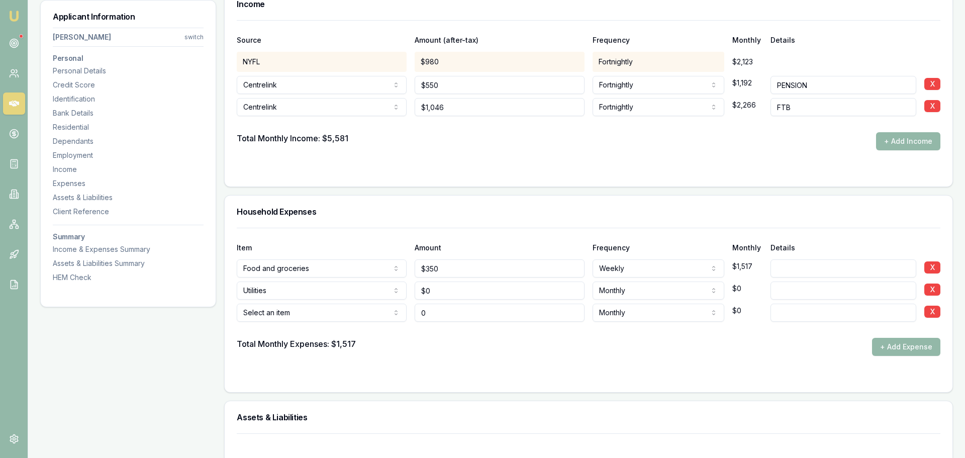
type input "$0"
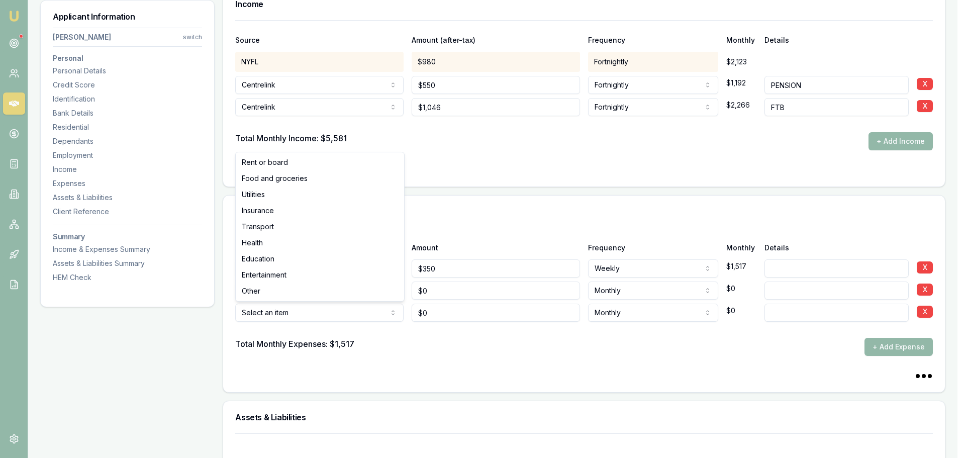
select select "TRANSPORT"
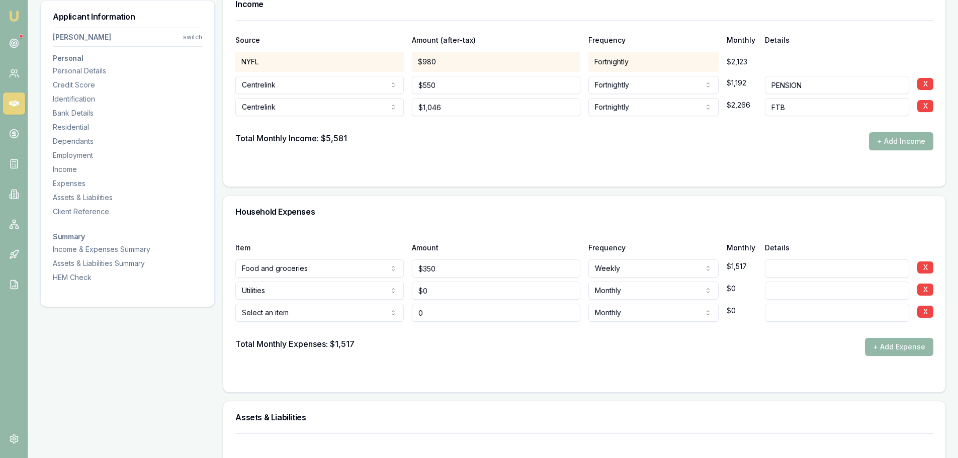
drag, startPoint x: 438, startPoint y: 312, endPoint x: 252, endPoint y: 308, distance: 185.6
click at [301, 308] on div "Select an item Rent or board Food and groceries Utilities Insurance Transport H…" at bounding box center [584, 311] width 698 height 22
type input "$0"
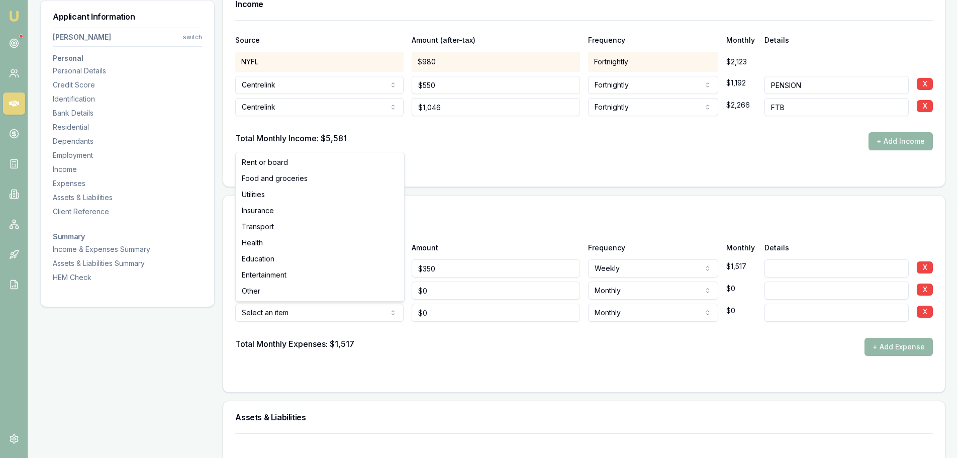
select select "TRANSPORT"
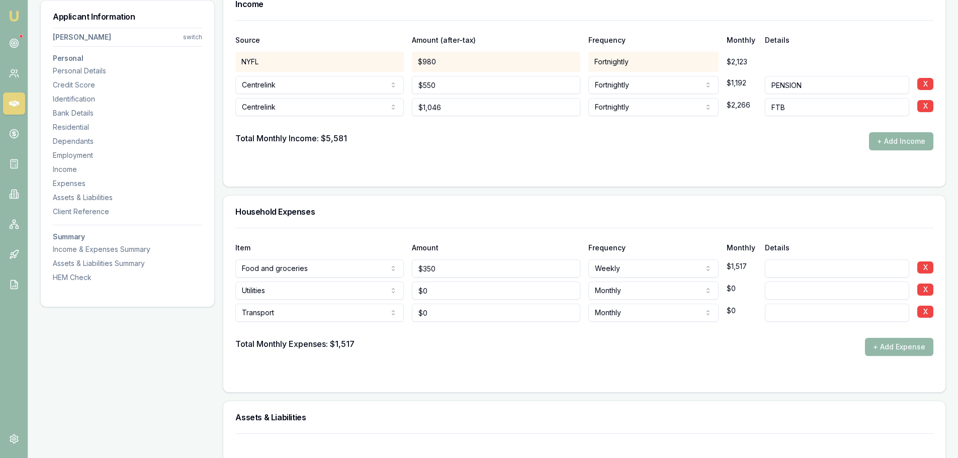
type input "0"
drag, startPoint x: 454, startPoint y: 311, endPoint x: 376, endPoint y: 311, distance: 77.9
click at [392, 311] on div "Transport Rent or board Food and groceries Utilities Insurance Transport Health…" at bounding box center [584, 311] width 698 height 22
drag, startPoint x: 455, startPoint y: 313, endPoint x: 287, endPoint y: 315, distance: 168.0
click at [393, 313] on div "Transport Rent or board Food and groceries Utilities Insurance Transport Health…" at bounding box center [584, 311] width 698 height 22
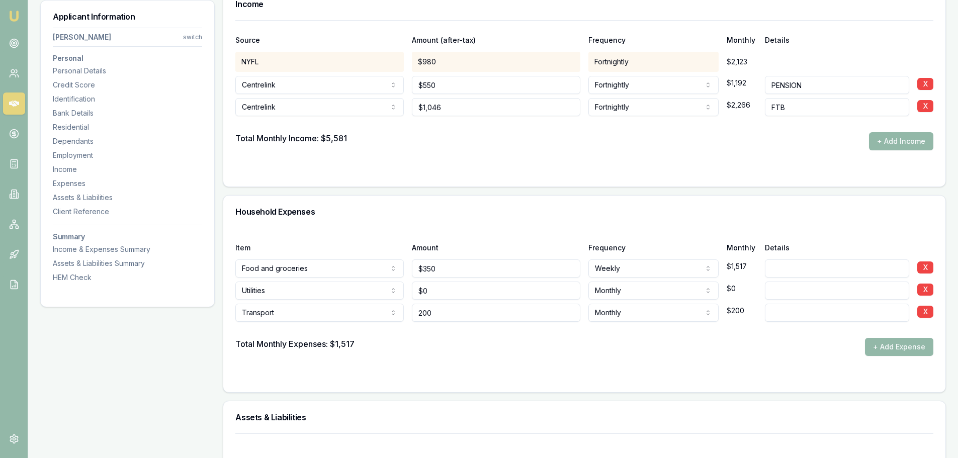
drag, startPoint x: 440, startPoint y: 315, endPoint x: 336, endPoint y: 320, distance: 103.7
type input "200"
drag, startPoint x: 449, startPoint y: 310, endPoint x: 193, endPoint y: 322, distance: 255.7
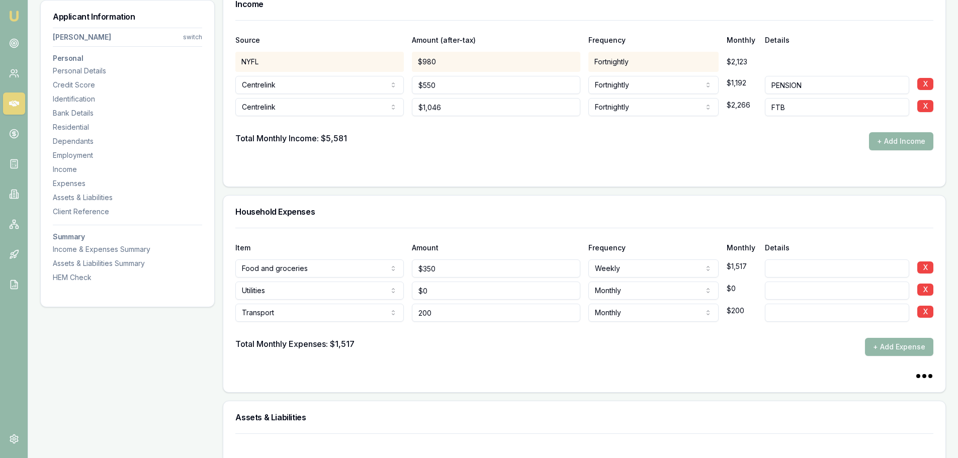
click at [225, 324] on div "Item Amount Frequency Monthly Details Food and groceries Rent or board Food and…" at bounding box center [584, 310] width 722 height 164
drag, startPoint x: 478, startPoint y: 313, endPoint x: 57, endPoint y: 321, distance: 420.4
type input "$180"
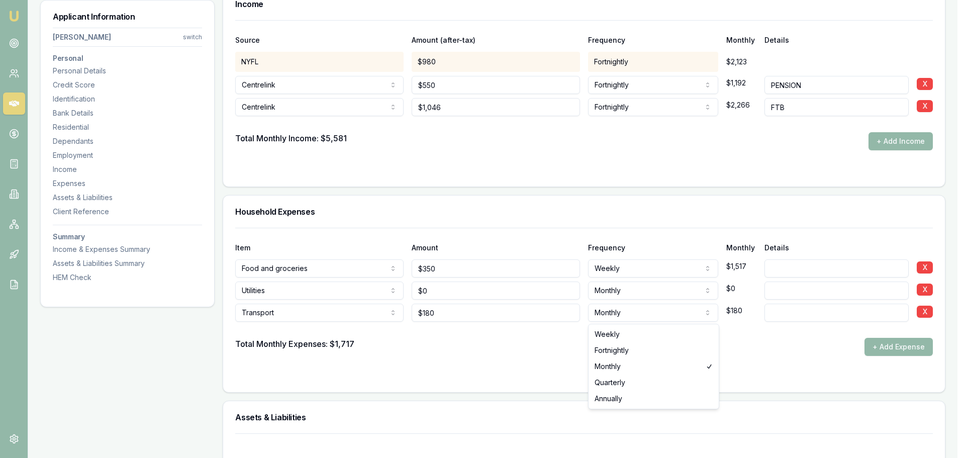
select select "WEEKLY"
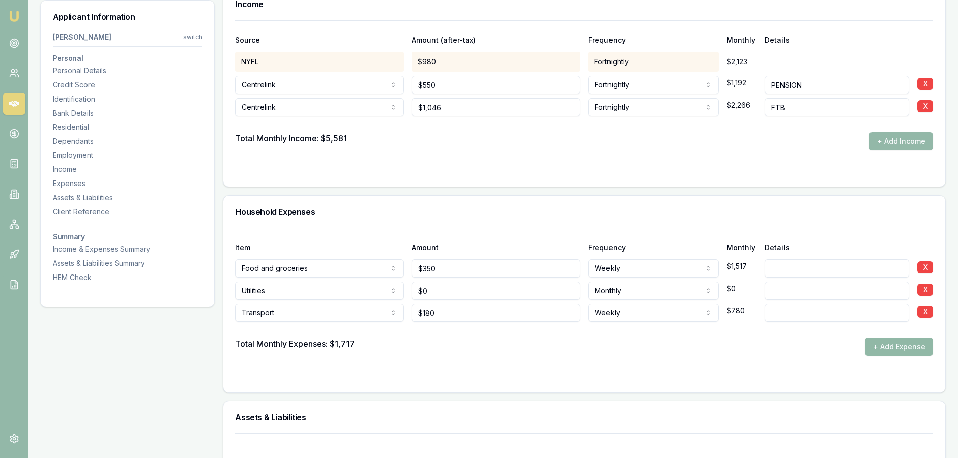
click at [917, 350] on button "+ Add Expense" at bounding box center [899, 347] width 68 height 18
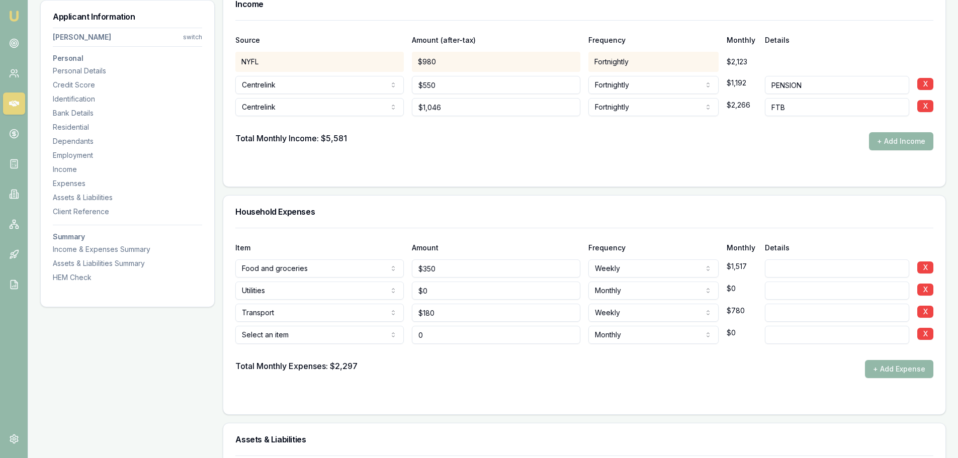
type input "$0"
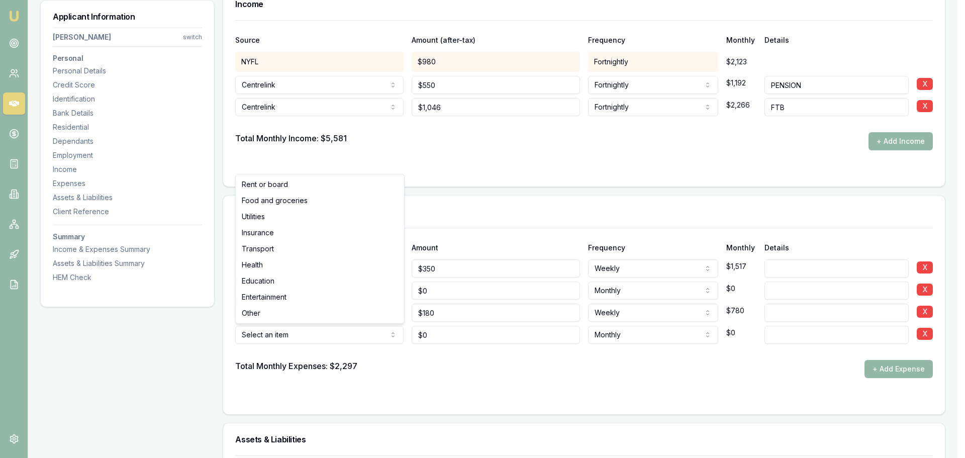
select select "EDUCATION"
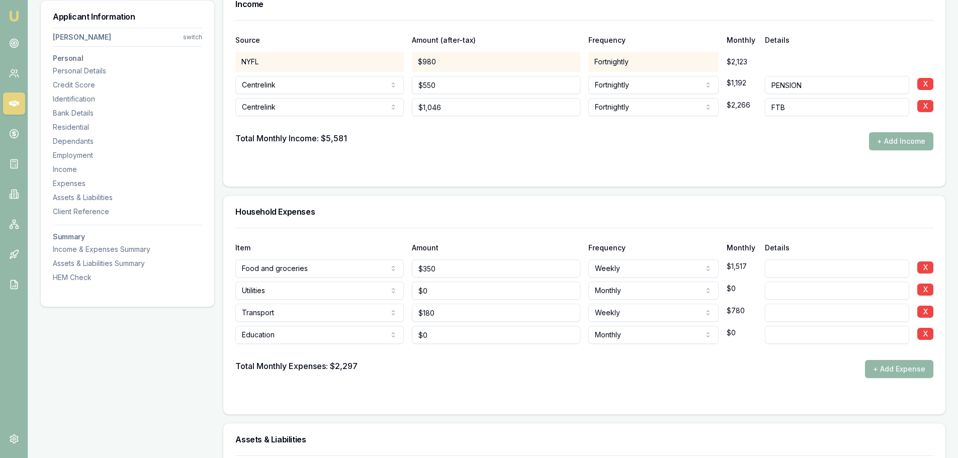
click at [376, 208] on h3 "Household Expenses" at bounding box center [584, 212] width 698 height 8
click at [917, 375] on button "+ Add Expense" at bounding box center [899, 369] width 68 height 18
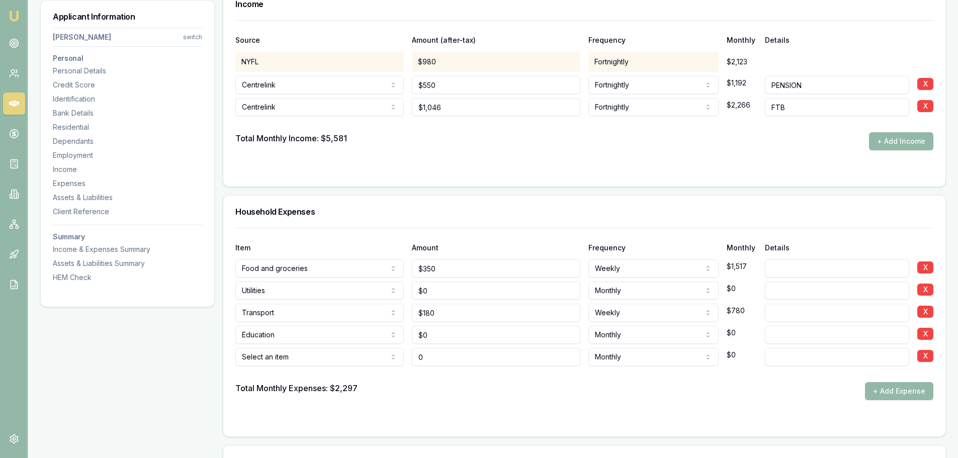
type input "$0"
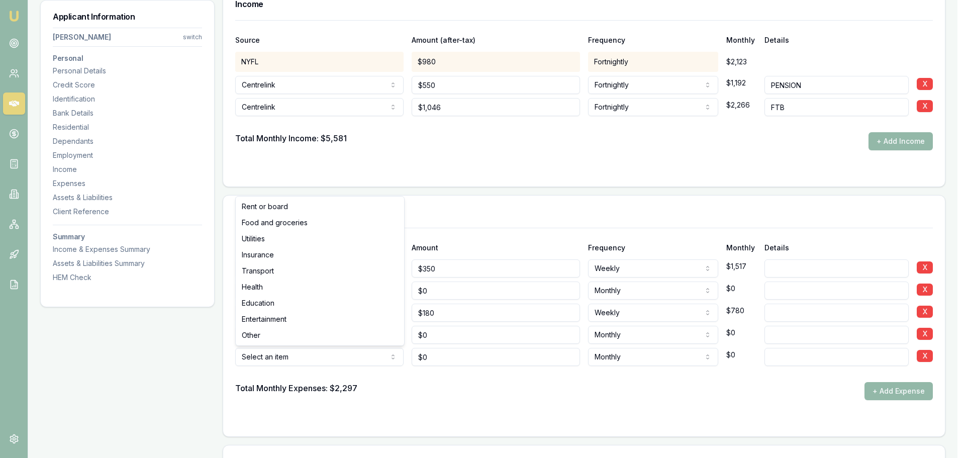
select select "ENTERTAINMENT"
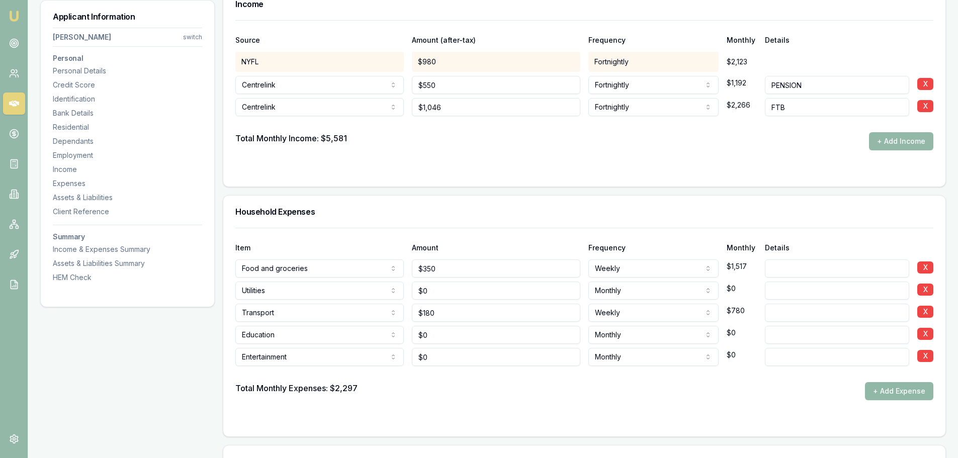
click at [917, 394] on button "+ Add Expense" at bounding box center [899, 391] width 68 height 18
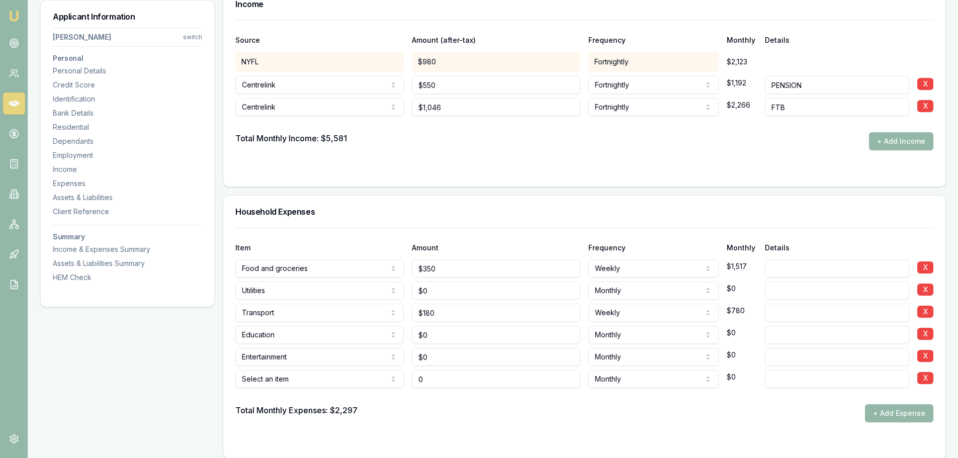
type input "$0"
click at [847, 292] on input at bounding box center [837, 291] width 144 height 18
type input "PHONE & INTERNET"
drag, startPoint x: 447, startPoint y: 379, endPoint x: 316, endPoint y: 381, distance: 131.3
click at [340, 379] on div "Select an item Rent or board Food and groceries Utilities Insurance Transport H…" at bounding box center [584, 377] width 698 height 22
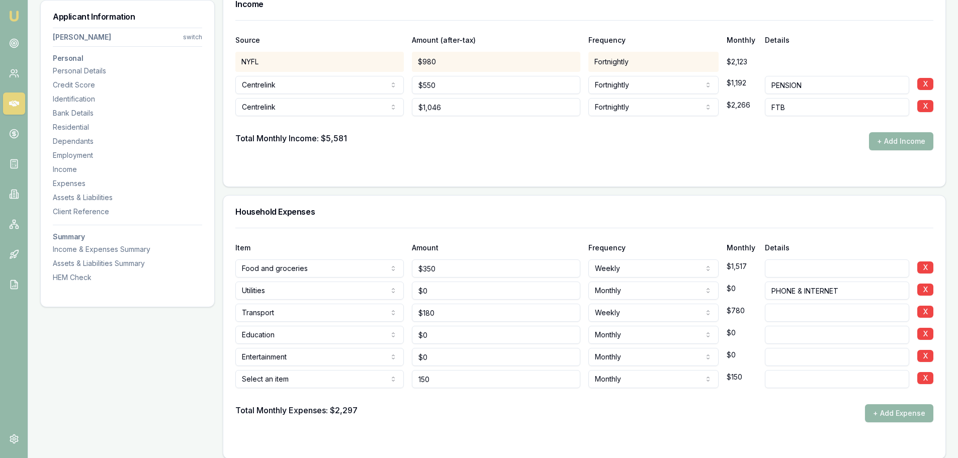
type input "$150"
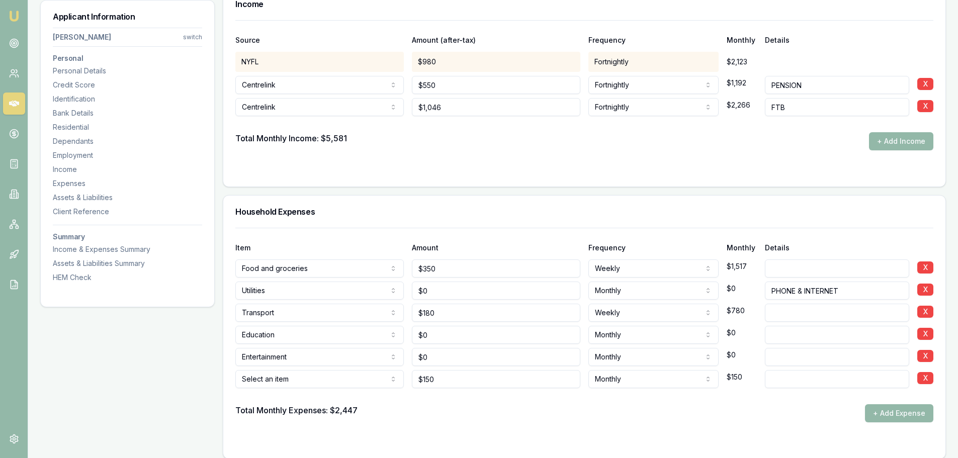
click at [925, 377] on button "X" at bounding box center [925, 378] width 16 height 12
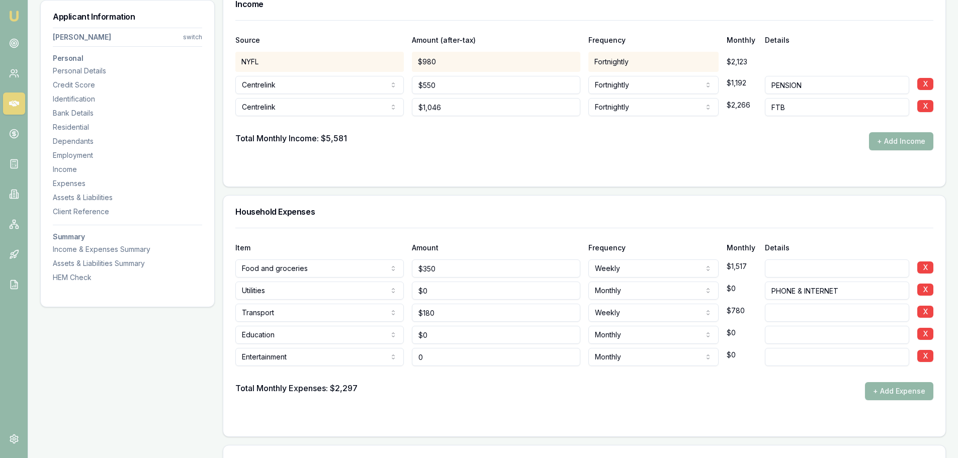
drag, startPoint x: 456, startPoint y: 357, endPoint x: 143, endPoint y: 361, distance: 312.8
type input "$150"
click at [619, 417] on div at bounding box center [584, 420] width 698 height 8
drag, startPoint x: 445, startPoint y: 292, endPoint x: 305, endPoint y: 263, distance: 143.6
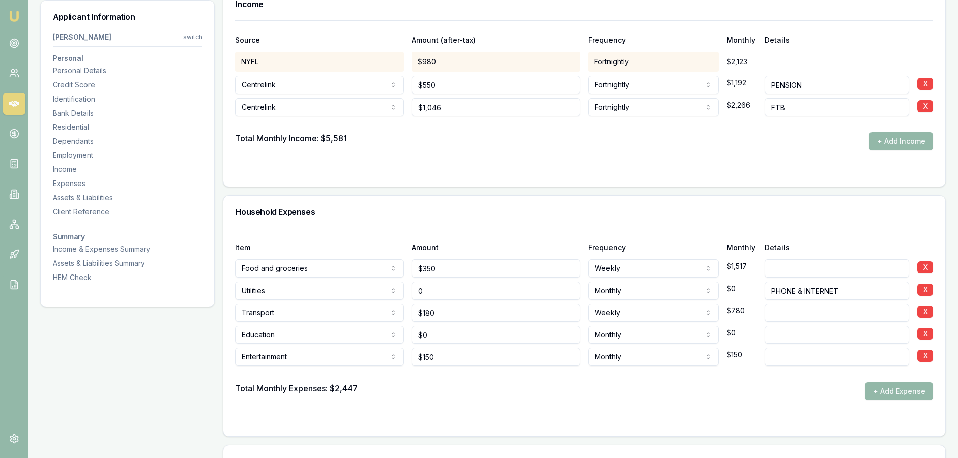
click at [324, 270] on div "Item Amount Frequency Monthly Details Food and groceries Rent or board Food and…" at bounding box center [584, 314] width 698 height 172
type input "$40"
click at [795, 214] on h3 "Household Expenses" at bounding box center [584, 212] width 698 height 8
click at [458, 209] on h3 "Household Expenses" at bounding box center [584, 212] width 698 height 8
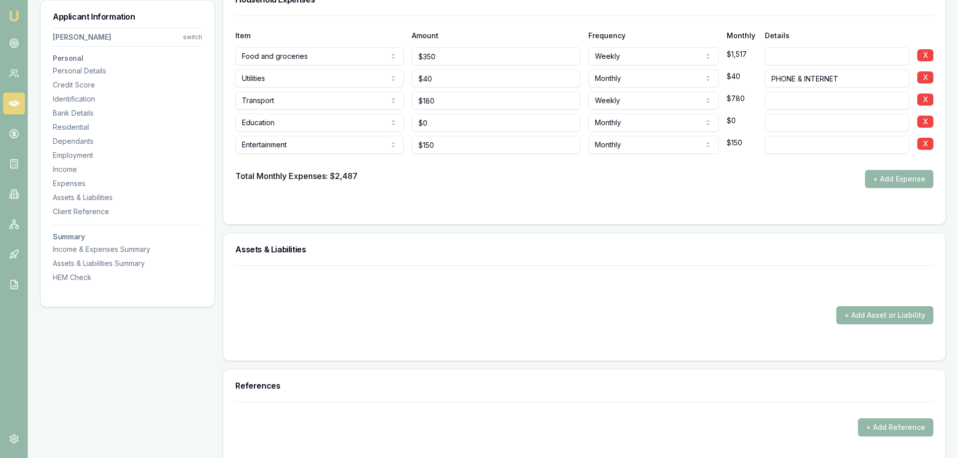
scroll to position [2211, 0]
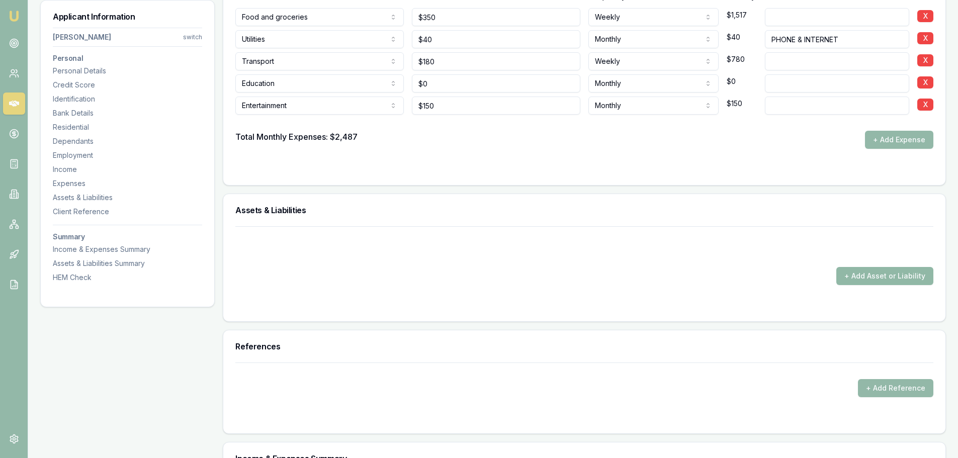
click at [897, 275] on button "+ Add Asset or Liability" at bounding box center [884, 276] width 97 height 18
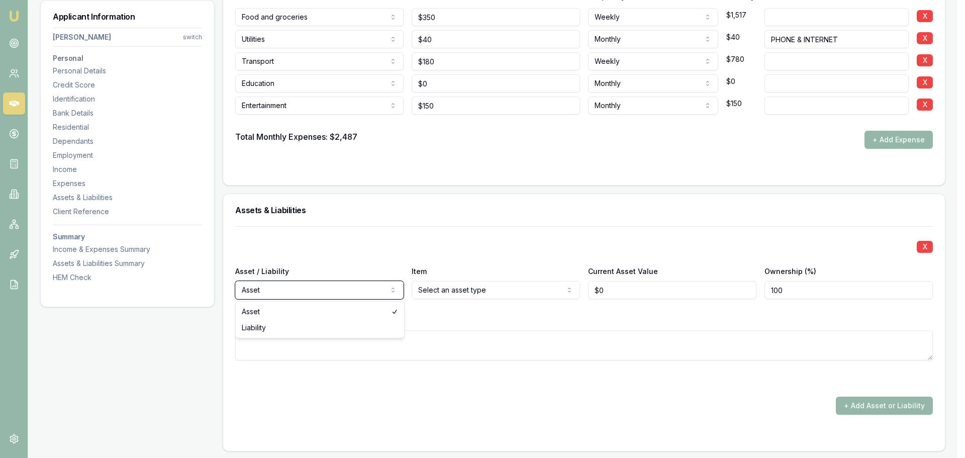
select select "LIABILITY"
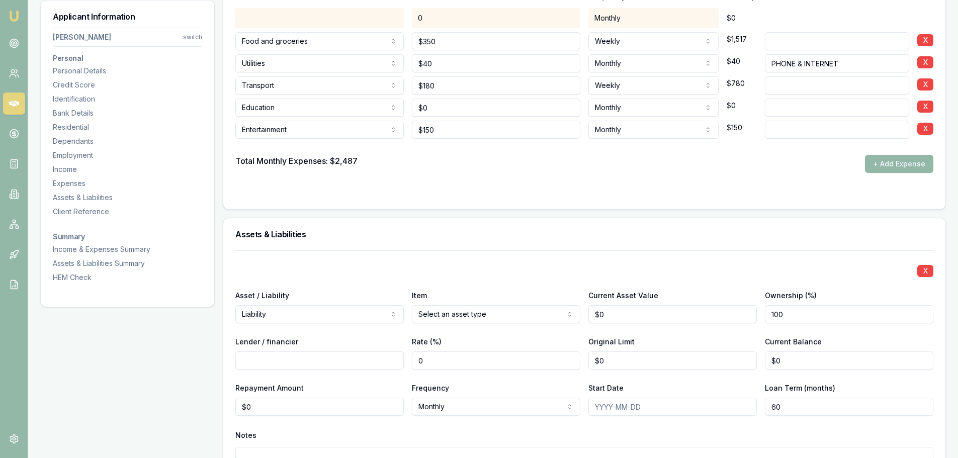
scroll to position [2311, 0]
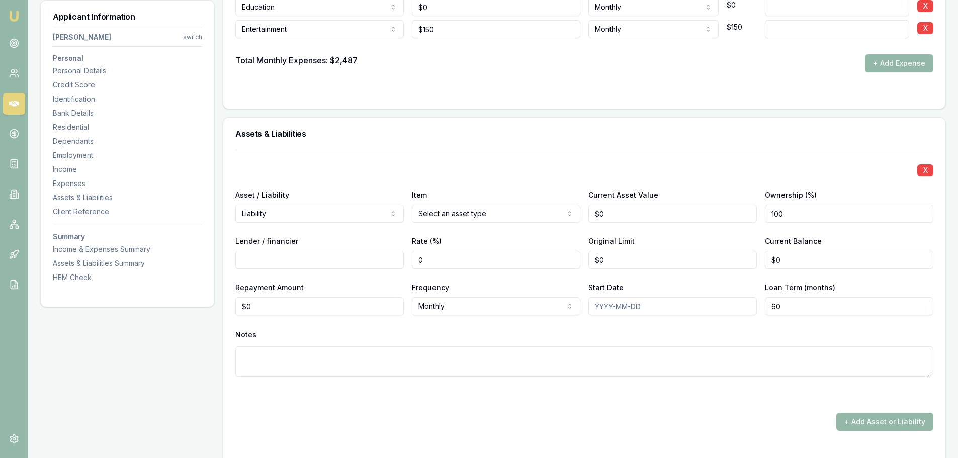
click at [453, 160] on div "X Asset / Liability Liability Asset Liability Item Select an asset type Home Ca…" at bounding box center [584, 275] width 698 height 251
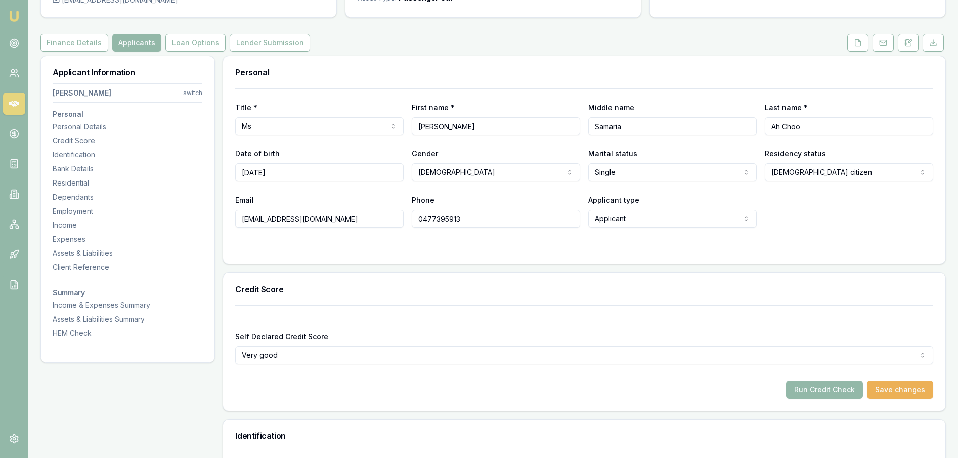
scroll to position [0, 0]
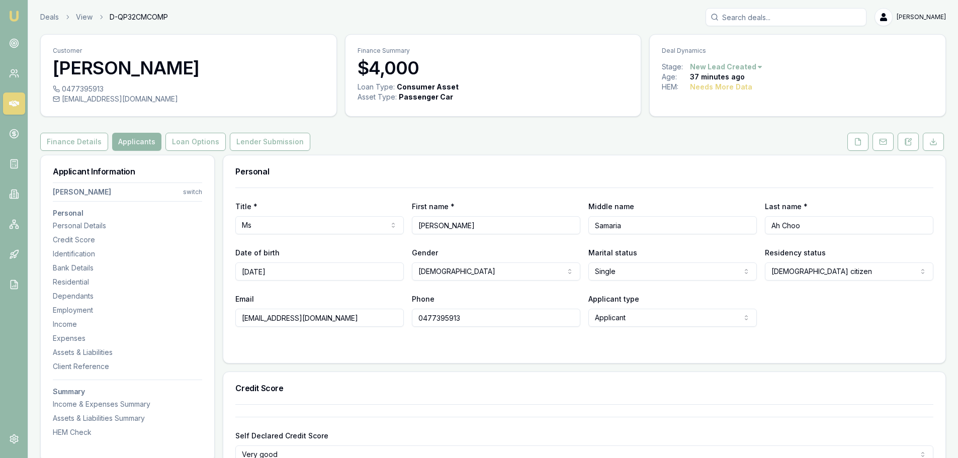
drag, startPoint x: 656, startPoint y: 134, endPoint x: 648, endPoint y: 134, distance: 8.5
click at [648, 134] on div "Finance Details Applicants Loan Options Lender Submission" at bounding box center [493, 142] width 906 height 18
click at [859, 144] on icon at bounding box center [858, 142] width 8 height 8
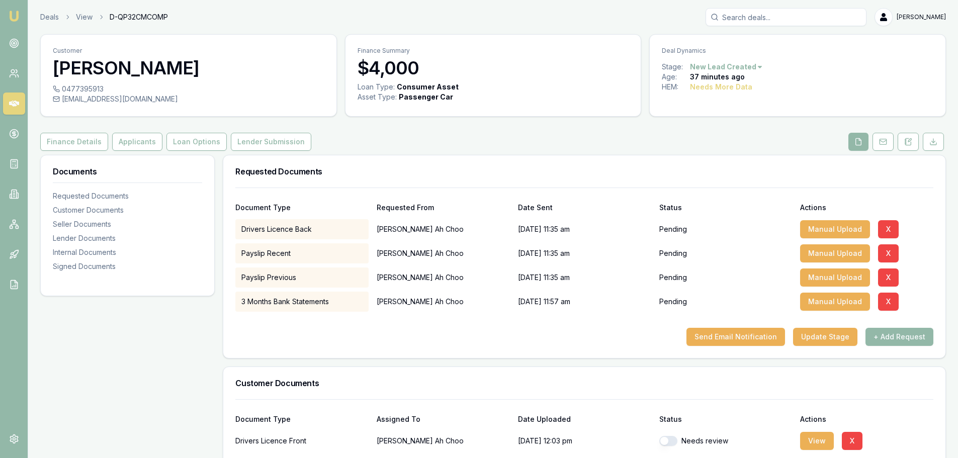
click at [415, 112] on div "Loan Type: Consumer Asset Asset Type : Passenger Car" at bounding box center [493, 98] width 296 height 32
click at [410, 153] on div "Customer Erica Ah Choo 0477395913 palmernikko@gmail.com Finance Summary $4,000 …" at bounding box center [493, 454] width 906 height 841
click at [426, 145] on div "Finance Details Applicants Loan Options Lender Submission" at bounding box center [493, 142] width 906 height 18
click at [416, 140] on div "Finance Details Applicants Loan Options Lender Submission" at bounding box center [493, 142] width 906 height 18
click at [78, 143] on button "Finance Details" at bounding box center [74, 142] width 68 height 18
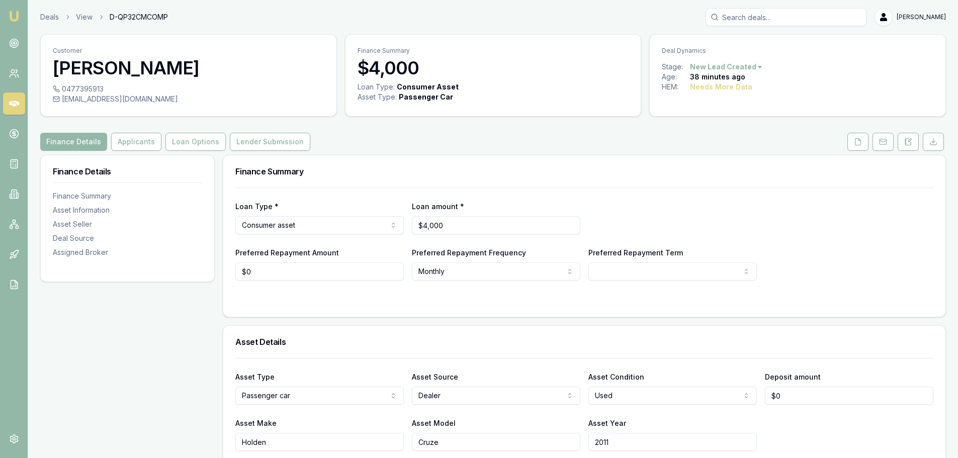
click at [543, 145] on div "Finance Details Applicants Loan Options Lender Submission" at bounding box center [493, 142] width 906 height 18
click at [447, 140] on div "Finance Details Applicants Loan Options Lender Submission" at bounding box center [493, 142] width 906 height 18
click at [857, 137] on button at bounding box center [857, 142] width 21 height 18
click at [860, 138] on icon at bounding box center [858, 142] width 8 height 8
